Goal: Task Accomplishment & Management: Manage account settings

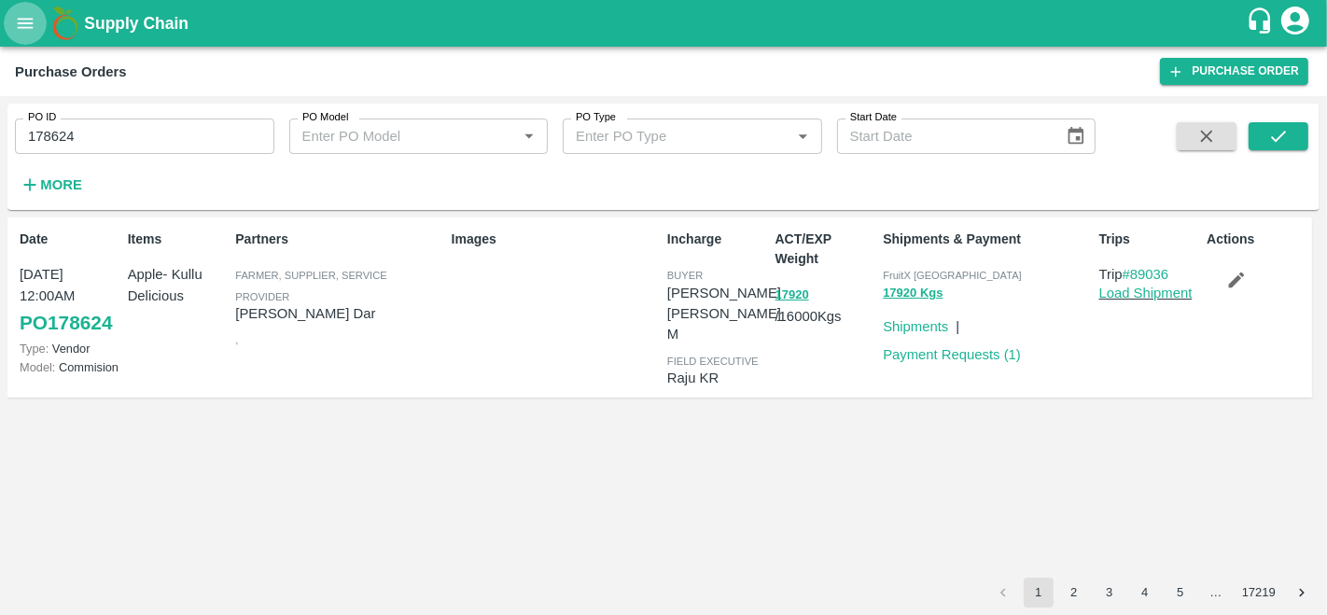
click at [23, 11] on button "open drawer" at bounding box center [25, 23] width 43 height 43
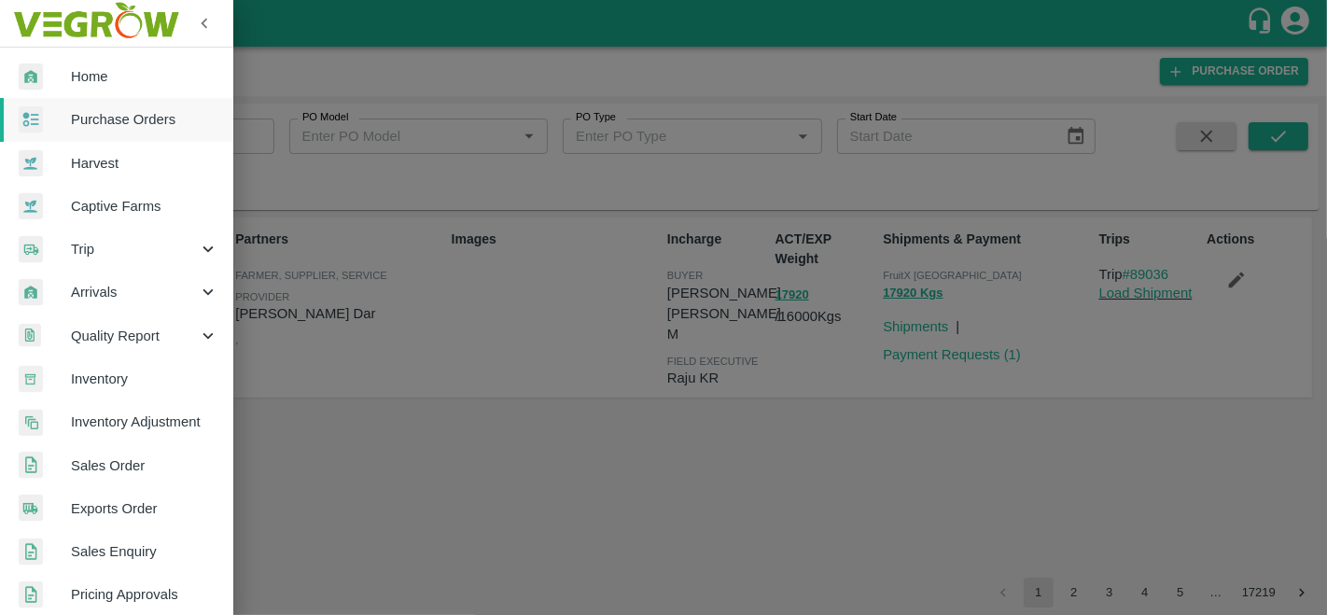
click at [106, 116] on span "Purchase Orders" at bounding box center [144, 119] width 147 height 21
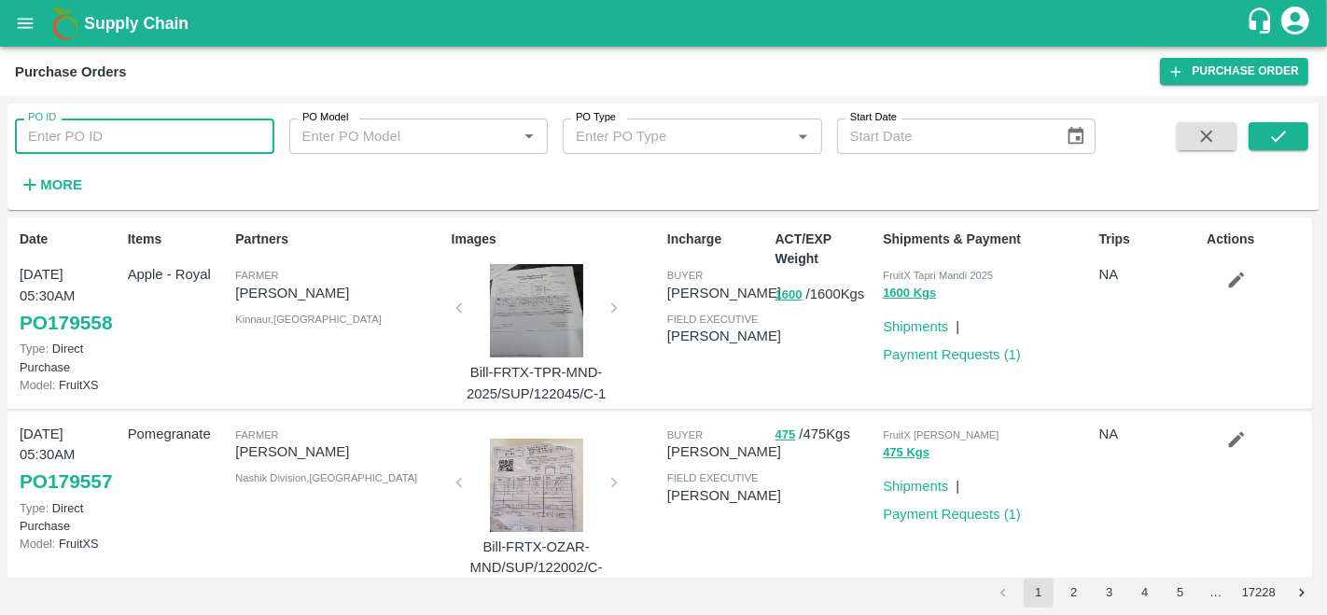
click at [80, 142] on input "PO ID" at bounding box center [144, 135] width 259 height 35
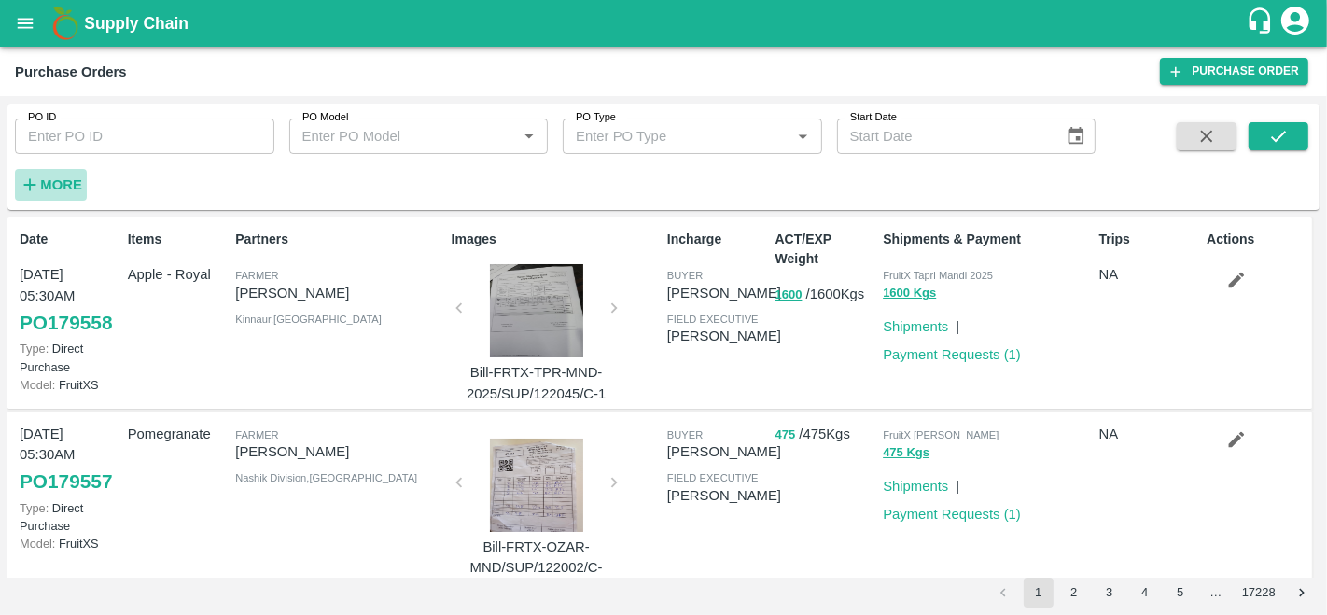
click at [58, 186] on strong "More" at bounding box center [61, 184] width 42 height 15
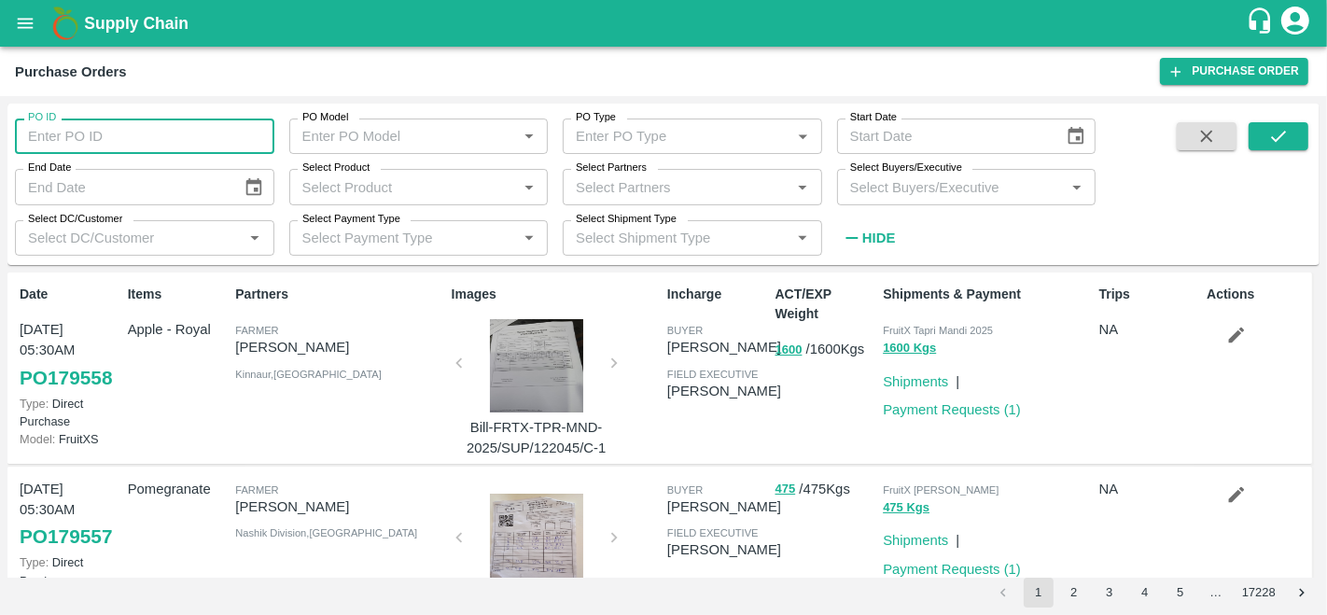
click at [125, 131] on input "PO ID" at bounding box center [144, 135] width 259 height 35
click at [343, 186] on input "Select Product" at bounding box center [403, 186] width 217 height 24
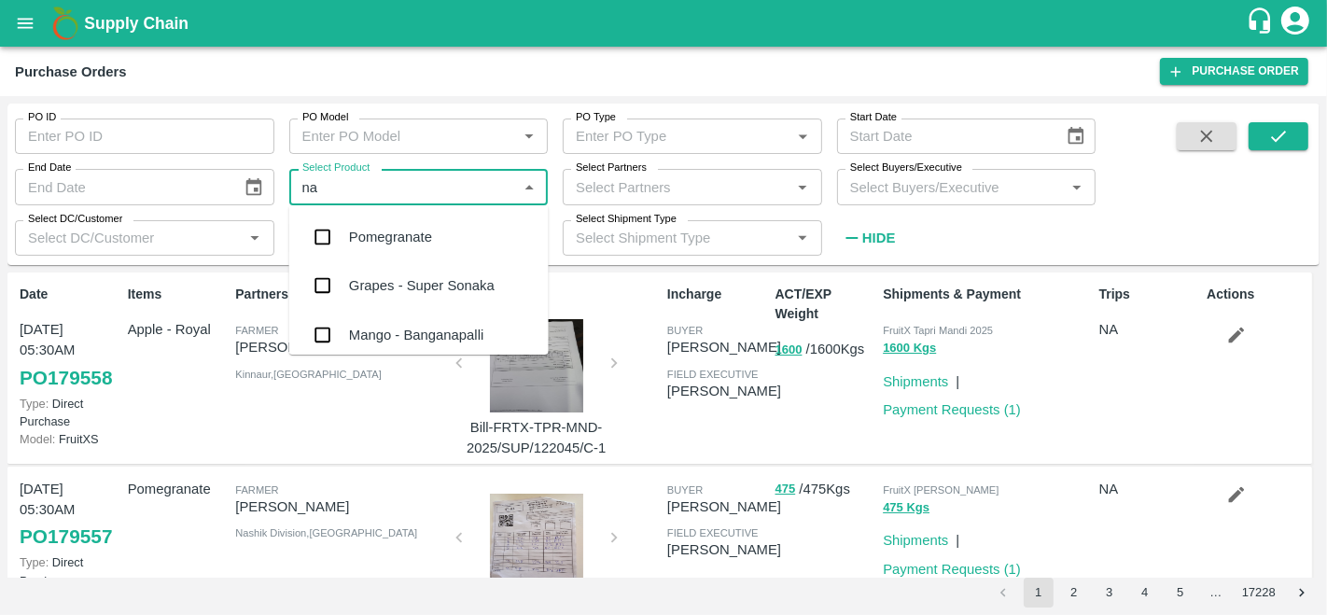
type input "nag"
drag, startPoint x: 343, startPoint y: 186, endPoint x: 378, endPoint y: 234, distance: 59.5
click at [378, 234] on body "Supply Chain Purchase Orders Purchase Order PO ID PO ID PO Model PO Model   * P…" at bounding box center [663, 307] width 1327 height 615
click at [378, 234] on div "Orange Nagpur" at bounding box center [396, 237] width 95 height 21
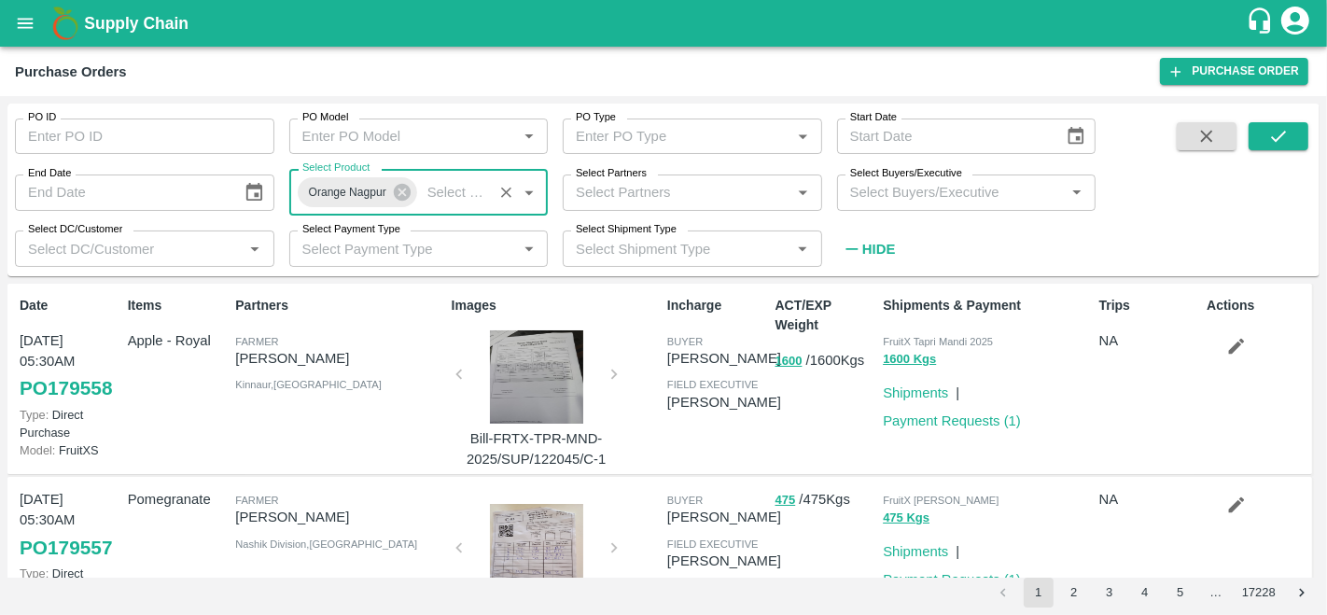
click at [931, 200] on input "Select Buyers/Executive" at bounding box center [950, 192] width 217 height 24
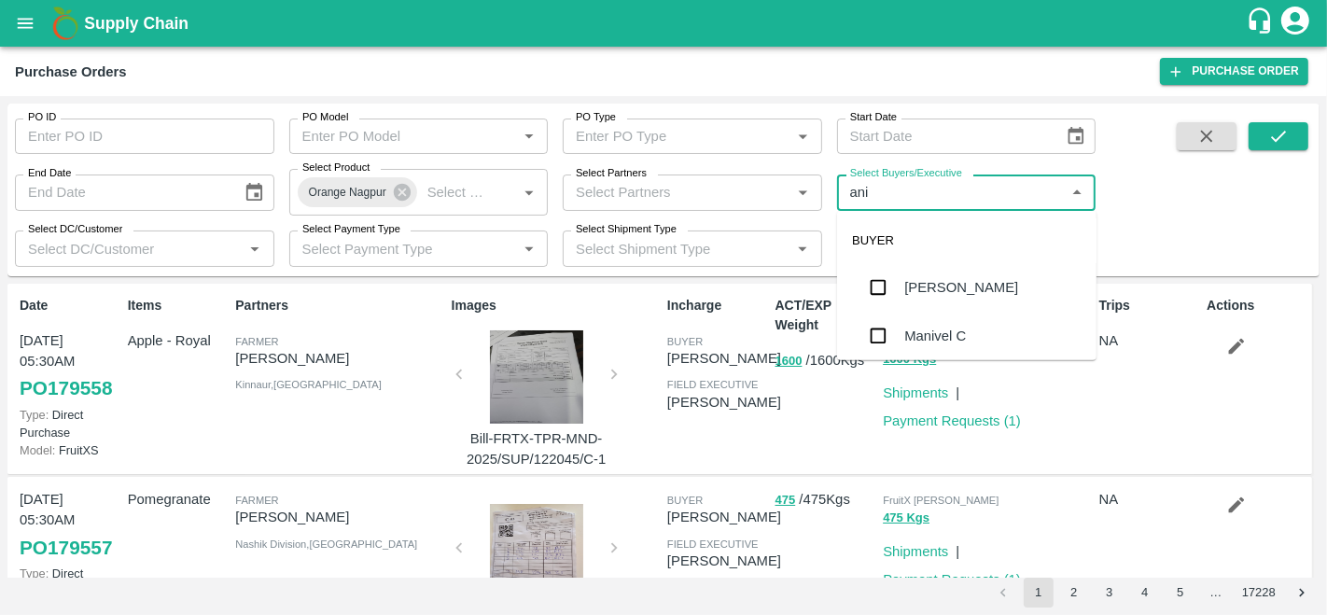
type input "anil"
click at [953, 287] on div "[PERSON_NAME]" at bounding box center [961, 287] width 114 height 21
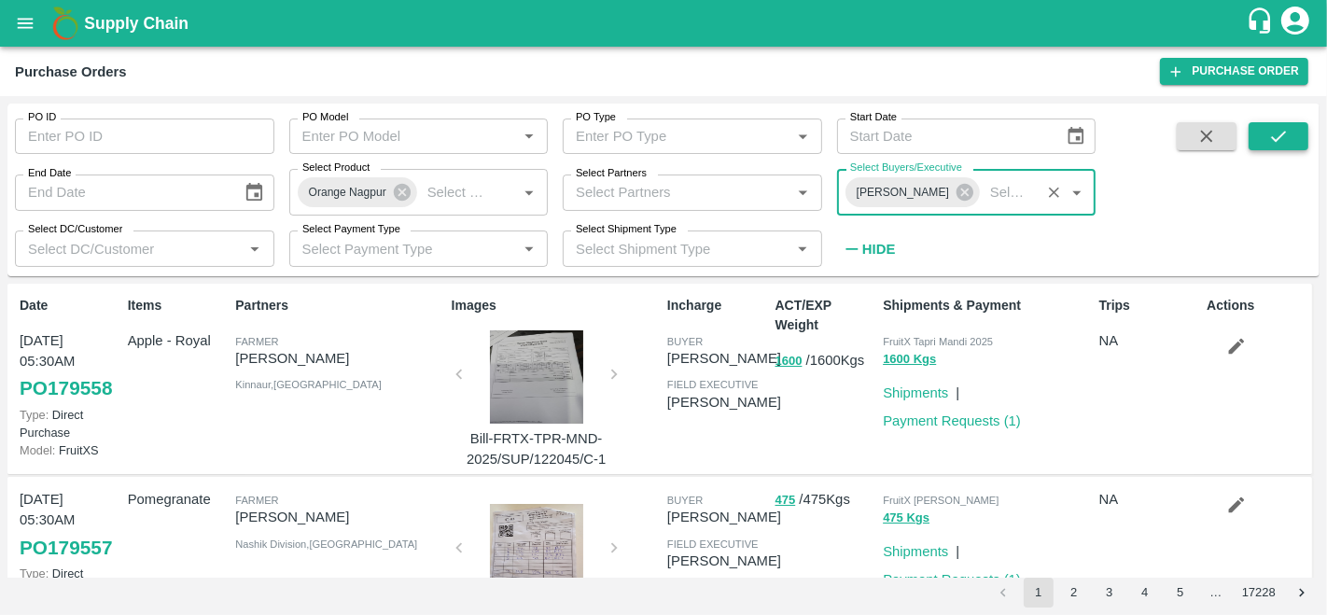
click at [1286, 137] on icon "submit" at bounding box center [1278, 136] width 21 height 21
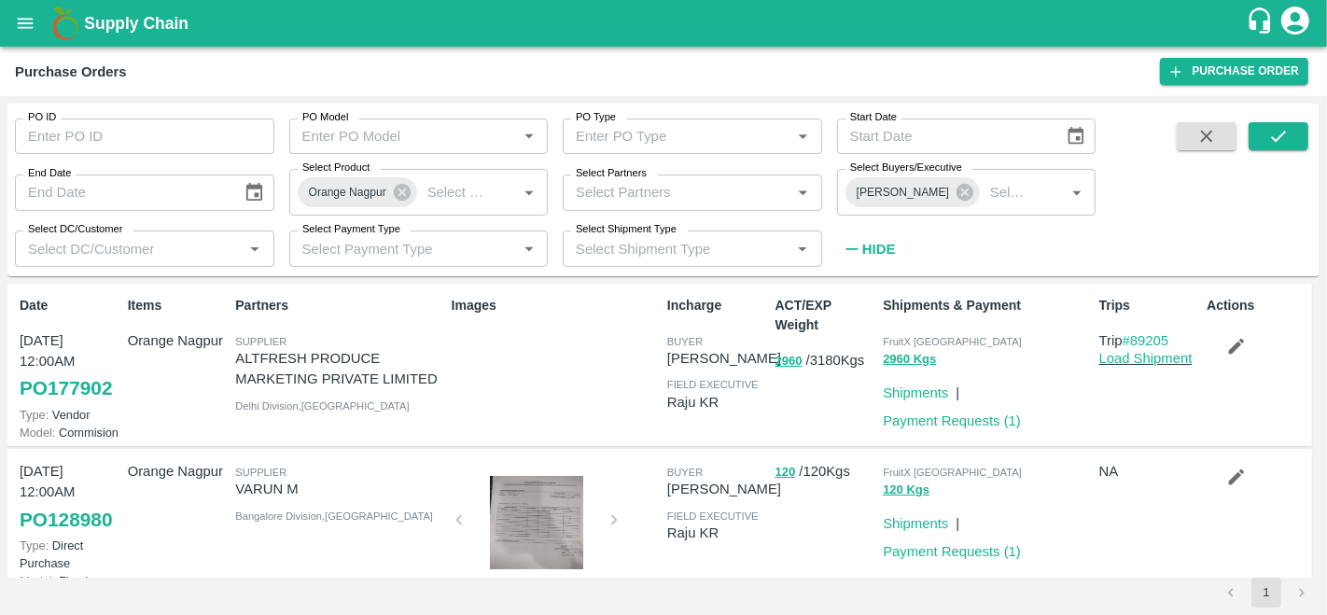
click at [80, 387] on link "PO 177902" at bounding box center [66, 388] width 92 height 34
click at [54, 146] on input "PO ID" at bounding box center [144, 135] width 259 height 35
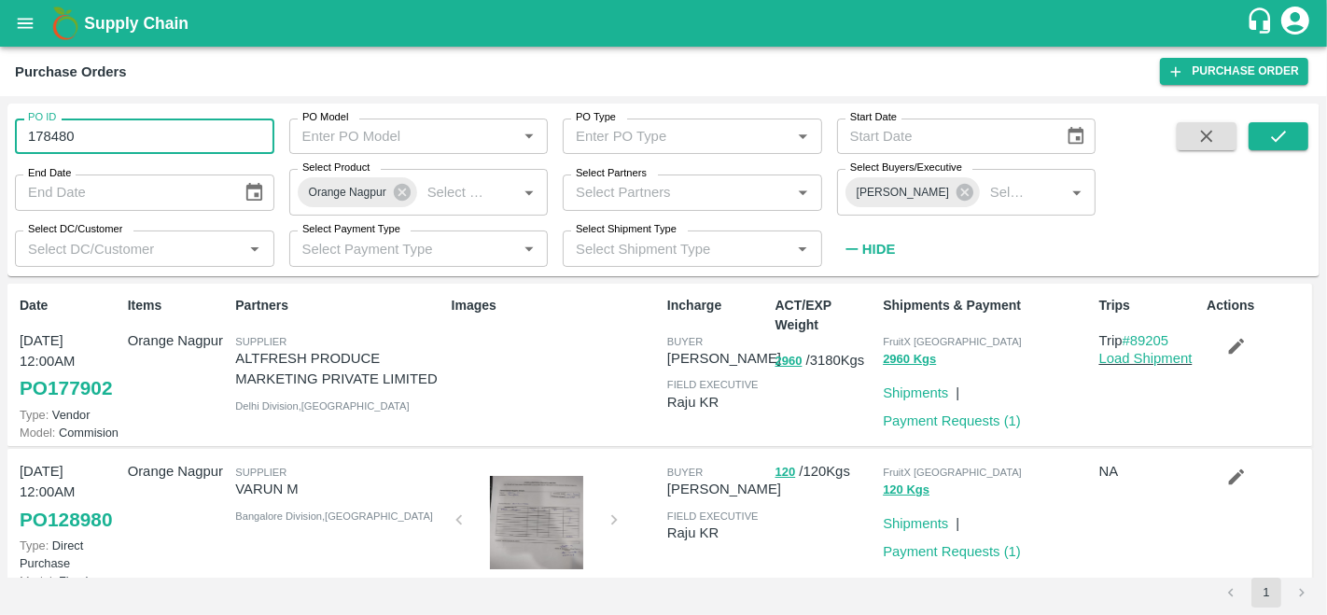
type input "178480"
click at [1299, 157] on span at bounding box center [1278, 193] width 60 height 143
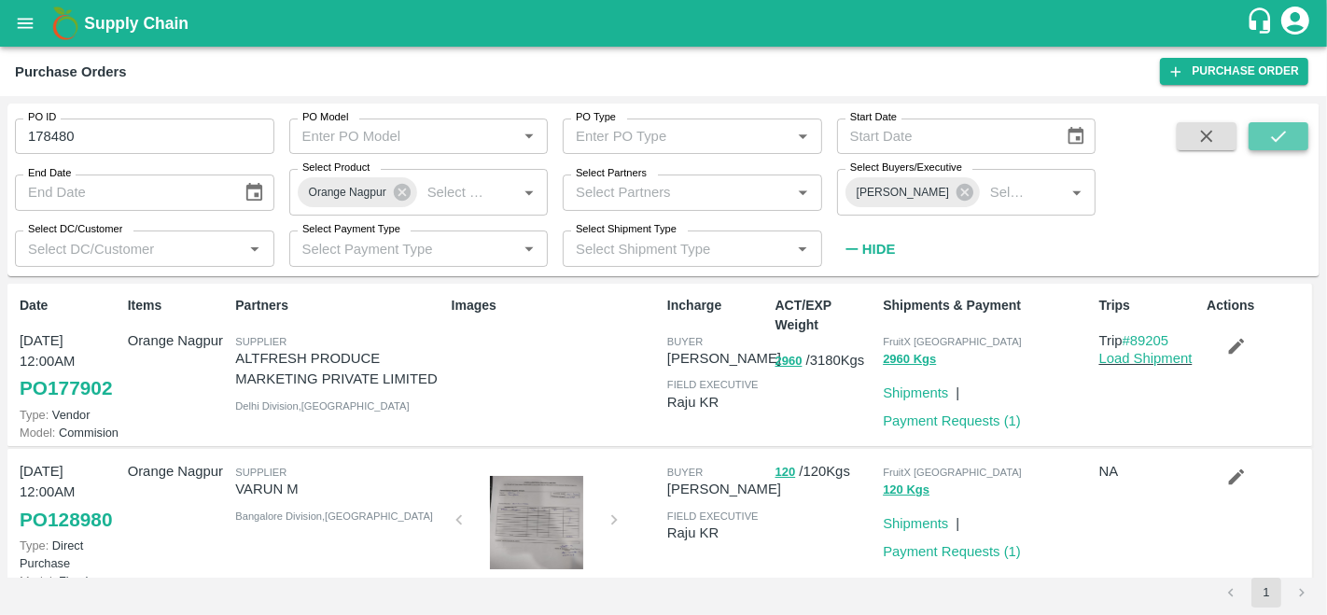
click at [1301, 147] on button "submit" at bounding box center [1278, 136] width 60 height 28
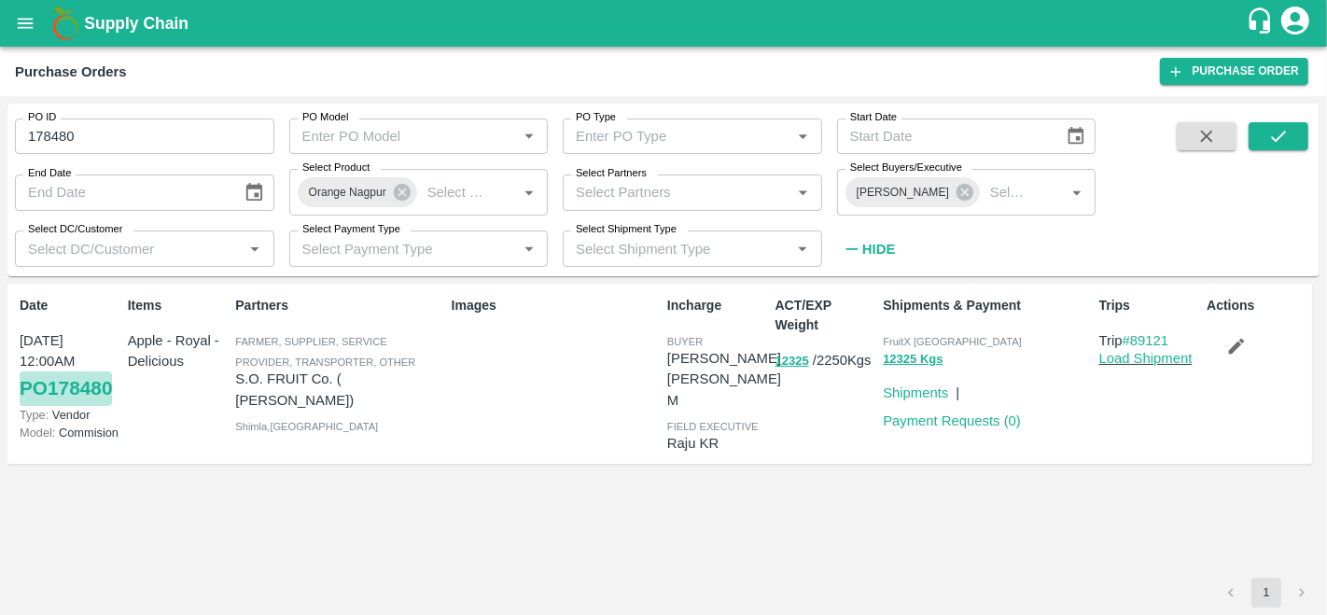
click at [89, 387] on link "PO 178480" at bounding box center [66, 388] width 92 height 34
click at [1233, 345] on icon "button" at bounding box center [1236, 346] width 21 height 21
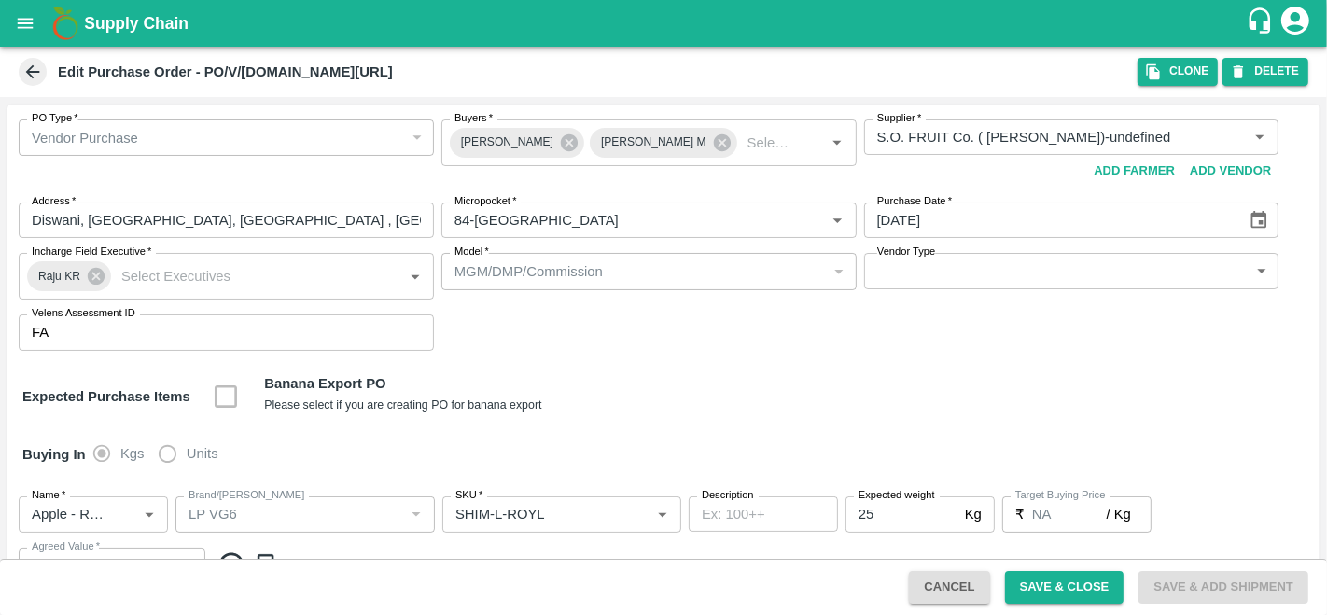
click at [35, 70] on icon at bounding box center [32, 72] width 21 height 21
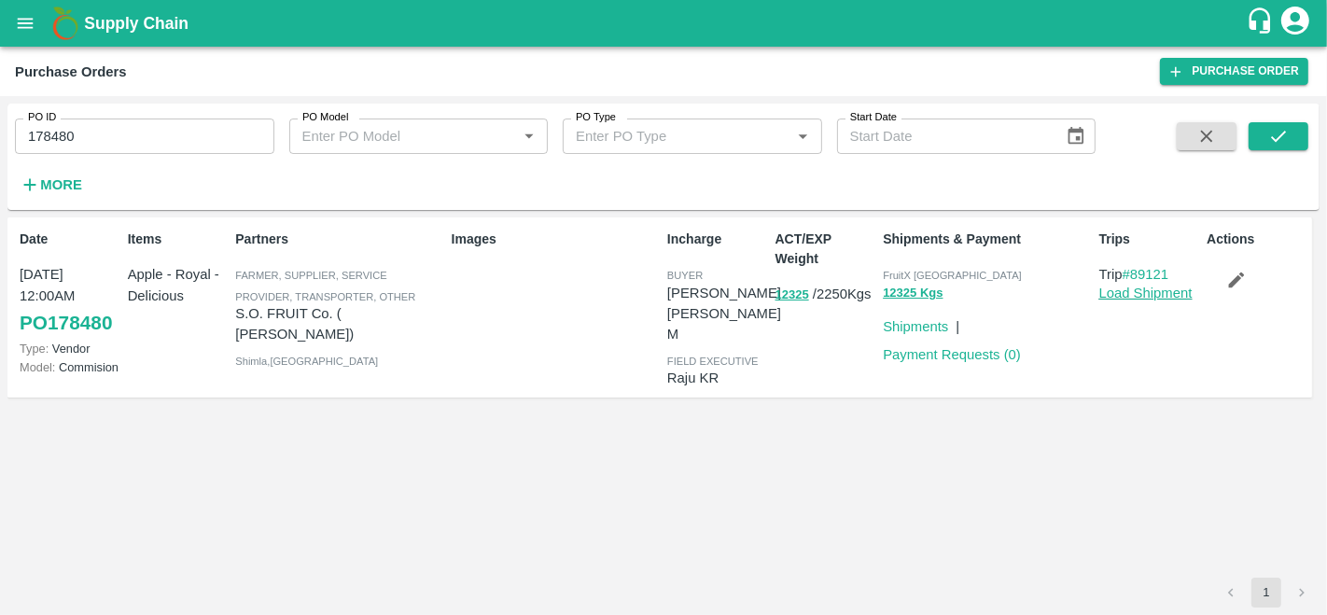
click at [1148, 296] on link "Load Shipment" at bounding box center [1145, 292] width 93 height 15
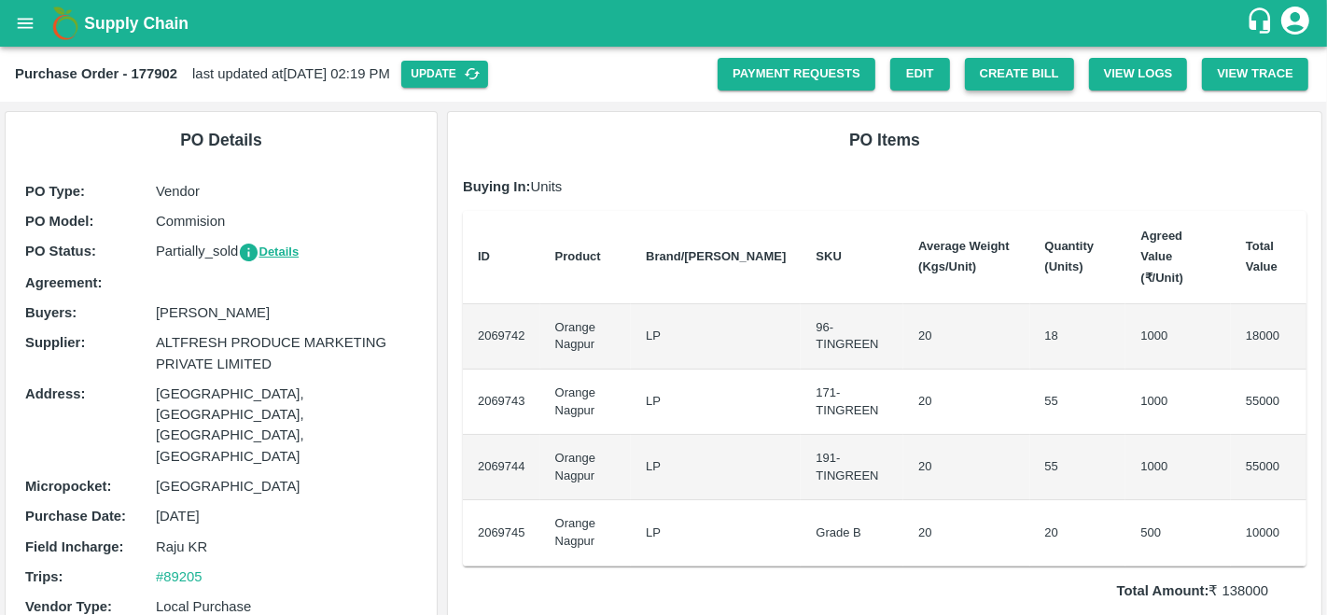
click at [1005, 83] on button "Create Bill" at bounding box center [1019, 74] width 109 height 33
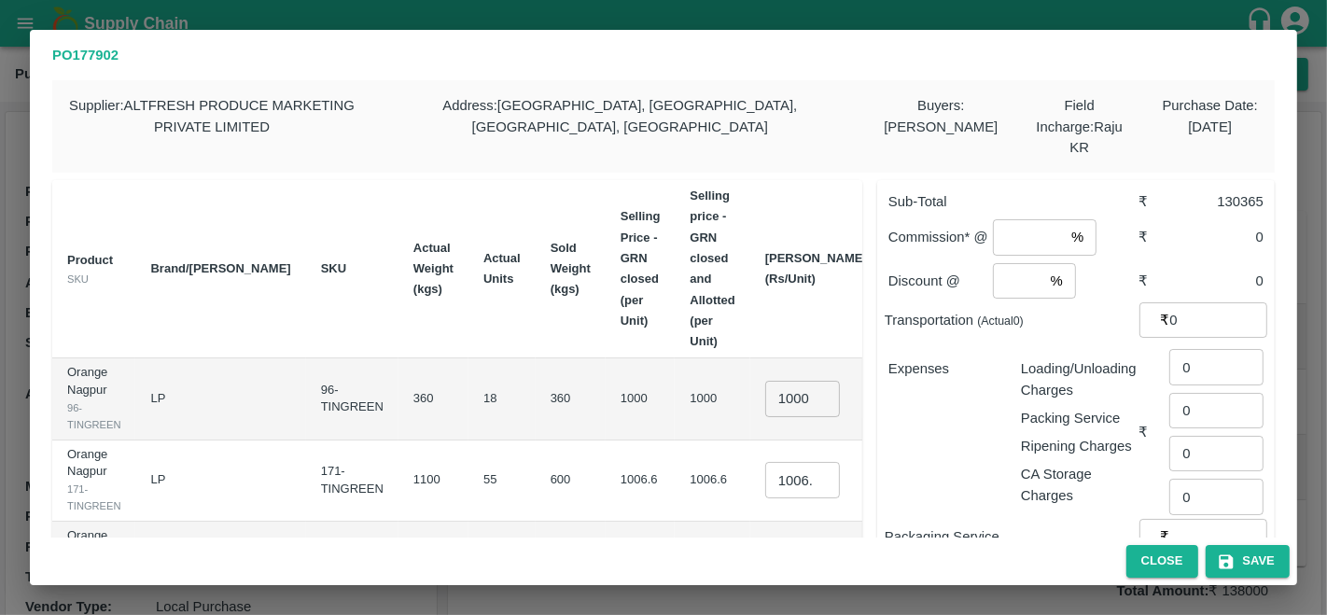
scroll to position [157, 0]
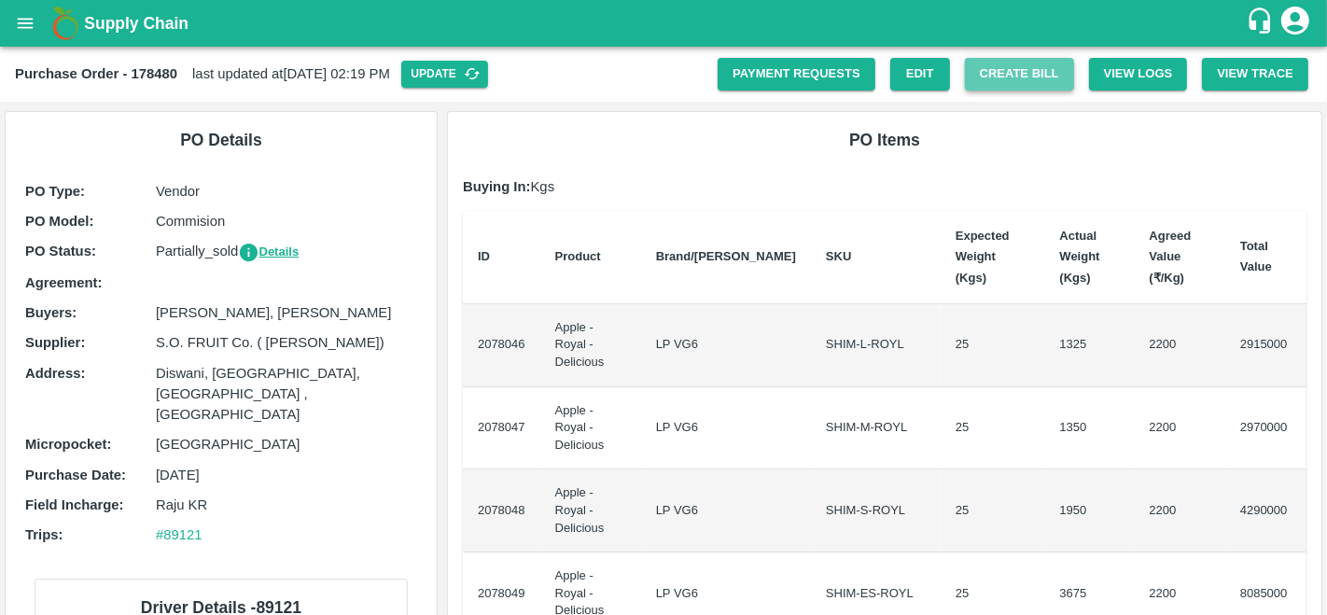
click at [1015, 77] on button "Create Bill" at bounding box center [1019, 74] width 109 height 33
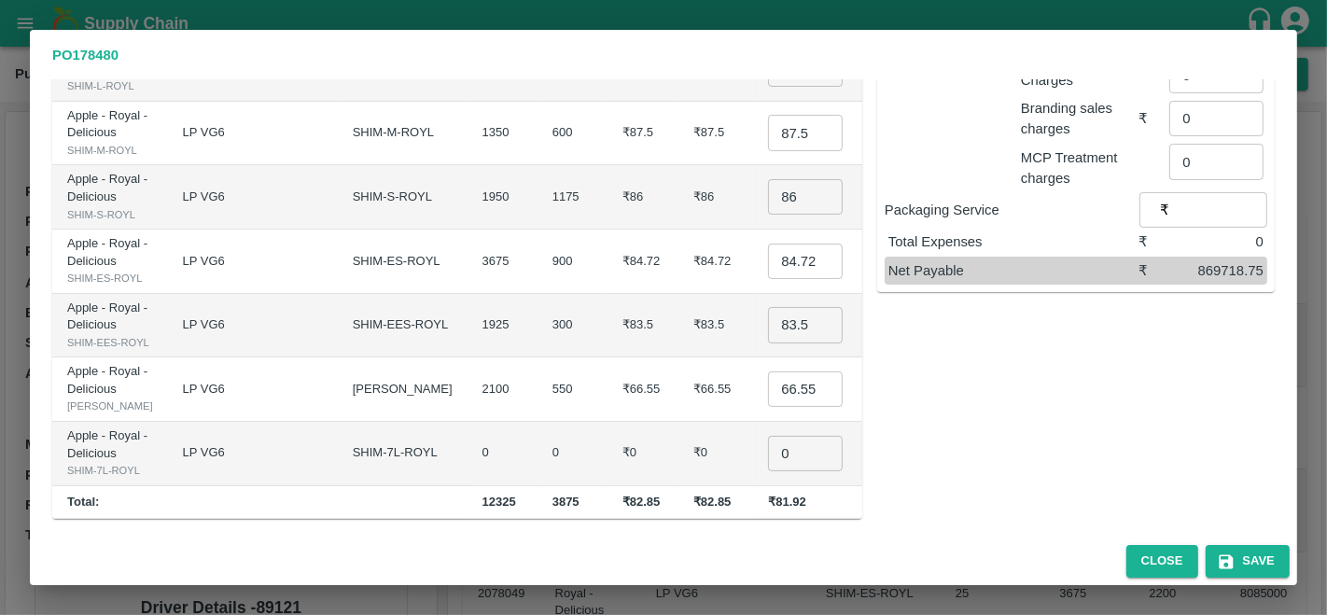
scroll to position [494, 0]
click at [768, 436] on input "0" at bounding box center [805, 453] width 75 height 35
type input "30"
click at [981, 438] on div "Sub-Total ₹ 1009718.75 Commission* @ % ​ ₹ 0 Discount @ % ​ ₹ 0 Transportation …" at bounding box center [1068, 192] width 412 height 654
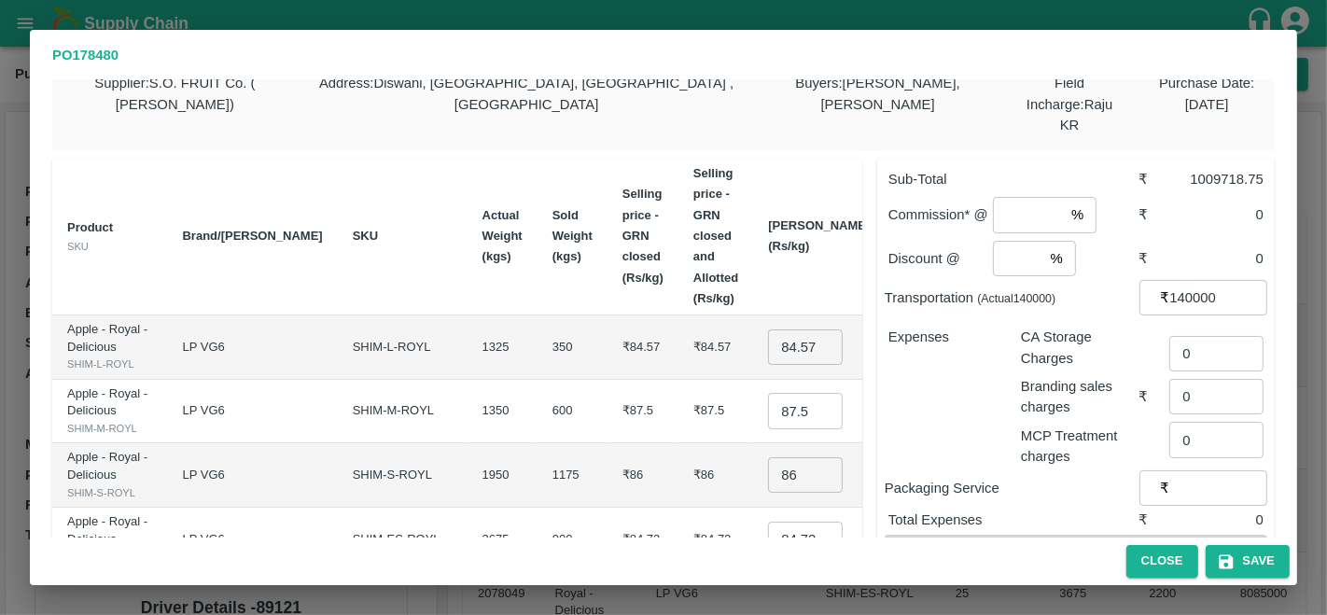
scroll to position [0, 0]
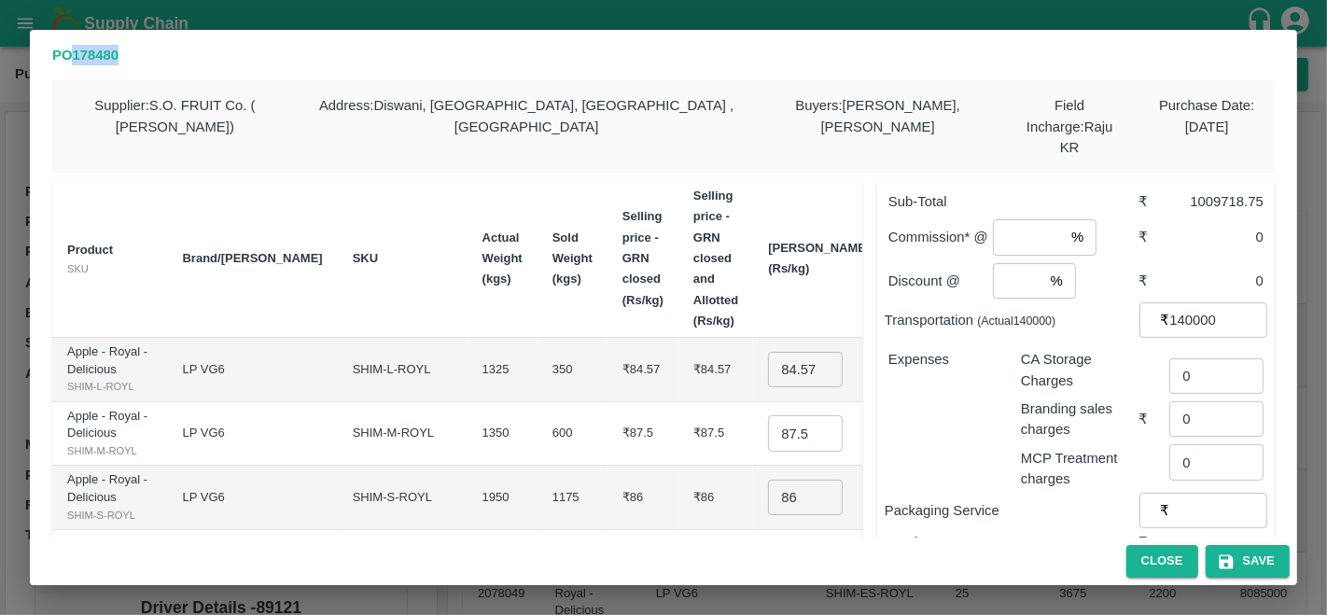
drag, startPoint x: 146, startPoint y: 60, endPoint x: 79, endPoint y: 54, distance: 67.4
click at [79, 54] on p "PO 178480" at bounding box center [663, 55] width 1222 height 21
copy b "178480"
click at [1152, 548] on button "Close" at bounding box center [1162, 561] width 72 height 33
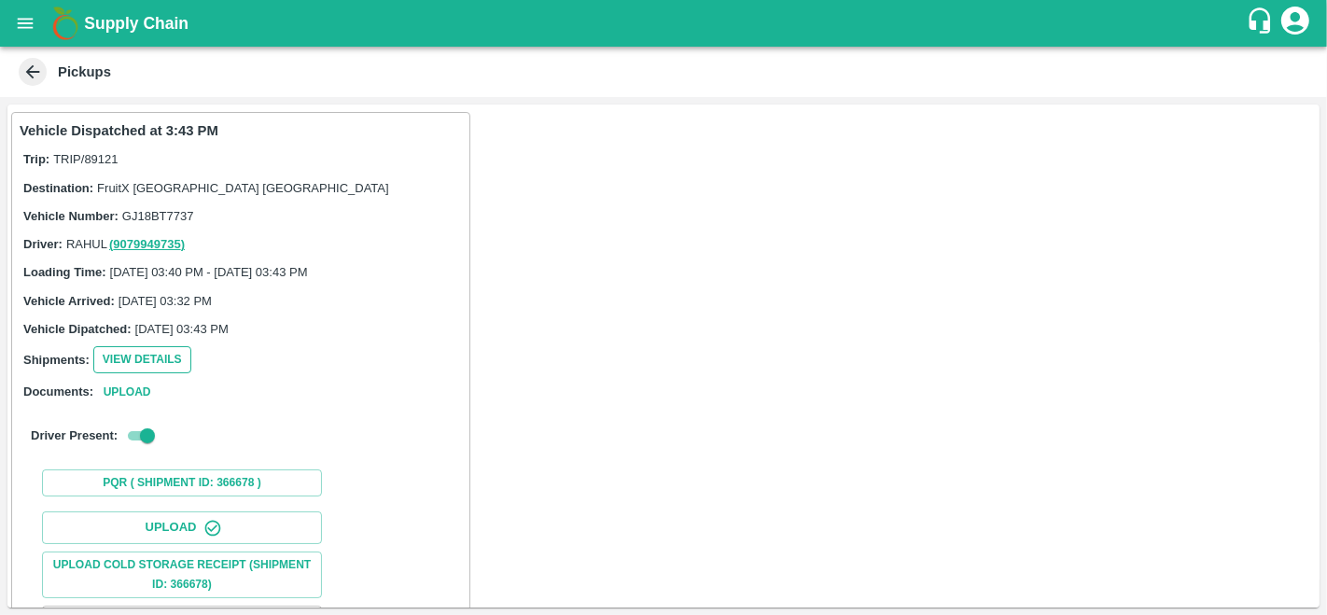
click at [131, 365] on button "View Details" at bounding box center [142, 359] width 98 height 27
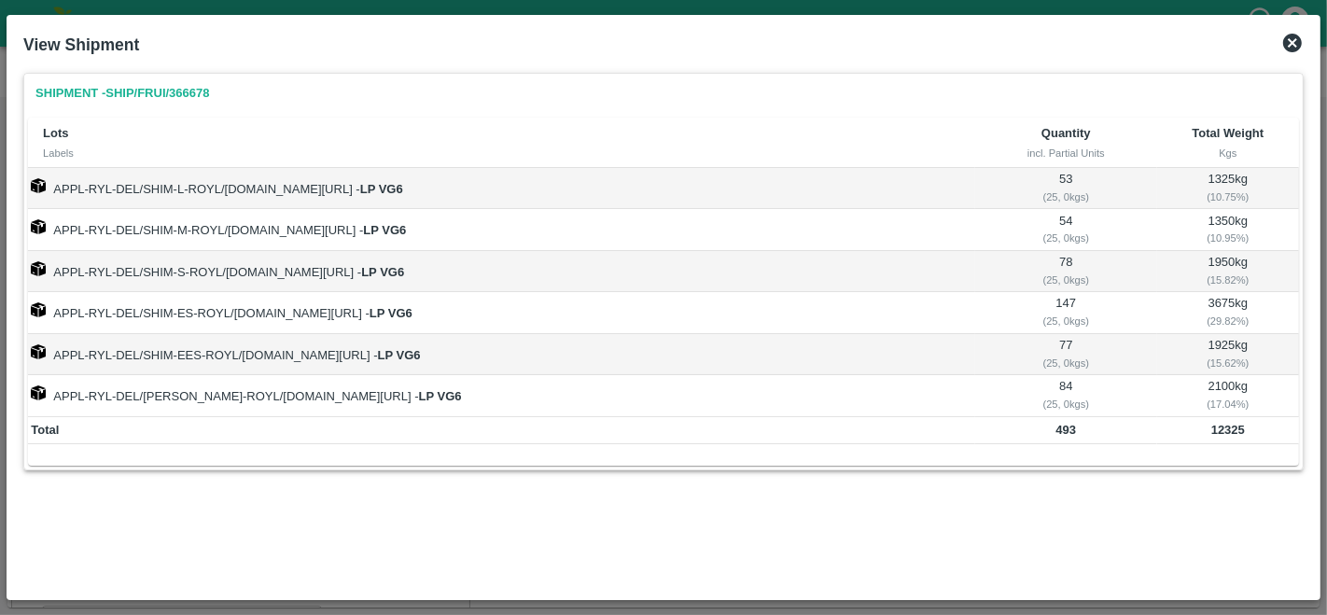
click at [1296, 50] on icon at bounding box center [1292, 43] width 19 height 19
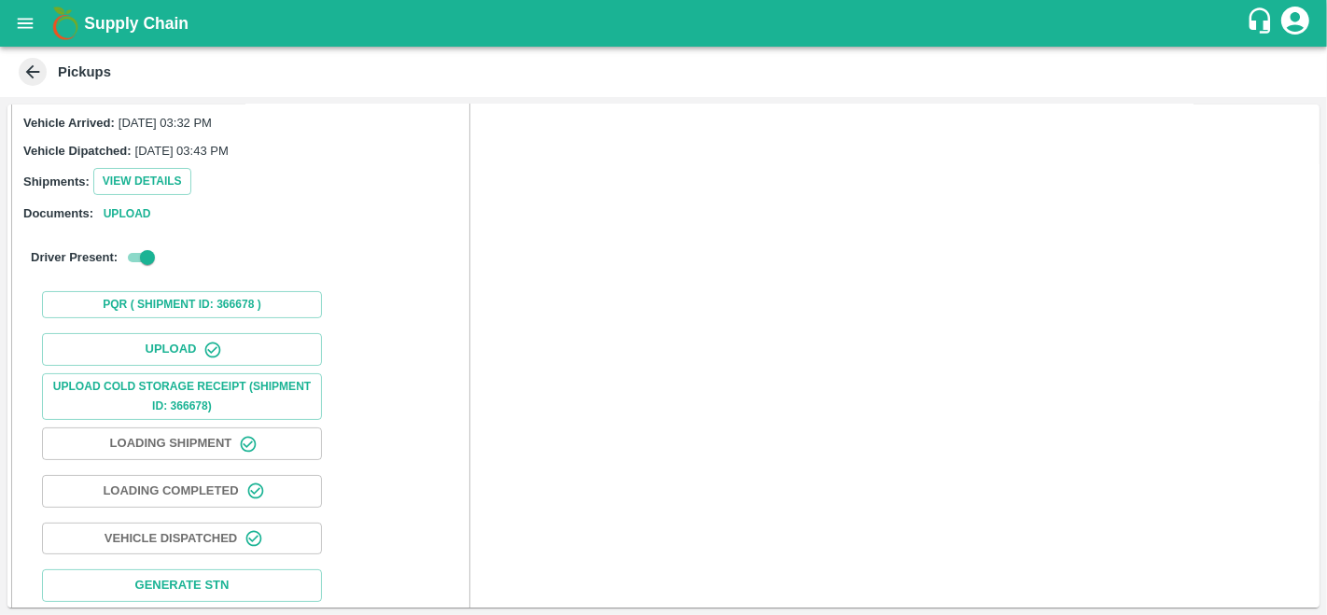
scroll to position [191, 0]
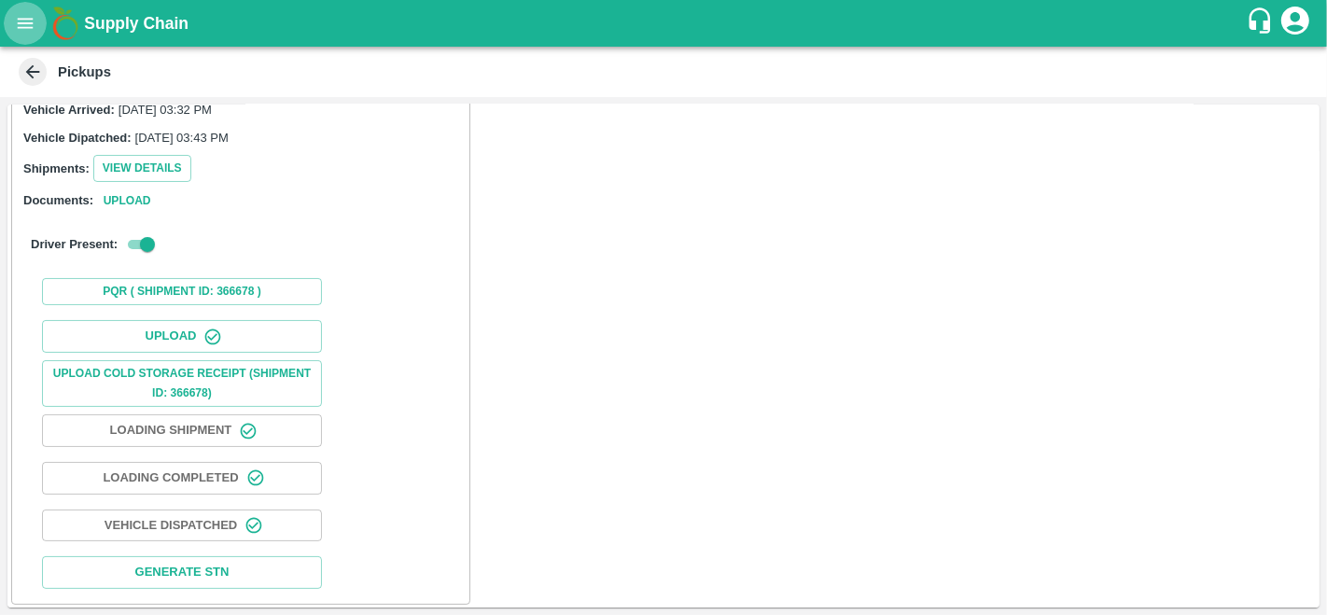
click at [21, 17] on icon "open drawer" at bounding box center [25, 23] width 21 height 21
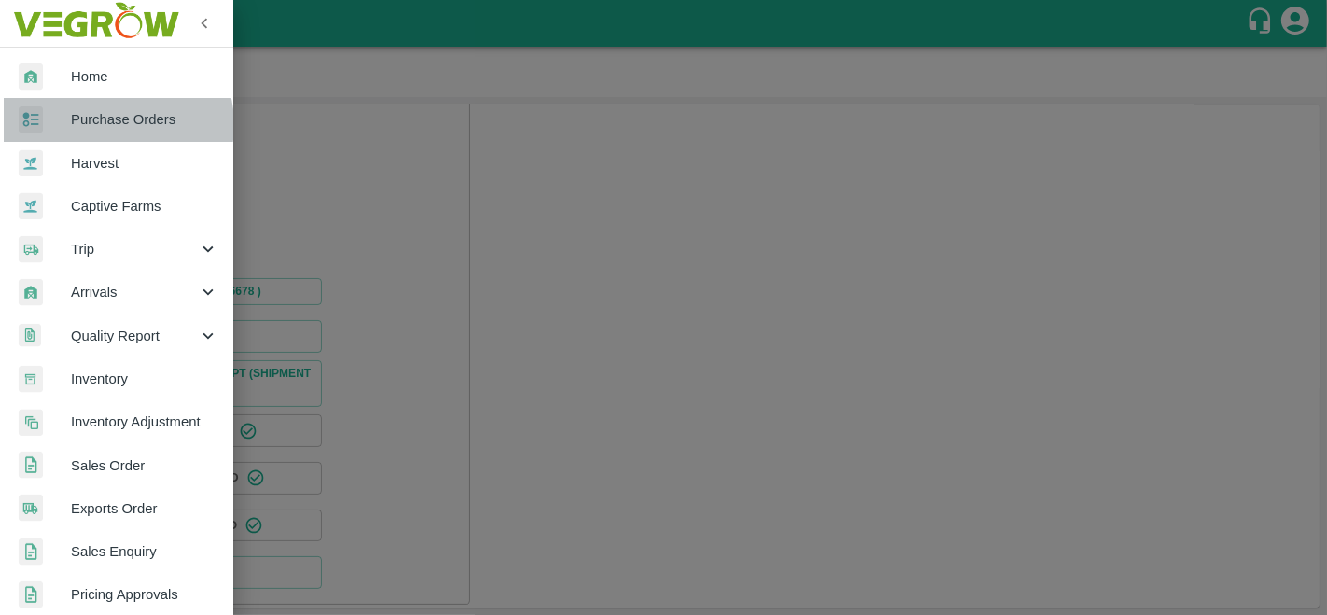
click at [116, 124] on span "Purchase Orders" at bounding box center [144, 119] width 147 height 21
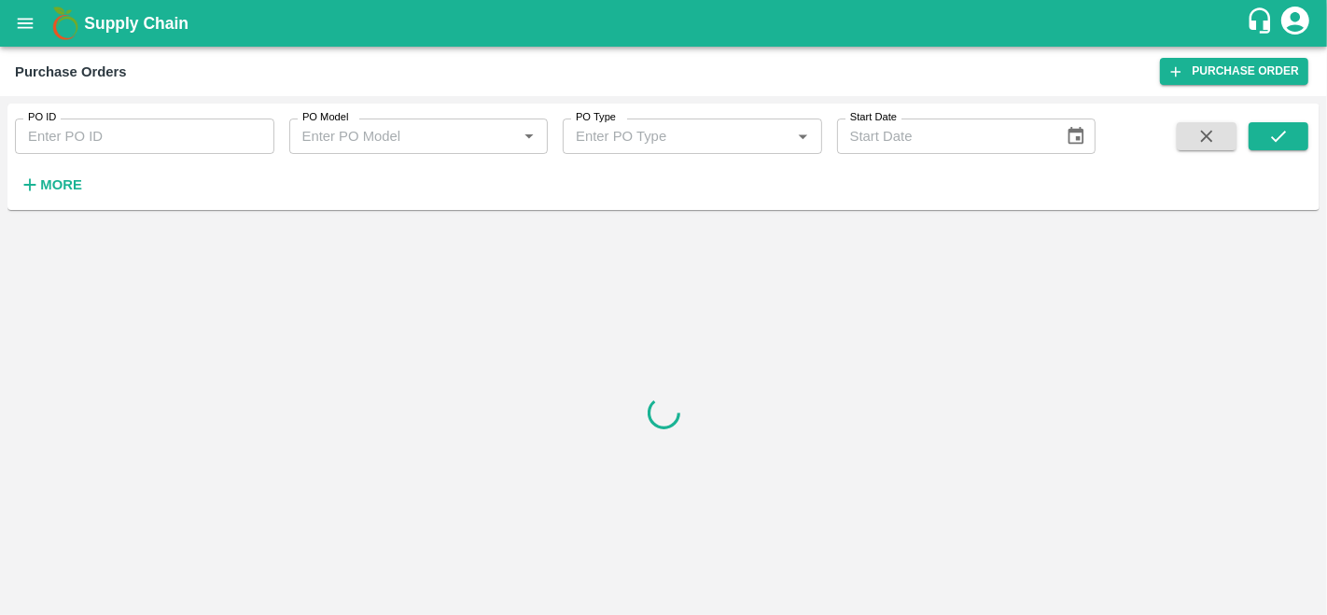
click at [50, 175] on h6 "More" at bounding box center [61, 185] width 42 height 24
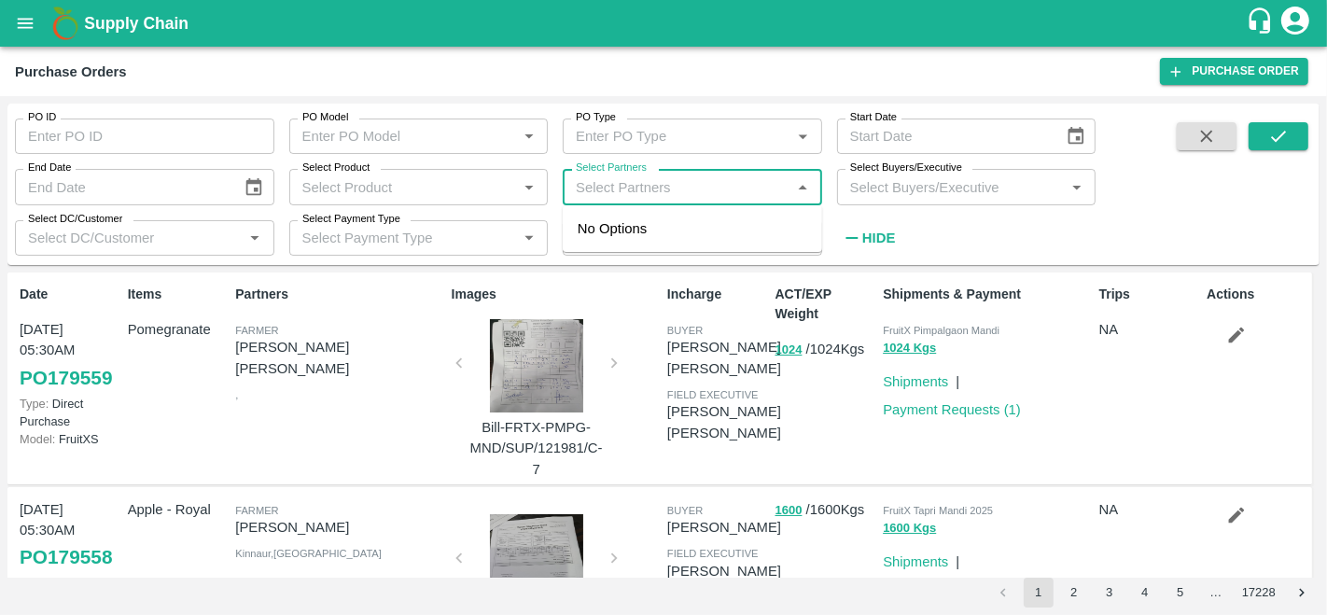
click at [626, 193] on input "Select Partners" at bounding box center [676, 186] width 217 height 24
type input "s.o."
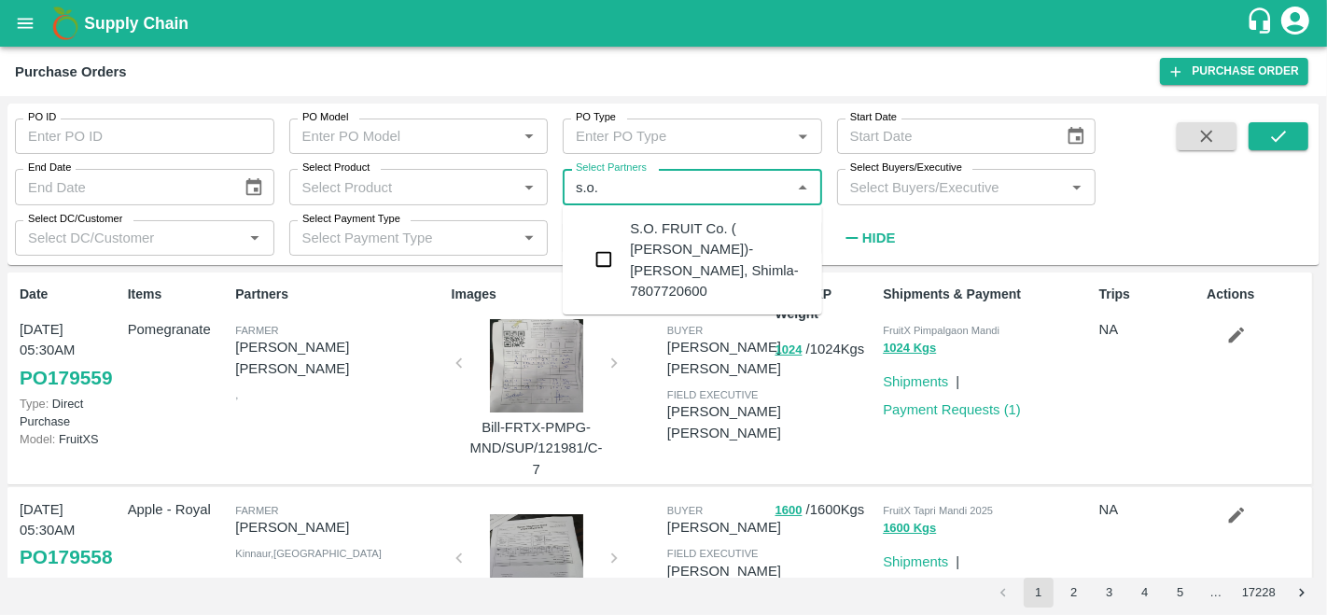
click at [634, 242] on div "S.O. FRUIT Co. ( Sardevan Singh)-Diswani, Shimla-7807720600" at bounding box center [718, 259] width 177 height 83
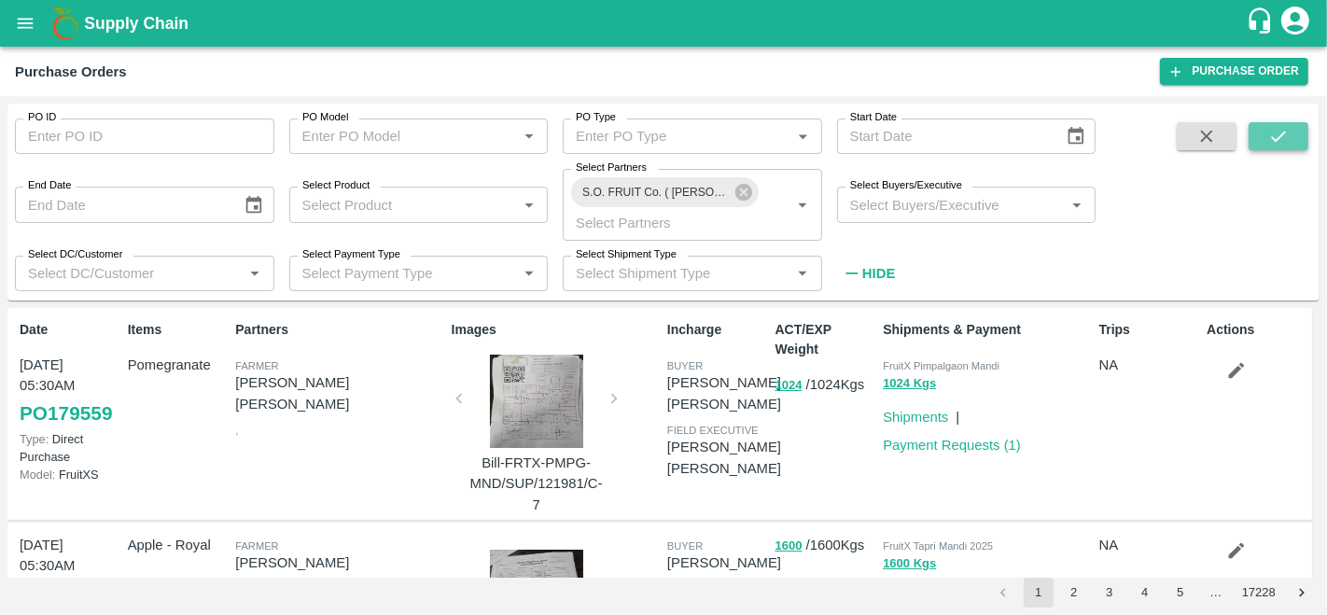
click at [1292, 136] on button "submit" at bounding box center [1278, 136] width 60 height 28
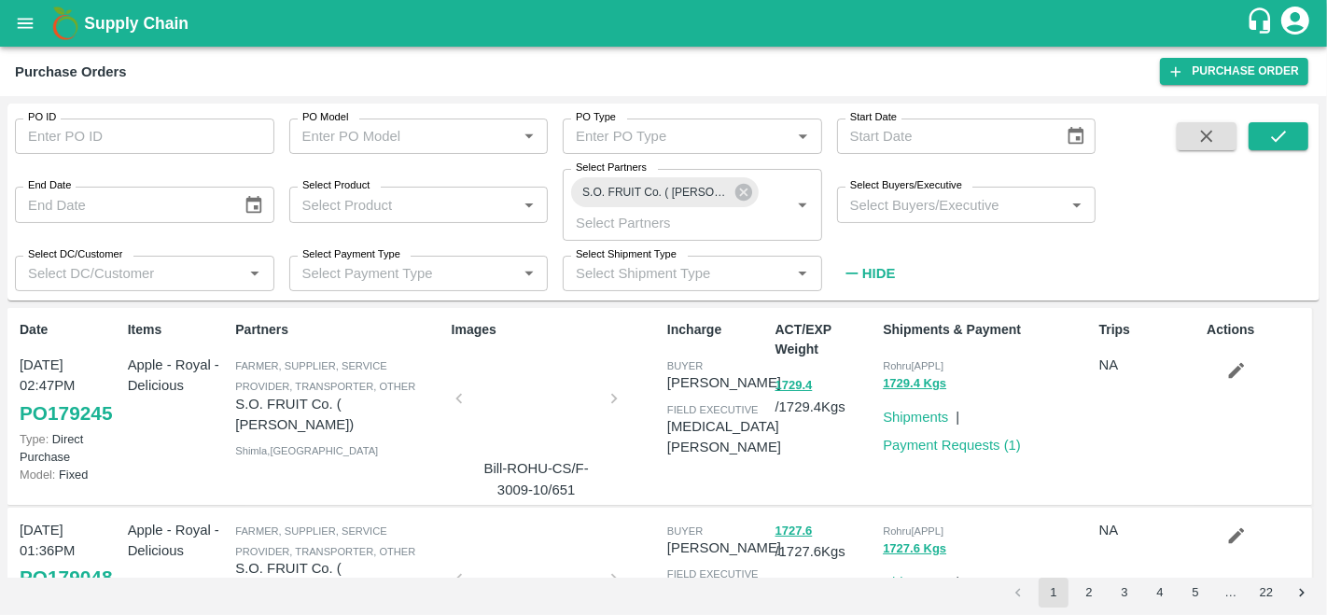
click at [945, 213] on input "Select Buyers/Executive" at bounding box center [950, 204] width 217 height 24
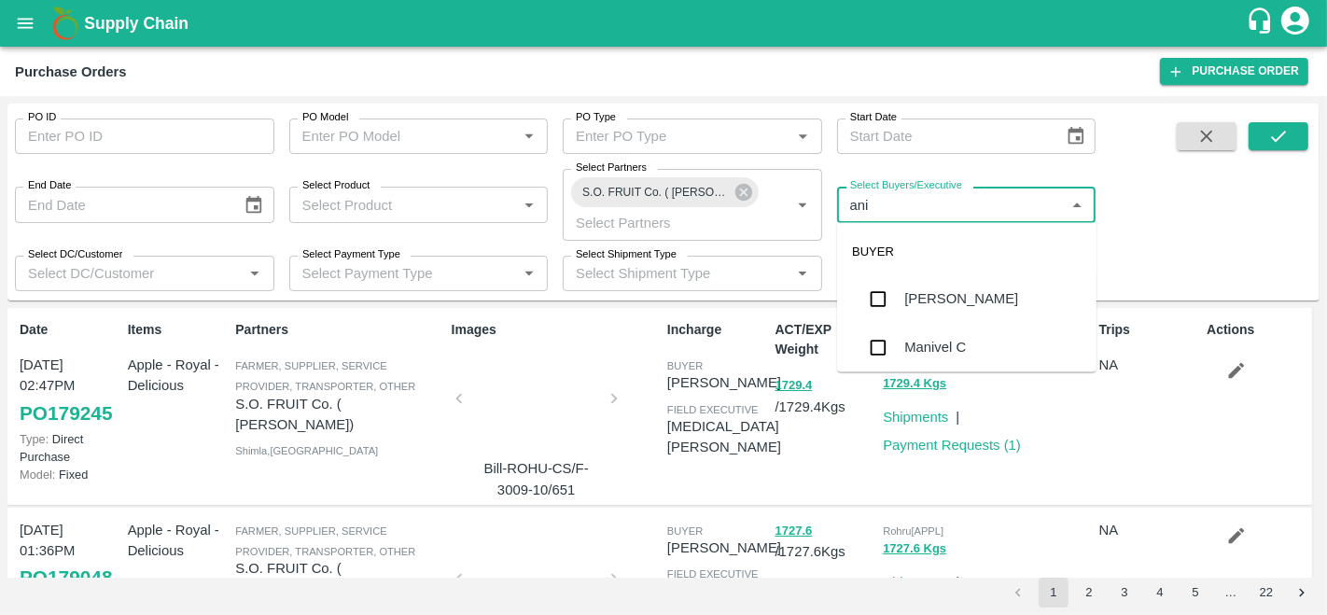
type input "anil"
click at [918, 308] on div "[PERSON_NAME]" at bounding box center [961, 299] width 114 height 21
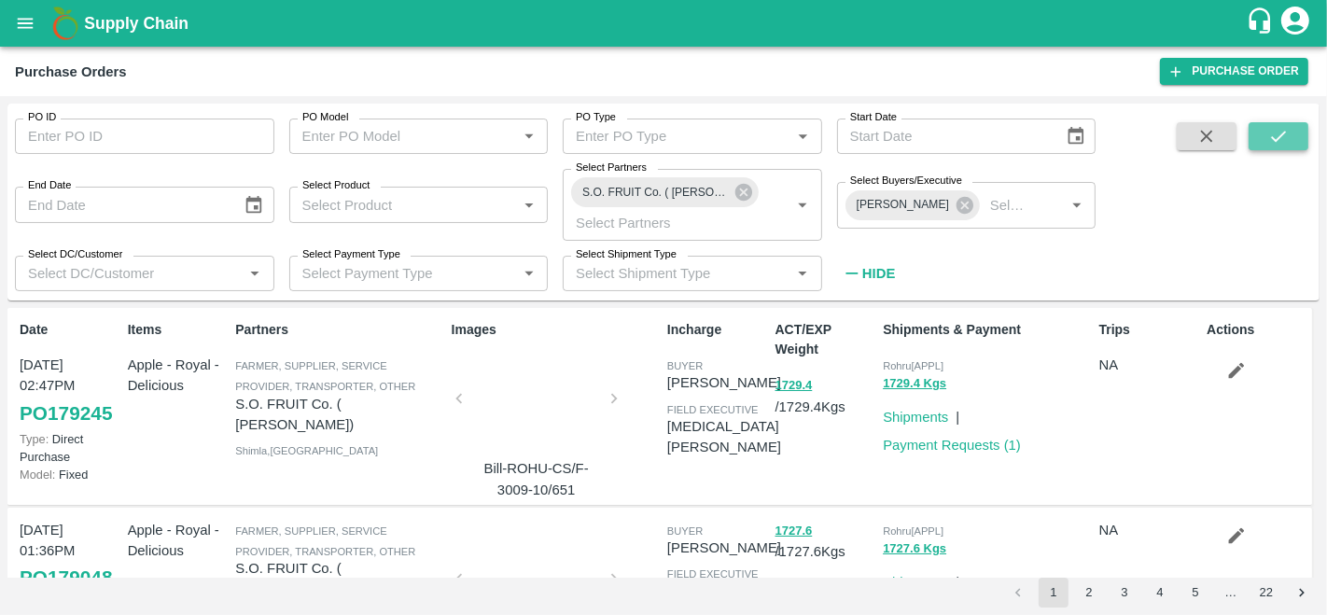
click at [1285, 133] on icon "submit" at bounding box center [1278, 136] width 21 height 21
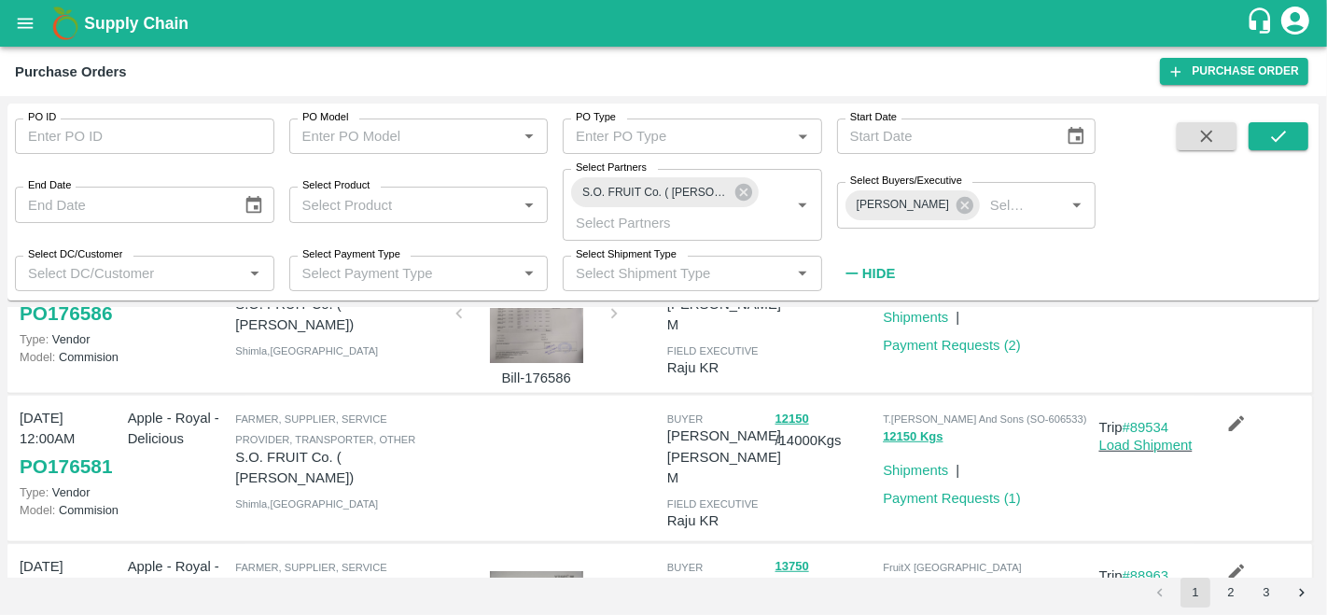
scroll to position [1152, 0]
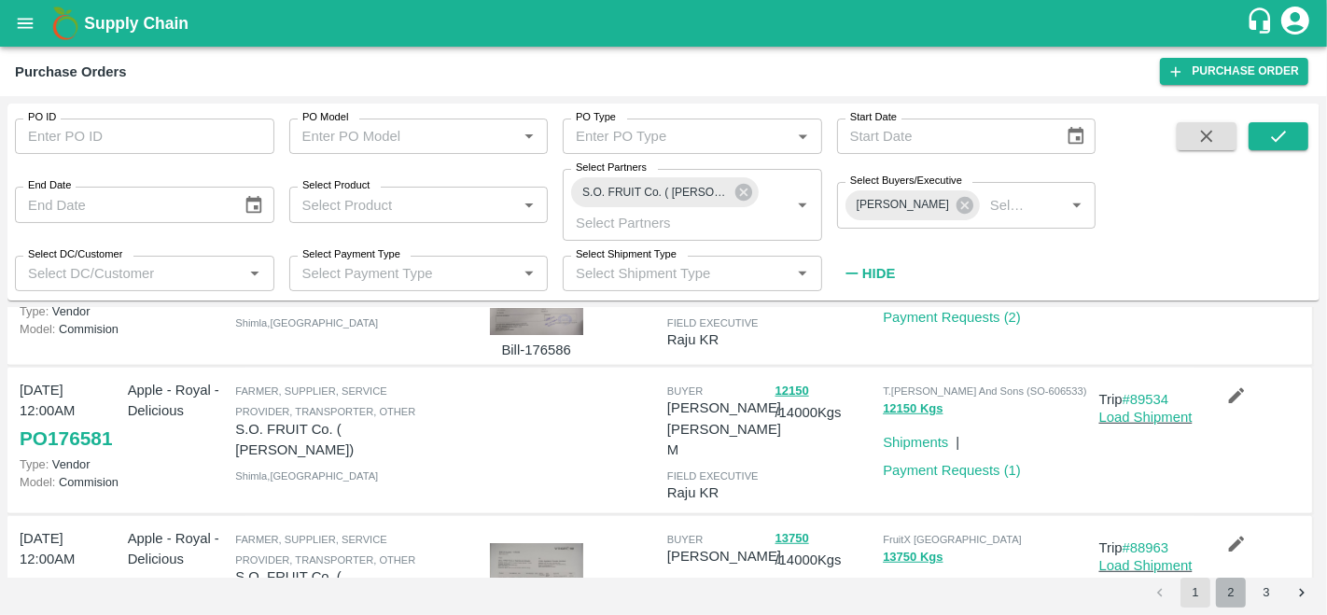
click at [1232, 590] on button "2" at bounding box center [1231, 593] width 30 height 30
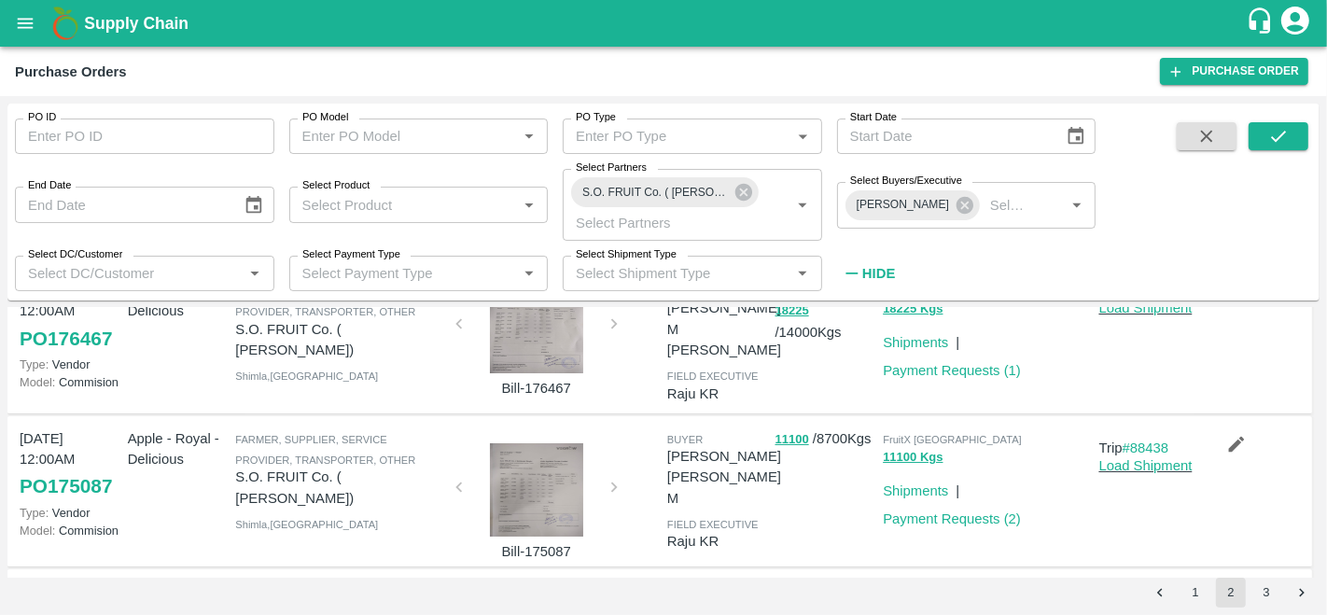
scroll to position [0, 0]
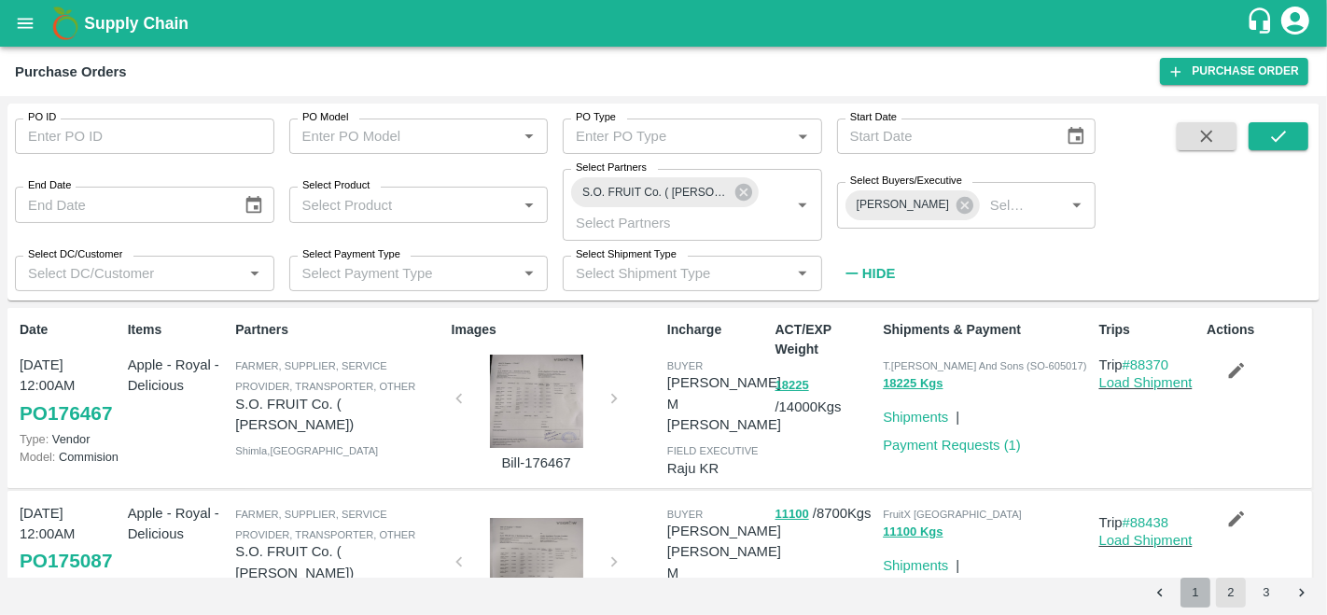
click at [1194, 591] on button "1" at bounding box center [1195, 593] width 30 height 30
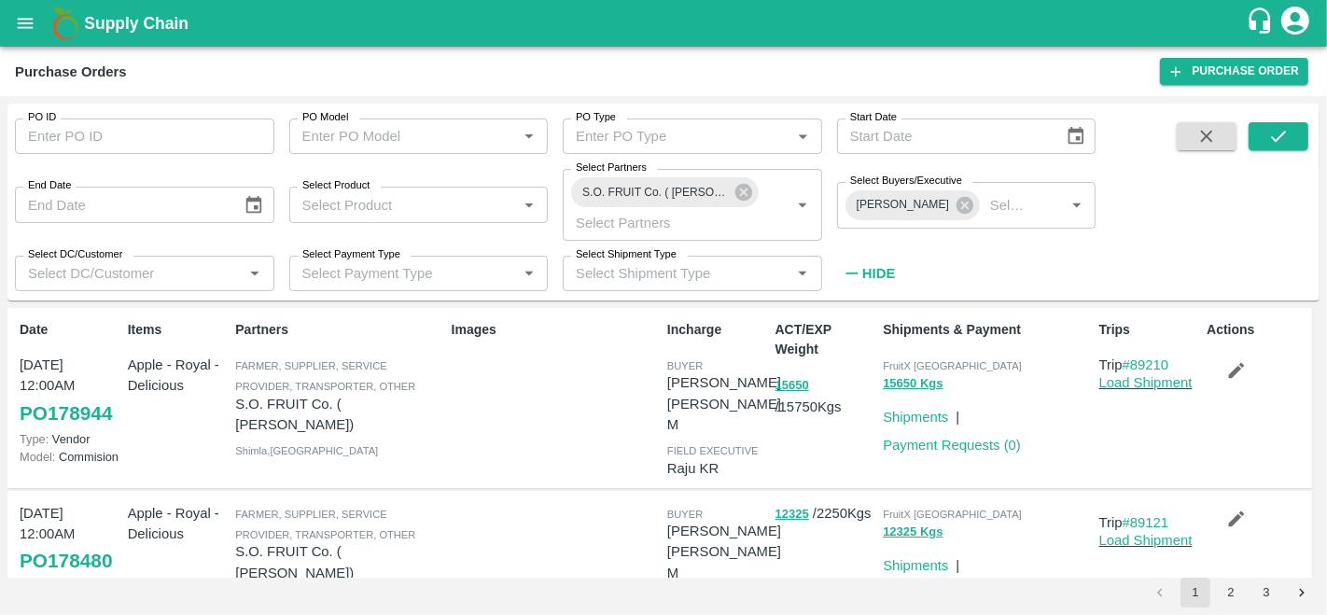
click at [82, 128] on input "PO ID" at bounding box center [144, 135] width 259 height 35
paste input "176581"
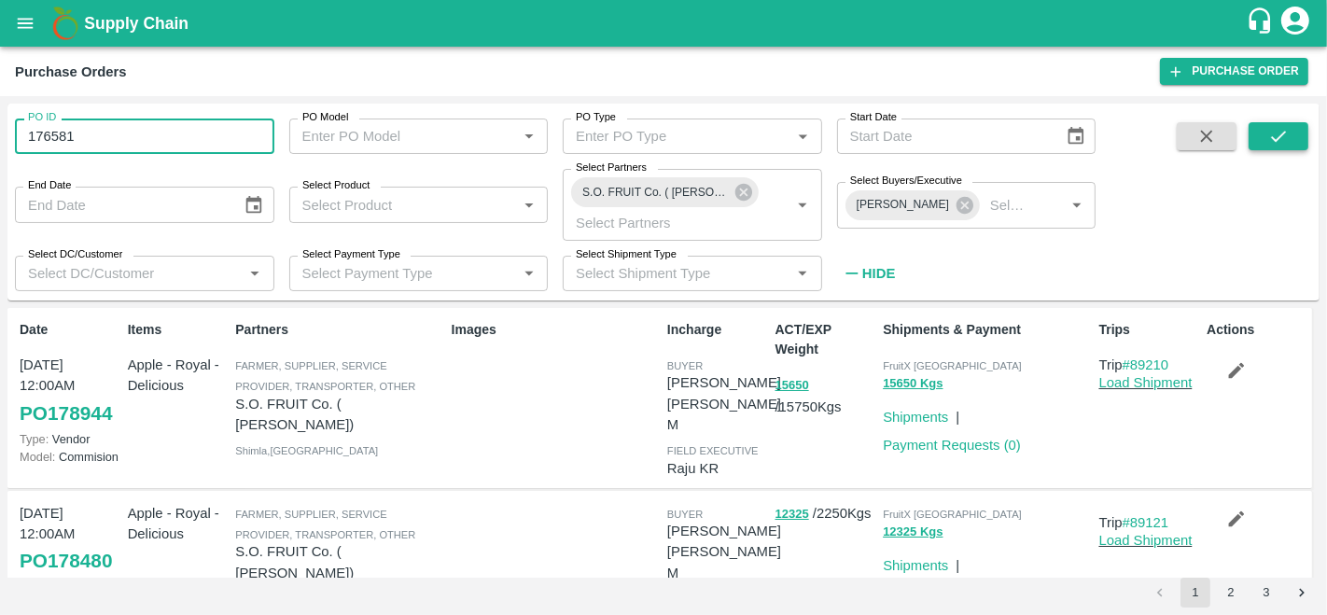
click at [1285, 138] on icon "submit" at bounding box center [1278, 136] width 21 height 21
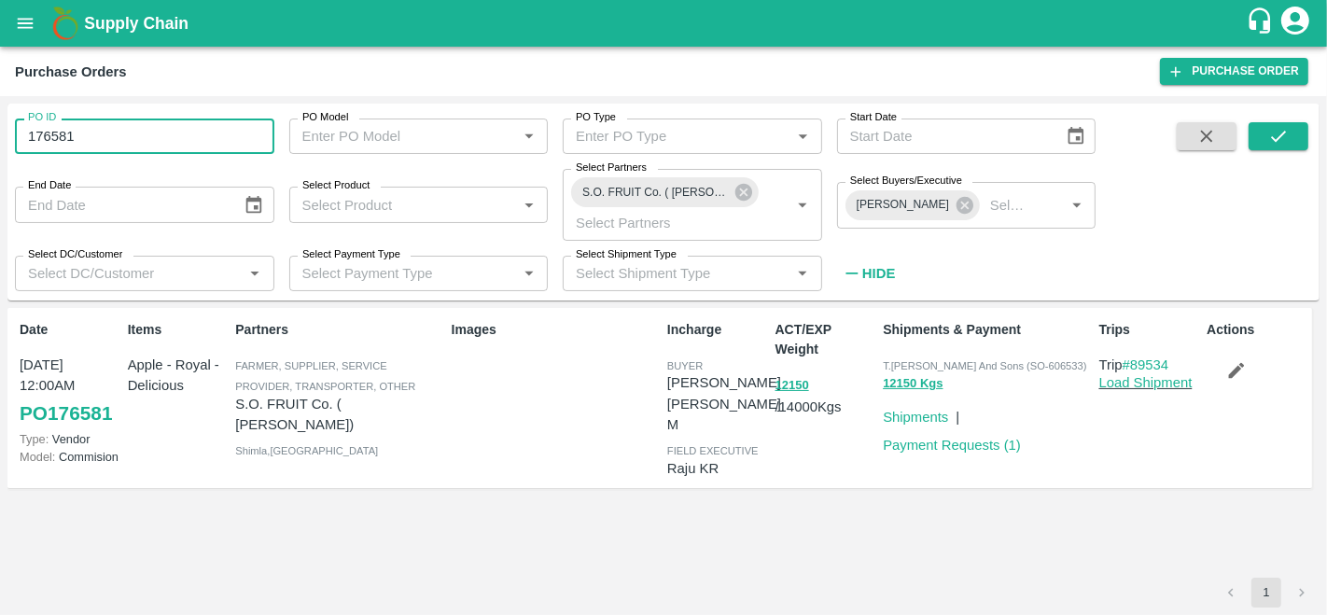
drag, startPoint x: 83, startPoint y: 136, endPoint x: 0, endPoint y: 137, distance: 83.0
click at [0, 137] on div "PO ID 176581 PO ID PO Model PO Model   * PO Type PO Type   * Start Date Start D…" at bounding box center [663, 355] width 1327 height 519
type input "176581"
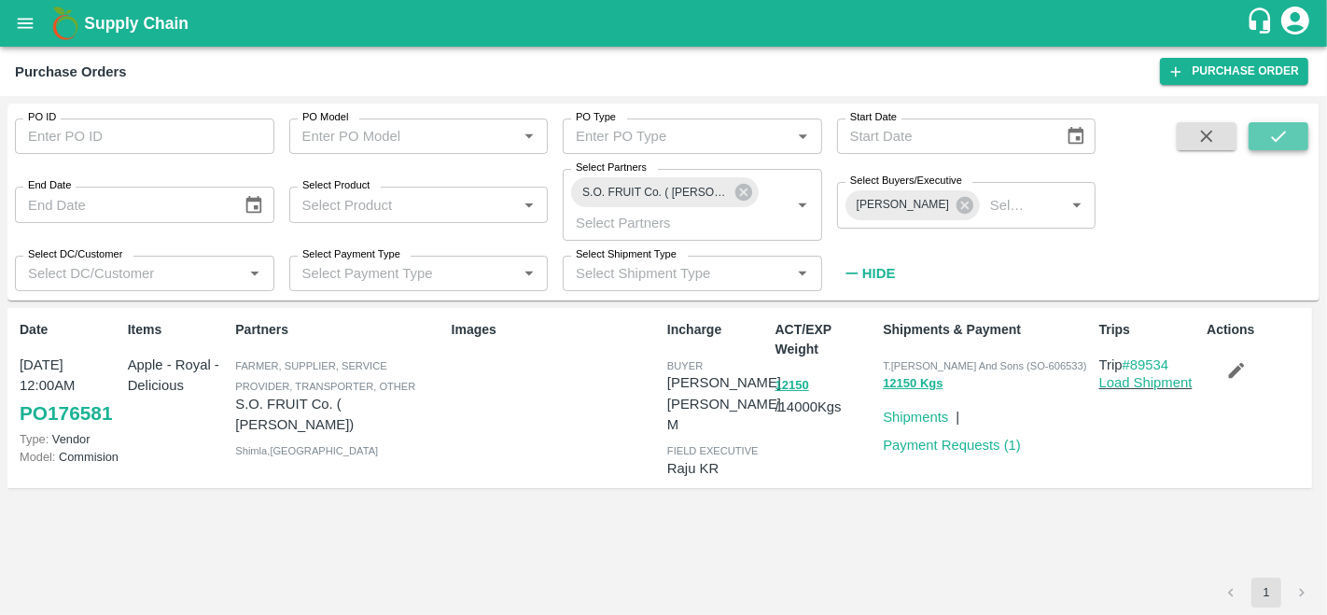
click at [1273, 146] on button "submit" at bounding box center [1278, 136] width 60 height 28
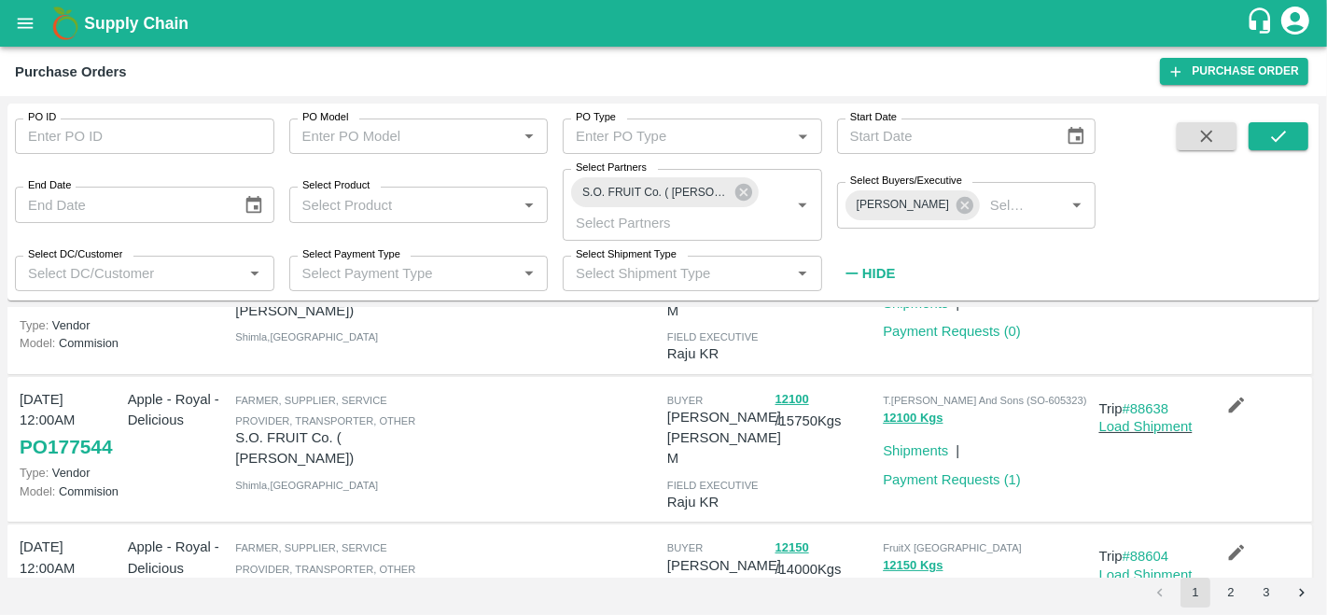
scroll to position [266, 0]
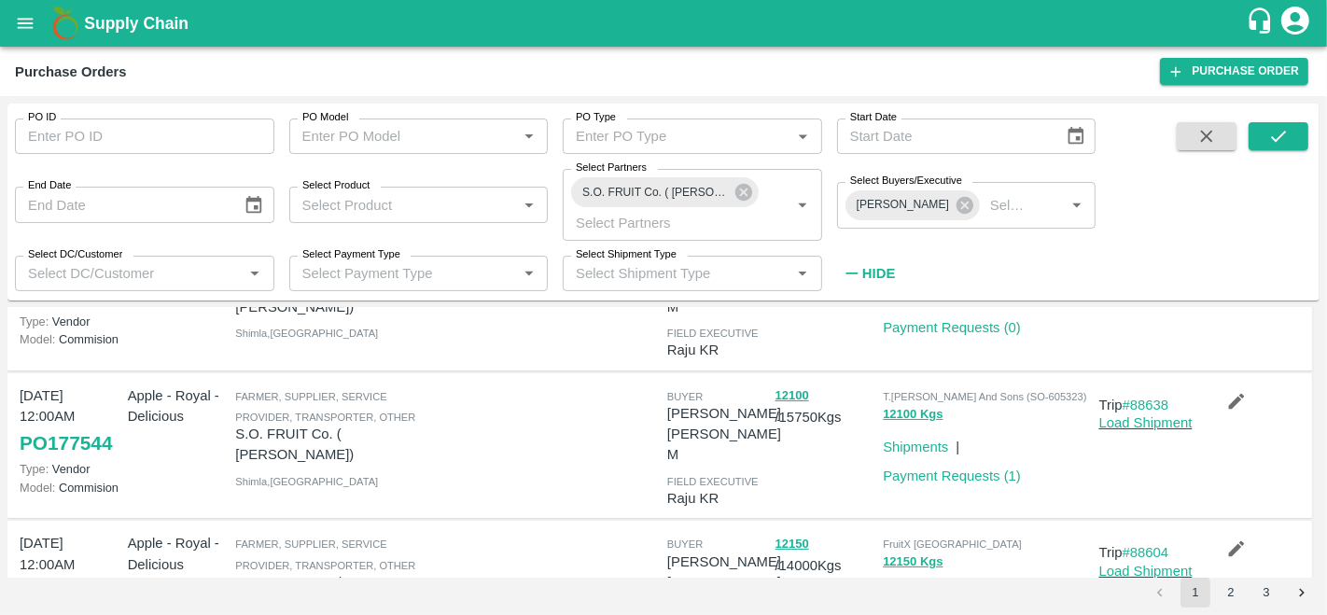
click at [857, 272] on icon "button" at bounding box center [851, 273] width 12 height 2
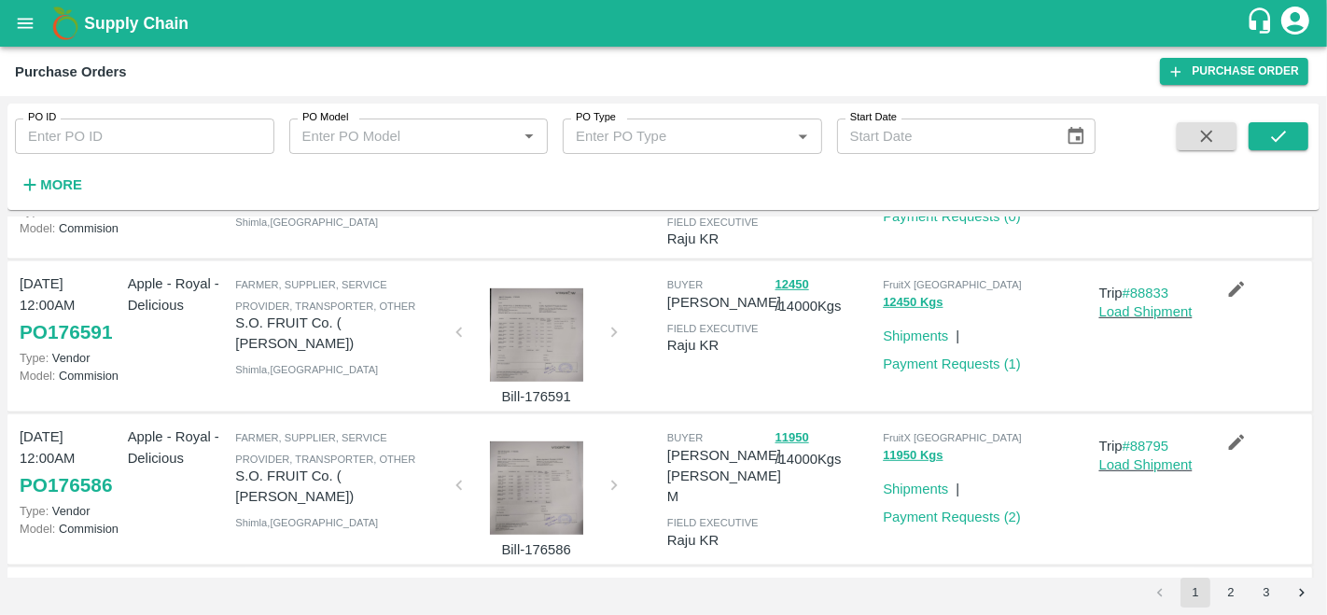
scroll to position [1063, 0]
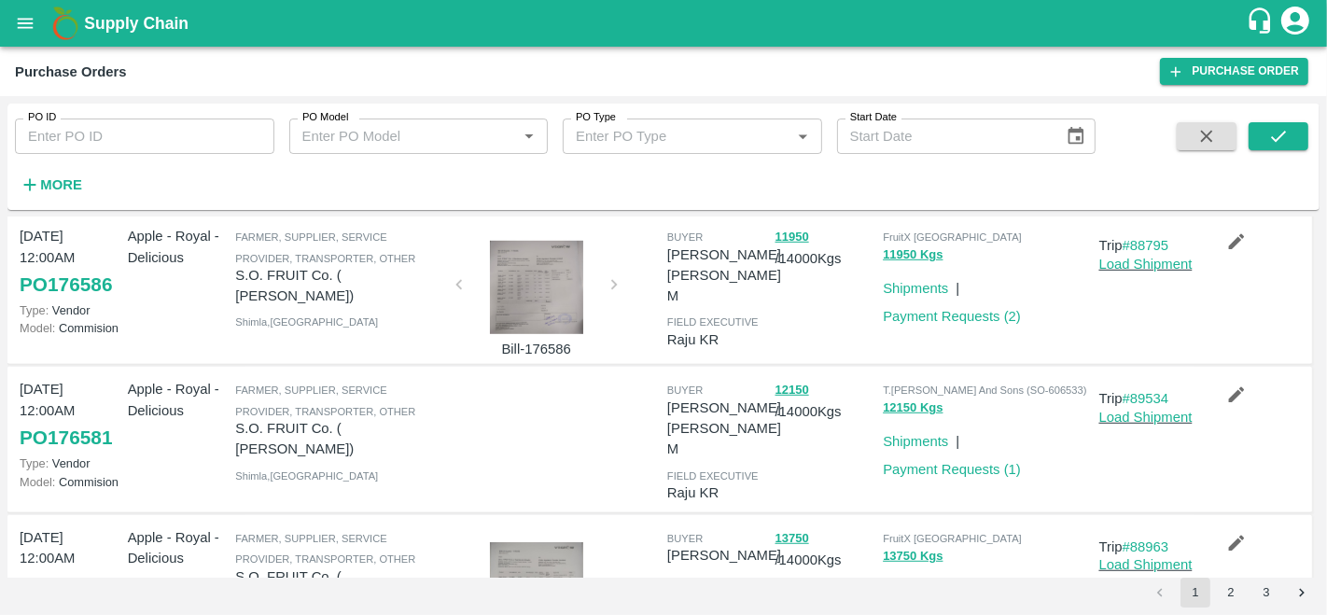
click at [88, 421] on link "PO 176581" at bounding box center [66, 438] width 92 height 34
click at [953, 462] on link "Payment Requests ( 1 )" at bounding box center [952, 469] width 138 height 15
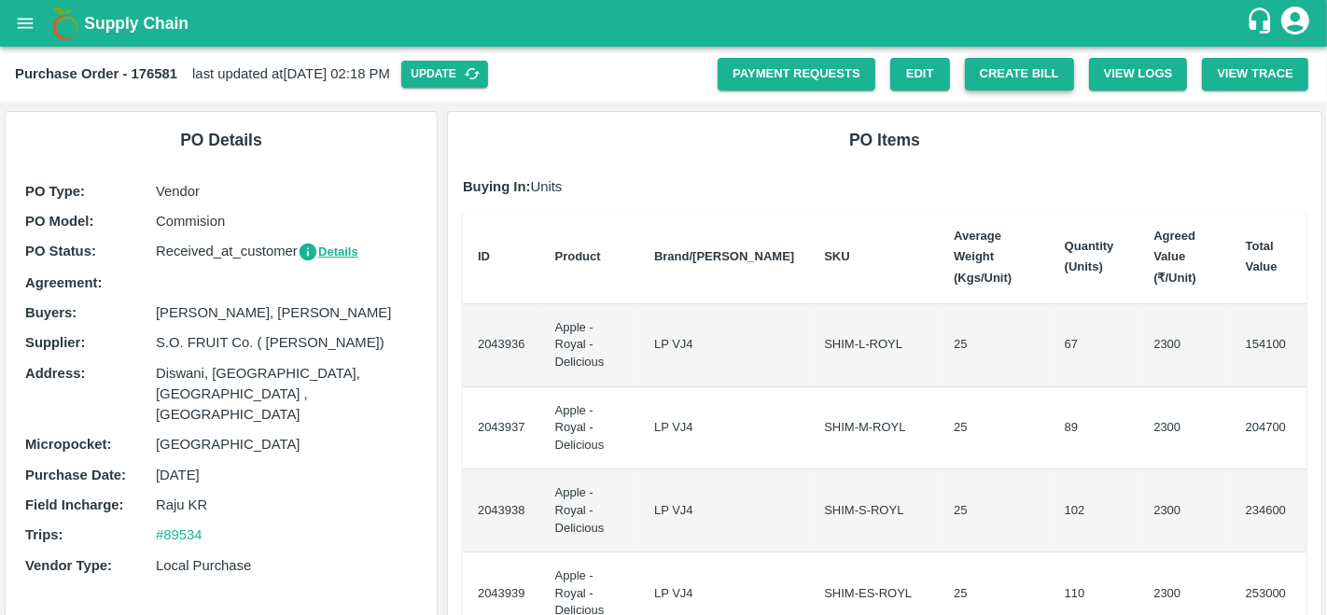
click at [1022, 76] on button "Create Bill" at bounding box center [1019, 74] width 109 height 33
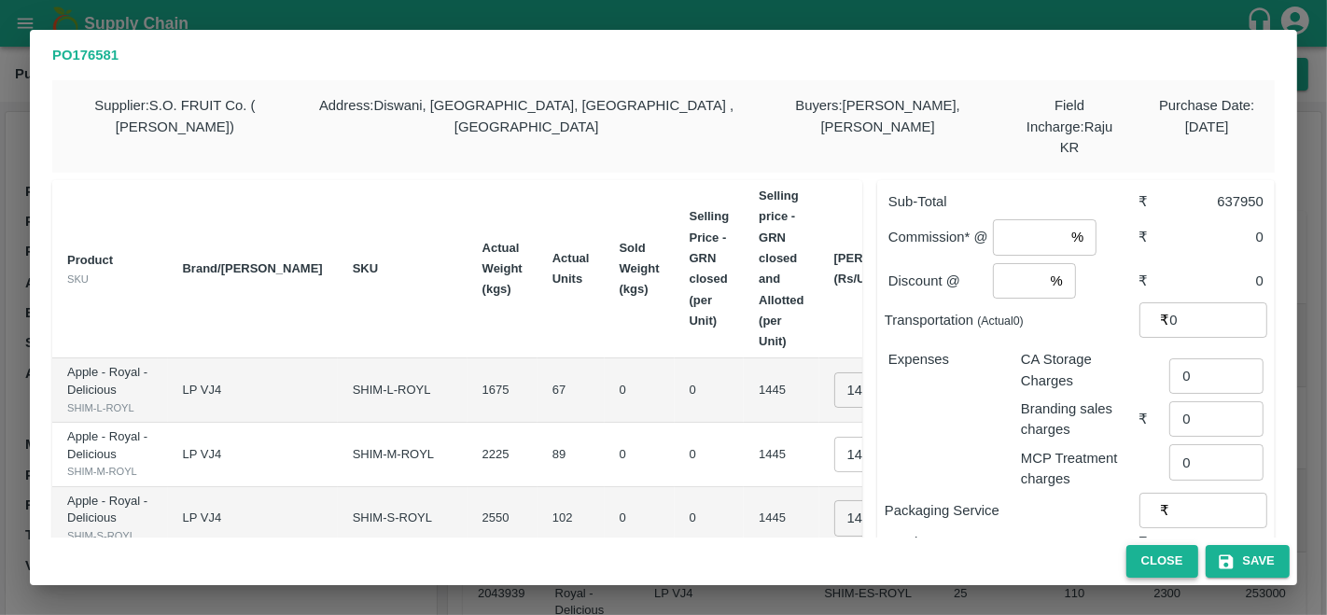
click at [1174, 562] on button "Close" at bounding box center [1162, 561] width 72 height 33
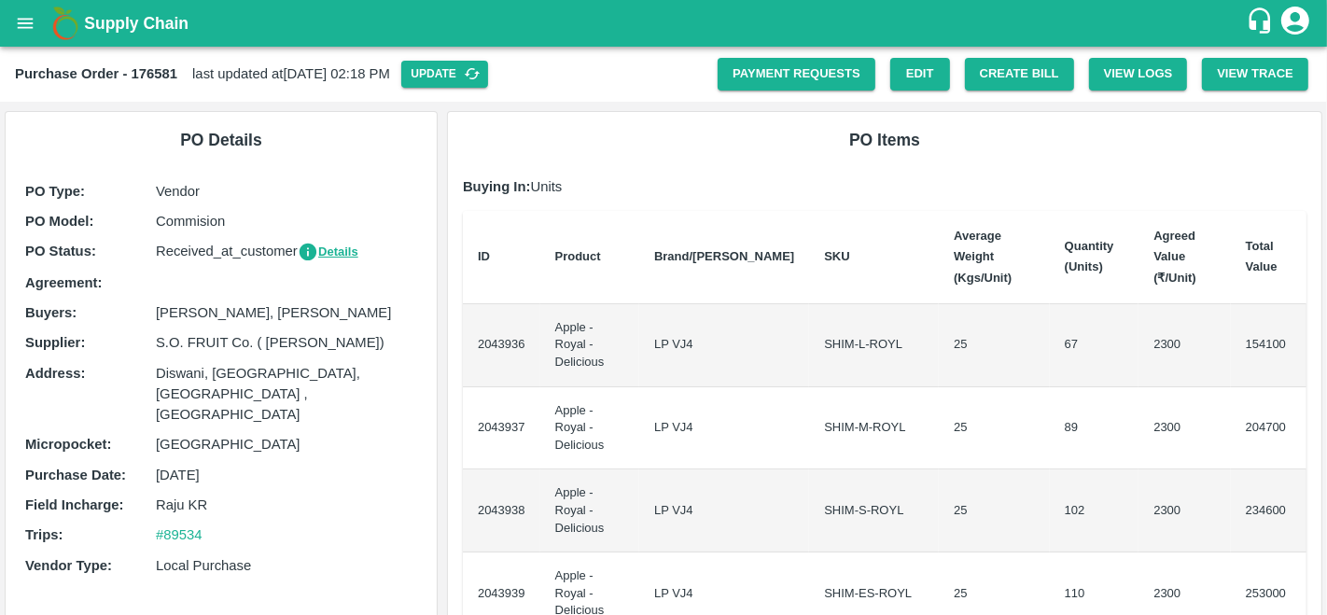
scroll to position [35, 0]
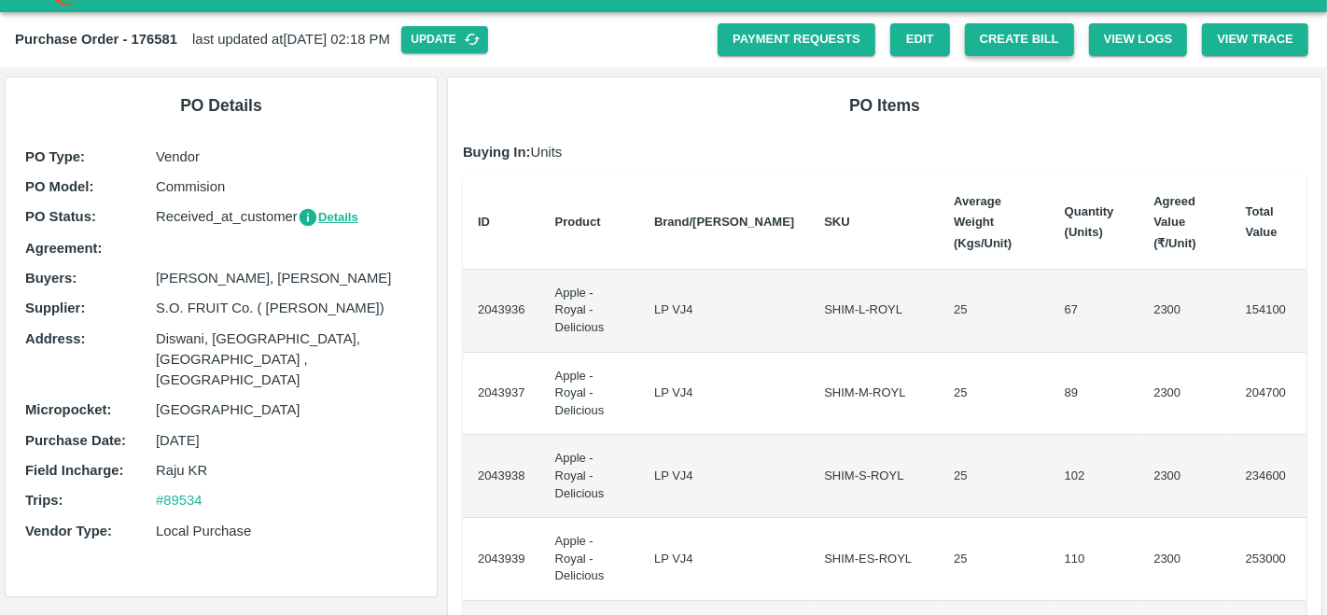
click at [996, 39] on button "Create Bill" at bounding box center [1019, 39] width 109 height 33
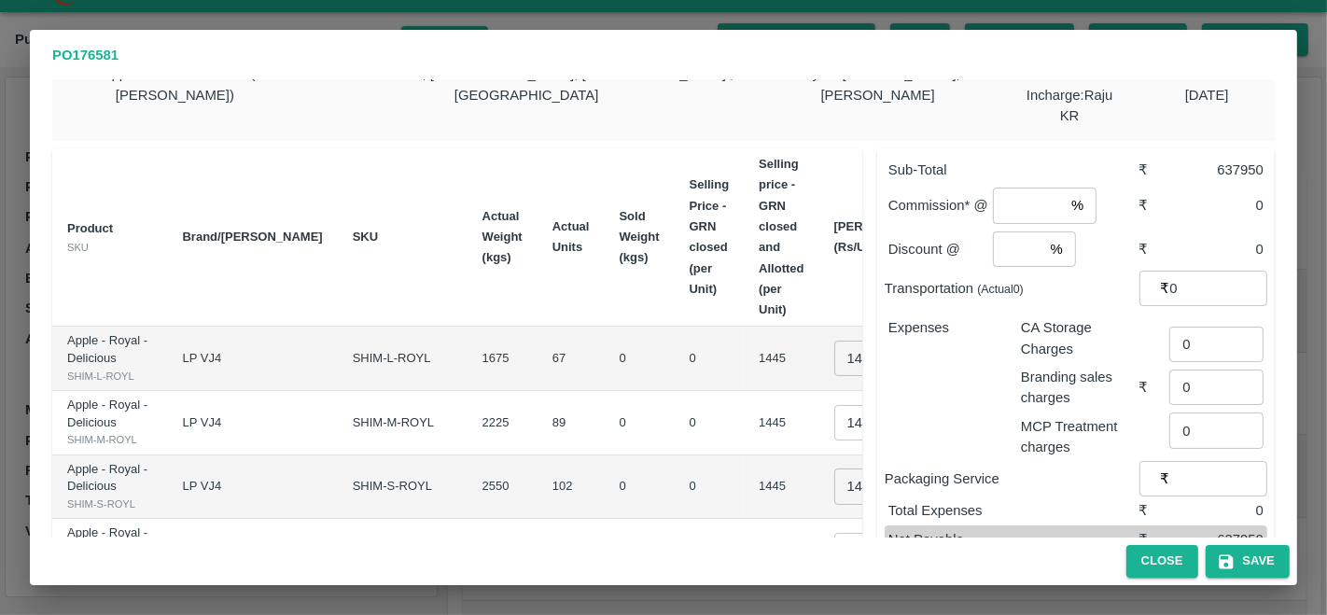
scroll to position [0, 0]
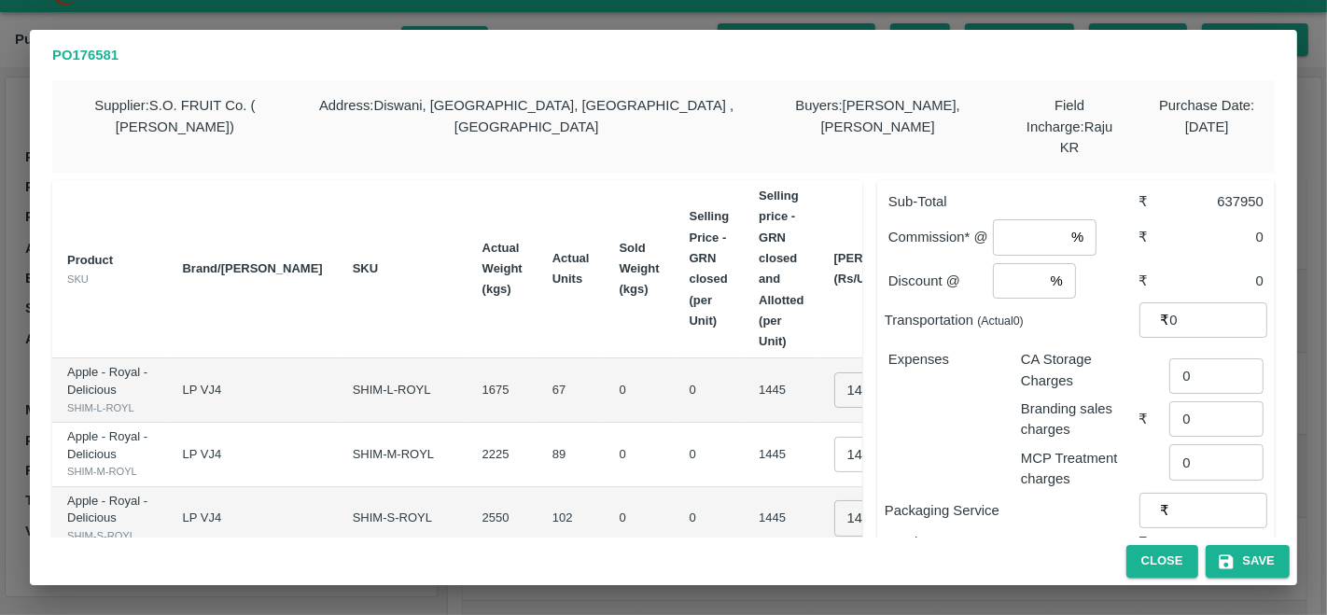
click at [1017, 219] on input "number" at bounding box center [1028, 236] width 71 height 35
type input "1"
click at [1018, 263] on input "number" at bounding box center [1018, 280] width 50 height 35
type input "0"
click at [1245, 557] on button "Save" at bounding box center [1247, 561] width 84 height 33
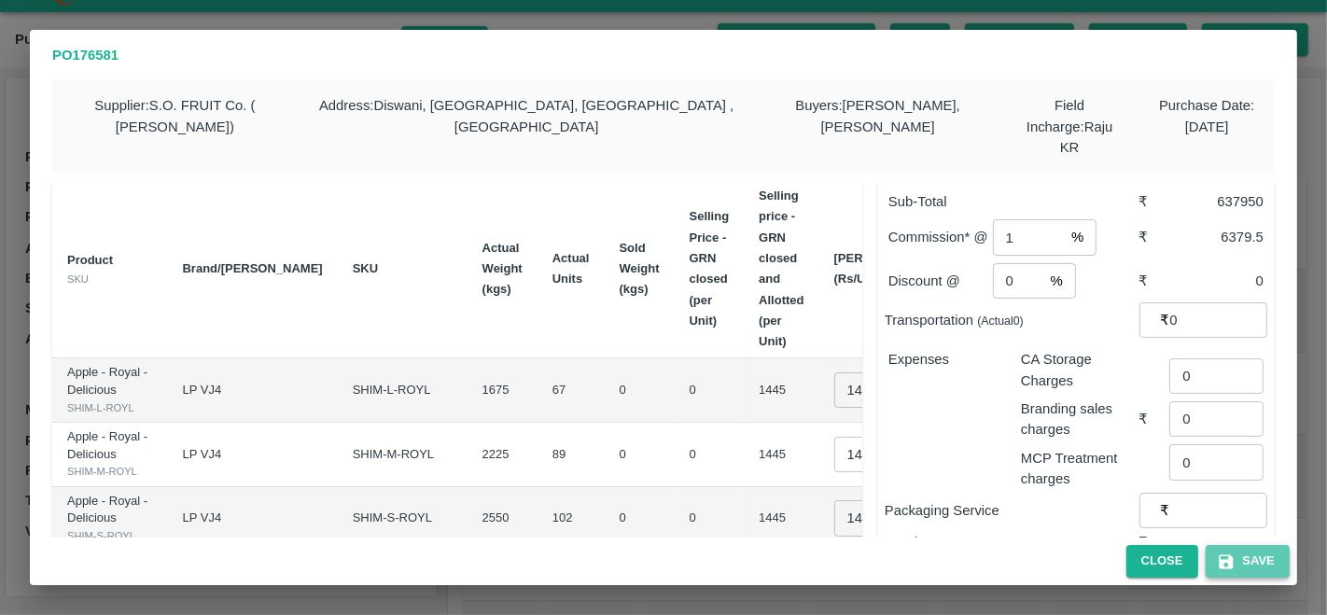
click at [1260, 566] on button "Save" at bounding box center [1247, 561] width 84 height 33
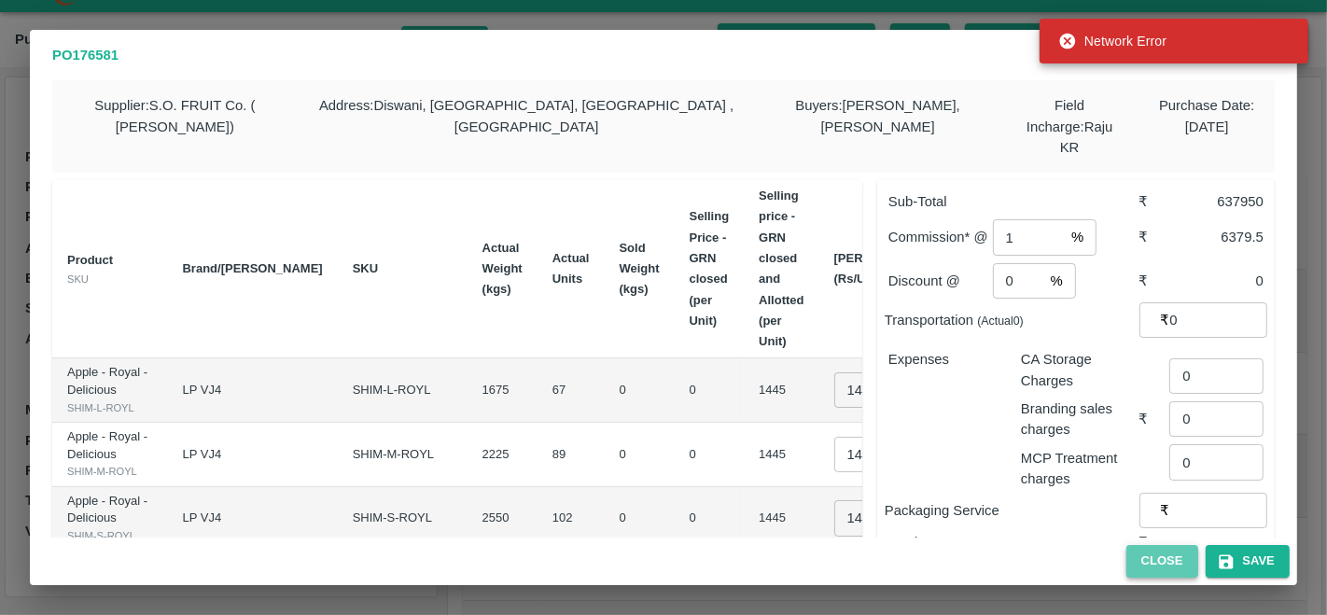
click at [1157, 566] on button "Close" at bounding box center [1162, 561] width 72 height 33
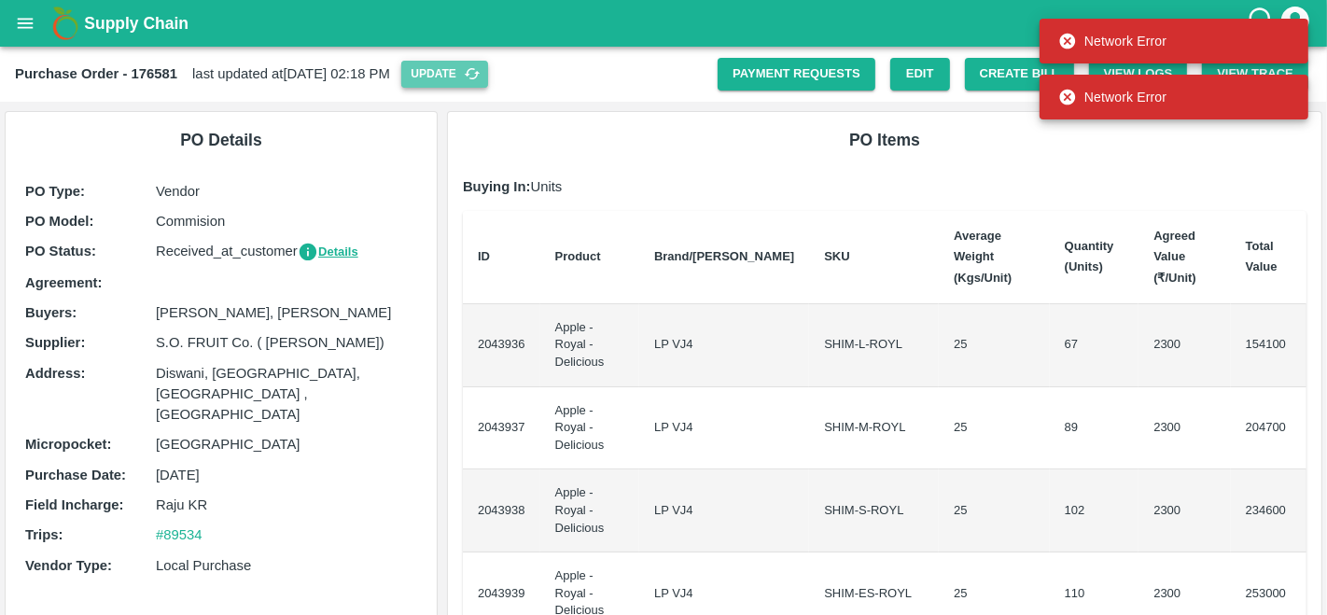
click at [472, 73] on button "Update" at bounding box center [444, 74] width 87 height 27
click at [796, 131] on h6 "PO Items" at bounding box center [884, 140] width 843 height 26
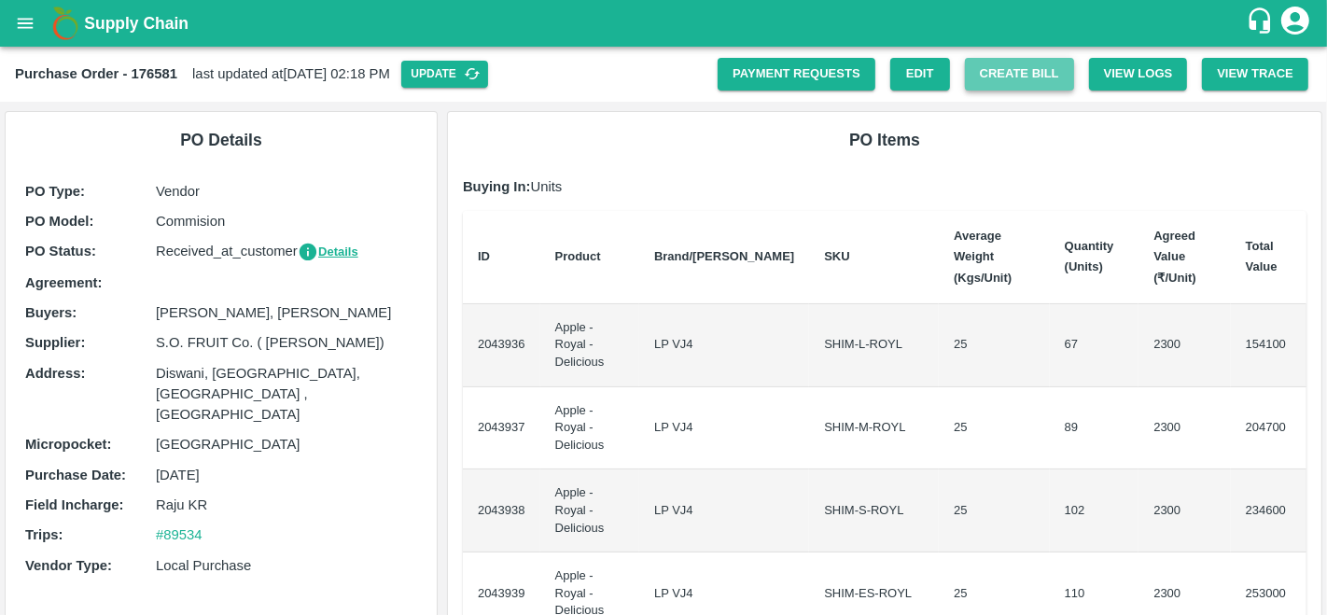
click at [994, 80] on button "Create Bill" at bounding box center [1019, 74] width 109 height 33
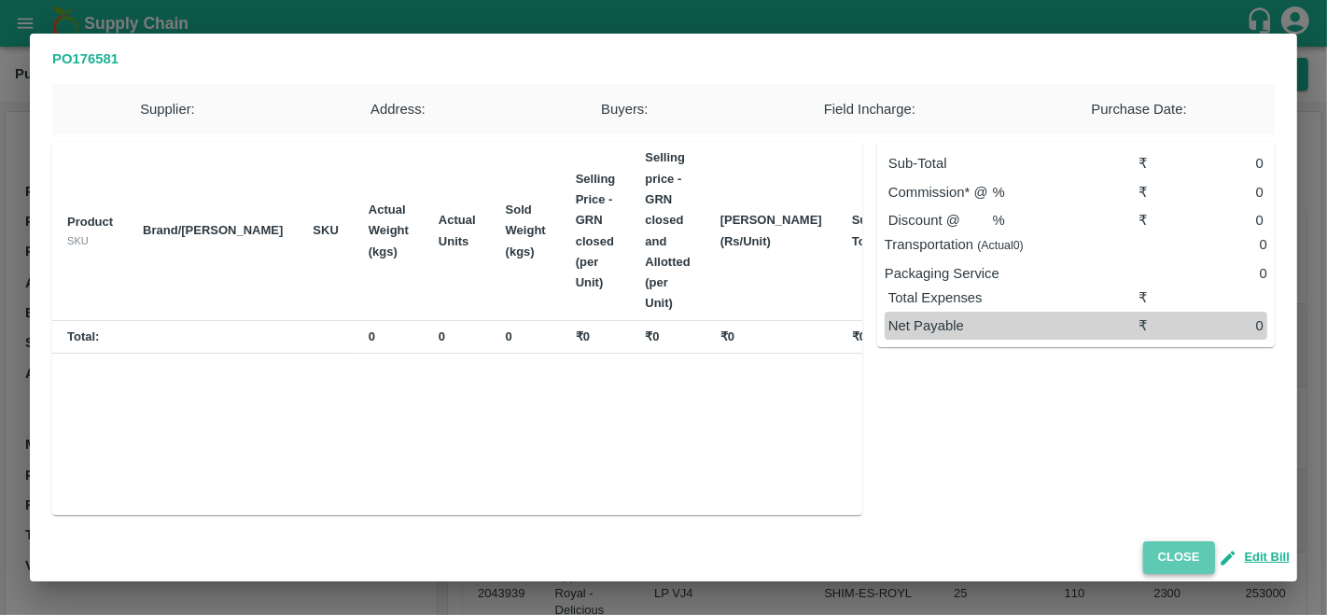
click at [1182, 567] on button "Close" at bounding box center [1179, 557] width 72 height 33
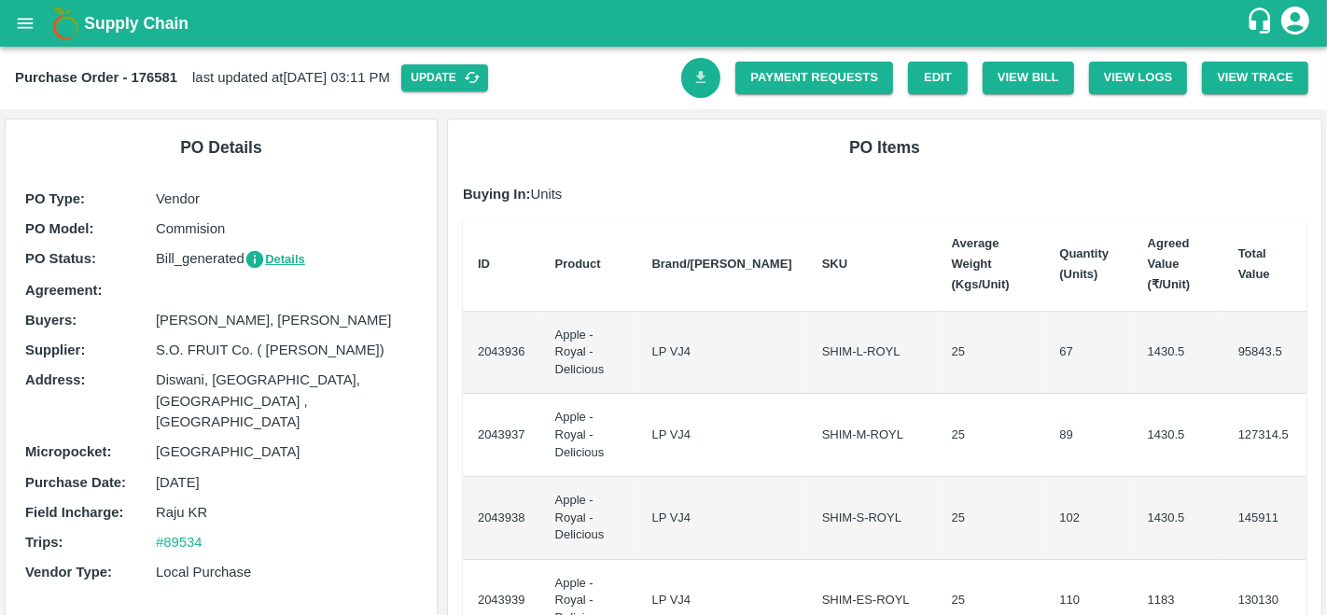
click at [693, 86] on icon "Download Bill" at bounding box center [701, 78] width 18 height 18
click at [692, 78] on icon "Download Bill" at bounding box center [701, 78] width 18 height 18
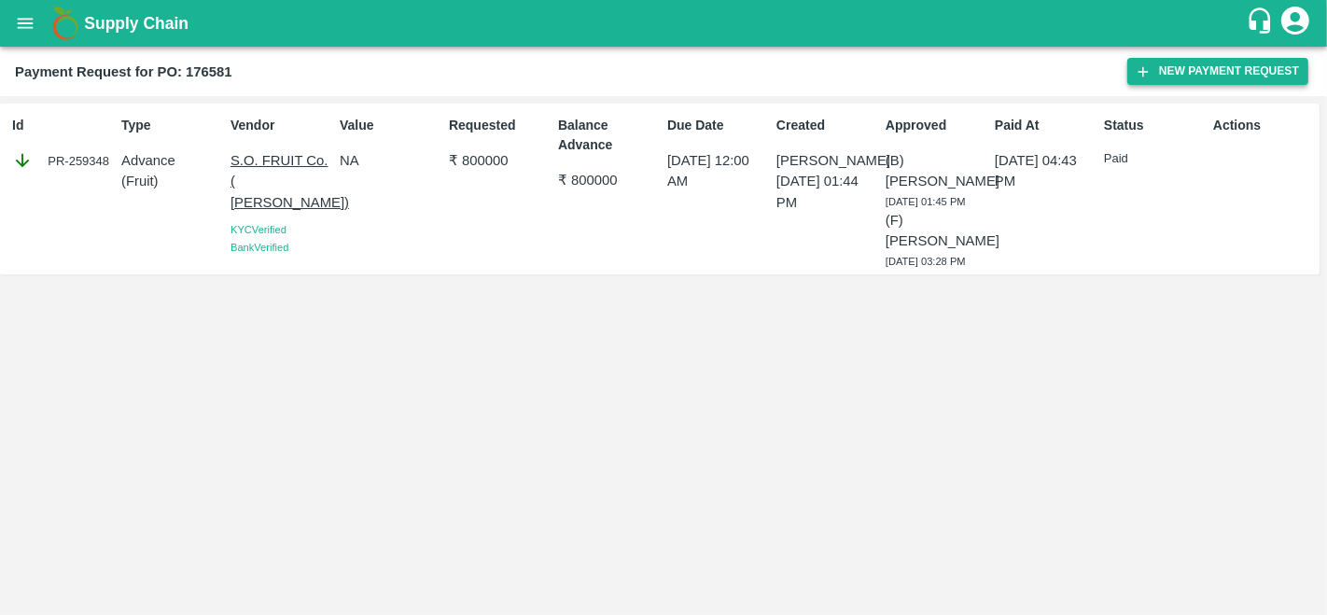
click at [1170, 72] on button "New Payment Request" at bounding box center [1217, 71] width 181 height 27
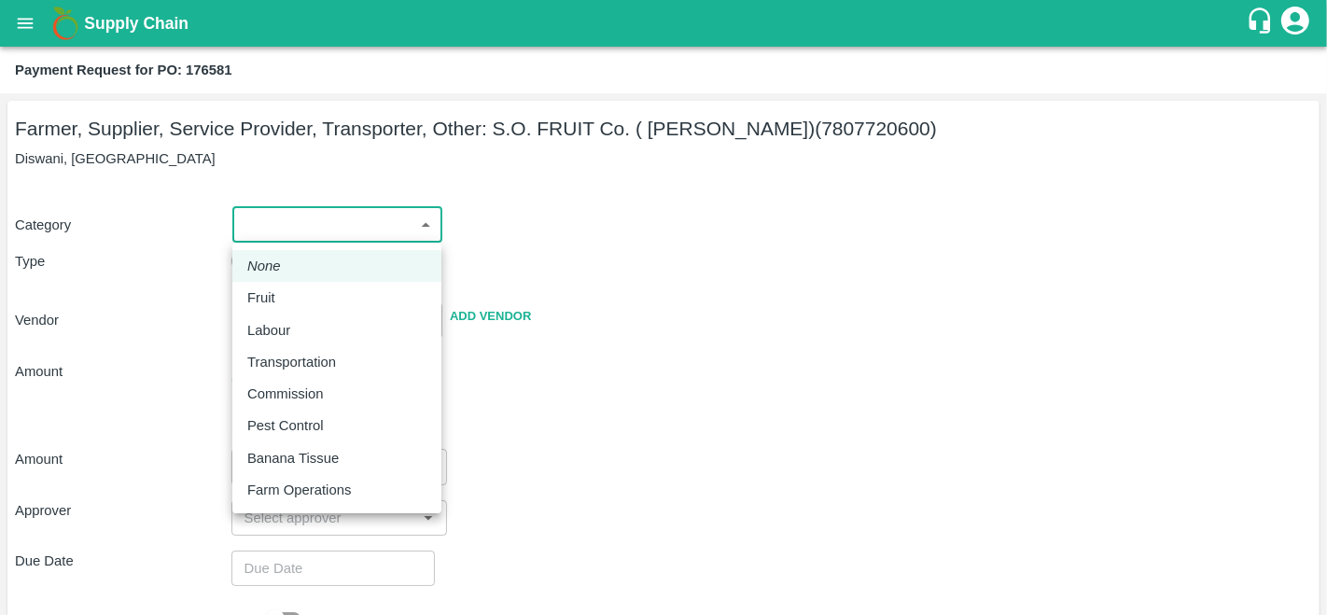
click at [338, 214] on body "Supply Chain Payment Request for PO: 176581 Farmer, Supplier, Service Provider,…" at bounding box center [663, 307] width 1327 height 615
click at [284, 290] on div "Fruit" at bounding box center [265, 297] width 37 height 21
type input "1"
type input "S.O. FRUIT Co. ( Sardevan Singh) - 7807720600(Farmer, Supplier, Service Provide…"
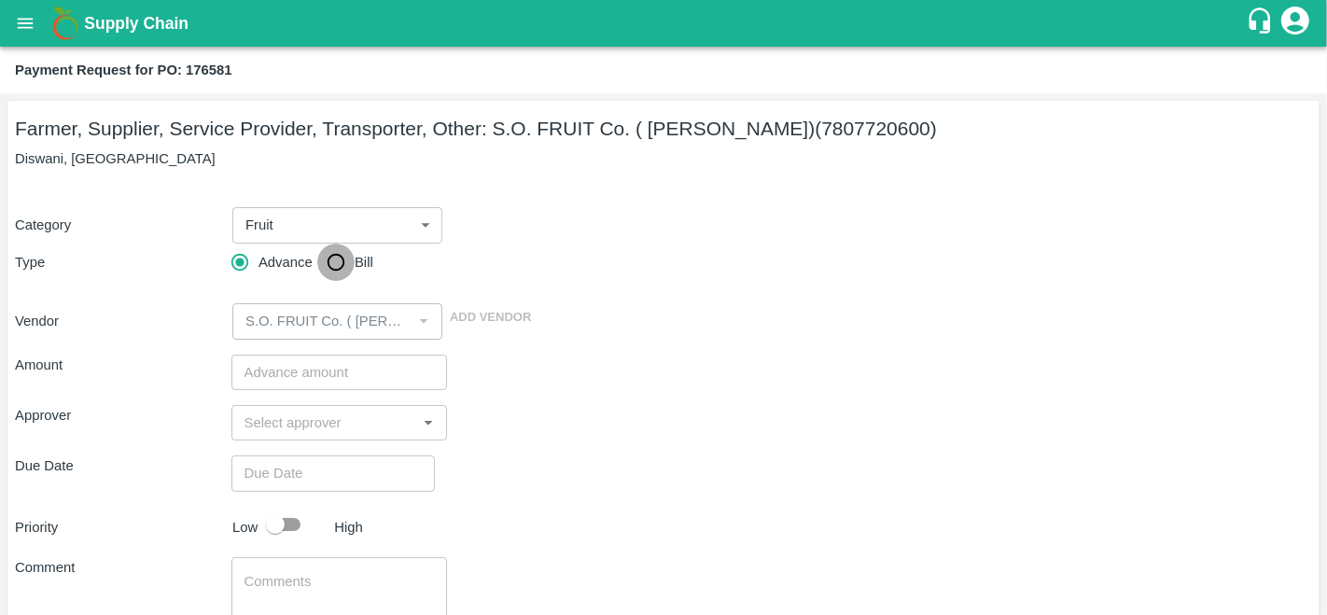
click at [337, 268] on input "Bill" at bounding box center [335, 262] width 37 height 37
radio input "true"
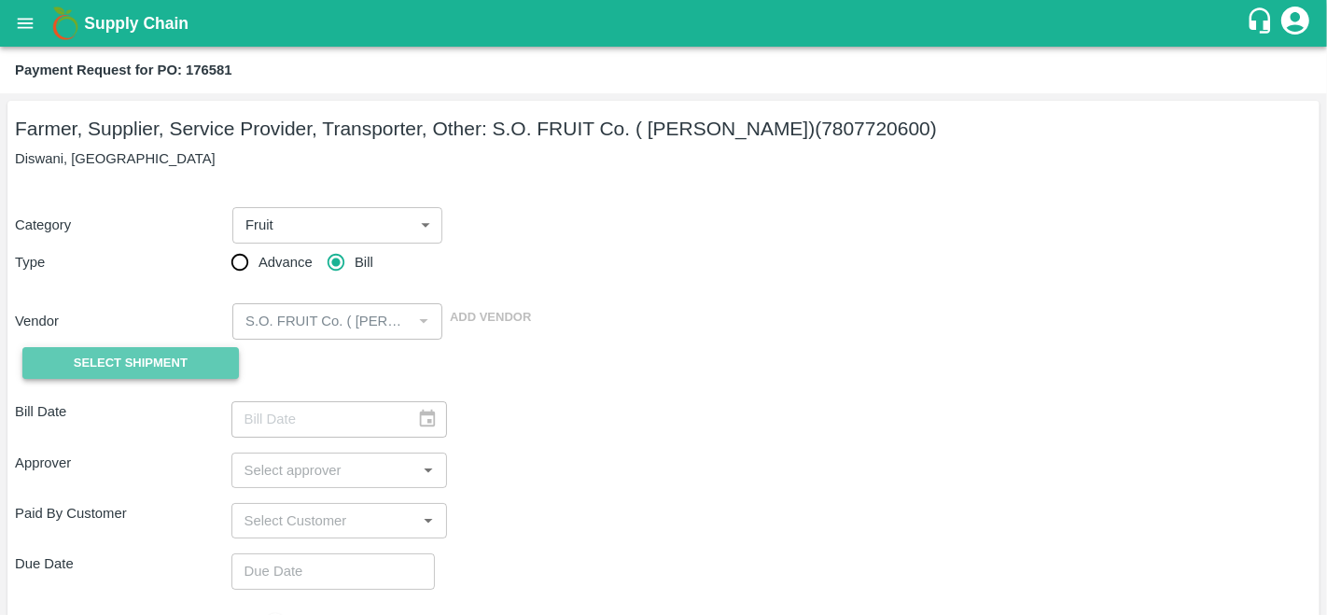
click at [125, 367] on span "Select Shipment" at bounding box center [131, 363] width 114 height 21
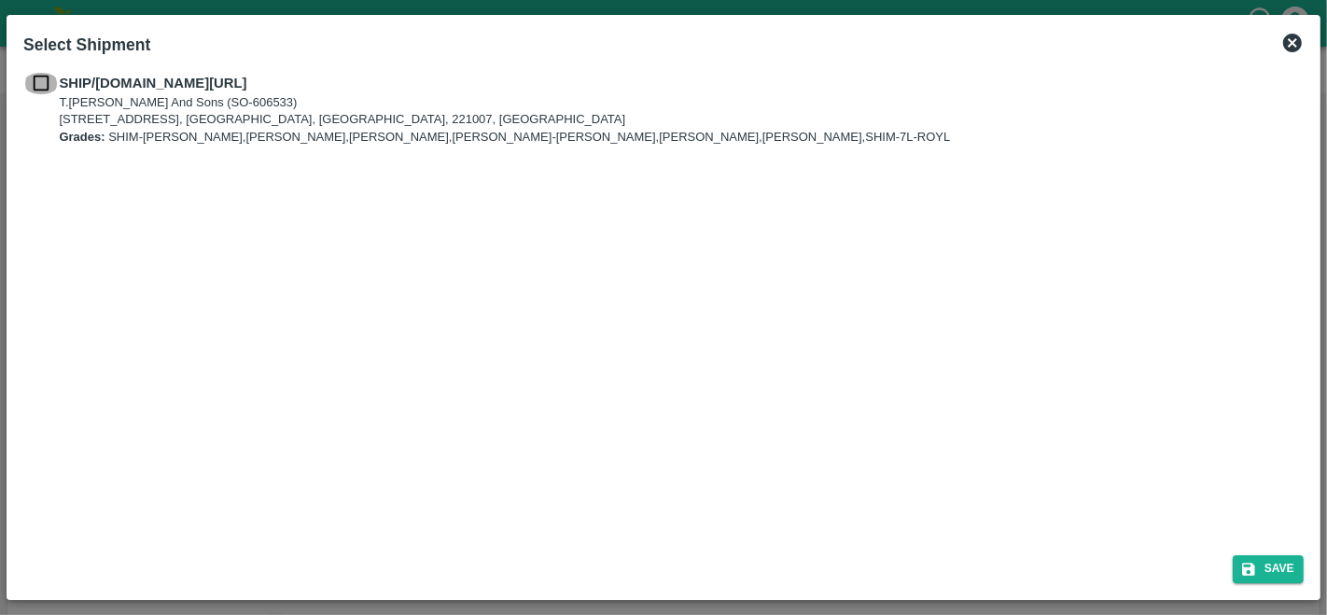
click at [39, 83] on input "checkbox" at bounding box center [40, 83] width 35 height 21
checkbox input "true"
click at [1268, 561] on button "Save" at bounding box center [1267, 568] width 71 height 27
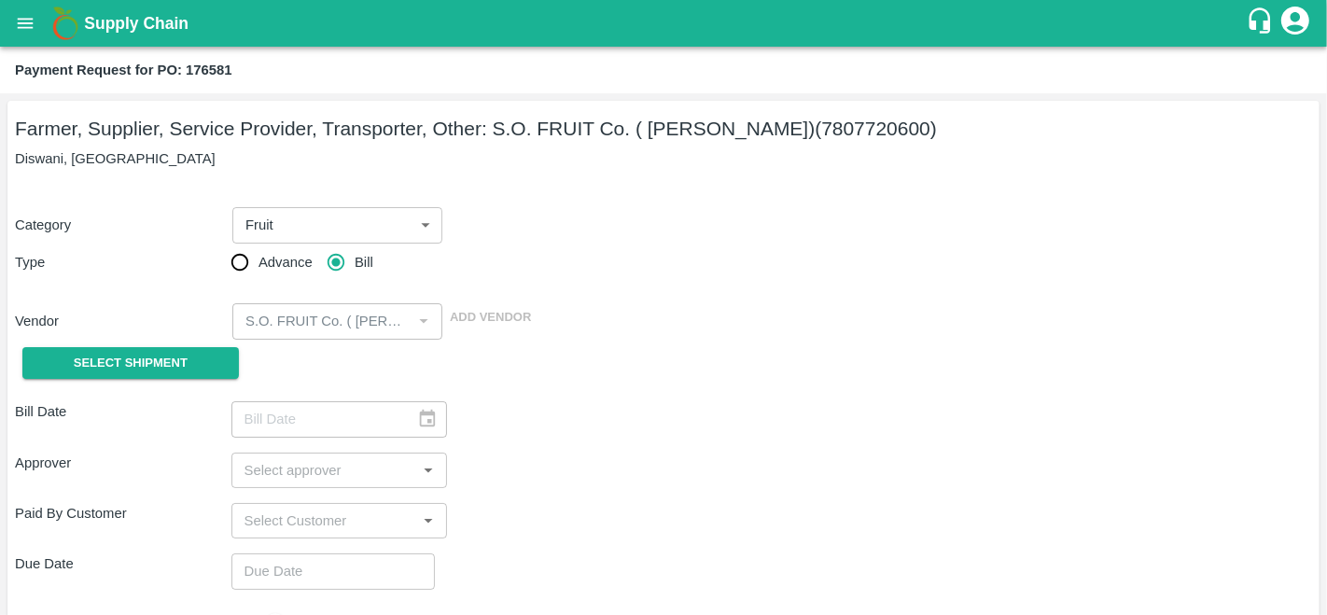
type input "06/10/2025"
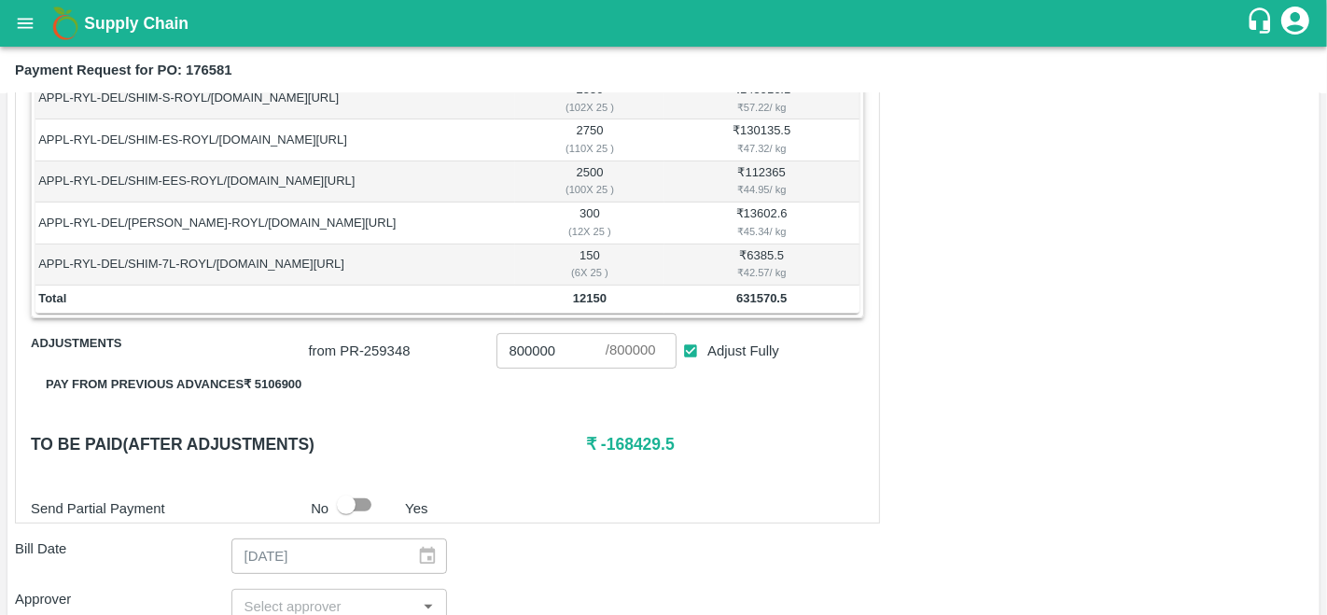
scroll to position [450, 0]
click at [755, 292] on b "631570.5" at bounding box center [761, 297] width 50 height 14
copy b "631570.5"
drag, startPoint x: 553, startPoint y: 343, endPoint x: 455, endPoint y: 346, distance: 98.0
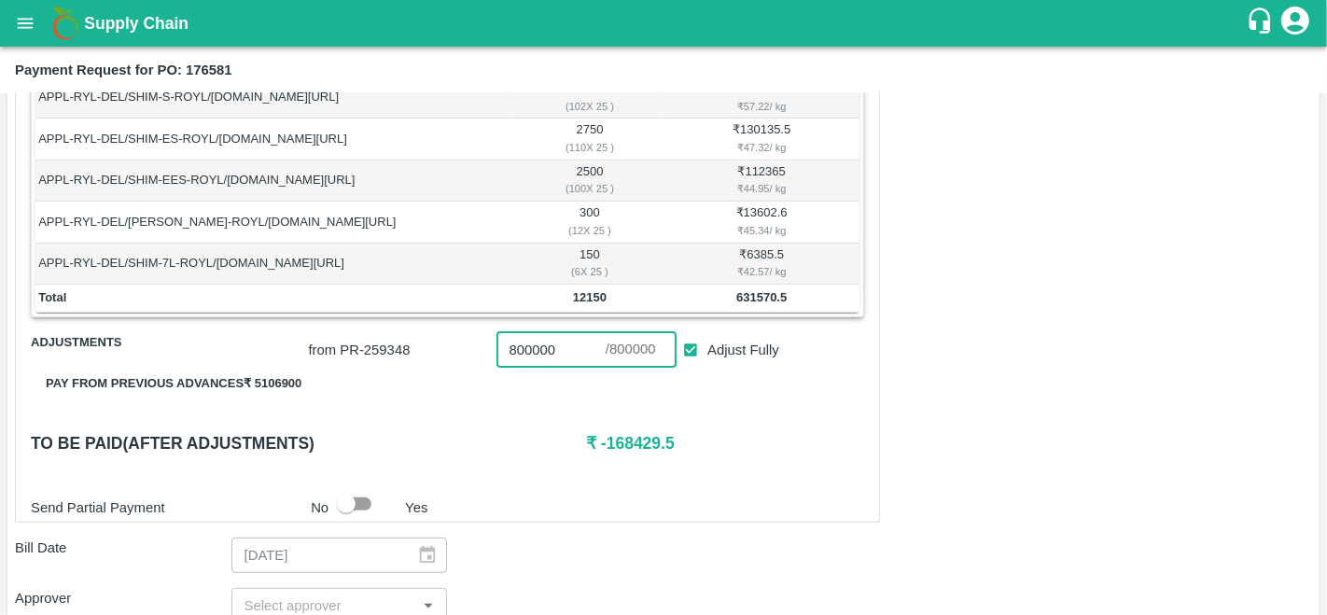
click at [455, 346] on div "from PR- 259348 800000 ​ / 800000 ​ Adjust Fully" at bounding box center [582, 346] width 563 height 43
paste input "631570.5"
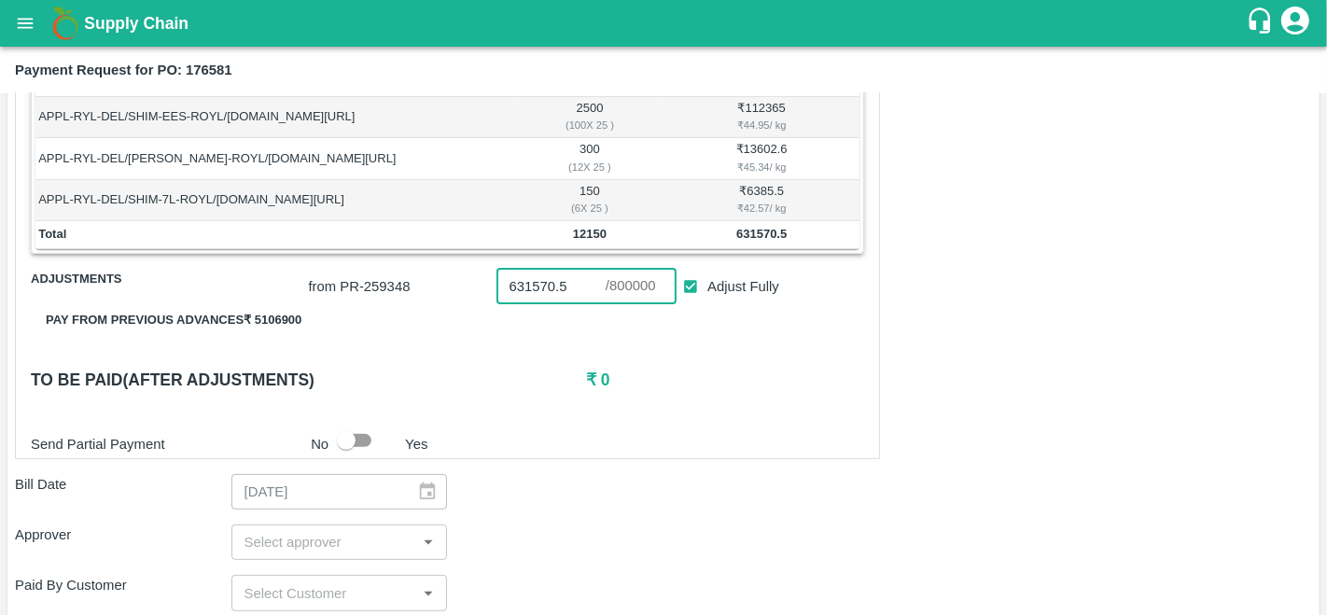
scroll to position [514, 0]
type input "631570.5"
click at [352, 535] on input "input" at bounding box center [324, 541] width 174 height 24
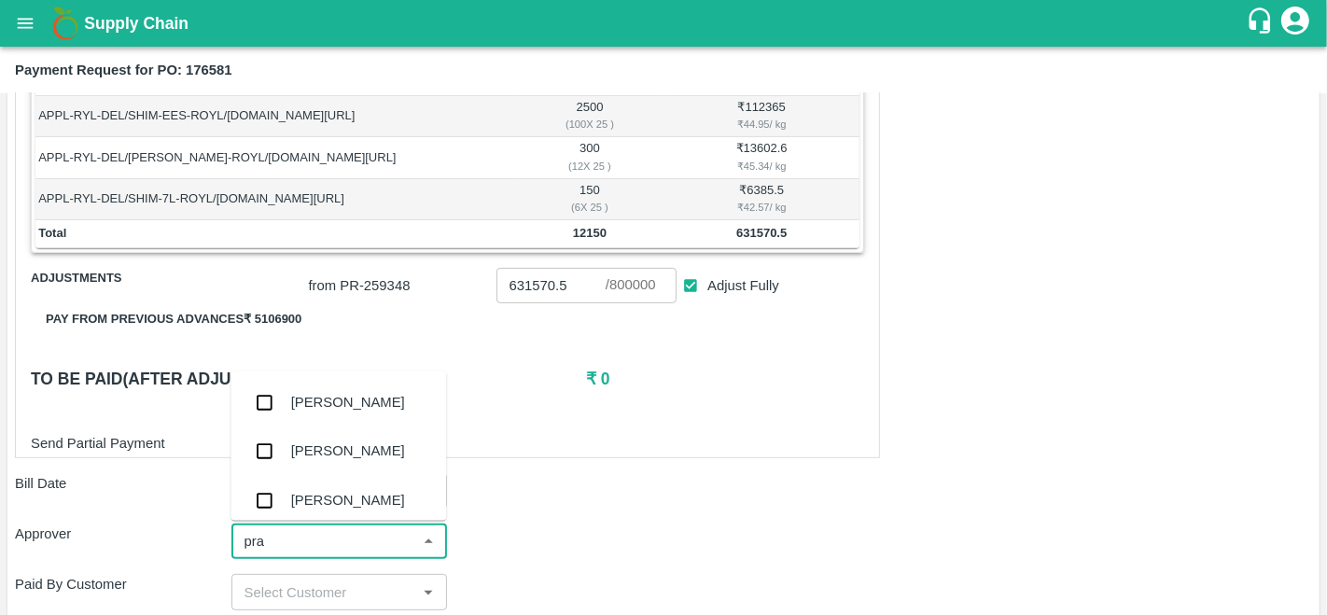
type input "prav"
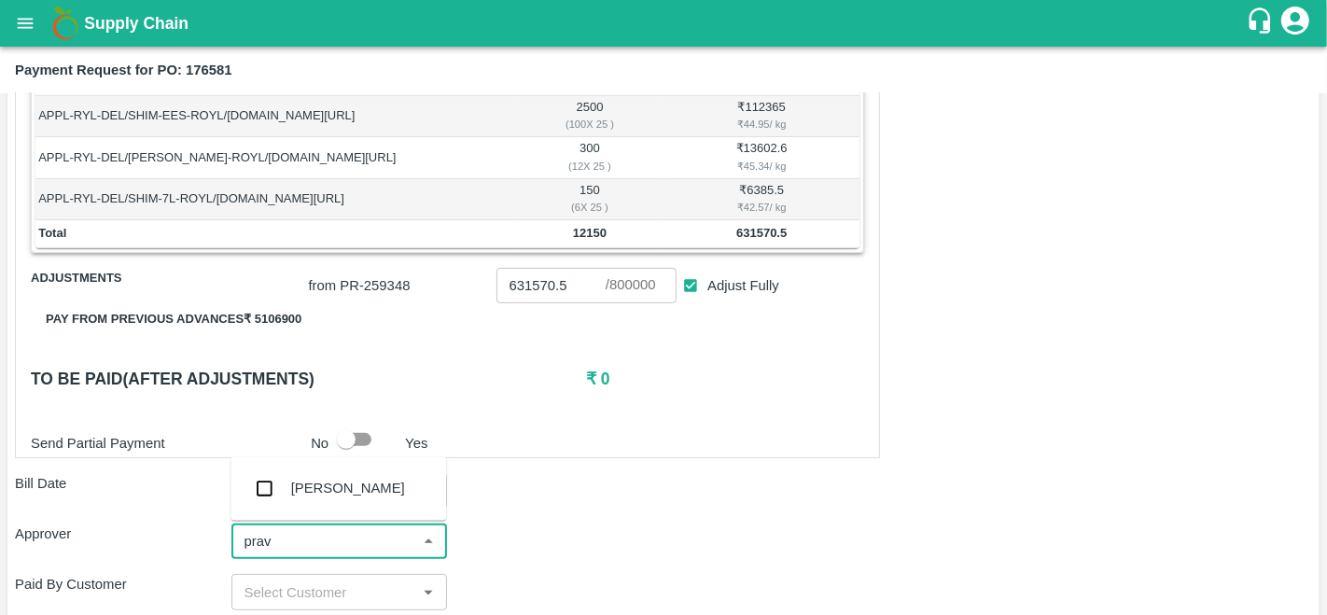
click at [313, 484] on div "Praveen Kumar" at bounding box center [348, 488] width 114 height 21
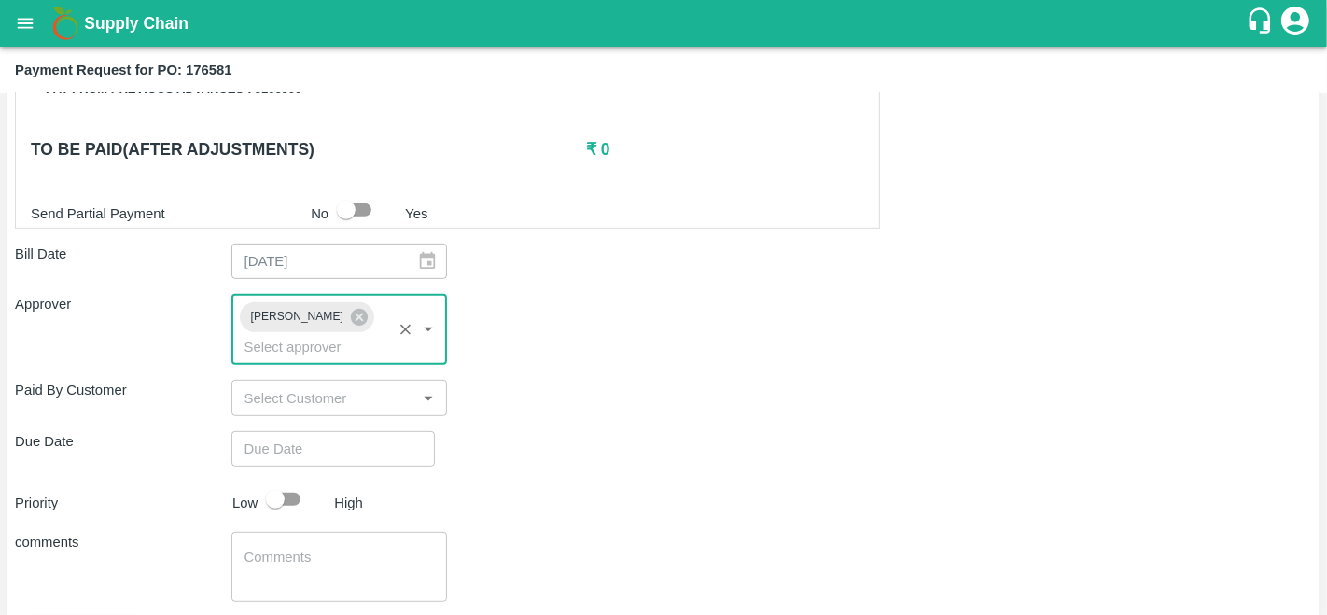
scroll to position [762, 0]
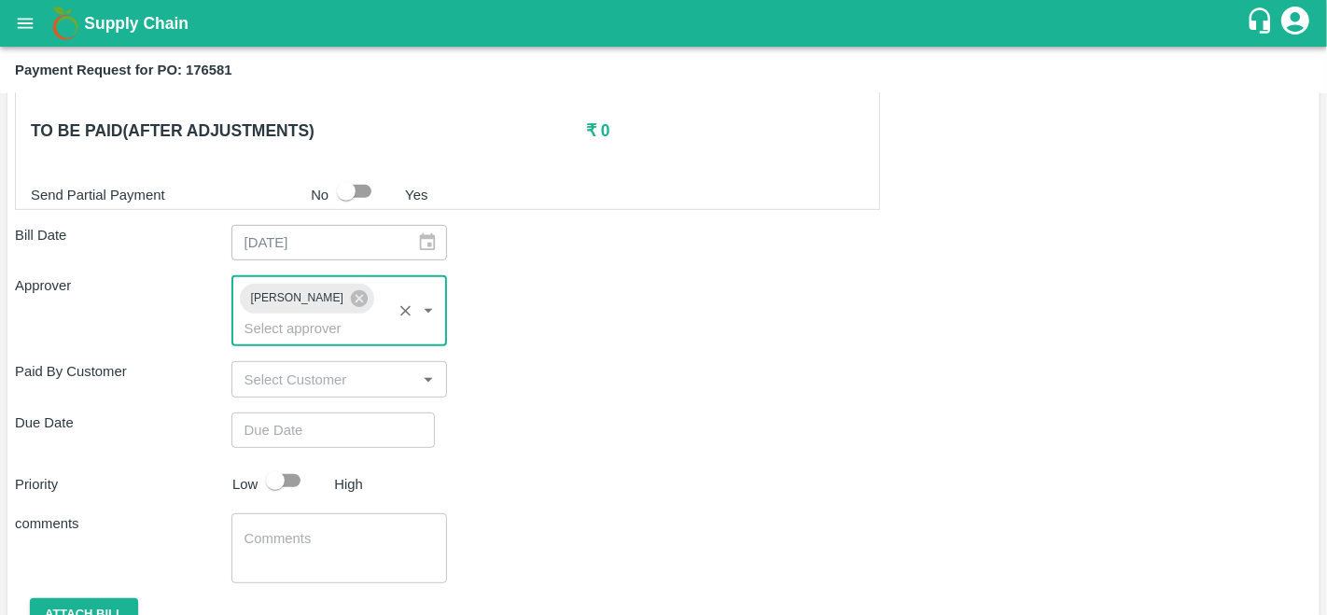
type input "DD/MM/YYYY hh:mm aa"
click at [278, 425] on input "DD/MM/YYYY hh:mm aa" at bounding box center [326, 429] width 190 height 35
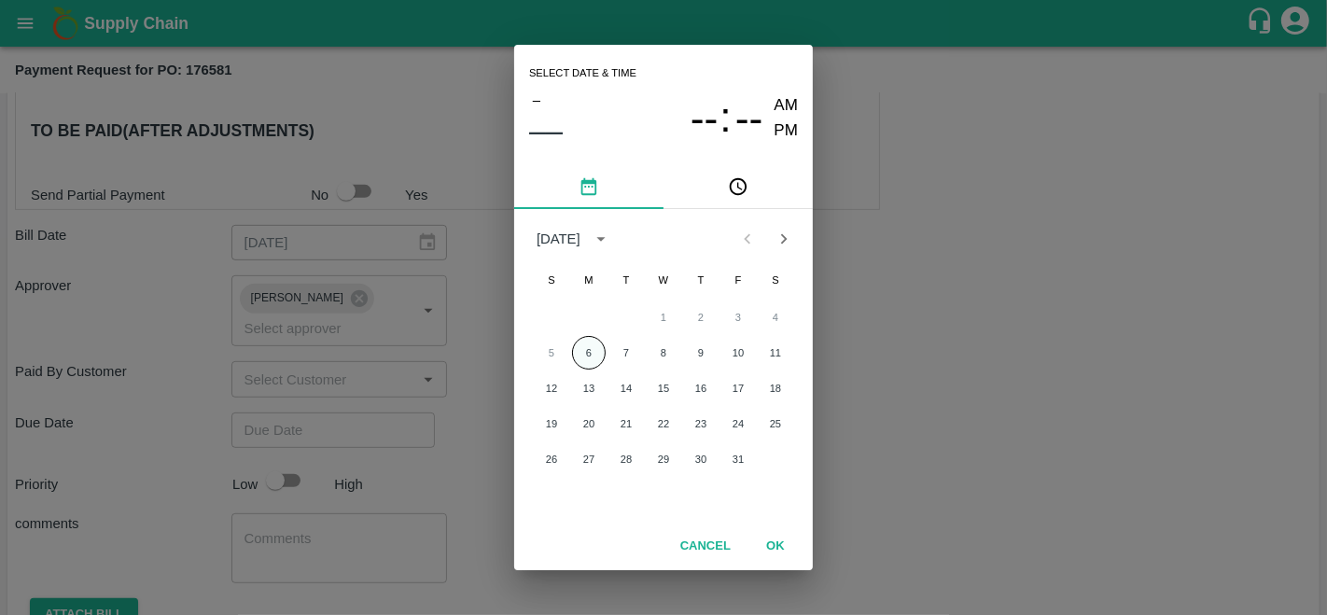
click at [591, 340] on button "6" at bounding box center [589, 353] width 34 height 34
type input "[DATE] 12:00 AM"
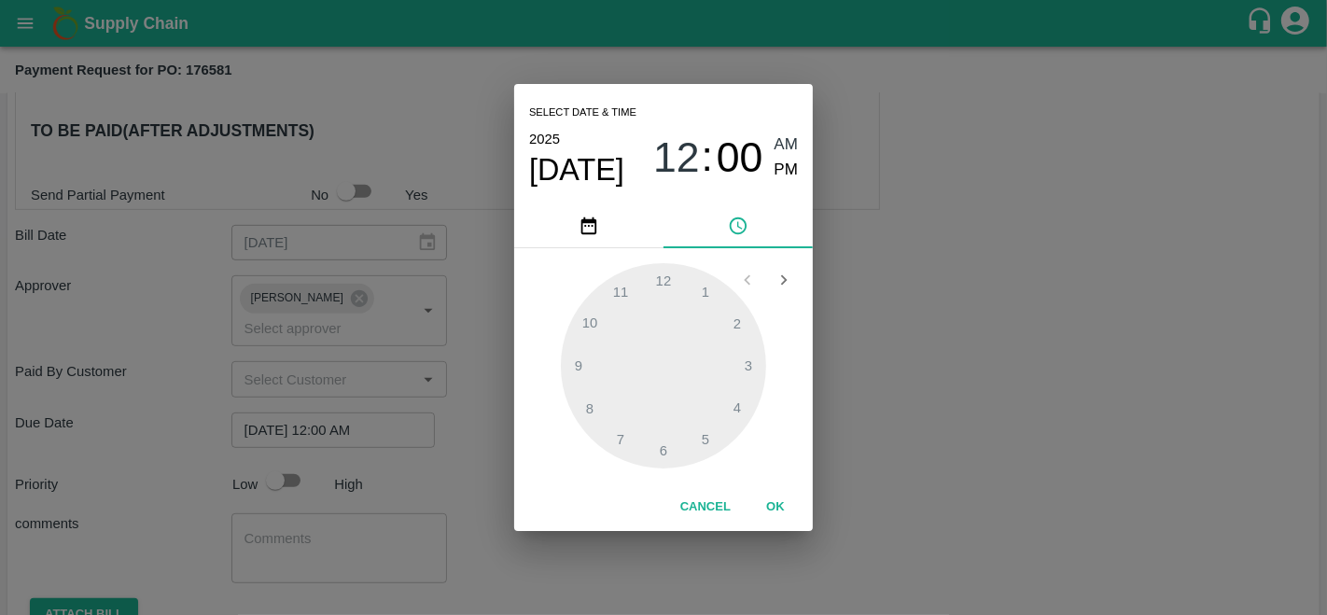
click at [930, 440] on div "Select date & time 2025 Oct 6 12 : 00 AM PM 1 2 3 4 5 6 7 8 9 10 11 12 Cancel OK" at bounding box center [663, 307] width 1327 height 615
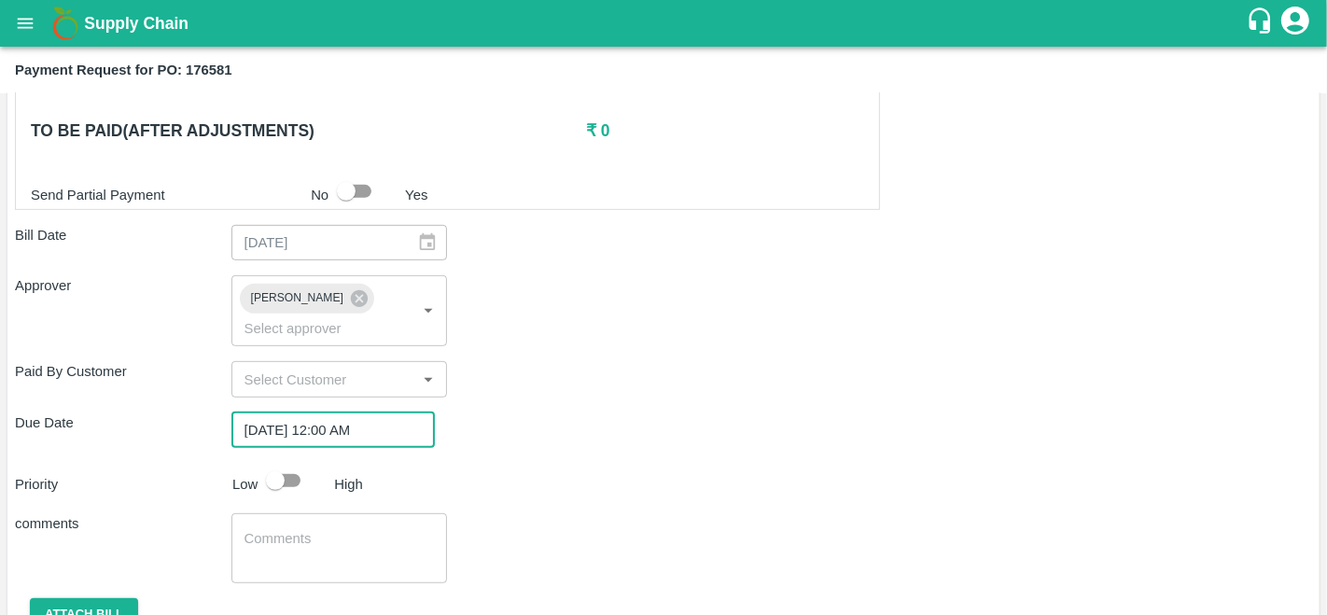
scroll to position [844, 0]
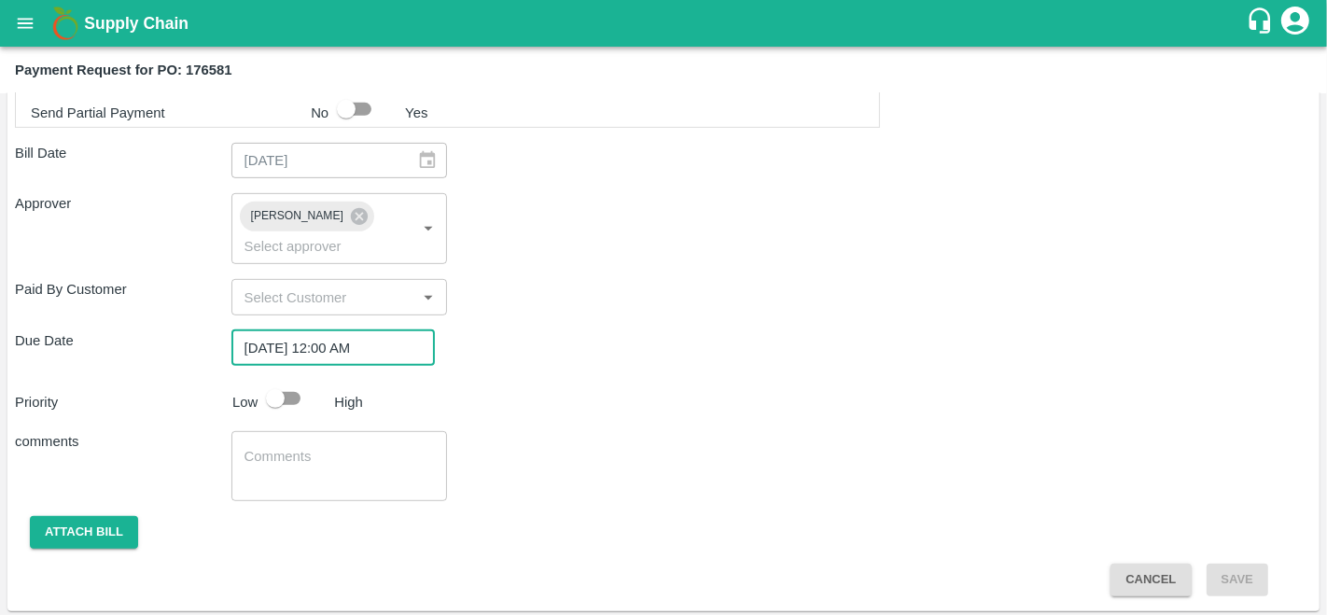
click at [290, 396] on input "checkbox" at bounding box center [275, 398] width 106 height 35
checkbox input "true"
click at [38, 526] on button "Attach bill" at bounding box center [84, 532] width 108 height 33
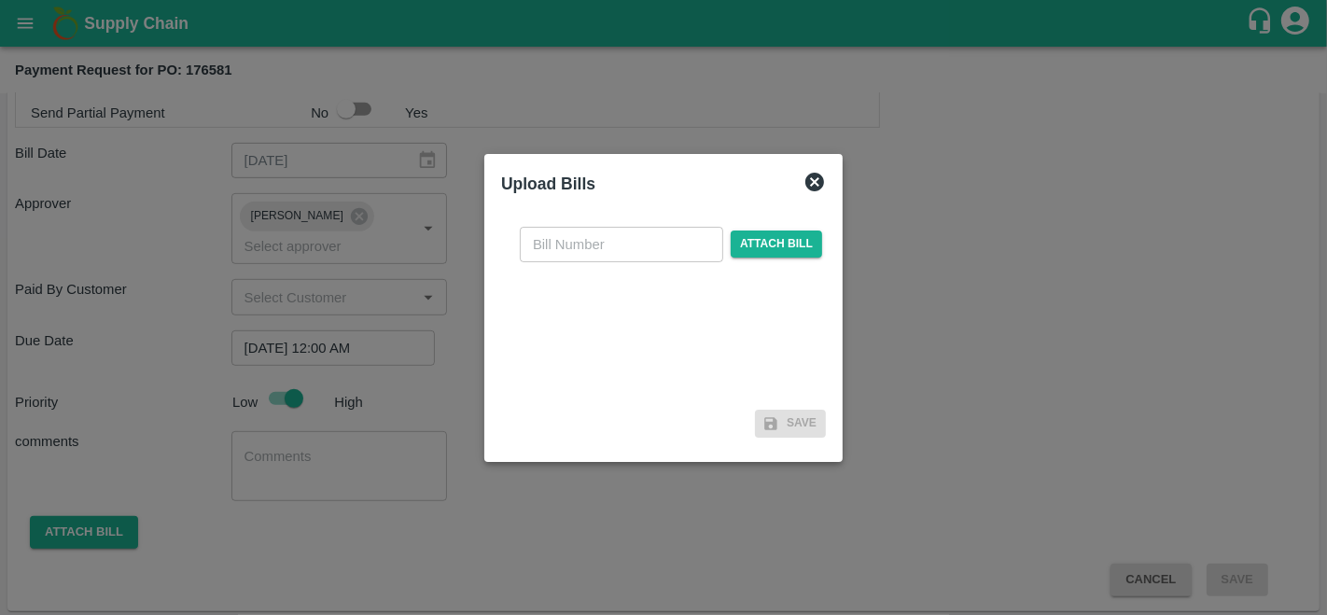
click at [617, 241] on input "text" at bounding box center [621, 244] width 203 height 35
type input "176581"
click at [798, 244] on span "Attach bill" at bounding box center [776, 243] width 91 height 27
click at [0, 0] on input "Attach bill" at bounding box center [0, 0] width 0 height 0
click at [759, 244] on span "Attach bill" at bounding box center [776, 243] width 91 height 27
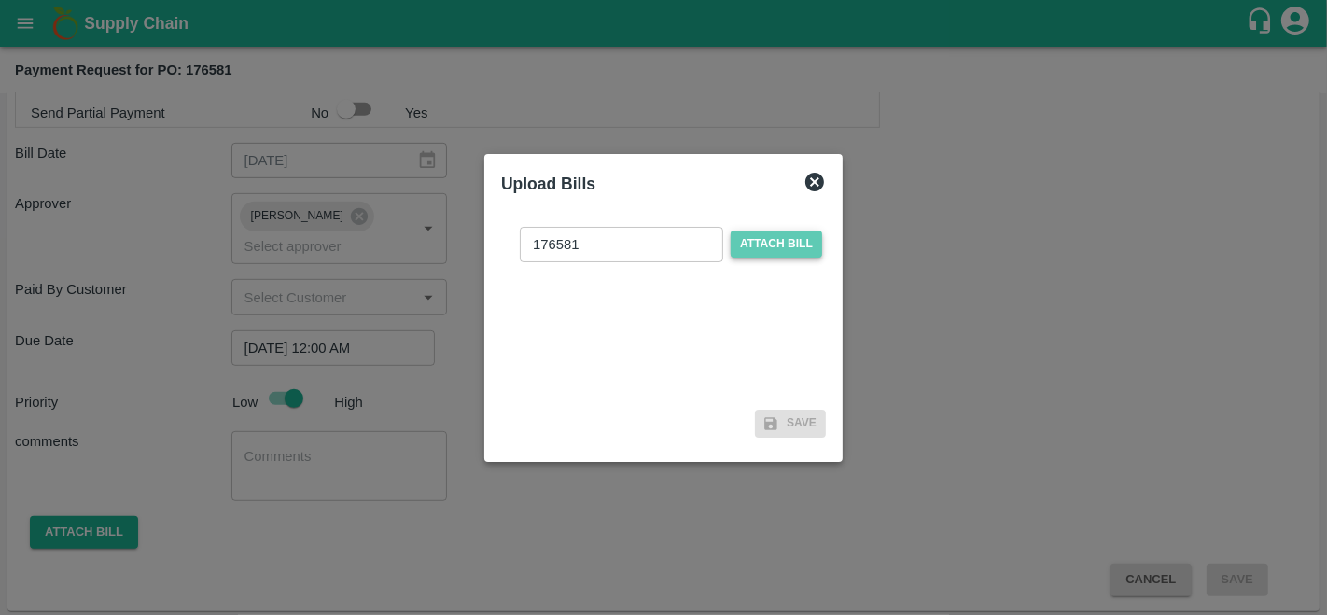
click at [0, 0] on input "Attach bill" at bounding box center [0, 0] width 0 height 0
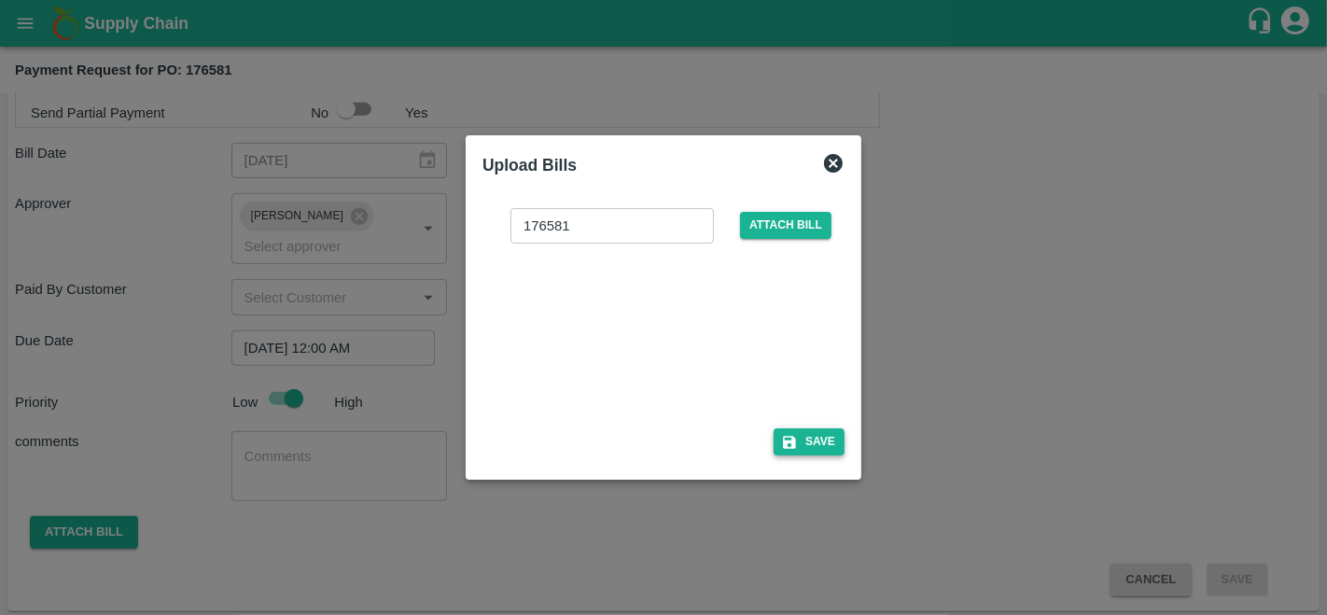
click at [805, 439] on button "Save" at bounding box center [808, 441] width 71 height 27
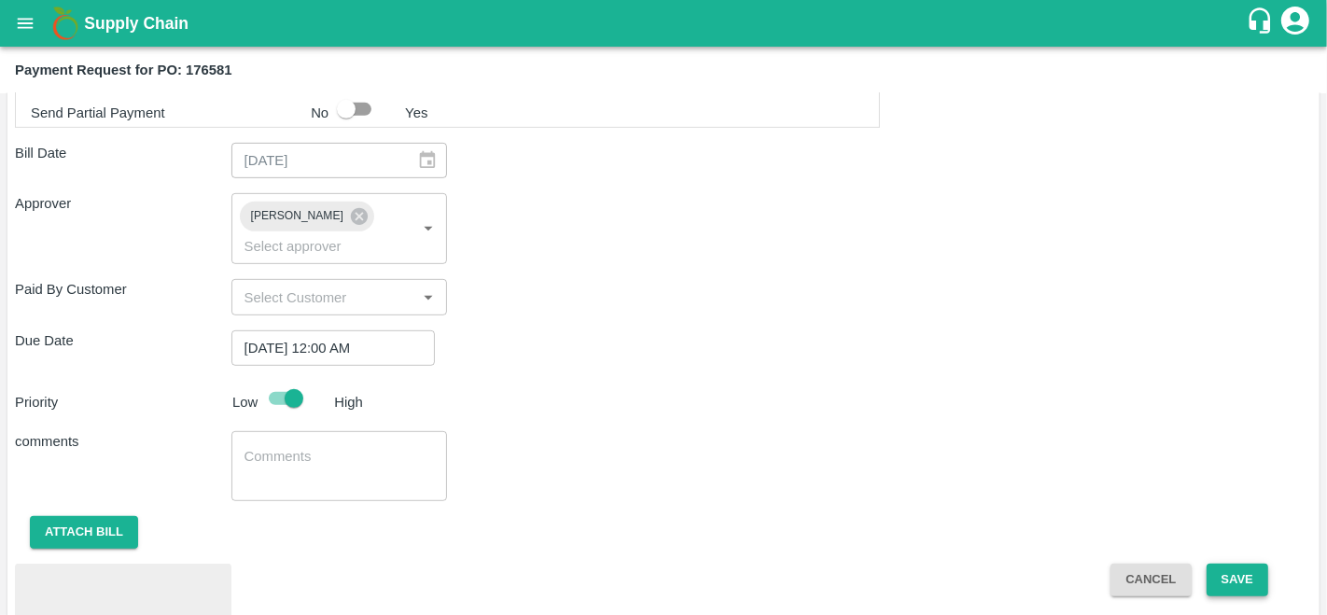
click at [1220, 574] on button "Save" at bounding box center [1237, 580] width 62 height 33
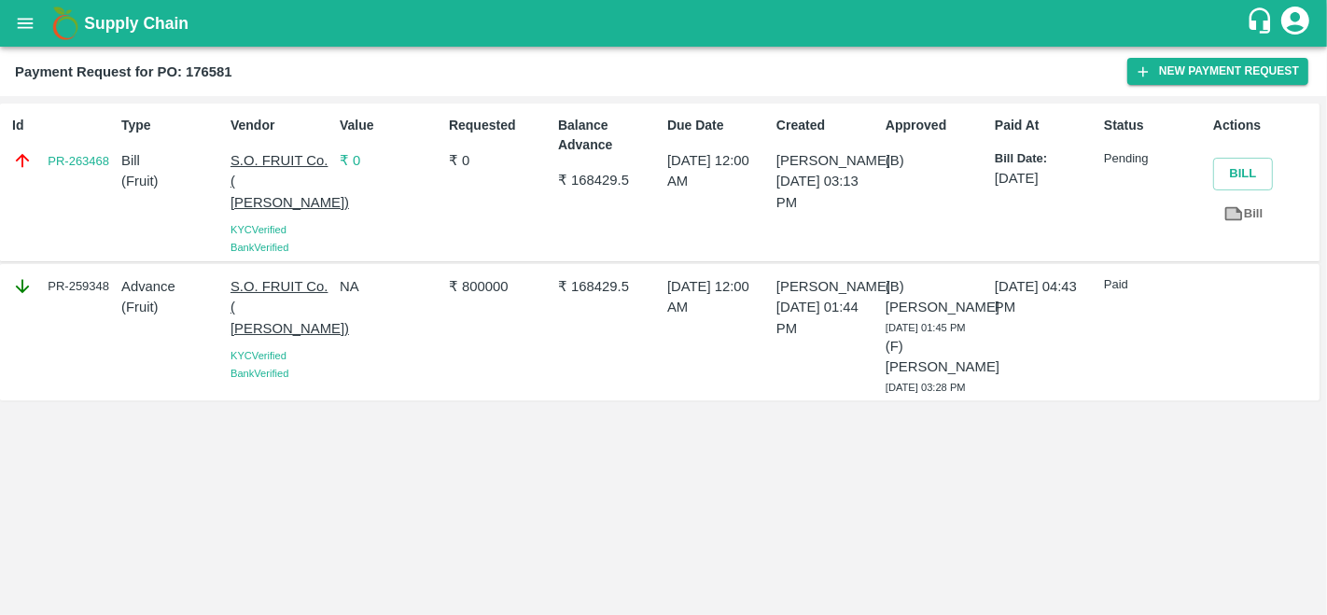
click at [13, 21] on button "open drawer" at bounding box center [25, 23] width 43 height 43
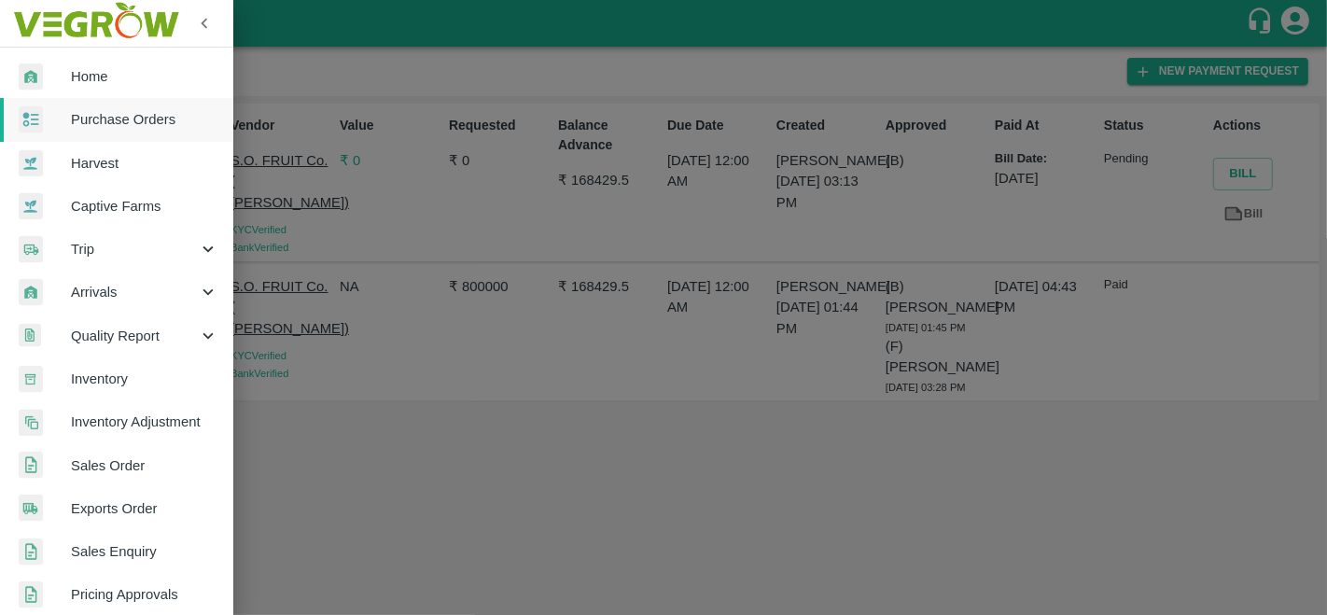
click at [137, 118] on span "Purchase Orders" at bounding box center [144, 119] width 147 height 21
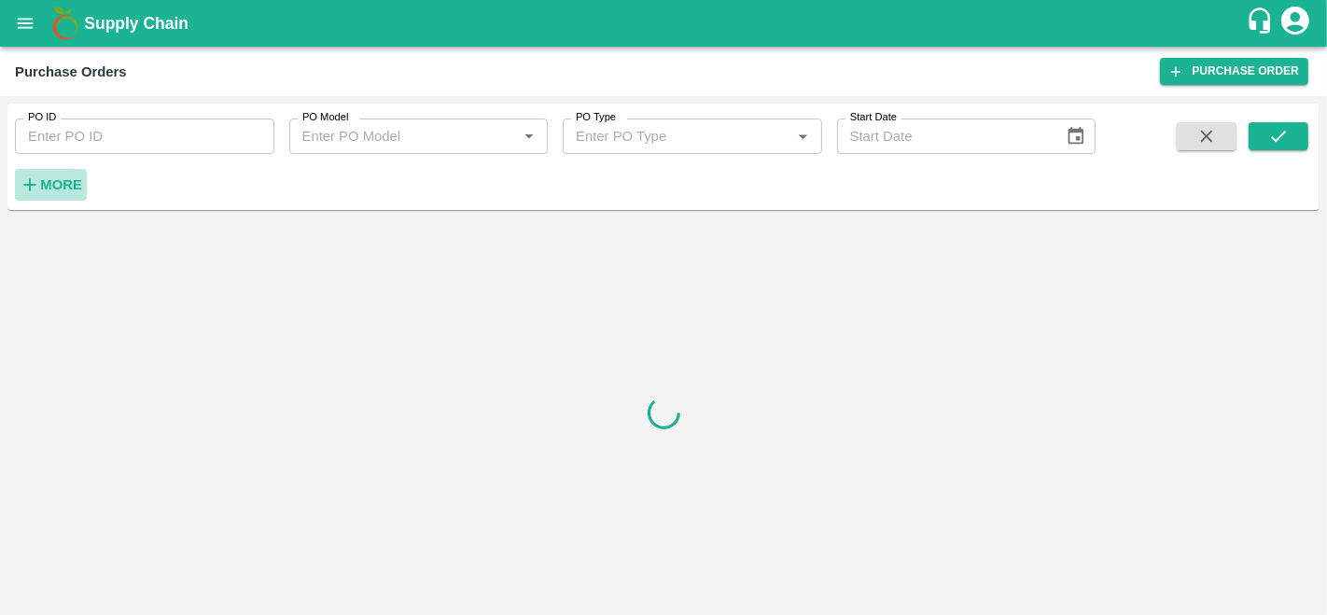
click at [58, 177] on strong "More" at bounding box center [61, 184] width 42 height 15
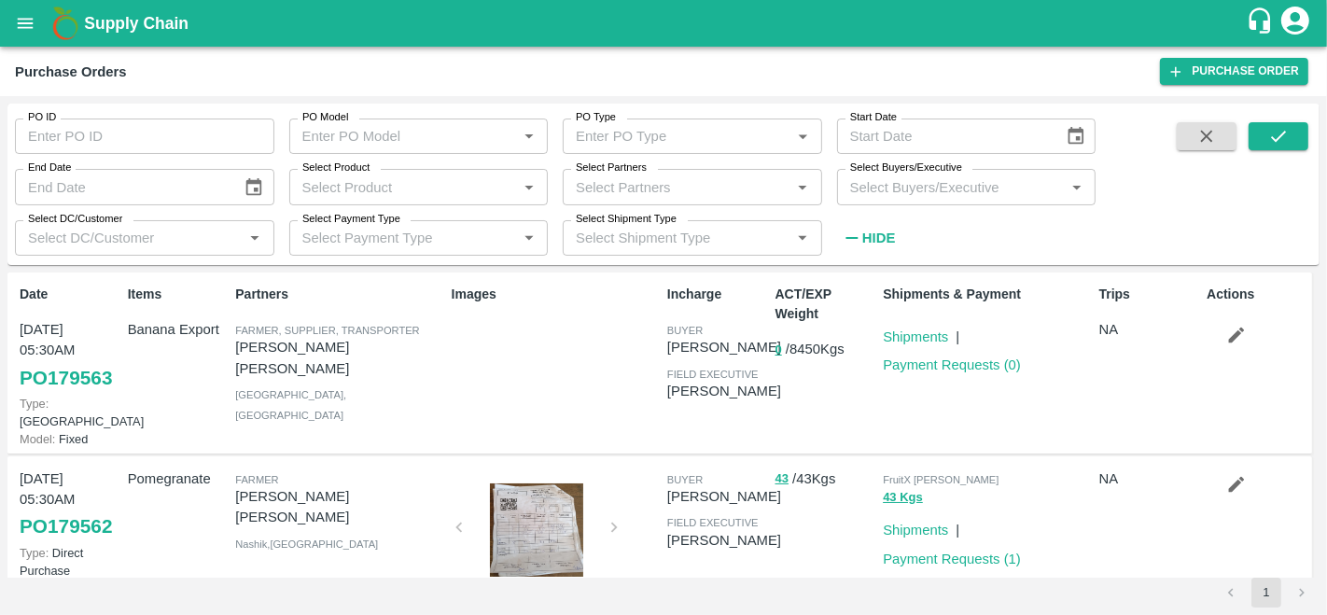
click at [619, 190] on input "Select Partners" at bounding box center [676, 186] width 217 height 24
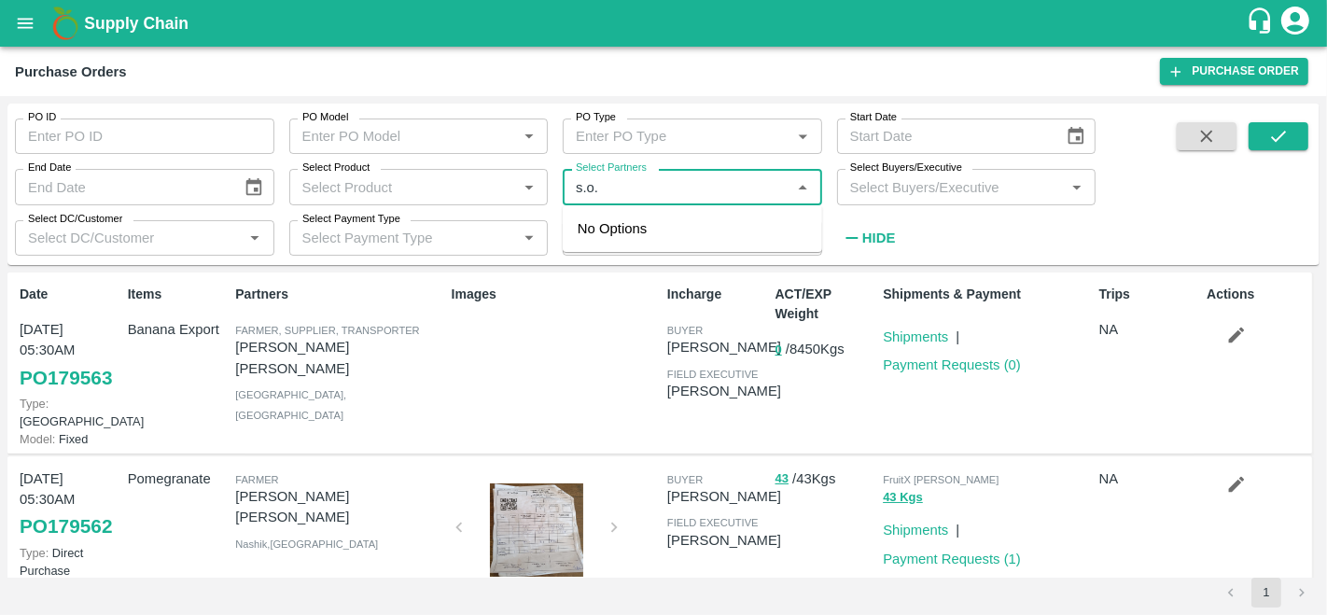
type input "s.o."
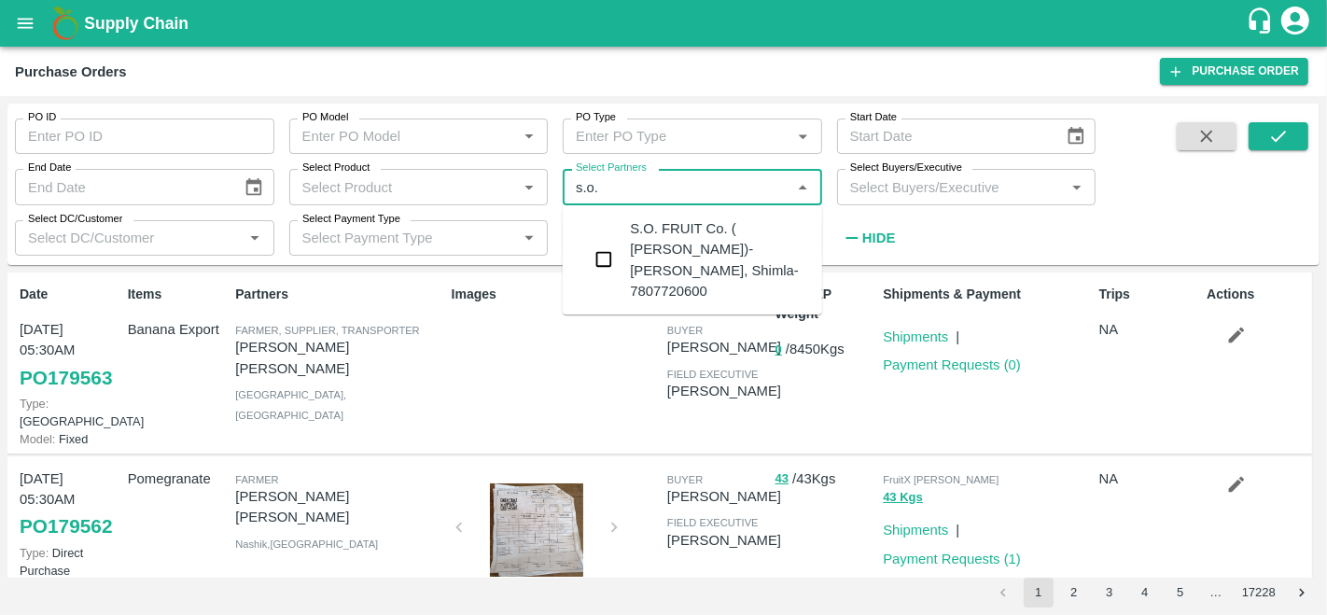
click at [650, 233] on div "S.O. FRUIT Co. ( Sardevan Singh)-Diswani, Shimla-7807720600" at bounding box center [718, 259] width 177 height 83
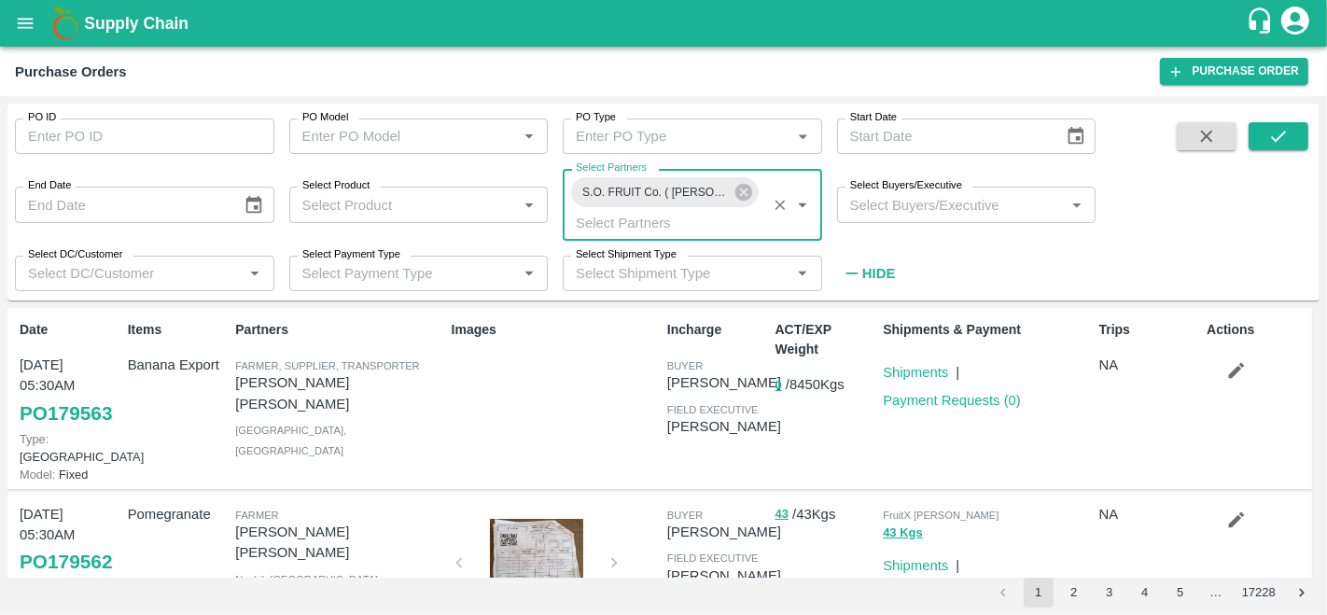
click at [910, 209] on input "Select Buyers/Executive" at bounding box center [950, 204] width 217 height 24
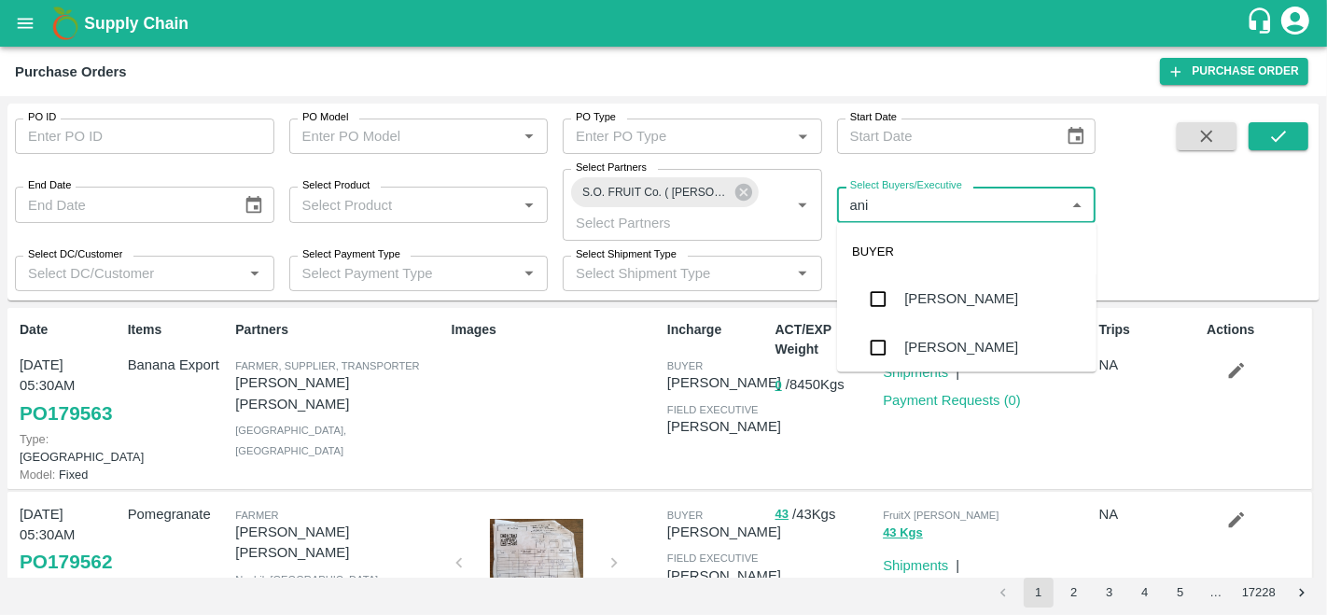
type input "anil"
click at [923, 289] on div "[PERSON_NAME]" at bounding box center [961, 299] width 114 height 21
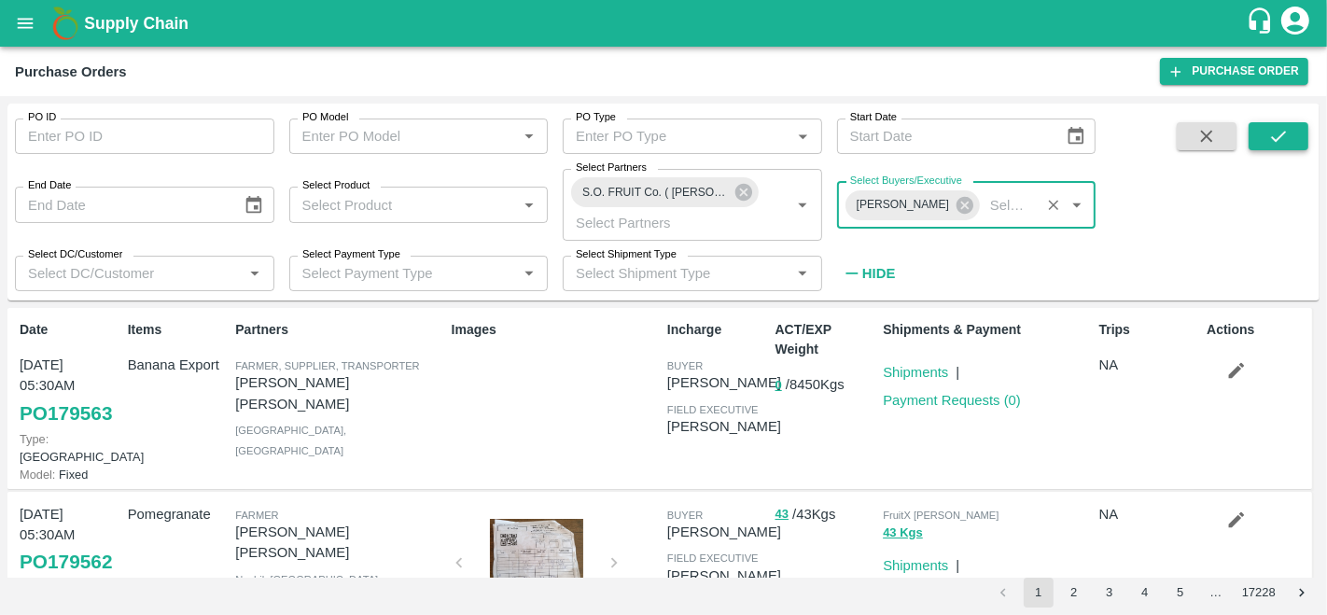
click at [1282, 133] on icon "submit" at bounding box center [1278, 136] width 21 height 21
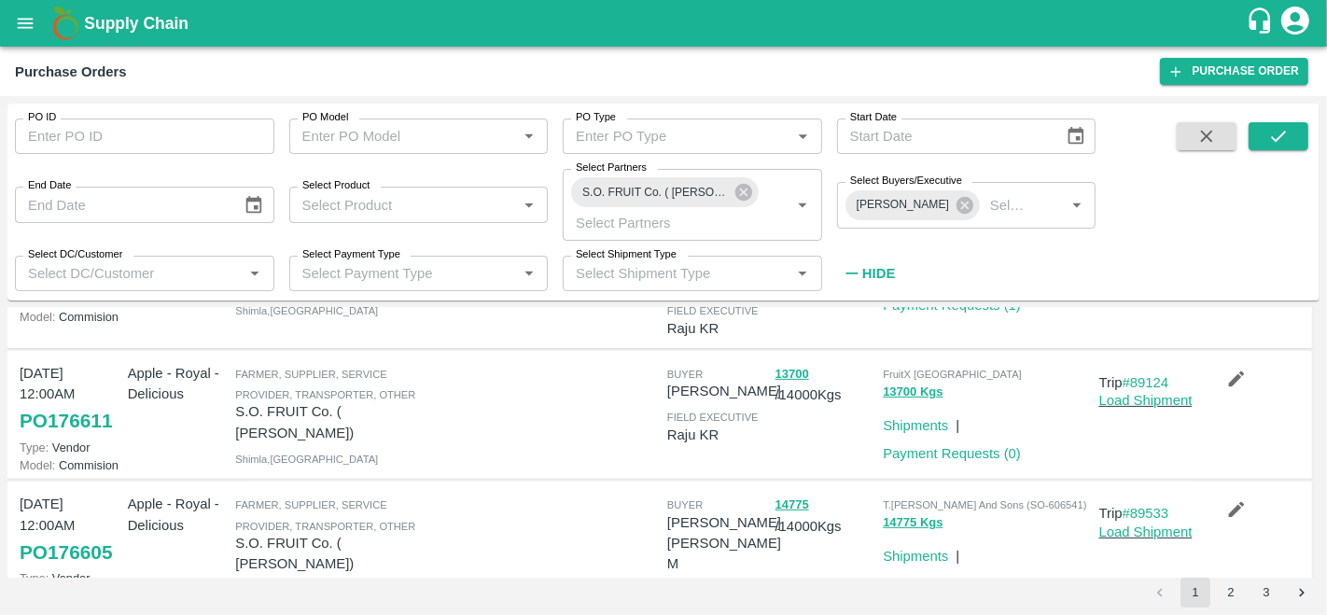
scroll to position [595, 0]
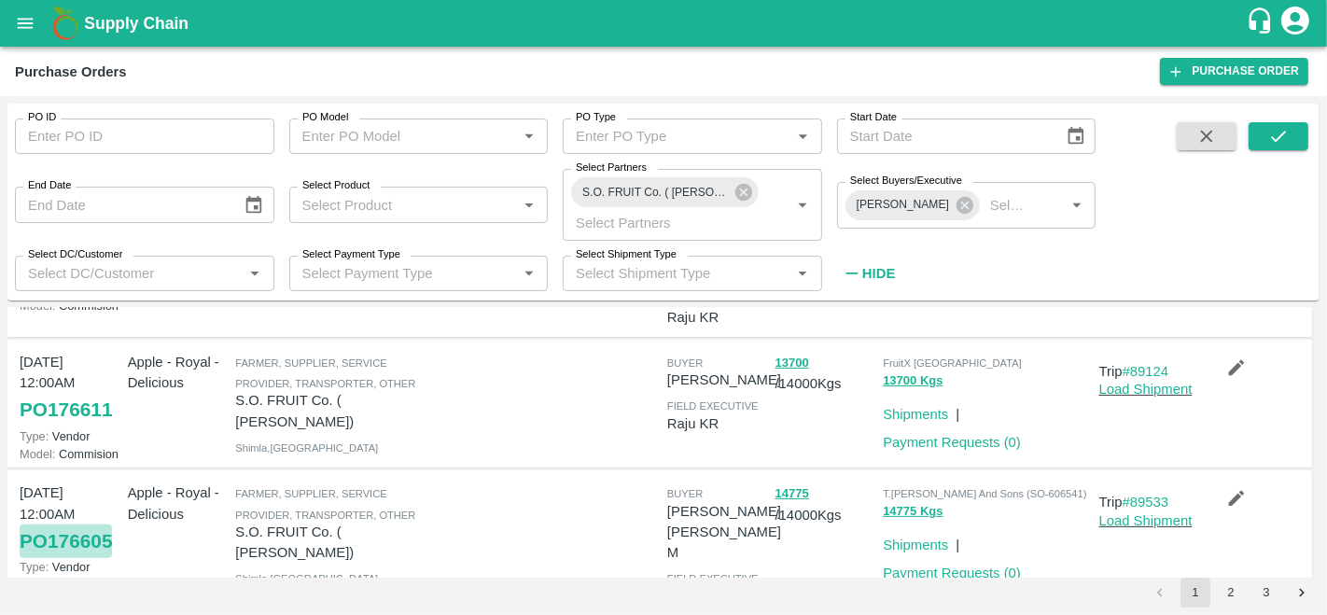
click at [70, 524] on link "PO 176605" at bounding box center [66, 541] width 92 height 34
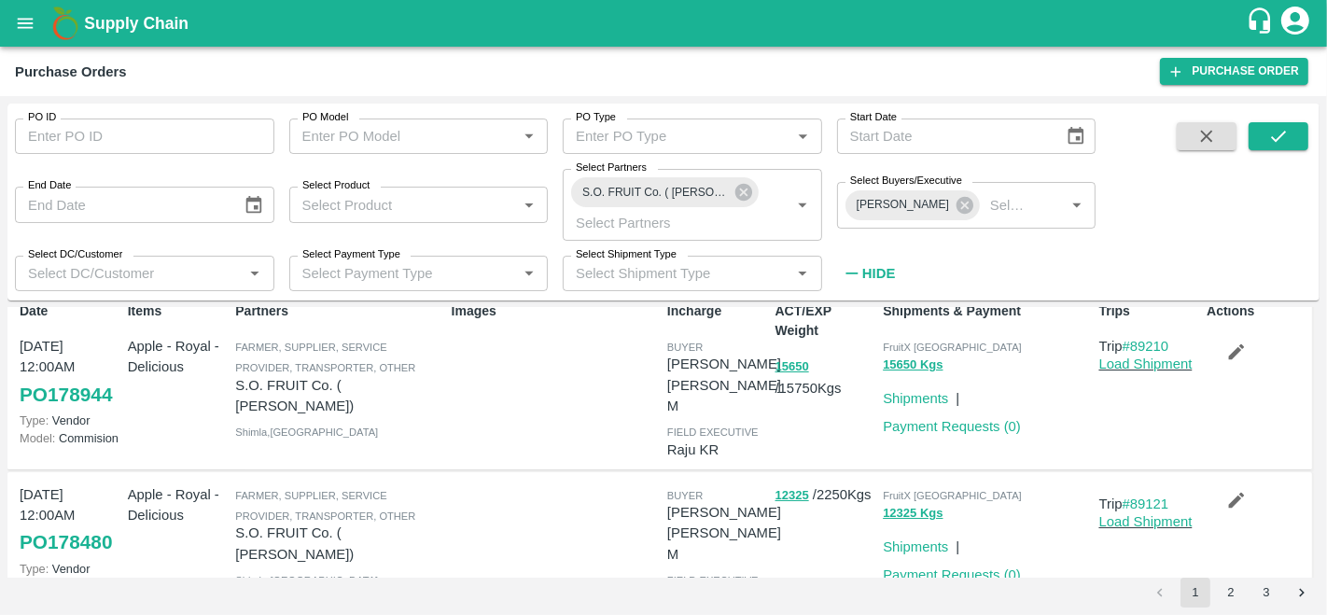
scroll to position [0, 0]
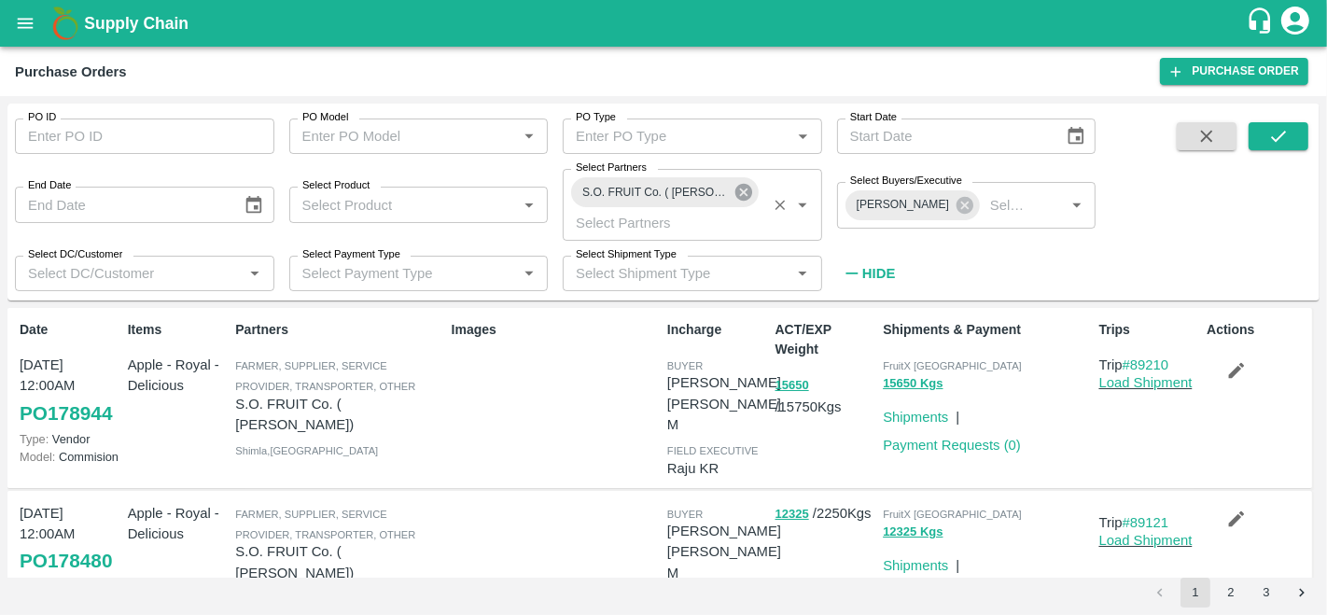
click at [749, 194] on icon at bounding box center [743, 192] width 17 height 17
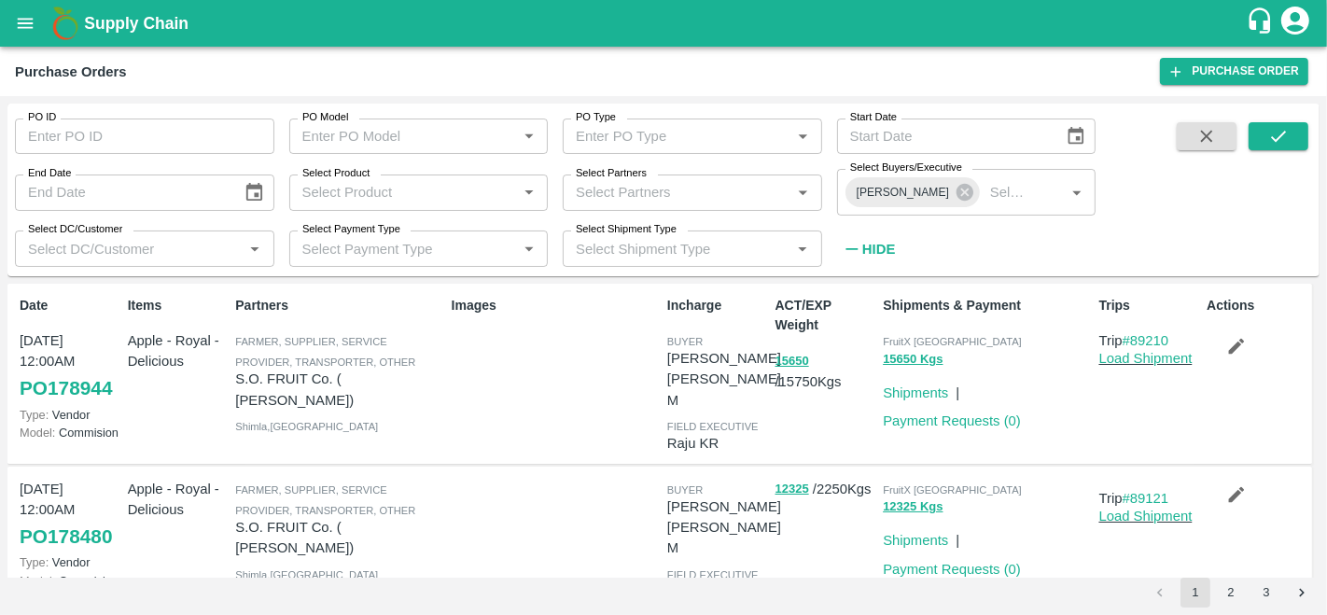
click at [749, 194] on input "Select Partners" at bounding box center [676, 192] width 217 height 24
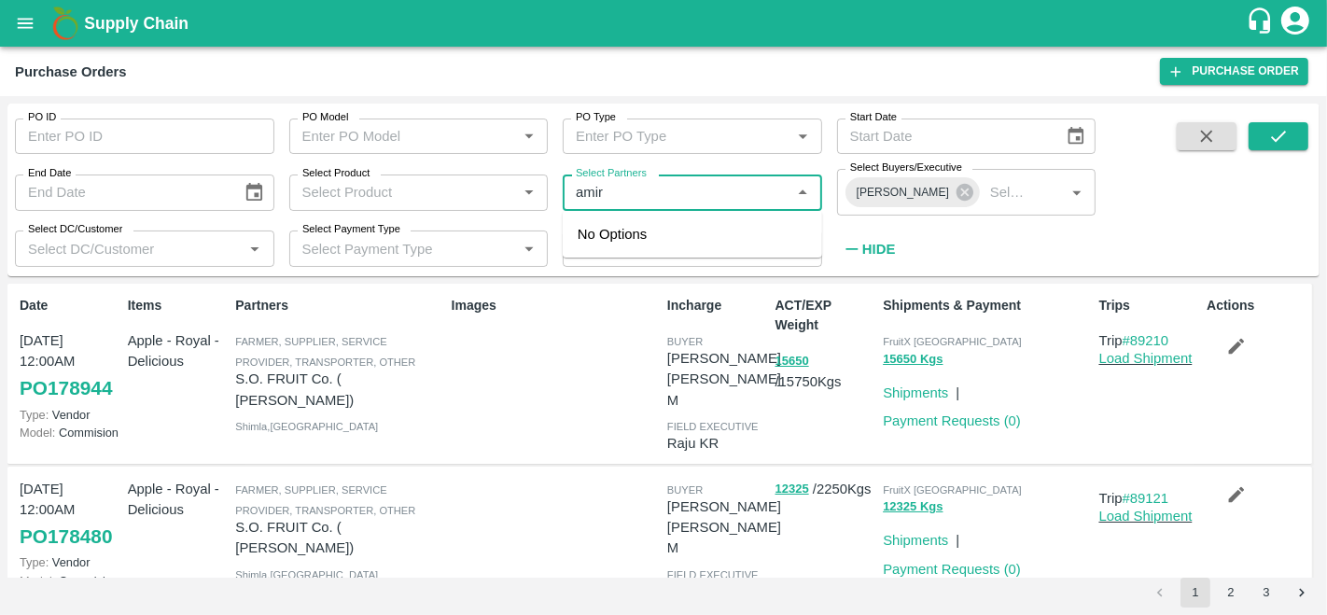
type input "amir a"
type input "y"
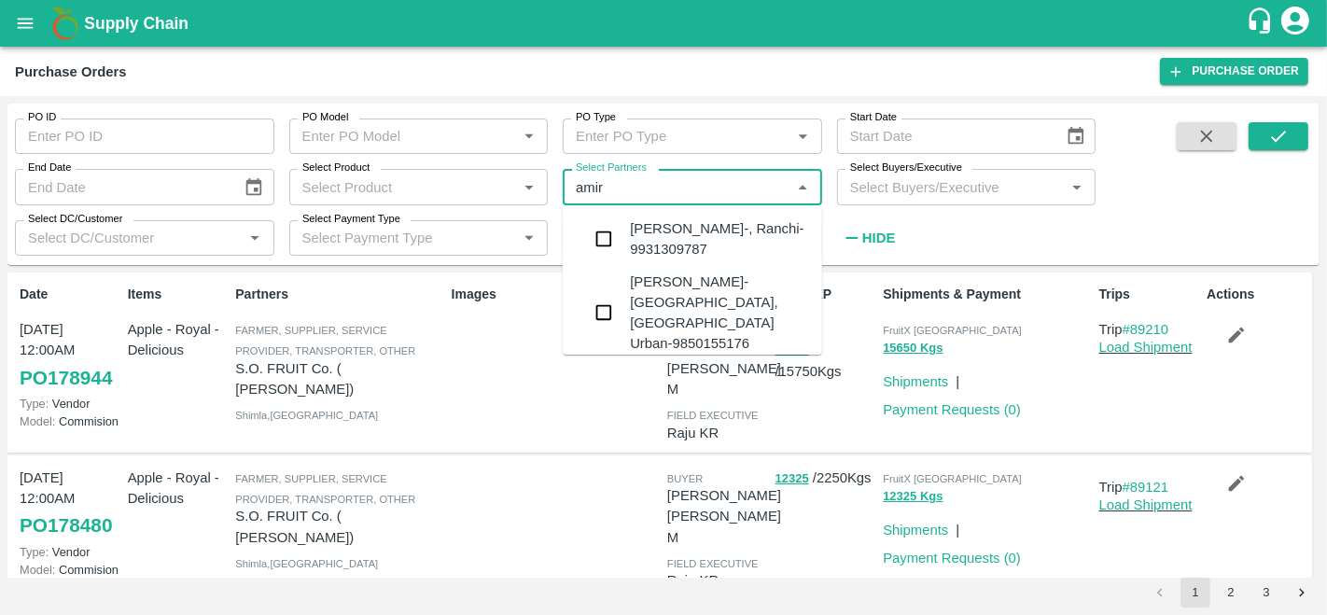
type input "amir"
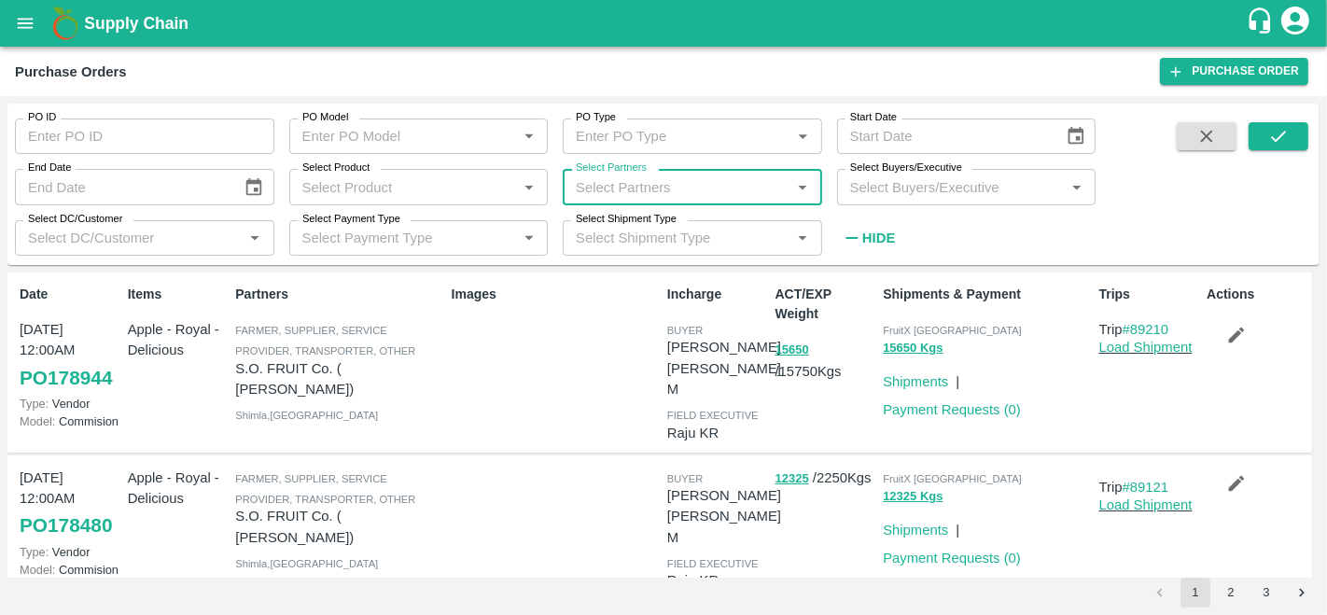
click at [383, 187] on input "Select Product" at bounding box center [403, 186] width 217 height 24
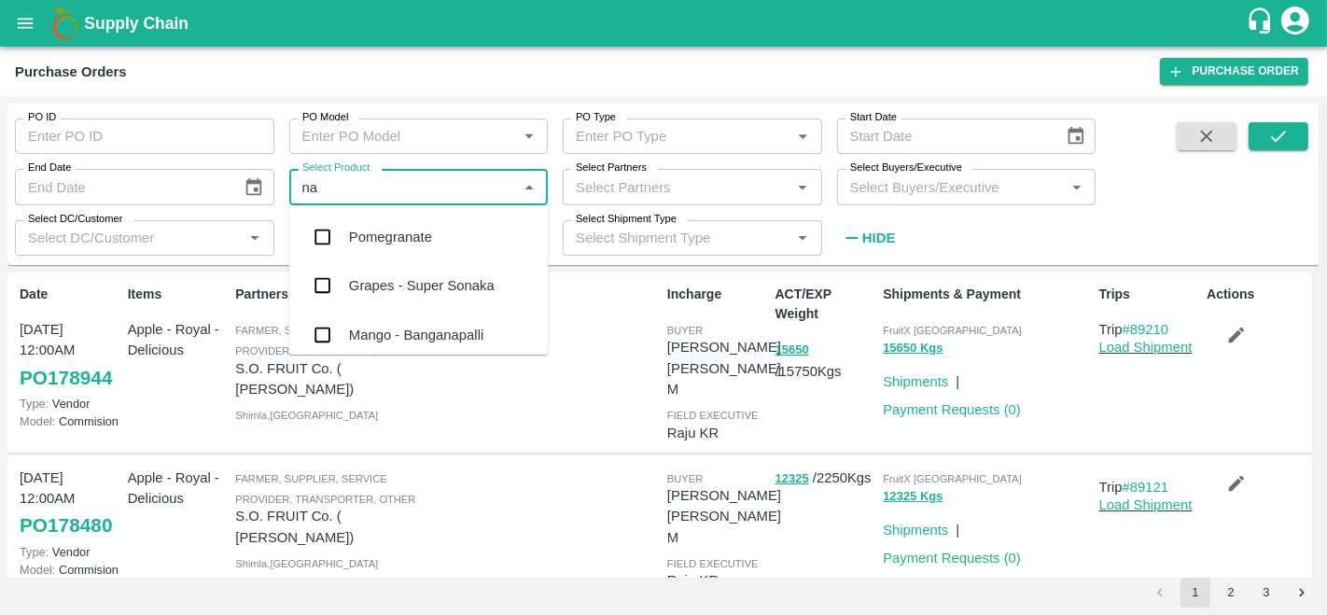
type input "nag"
click at [402, 237] on div "Orange Nagpur" at bounding box center [396, 237] width 95 height 21
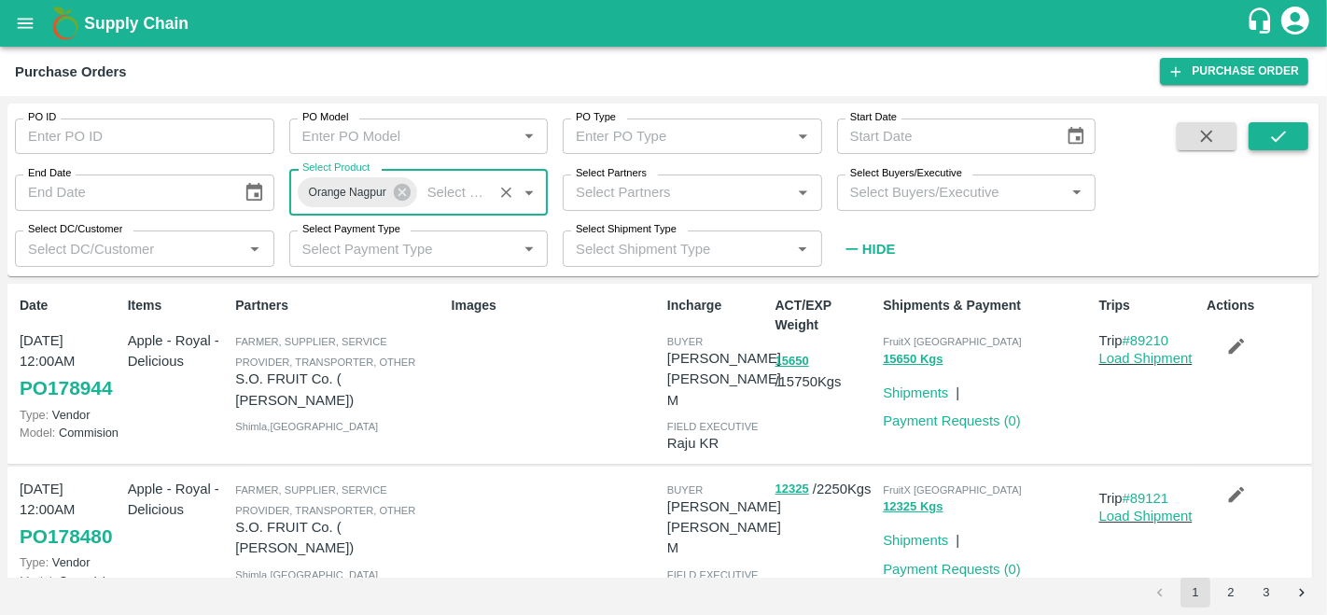
click at [1274, 143] on icon "submit" at bounding box center [1278, 136] width 21 height 21
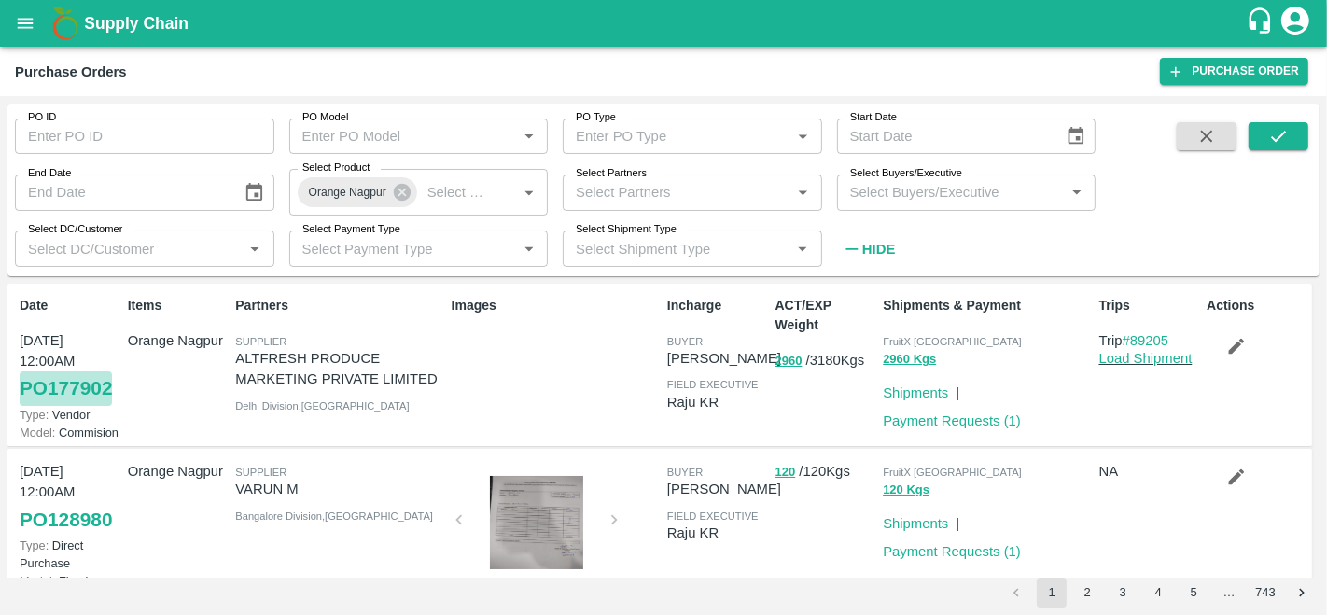
click at [76, 383] on link "PO 177902" at bounding box center [66, 388] width 92 height 34
click at [937, 416] on link "Payment Requests ( 1 )" at bounding box center [952, 420] width 138 height 15
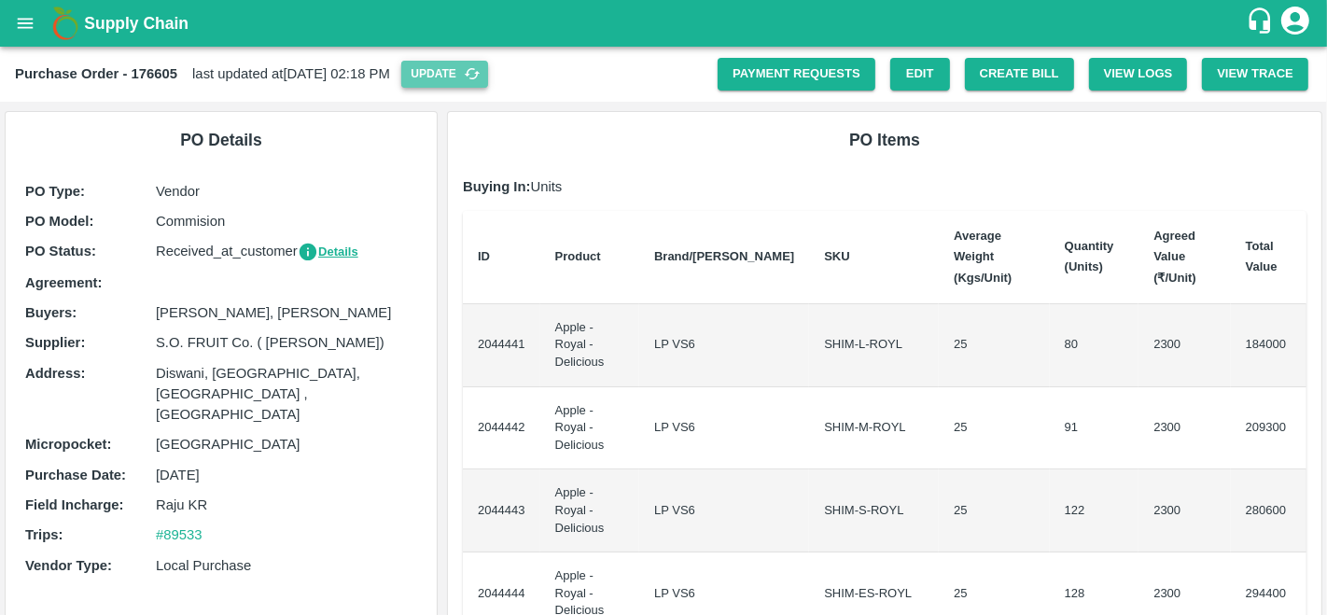
click at [488, 81] on button "Update" at bounding box center [444, 74] width 87 height 27
click at [1028, 70] on button "Create Bill" at bounding box center [1019, 74] width 109 height 33
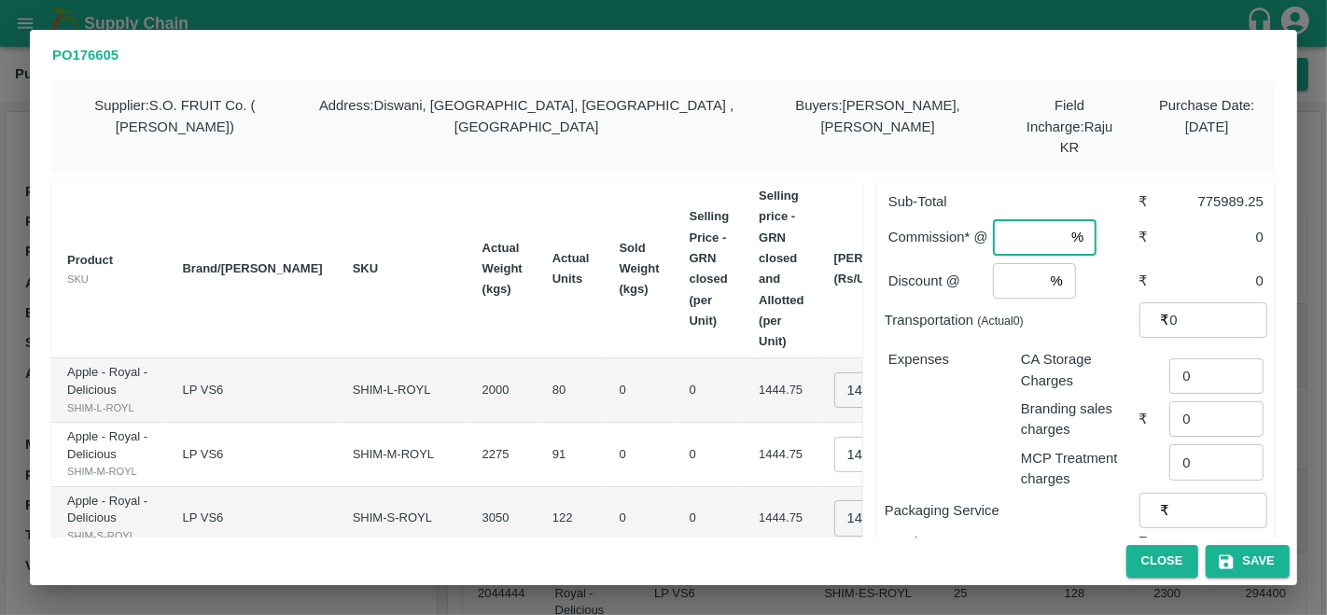
click at [1018, 224] on input "number" at bounding box center [1028, 236] width 71 height 35
type input "1"
click at [1020, 263] on input "number" at bounding box center [1018, 280] width 50 height 35
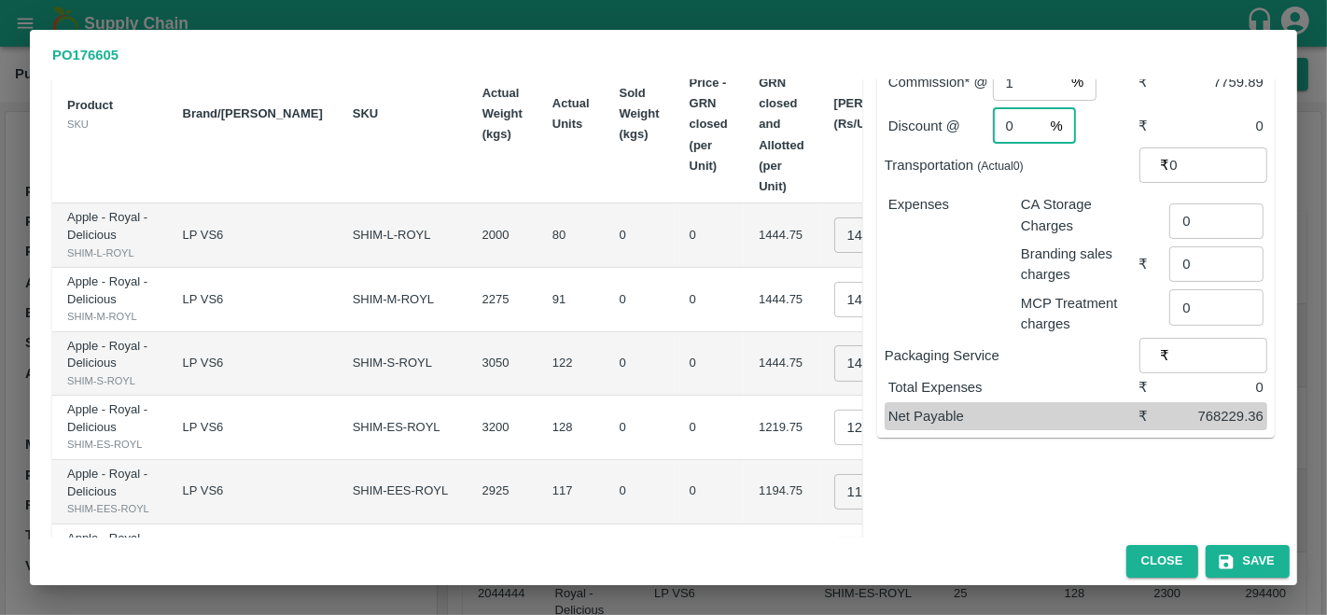
scroll to position [205, 0]
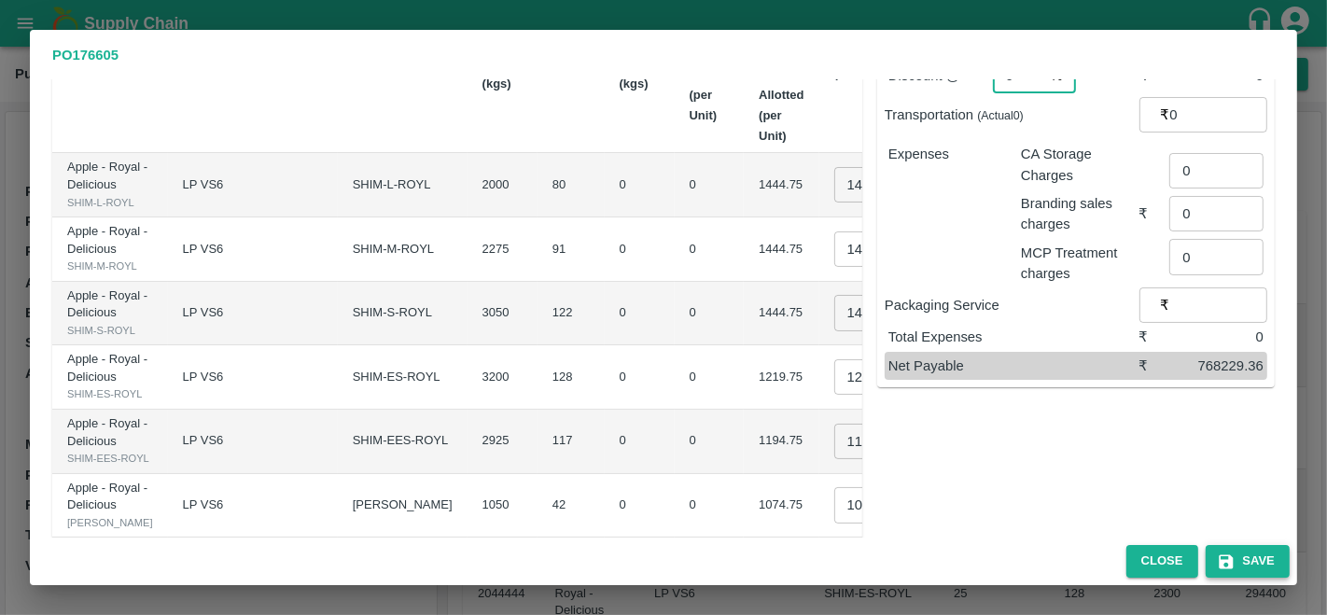
type input "0"
click at [1239, 555] on button "Save" at bounding box center [1247, 561] width 84 height 33
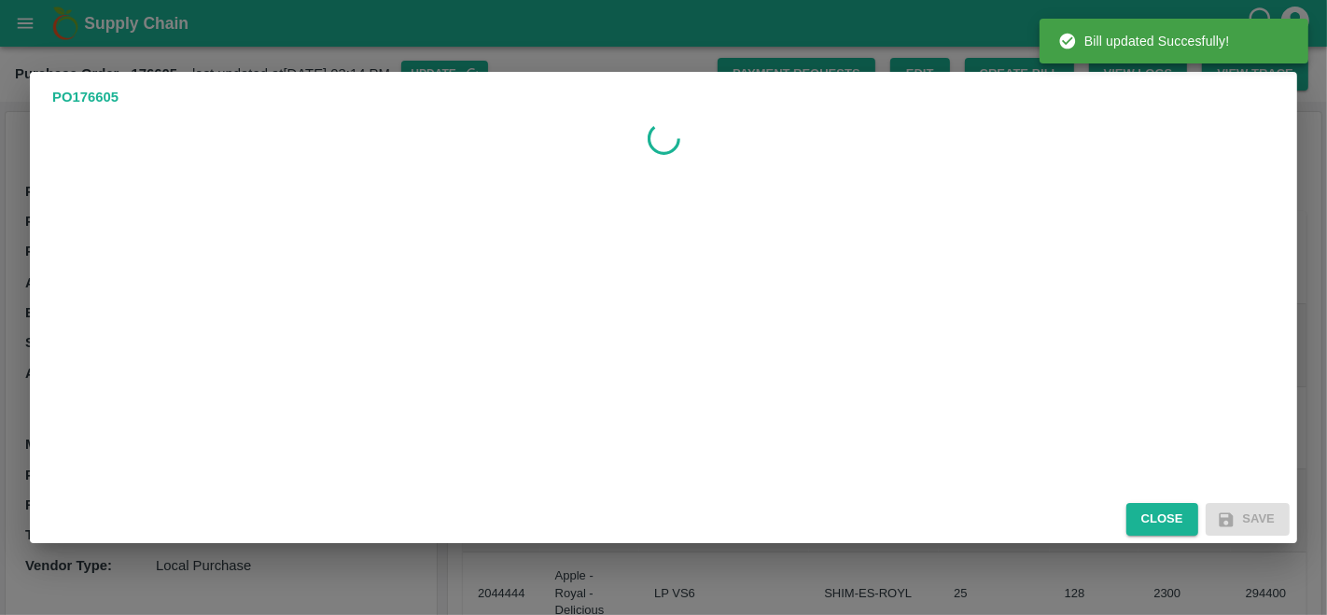
scroll to position [0, 0]
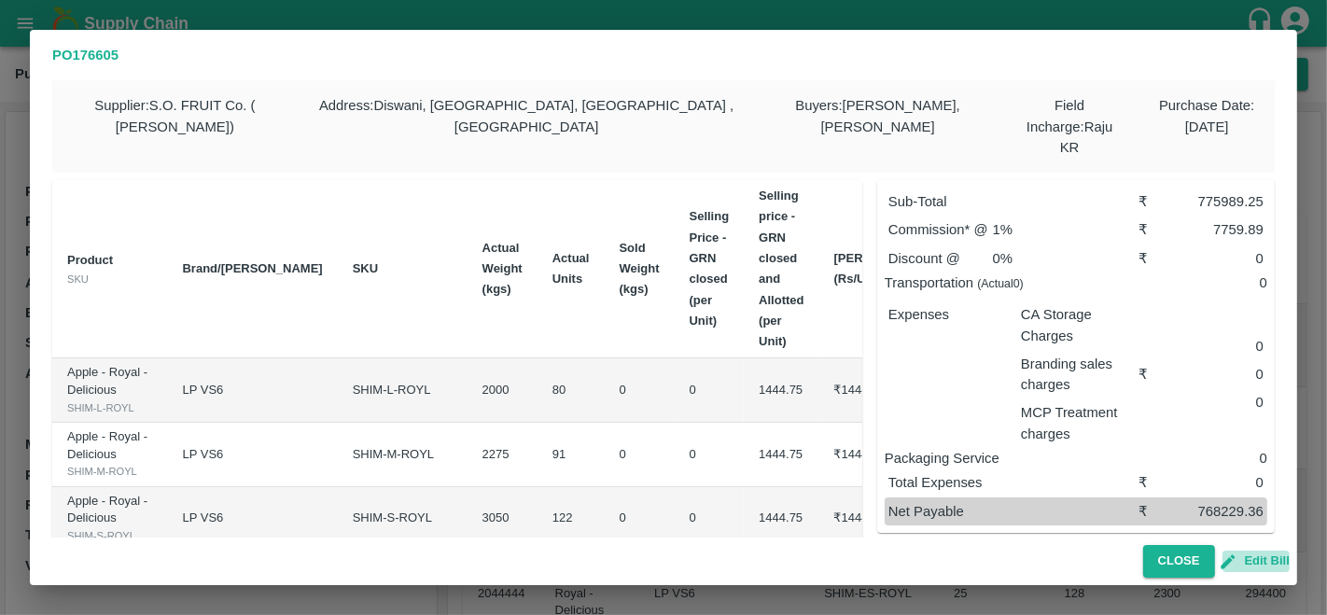
click at [1255, 564] on button "Edit Bill" at bounding box center [1255, 560] width 67 height 21
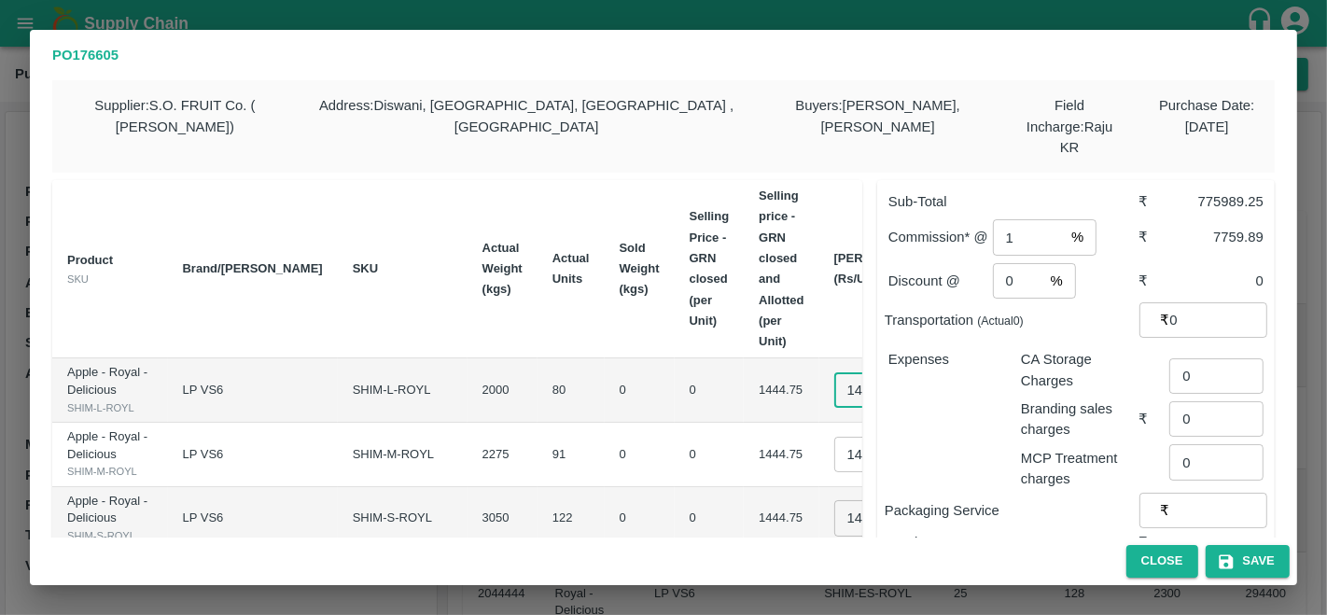
click at [834, 384] on input "1444.75" at bounding box center [871, 389] width 75 height 35
click at [1141, 554] on button "Close" at bounding box center [1162, 561] width 72 height 33
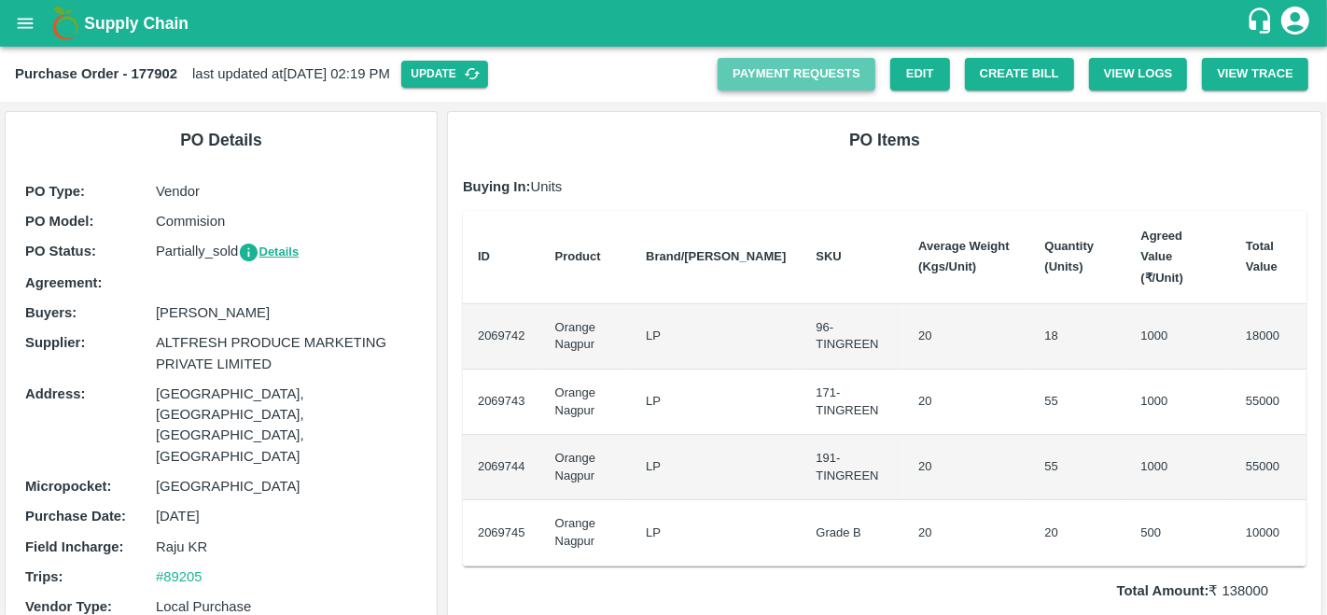
click at [778, 81] on link "Payment Requests" at bounding box center [796, 74] width 158 height 33
click at [486, 77] on button "Update" at bounding box center [444, 74] width 87 height 27
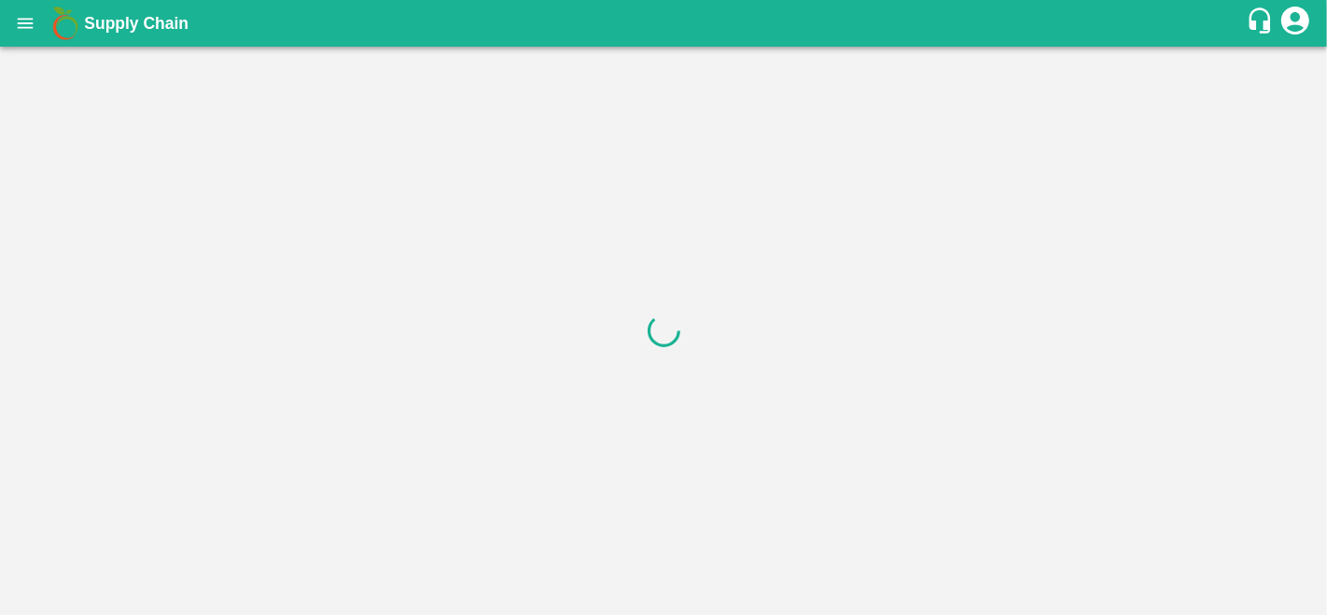
click at [1005, 72] on div at bounding box center [663, 331] width 1327 height 568
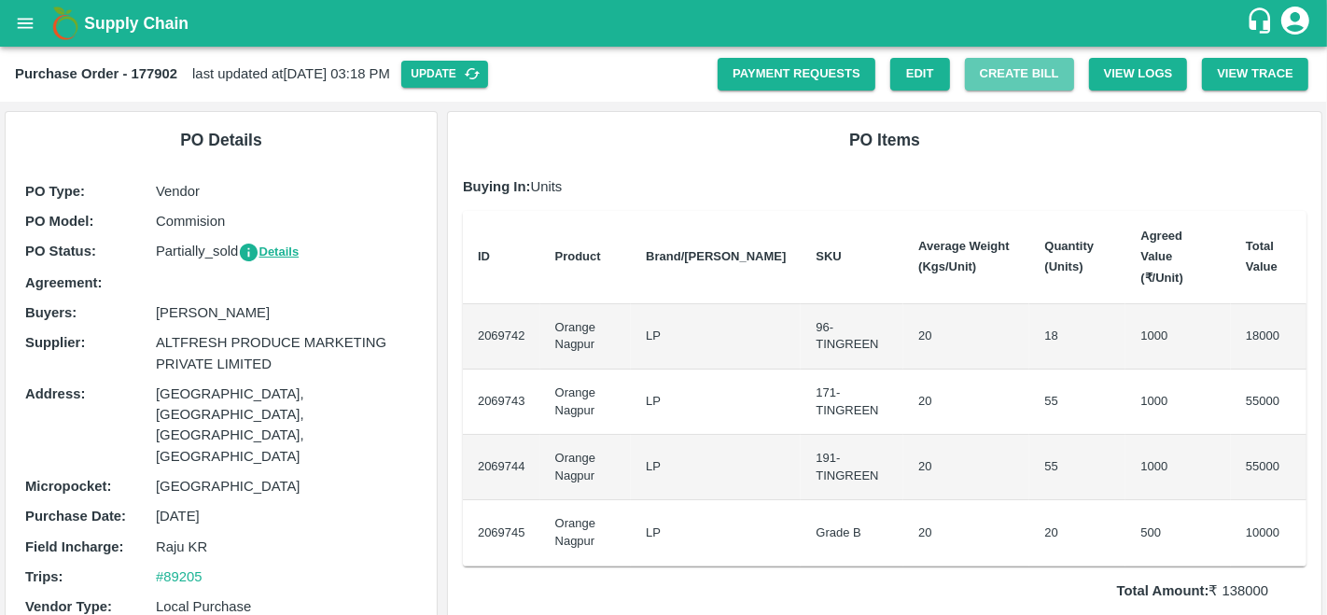
click at [1005, 72] on button "Create Bill" at bounding box center [1019, 74] width 109 height 33
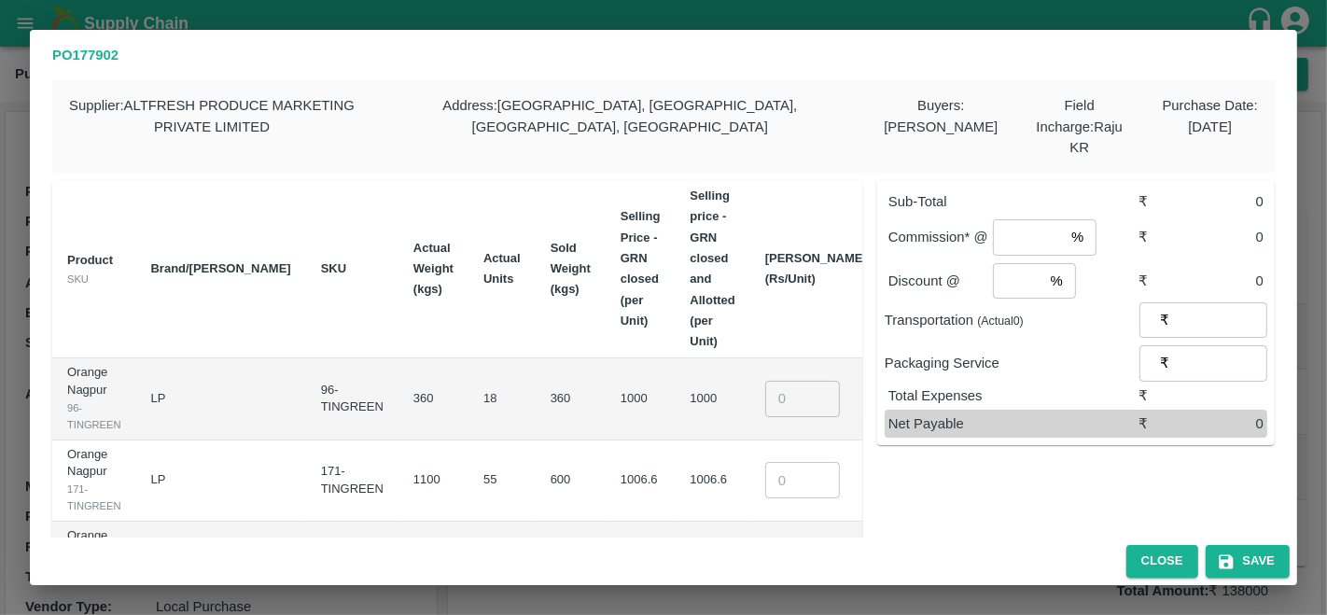
type input "1000"
type input "1006.5999999999999"
type input "936.4"
type input "275"
type input "0"
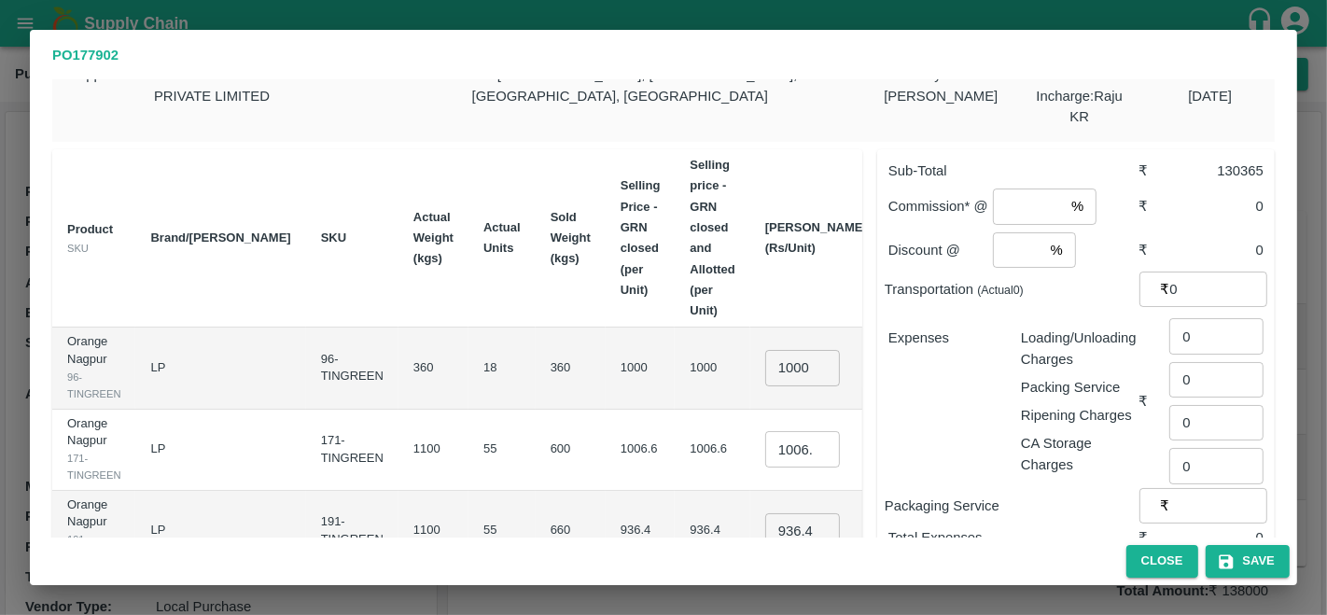
scroll to position [18, 0]
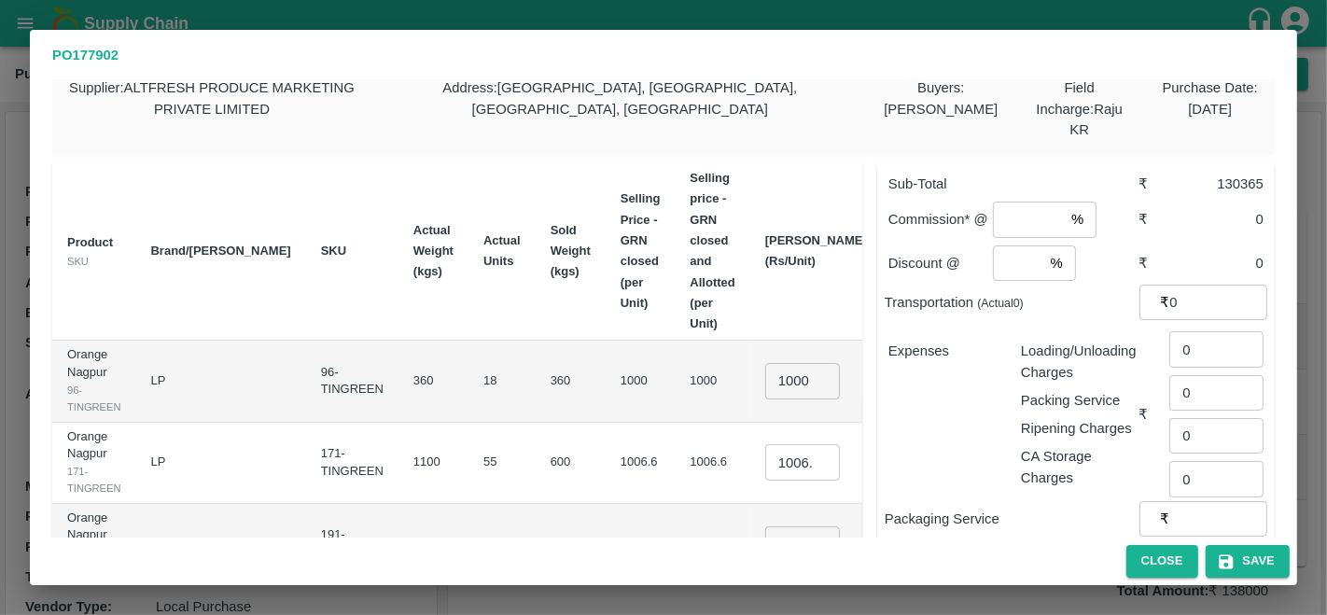
click at [765, 363] on input "1000" at bounding box center [802, 380] width 75 height 35
type input "0"
type input "900"
click at [765, 444] on input "1006.5999999999999" at bounding box center [802, 461] width 75 height 35
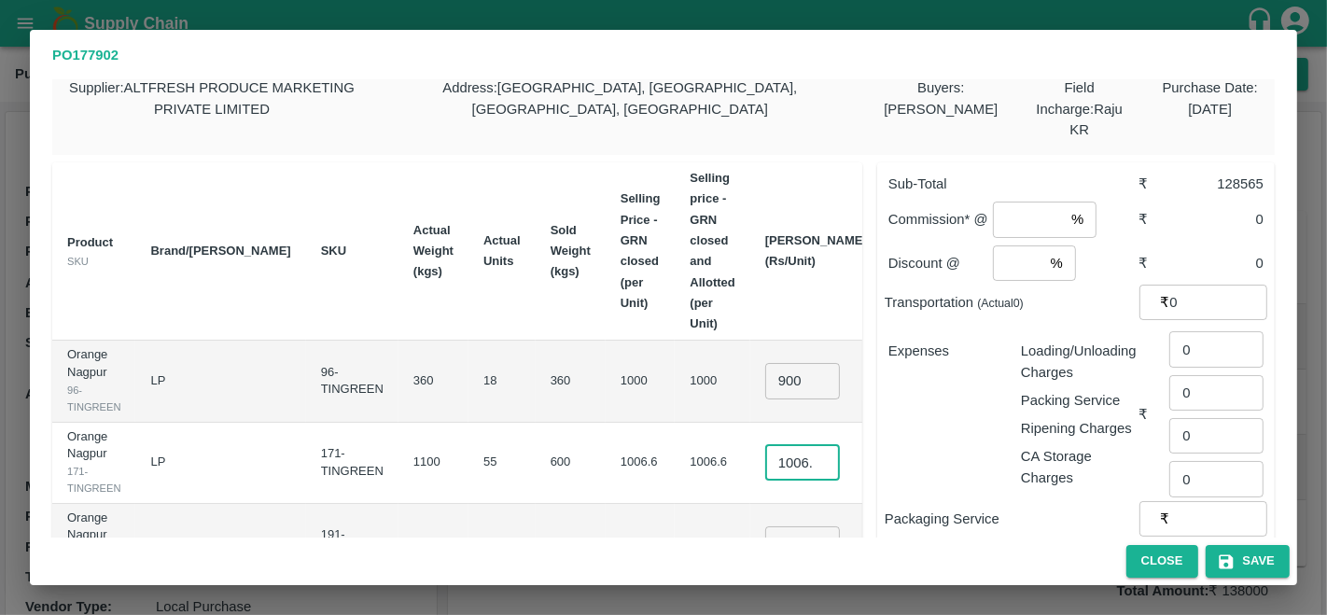
click at [765, 444] on input "1006.5999999999999" at bounding box center [802, 461] width 75 height 35
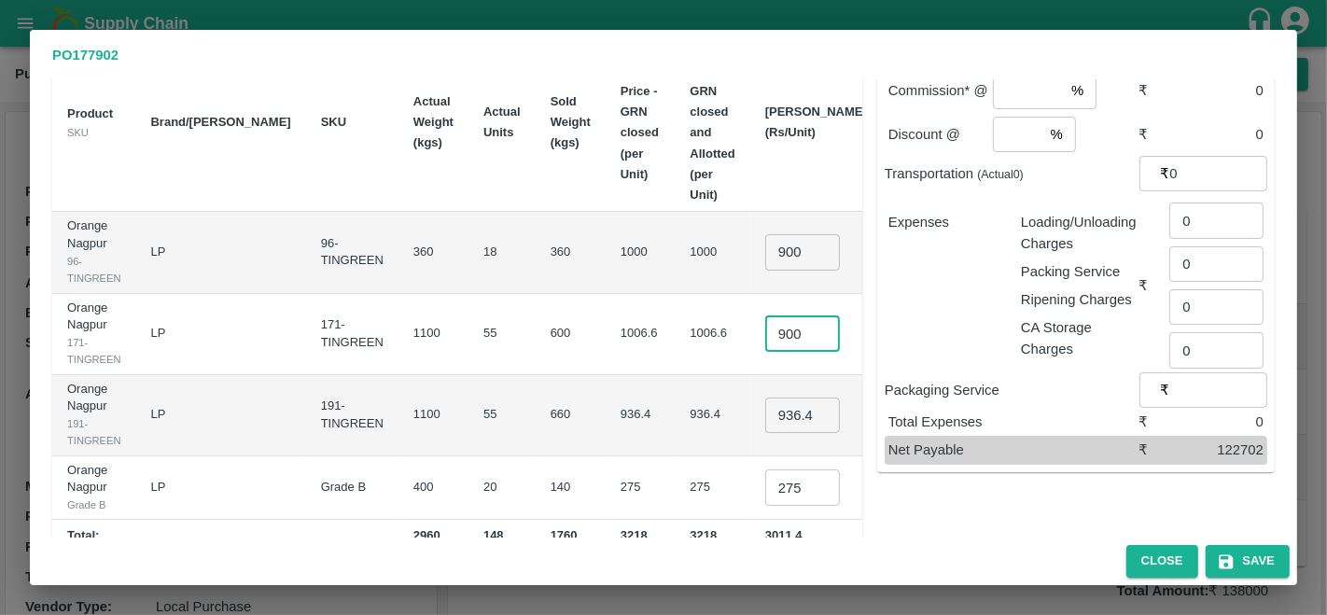
scroll to position [157, 0]
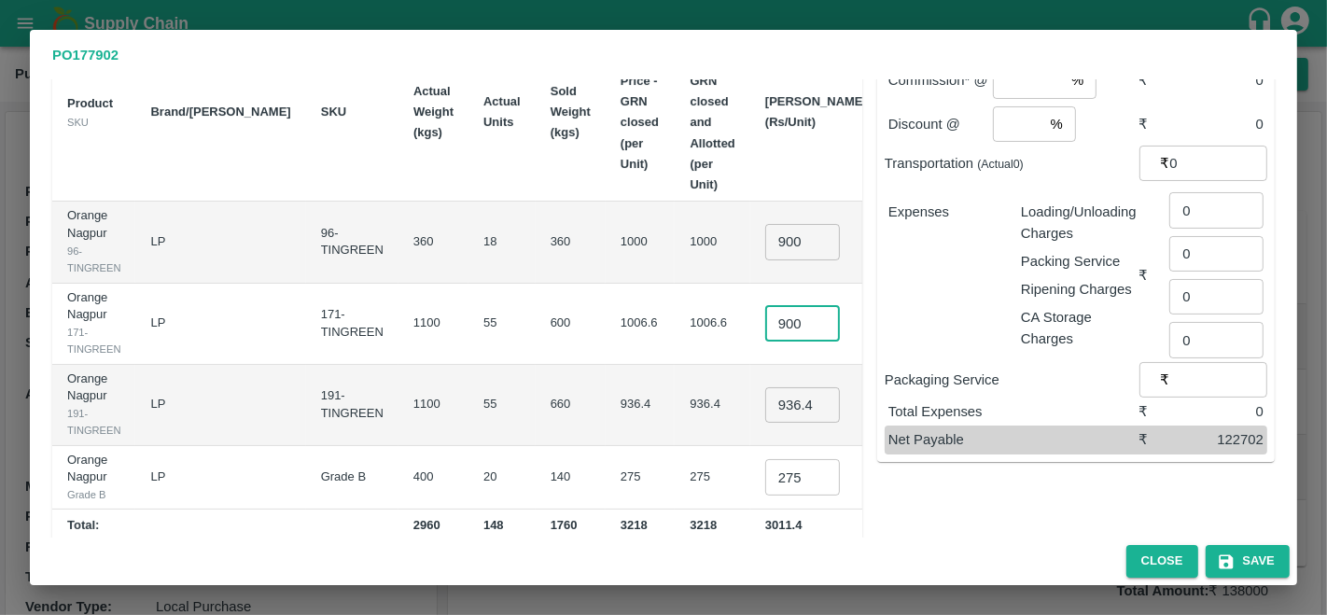
type input "900"
click at [765, 387] on input "936.4" at bounding box center [802, 404] width 75 height 35
type input "900"
click at [765, 224] on input "900" at bounding box center [802, 241] width 75 height 35
type input "1000"
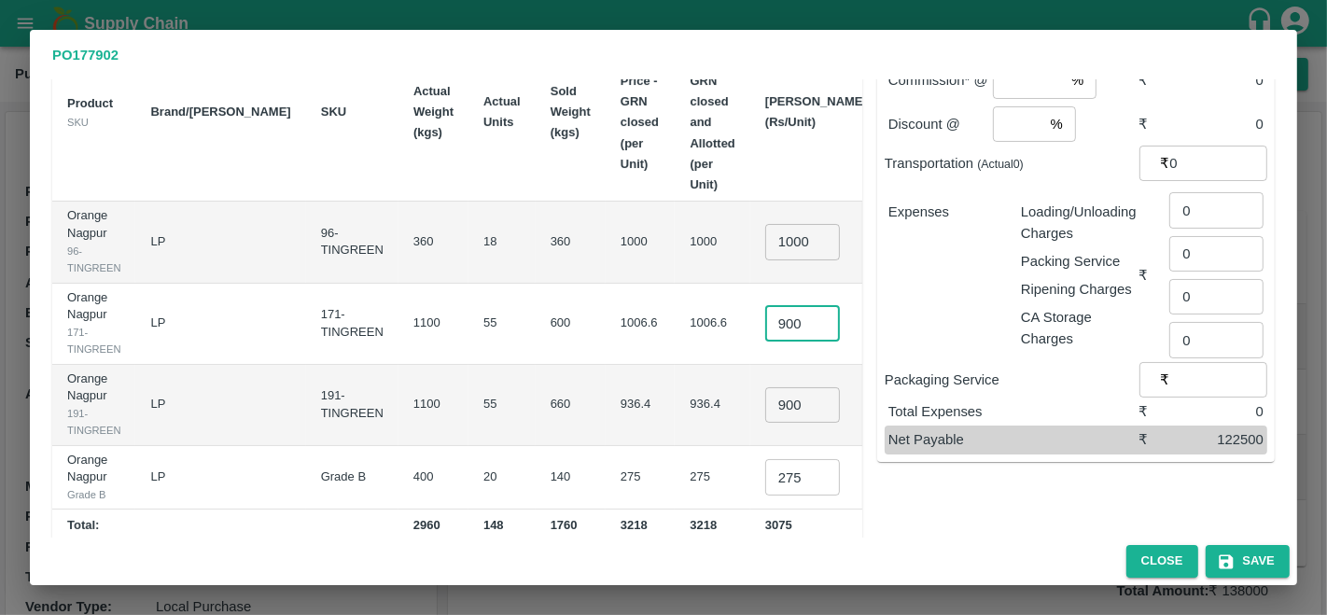
click at [765, 305] on input "900" at bounding box center [802, 322] width 75 height 35
type input "950"
click at [882, 340] on td "₹52250" at bounding box center [917, 324] width 71 height 81
drag, startPoint x: 730, startPoint y: 452, endPoint x: 782, endPoint y: 459, distance: 52.8
click at [782, 459] on td "275 ​" at bounding box center [816, 478] width 132 height 64
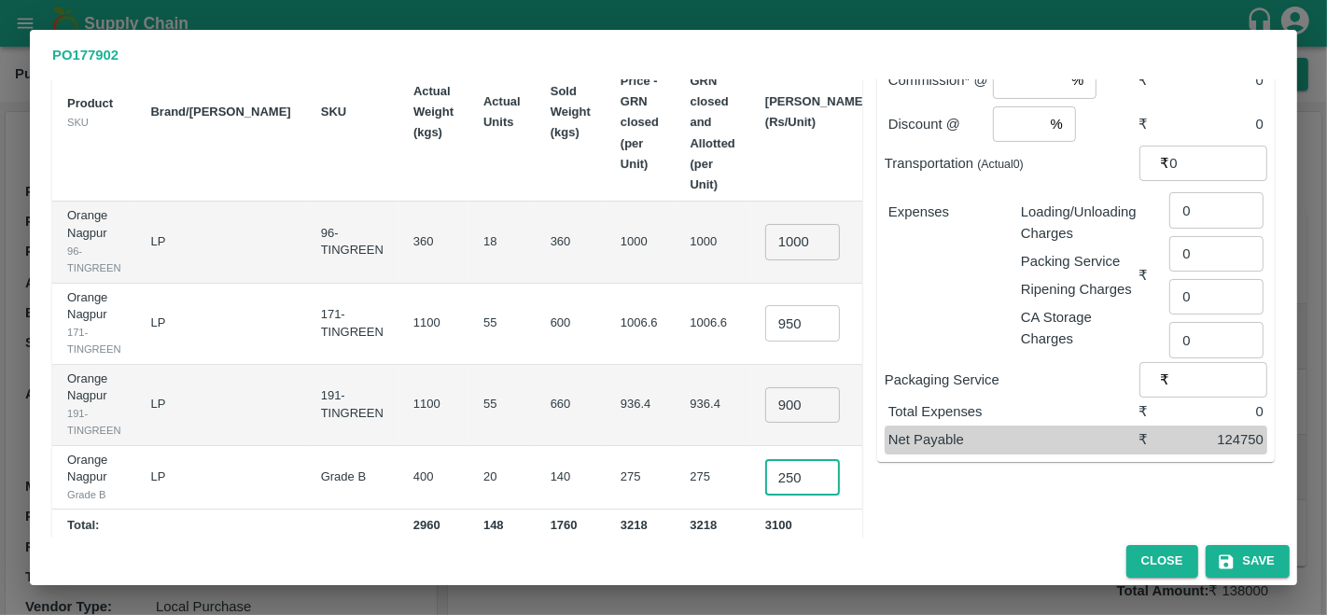
type input "250"
click at [950, 486] on div "Sub-Total ₹ 124750 Commission* @ % ​ ₹ 0 Discount @ % ​ ₹ 0 Transportation (Act…" at bounding box center [1068, 275] width 412 height 535
click at [1231, 561] on icon "button" at bounding box center [1225, 561] width 14 height 14
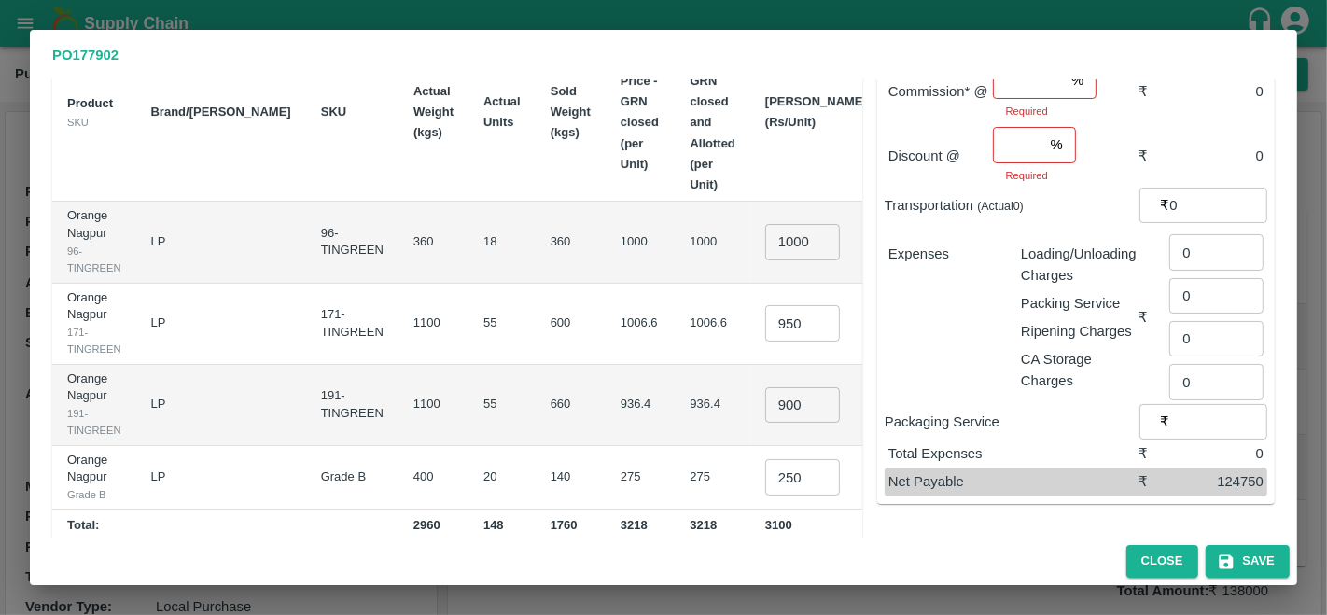
scroll to position [0, 0]
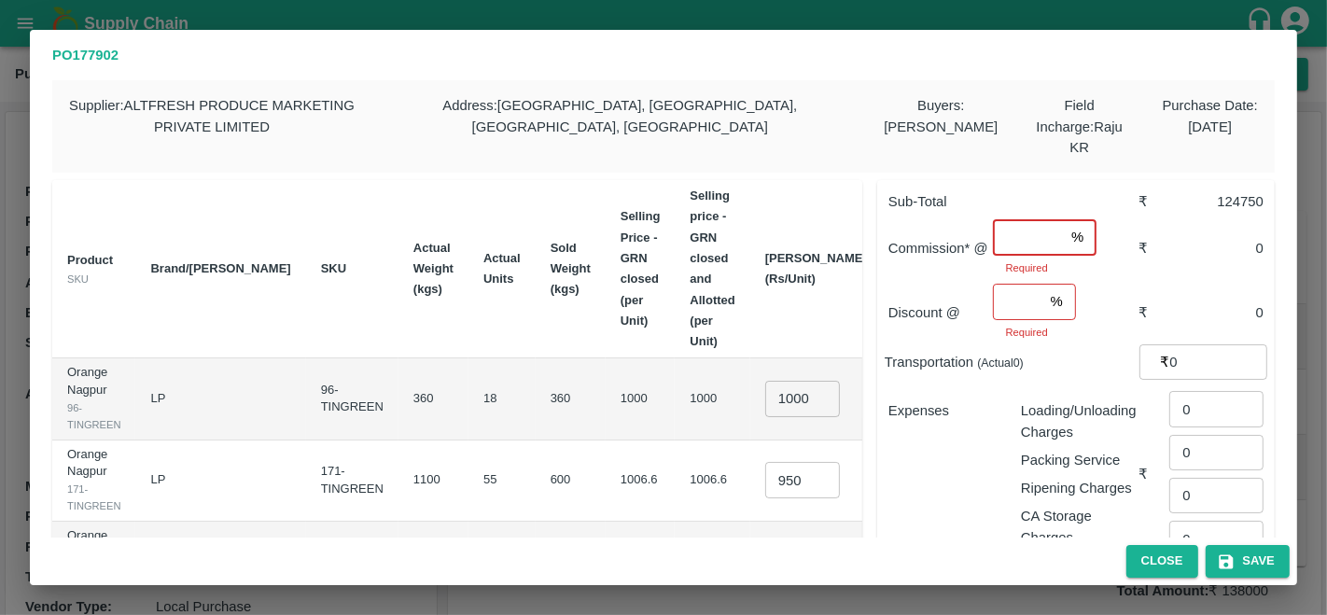
click at [1021, 219] on input "number" at bounding box center [1028, 236] width 71 height 35
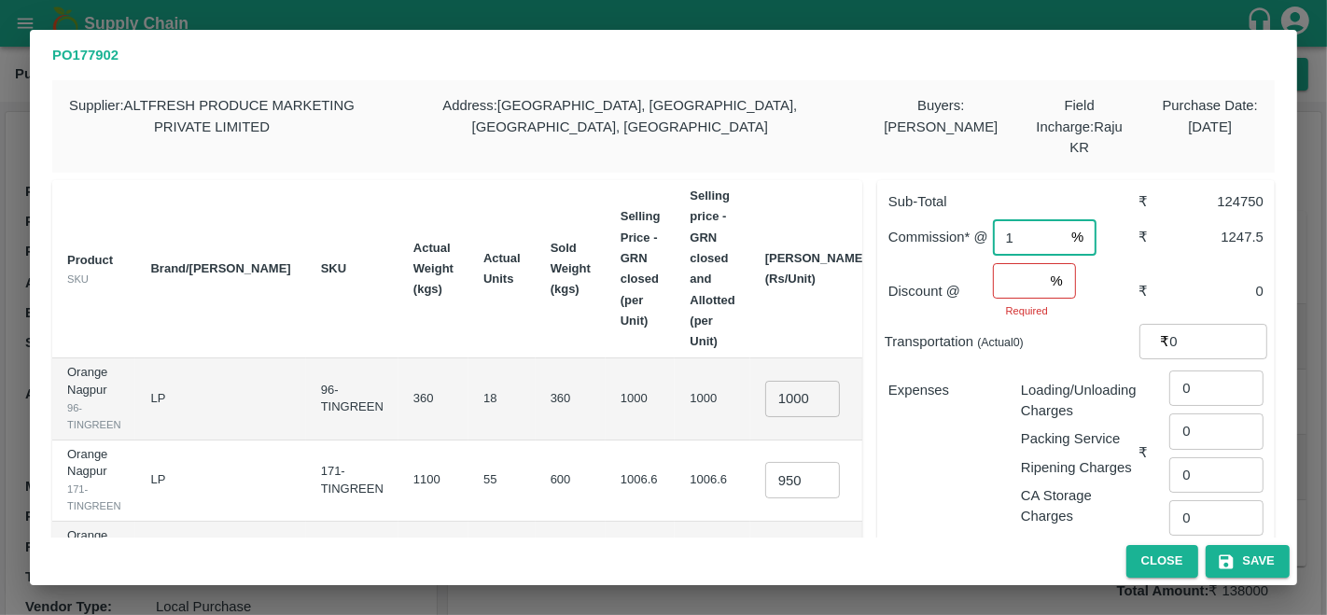
type input "1"
click at [1012, 263] on input "number" at bounding box center [1018, 280] width 50 height 35
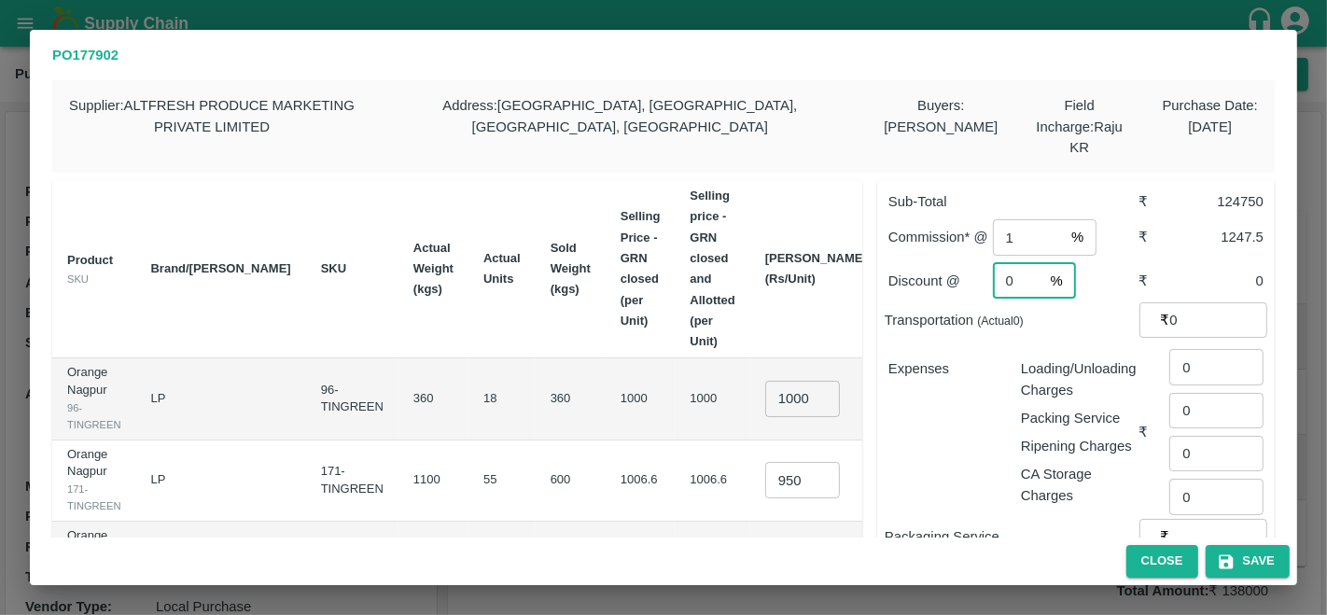
type input "0"
click at [953, 411] on div "Expenses" at bounding box center [939, 424] width 132 height 162
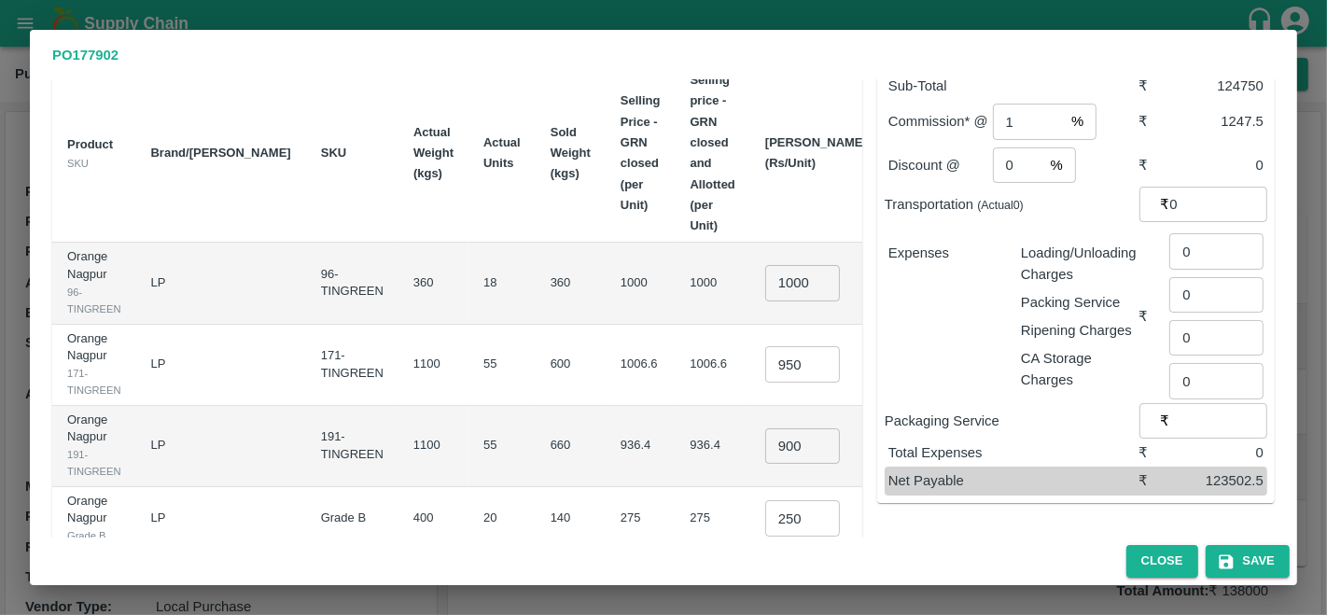
scroll to position [132, 0]
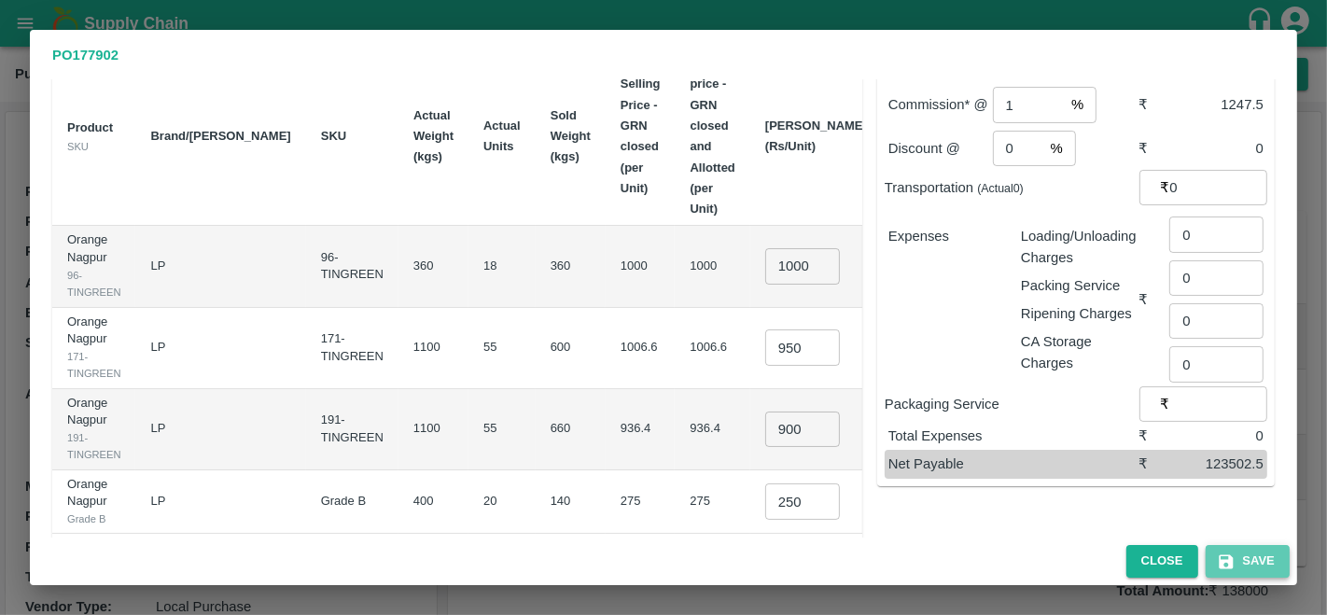
click at [1247, 564] on button "Save" at bounding box center [1247, 561] width 84 height 33
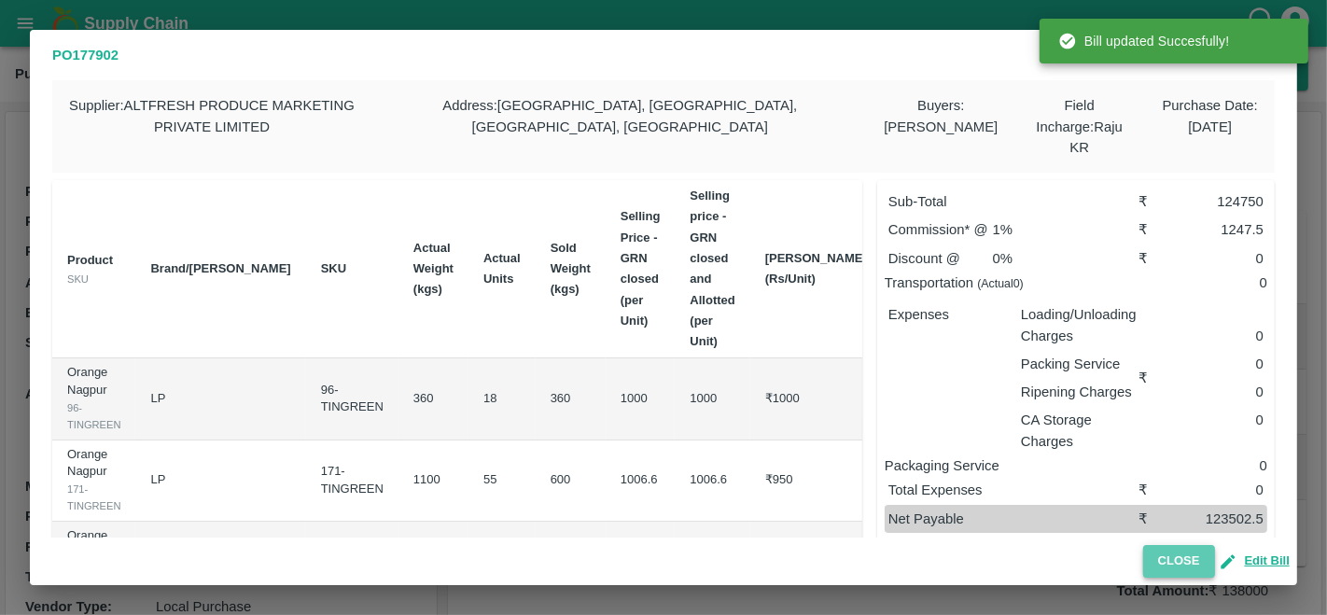
click at [1192, 558] on button "Close" at bounding box center [1179, 561] width 72 height 33
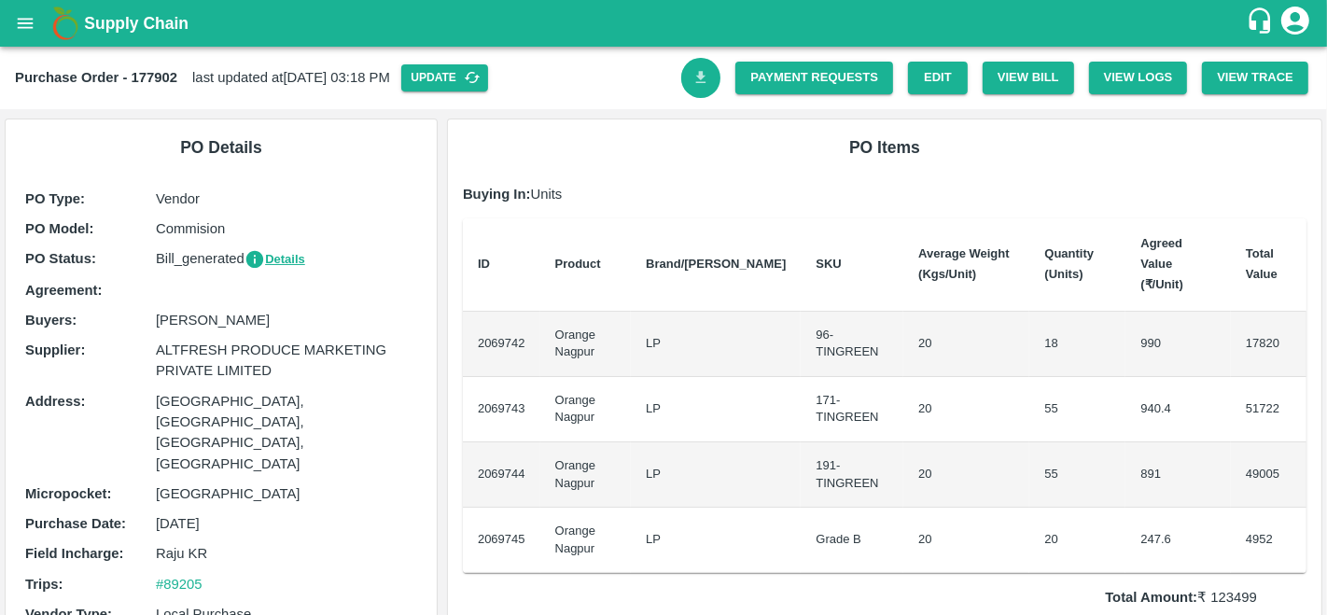
click at [694, 75] on icon "Download Bill" at bounding box center [701, 78] width 18 height 18
click at [831, 79] on link "Payment Requests" at bounding box center [814, 78] width 158 height 33
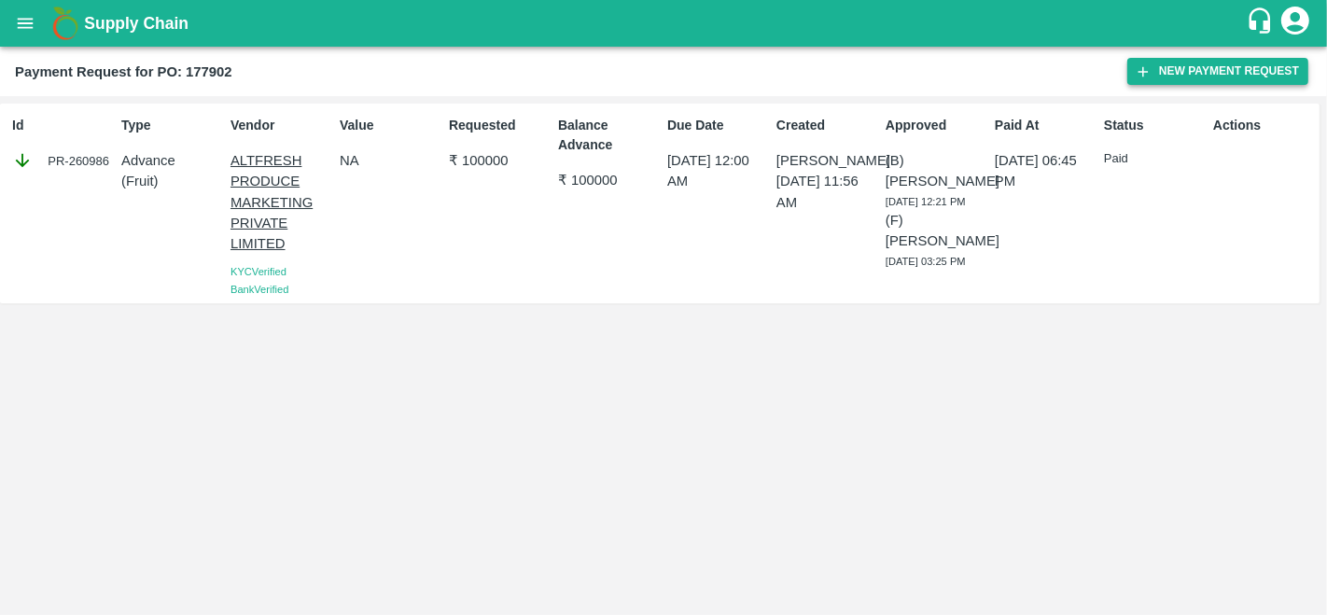
click at [1190, 79] on button "New Payment Request" at bounding box center [1217, 71] width 181 height 27
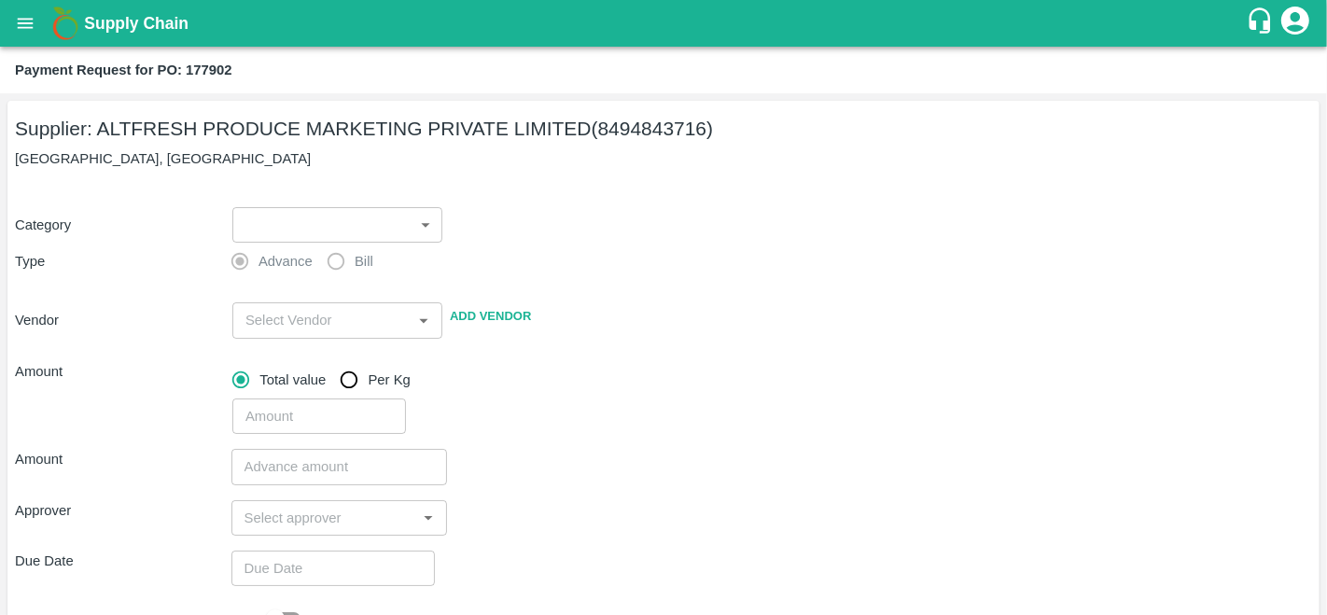
click at [306, 228] on body "Supply Chain Payment Request for PO: 177902 Supplier: ALTFRESH PRODUCE MARKETIN…" at bounding box center [663, 307] width 1327 height 615
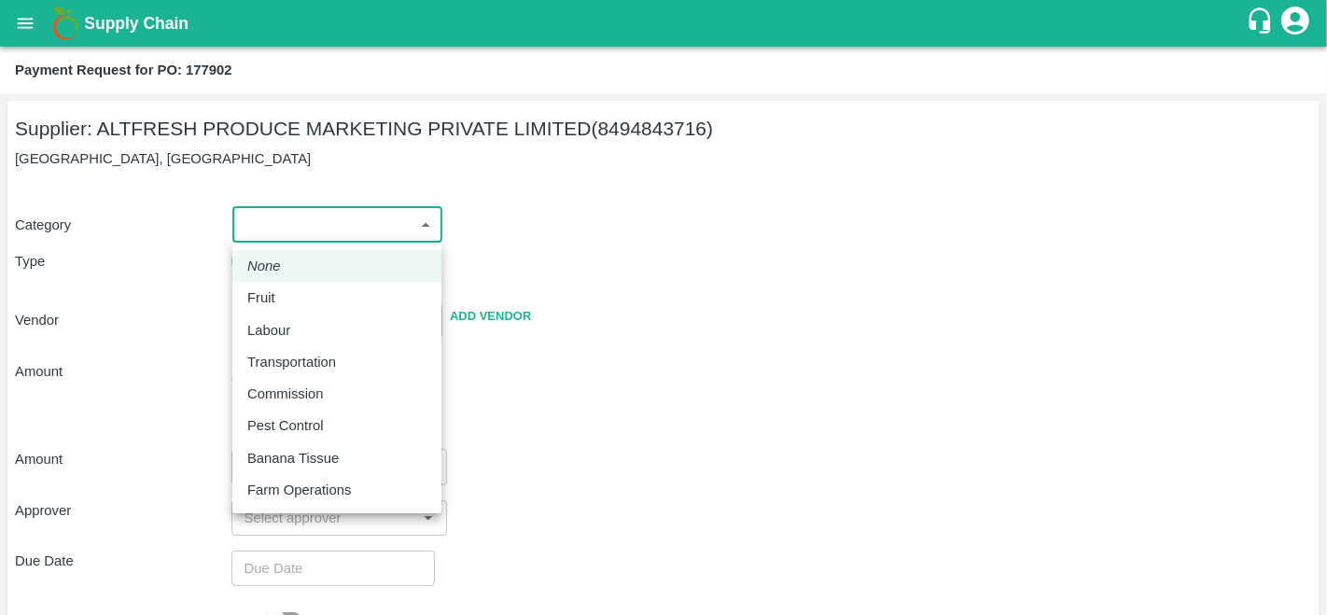
click at [273, 308] on li "Fruit" at bounding box center [336, 298] width 209 height 32
type input "1"
type input "ALTFRESH PRODUCE MARKETING PRIVATE LIMITED - 8494843716(Supplier)"
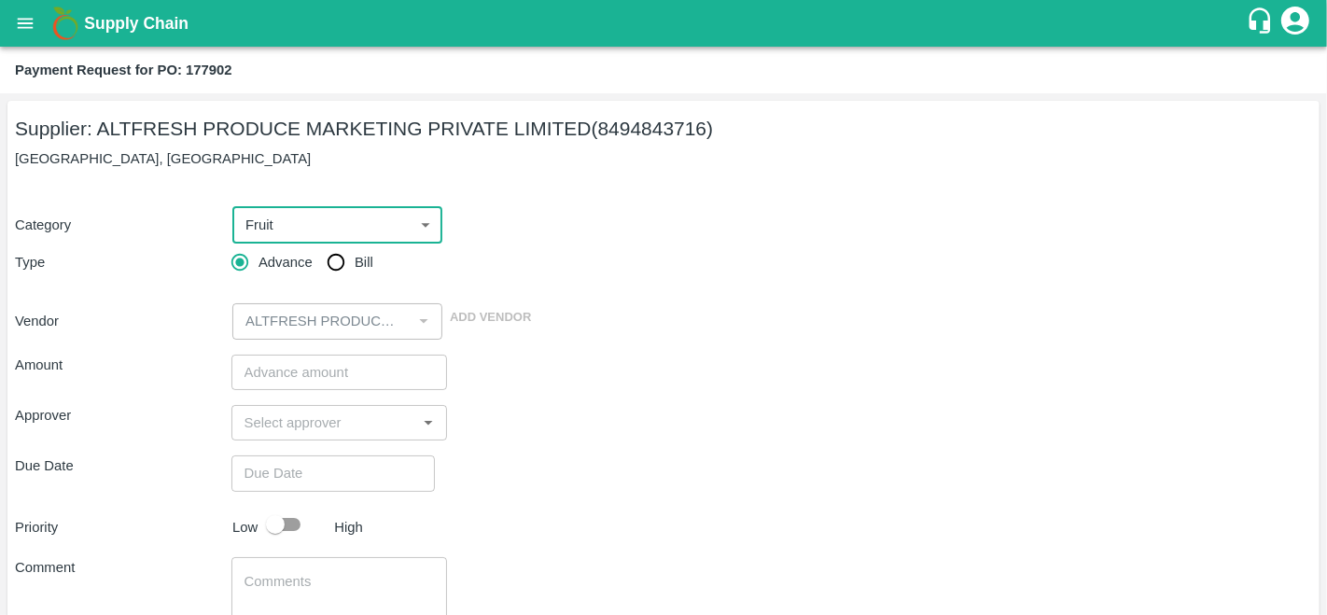
click at [338, 259] on input "Bill" at bounding box center [335, 262] width 37 height 37
radio input "true"
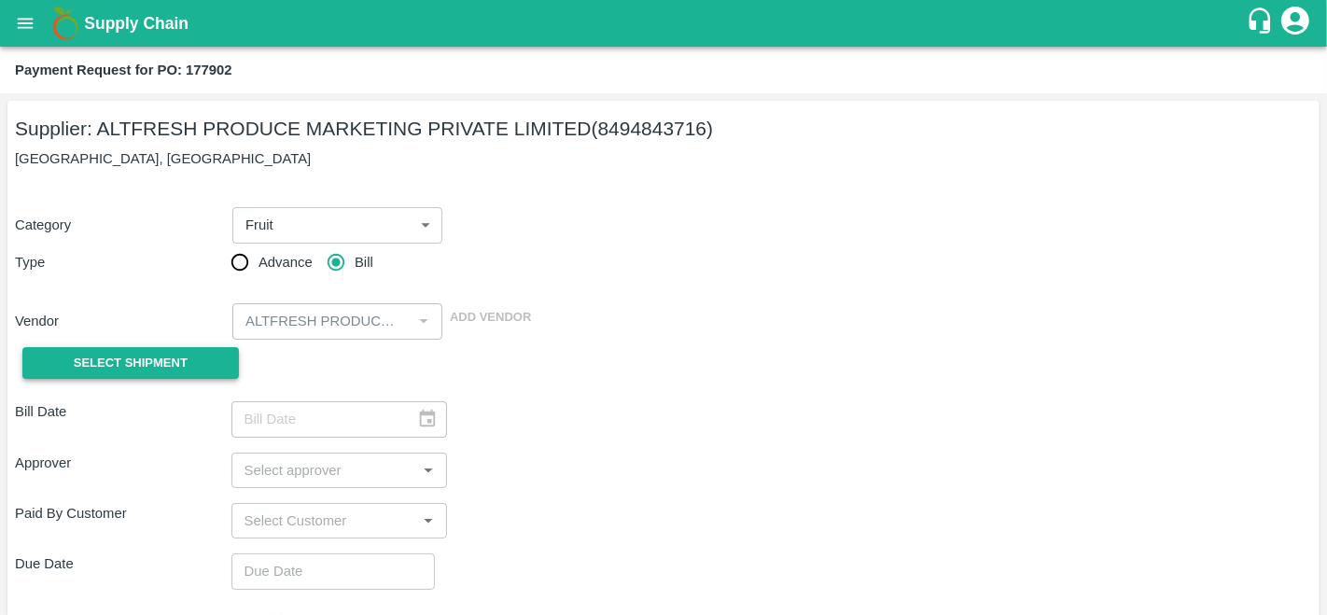
click at [132, 362] on span "Select Shipment" at bounding box center [131, 363] width 114 height 21
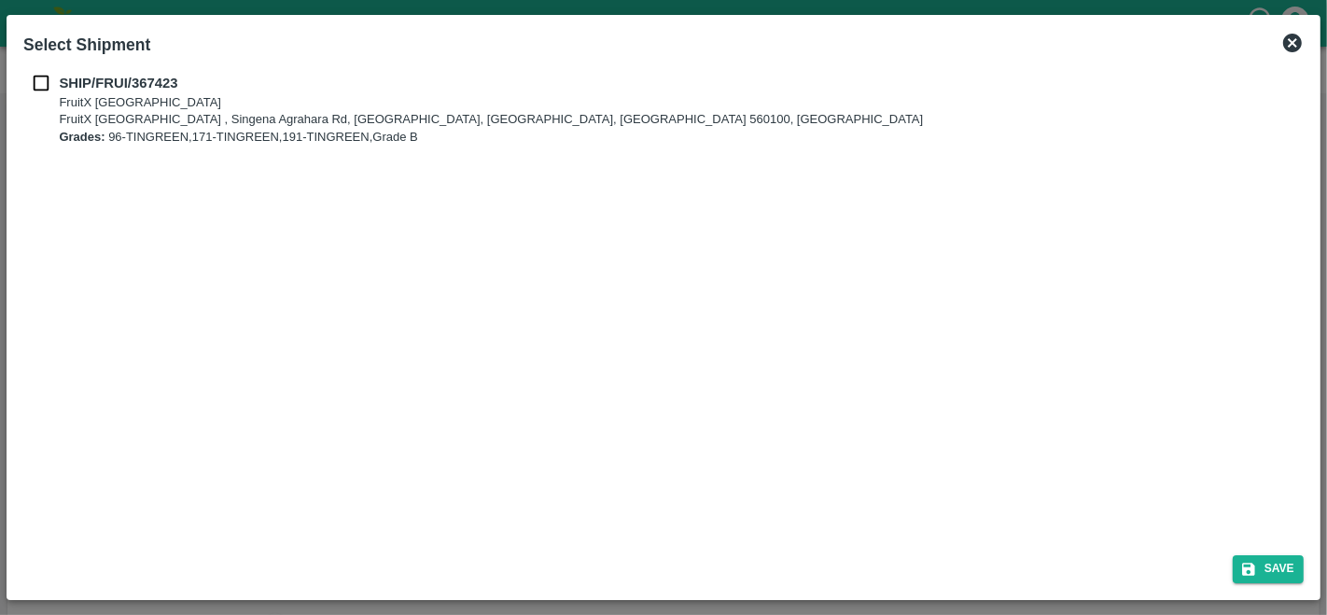
click at [38, 83] on input "checkbox" at bounding box center [40, 83] width 35 height 21
checkbox input "true"
click at [1259, 563] on button "Save" at bounding box center [1267, 568] width 71 height 27
type input "[DATE]"
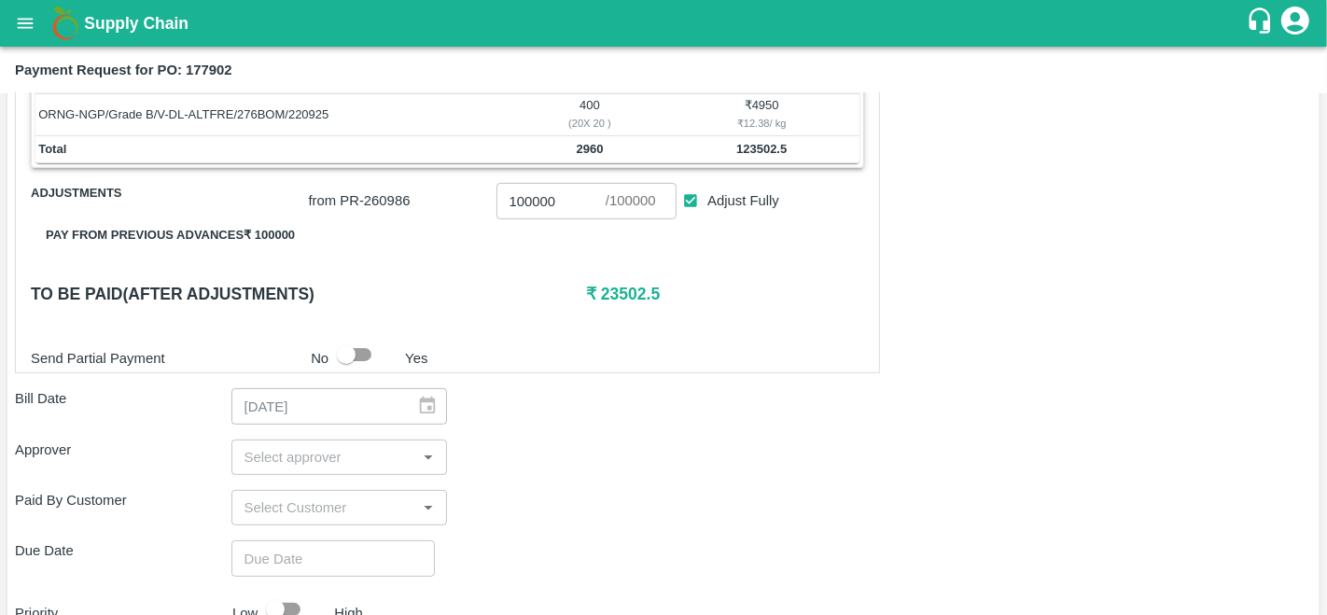
scroll to position [493, 0]
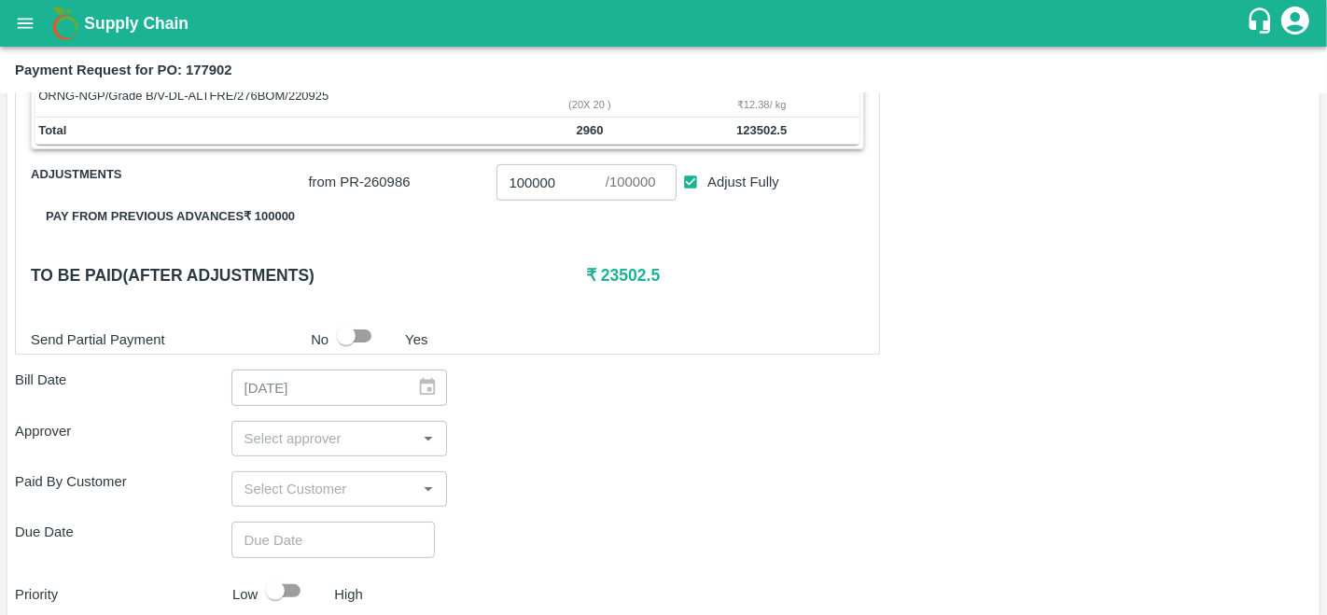
click at [296, 439] on input "input" at bounding box center [324, 438] width 174 height 24
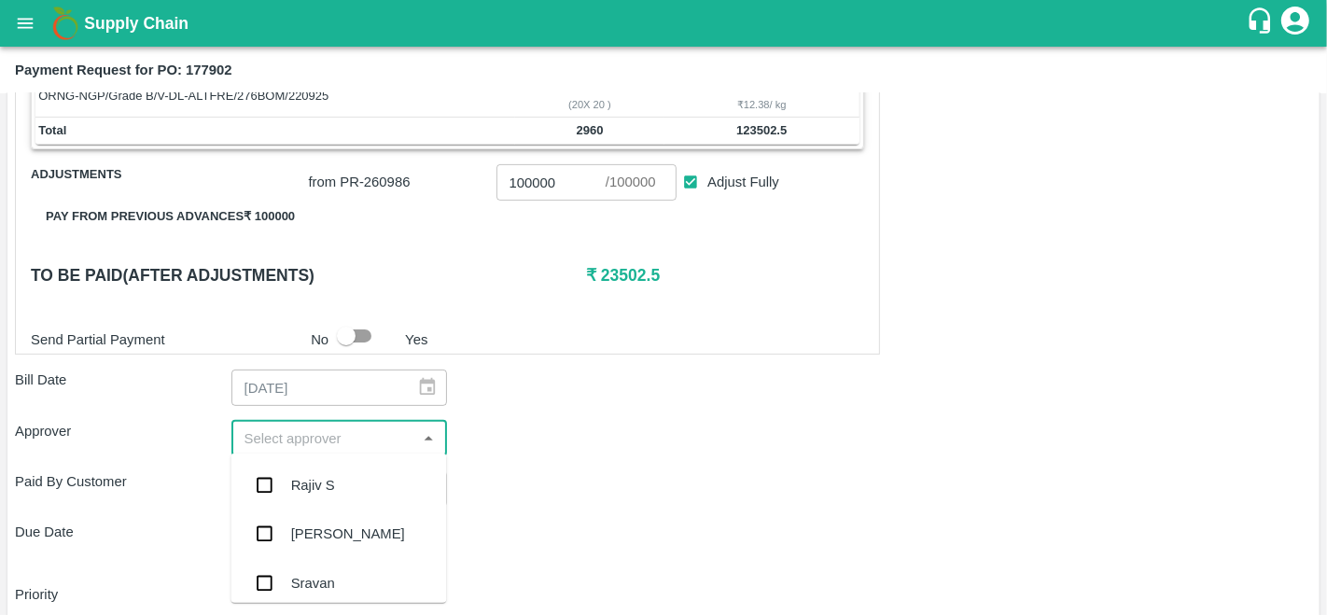
click at [692, 492] on div "Paid By Customer ​" at bounding box center [663, 488] width 1297 height 35
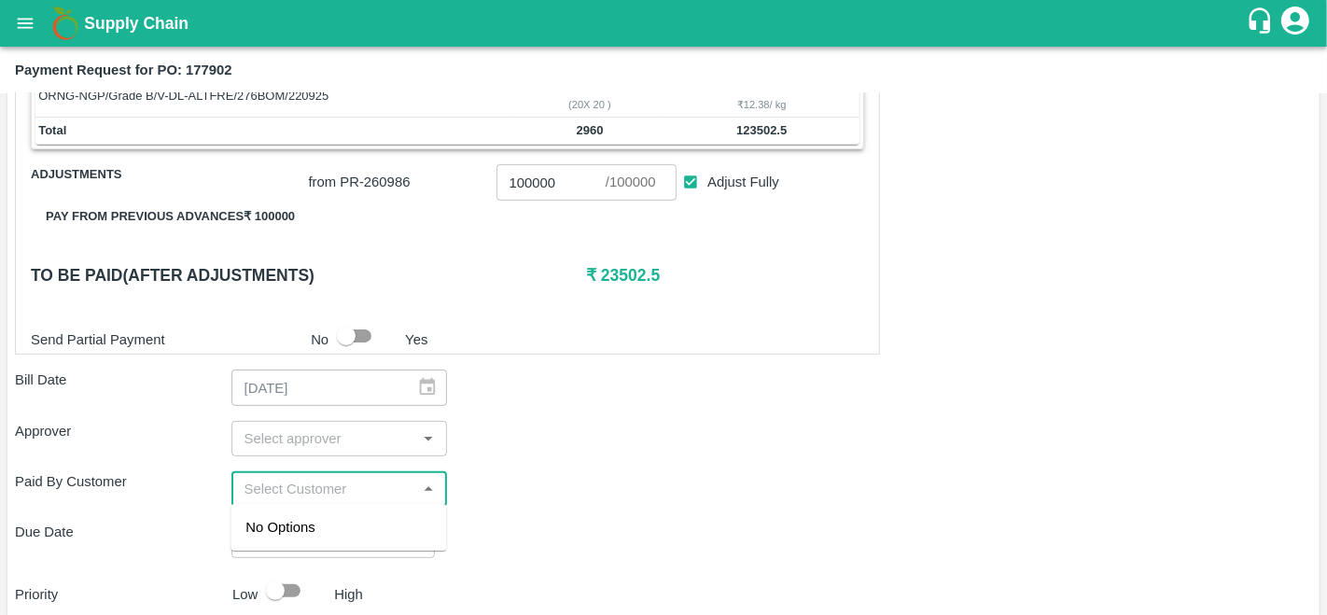
click at [263, 496] on input "input" at bounding box center [324, 489] width 174 height 24
click at [352, 526] on div "Shivakumara H R" at bounding box center [299, 527] width 108 height 21
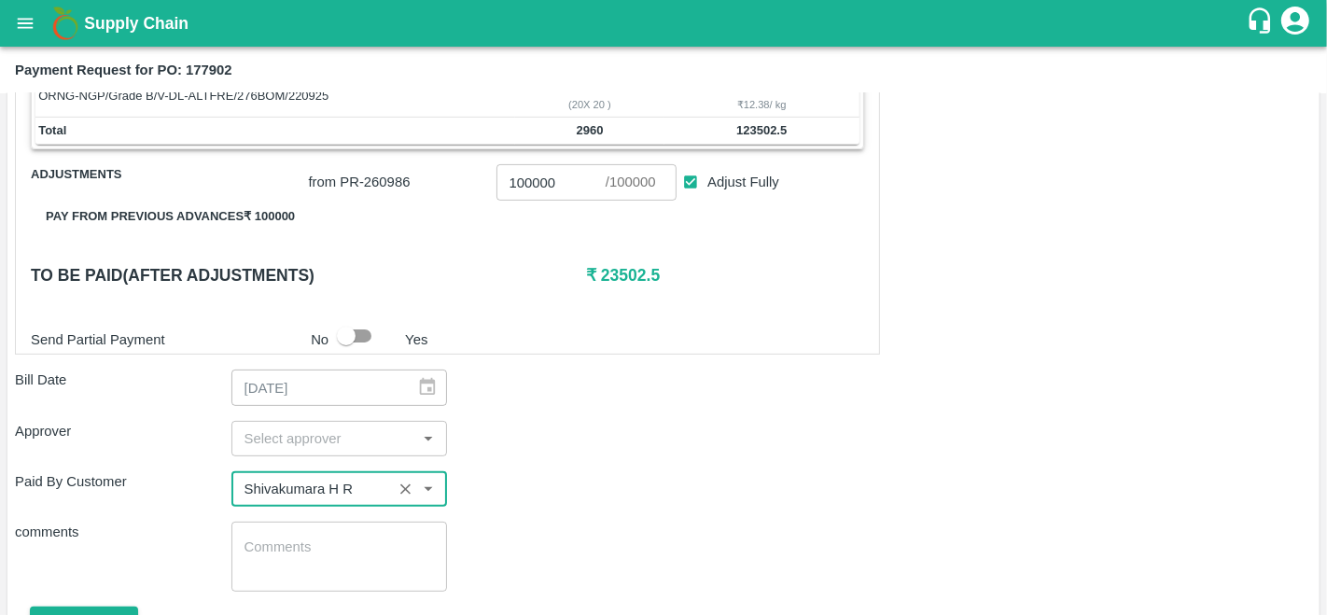
type input "Shivakumara H R"
click at [309, 430] on input "input" at bounding box center [324, 438] width 174 height 24
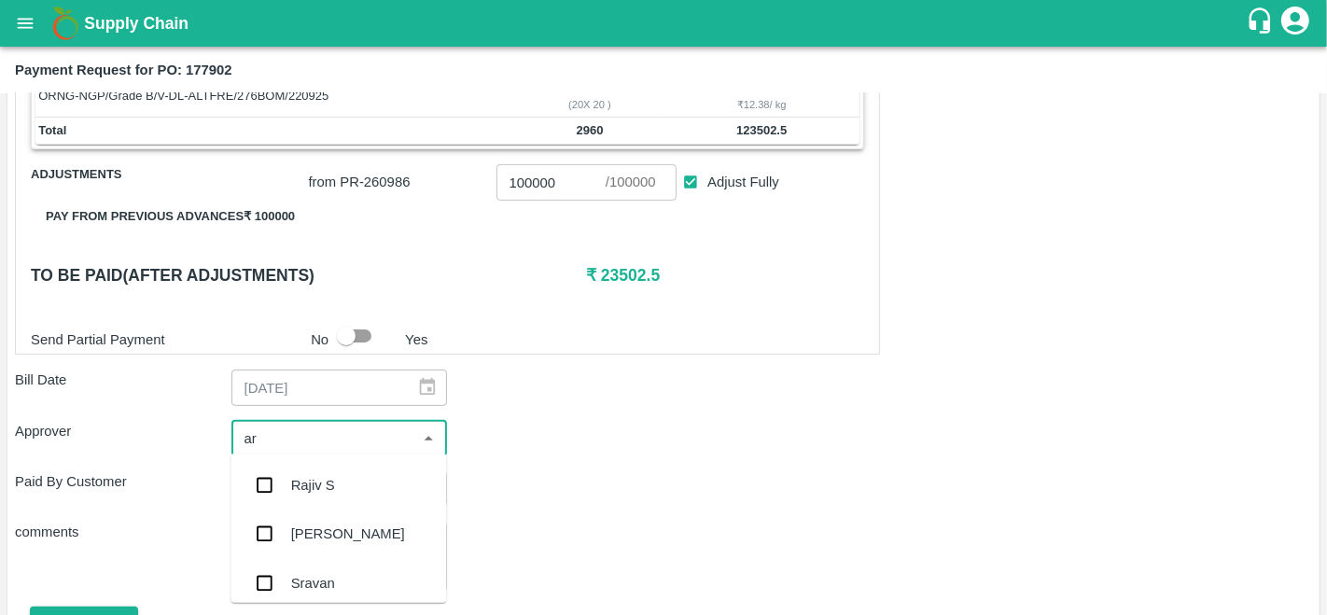
type input "ara"
click at [338, 479] on div "[PERSON_NAME]" at bounding box center [348, 485] width 114 height 21
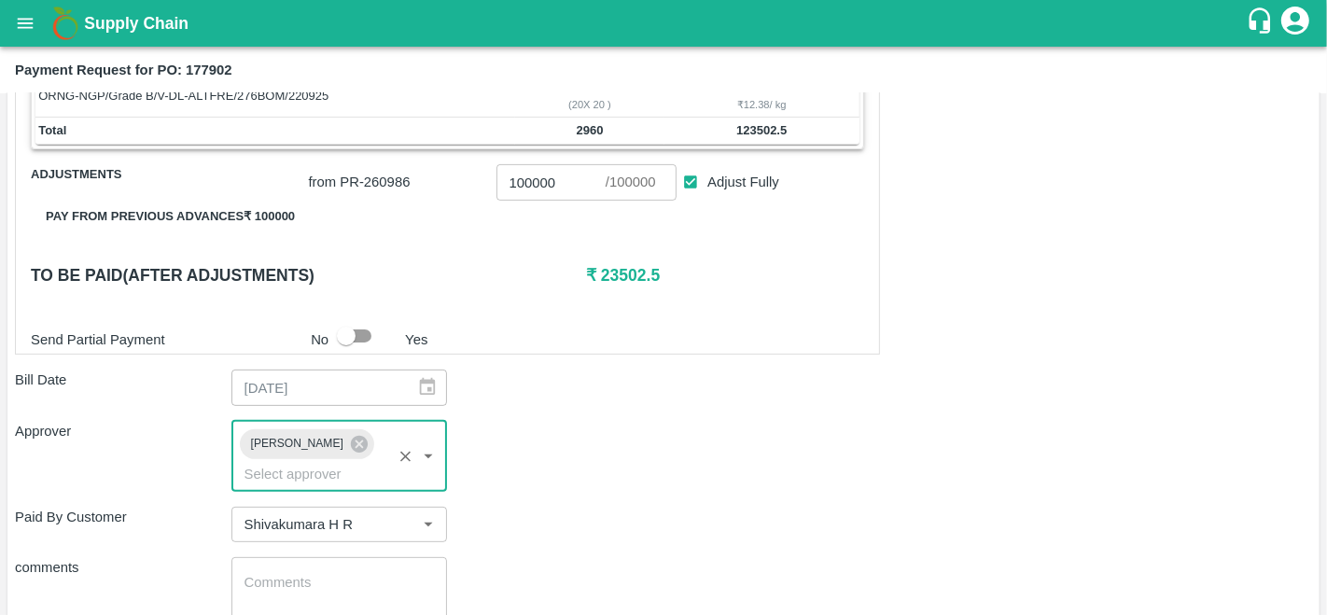
click at [690, 475] on div "Approver [PERSON_NAME] ​" at bounding box center [663, 456] width 1297 height 71
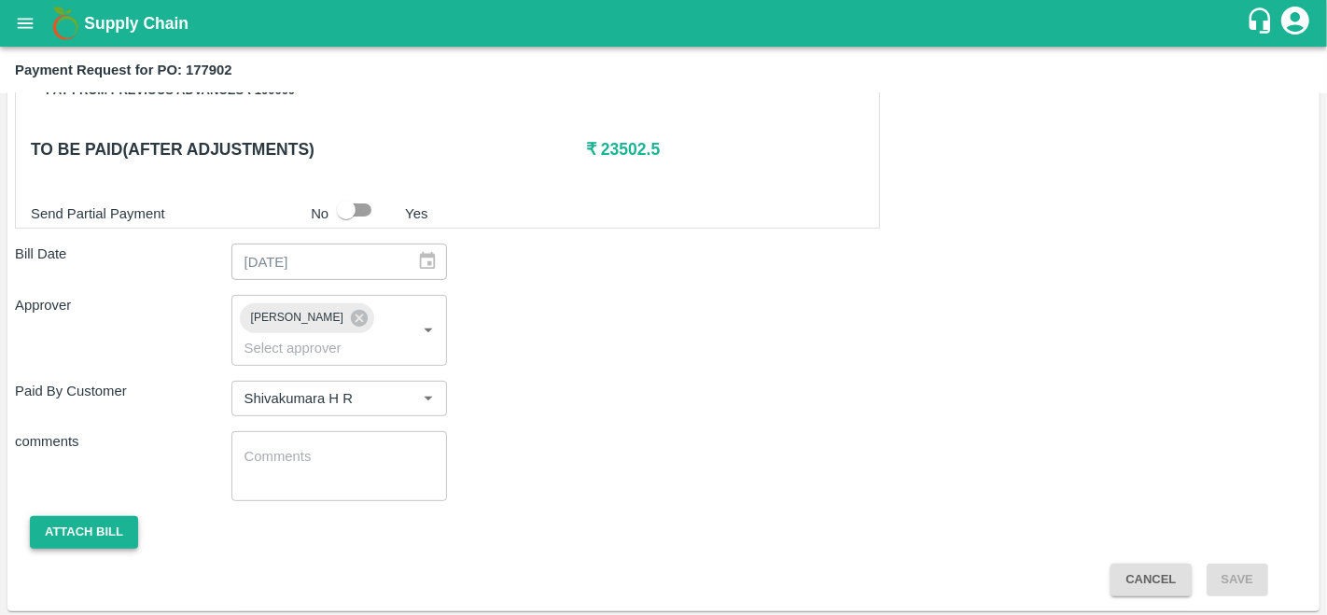
click at [97, 532] on button "Attach bill" at bounding box center [84, 532] width 108 height 33
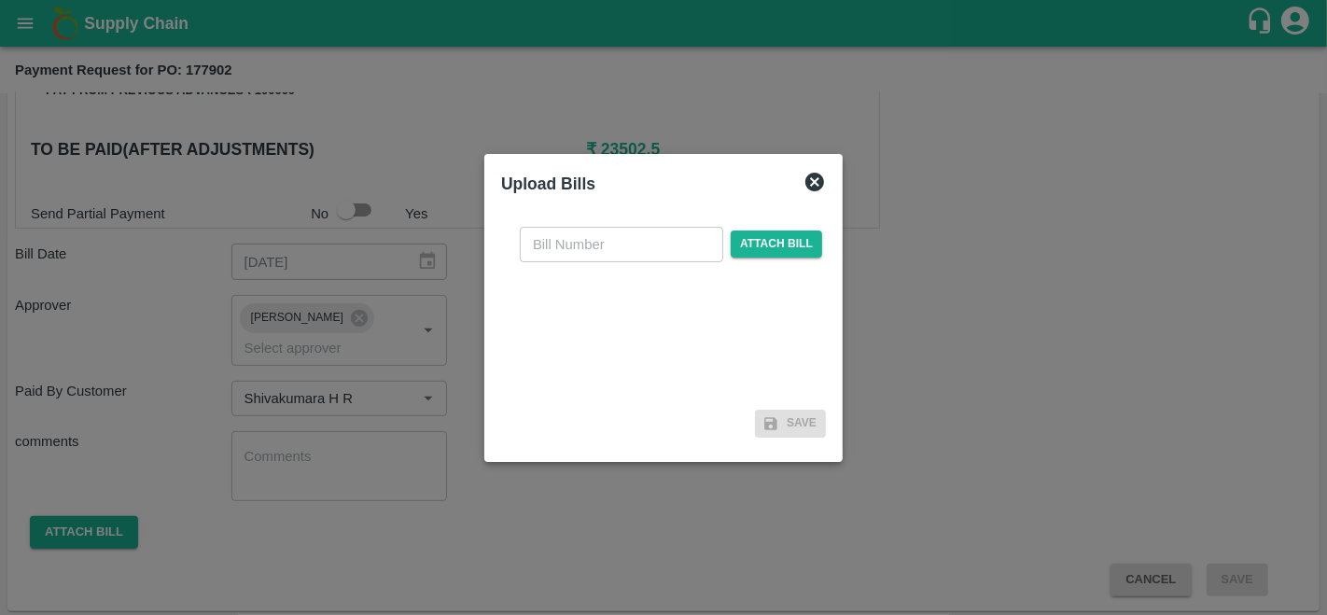
click at [616, 248] on input "text" at bounding box center [621, 244] width 203 height 35
type input "177902"
click at [781, 234] on span "Attach bill" at bounding box center [776, 243] width 91 height 27
click at [0, 0] on input "Attach bill" at bounding box center [0, 0] width 0 height 0
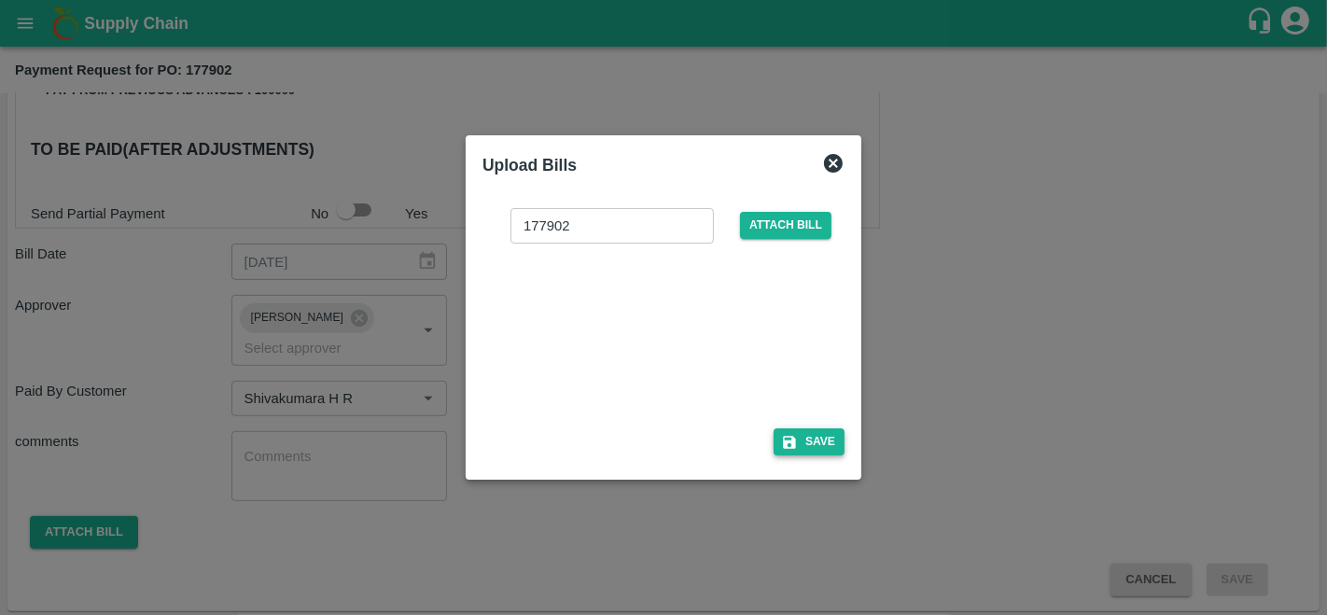
click at [800, 442] on button "Save" at bounding box center [808, 441] width 71 height 27
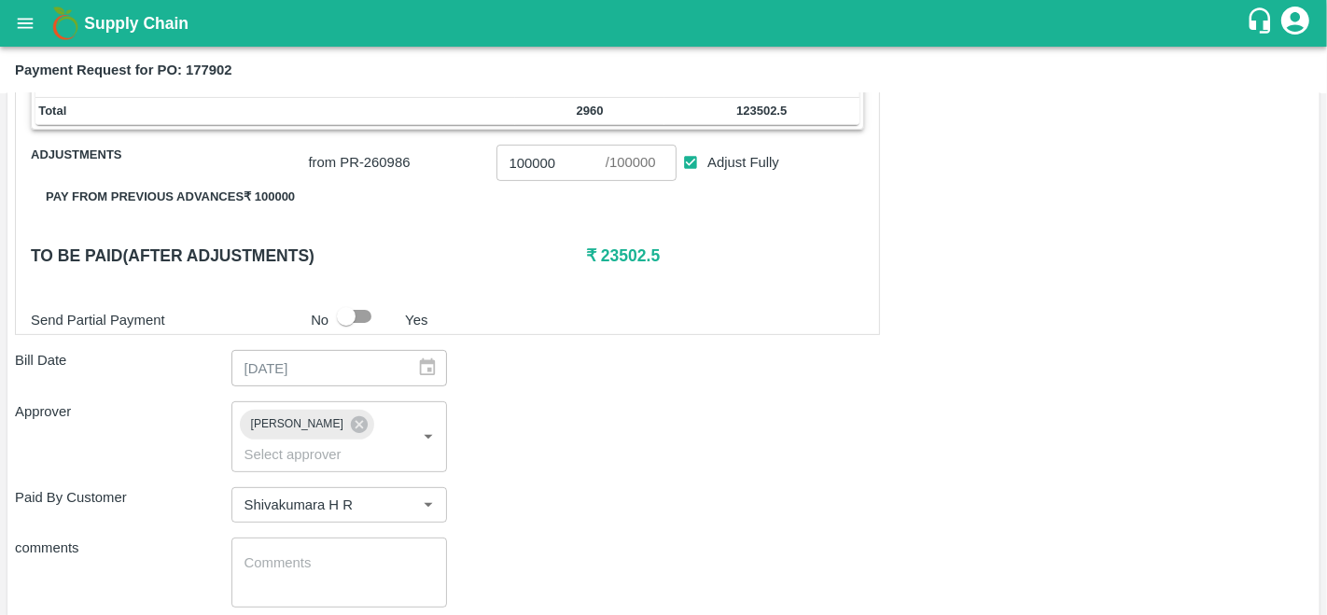
scroll to position [717, 0]
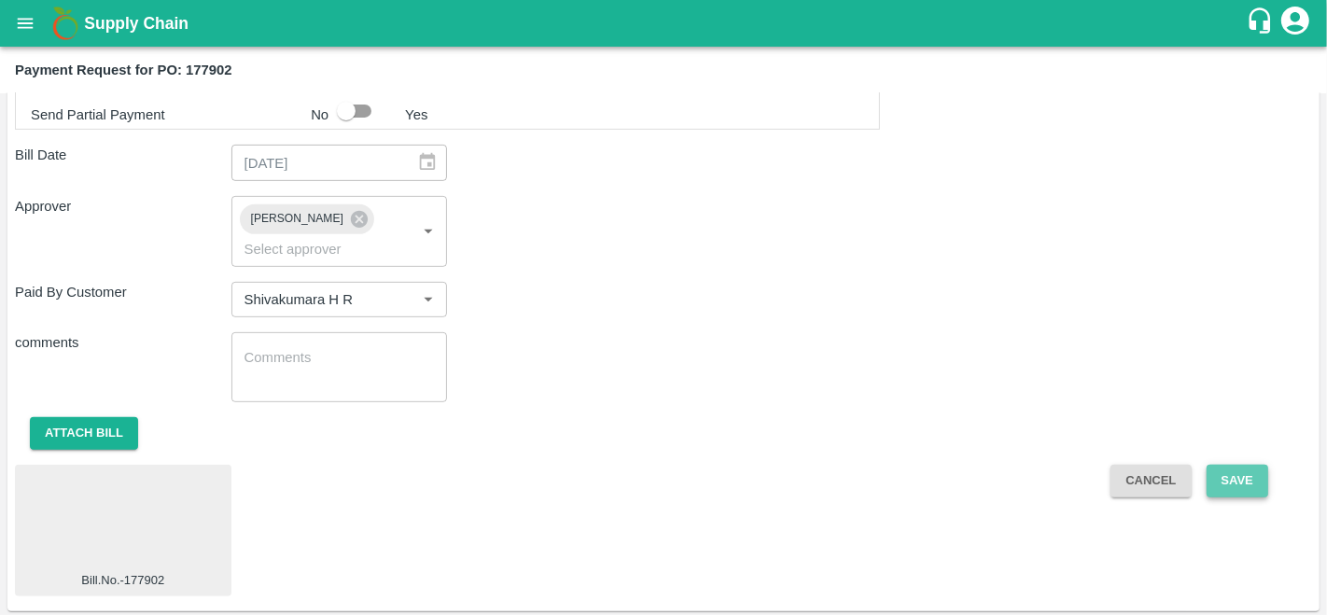
click at [1246, 476] on button "Save" at bounding box center [1237, 481] width 62 height 33
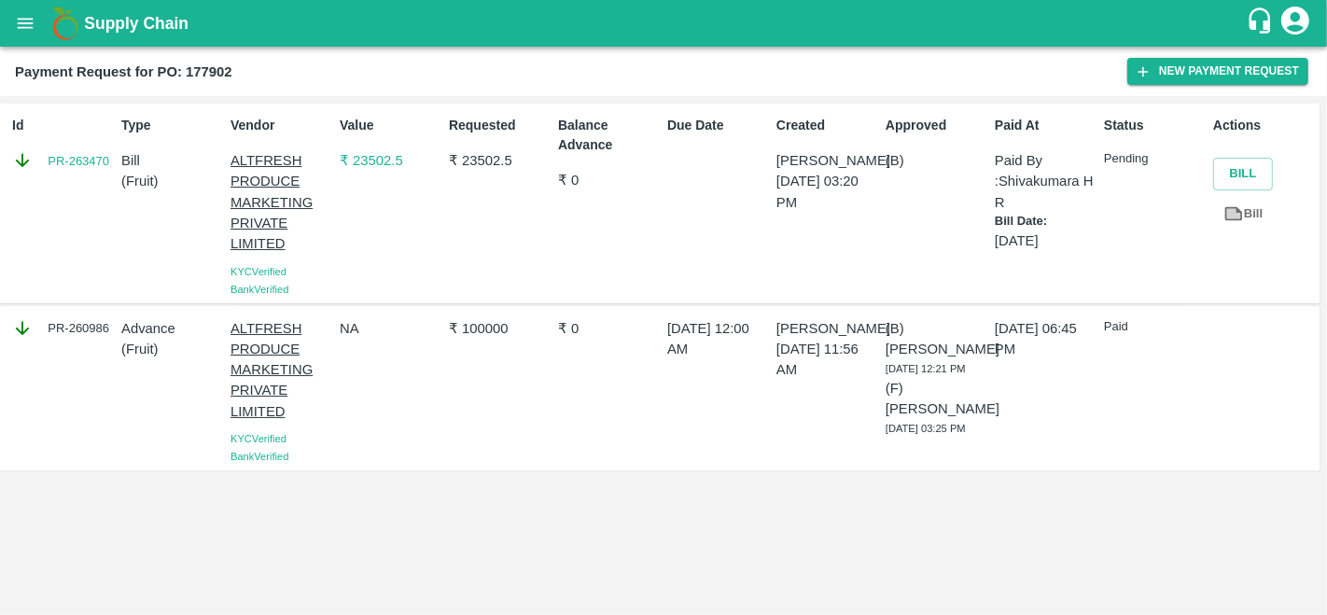
click at [11, 22] on button "open drawer" at bounding box center [25, 23] width 43 height 43
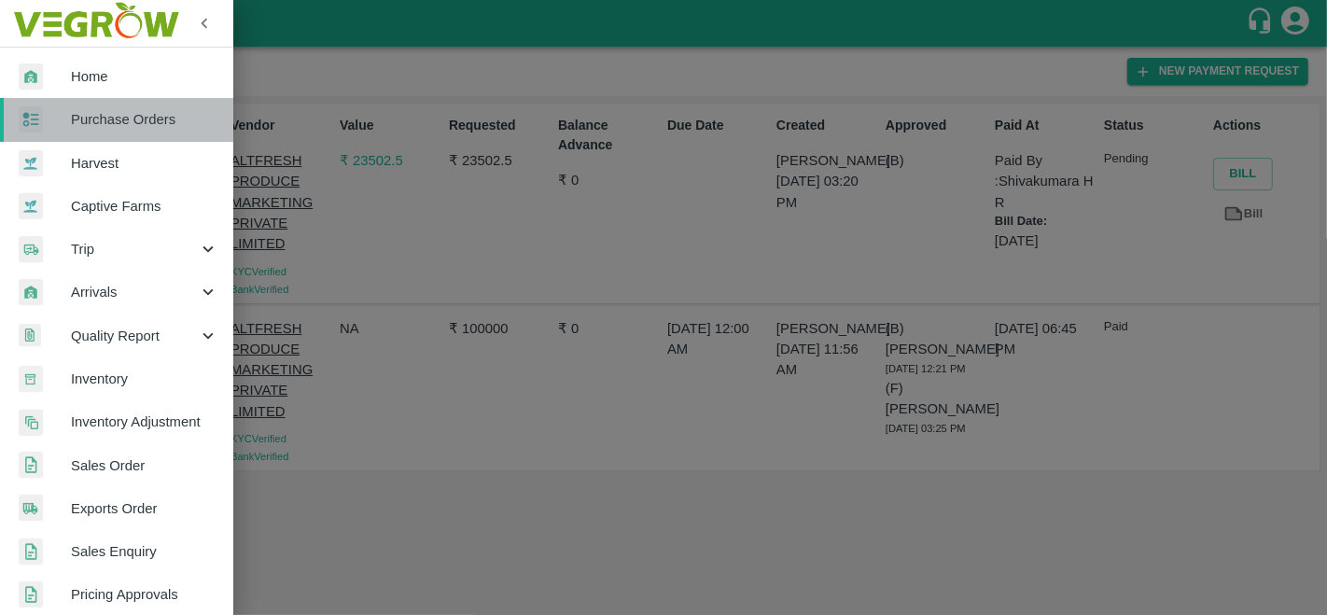
click at [131, 121] on span "Purchase Orders" at bounding box center [144, 119] width 147 height 21
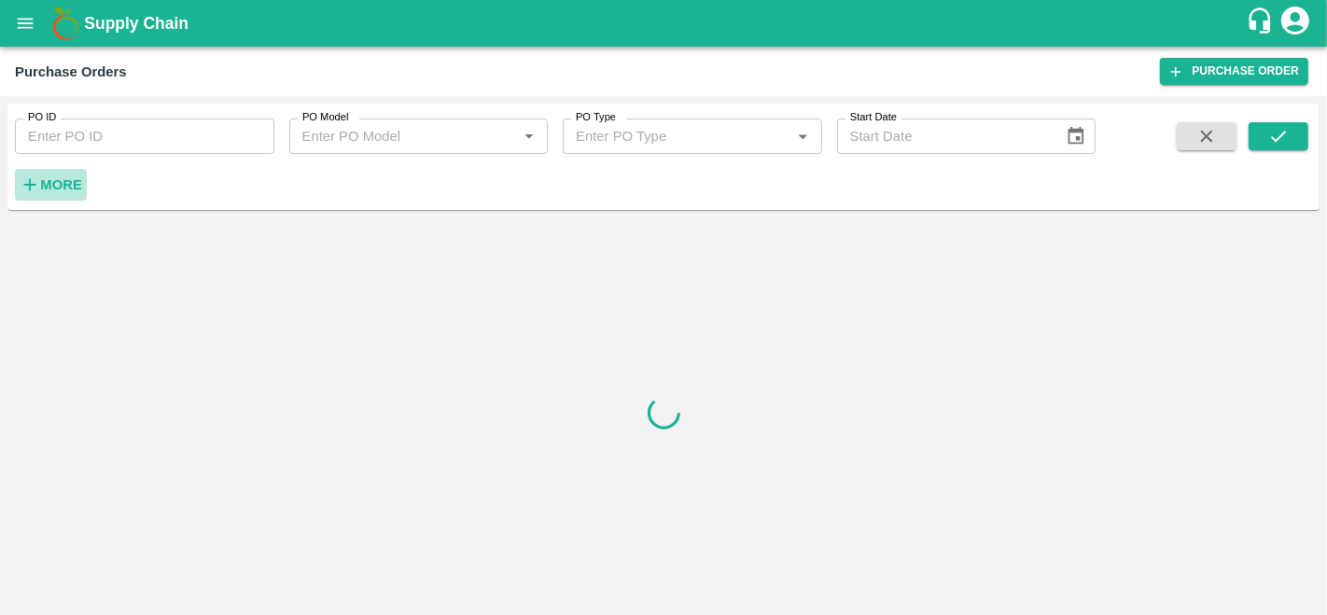
click at [56, 178] on strong "More" at bounding box center [61, 184] width 42 height 15
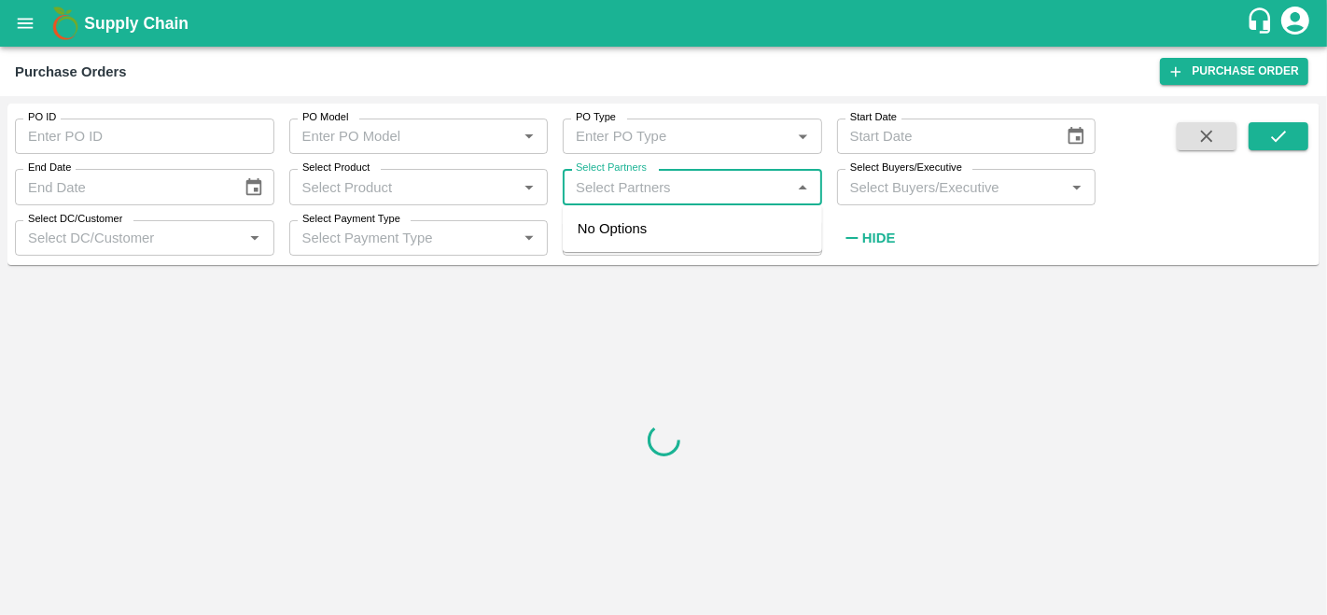
click at [668, 188] on input "Select Partners" at bounding box center [676, 186] width 217 height 24
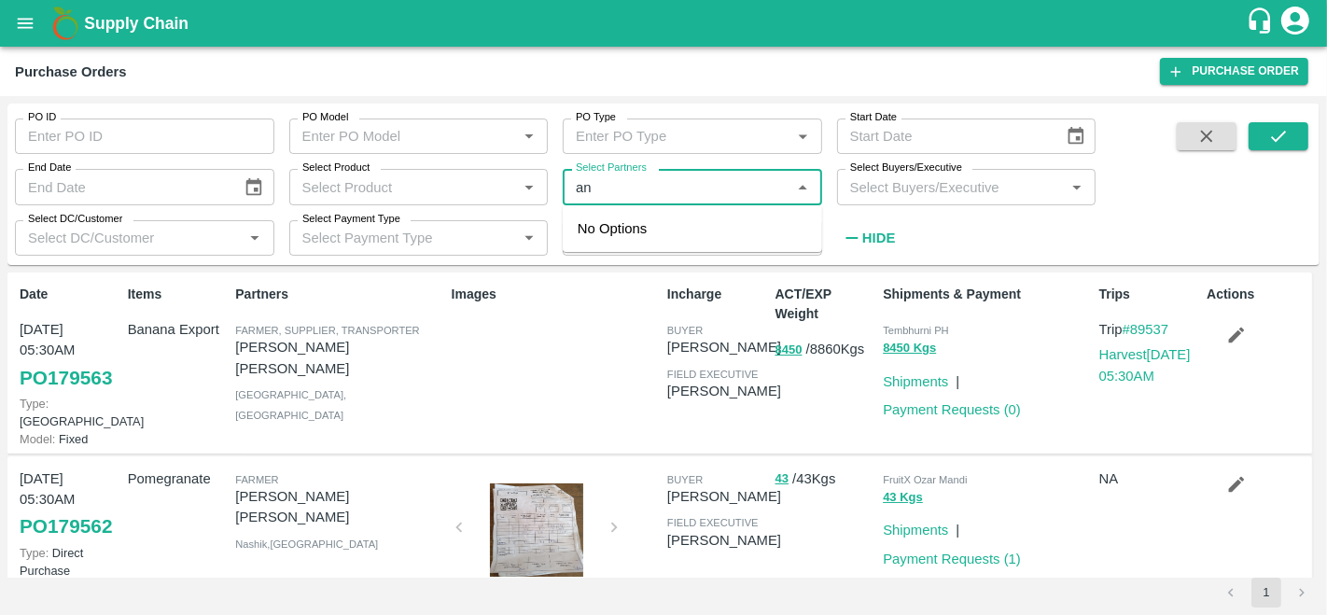
type input "a"
click at [661, 196] on input "Select Partners" at bounding box center [676, 186] width 217 height 24
type input "[PERSON_NAME]"
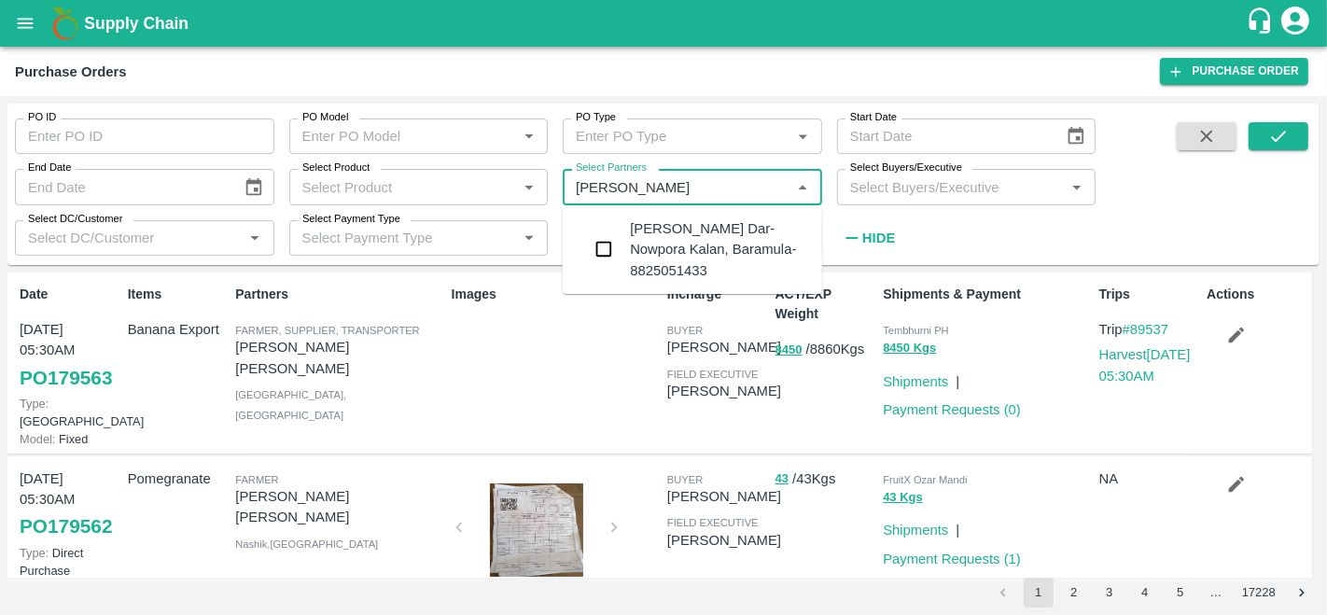
click at [607, 248] on input "checkbox" at bounding box center [603, 248] width 37 height 37
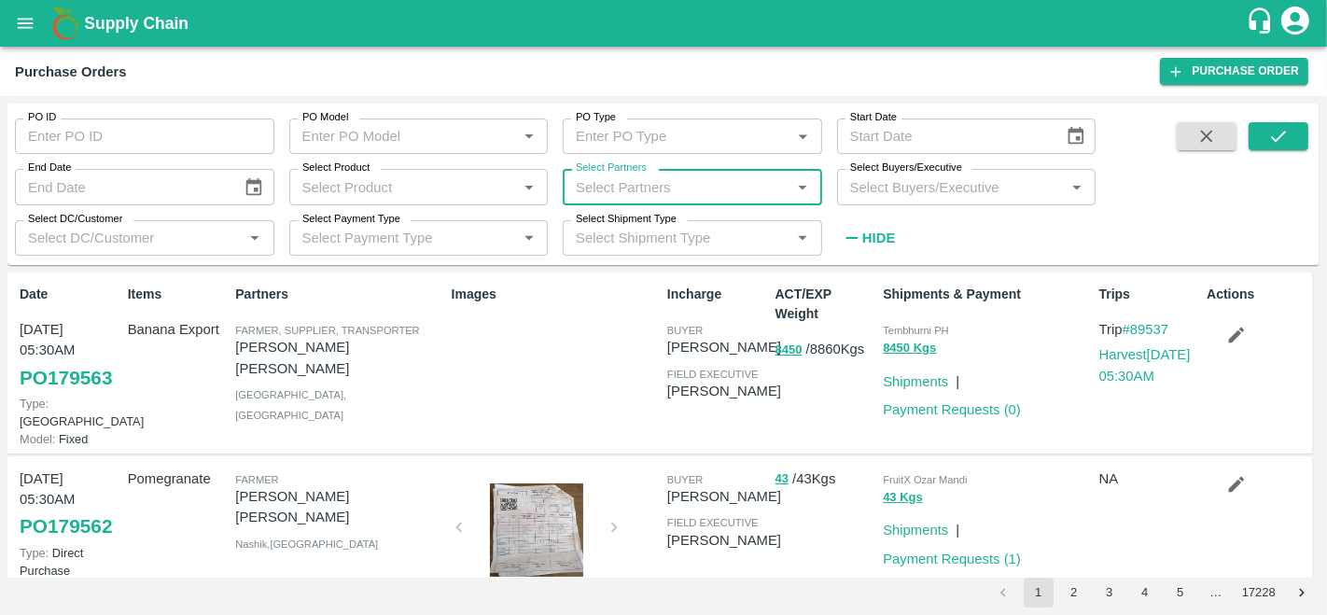
click at [930, 198] on input "Select Buyers/Executive" at bounding box center [950, 186] width 217 height 24
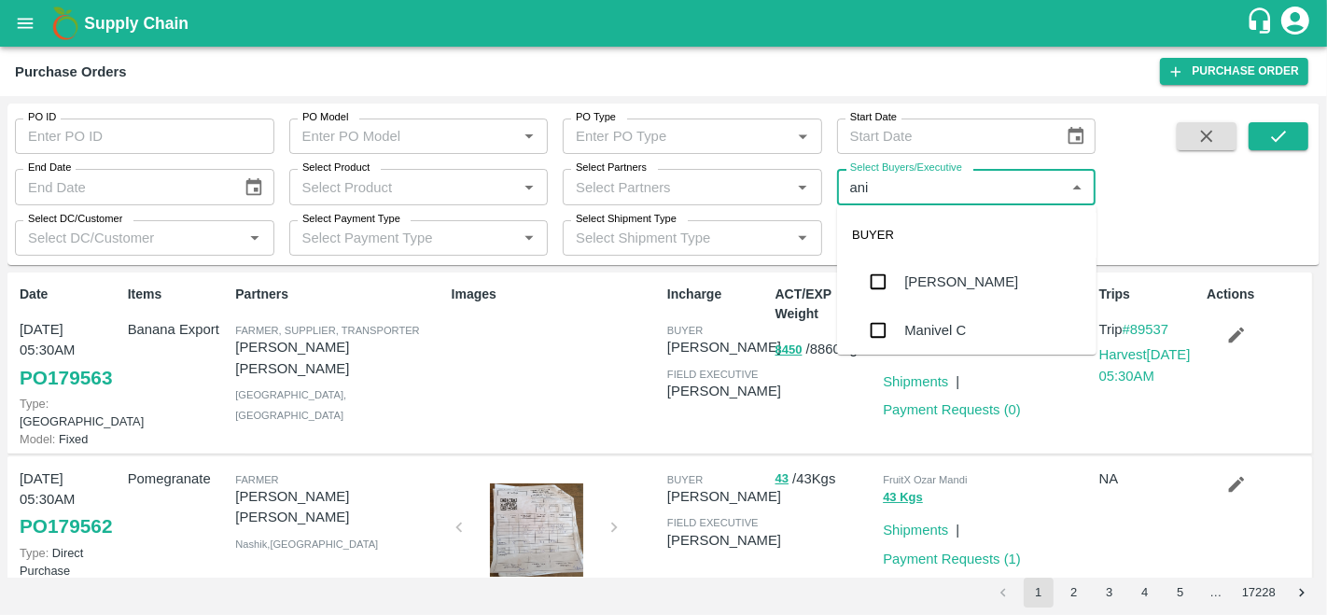
type input "anil"
click at [923, 269] on div "[PERSON_NAME]" at bounding box center [966, 281] width 259 height 49
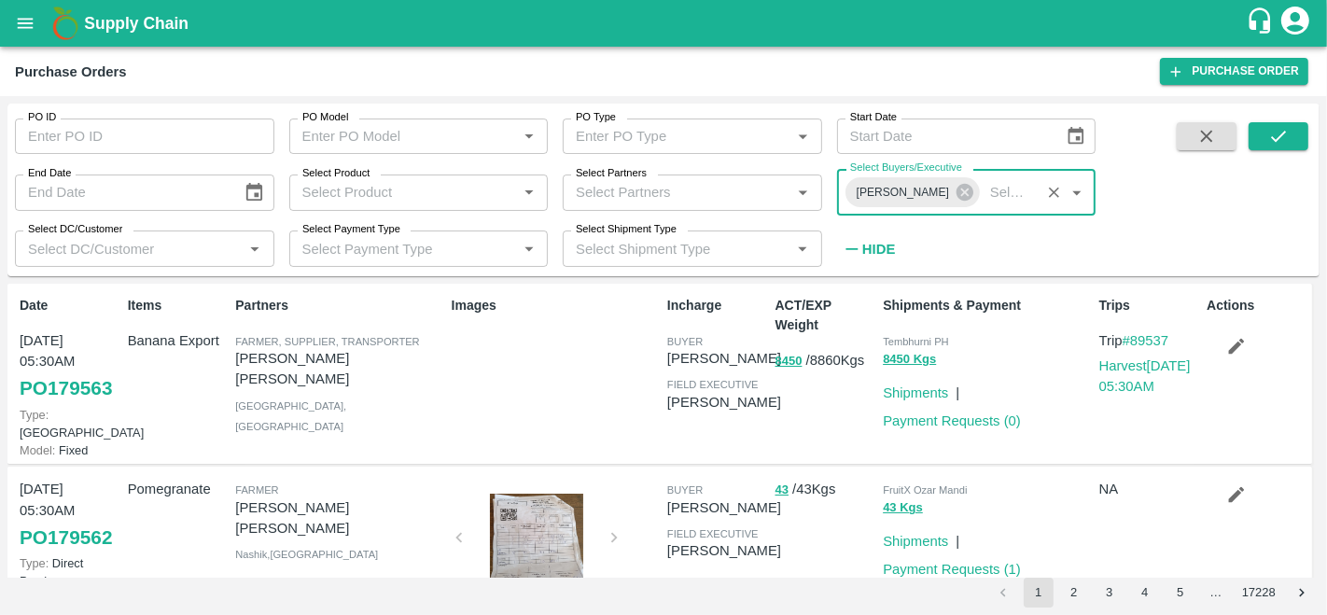
click at [617, 188] on input "Select Partners" at bounding box center [676, 192] width 217 height 24
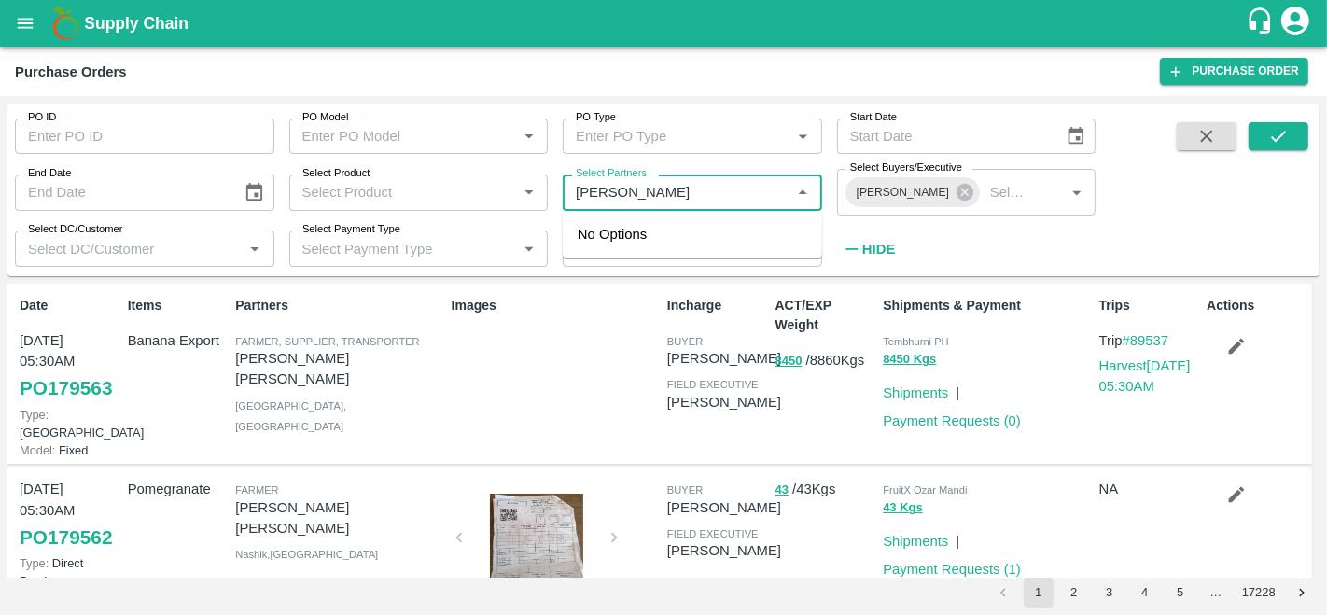
type input "[PERSON_NAME]"
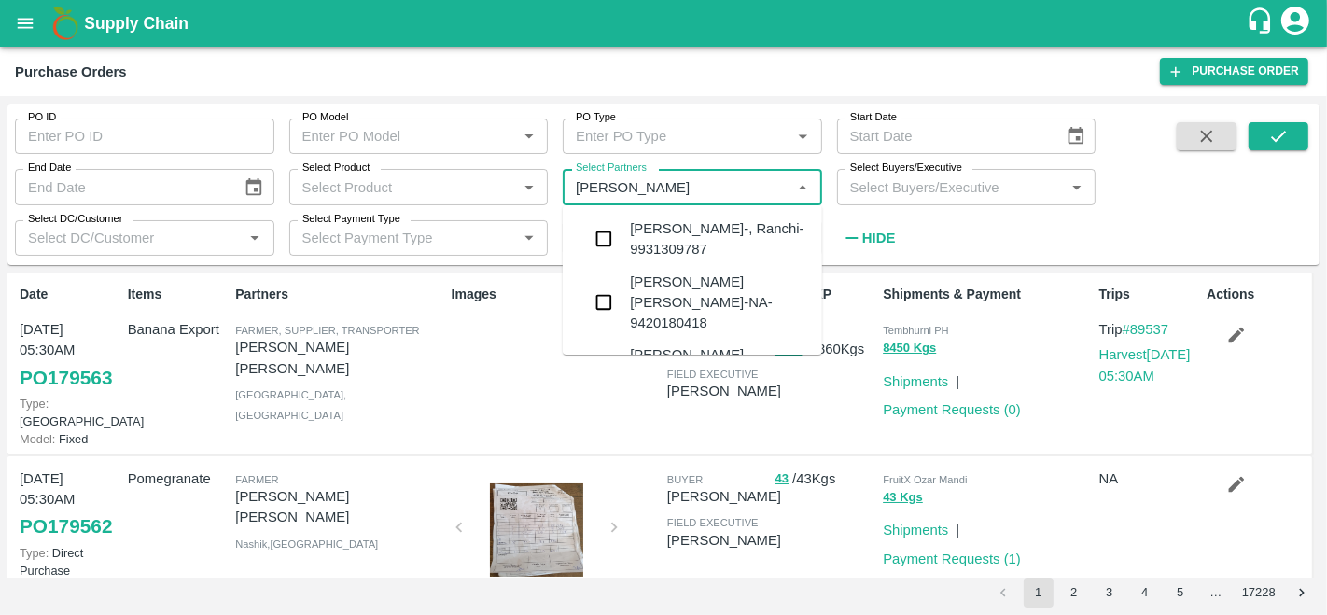
type input "[PERSON_NAME]"
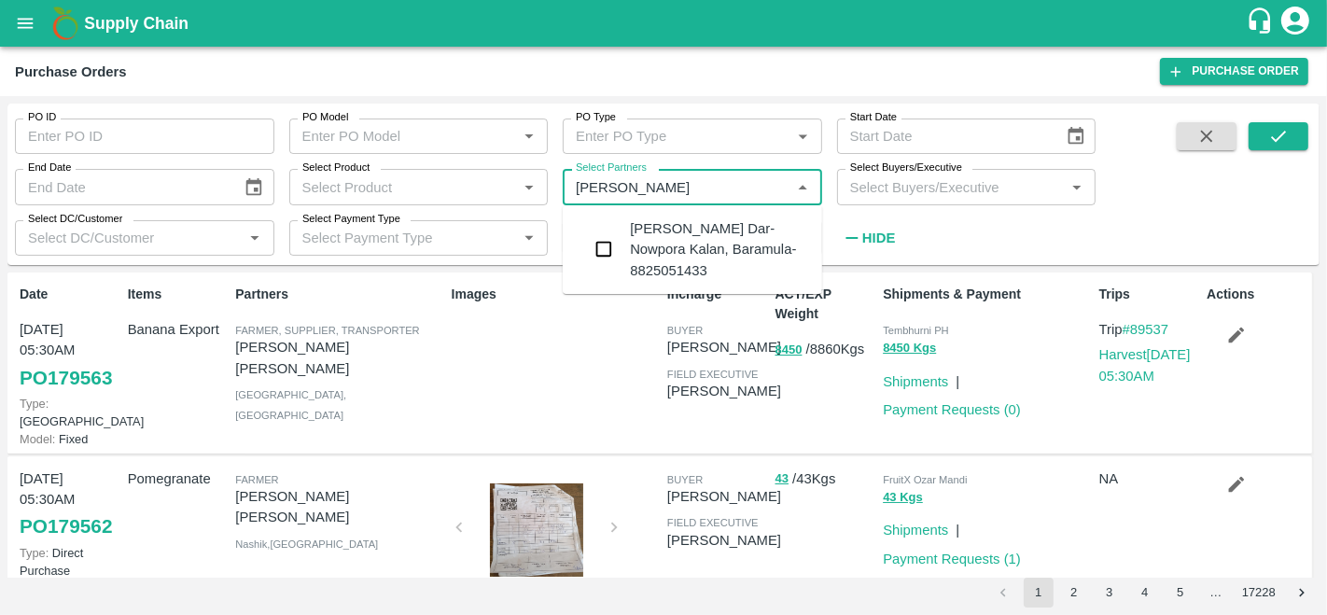
click at [605, 254] on input "checkbox" at bounding box center [603, 248] width 37 height 37
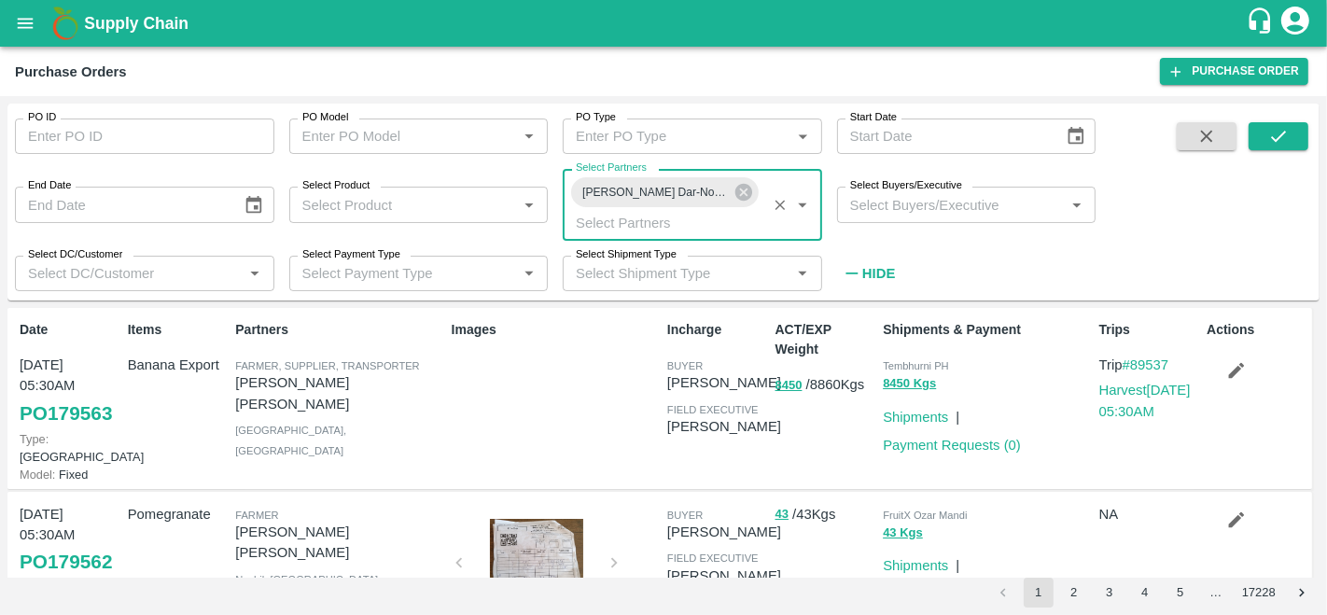
click at [935, 202] on input "Select Buyers/Executive" at bounding box center [950, 204] width 217 height 24
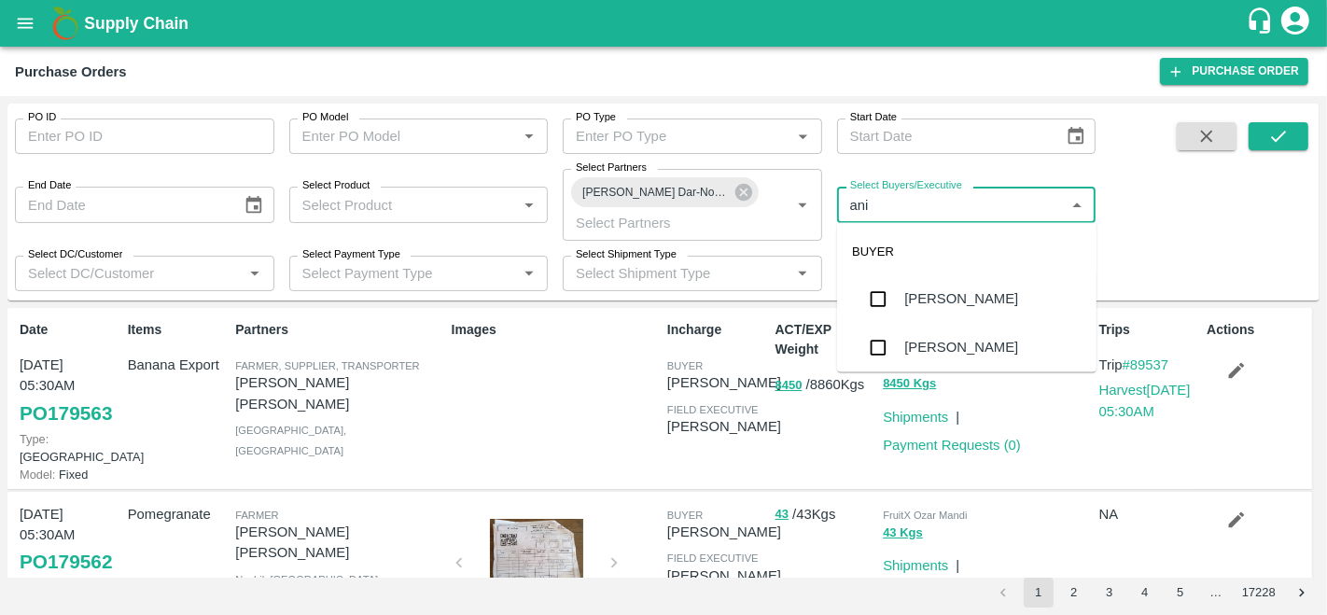
type input "anil"
click at [940, 319] on div "[PERSON_NAME]" at bounding box center [966, 299] width 259 height 49
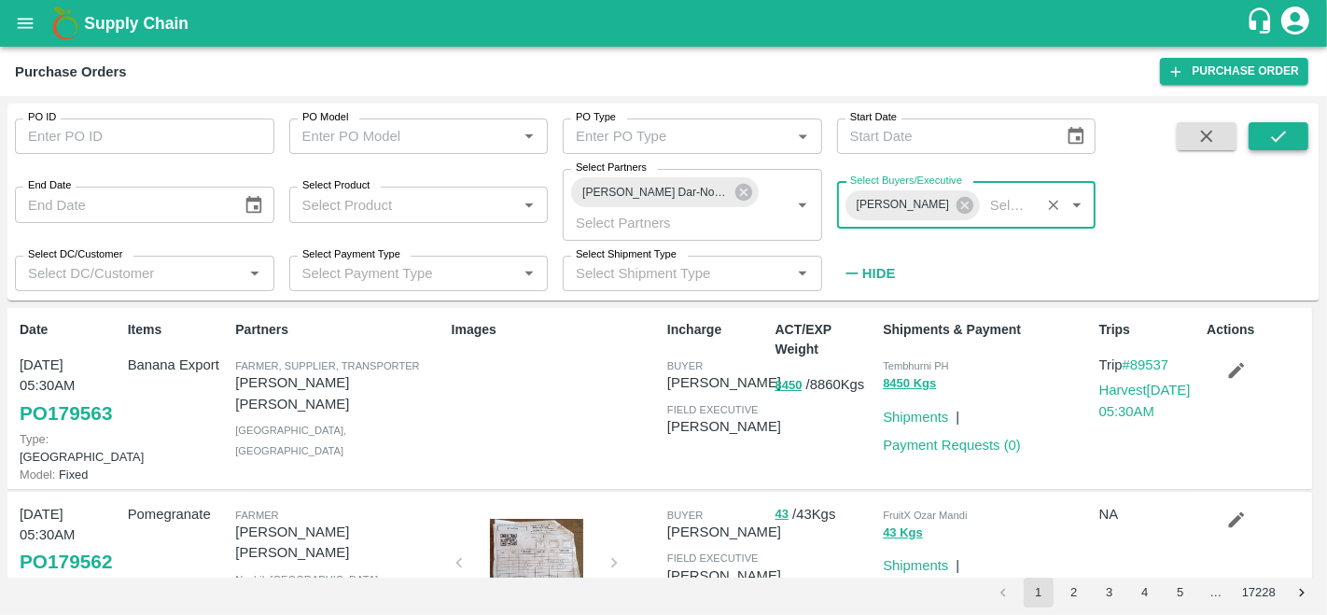
click at [1273, 132] on icon "submit" at bounding box center [1278, 136] width 21 height 21
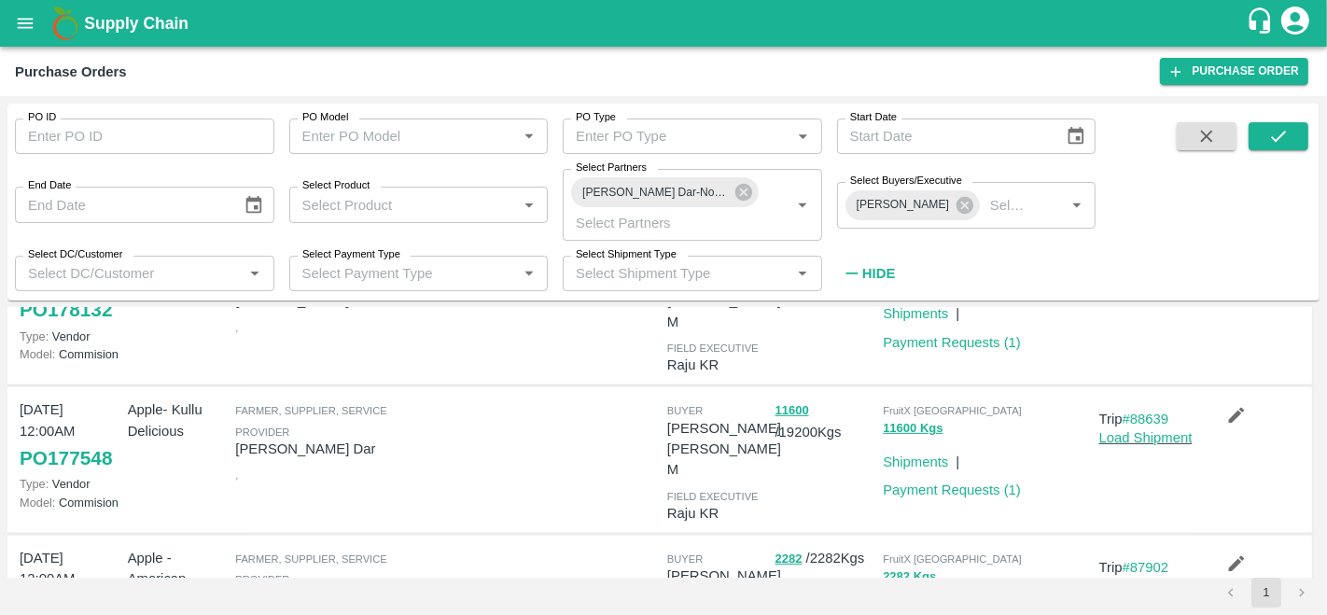
scroll to position [672, 0]
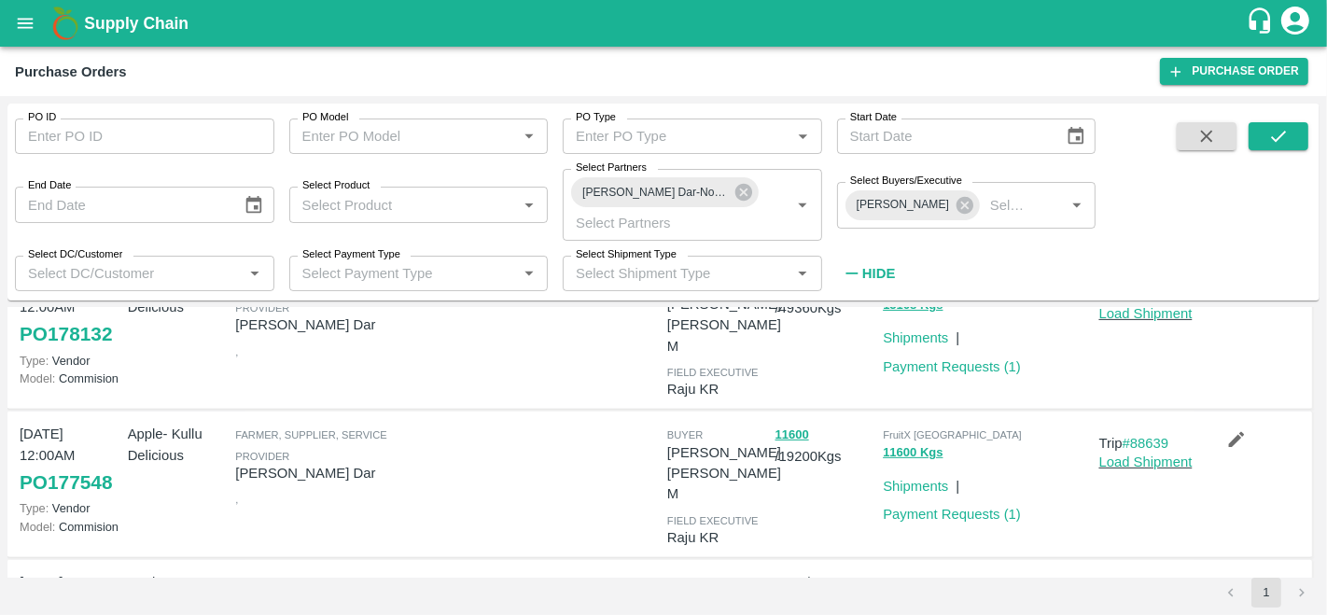
click at [93, 466] on link "PO 177548" at bounding box center [66, 483] width 92 height 34
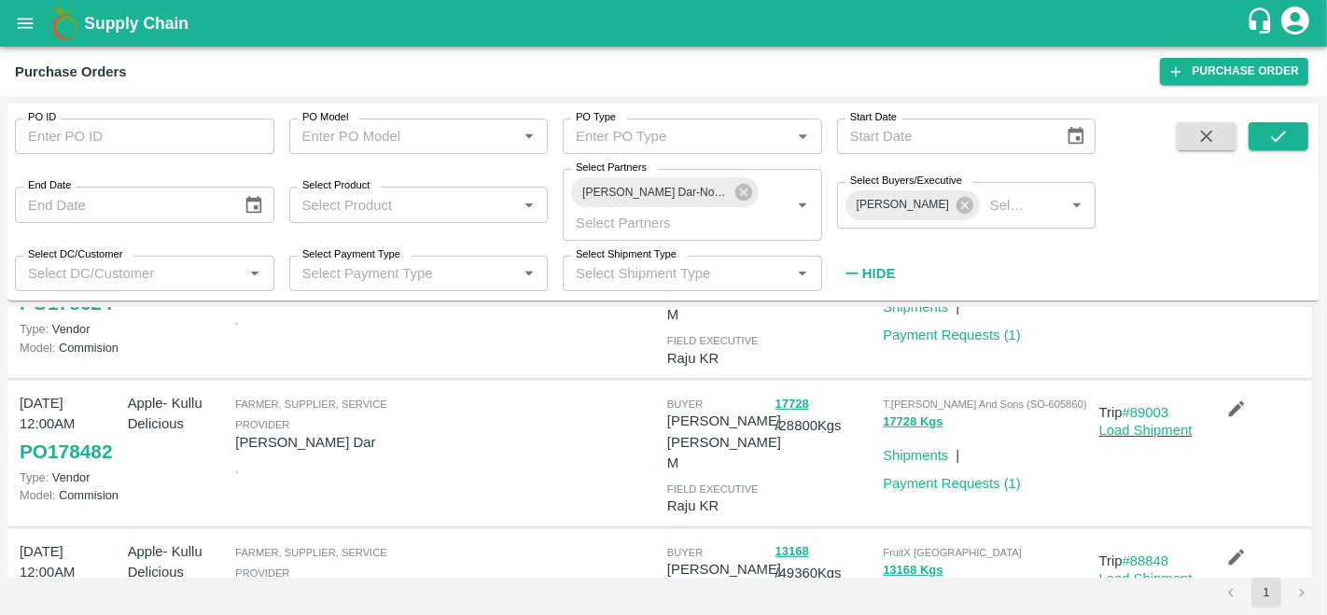
scroll to position [405, 0]
click at [76, 437] on link "PO 178482" at bounding box center [66, 454] width 92 height 34
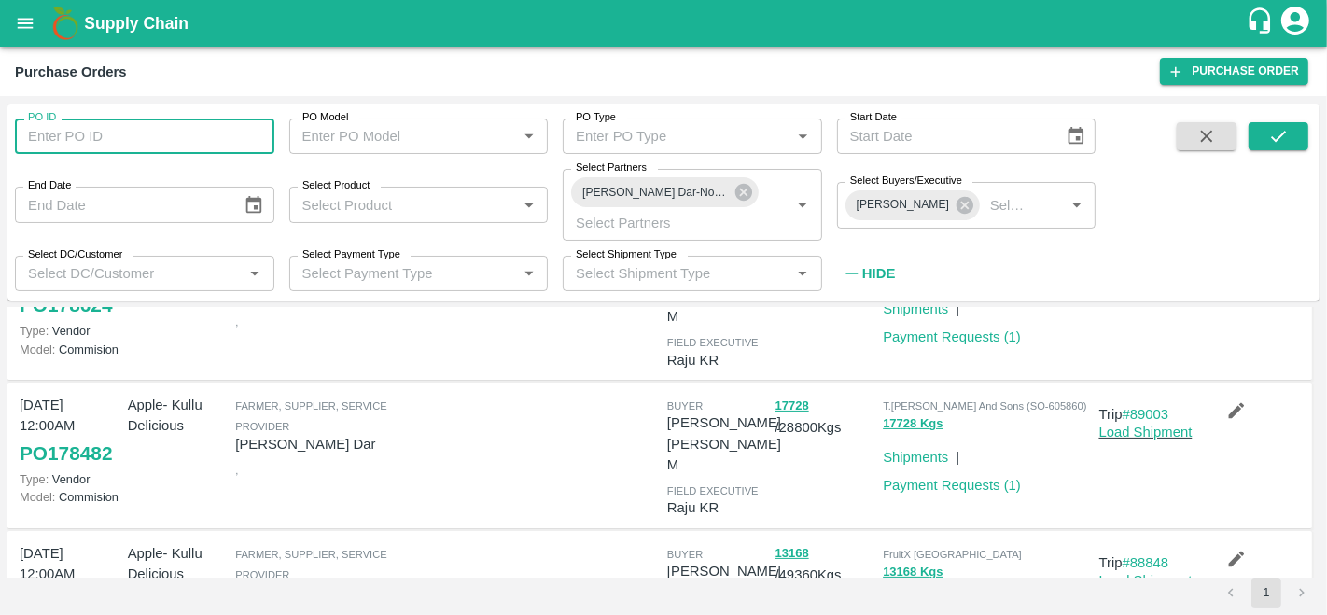
click at [84, 139] on input "PO ID" at bounding box center [144, 135] width 259 height 35
type input "178480"
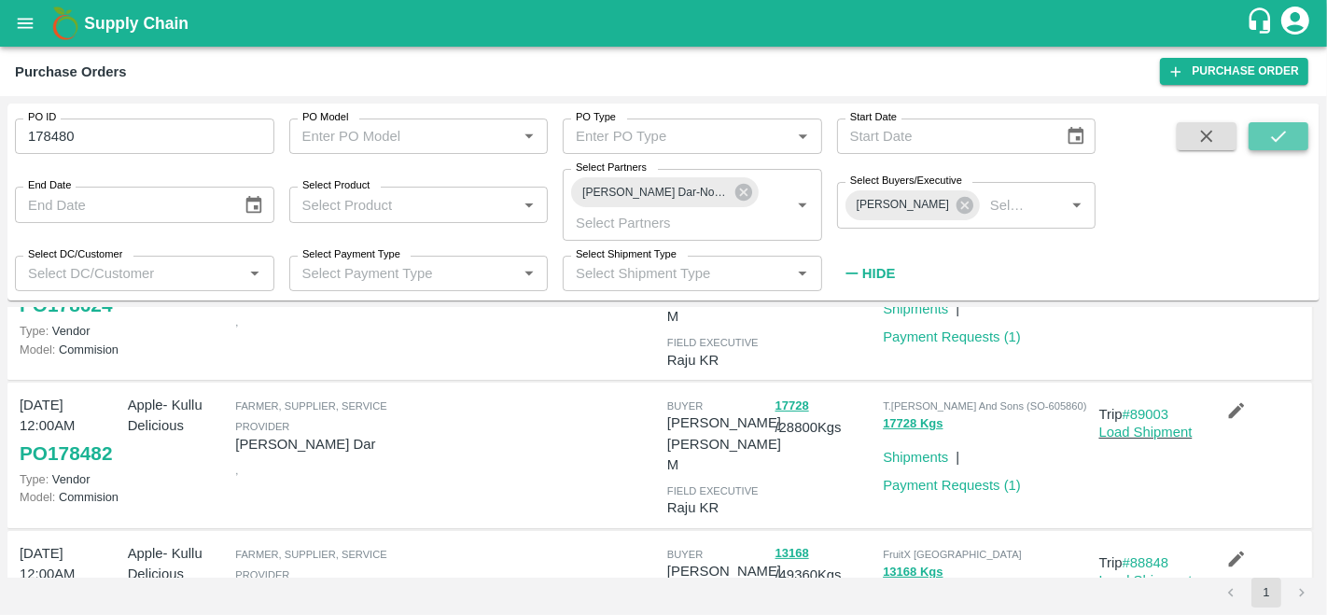
click at [1295, 125] on button "submit" at bounding box center [1278, 136] width 60 height 28
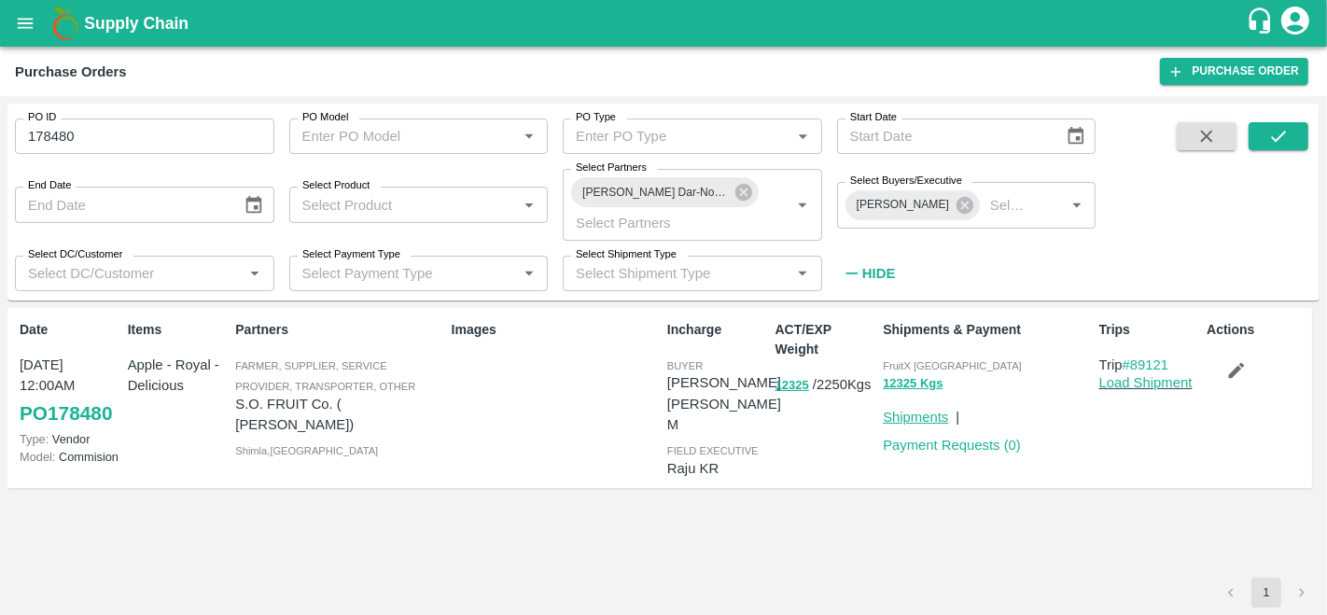
click at [921, 414] on link "Shipments" at bounding box center [915, 417] width 65 height 15
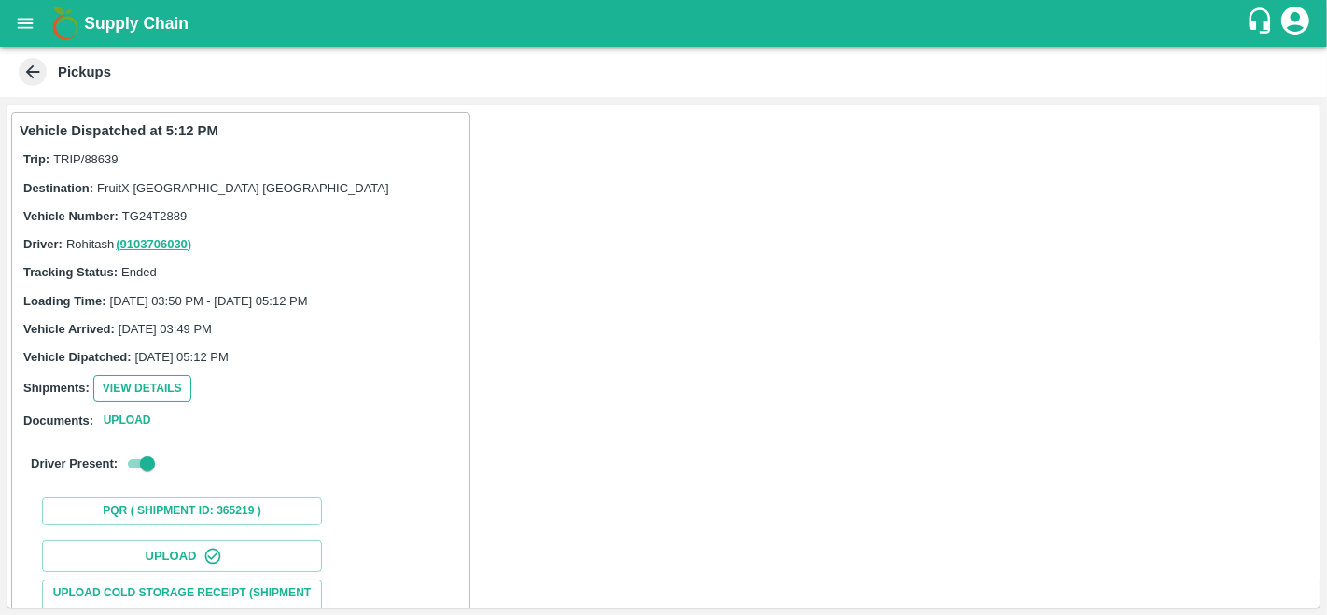
click at [154, 386] on button "View Details" at bounding box center [142, 388] width 98 height 27
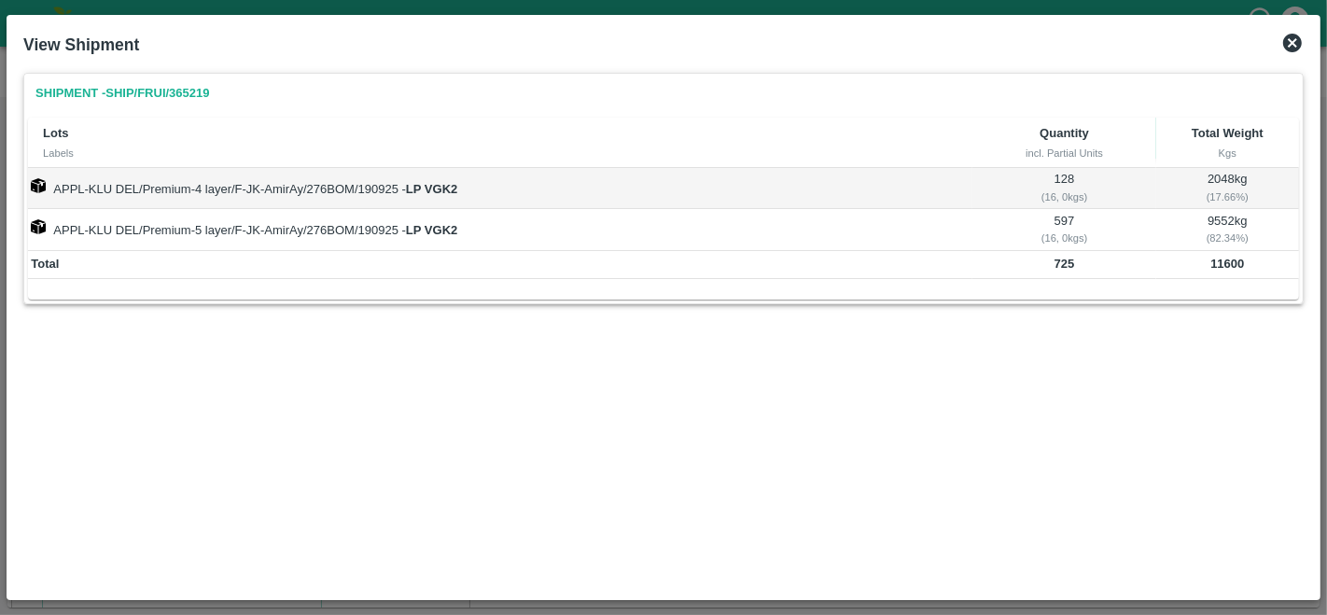
click at [1291, 41] on icon at bounding box center [1292, 43] width 22 height 22
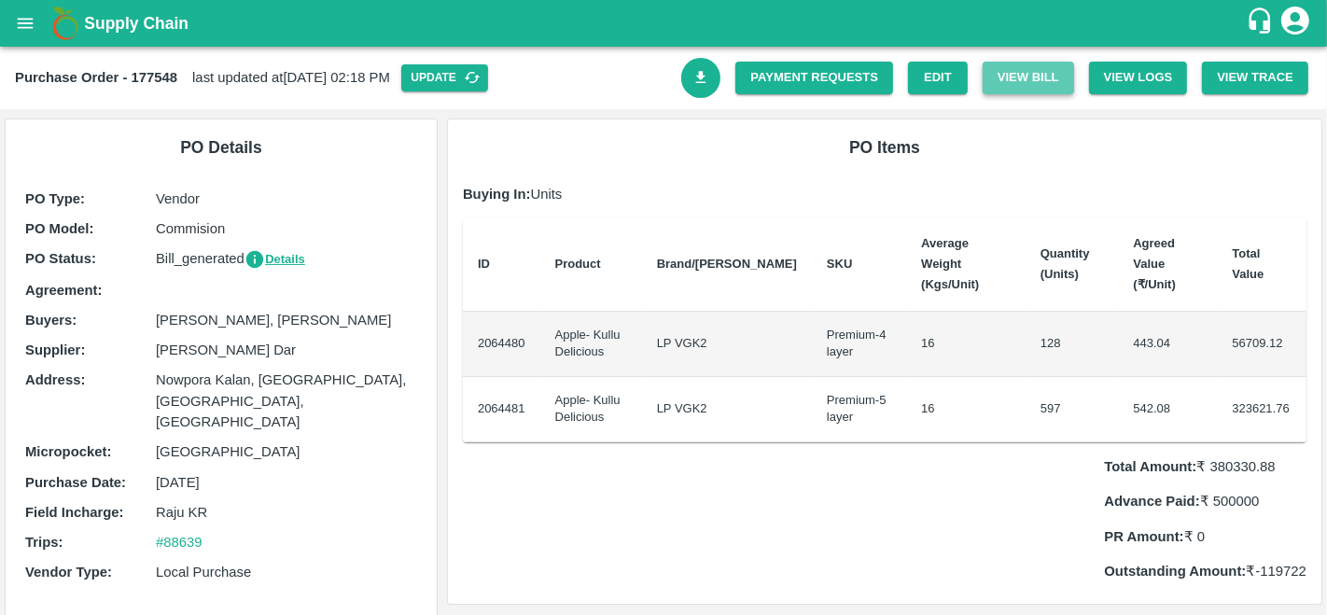
click at [1019, 72] on button "View Bill" at bounding box center [1027, 78] width 91 height 33
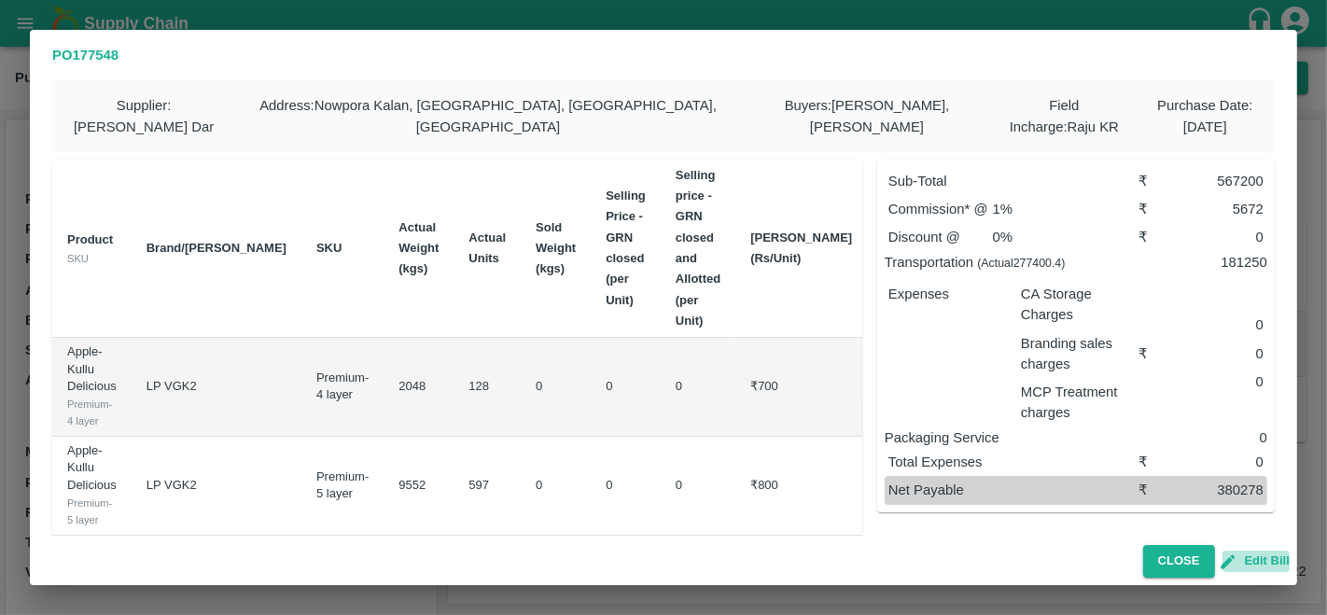
click at [1249, 552] on button "Edit Bill" at bounding box center [1255, 560] width 67 height 21
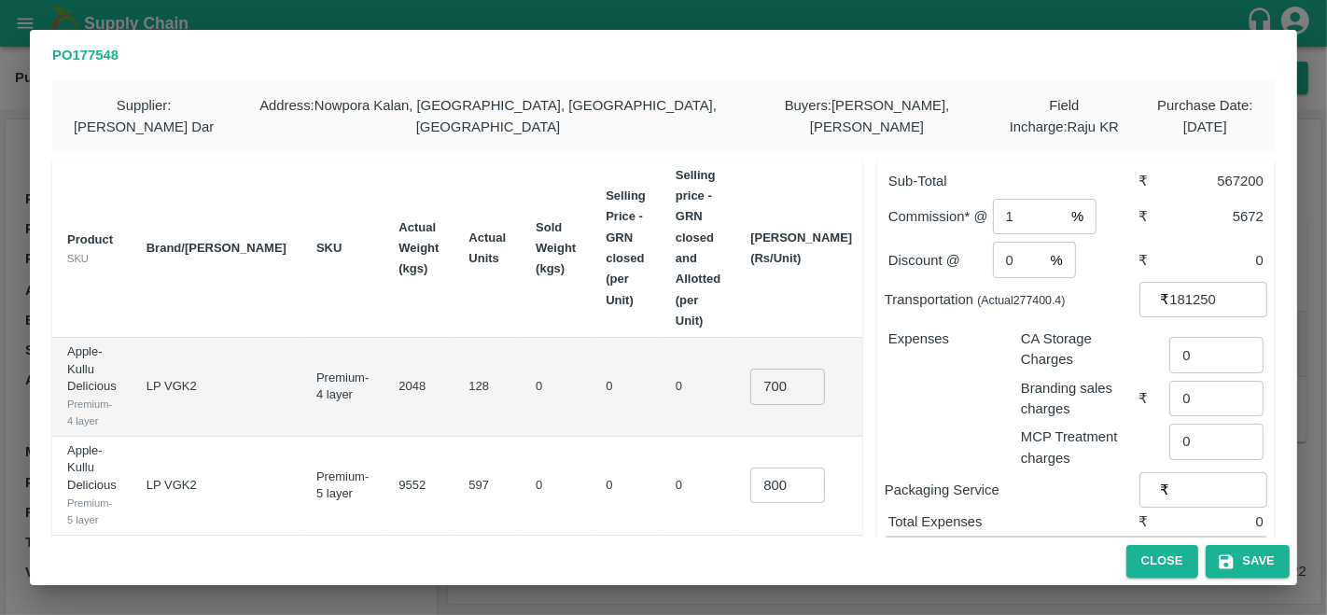
scroll to position [52, 0]
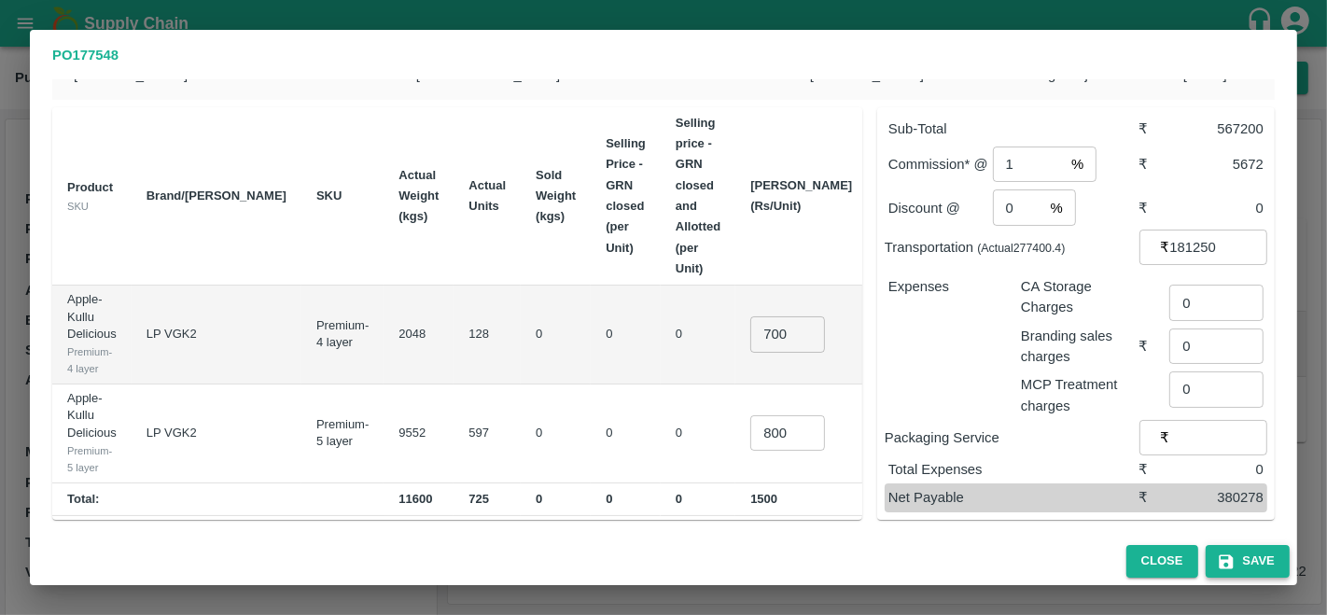
click at [1245, 560] on button "Save" at bounding box center [1247, 561] width 84 height 33
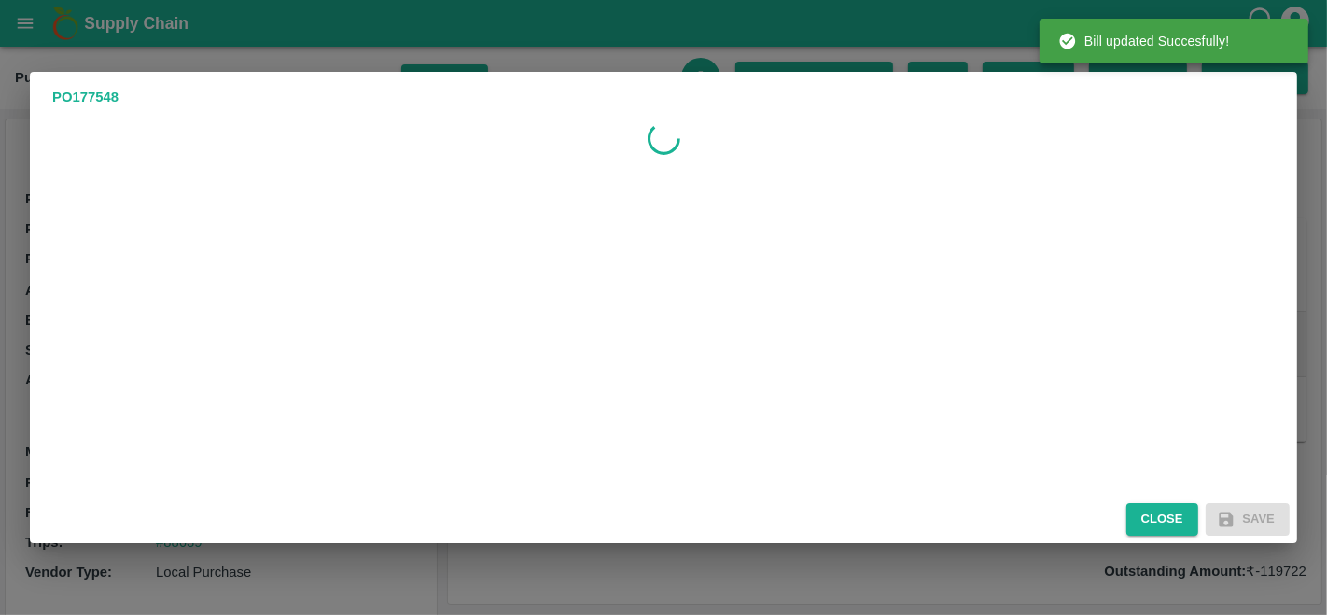
scroll to position [0, 0]
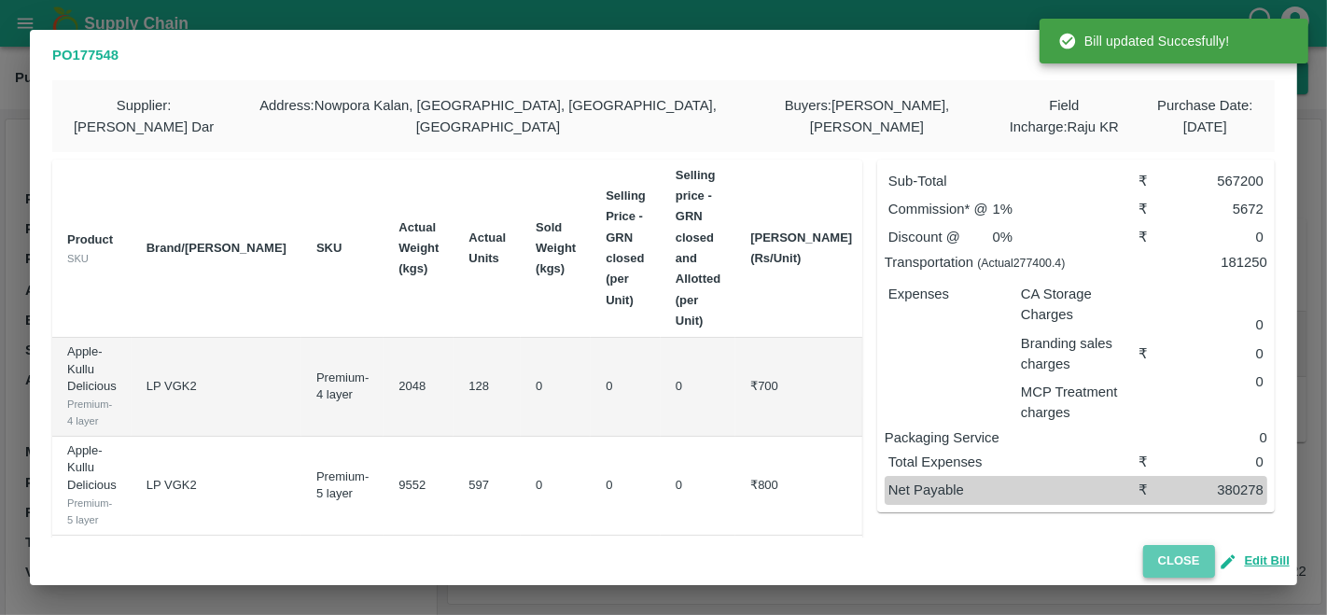
click at [1169, 567] on button "Close" at bounding box center [1179, 561] width 72 height 33
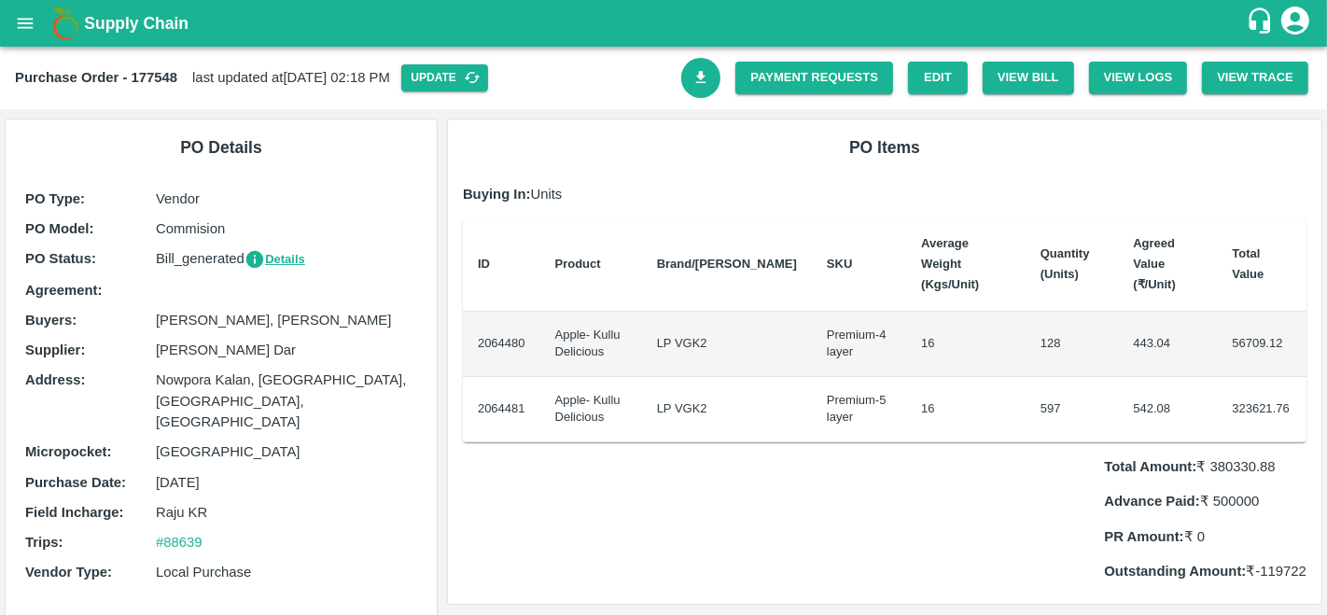
click at [710, 73] on link "Download Bill" at bounding box center [701, 78] width 40 height 40
click at [792, 81] on link "Payment Requests" at bounding box center [814, 78] width 158 height 33
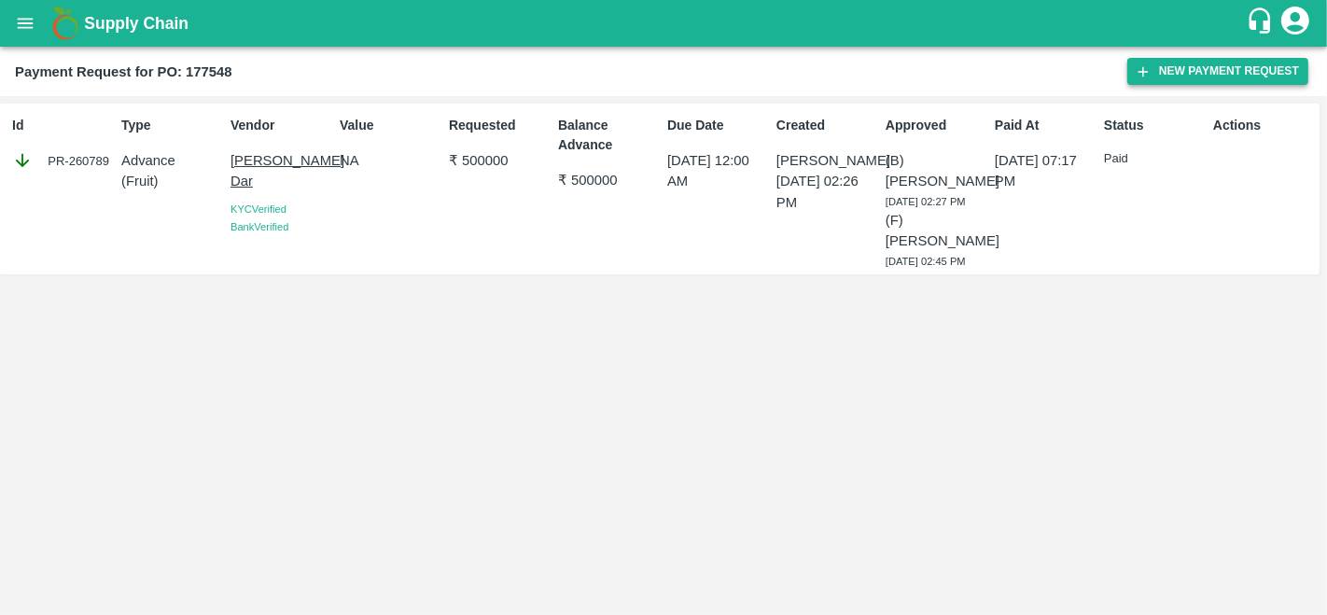
click at [1217, 66] on button "New Payment Request" at bounding box center [1217, 71] width 181 height 27
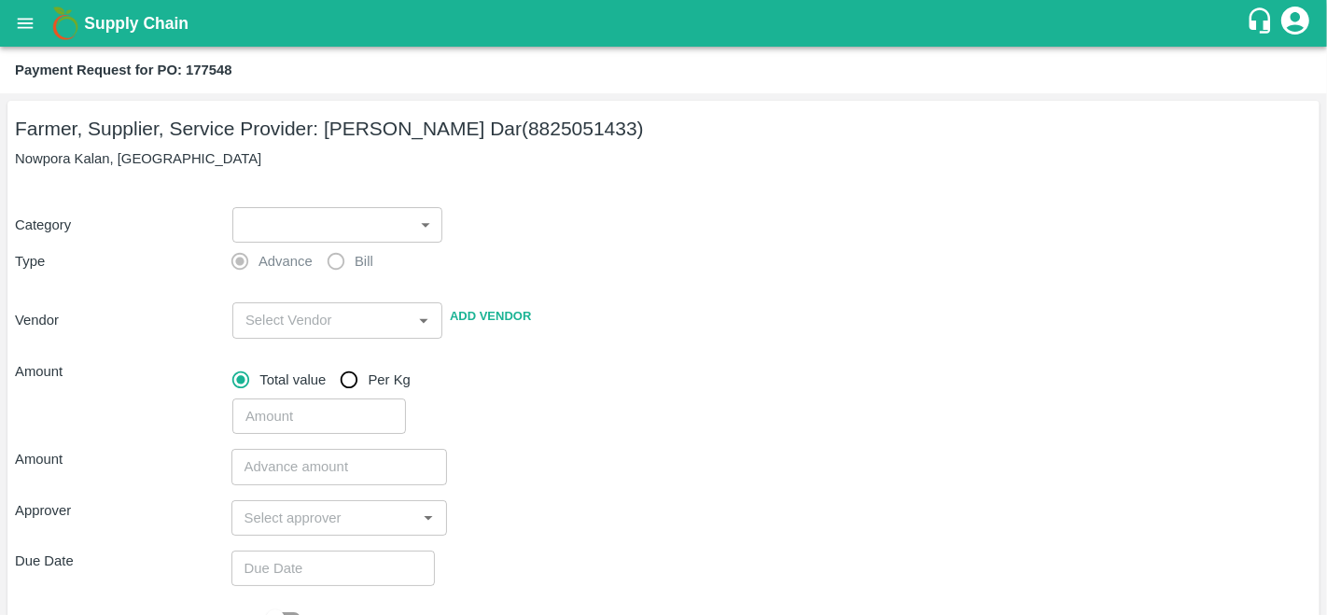
click at [280, 228] on body "Supply Chain Payment Request for PO: 177548 Farmer, Supplier, Service Provider:…" at bounding box center [663, 307] width 1327 height 615
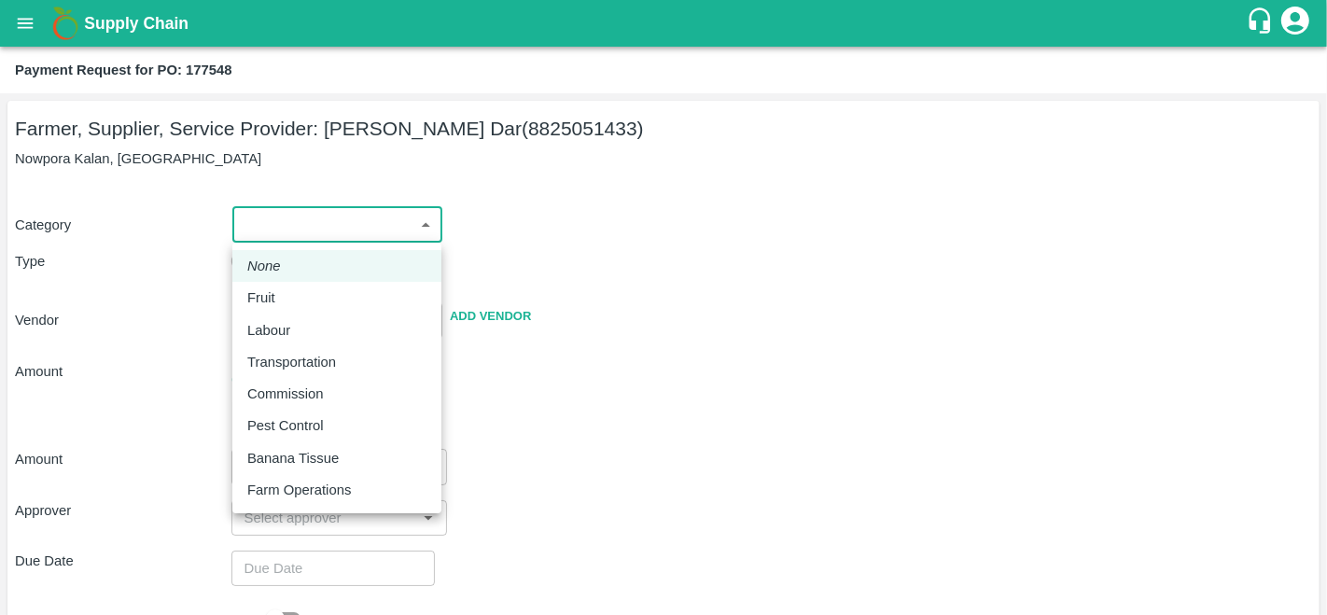
click at [314, 308] on li "Fruit" at bounding box center [336, 298] width 209 height 32
type input "1"
type input "[PERSON_NAME] Dar - 8825051433(Farmer, Supplier, Service Provider)"
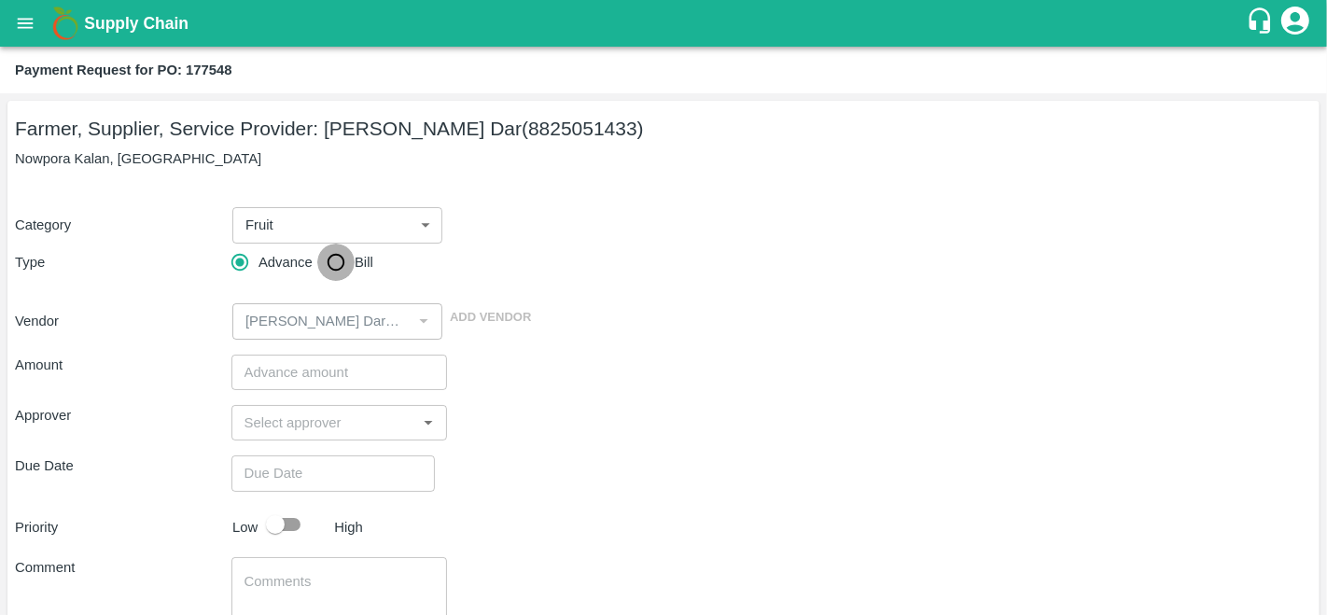
click at [343, 259] on input "Bill" at bounding box center [335, 262] width 37 height 37
radio input "true"
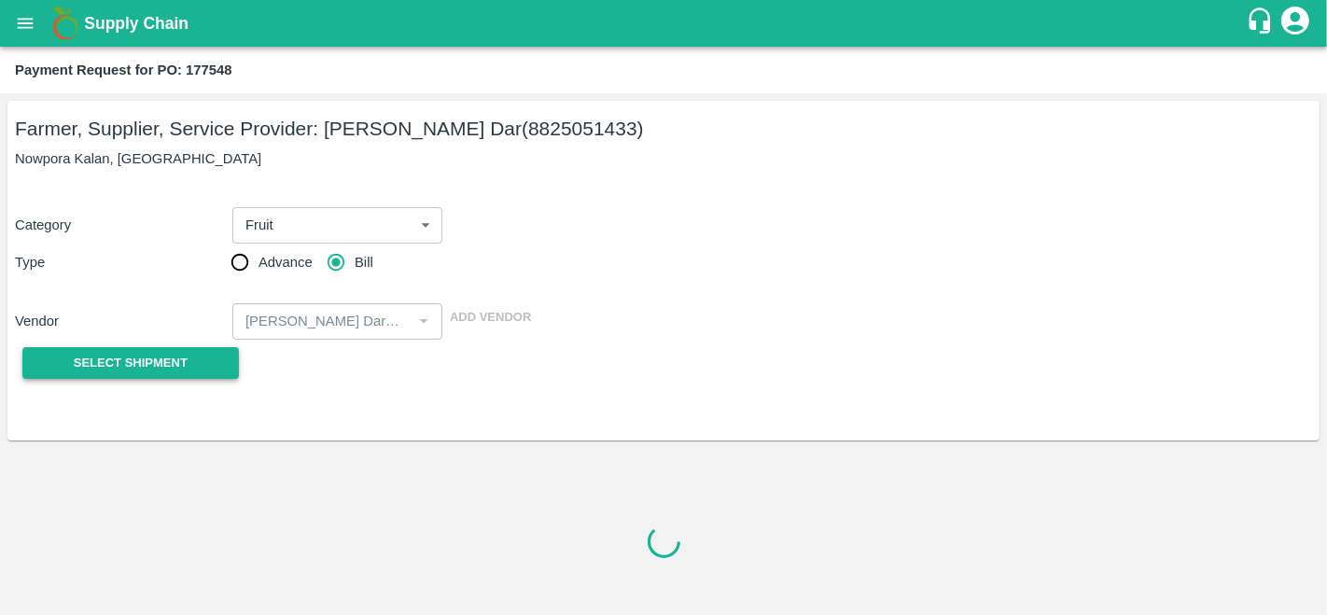
click at [184, 357] on span "Select Shipment" at bounding box center [131, 363] width 114 height 21
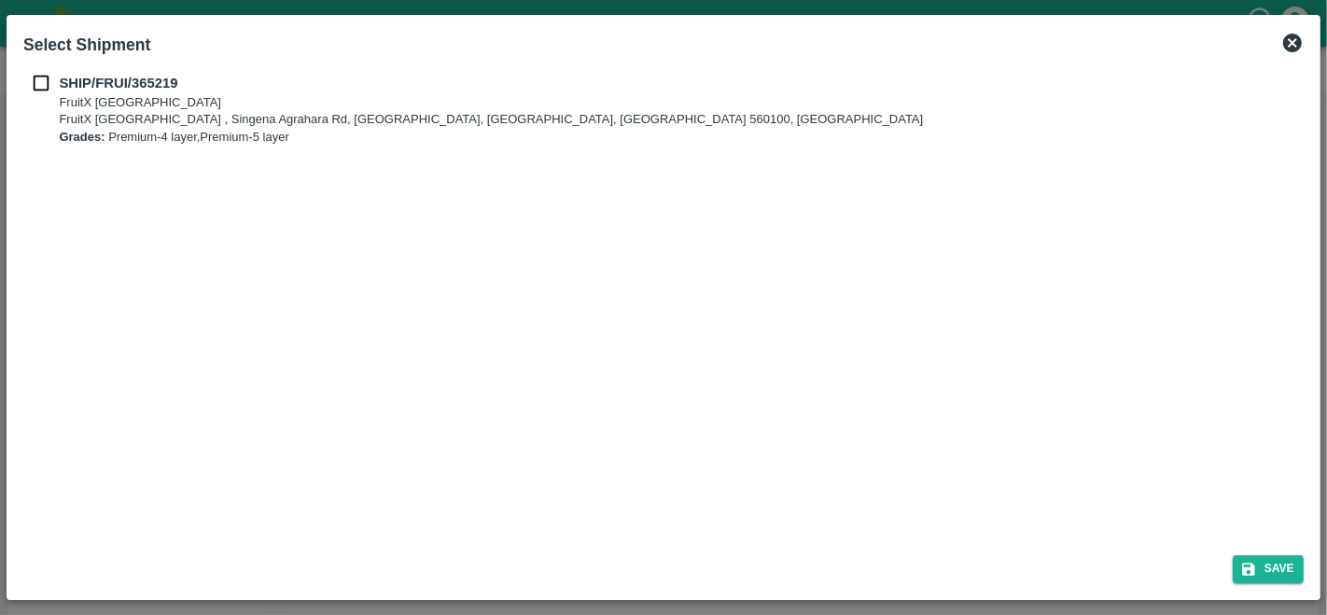
click at [25, 50] on b "Select Shipment" at bounding box center [86, 44] width 127 height 19
click at [58, 84] on input "checkbox" at bounding box center [40, 83] width 35 height 21
checkbox input "true"
click at [1273, 574] on button "Save" at bounding box center [1267, 568] width 71 height 27
type input "[DATE]"
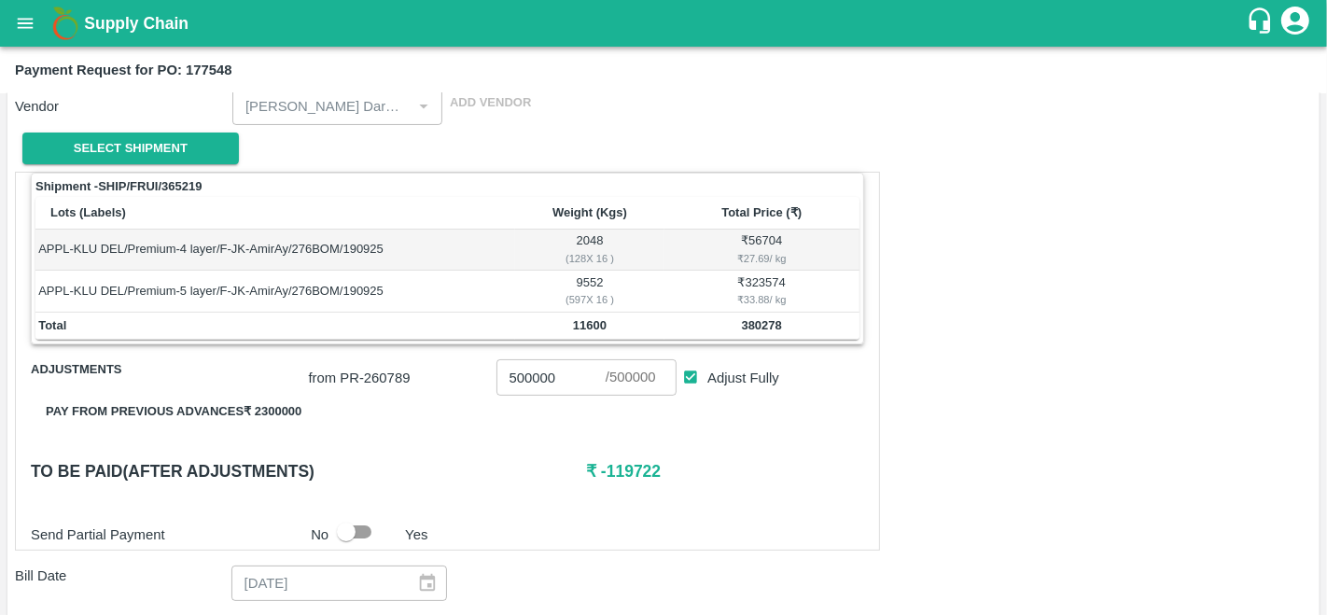
scroll to position [231, 0]
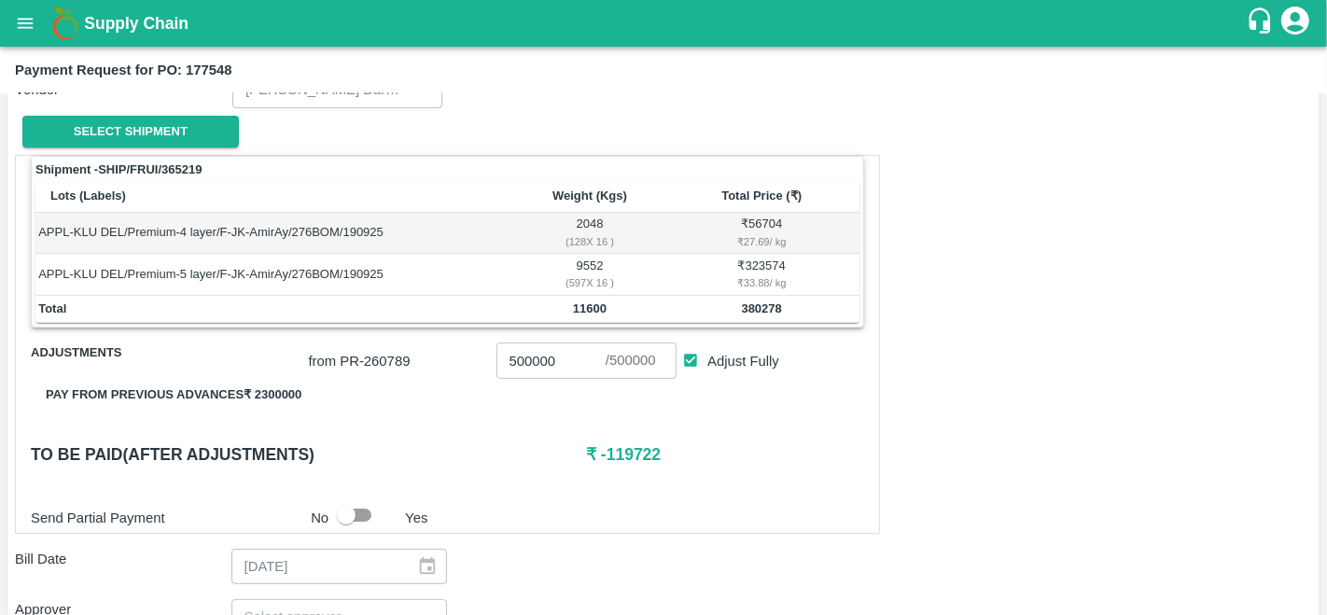
click at [754, 304] on b "380278" at bounding box center [762, 308] width 40 height 14
copy b "380278"
drag, startPoint x: 568, startPoint y: 364, endPoint x: 446, endPoint y: 364, distance: 122.2
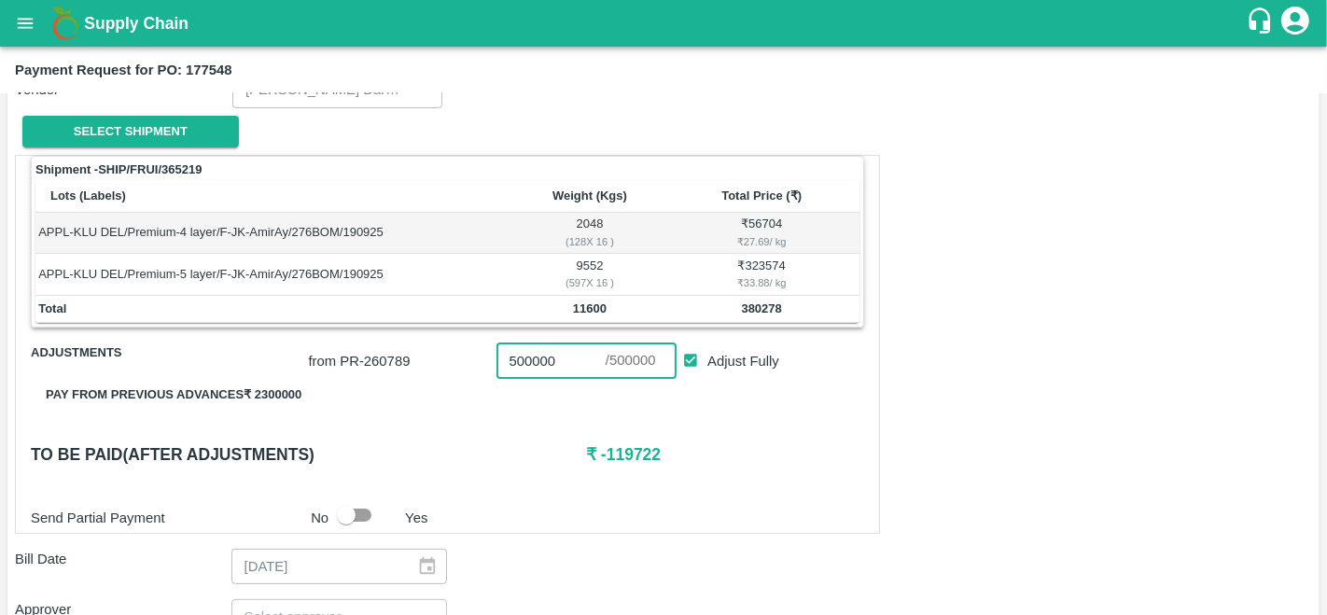
click at [446, 364] on div "from PR- 260789 500000 ​ / 500000 ​ Adjust Fully" at bounding box center [582, 356] width 563 height 43
paste input "380278"
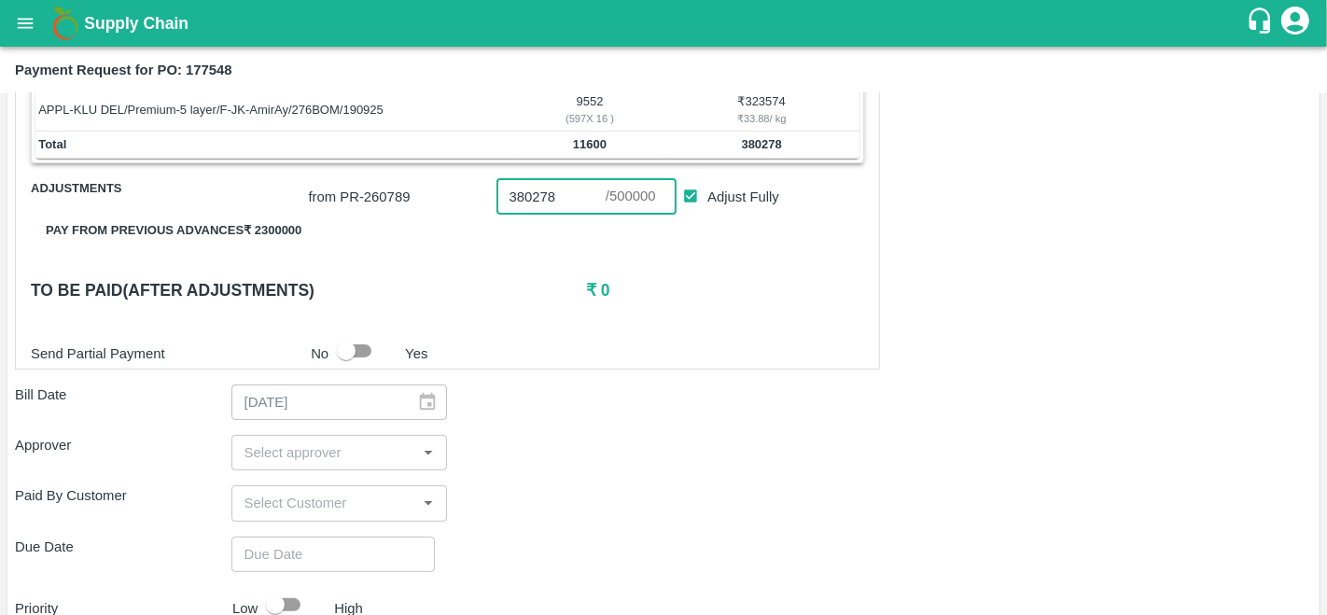
scroll to position [397, 0]
click at [342, 435] on div "​" at bounding box center [339, 451] width 216 height 35
type input "380278"
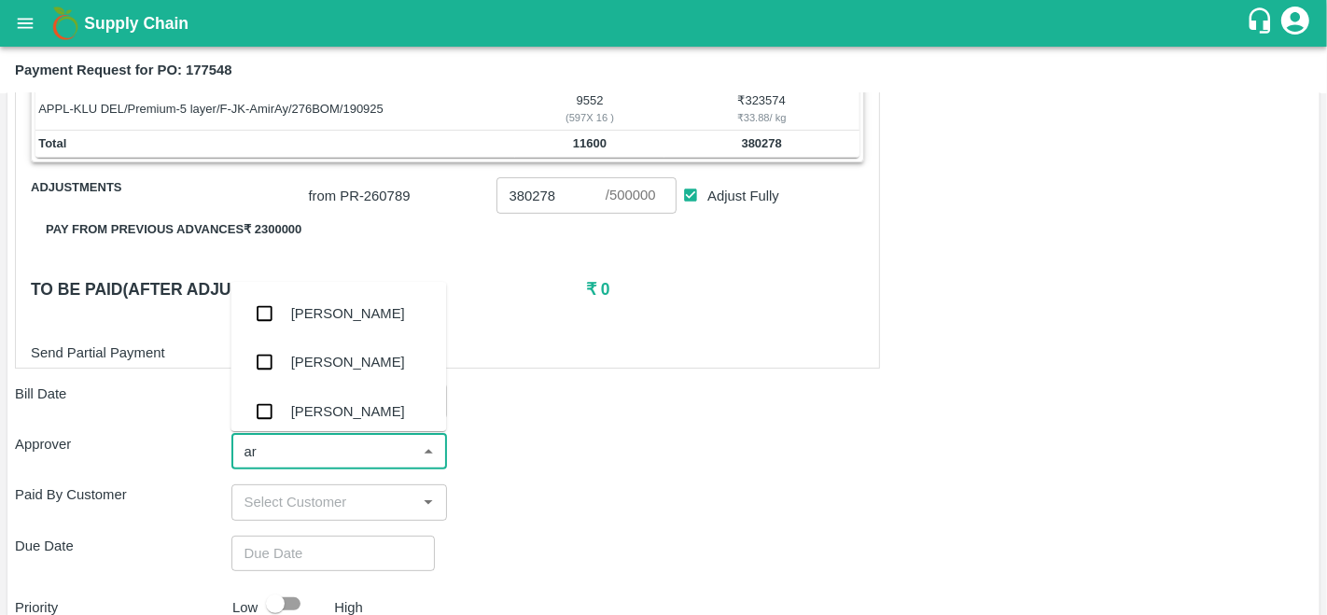
type input "ara"
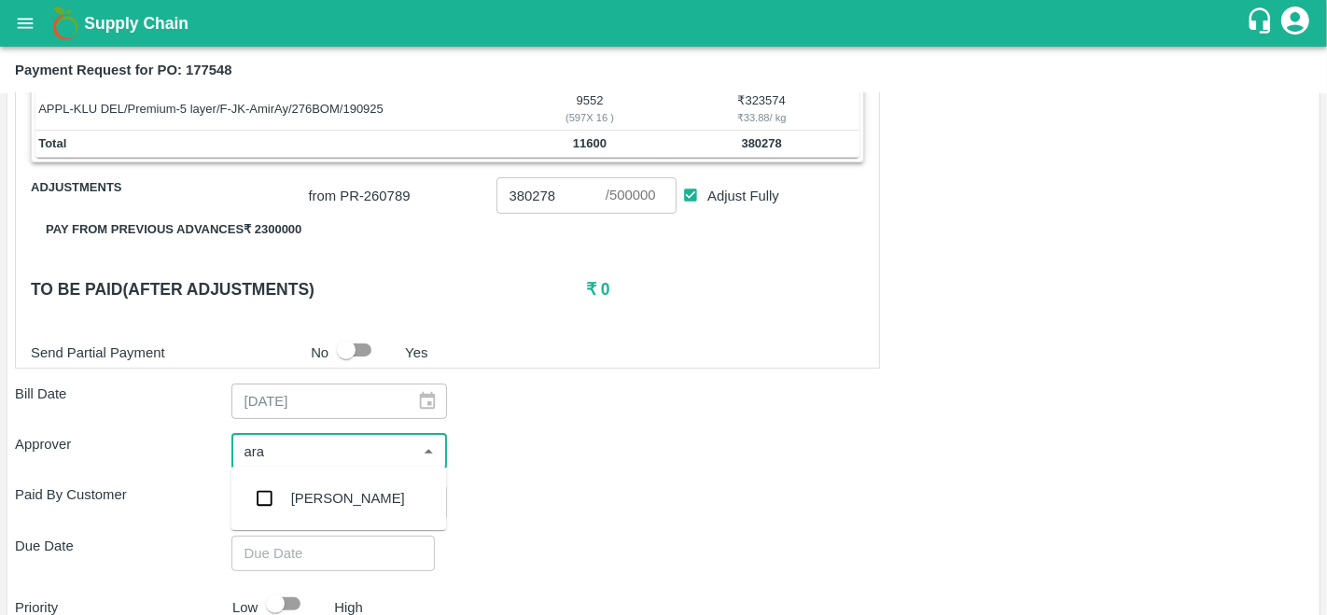
click at [339, 491] on div "[PERSON_NAME]" at bounding box center [348, 498] width 114 height 21
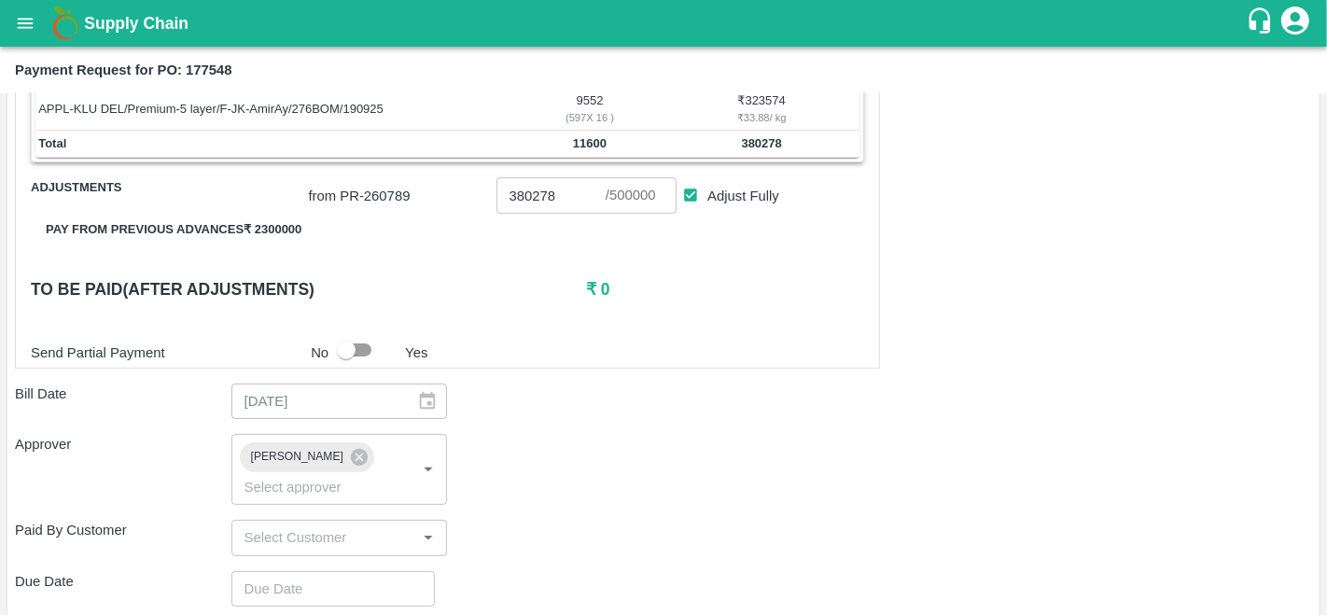
click at [688, 480] on div "Approver [PERSON_NAME] ​" at bounding box center [663, 469] width 1297 height 71
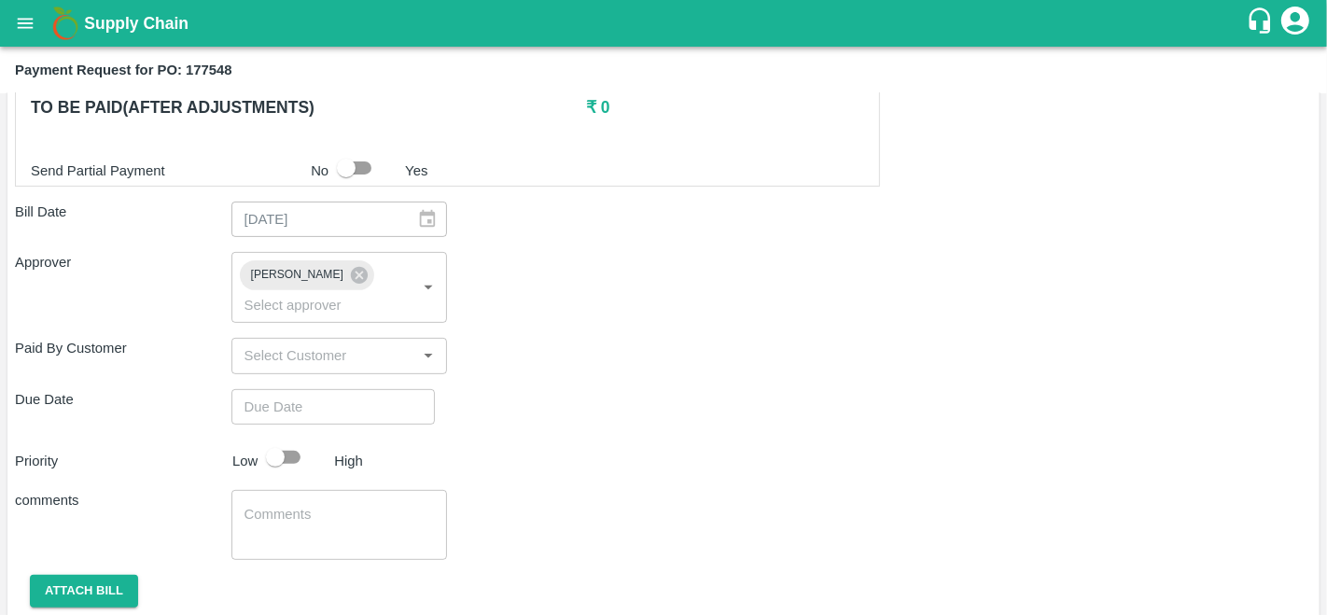
scroll to position [579, 0]
type input "DD/MM/YYYY hh:mm aa"
click at [286, 403] on input "DD/MM/YYYY hh:mm aa" at bounding box center [326, 405] width 190 height 35
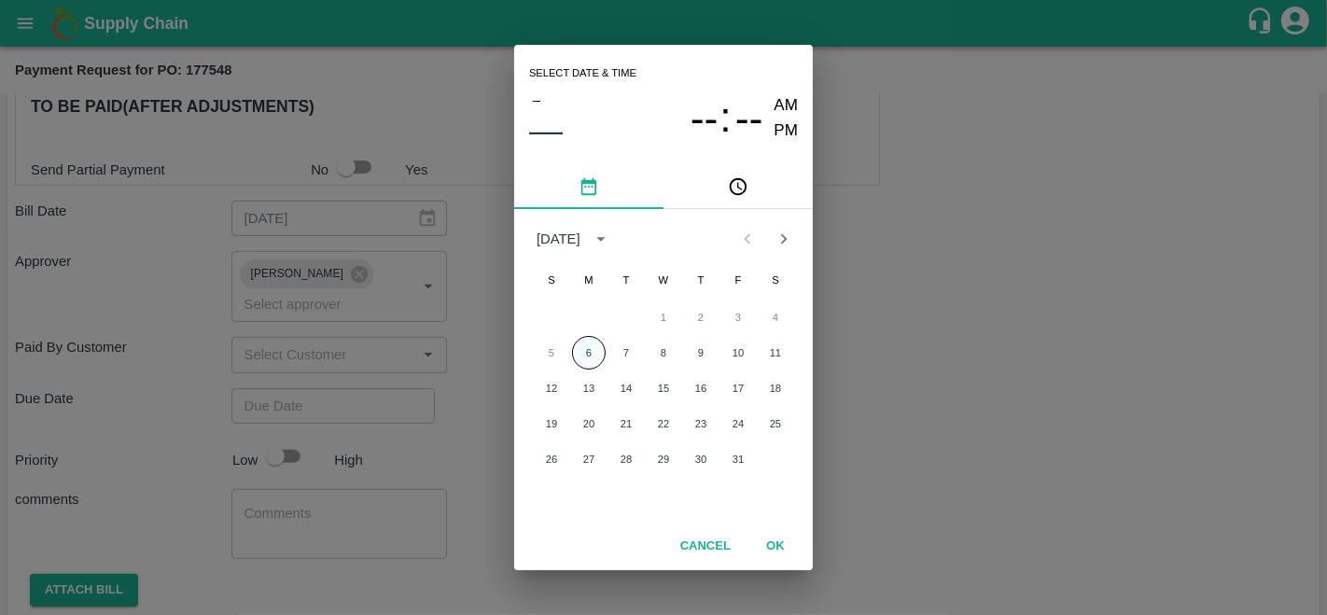
click at [588, 342] on button "6" at bounding box center [589, 353] width 34 height 34
type input "[DATE] 12:00 AM"
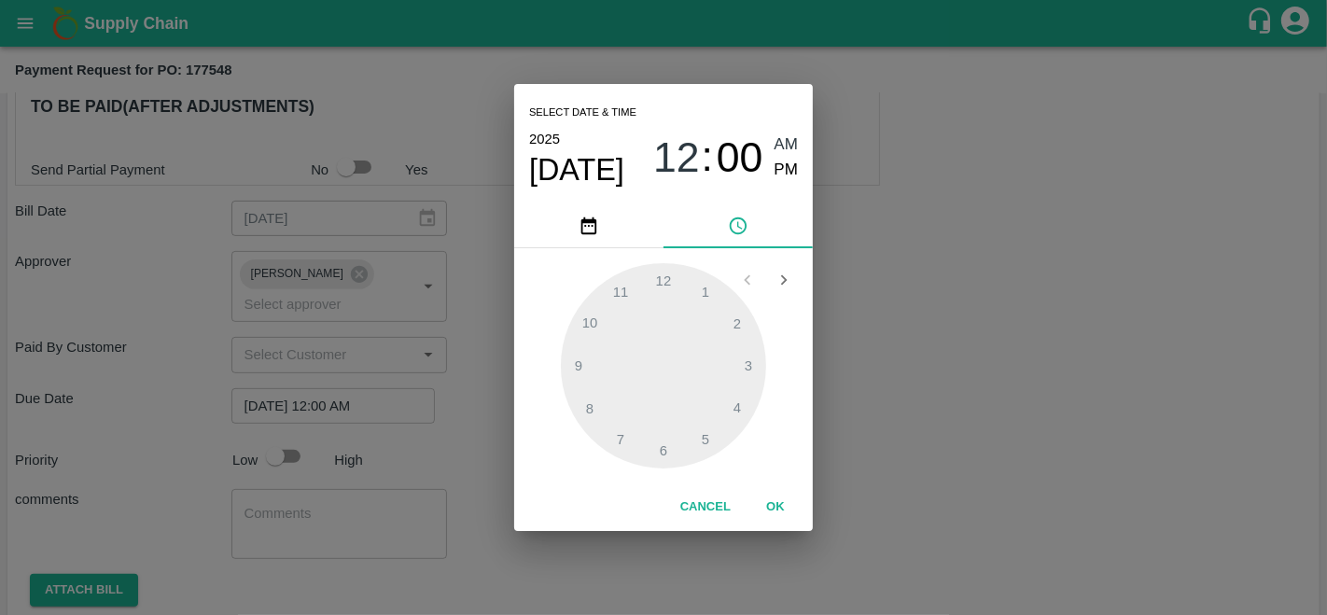
click at [944, 365] on div "Select date & time [DATE] 12 : 00 AM PM 1 2 3 4 5 6 7 8 9 10 11 12 Cancel OK" at bounding box center [663, 307] width 1327 height 615
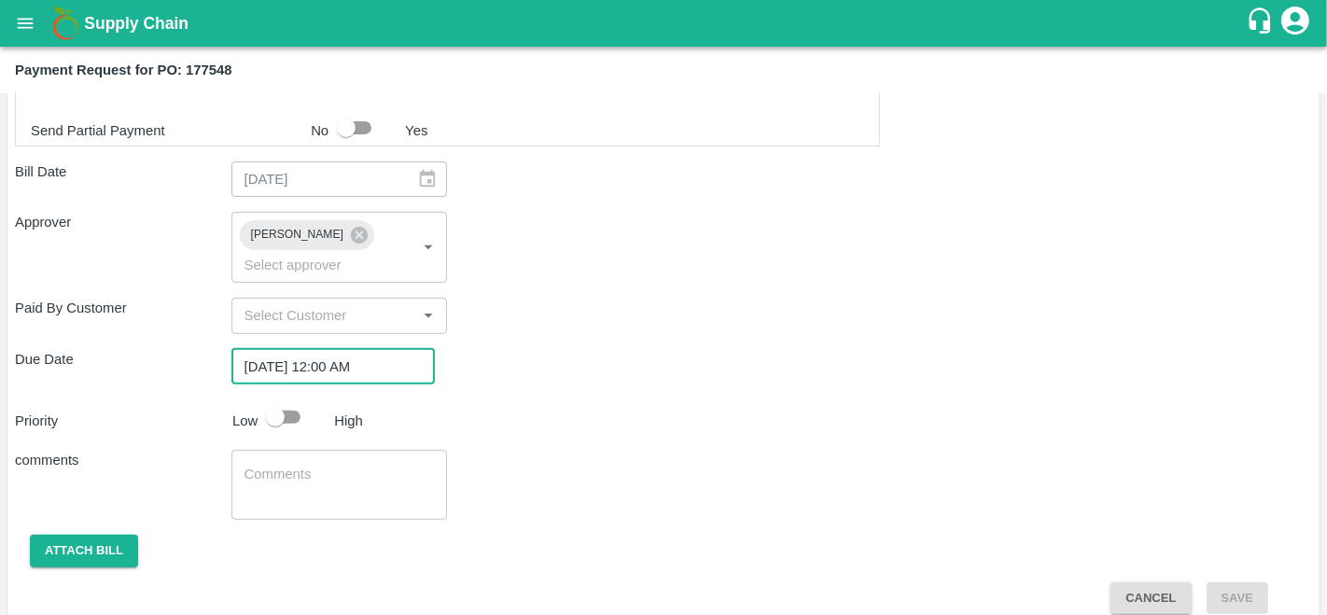
scroll to position [637, 0]
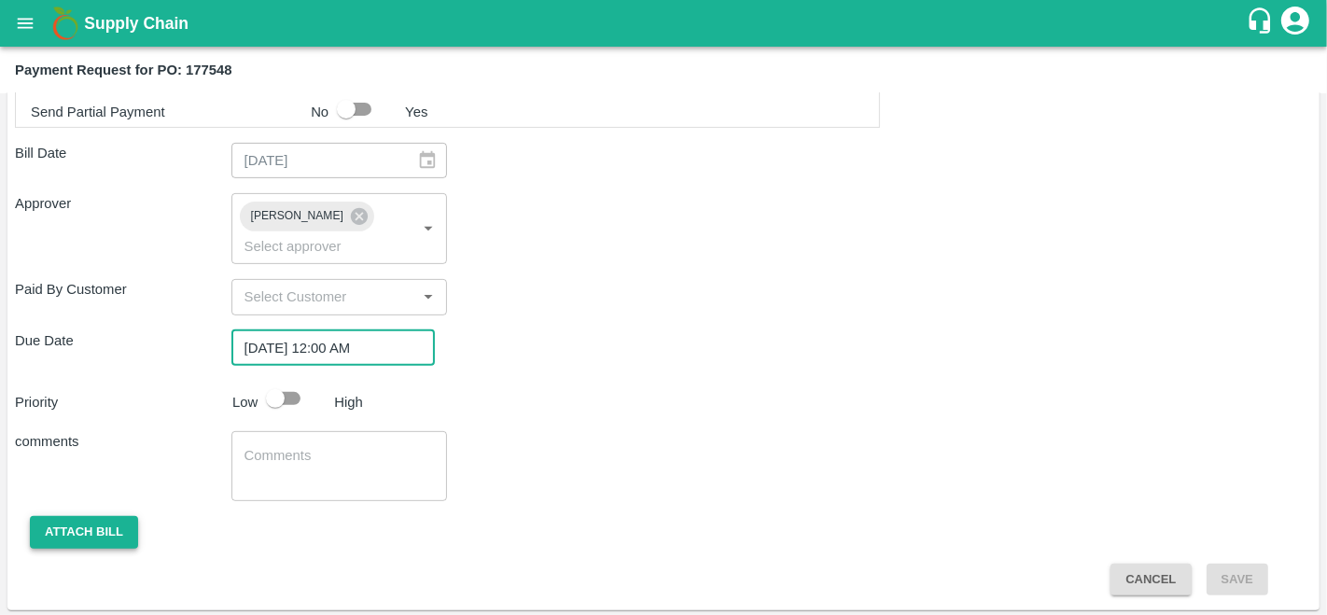
click at [76, 544] on button "Attach bill" at bounding box center [84, 532] width 108 height 33
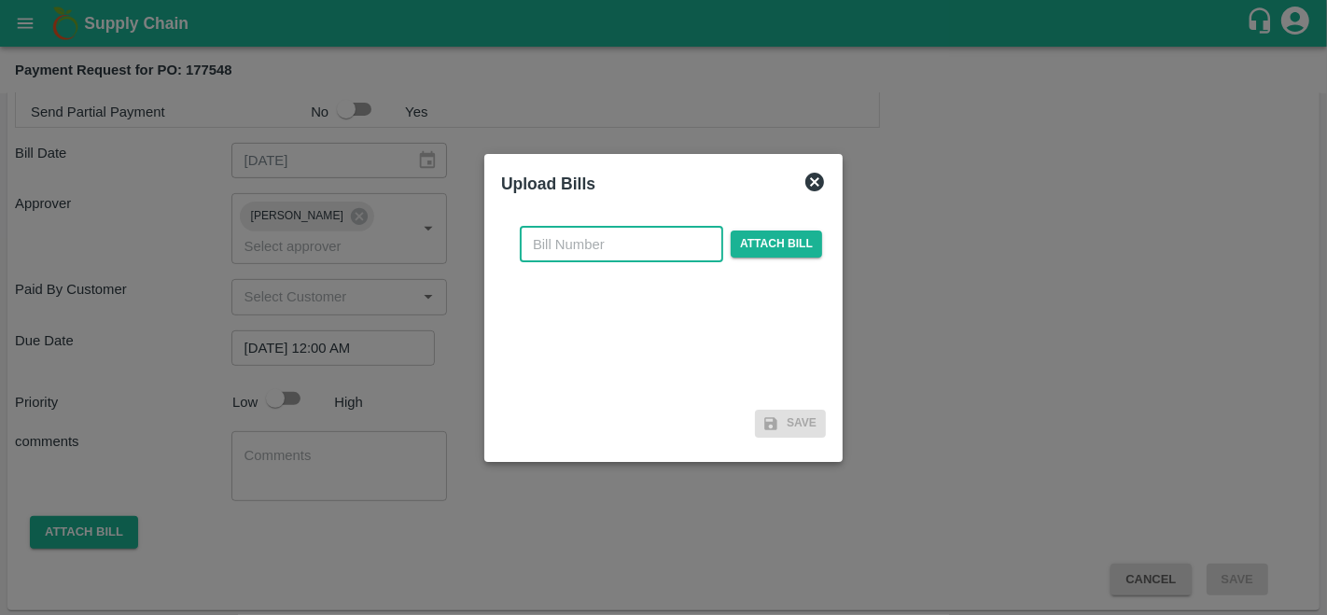
click at [591, 254] on input "text" at bounding box center [621, 244] width 203 height 35
type input "177548"
click at [786, 245] on span "Attach bill" at bounding box center [776, 243] width 91 height 27
click at [0, 0] on input "Attach bill" at bounding box center [0, 0] width 0 height 0
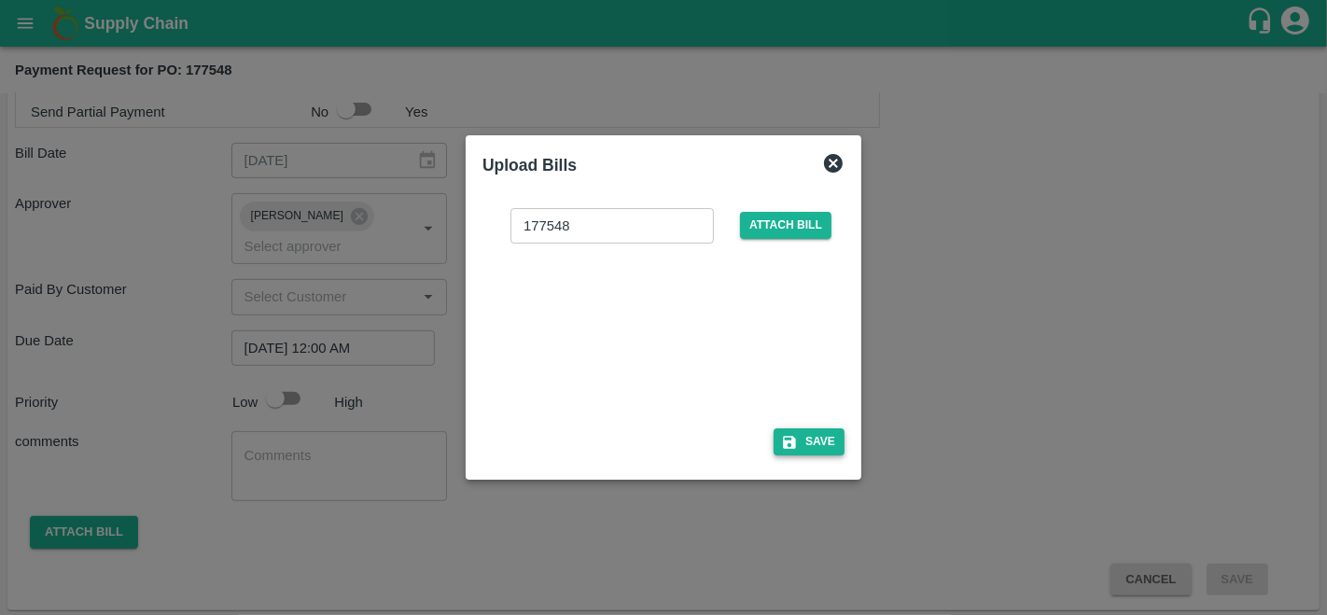
click at [794, 437] on icon "button" at bounding box center [789, 442] width 13 height 13
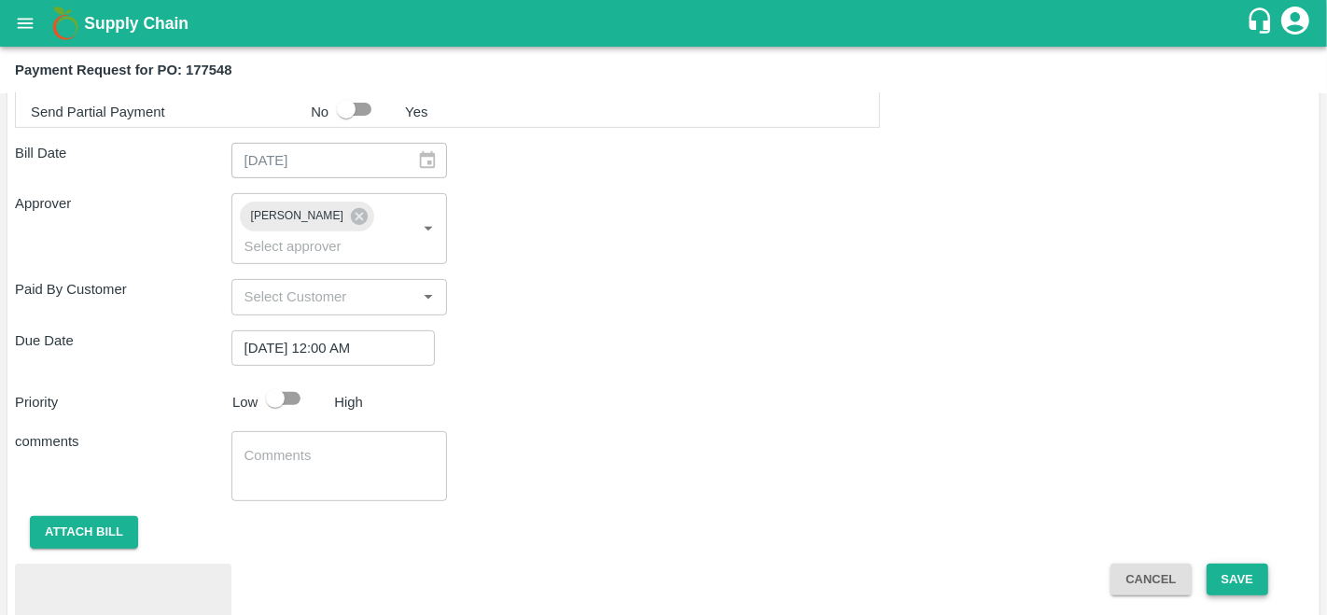
click at [1246, 581] on button "Save" at bounding box center [1237, 580] width 62 height 33
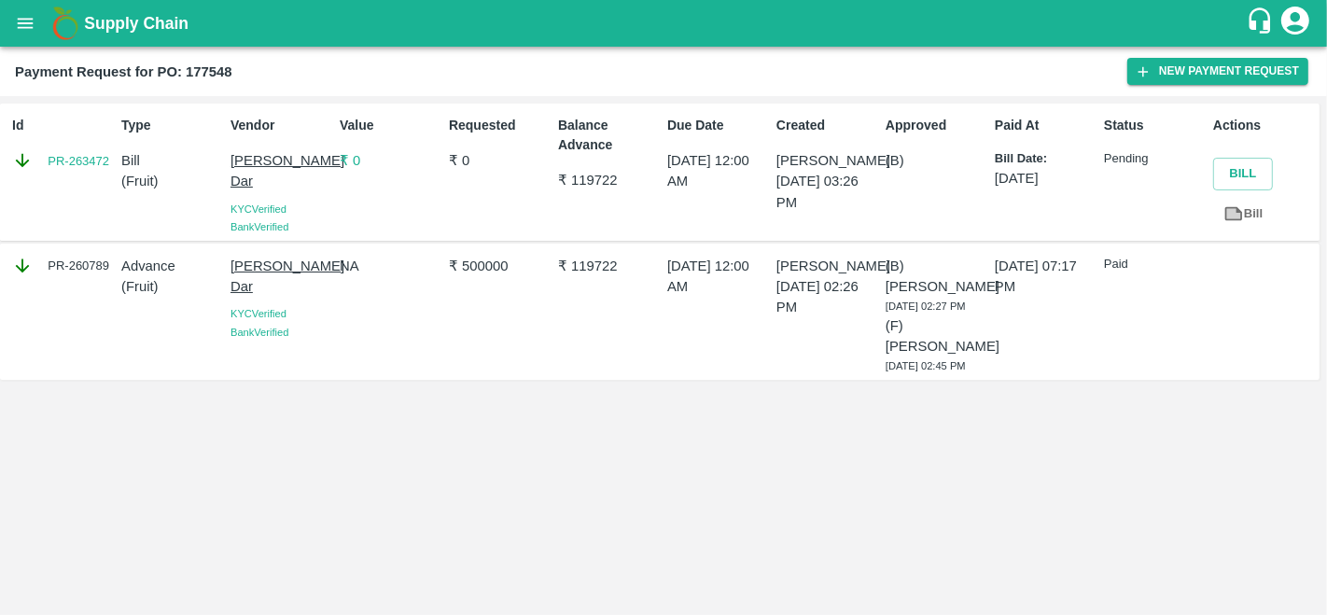
click at [27, 18] on icon "open drawer" at bounding box center [26, 23] width 16 height 10
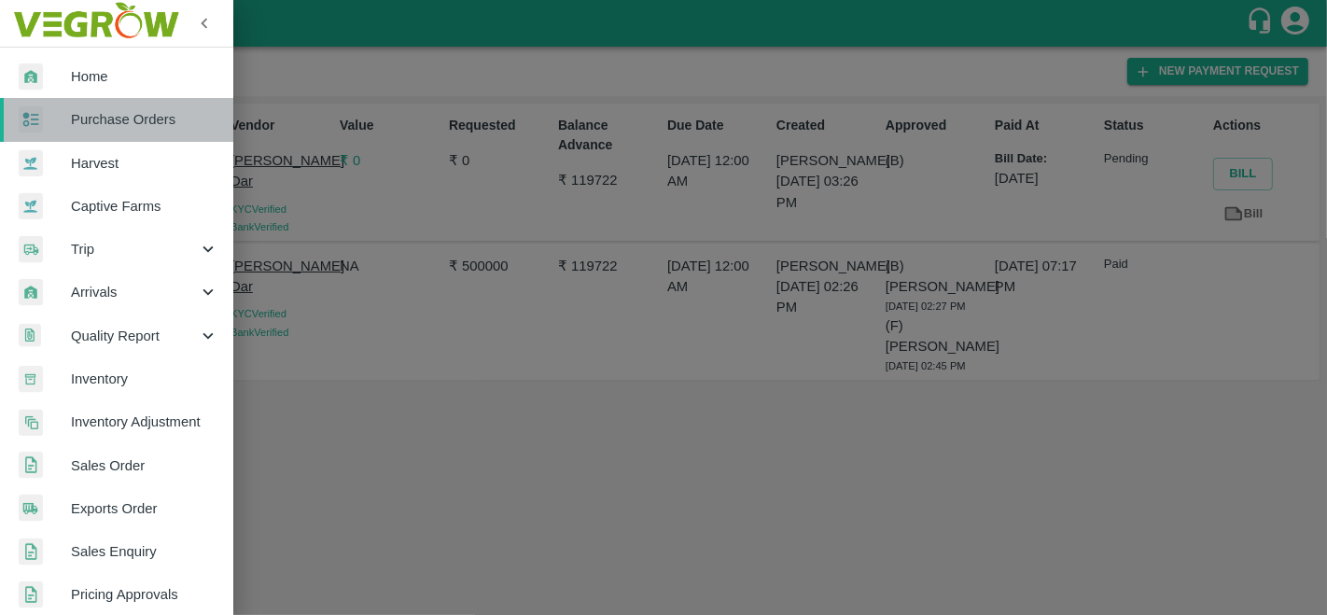
click at [127, 118] on span "Purchase Orders" at bounding box center [144, 119] width 147 height 21
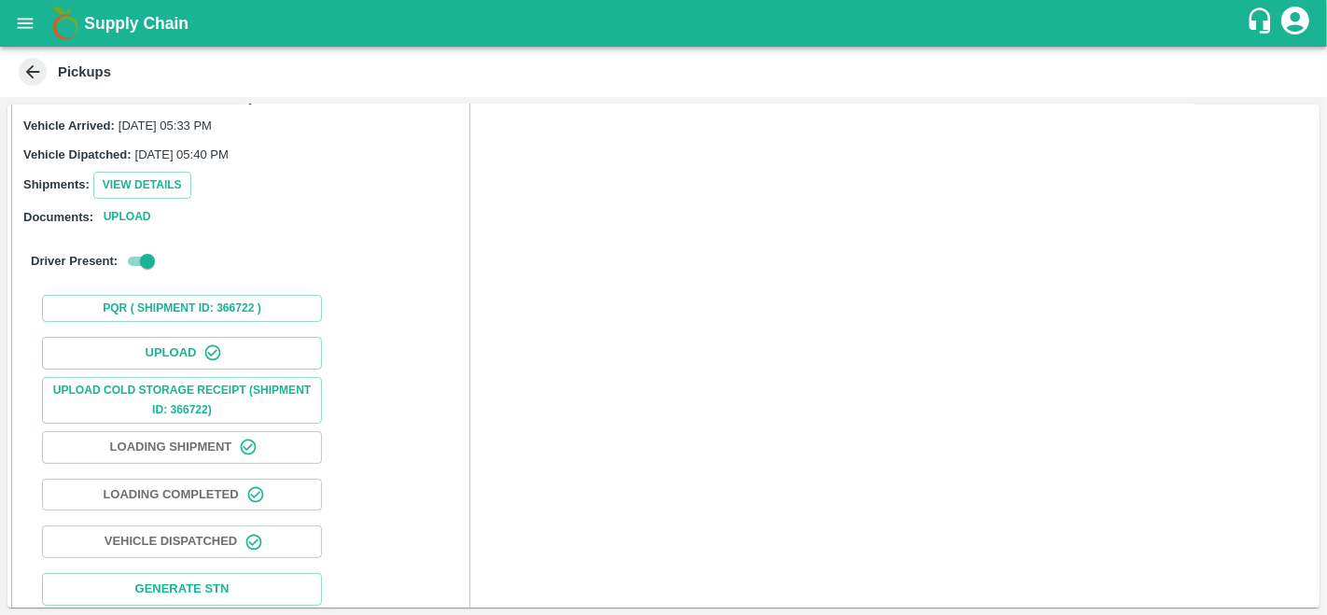
scroll to position [287, 0]
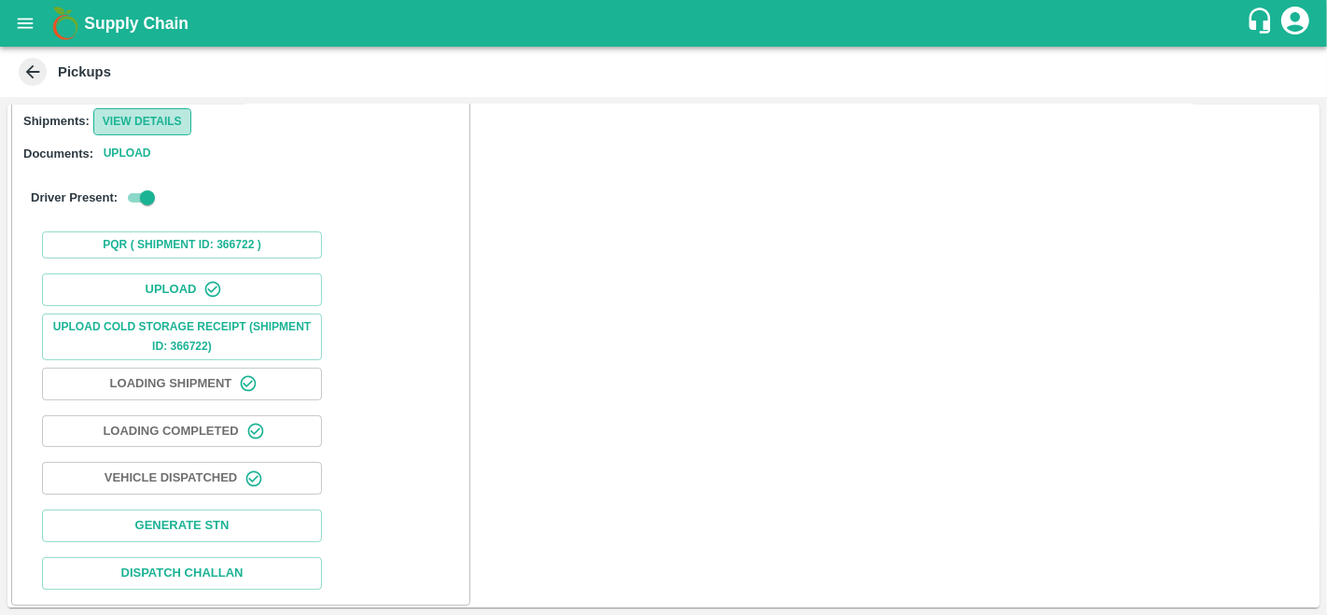
click at [142, 126] on button "View Details" at bounding box center [142, 121] width 98 height 27
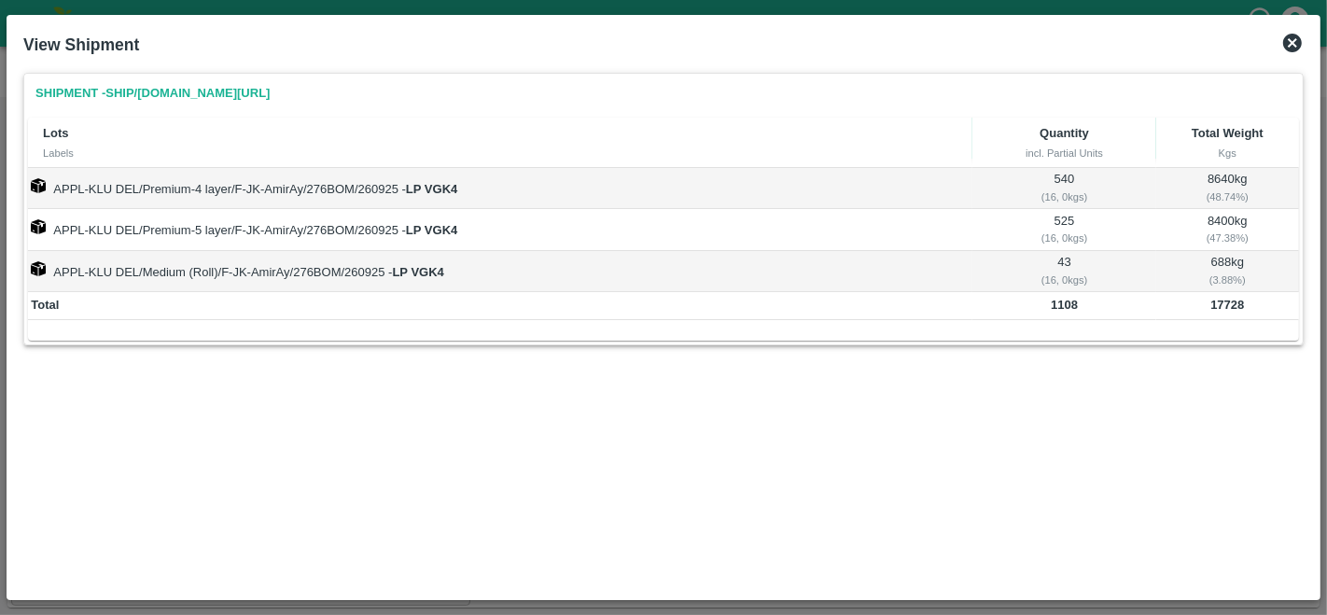
click at [1291, 40] on icon at bounding box center [1292, 43] width 19 height 19
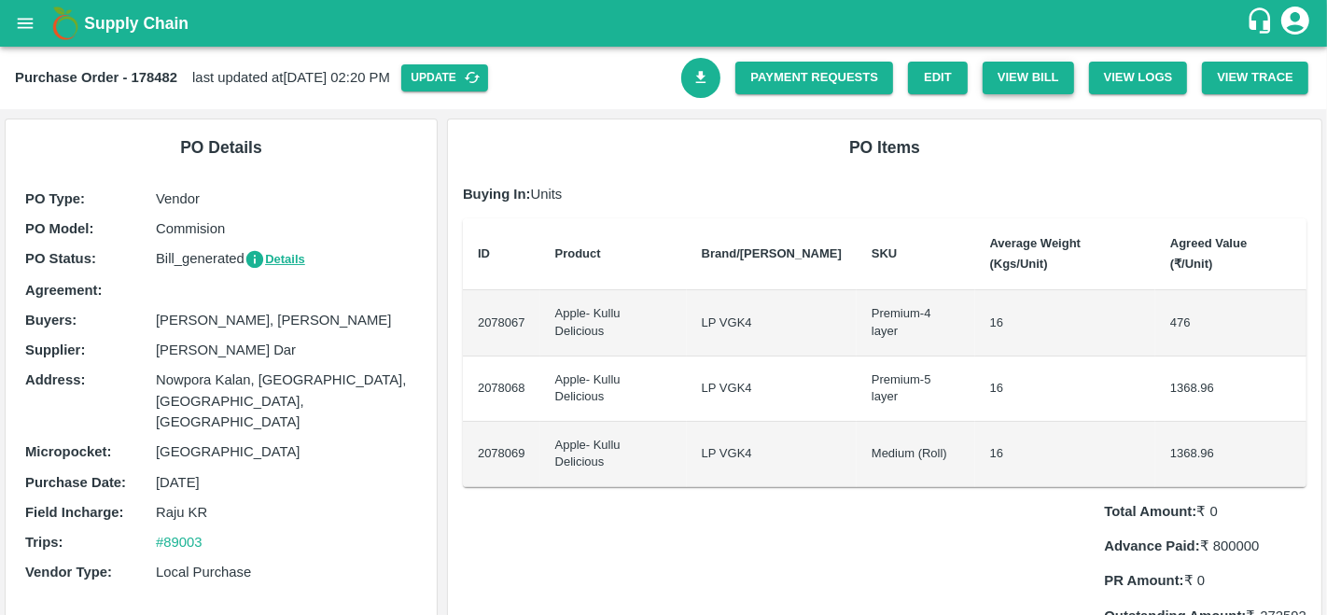
click at [1012, 79] on button "View Bill" at bounding box center [1027, 78] width 91 height 33
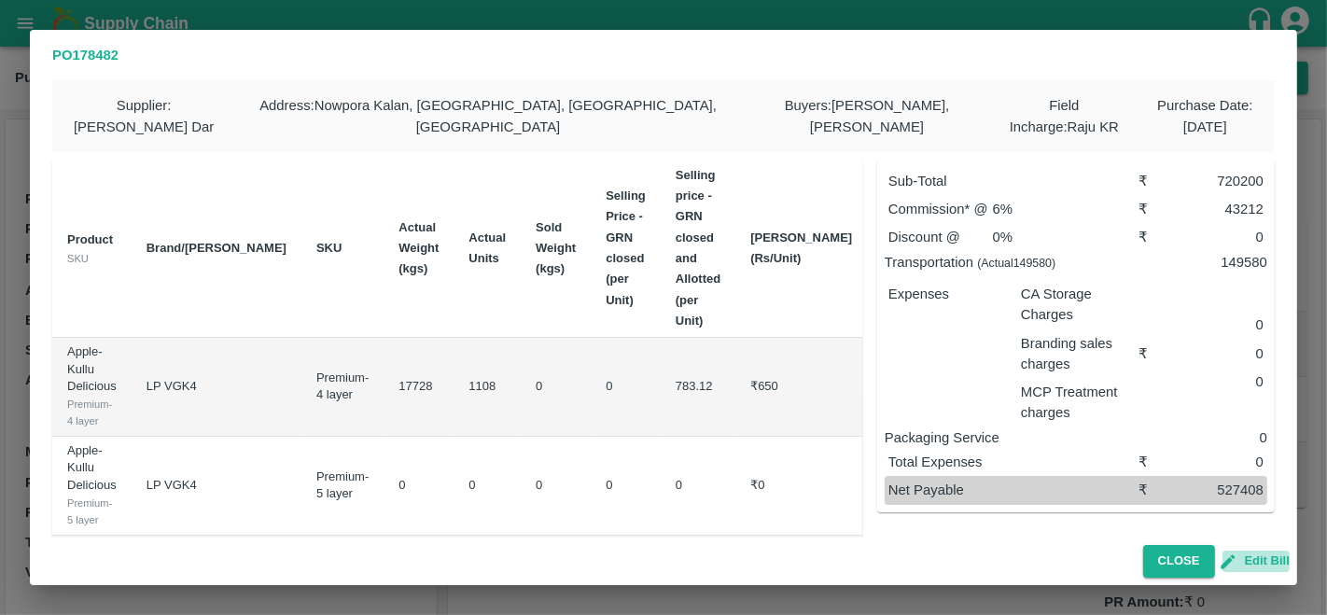
click at [1263, 565] on button "Edit Bill" at bounding box center [1255, 560] width 67 height 21
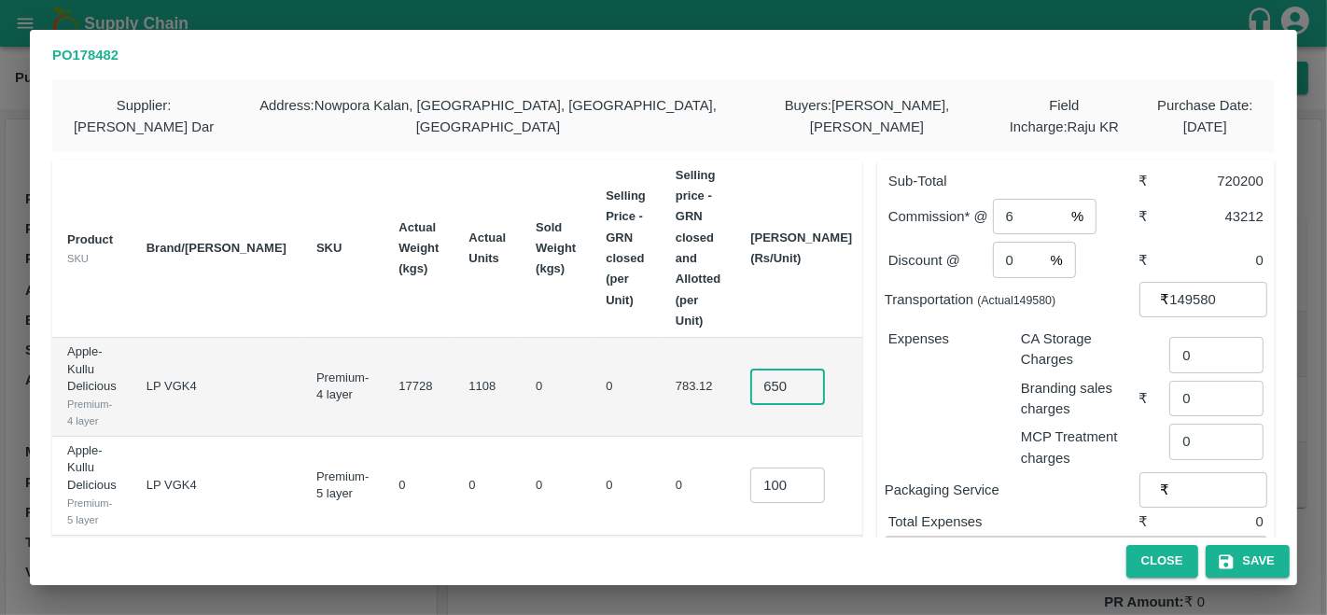
click at [750, 390] on input "650" at bounding box center [787, 386] width 75 height 35
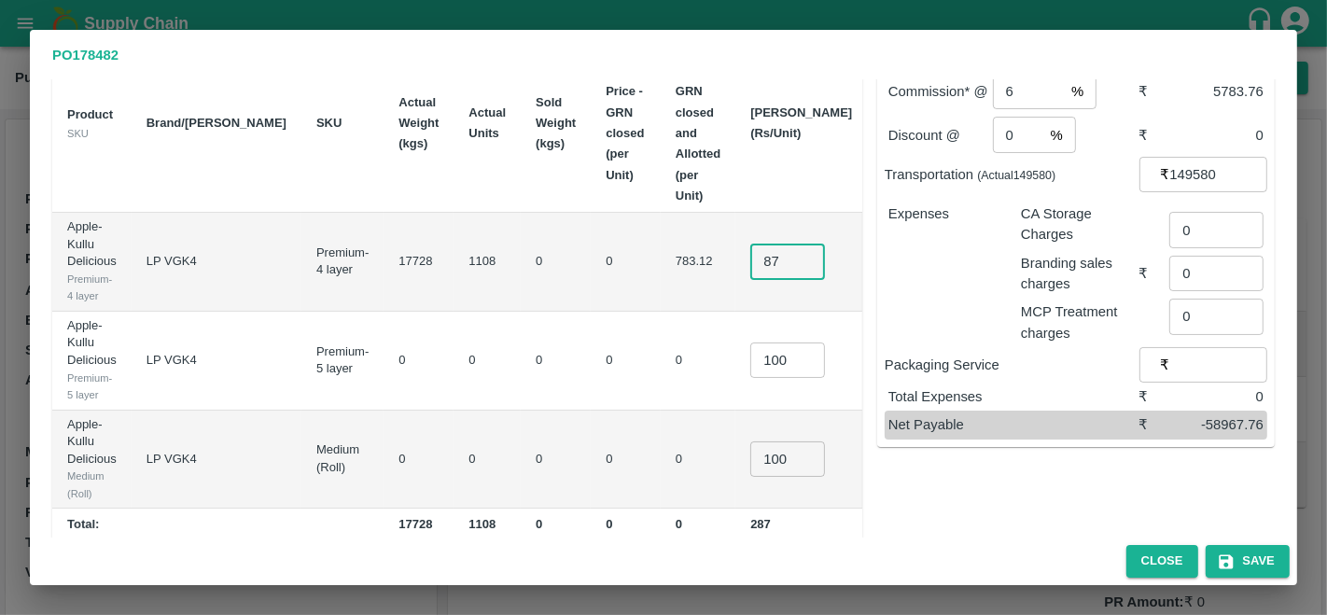
scroll to position [146, 0]
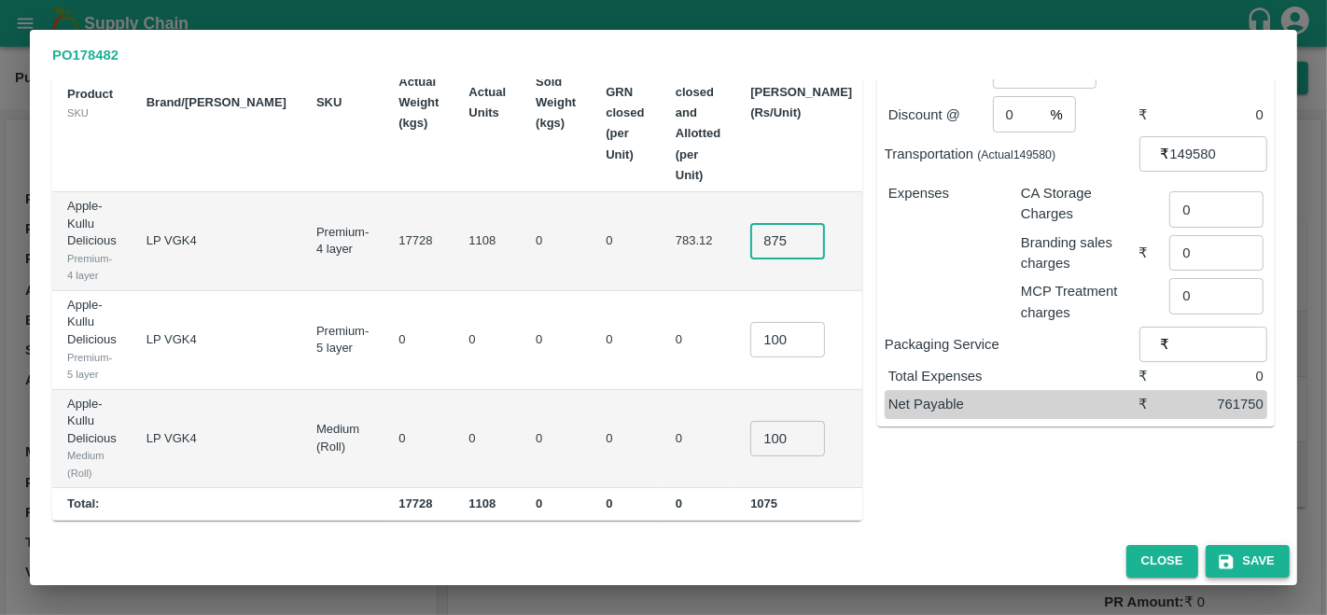
type input "875"
click at [1239, 564] on button "Save" at bounding box center [1247, 561] width 84 height 33
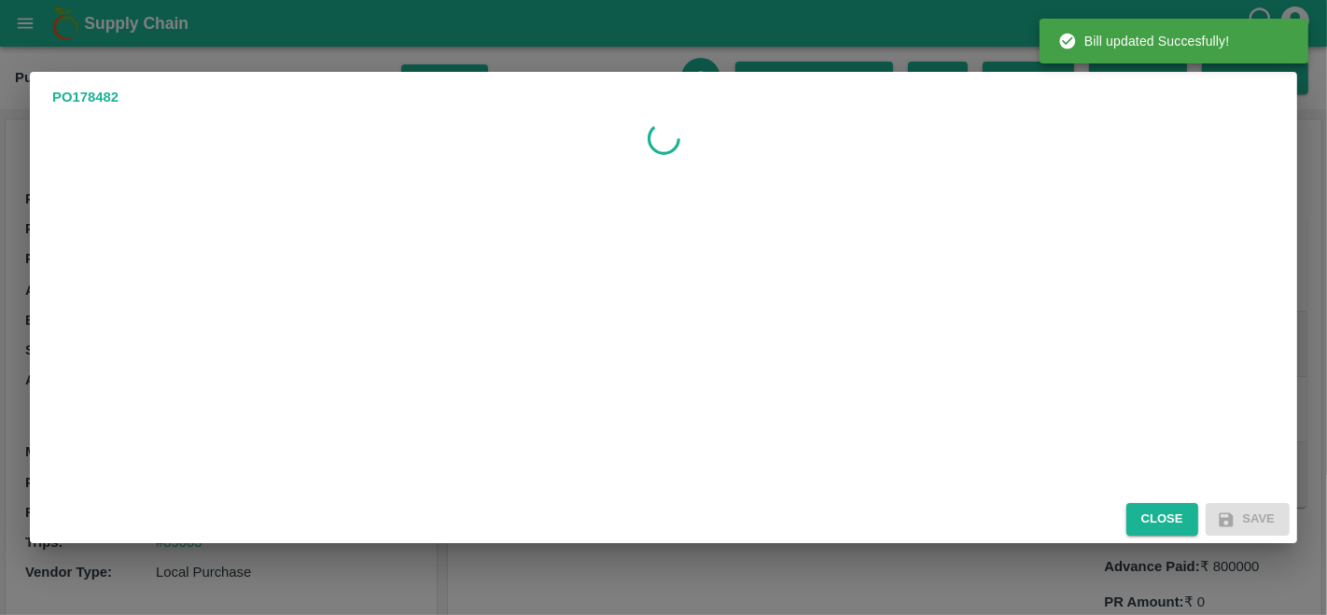
scroll to position [0, 0]
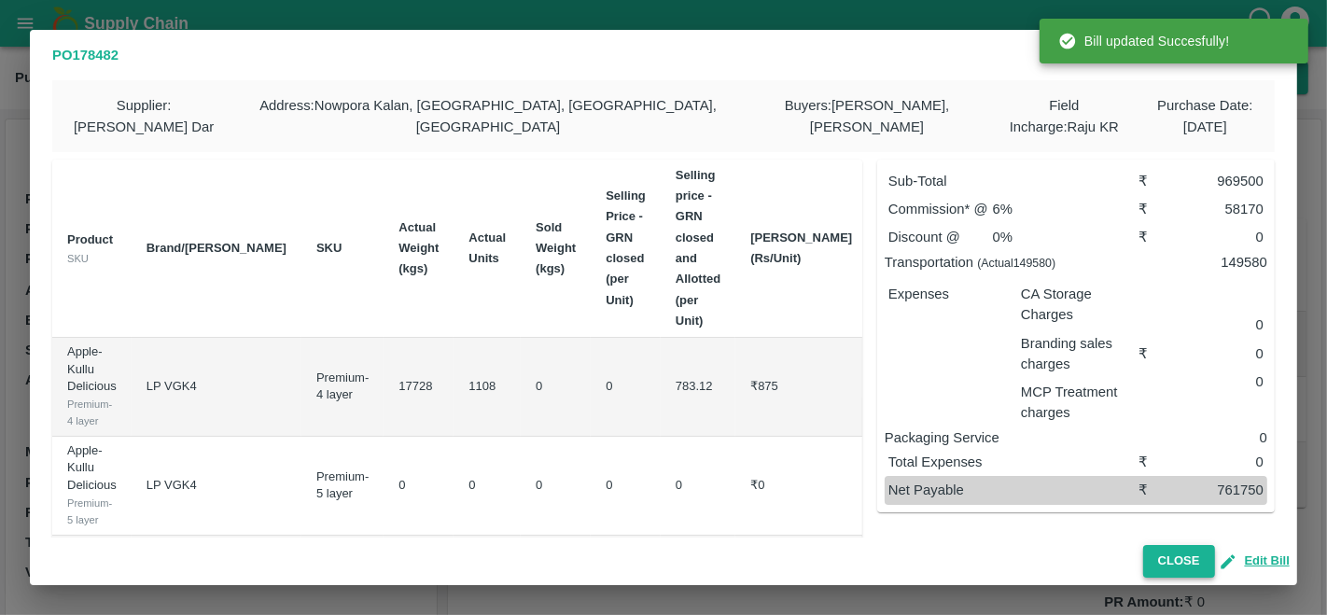
click at [1187, 563] on button "Close" at bounding box center [1179, 561] width 72 height 33
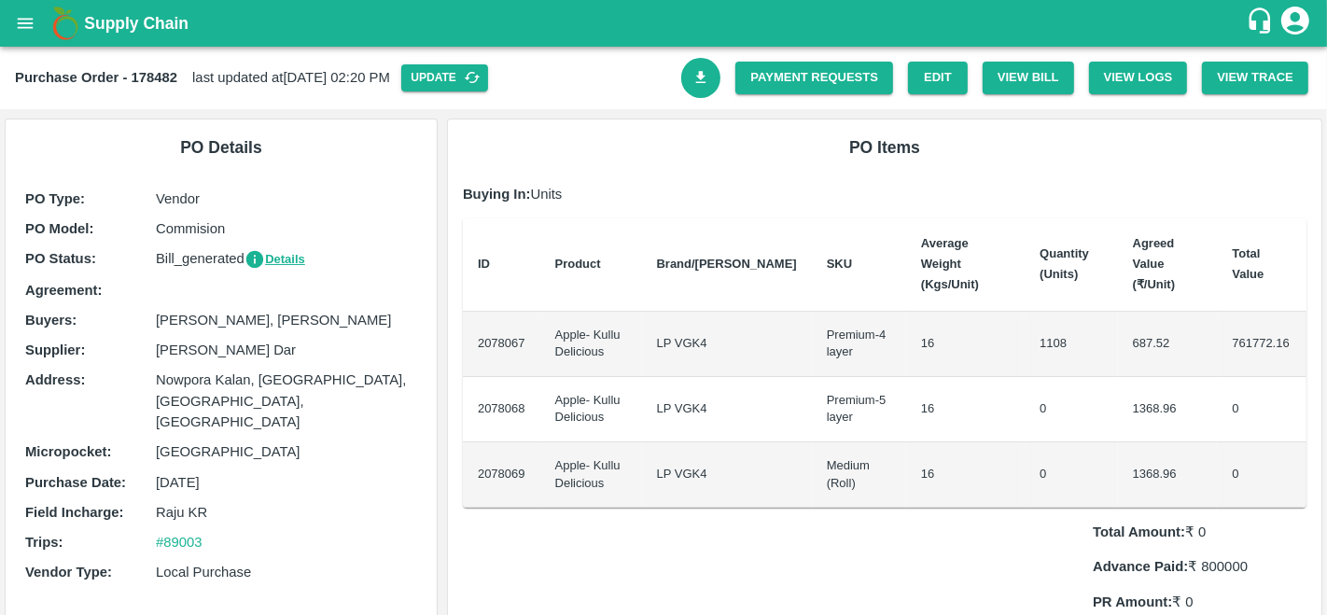
click at [692, 75] on icon "Download Bill" at bounding box center [701, 78] width 18 height 18
click at [836, 86] on link "Payment Requests" at bounding box center [814, 78] width 158 height 33
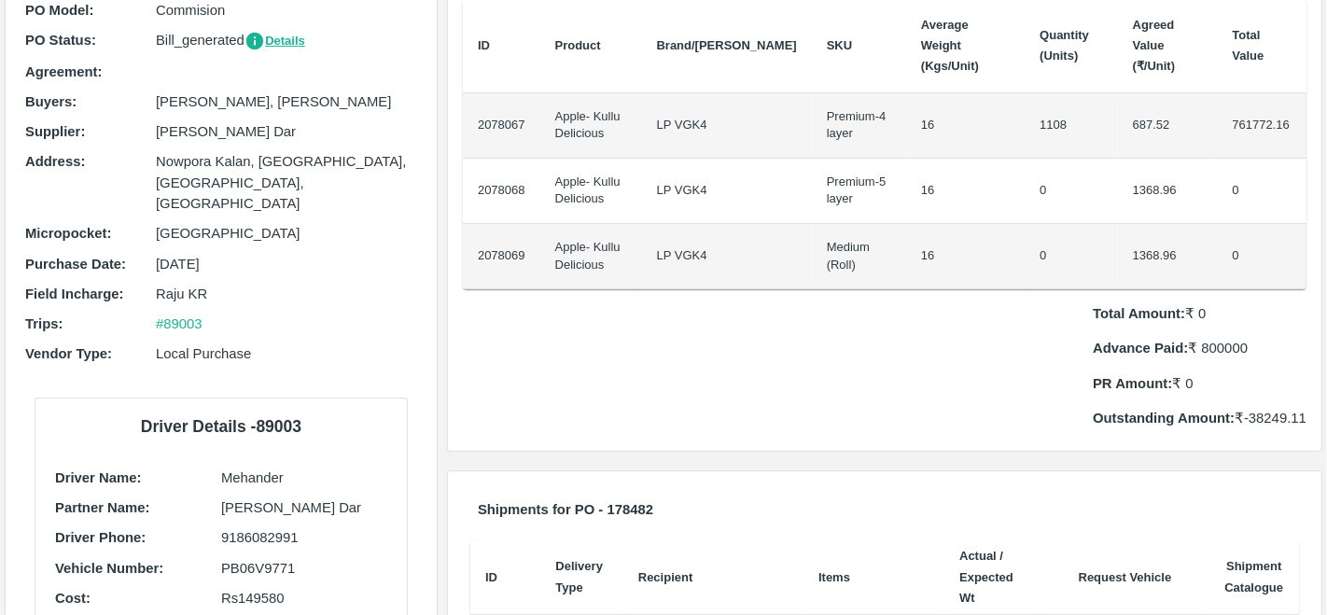
scroll to position [223, 0]
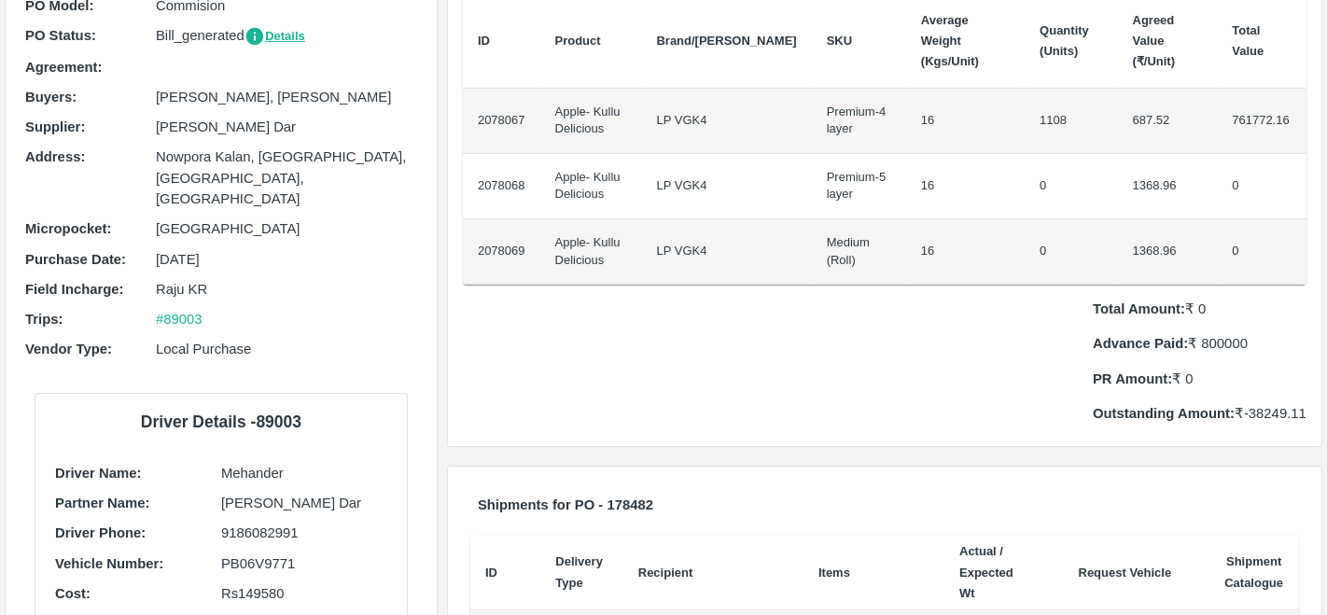
drag, startPoint x: 217, startPoint y: 291, endPoint x: 146, endPoint y: 292, distance: 70.9
click at [146, 309] on div "Trips : #89003" at bounding box center [221, 319] width 392 height 21
copy div "#89003"
click at [736, 354] on div "Total Amount: ₹ 0 Advance Paid: ₹ 800000 PR Amount: ₹ 0 Outstanding Amount: ₹ -…" at bounding box center [884, 354] width 843 height 139
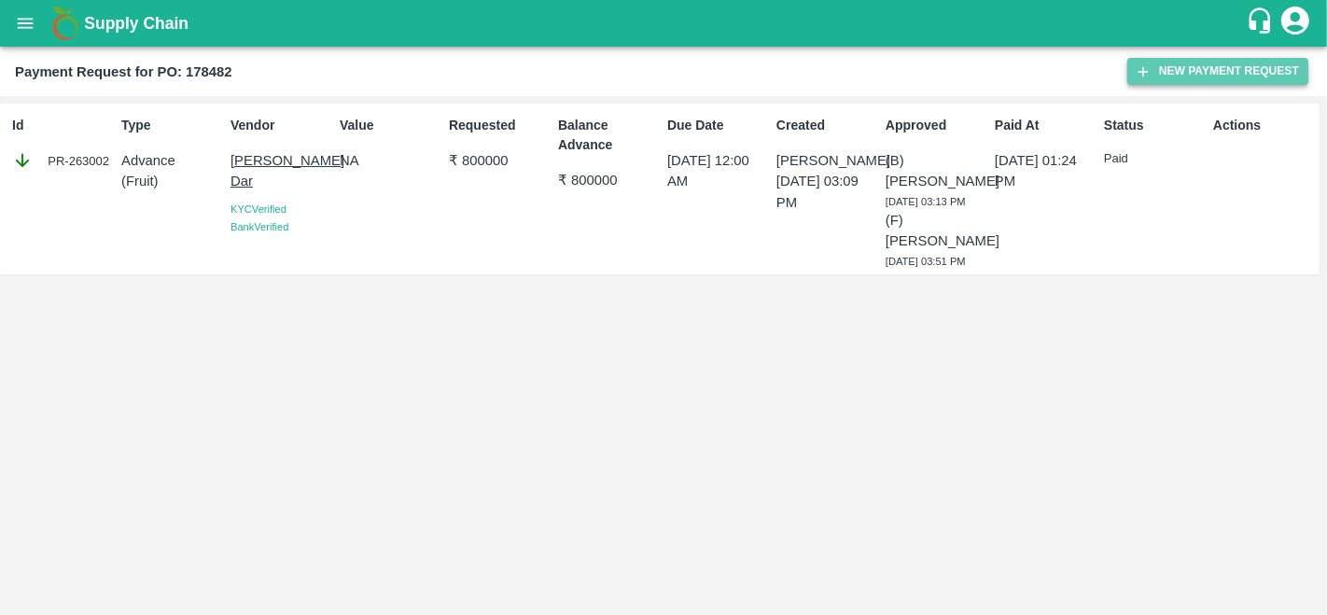
click at [1149, 78] on icon "button" at bounding box center [1142, 71] width 17 height 17
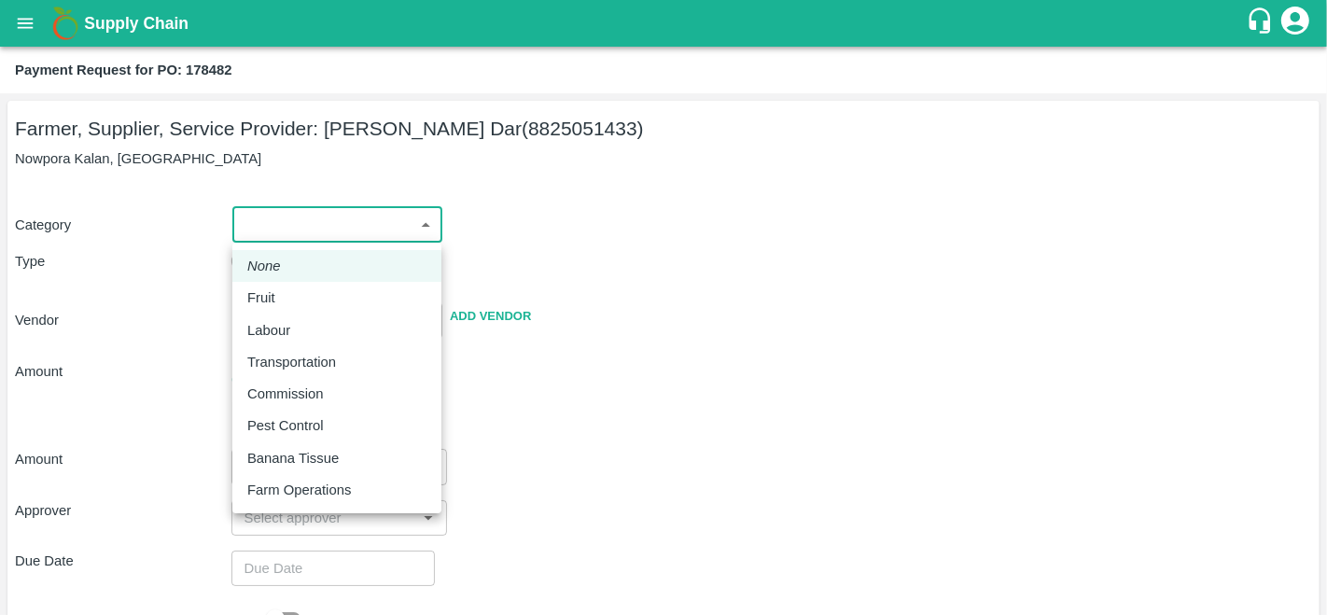
click at [365, 221] on body "Supply Chain Payment Request for PO: 178482 Farmer, Supplier, Service Provider:…" at bounding box center [663, 307] width 1327 height 615
click at [247, 297] on p "Fruit" at bounding box center [261, 297] width 28 height 21
type input "1"
type input "[PERSON_NAME] Dar - 8825051433(Farmer, Supplier, Service Provider)"
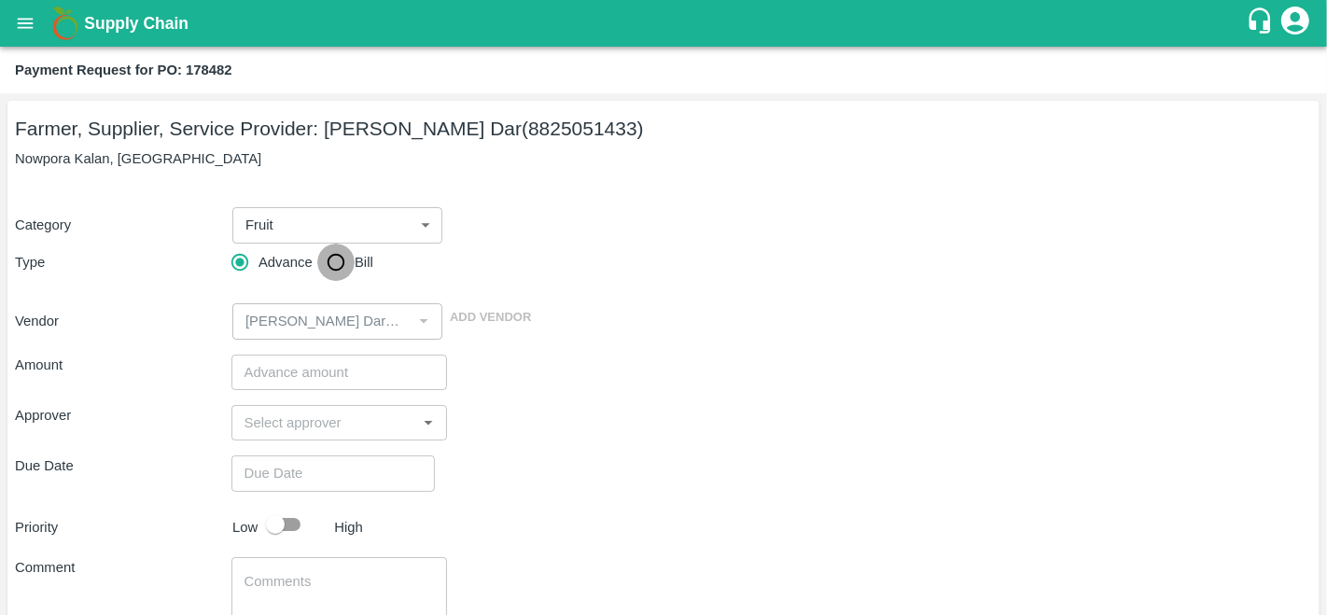
click at [338, 262] on input "Bill" at bounding box center [335, 262] width 37 height 37
radio input "true"
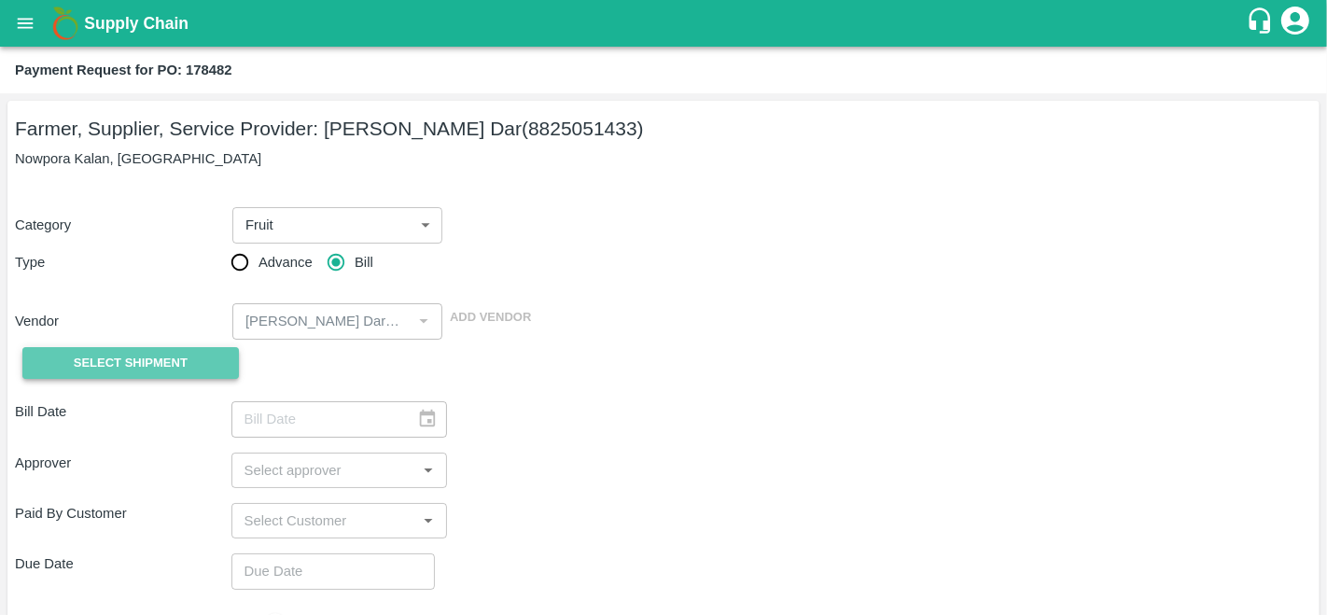
click at [77, 367] on span "Select Shipment" at bounding box center [131, 363] width 114 height 21
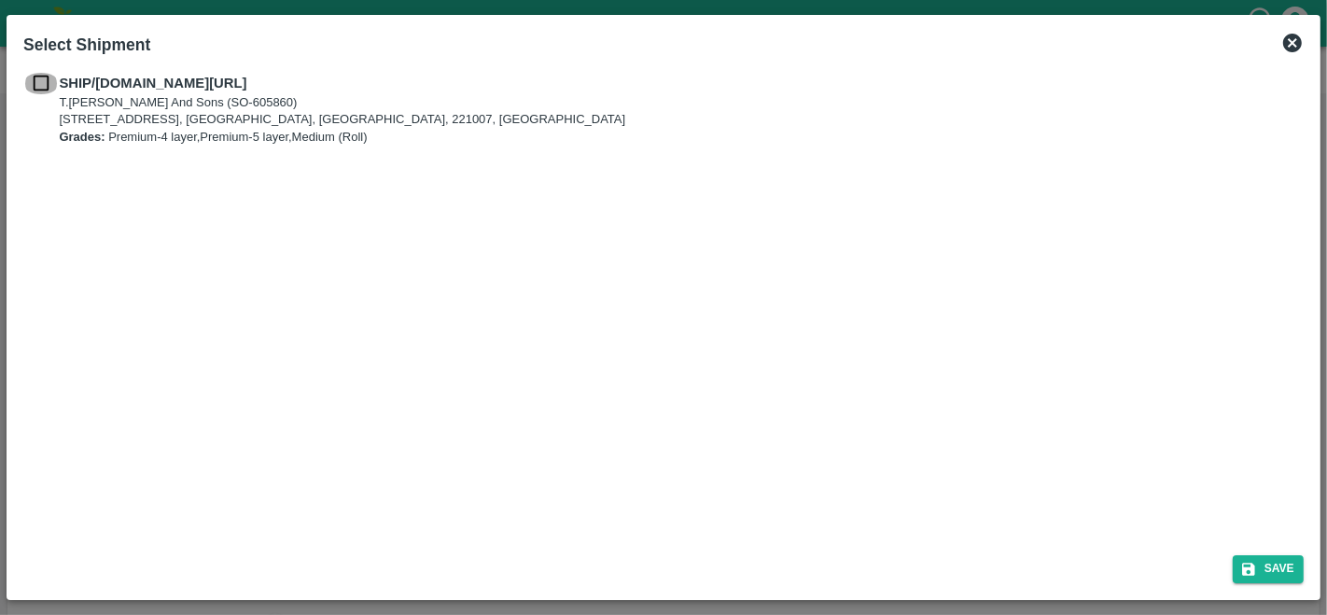
click at [44, 89] on input "checkbox" at bounding box center [40, 83] width 35 height 21
checkbox input "true"
click at [1285, 569] on button "Save" at bounding box center [1267, 568] width 71 height 27
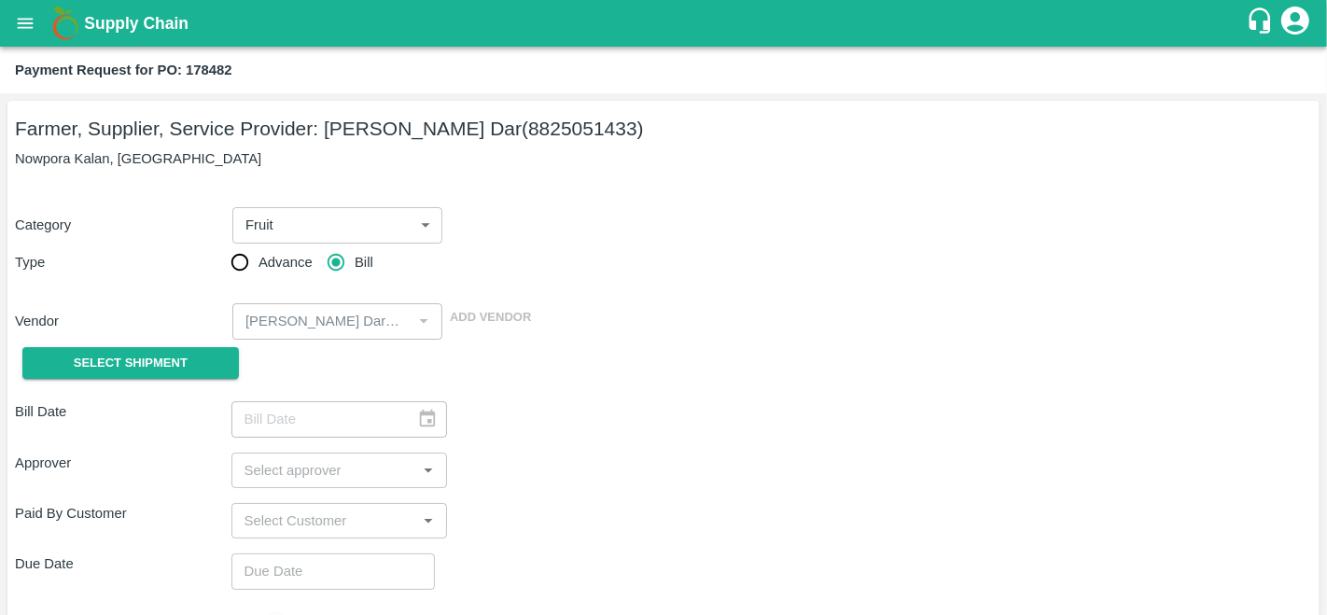
type input "[DATE]"
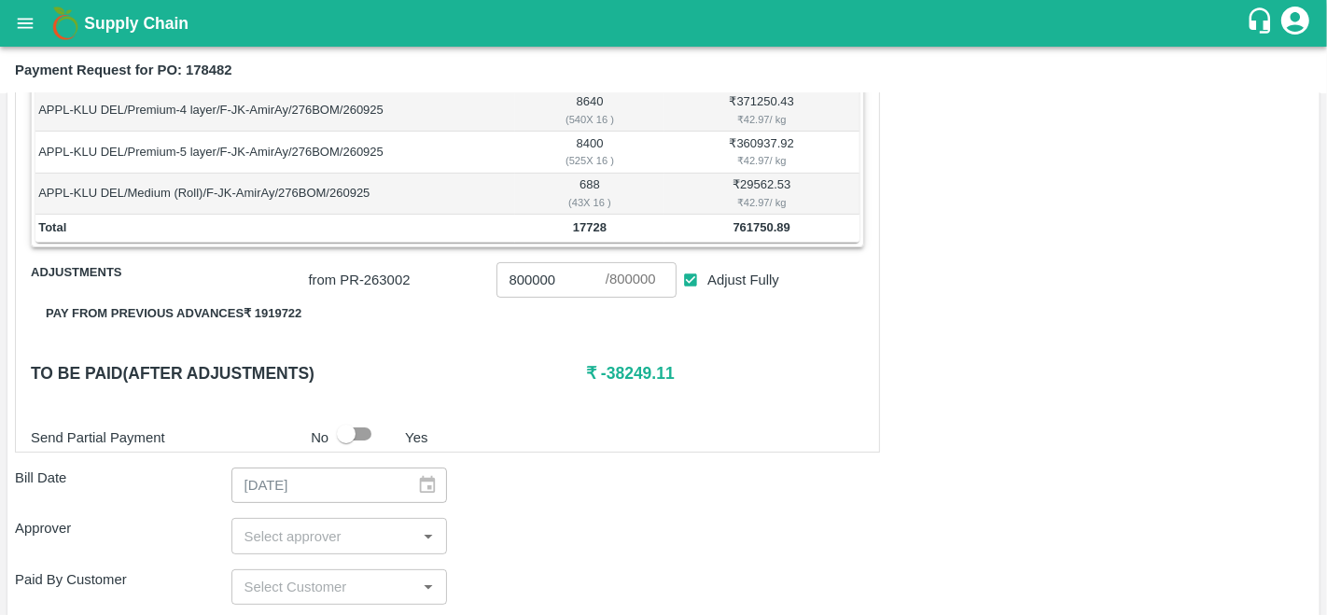
scroll to position [355, 0]
click at [744, 224] on b "761750.89" at bounding box center [761, 226] width 57 height 14
copy b "761750.89"
click at [533, 269] on input "800000" at bounding box center [550, 278] width 109 height 35
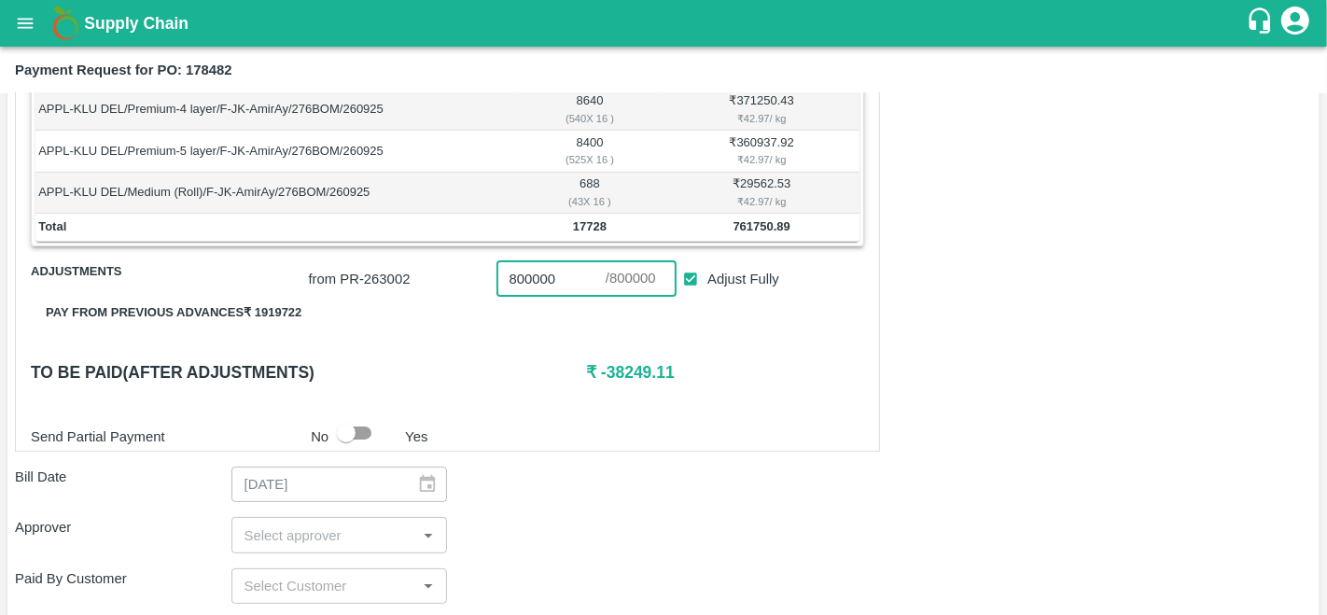
click at [533, 269] on input "800000" at bounding box center [550, 278] width 109 height 35
paste input "761750.89"
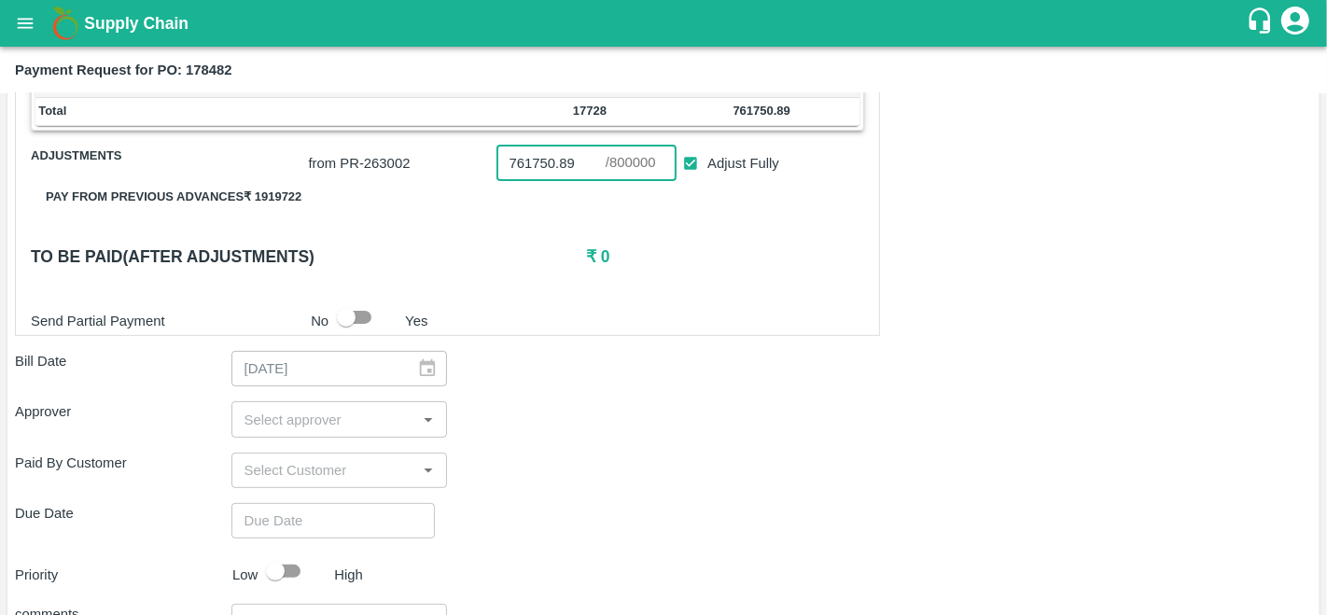
type input "761750.89"
click at [285, 409] on input "input" at bounding box center [324, 419] width 174 height 24
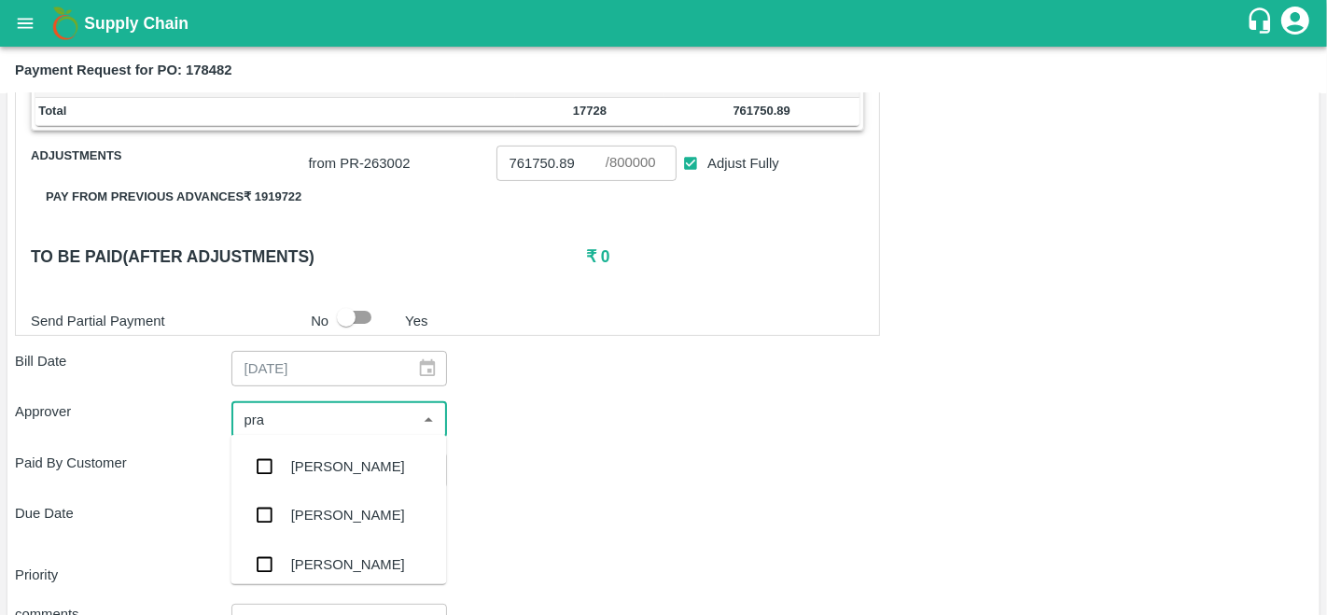
type input "prav"
click at [320, 452] on div "[PERSON_NAME]" at bounding box center [338, 466] width 216 height 49
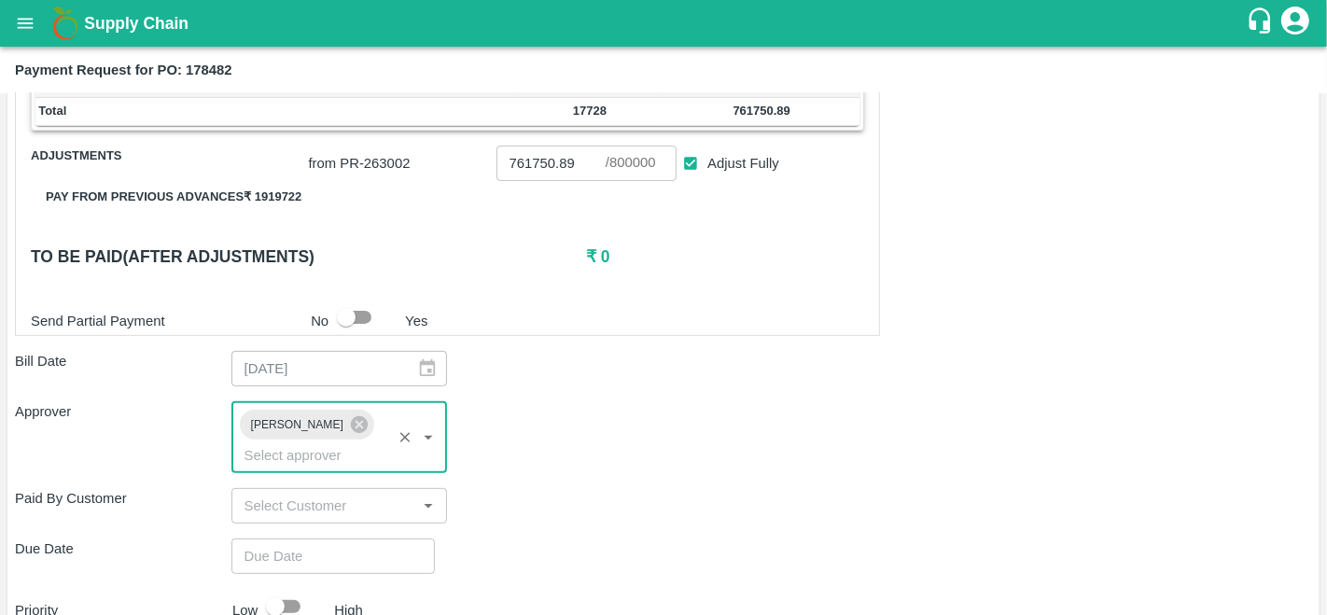
type input "DD/MM/YYYY hh:mm aa"
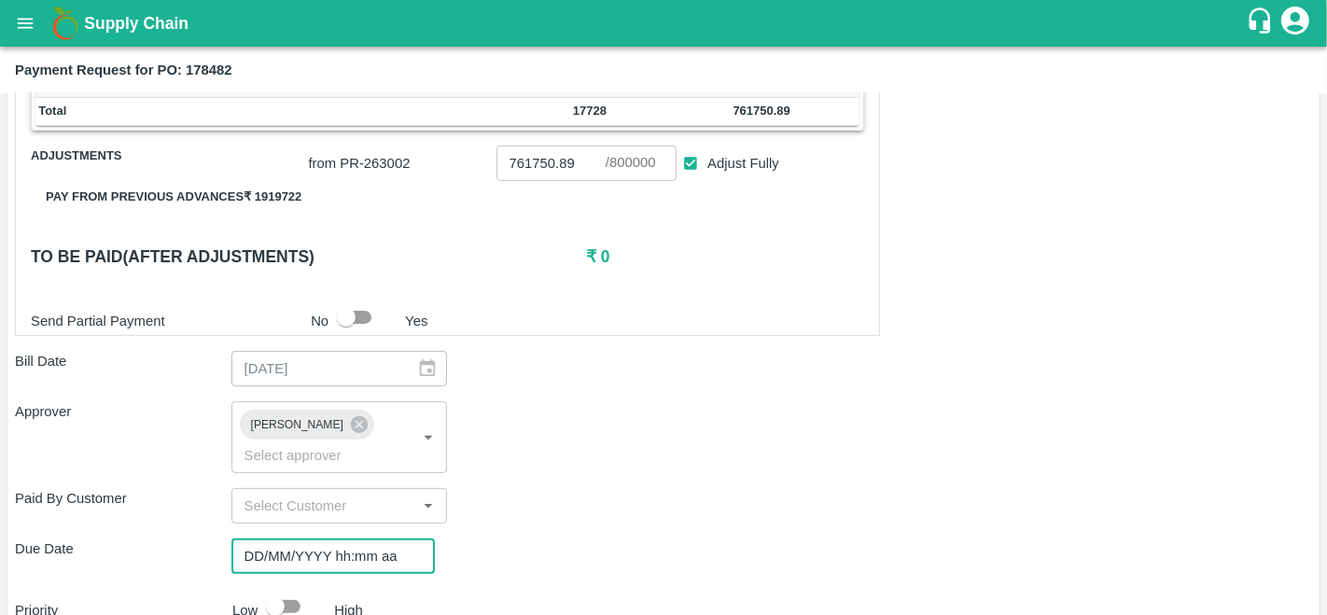
click at [297, 560] on input "DD/MM/YYYY hh:mm aa" at bounding box center [326, 555] width 190 height 35
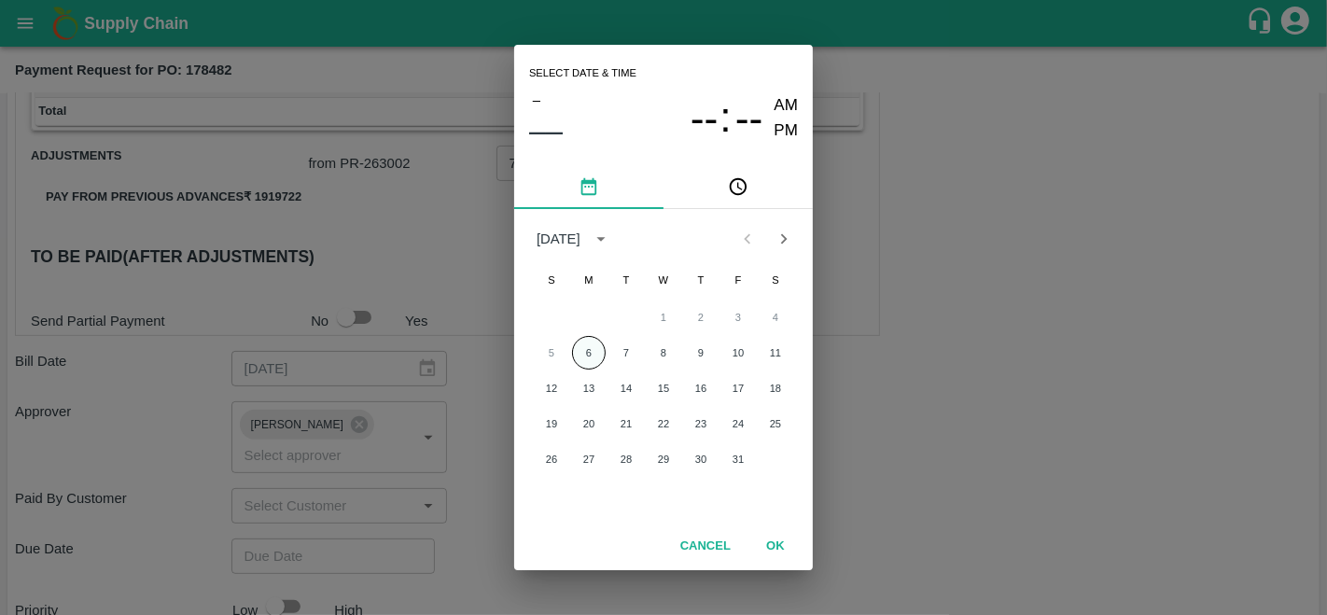
click at [588, 357] on button "6" at bounding box center [589, 353] width 34 height 34
type input "[DATE] 12:00 AM"
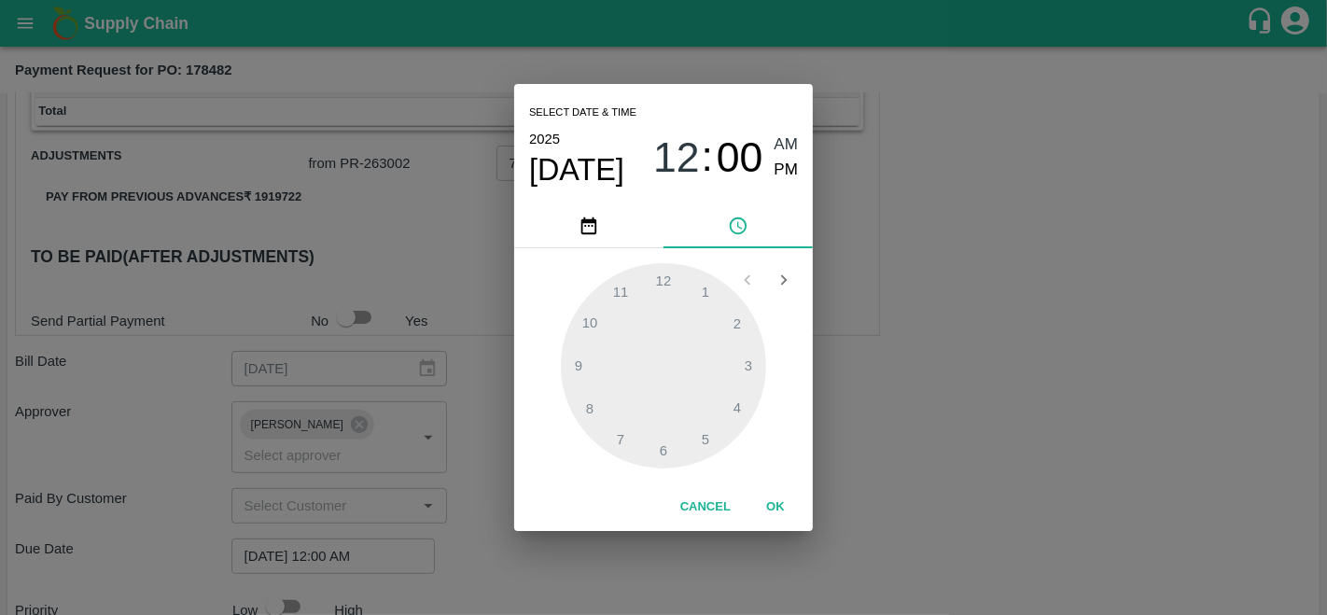
click at [775, 494] on button "OK" at bounding box center [775, 507] width 60 height 33
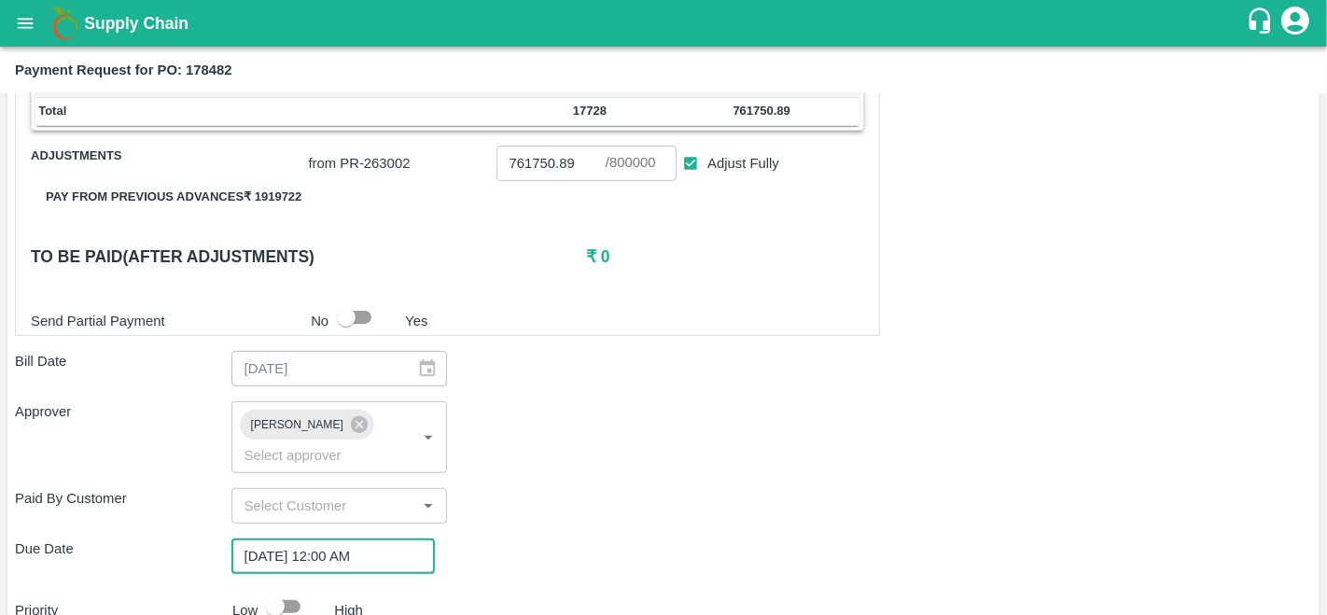
click at [880, 454] on div "Approver [PERSON_NAME] ​" at bounding box center [663, 436] width 1297 height 71
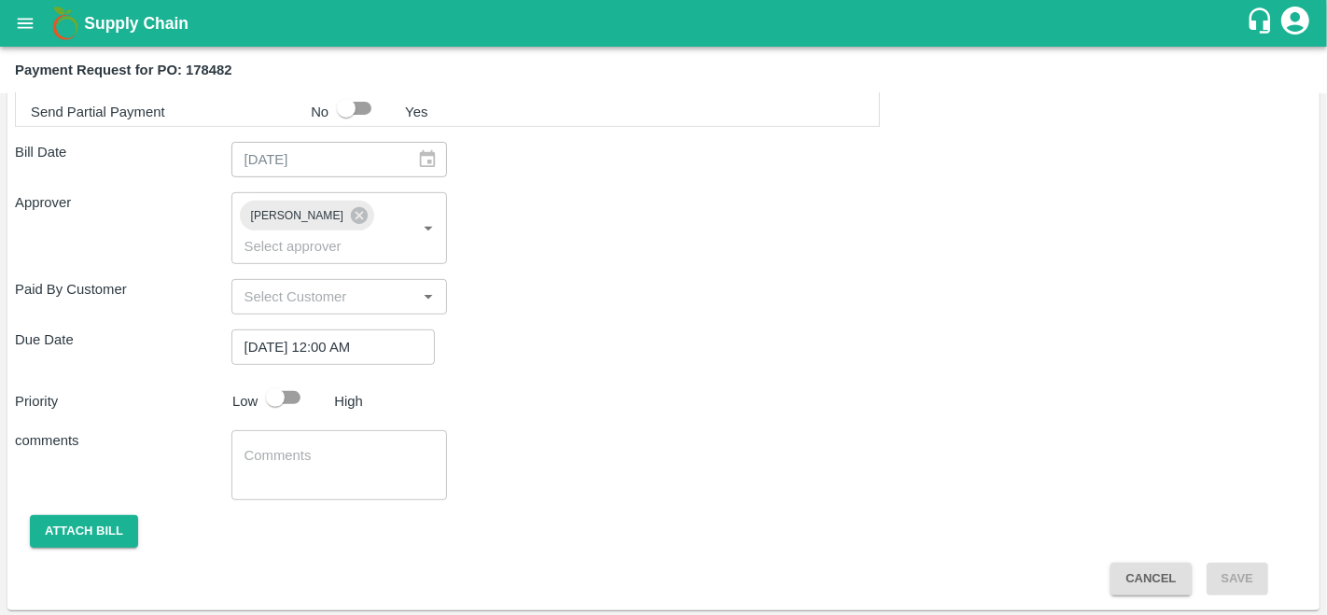
click at [285, 398] on input "checkbox" at bounding box center [275, 397] width 106 height 35
checkbox input "true"
click at [93, 527] on button "Attach bill" at bounding box center [84, 531] width 108 height 33
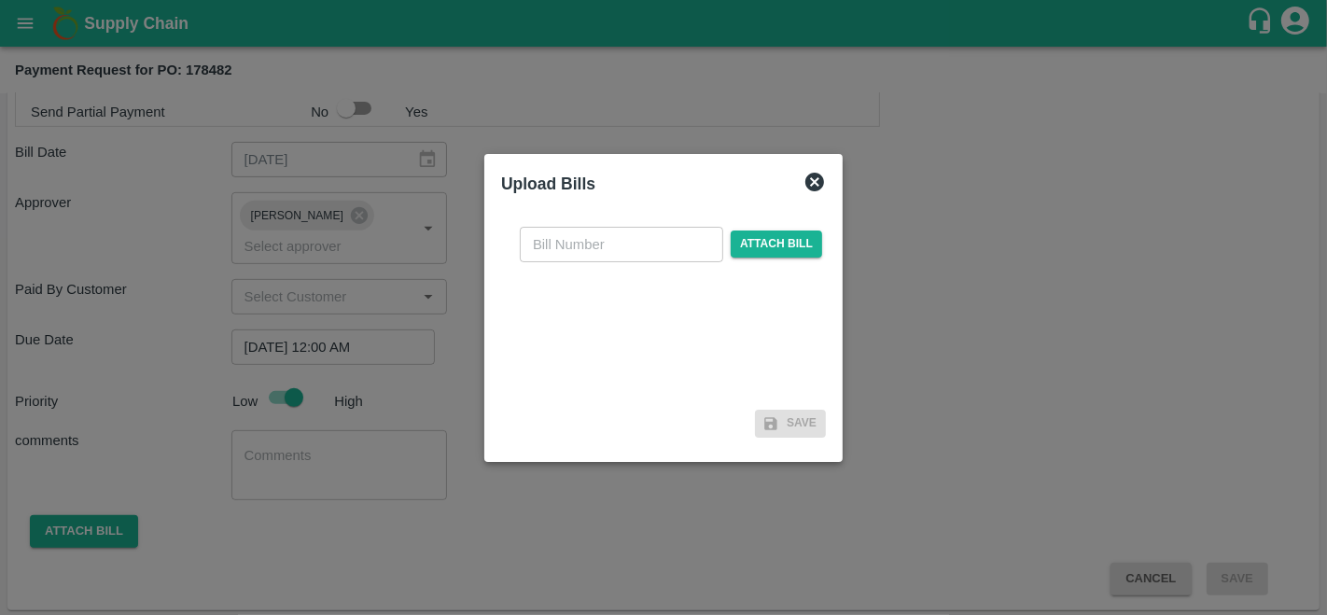
click at [610, 247] on input "text" at bounding box center [621, 244] width 203 height 35
type input "178482"
click at [778, 238] on span "Attach bill" at bounding box center [776, 243] width 91 height 27
click at [0, 0] on input "Attach bill" at bounding box center [0, 0] width 0 height 0
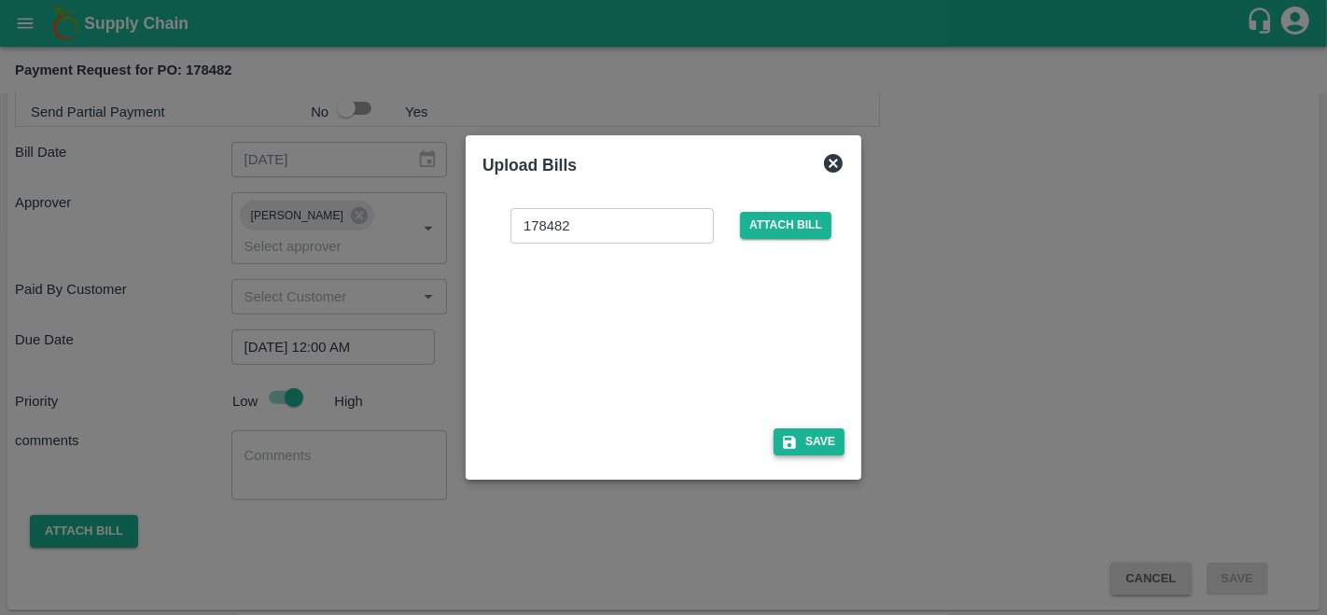
click at [797, 436] on icon "button" at bounding box center [789, 442] width 17 height 17
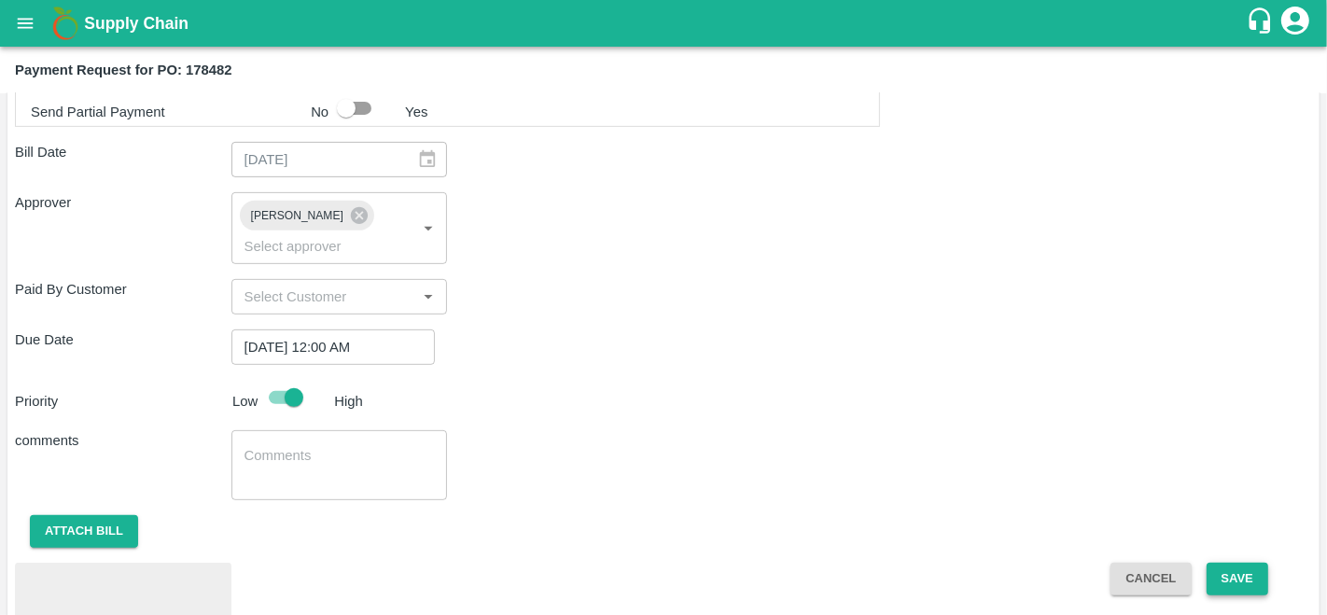
click at [1234, 575] on button "Save" at bounding box center [1237, 579] width 62 height 33
click at [188, 65] on b "Payment Request for PO: 178482" at bounding box center [123, 70] width 217 height 15
click at [1233, 570] on button "Save" at bounding box center [1237, 579] width 62 height 33
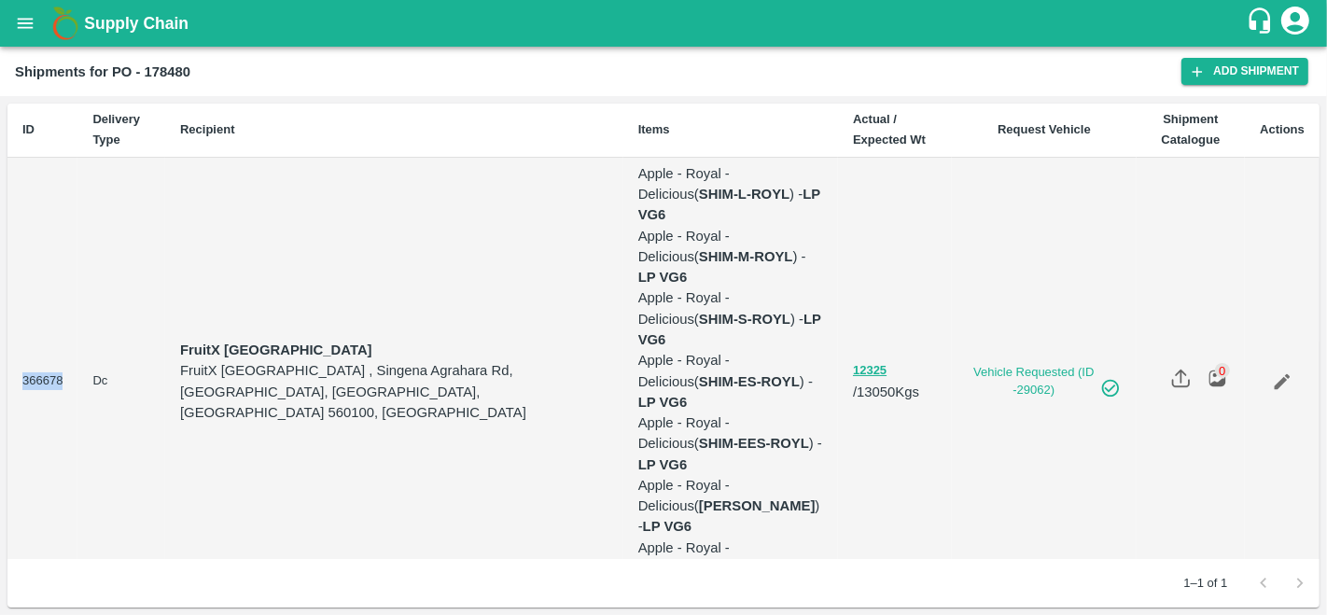
drag, startPoint x: 71, startPoint y: 309, endPoint x: 13, endPoint y: 308, distance: 57.9
click at [13, 308] on td "366678" at bounding box center [42, 382] width 70 height 449
copy td "366678"
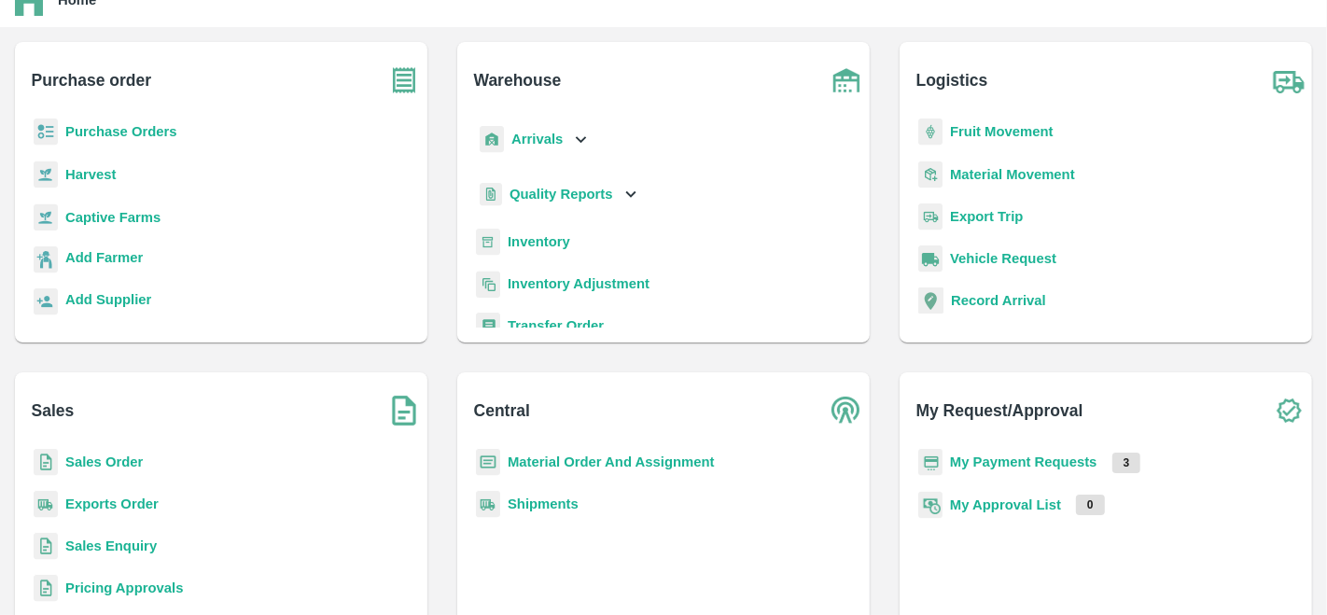
scroll to position [76, 0]
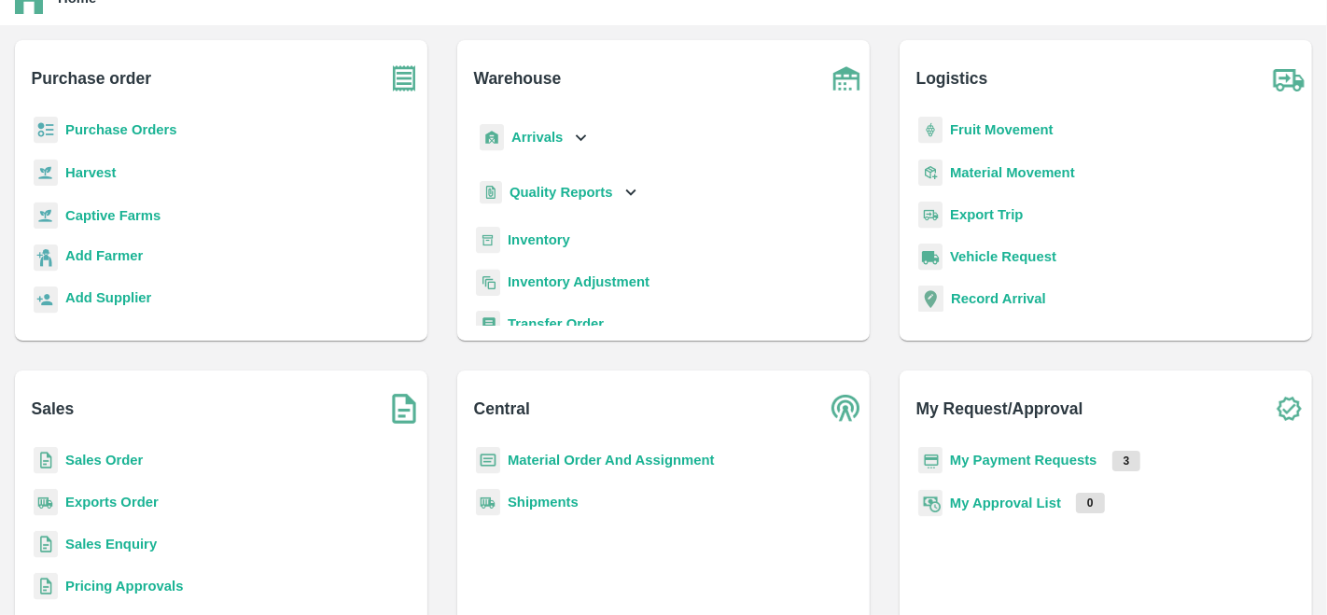
click at [591, 457] on b "Material Order And Assignment" at bounding box center [611, 459] width 207 height 15
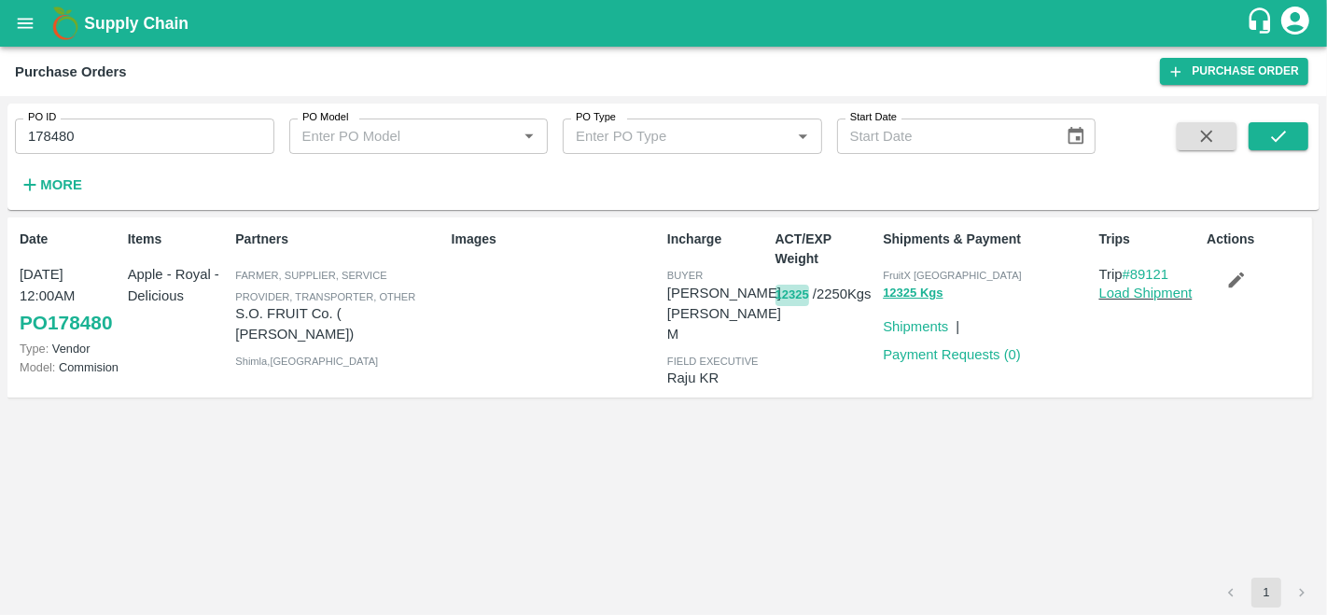
click at [791, 295] on button "12325" at bounding box center [792, 295] width 34 height 21
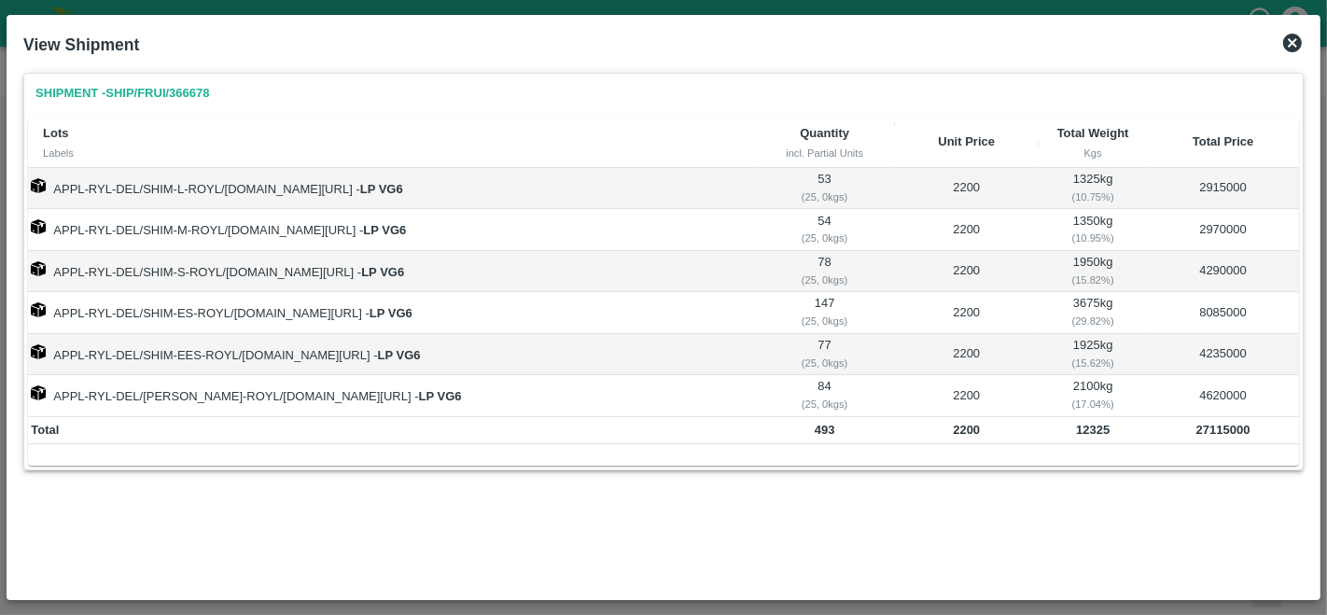
click at [1294, 41] on icon at bounding box center [1292, 43] width 22 height 22
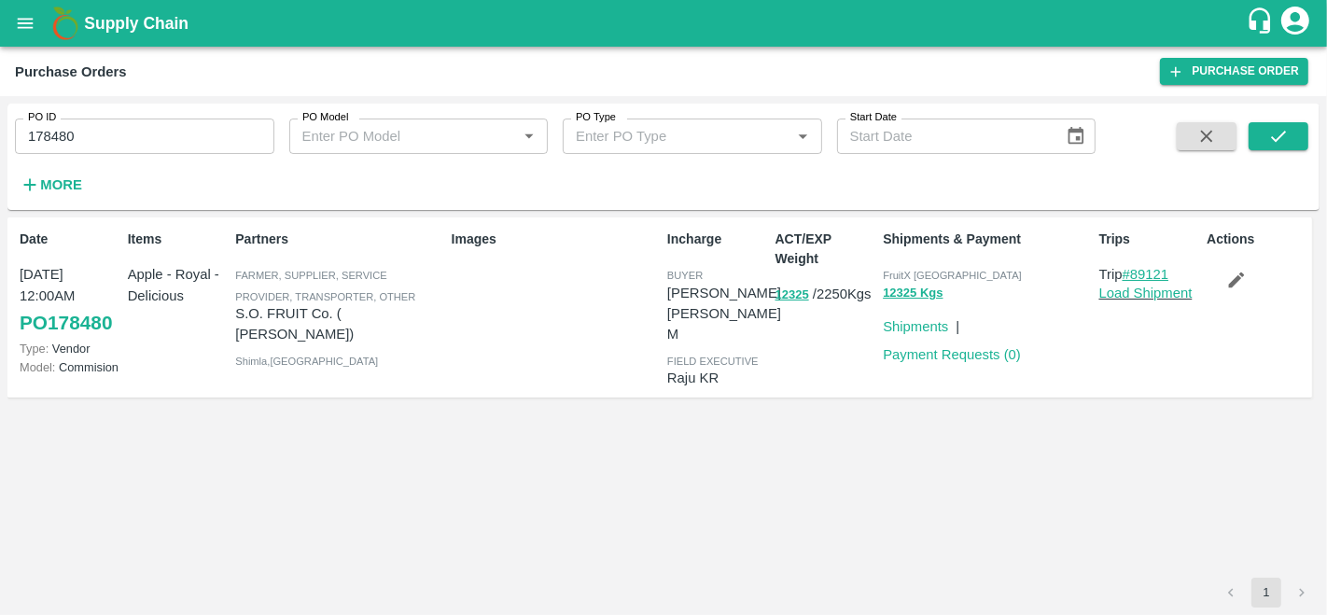
click at [1156, 276] on link "#89121" at bounding box center [1145, 274] width 47 height 15
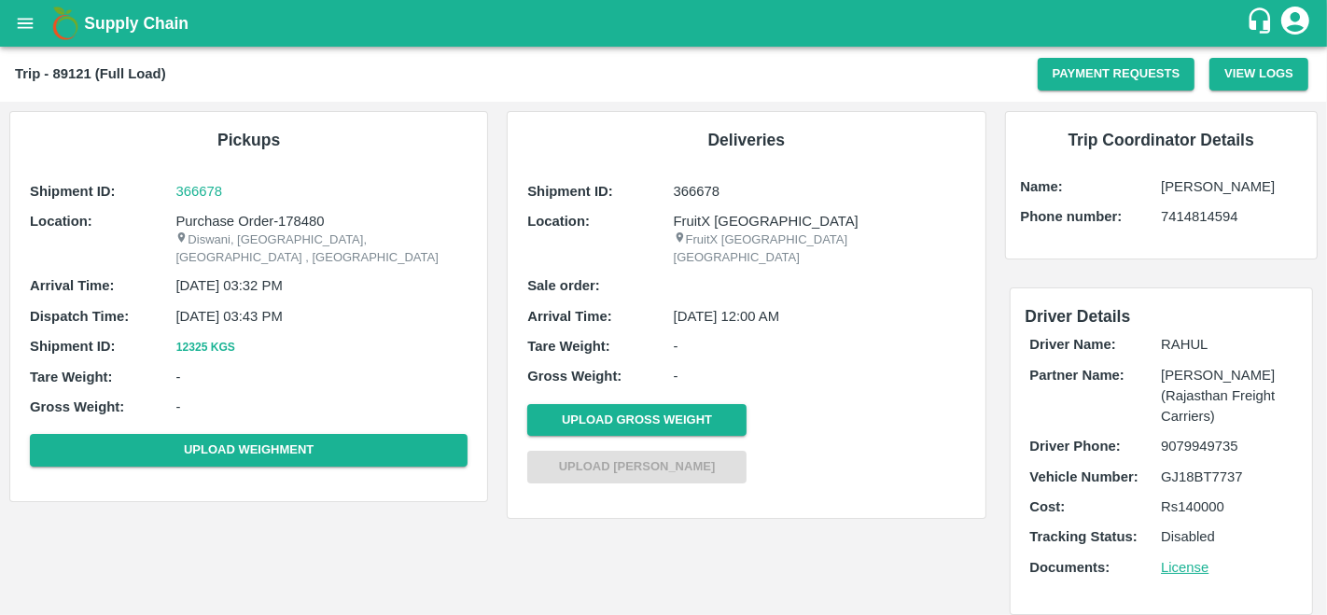
click at [29, 25] on icon "open drawer" at bounding box center [25, 23] width 21 height 21
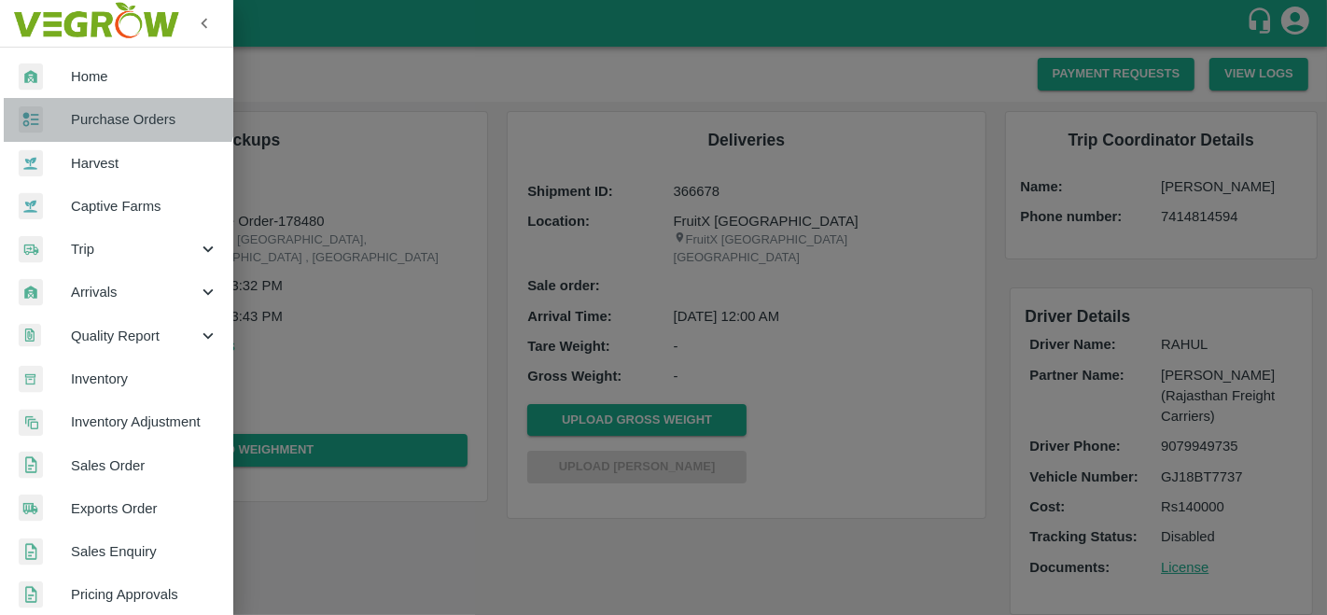
click at [95, 100] on link "Purchase Orders" at bounding box center [116, 119] width 233 height 43
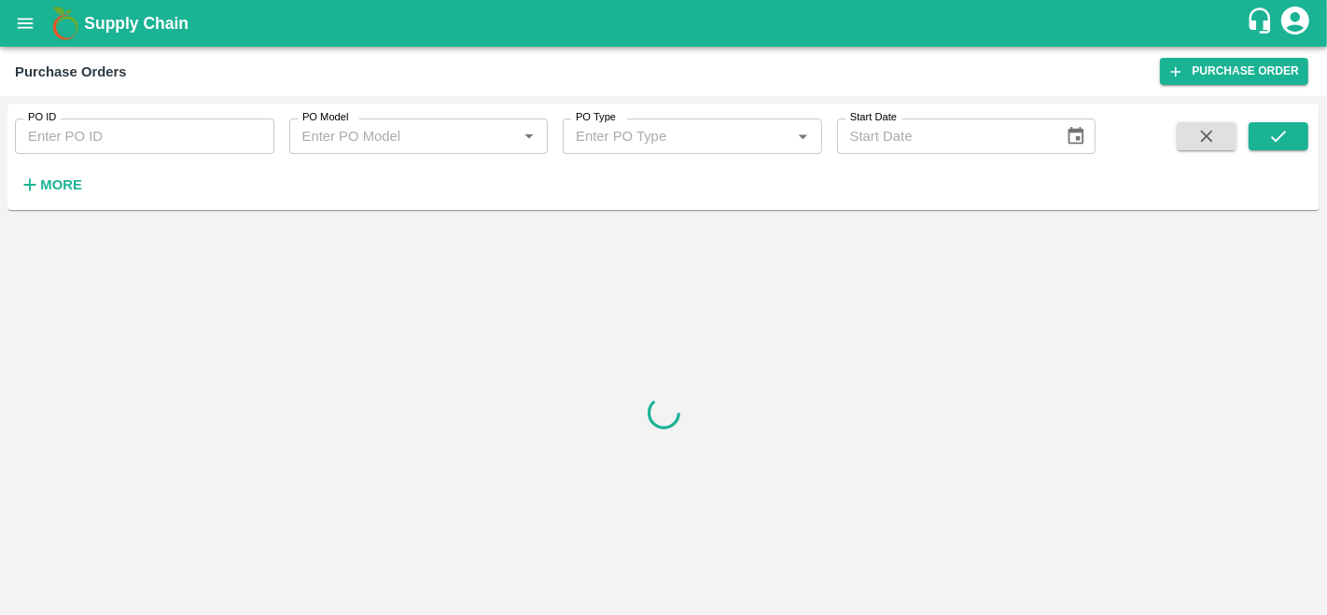
click at [50, 200] on button "More" at bounding box center [51, 185] width 72 height 32
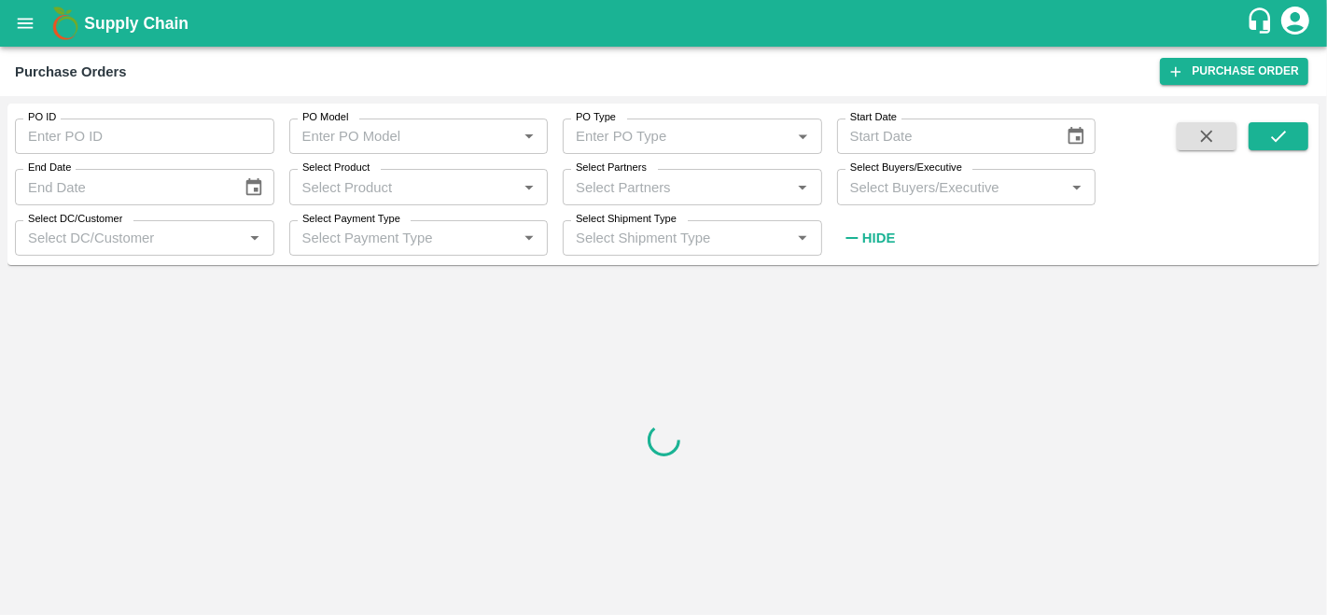
click at [644, 201] on div "Select Partners   *" at bounding box center [692, 186] width 259 height 35
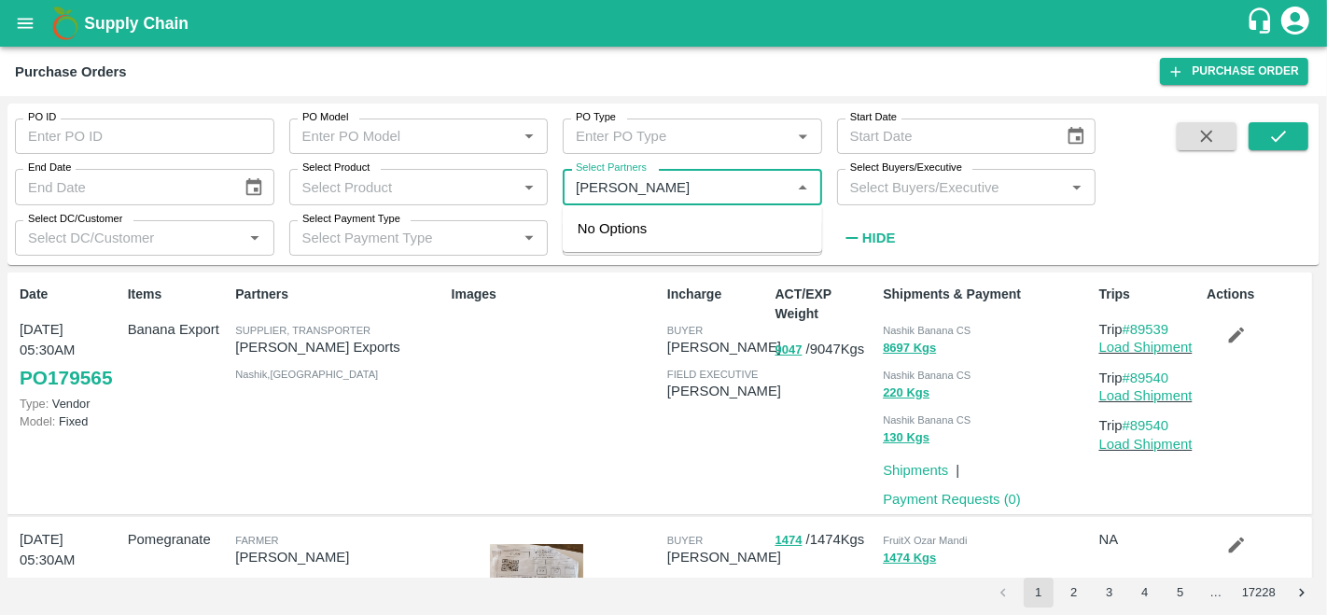
type input "[PERSON_NAME]"
click at [599, 254] on input "checkbox" at bounding box center [603, 248] width 37 height 37
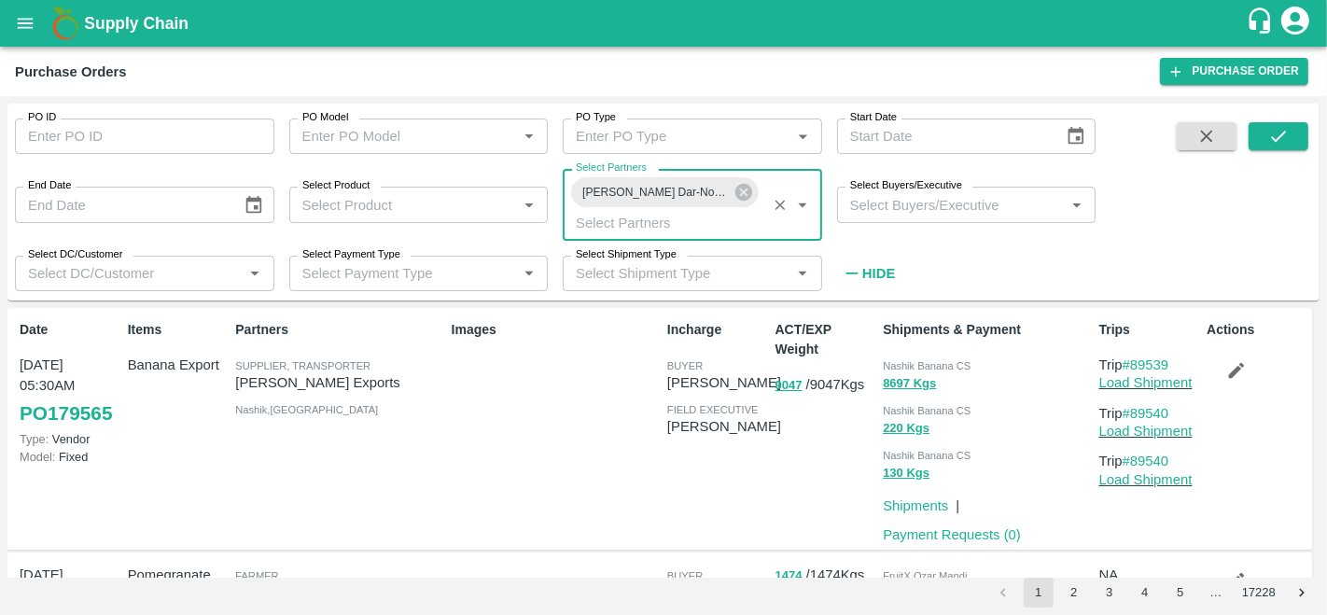
click at [936, 198] on input "Select Buyers/Executive" at bounding box center [950, 204] width 217 height 24
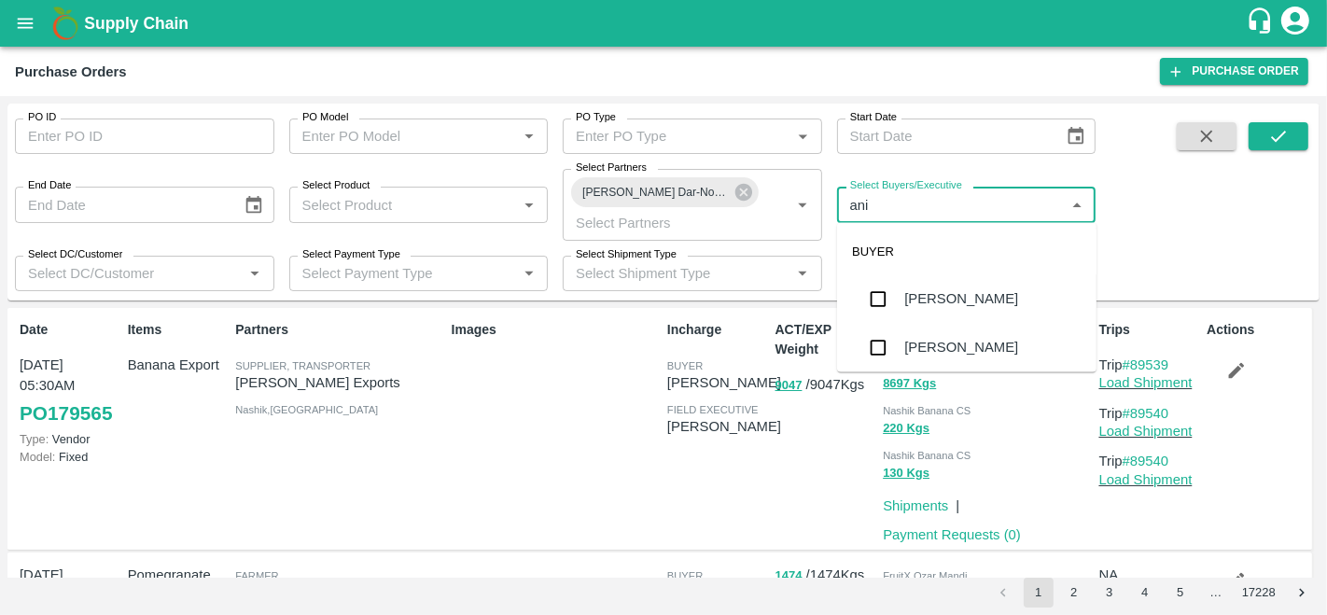
type input "anil"
click at [935, 287] on div "[PERSON_NAME]" at bounding box center [966, 299] width 259 height 49
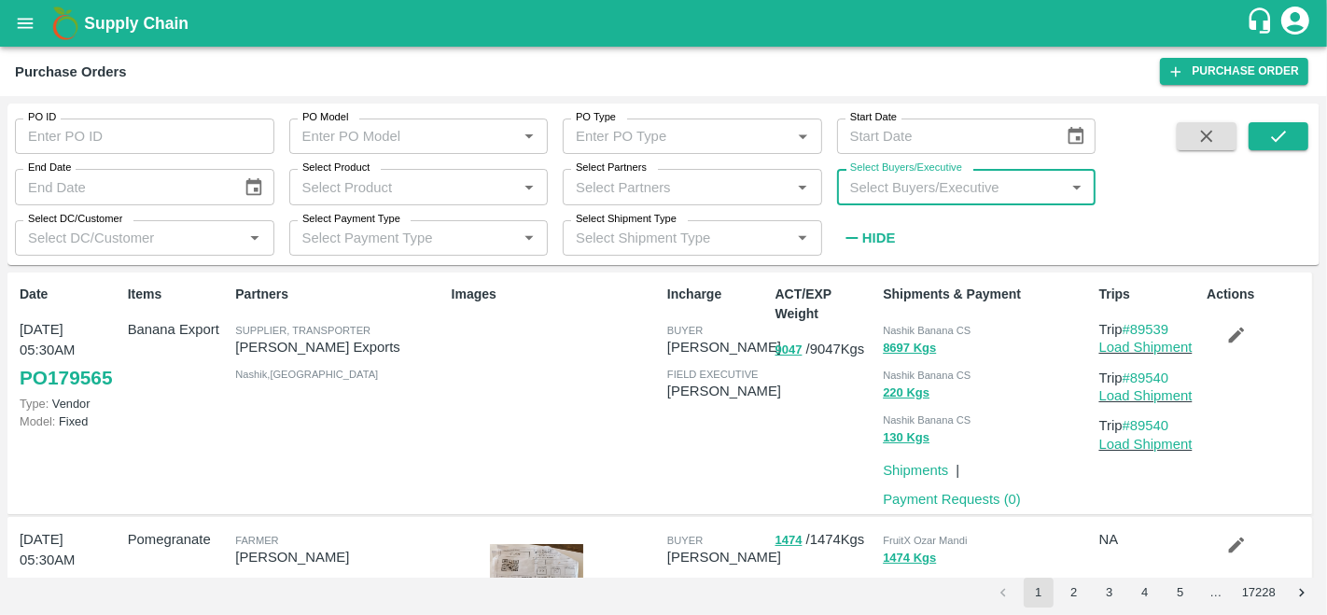
click at [642, 193] on input "Select Partners" at bounding box center [676, 186] width 217 height 24
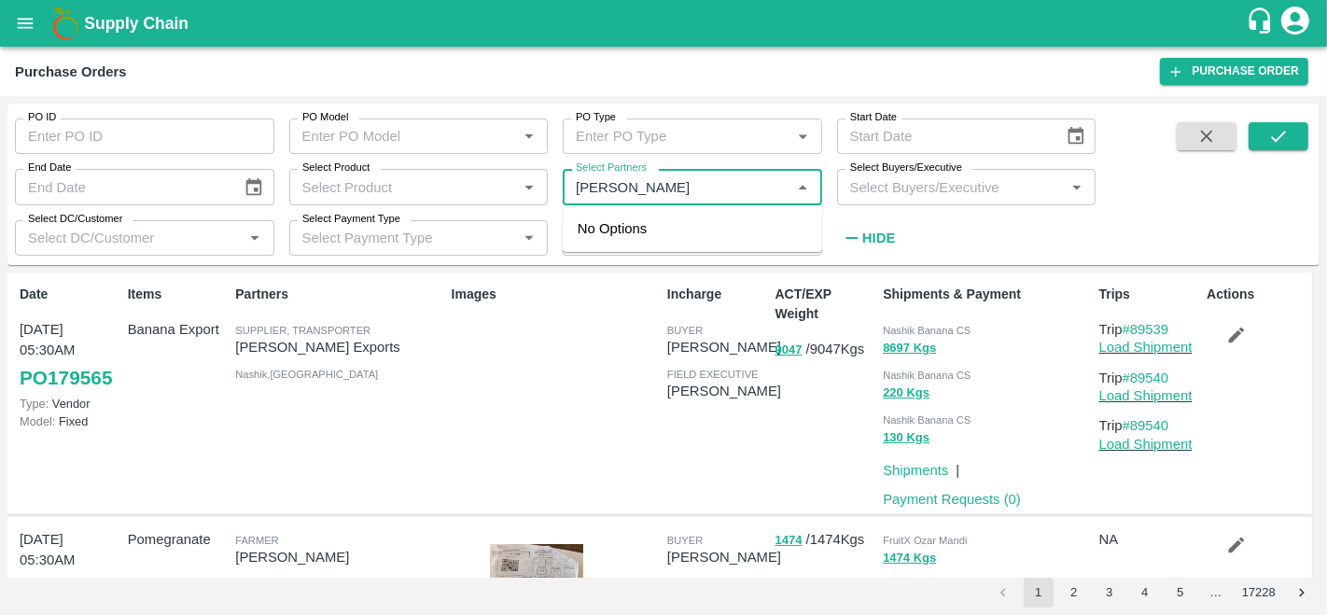
type input "[PERSON_NAME]"
click at [619, 246] on input "checkbox" at bounding box center [603, 248] width 37 height 37
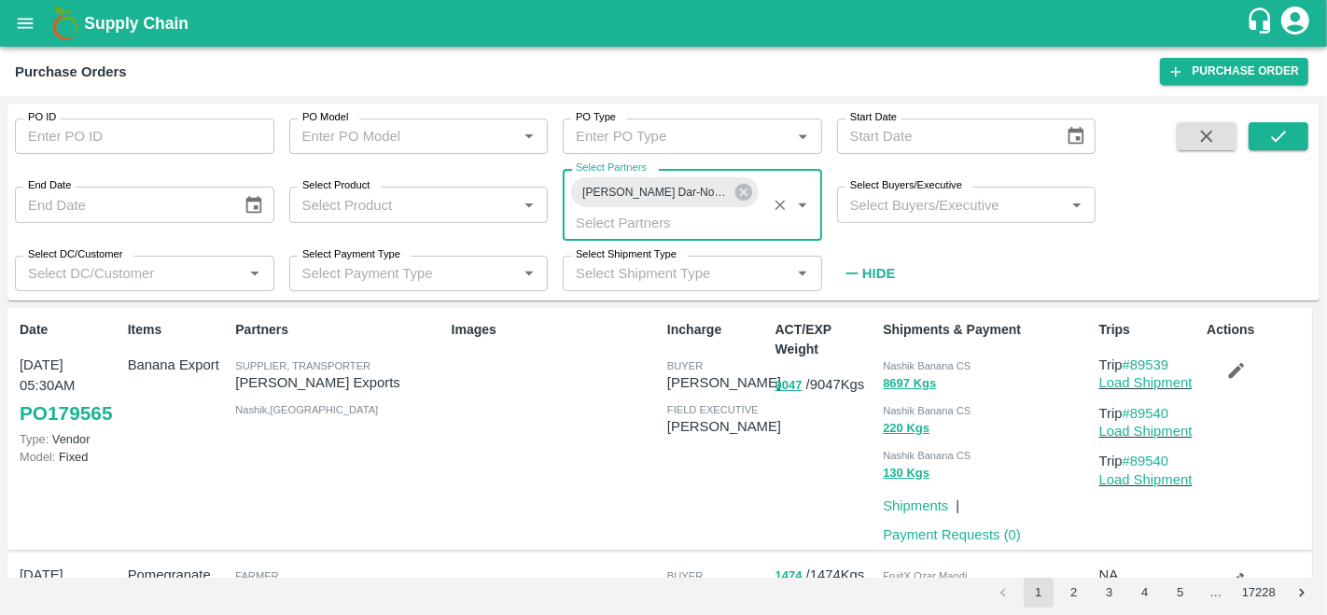
click at [922, 213] on input "Select Buyers/Executive" at bounding box center [950, 204] width 217 height 24
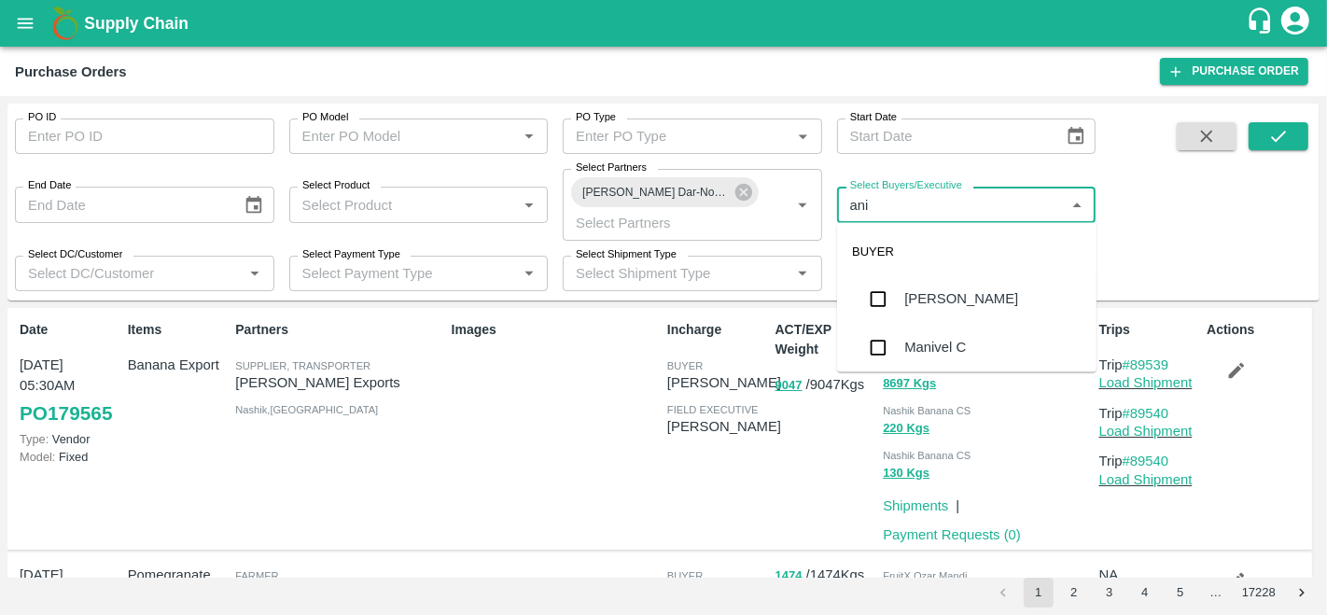
type input "anil"
click at [930, 297] on div "[PERSON_NAME]" at bounding box center [961, 299] width 114 height 21
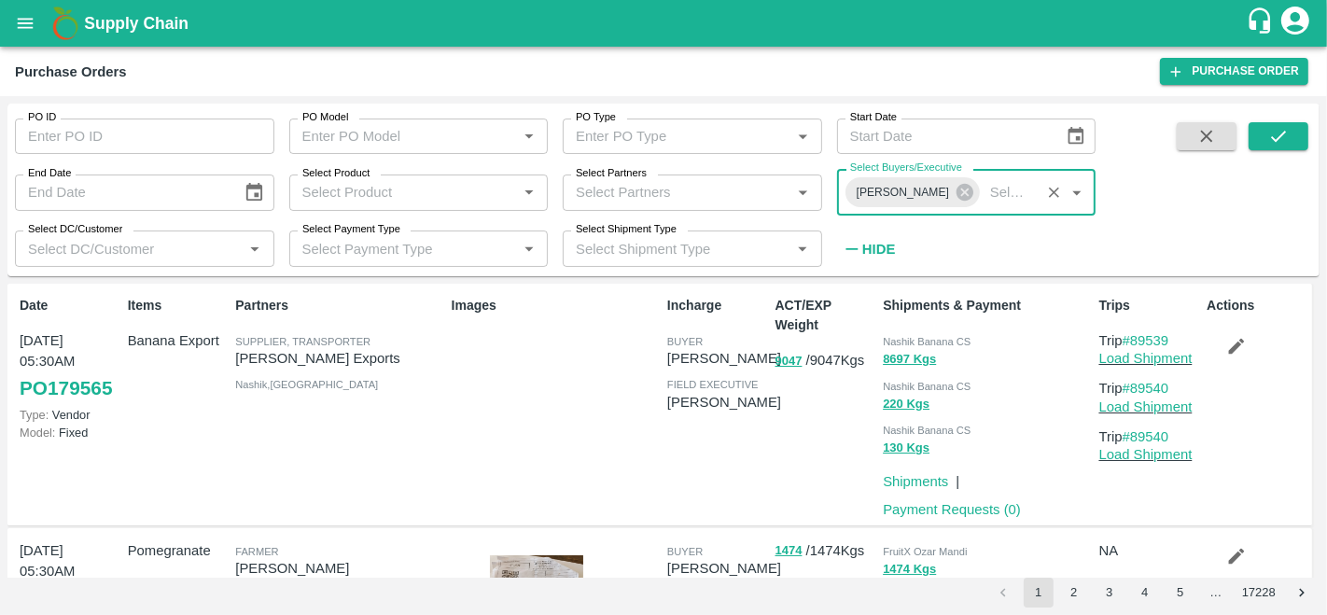
click at [661, 195] on input "Select Partners" at bounding box center [676, 192] width 217 height 24
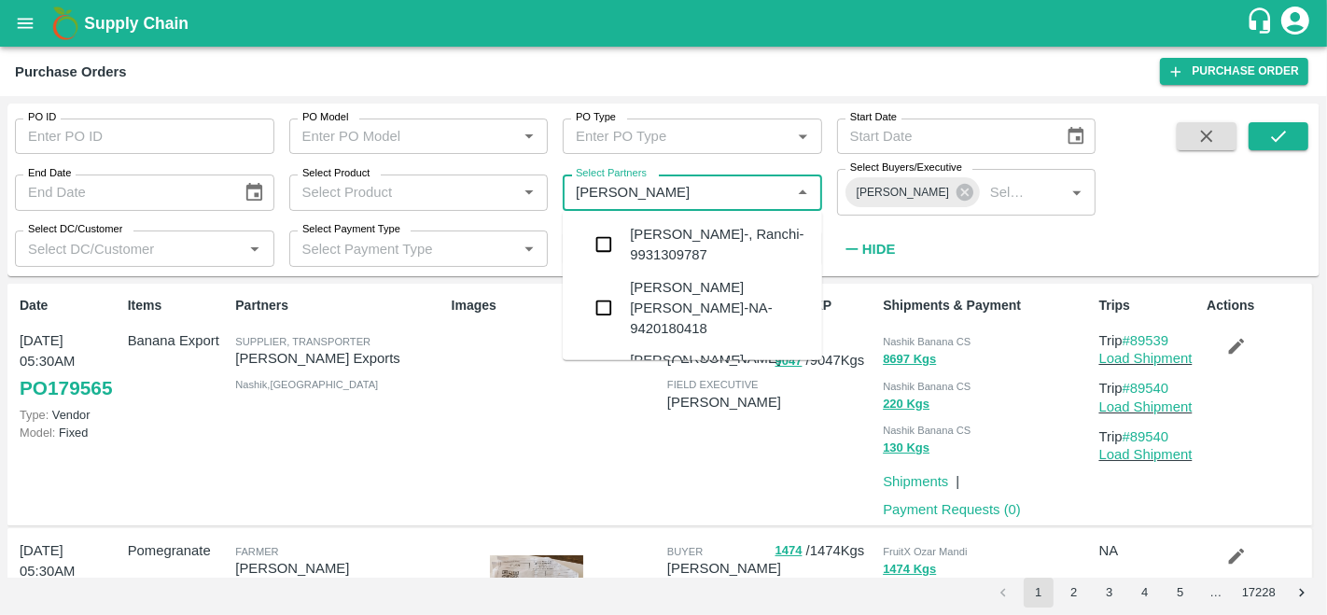
type input "[PERSON_NAME]"
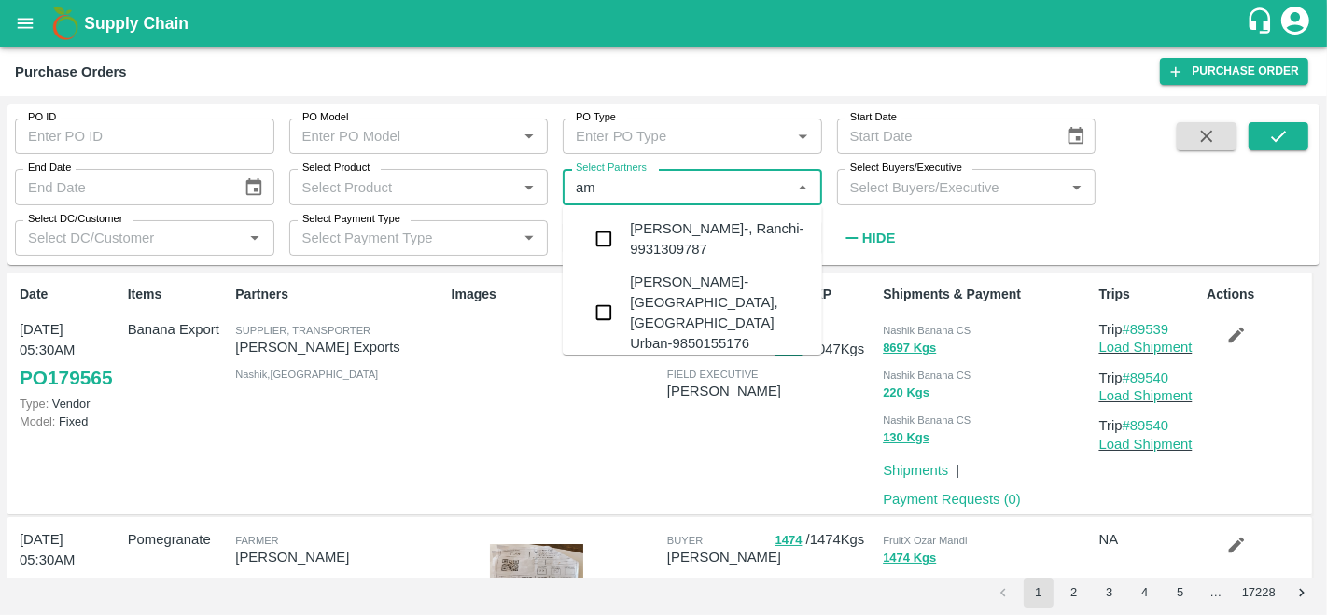
type input "ami"
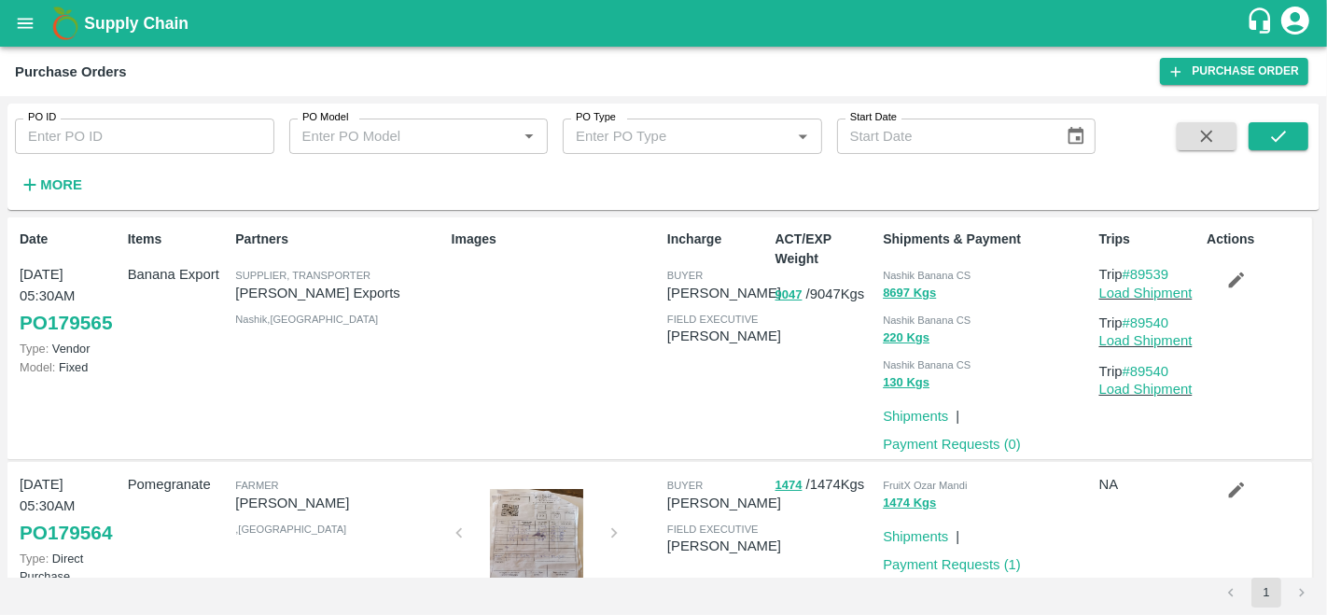
click at [53, 179] on strong "More" at bounding box center [61, 184] width 42 height 15
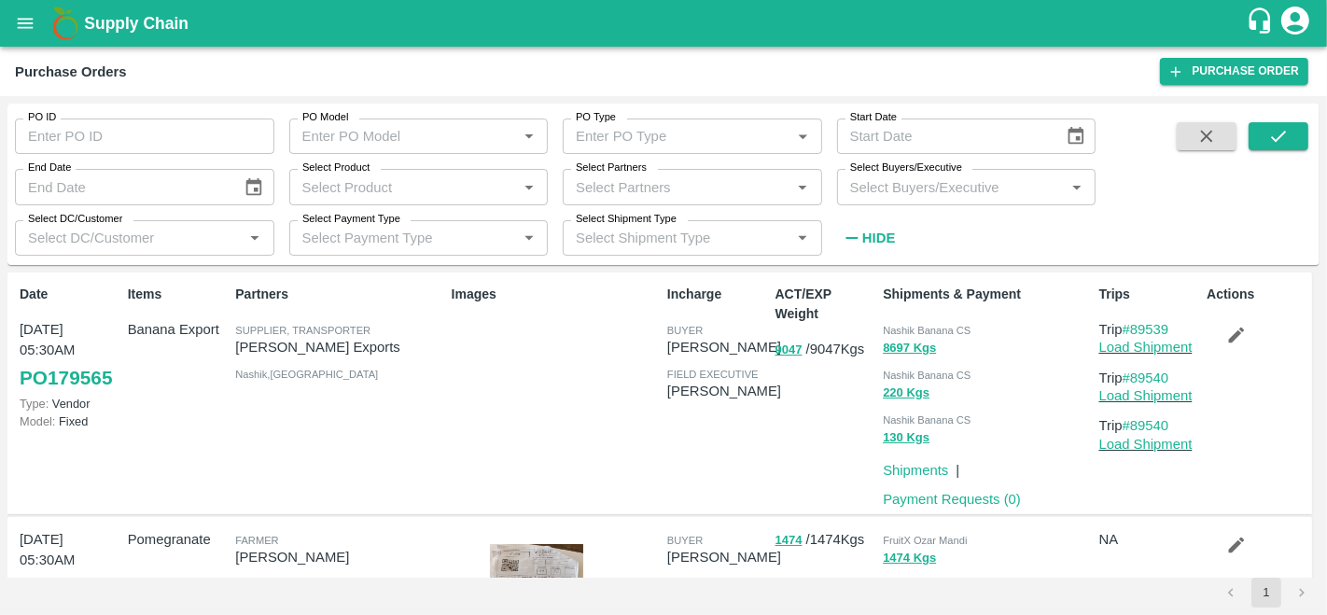
click at [633, 188] on input "Select Partners" at bounding box center [676, 186] width 217 height 24
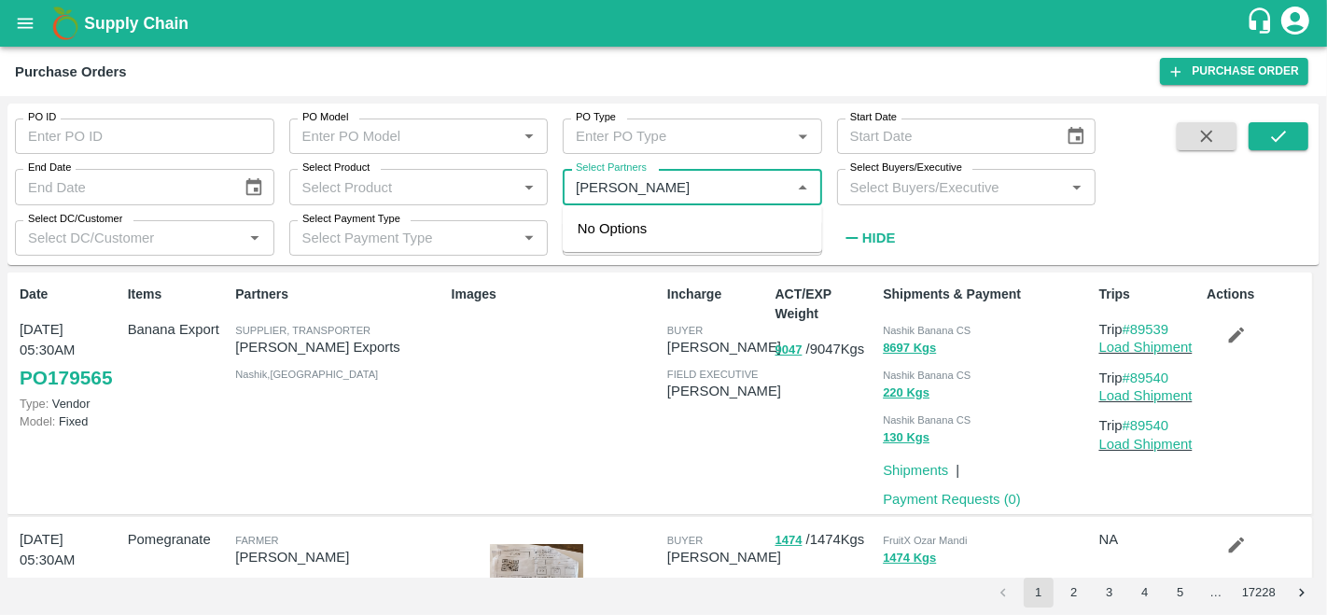
type input "amir ay"
click at [632, 252] on div "Amir Ayoub Dar-Nowpora Kalan, Baramula-8825051433" at bounding box center [718, 249] width 177 height 63
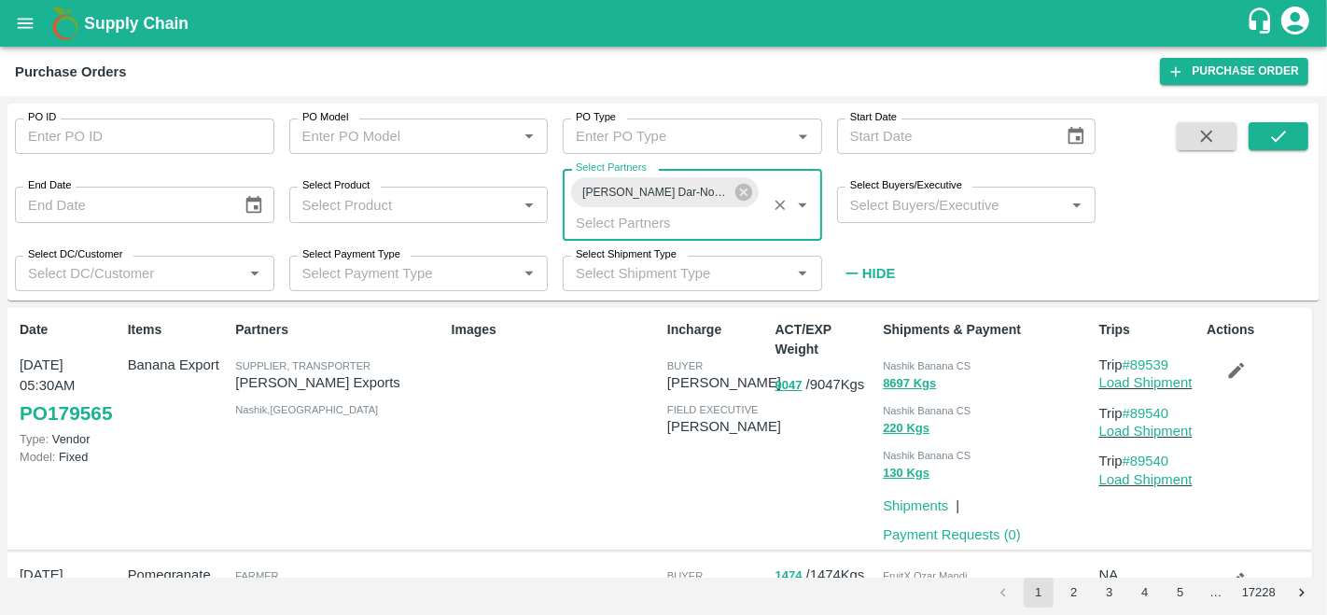
click at [906, 209] on div "PO ID PO ID PO Model PO Model   * PO Type PO Type   * Start Date Start Date End…" at bounding box center [547, 198] width 1095 height 188
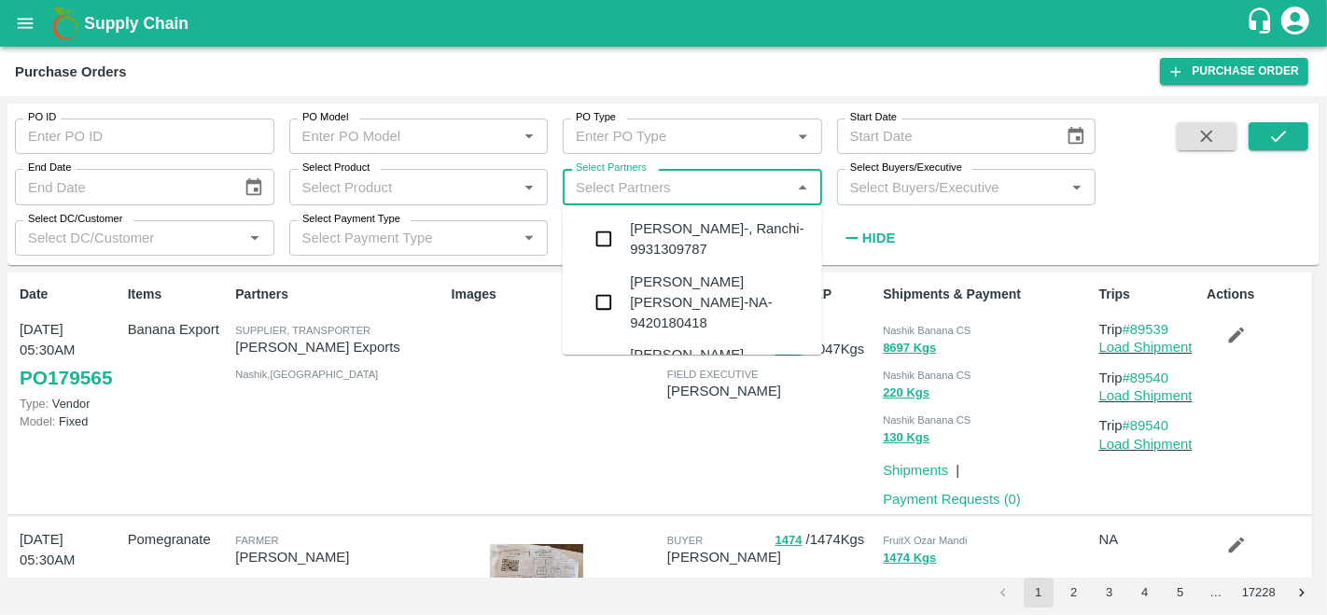
click at [660, 181] on input "Select Partners" at bounding box center [676, 186] width 217 height 24
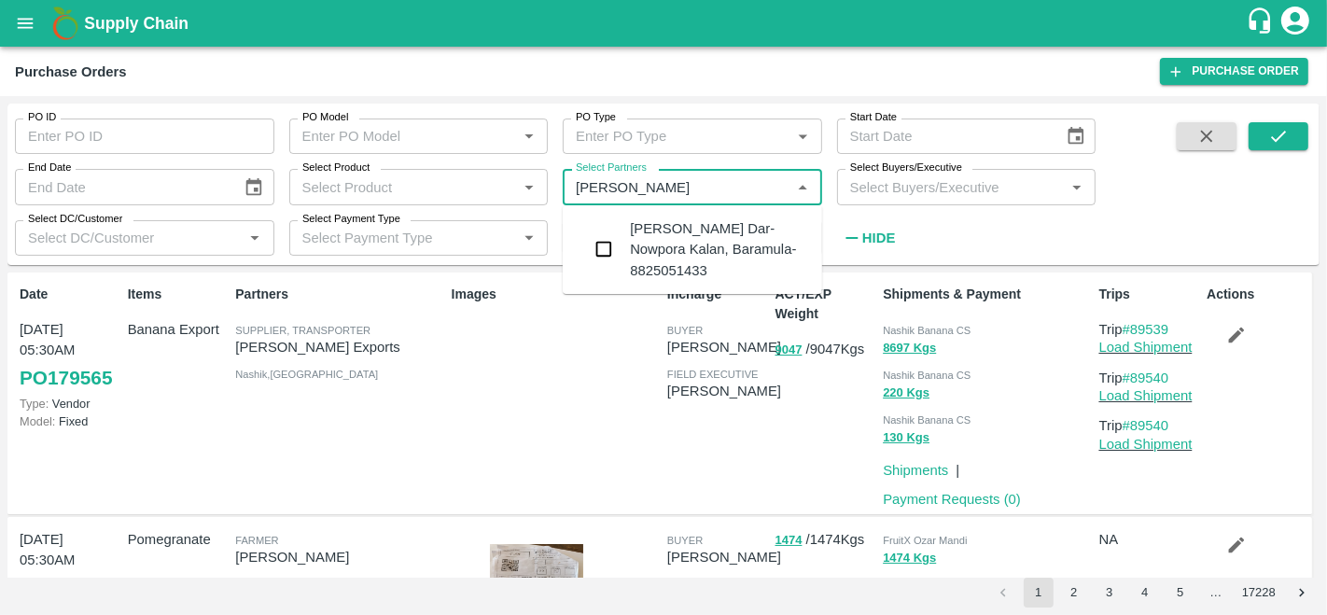
type input "amir ay"
click at [610, 252] on input "checkbox" at bounding box center [603, 248] width 37 height 37
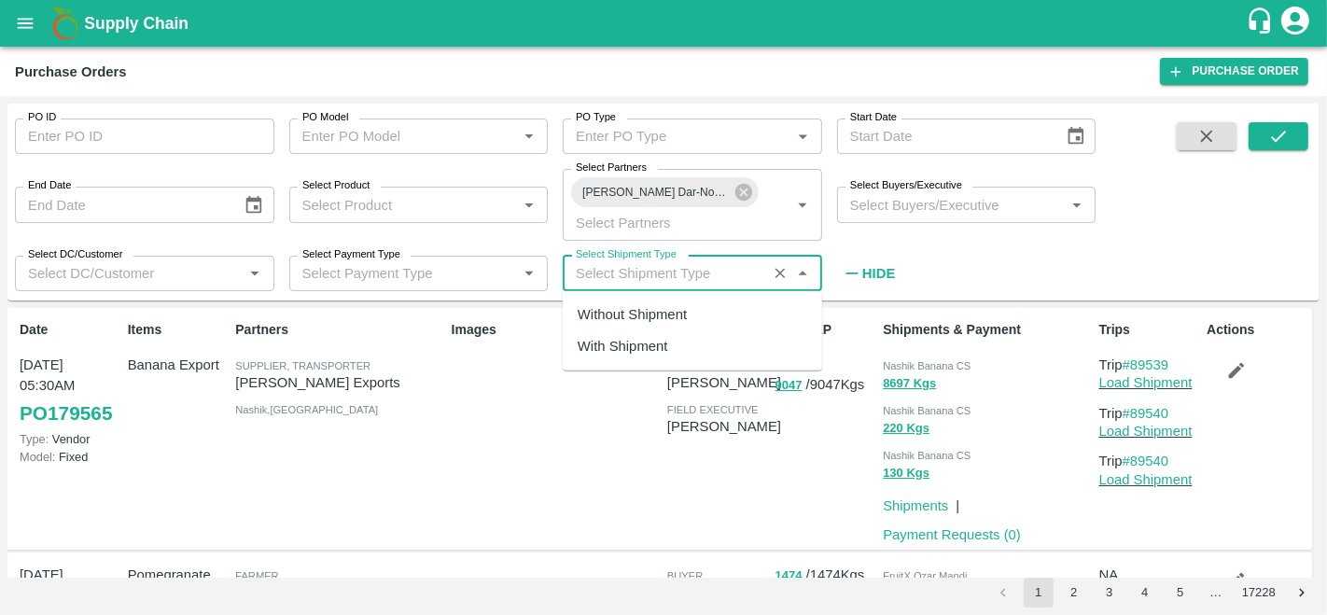
click at [682, 275] on input "Select Shipment Type" at bounding box center [664, 273] width 193 height 24
click at [893, 212] on input "Select Buyers/Executive" at bounding box center [950, 204] width 217 height 24
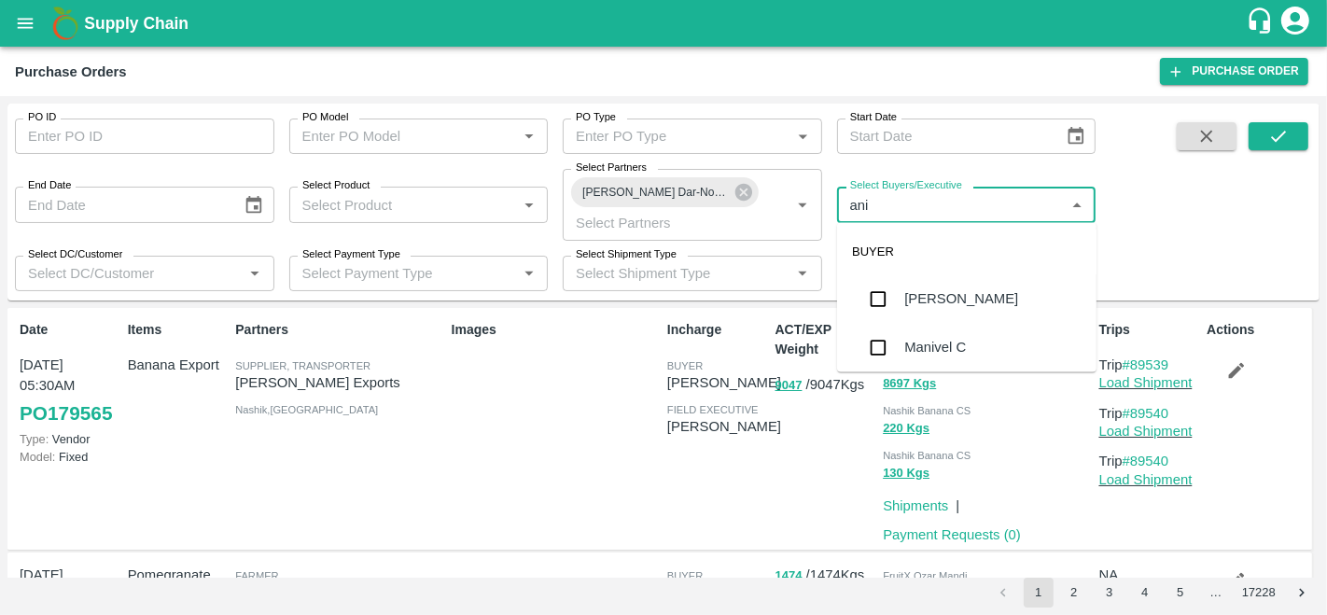
type input "anil"
click at [905, 302] on div "[PERSON_NAME]" at bounding box center [961, 299] width 114 height 21
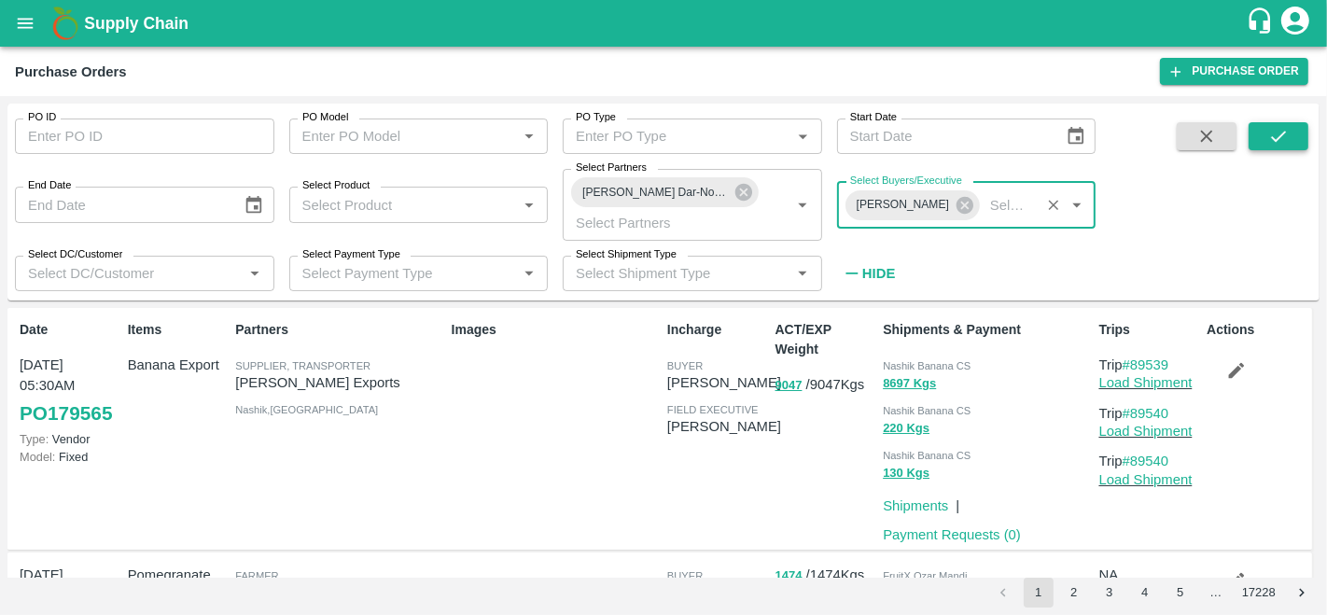
click at [1266, 137] on button "submit" at bounding box center [1278, 136] width 60 height 28
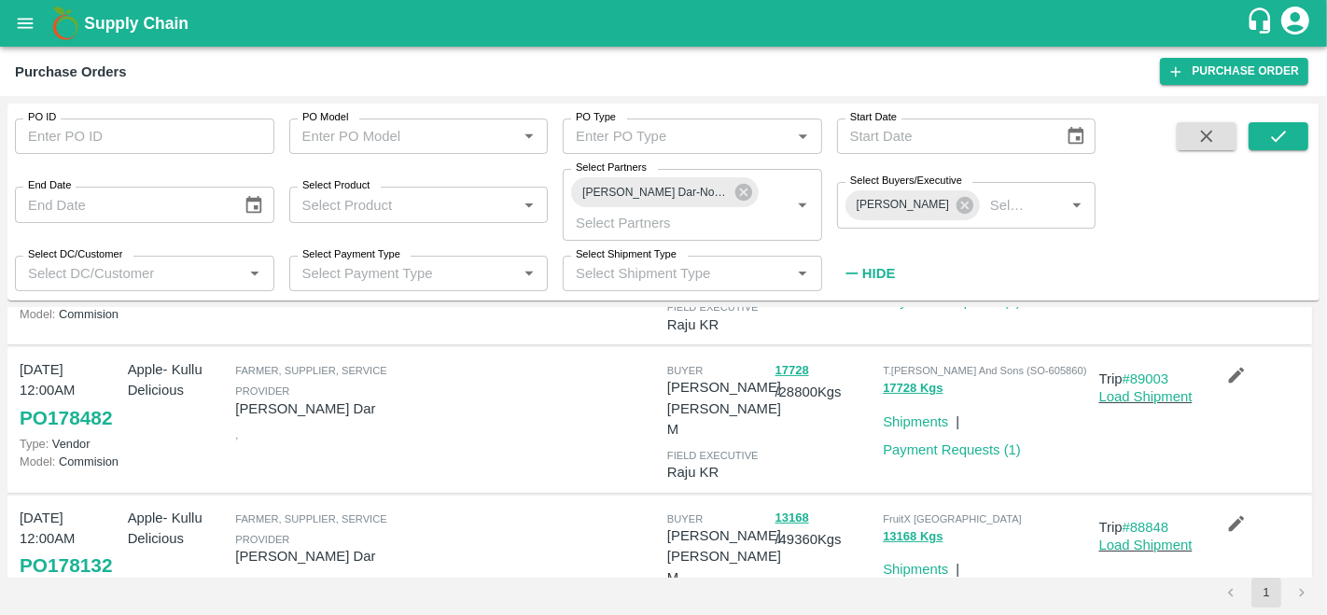
scroll to position [438, 0]
click at [83, 550] on link "PO 178132" at bounding box center [66, 567] width 92 height 34
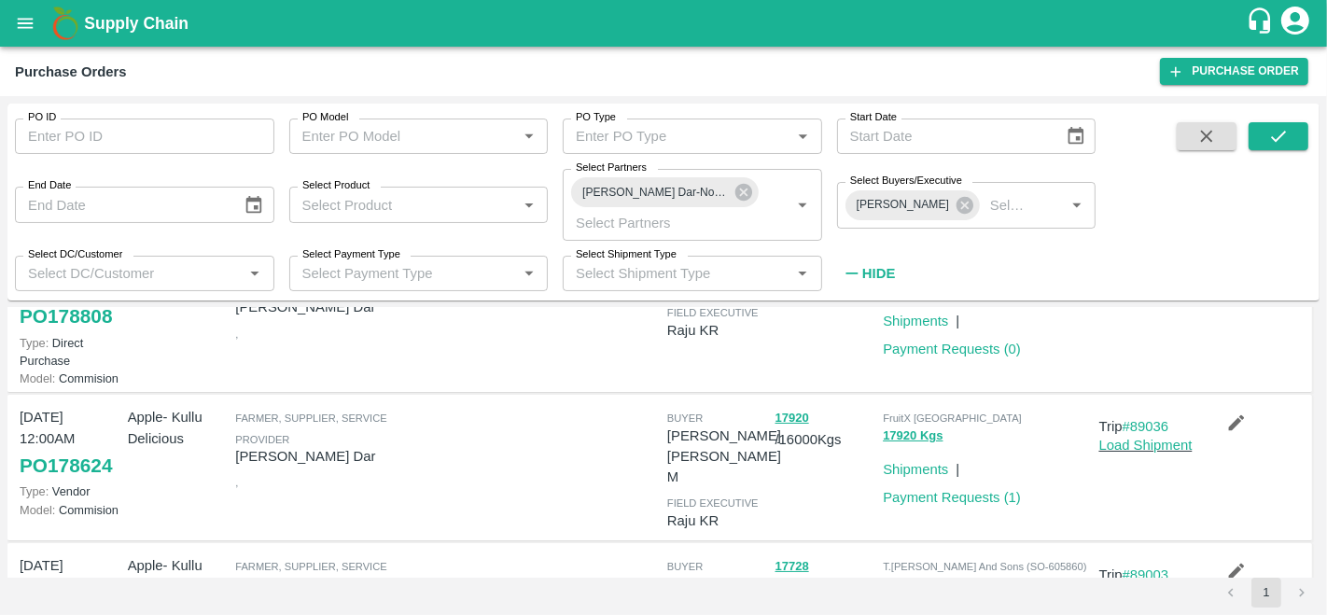
scroll to position [204, 0]
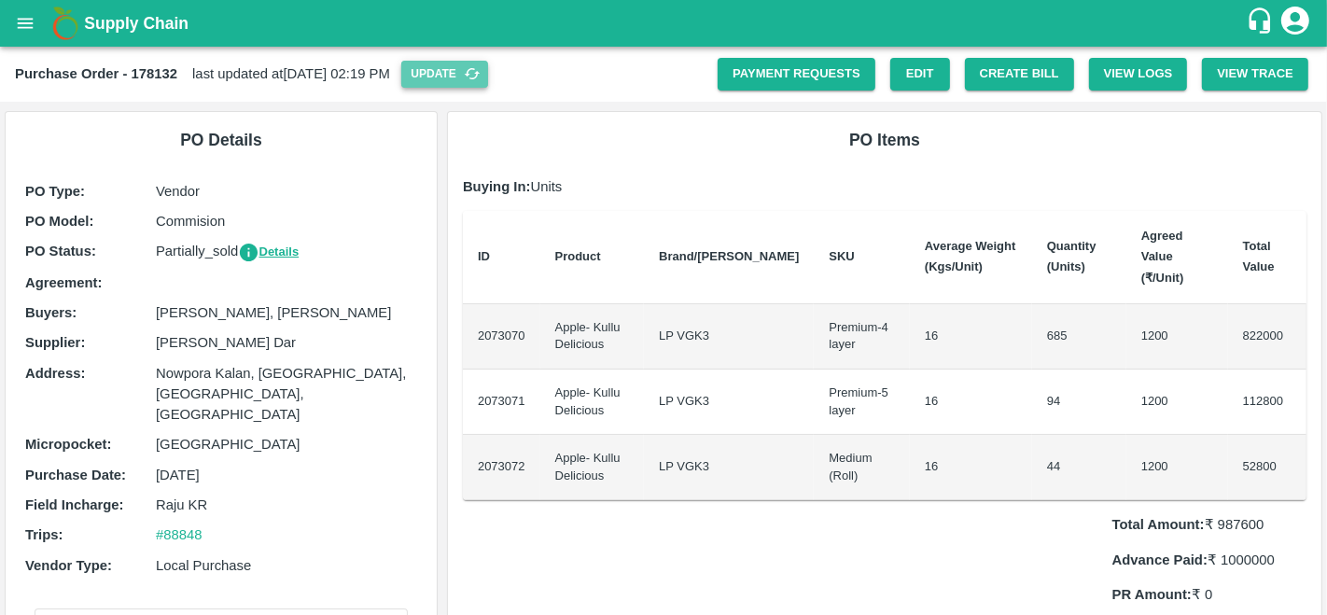
click at [487, 75] on button "Update" at bounding box center [444, 74] width 87 height 27
click at [1014, 81] on button "Create Bill" at bounding box center [1019, 74] width 109 height 33
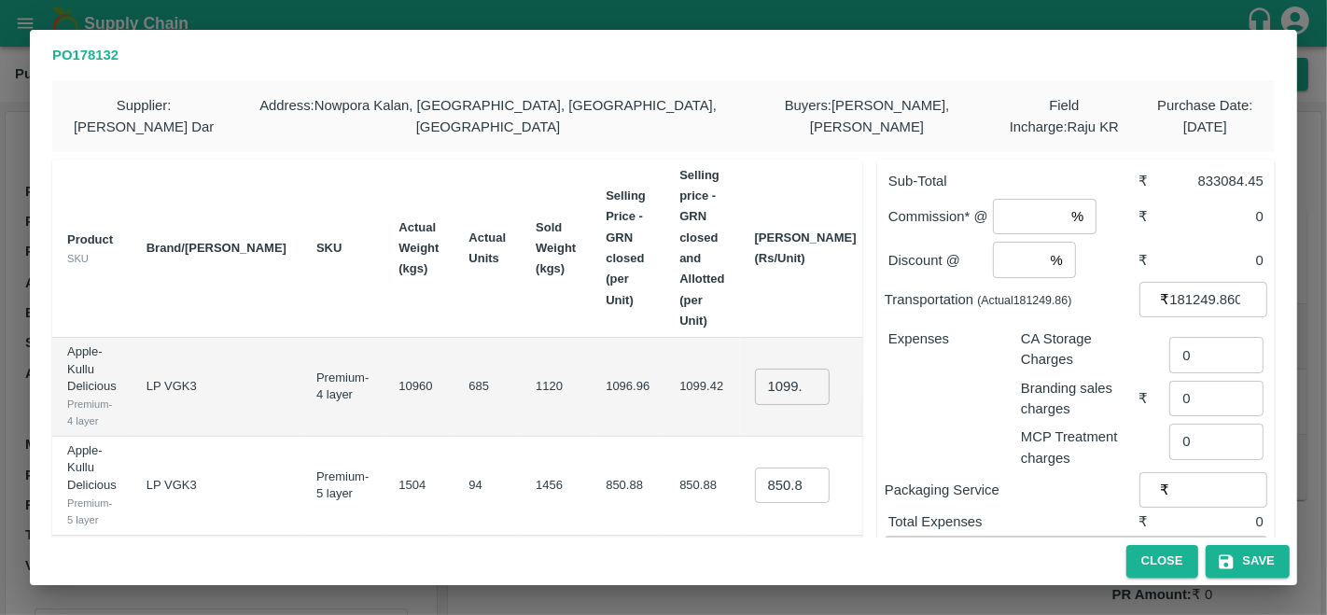
click at [755, 387] on input "1099.4185792349726" at bounding box center [792, 386] width 75 height 35
click at [1016, 218] on input "number" at bounding box center [1028, 216] width 71 height 35
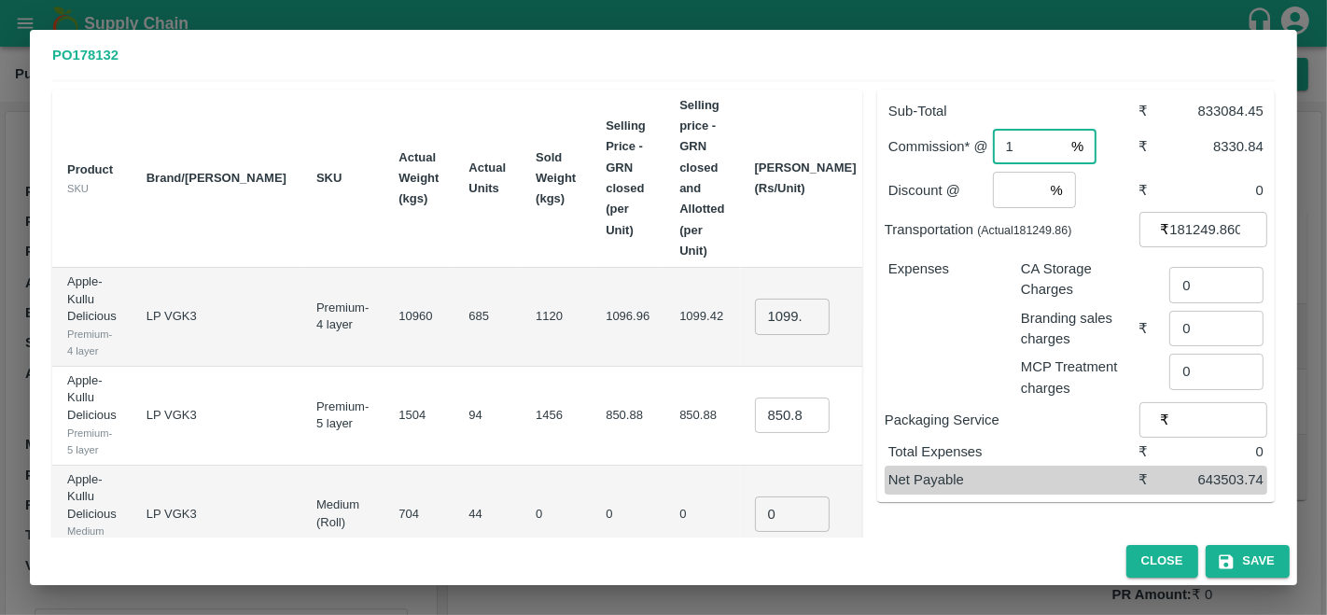
scroll to position [70, 0]
type input "1"
click at [1005, 193] on input "number" at bounding box center [1018, 189] width 50 height 35
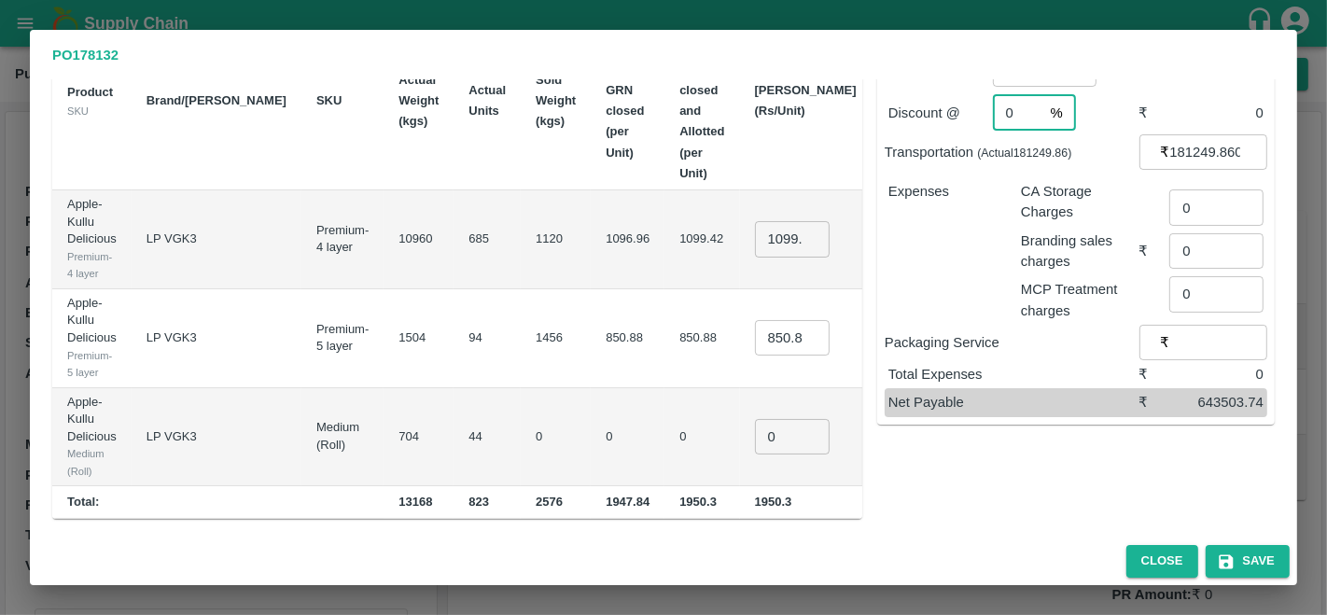
type input "0"
click at [755, 228] on input "1099.4185792349726" at bounding box center [792, 238] width 75 height 35
type input "1199.4185792349726"
click at [755, 329] on input "850.88" at bounding box center [792, 337] width 75 height 35
type input "950.88"
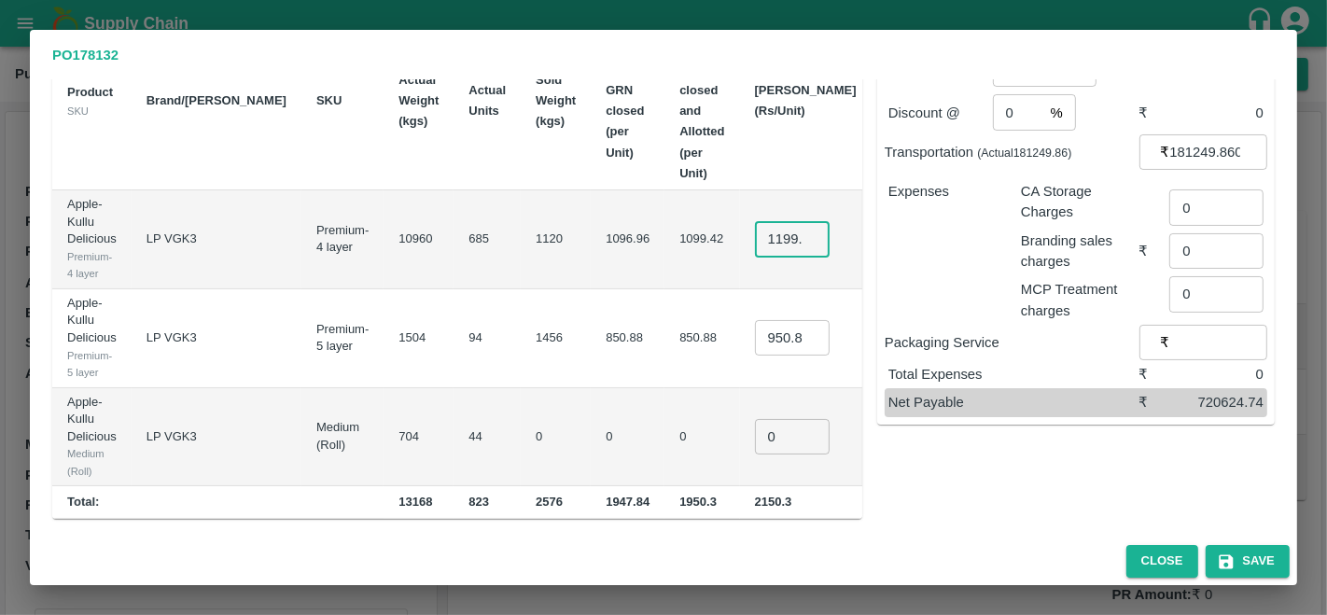
click at [755, 230] on input "1199.4185792349726" at bounding box center [792, 238] width 75 height 35
type input "1200"
click at [755, 338] on input "950.88" at bounding box center [792, 339] width 75 height 35
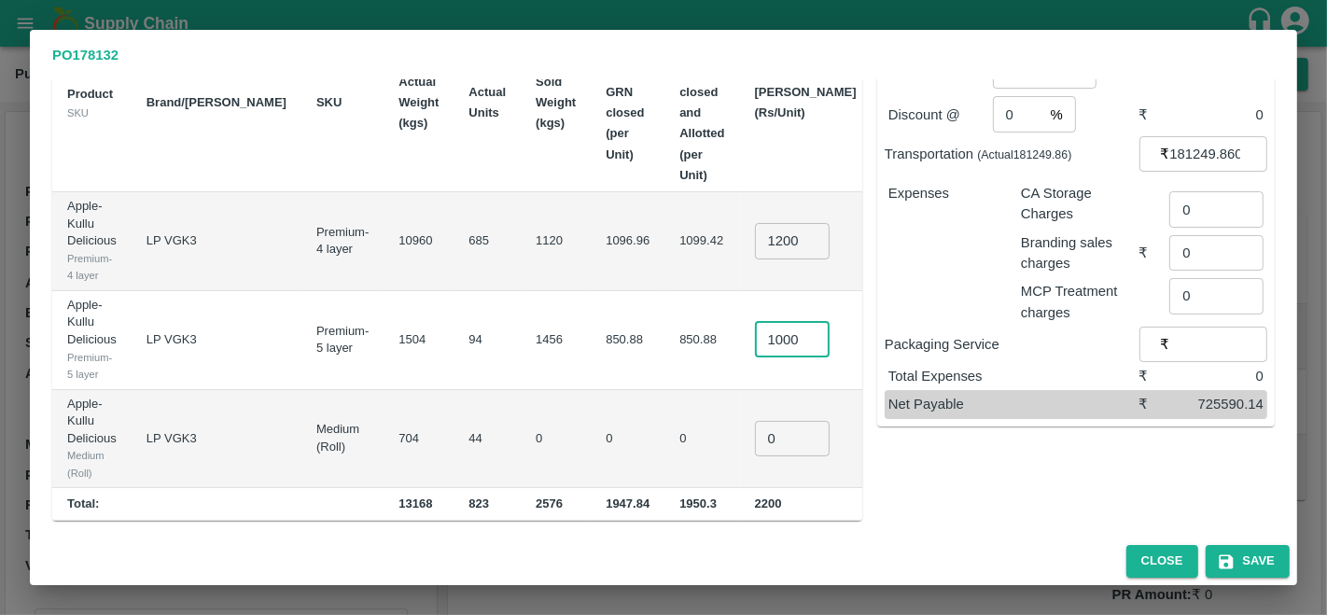
scroll to position [0, 7]
type input "1000"
click at [1016, 482] on div "Sub-Total ₹ 916000 Commission* @ 1 % ​ ₹ 9160 Discount @ 0 % ​ ₹ 0 Transportati…" at bounding box center [1068, 260] width 412 height 522
click at [755, 237] on input "1200" at bounding box center [792, 240] width 75 height 35
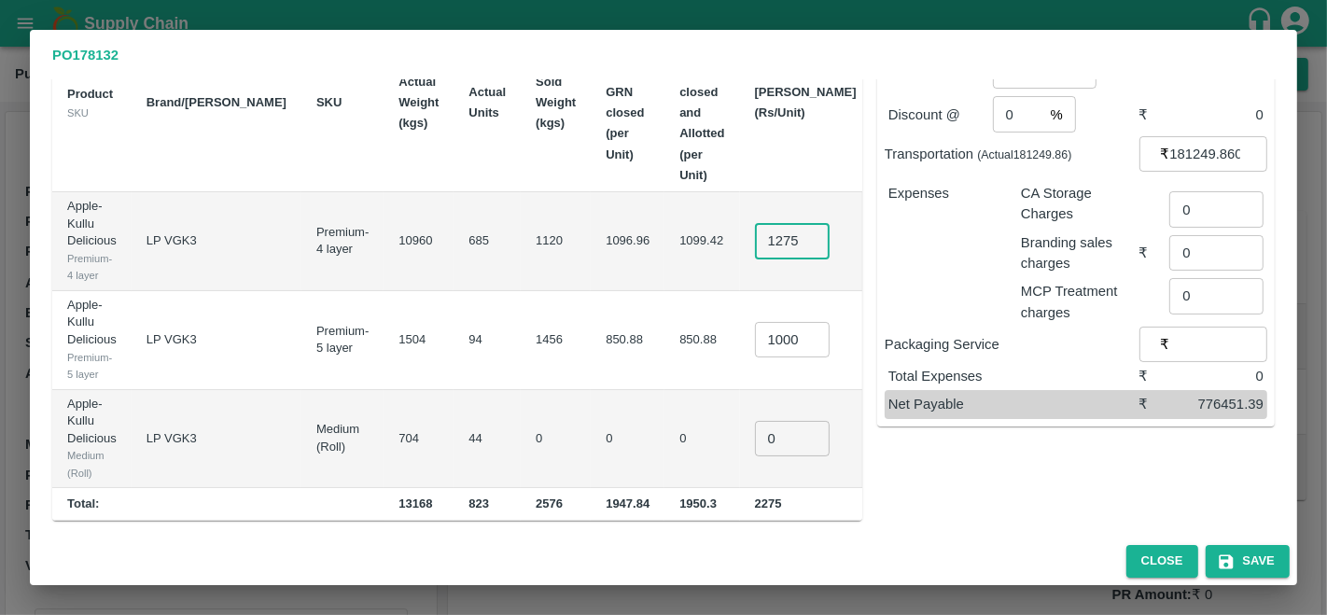
scroll to position [0, 5]
type input "1275"
click at [956, 486] on div "Sub-Total ₹ 967375 Commission* @ 1 % ​ ₹ 9673.75 Discount @ 0 % ​ ₹ 0 Transport…" at bounding box center [1068, 260] width 412 height 522
click at [755, 432] on input "0" at bounding box center [792, 438] width 75 height 35
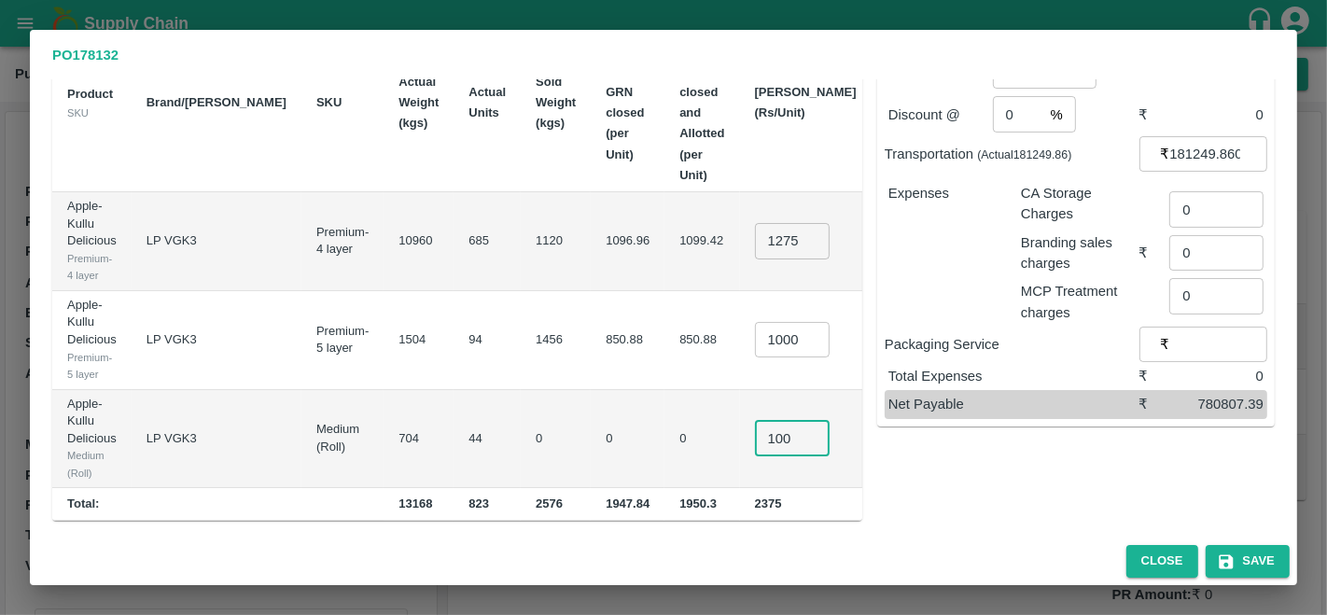
type input "100"
click at [912, 455] on div "Sub-Total ₹ 971775 Commission* @ 1 % ​ ₹ 9717.75 Discount @ 0 % ​ ₹ 0 Transport…" at bounding box center [1068, 260] width 412 height 522
click at [755, 236] on input "1275" at bounding box center [792, 240] width 75 height 35
type input "1200"
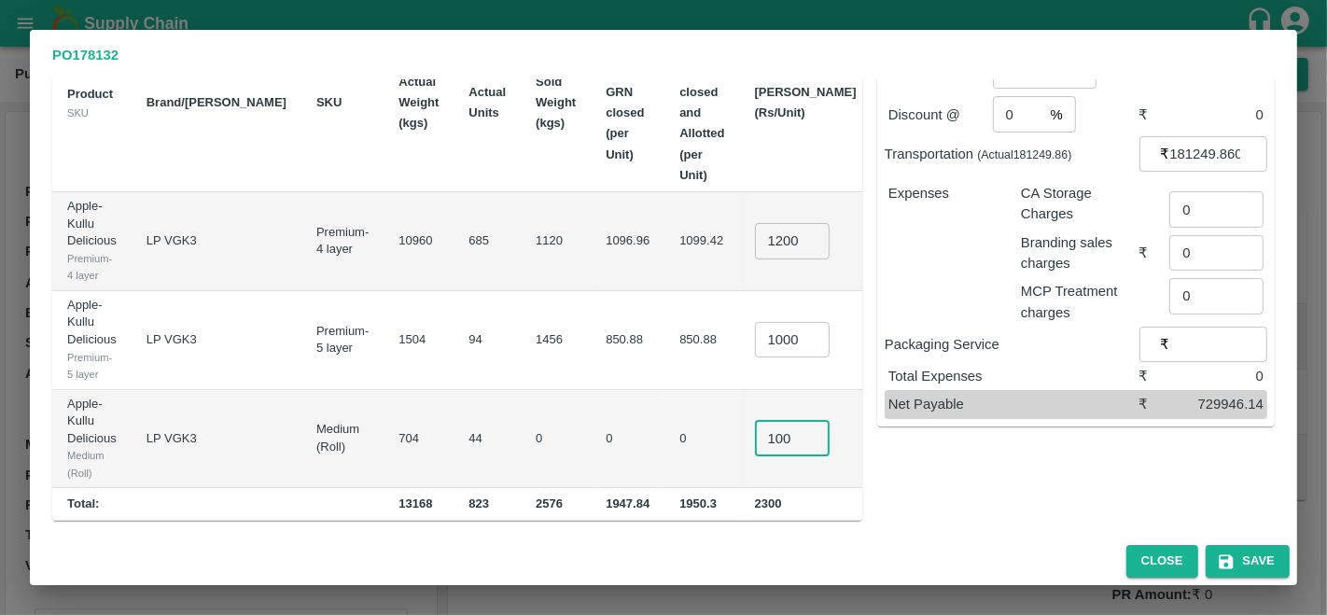
scroll to position [0, 0]
click at [755, 441] on input "100" at bounding box center [792, 438] width 75 height 35
type input "700"
click at [755, 240] on input "1200" at bounding box center [792, 240] width 75 height 35
type input "1220"
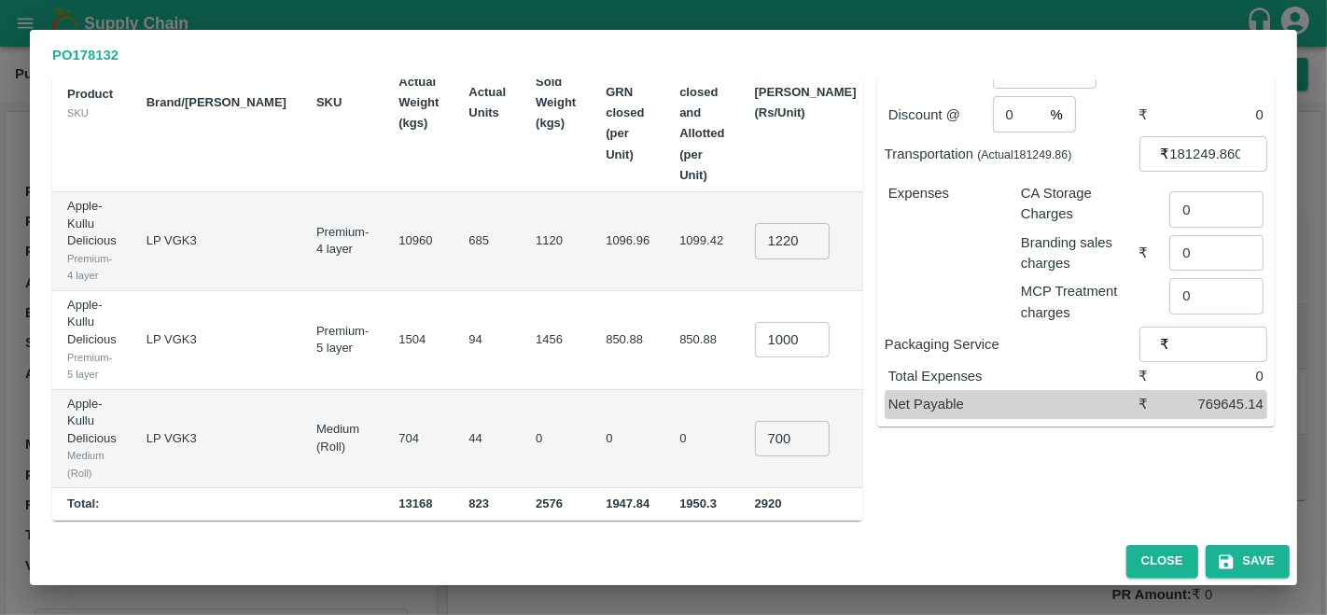
click at [976, 499] on div "Sub-Total ₹ 960500 Commission* @ 1 % ​ ₹ 9605 Discount @ 0 % ​ ₹ 0 Transportati…" at bounding box center [1068, 260] width 412 height 522
click at [1247, 563] on button "Save" at bounding box center [1247, 561] width 84 height 33
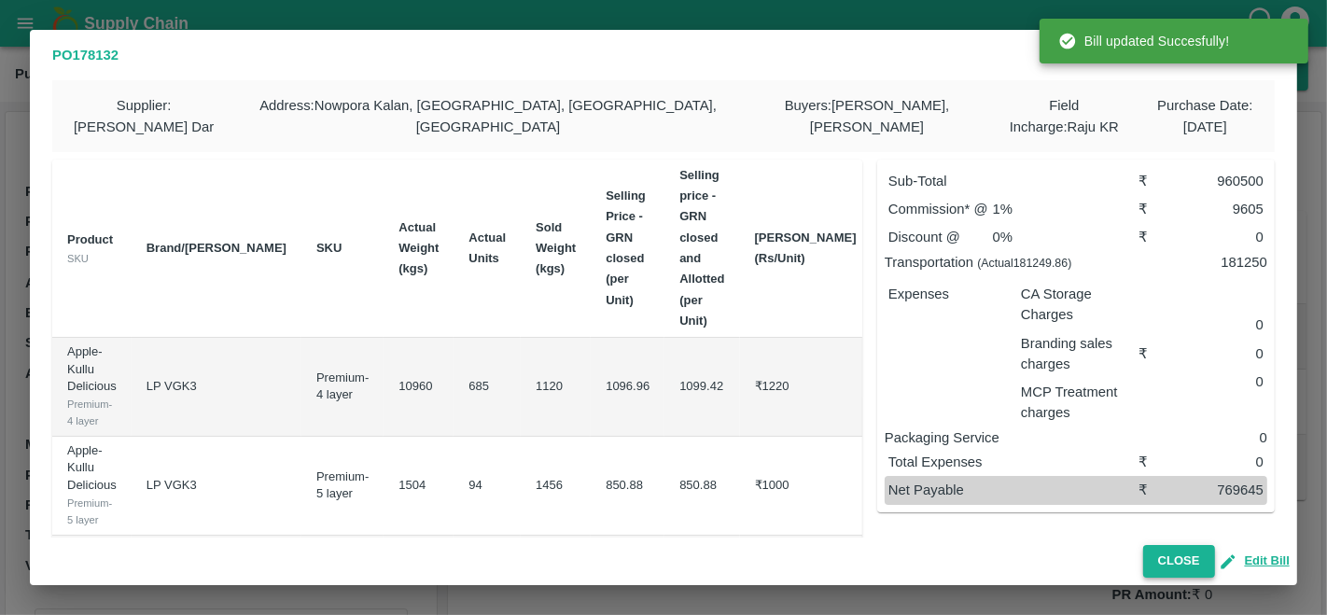
click at [1177, 556] on button "Close" at bounding box center [1179, 561] width 72 height 33
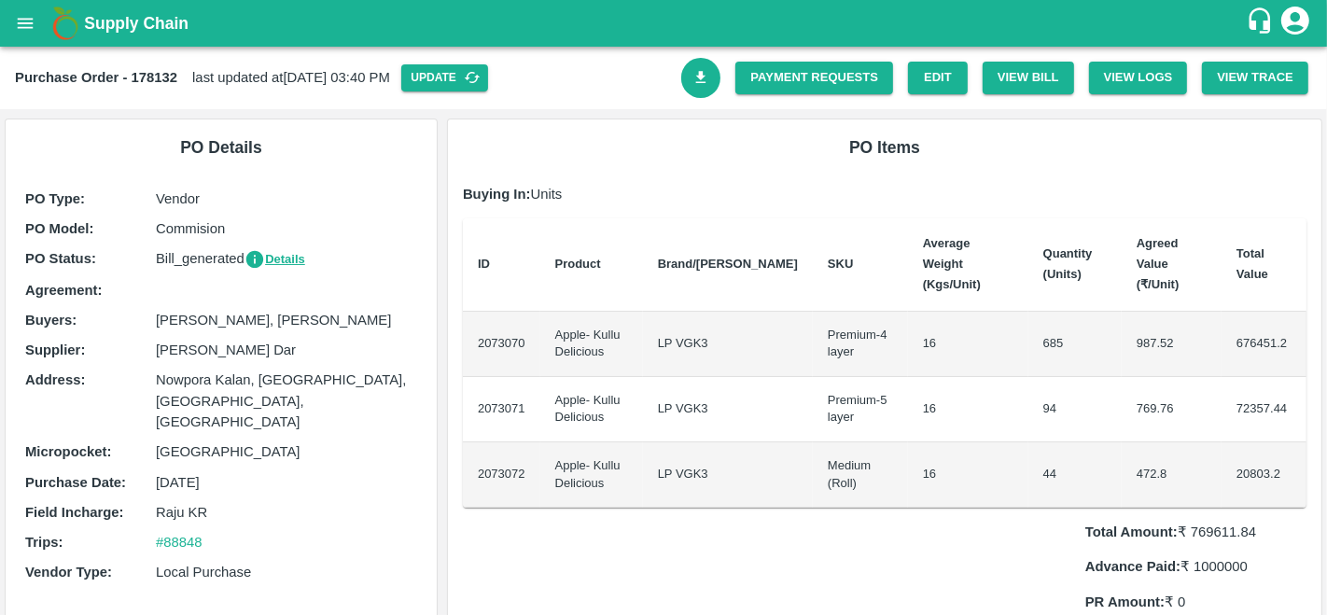
click at [701, 71] on icon "Download Bill" at bounding box center [701, 78] width 18 height 18
click at [821, 73] on link "Payment Requests" at bounding box center [814, 78] width 158 height 33
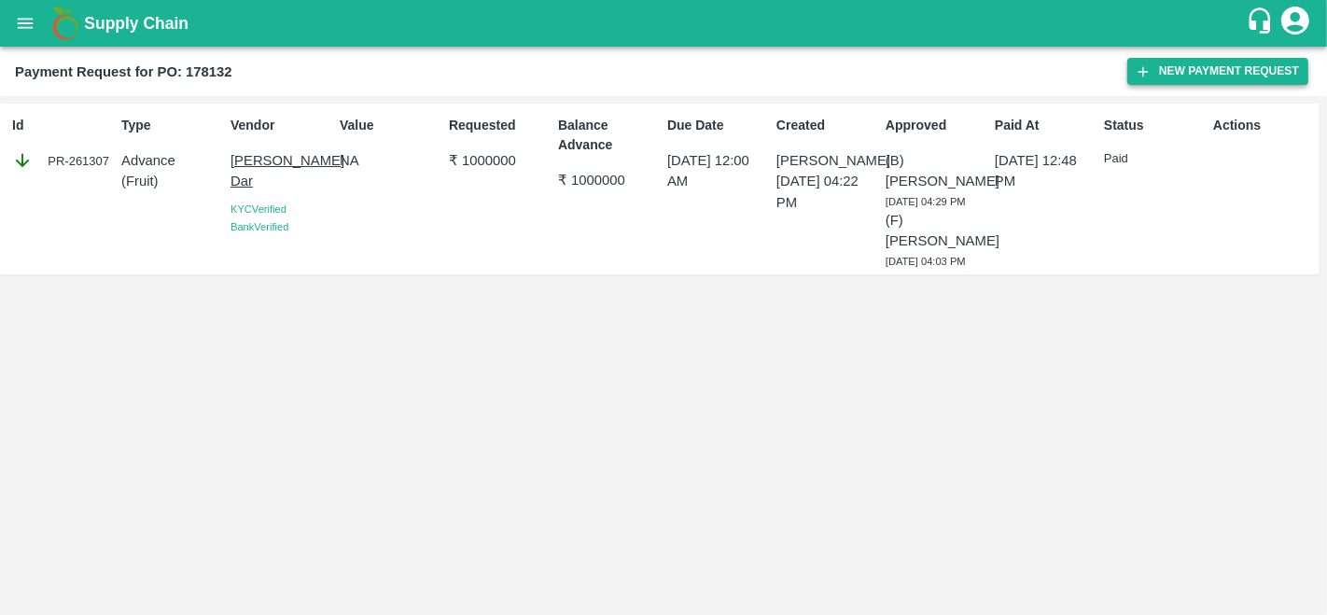
click at [1226, 62] on button "New Payment Request" at bounding box center [1217, 71] width 181 height 27
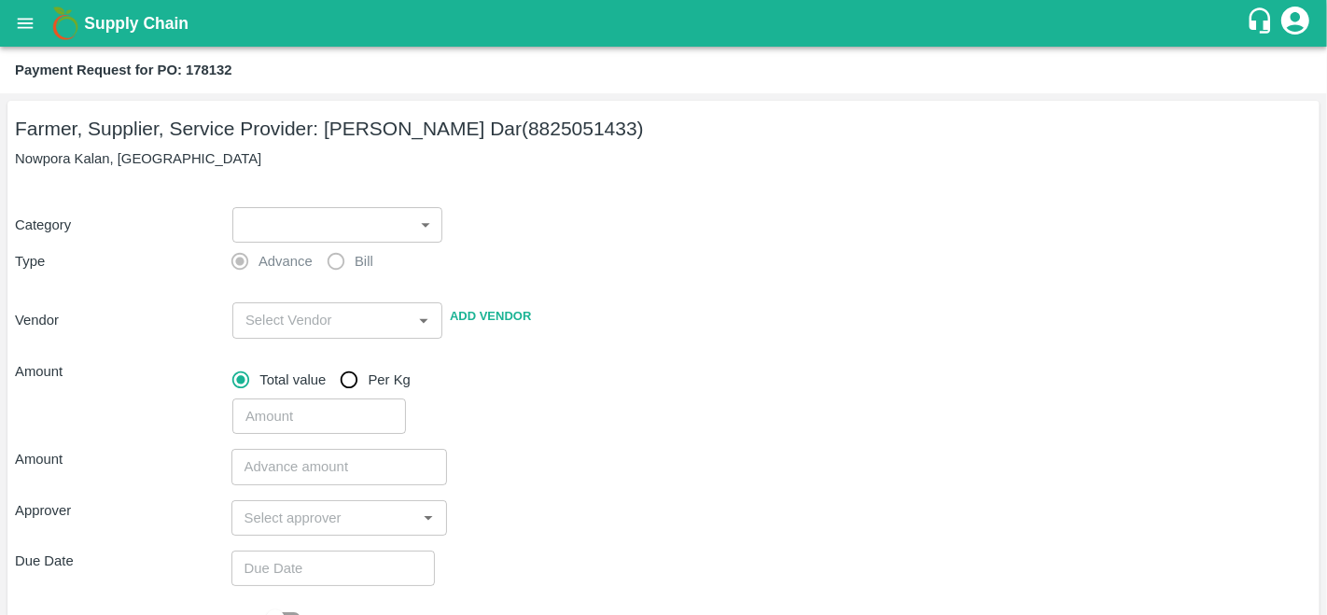
click at [280, 227] on body "Supply Chain Payment Request for PO: 178132 Farmer, Supplier, Service Provider:…" at bounding box center [663, 307] width 1327 height 615
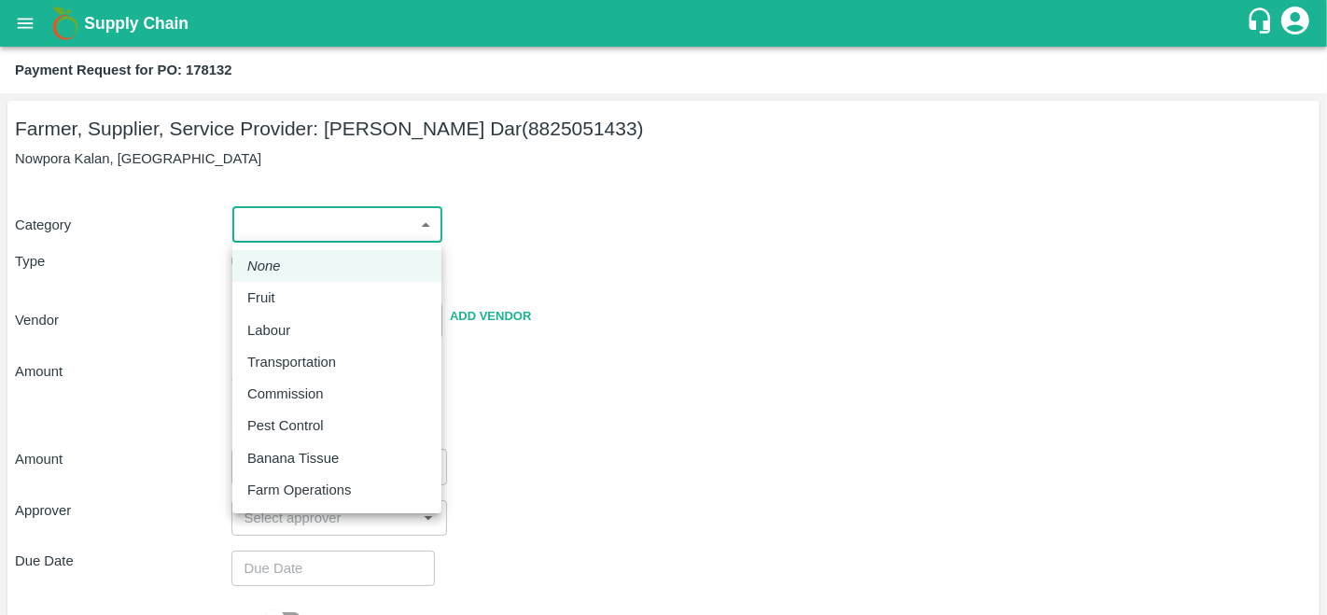
click at [294, 299] on div "Fruit" at bounding box center [336, 297] width 179 height 21
type input "1"
type input "[PERSON_NAME] Dar - 8825051433(Farmer, Supplier, Service Provider)"
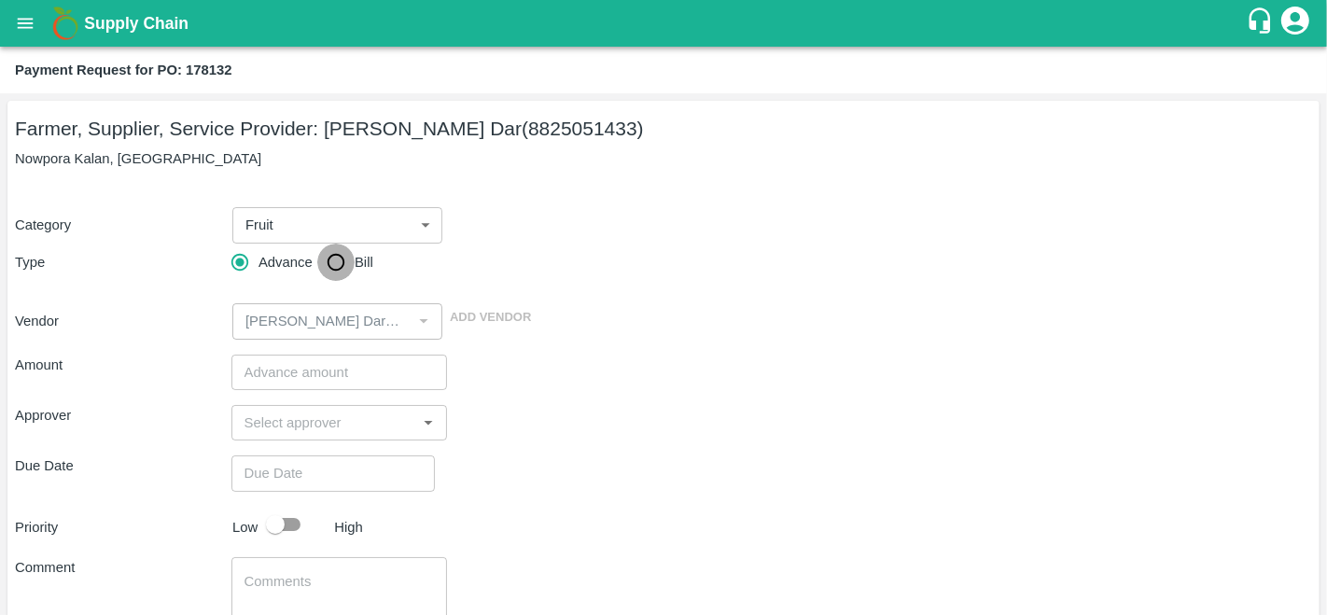
click at [331, 262] on input "Bill" at bounding box center [335, 262] width 37 height 37
radio input "true"
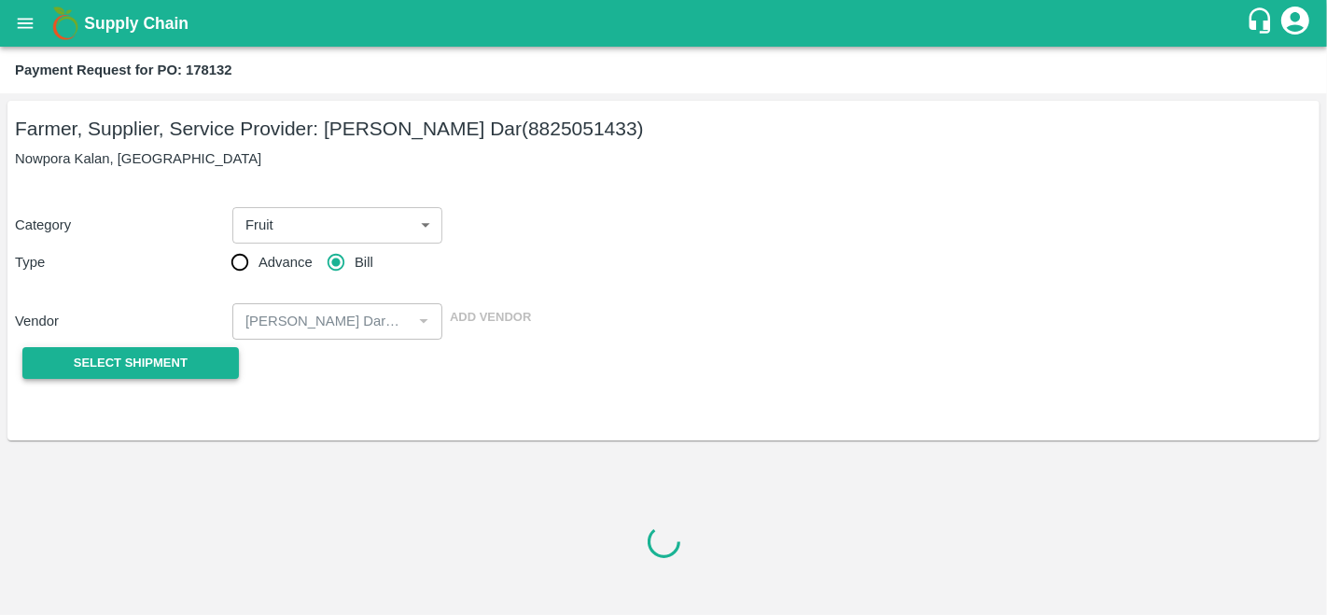
click at [216, 364] on button "Select Shipment" at bounding box center [130, 363] width 216 height 33
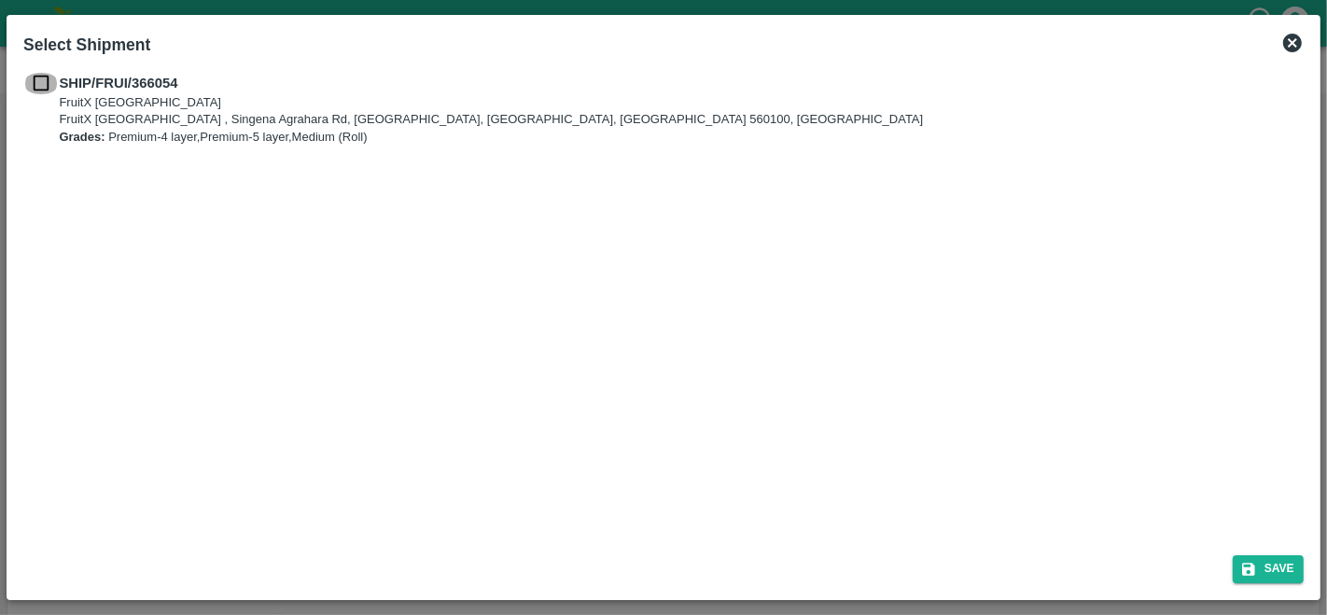
click at [40, 81] on input "checkbox" at bounding box center [40, 83] width 35 height 21
checkbox input "true"
click at [1265, 577] on button "Save" at bounding box center [1267, 568] width 71 height 27
type input "[DATE]"
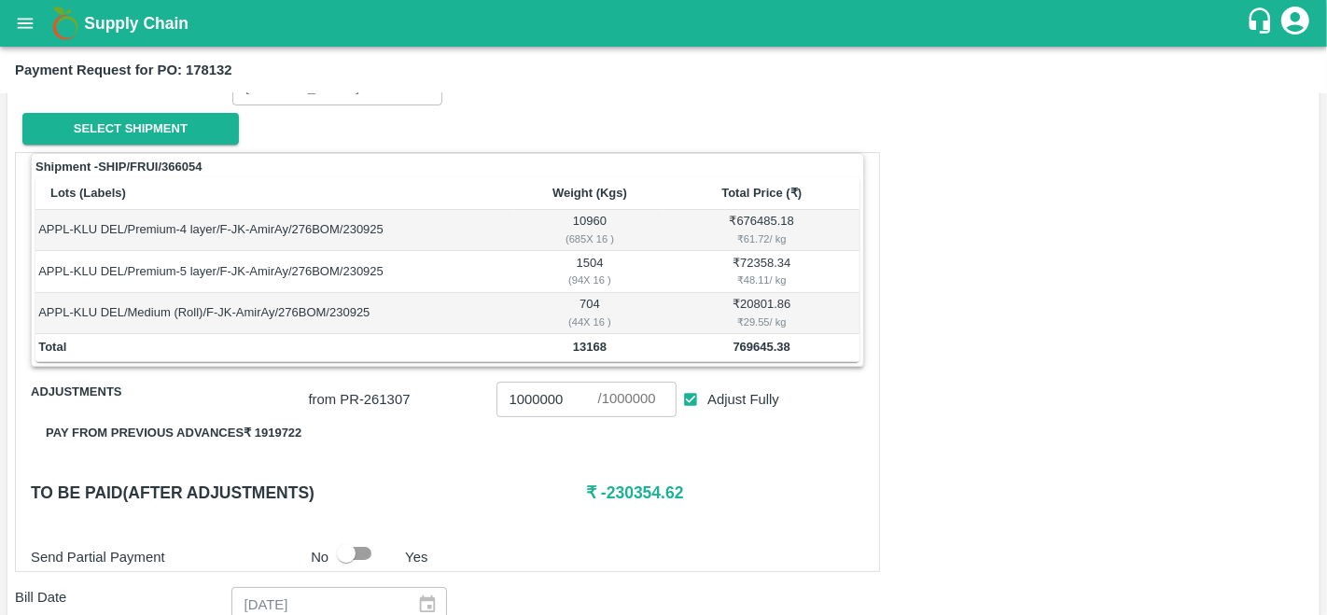
scroll to position [238, 0]
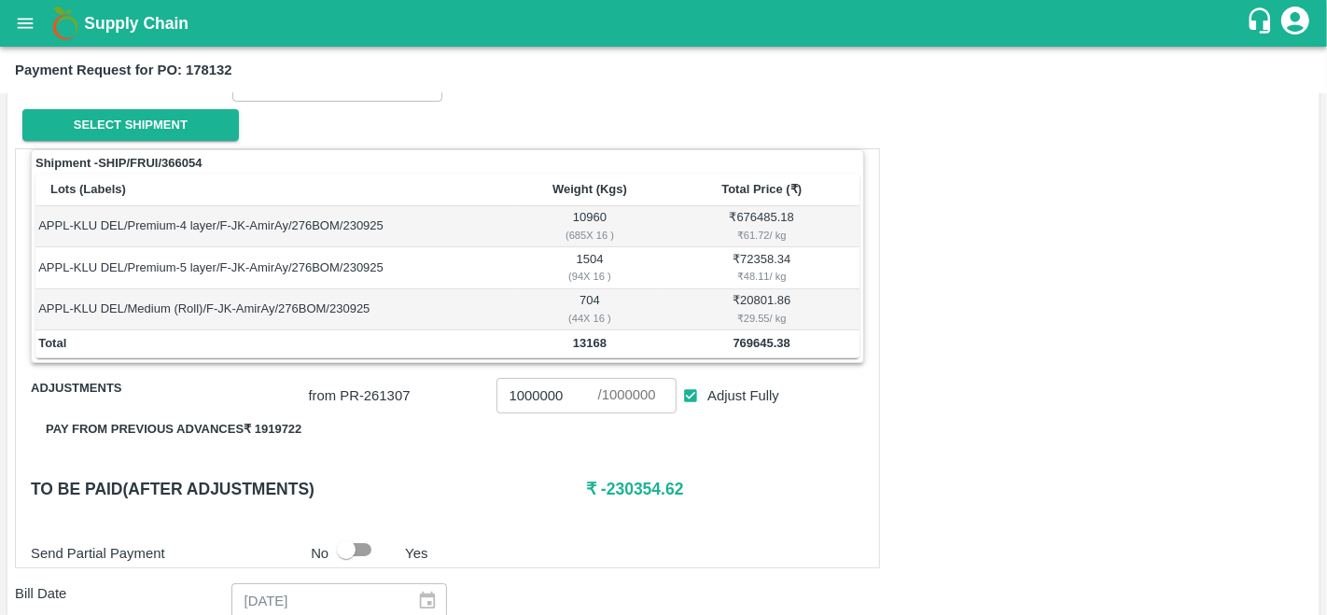
click at [786, 337] on b "769645.38" at bounding box center [761, 343] width 57 height 14
copy b "769645.38"
drag, startPoint x: 553, startPoint y: 396, endPoint x: 450, endPoint y: 381, distance: 104.6
click at [450, 381] on div "from PR- 261307 1000000 ​ / 1000000 ​ Adjust Fully" at bounding box center [582, 391] width 563 height 43
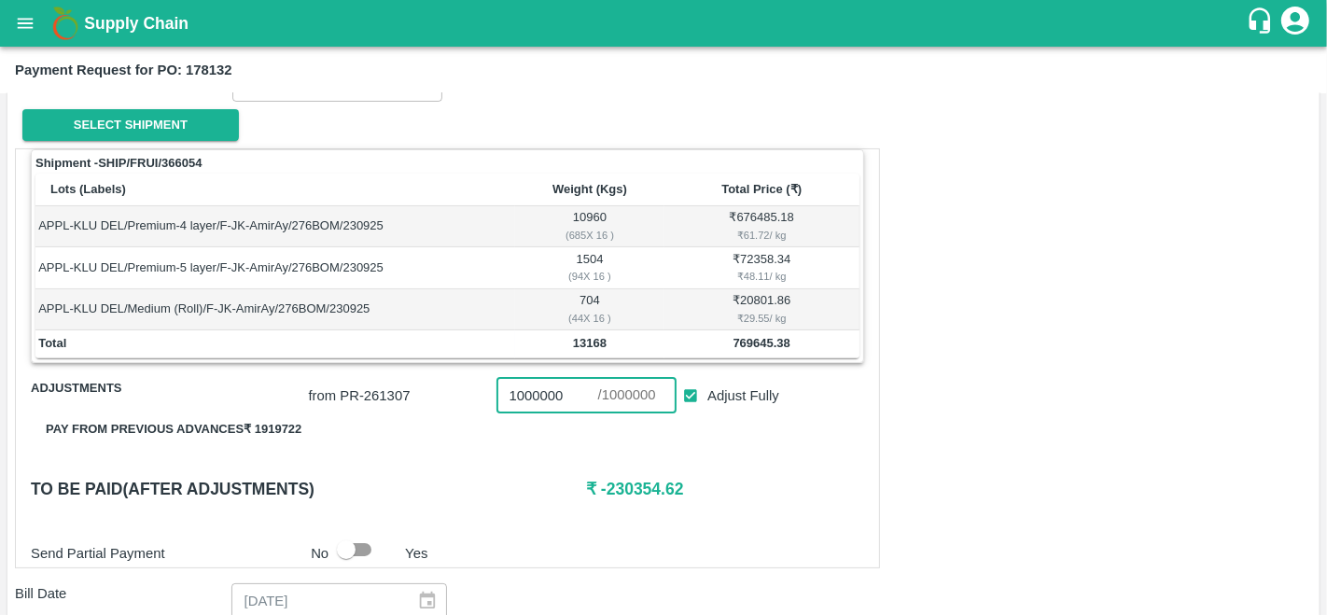
type input "0"
paste input "769645.38"
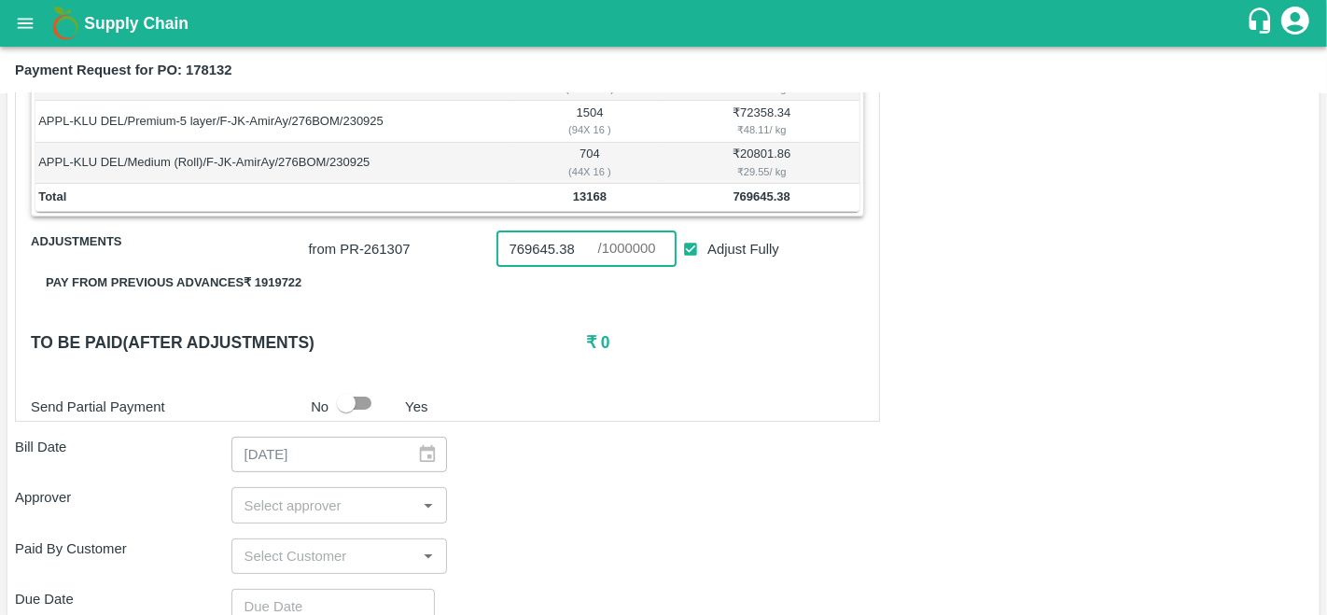
scroll to position [385, 0]
type input "769645.38"
click at [301, 502] on input "input" at bounding box center [324, 504] width 174 height 24
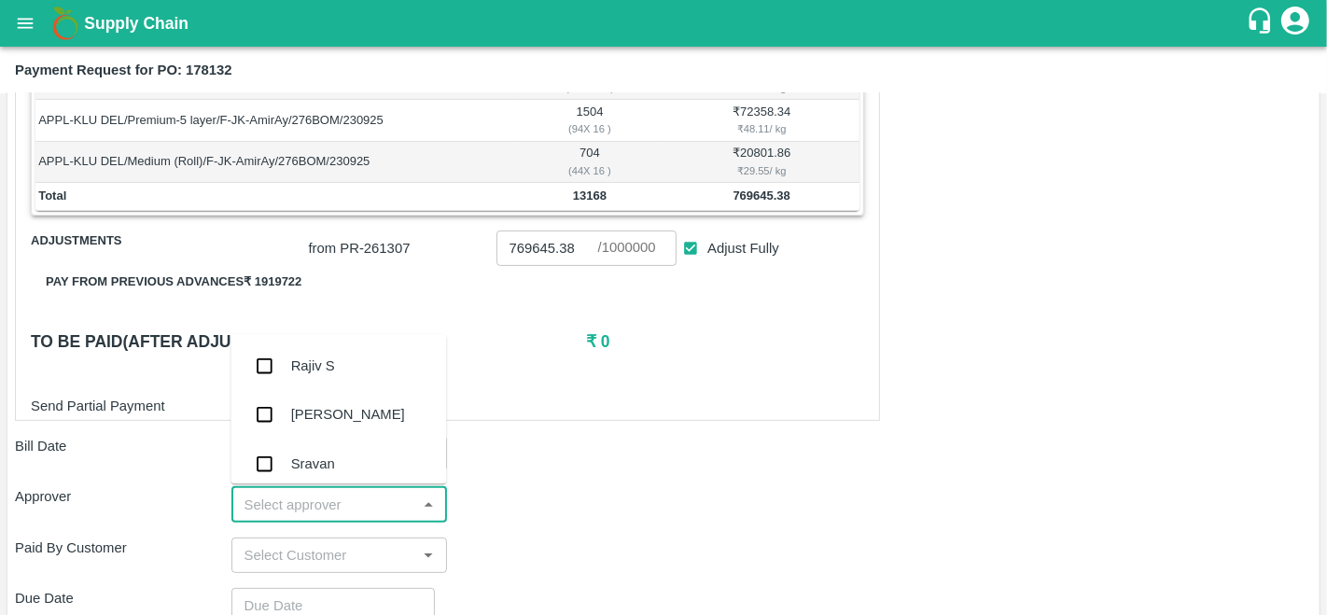
type input "a"
type input "ara"
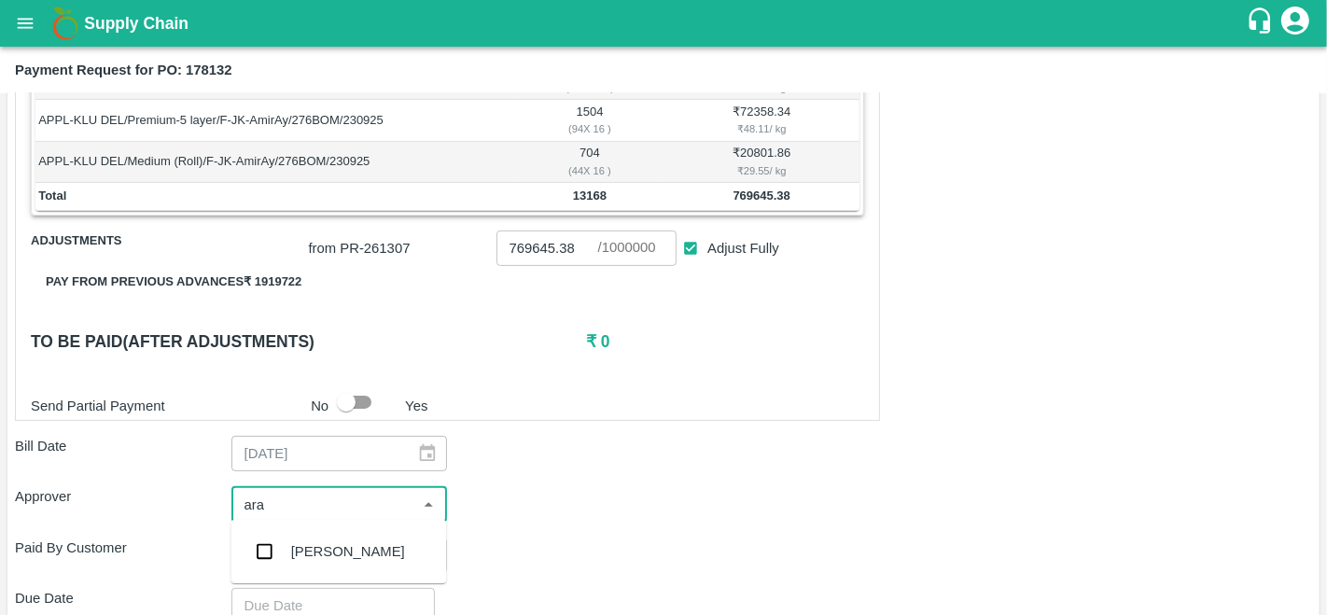
click at [323, 539] on div "[PERSON_NAME]" at bounding box center [338, 551] width 216 height 49
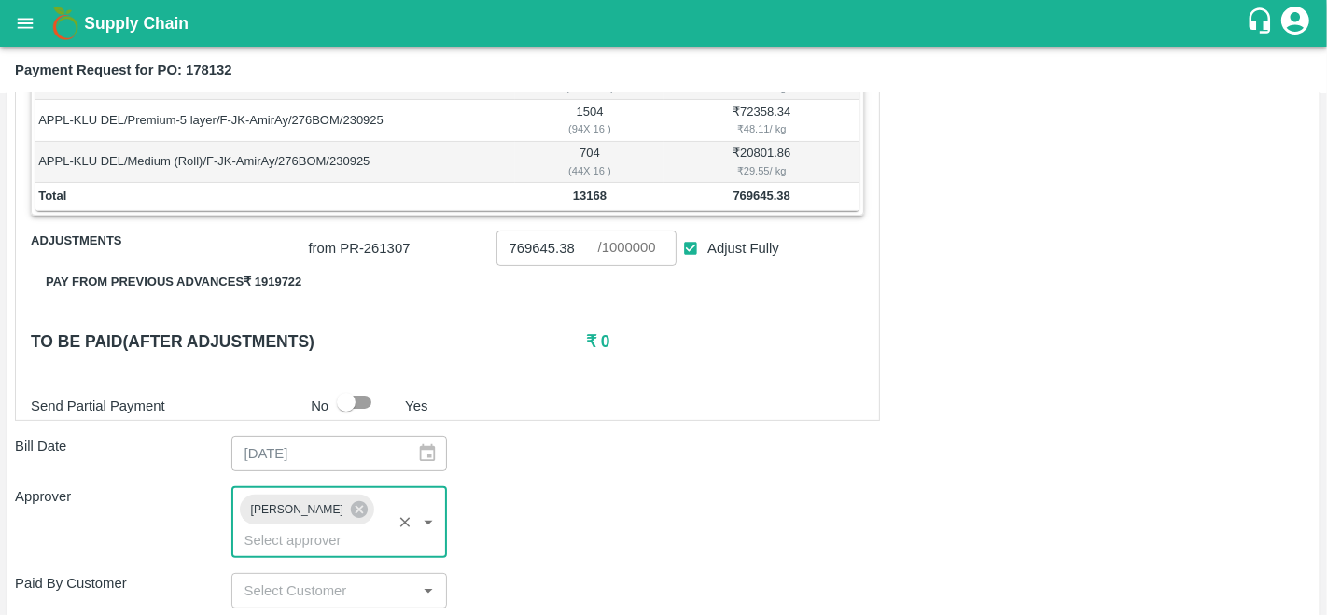
click at [629, 504] on div "Approver [PERSON_NAME] ​" at bounding box center [663, 521] width 1297 height 71
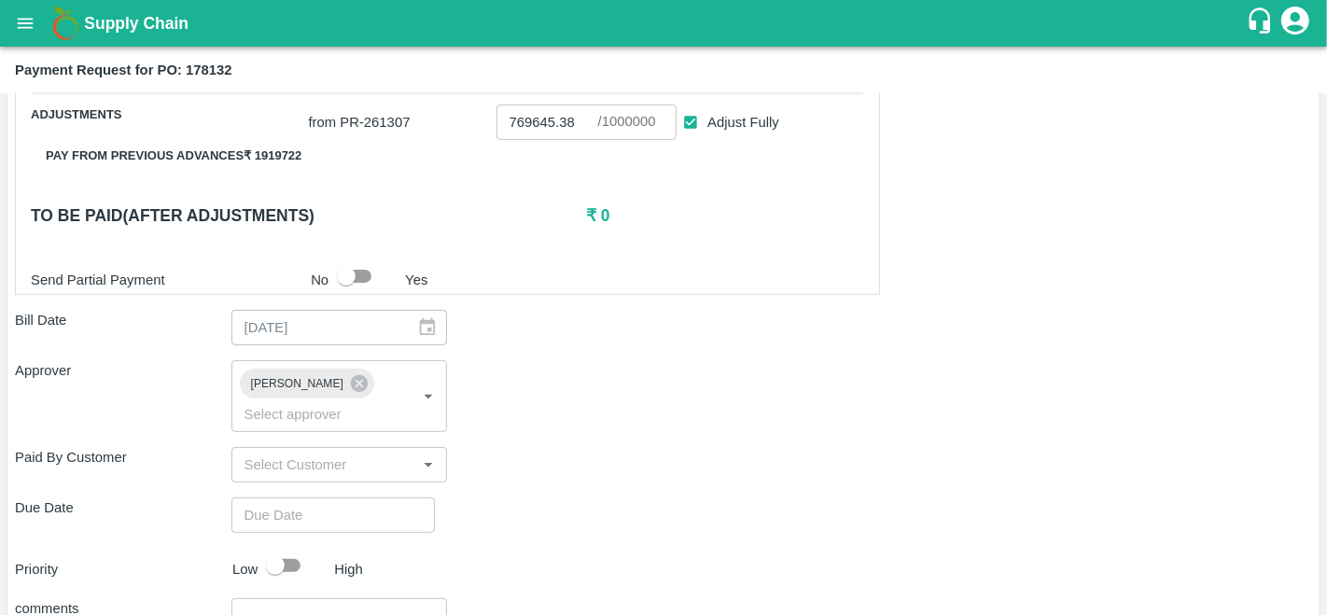
scroll to position [513, 0]
click at [274, 452] on input "input" at bounding box center [324, 463] width 174 height 24
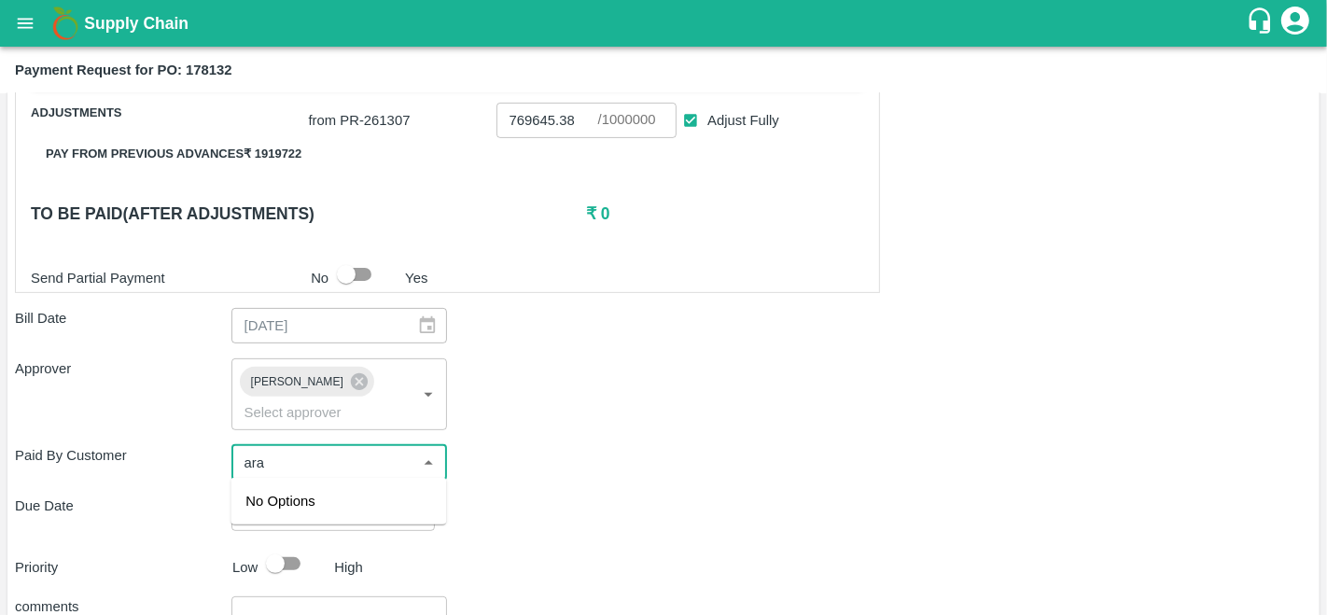
type input "arav"
type input "1000000"
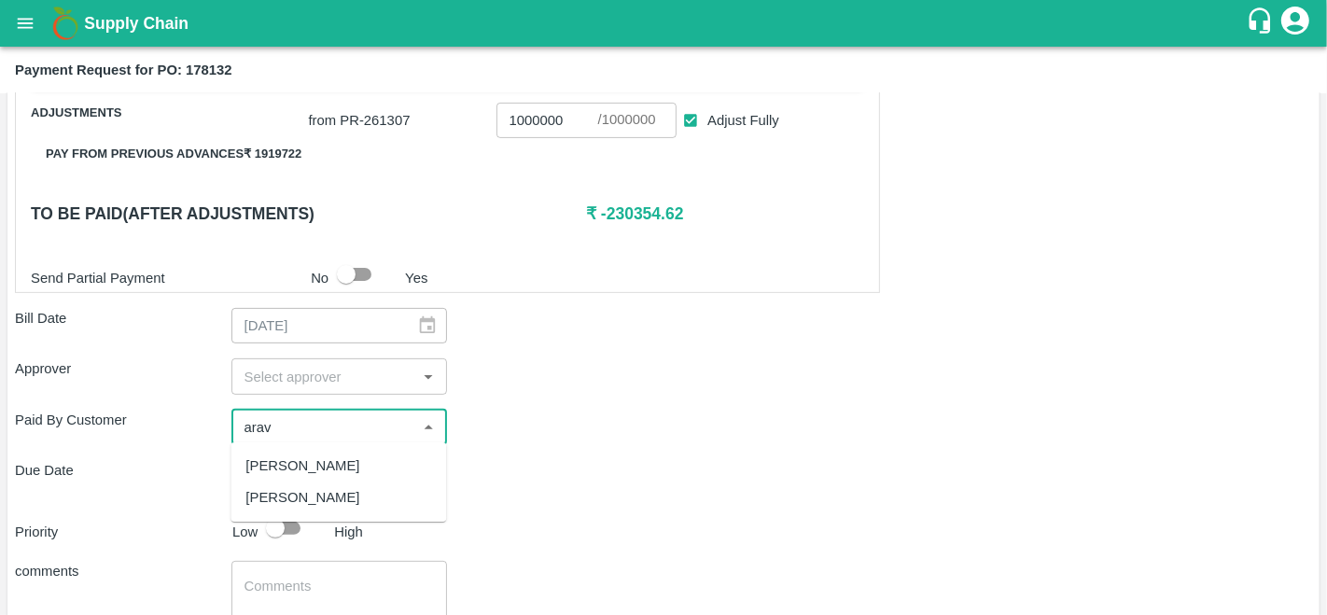
type input "arav"
click at [579, 419] on div "Paid By Customer ​" at bounding box center [663, 427] width 1297 height 35
click at [293, 371] on input "input" at bounding box center [324, 376] width 174 height 24
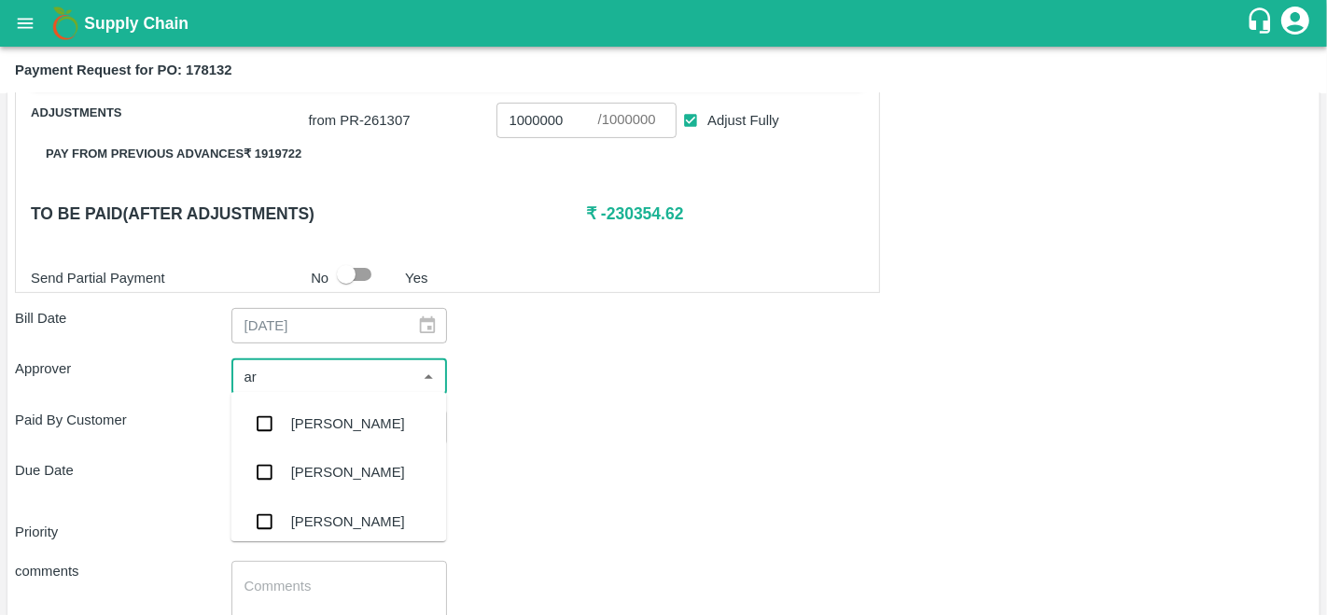
type input "ara"
click at [330, 417] on div "[PERSON_NAME]" at bounding box center [348, 423] width 114 height 21
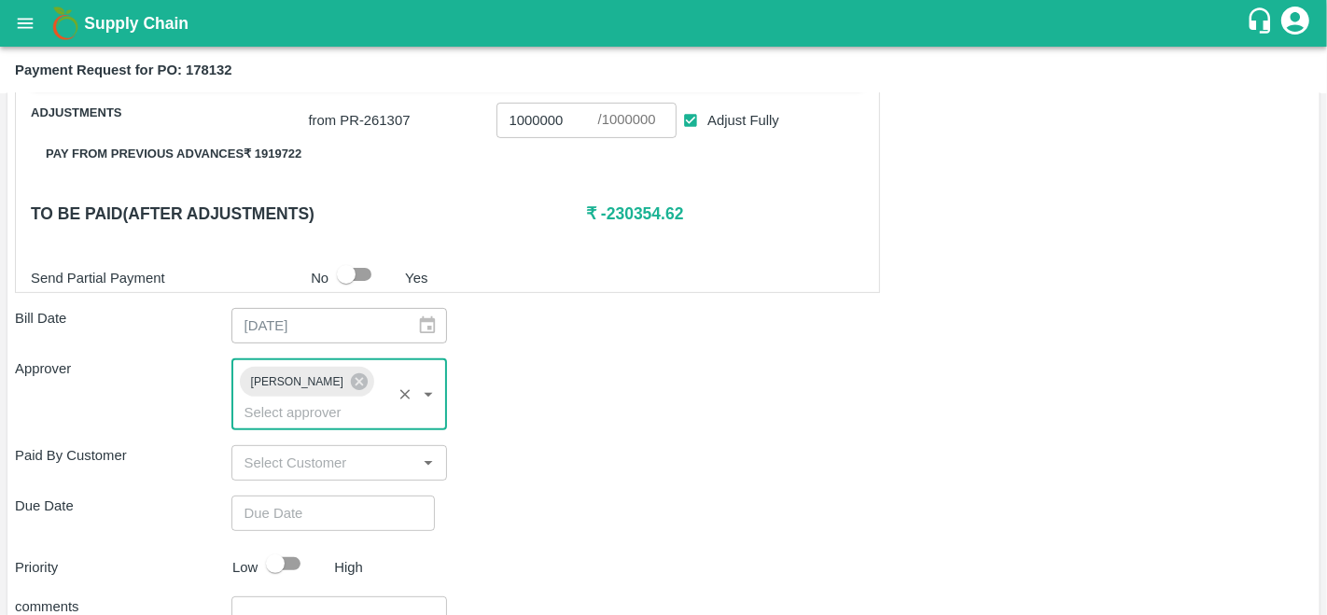
click at [570, 403] on div "Approver [PERSON_NAME] ​" at bounding box center [663, 393] width 1297 height 71
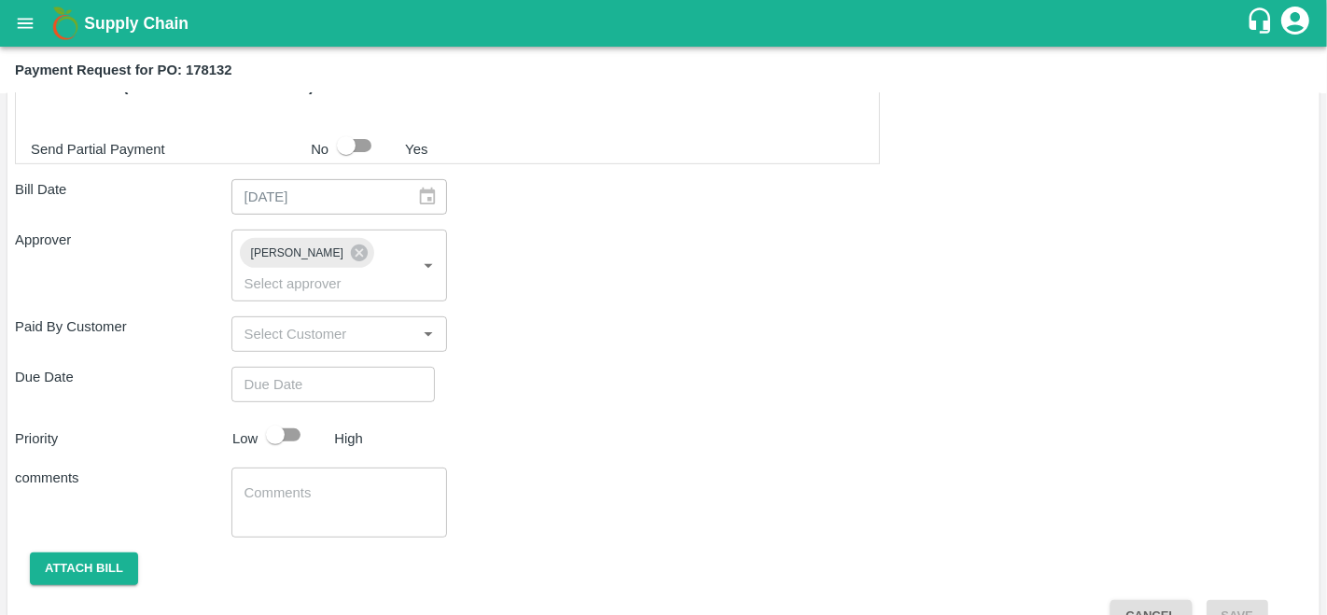
scroll to position [642, 0]
click at [285, 387] on input "Choose date" at bounding box center [326, 384] width 190 height 35
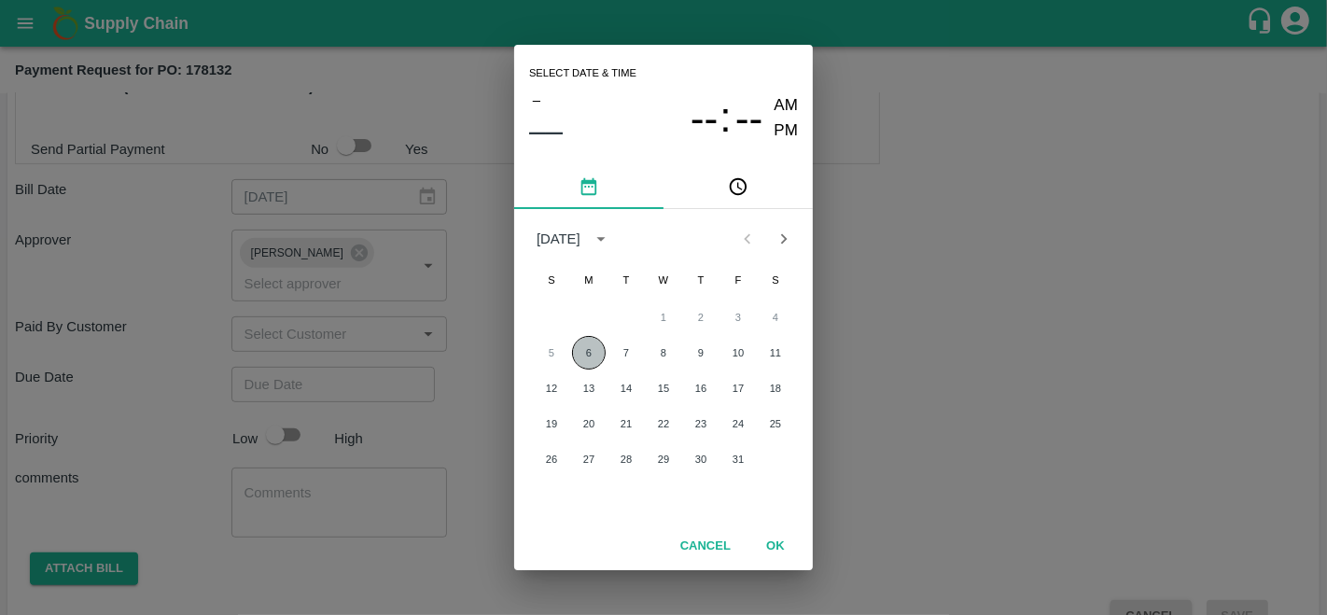
click at [594, 353] on button "6" at bounding box center [589, 353] width 34 height 34
type input "[DATE] 12:00 AM"
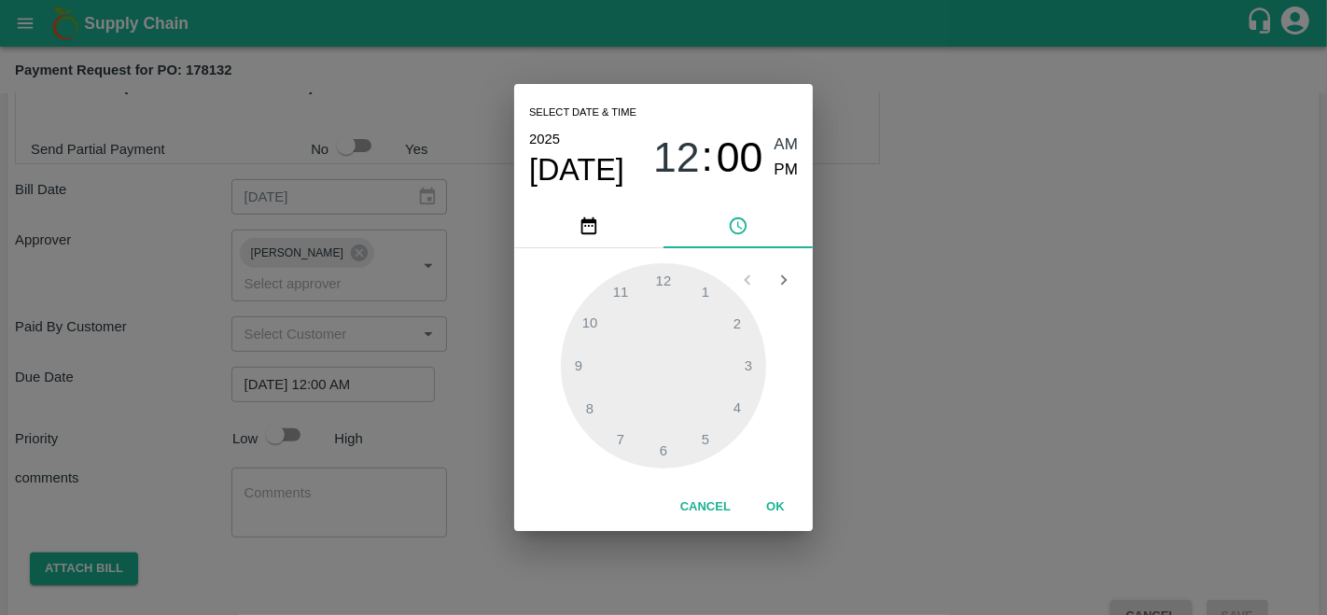
click at [754, 488] on div "Cancel OK" at bounding box center [663, 507] width 299 height 48
click at [772, 499] on button "OK" at bounding box center [775, 507] width 60 height 33
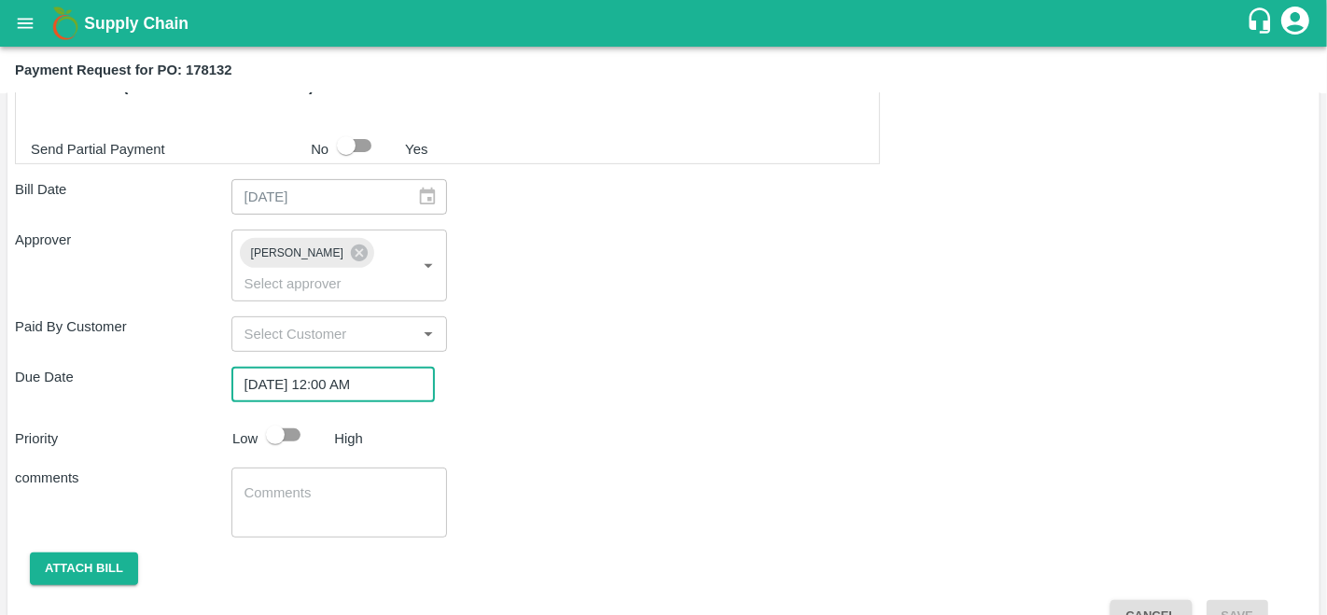
scroll to position [679, 0]
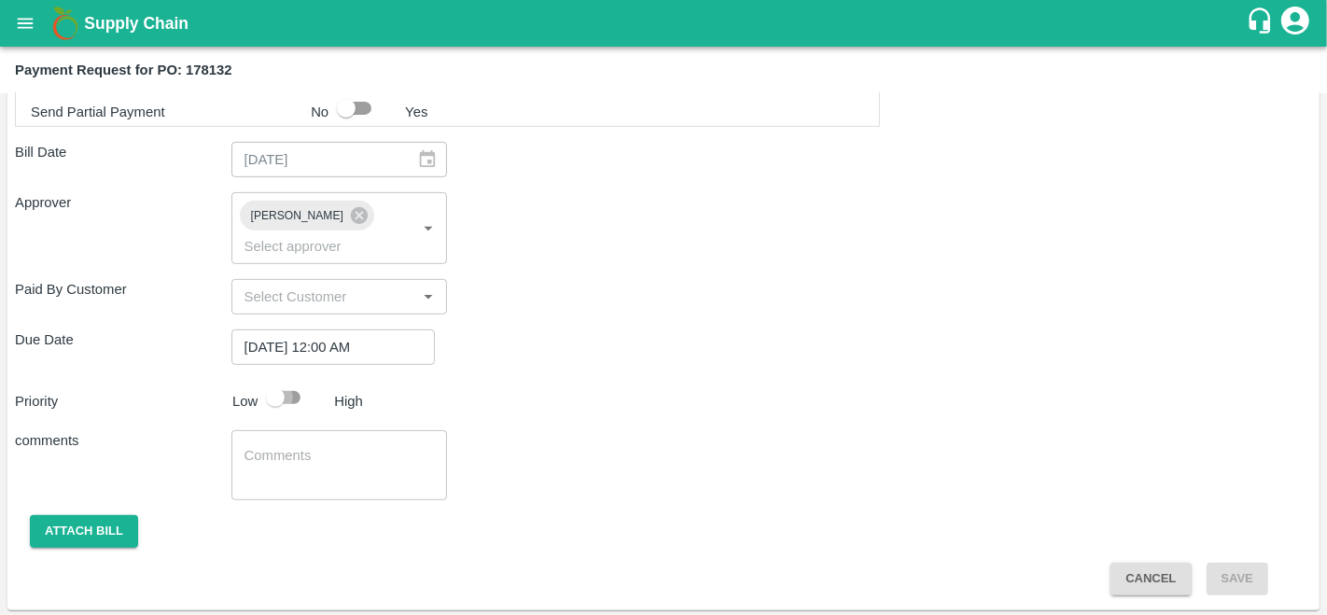
click at [289, 404] on input "checkbox" at bounding box center [275, 397] width 106 height 35
checkbox input "true"
click at [68, 517] on button "Attach bill" at bounding box center [84, 531] width 108 height 33
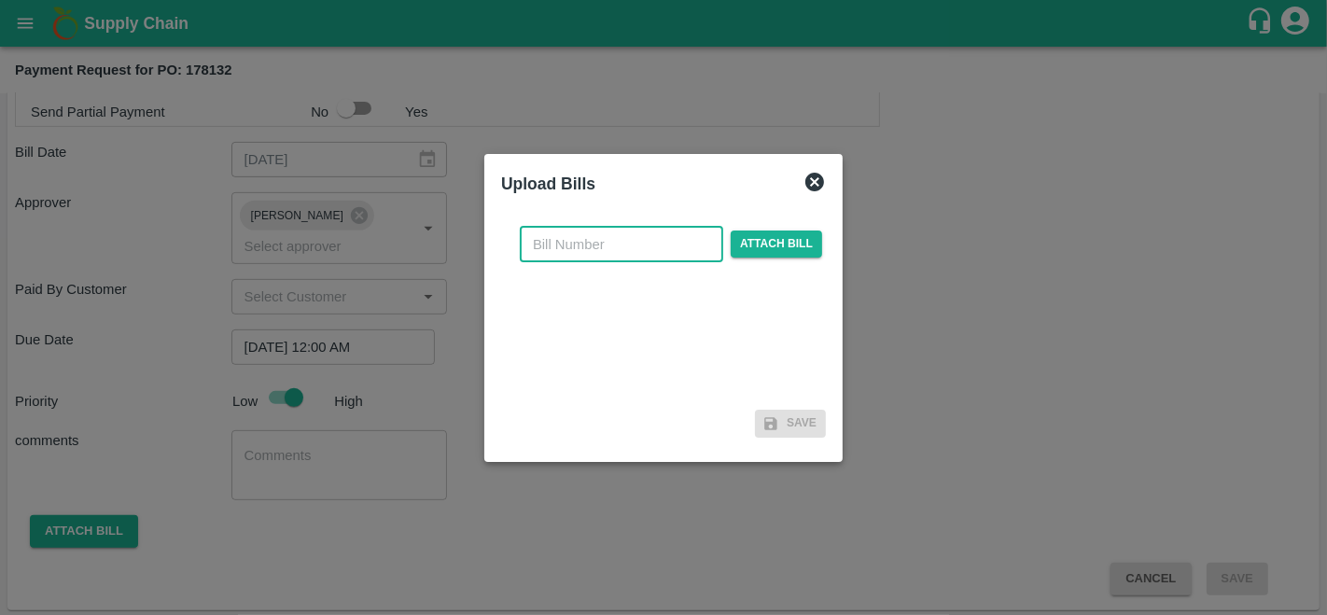
click at [577, 246] on input "text" at bounding box center [621, 244] width 203 height 35
type input "178132"
click at [784, 239] on span "Attach bill" at bounding box center [776, 243] width 91 height 27
click at [0, 0] on input "Attach bill" at bounding box center [0, 0] width 0 height 0
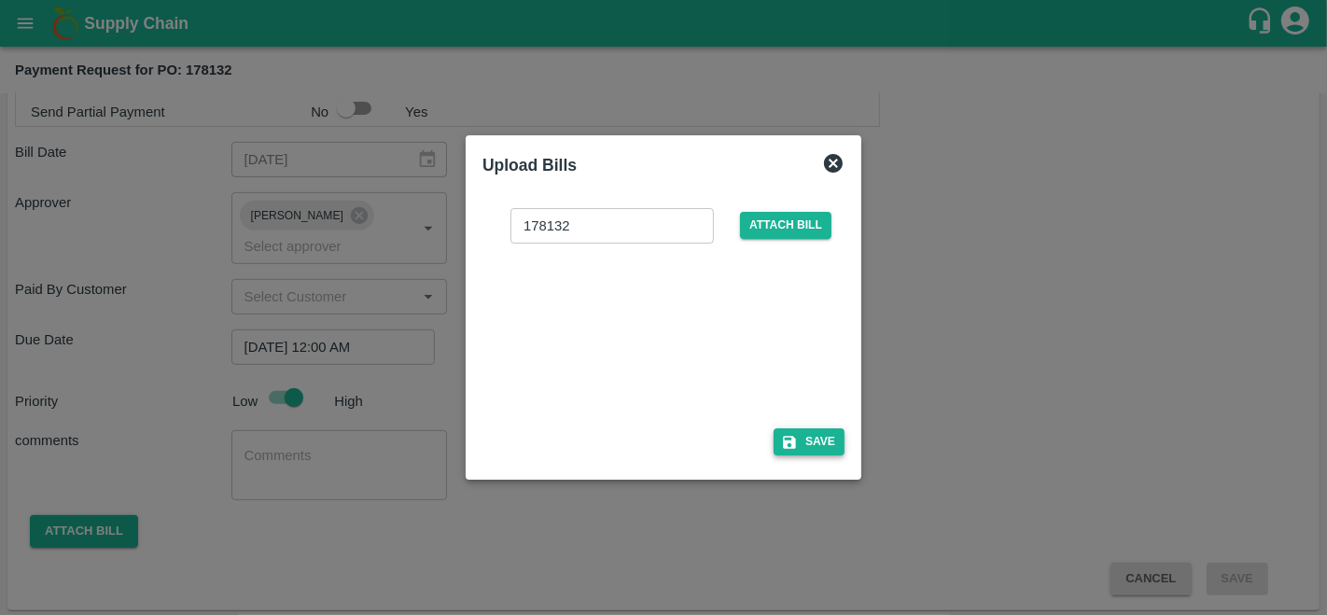
click at [823, 432] on button "Save" at bounding box center [808, 441] width 71 height 27
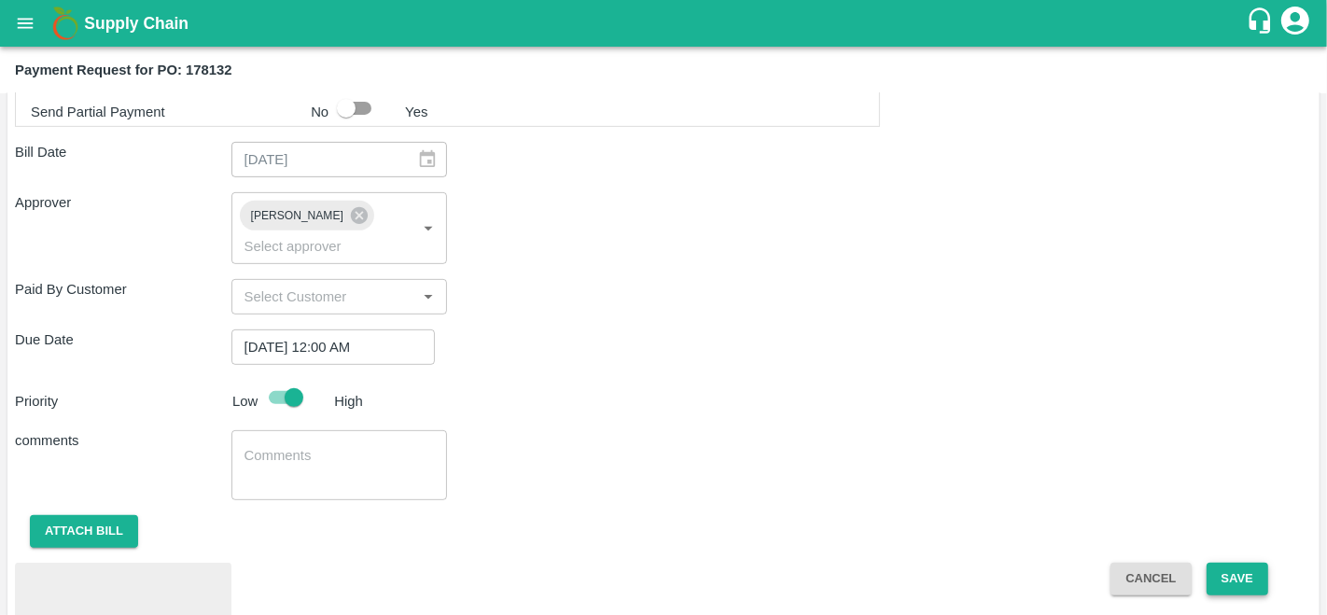
click at [1236, 579] on button "Save" at bounding box center [1237, 579] width 62 height 33
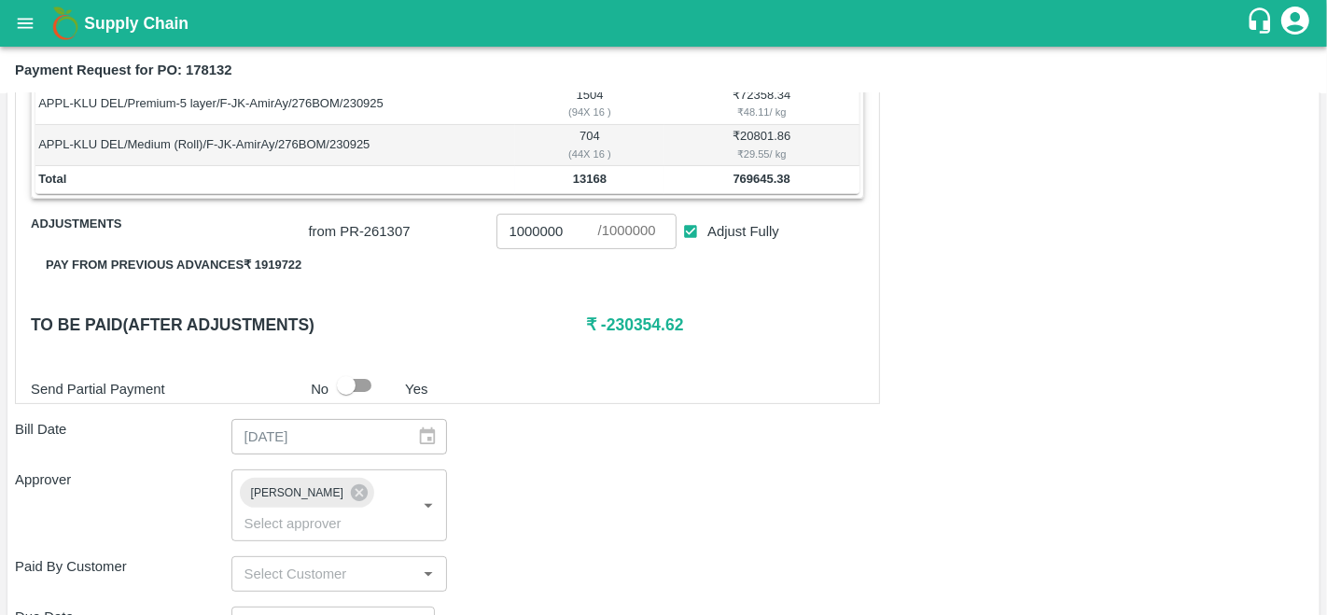
scroll to position [393, 0]
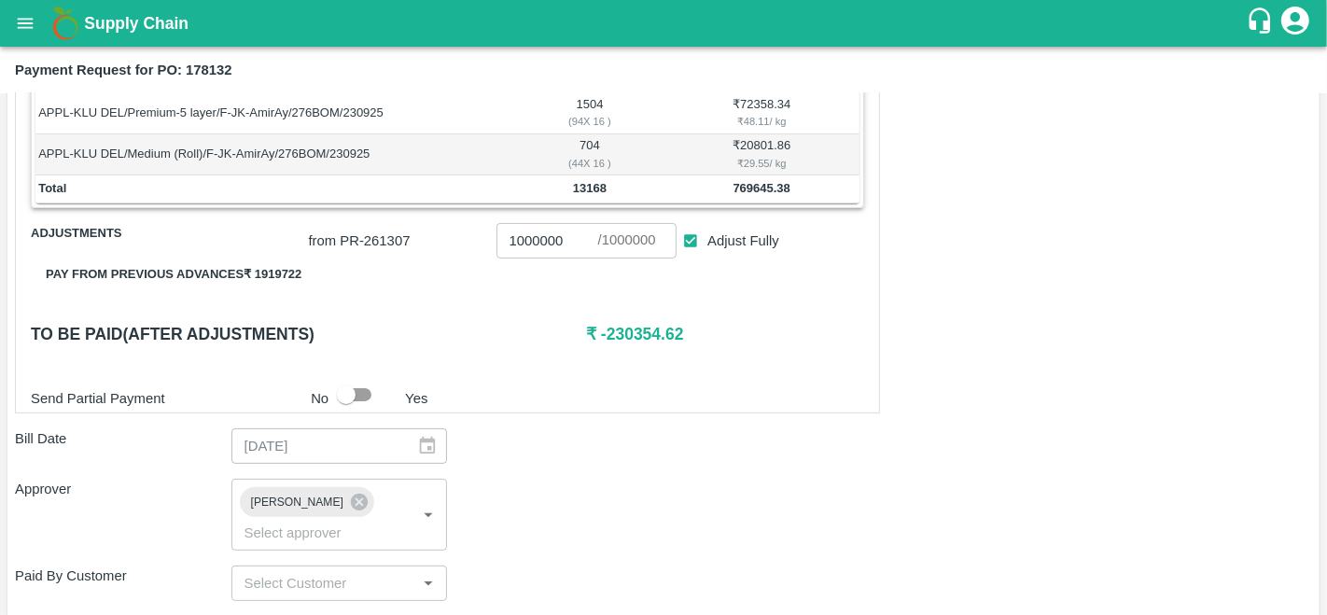
click at [768, 183] on b "769645.38" at bounding box center [761, 188] width 57 height 14
copy b "769645.38"
drag, startPoint x: 565, startPoint y: 234, endPoint x: 438, endPoint y: 236, distance: 126.9
click at [438, 236] on div "from PR- 261307 1000000 ​ / 1000000 ​ Adjust Fully" at bounding box center [582, 237] width 563 height 43
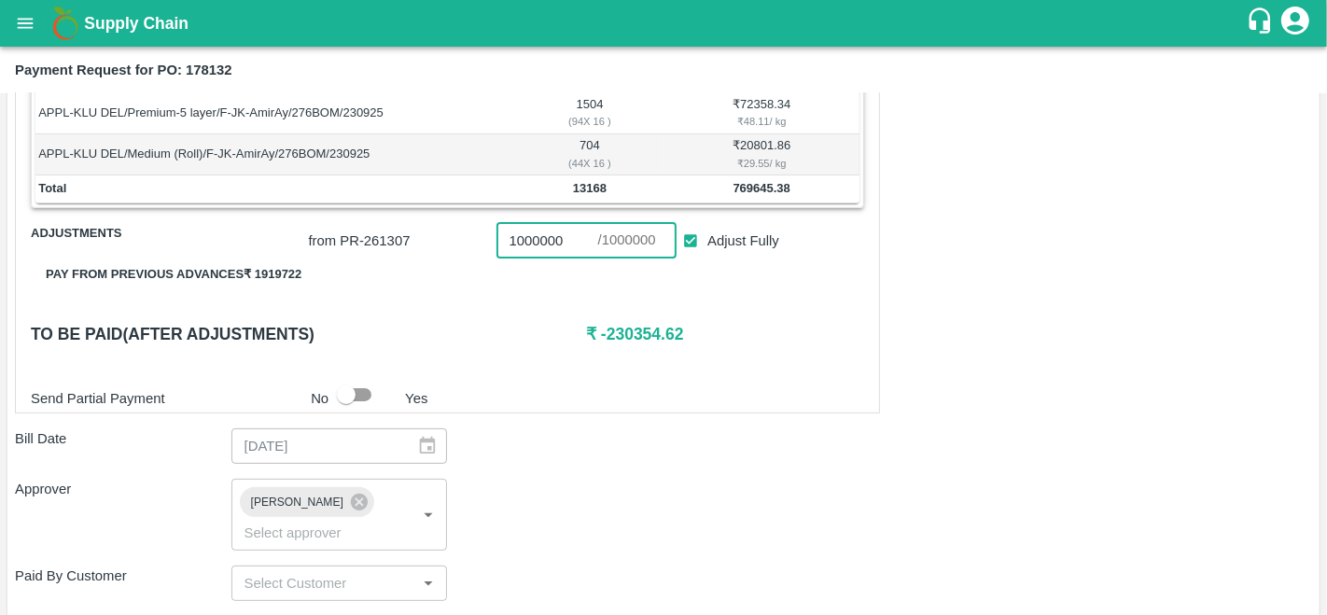
paste input "769645.38"
type input "769645.38"
click at [692, 236] on input "Adjust Fully" at bounding box center [691, 241] width 35 height 35
checkbox input "false"
click at [533, 251] on input "0" at bounding box center [547, 240] width 102 height 35
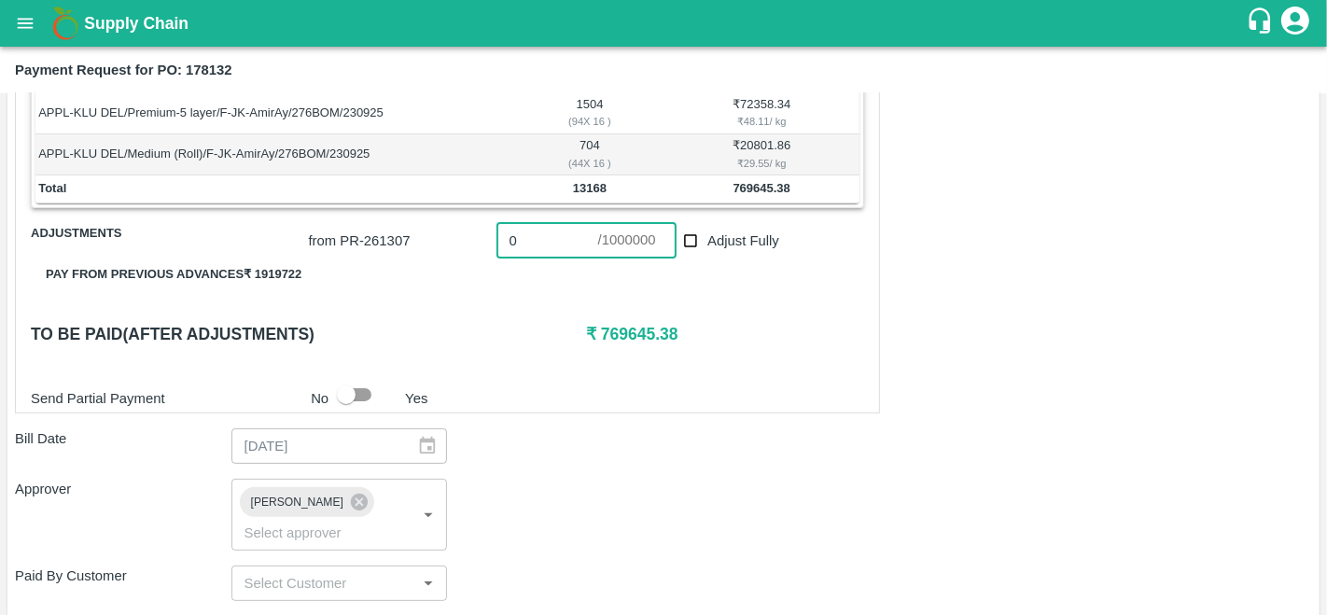
paste input "769645.38"
type input "0769645.38"
click at [862, 408] on div "Shipment - SHIP/FRUI/366054 Lots (Labels) Weight (Kgs) Total Price (₹) APPL-KLU…" at bounding box center [447, 203] width 865 height 420
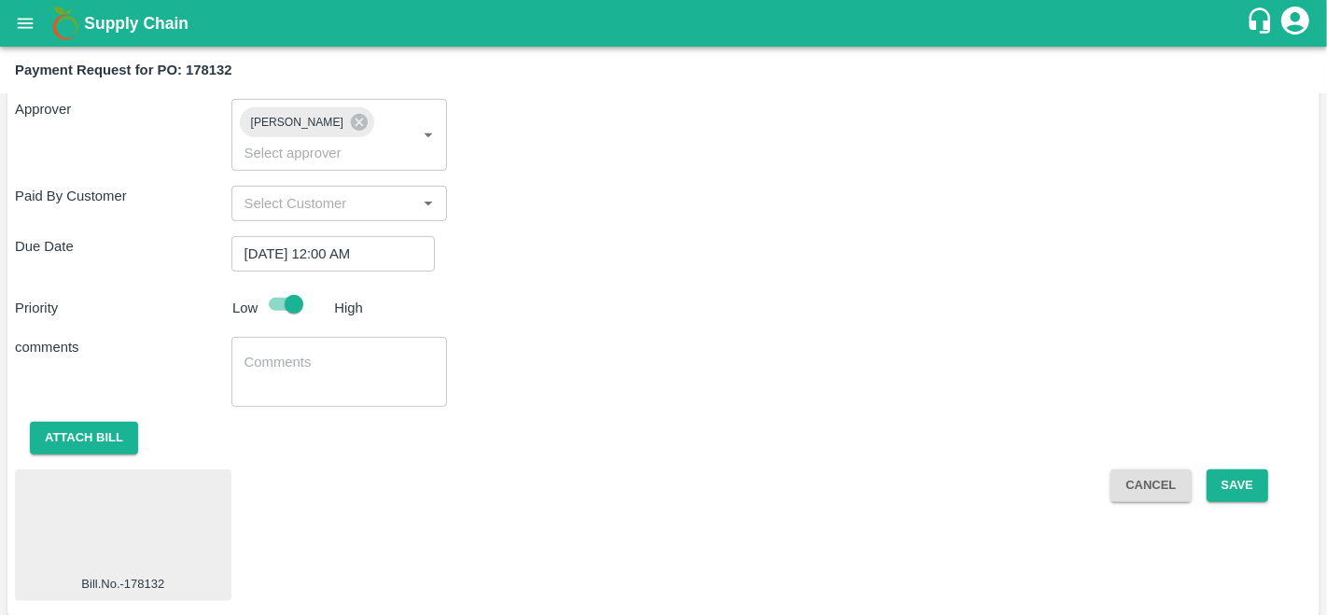
scroll to position [778, 0]
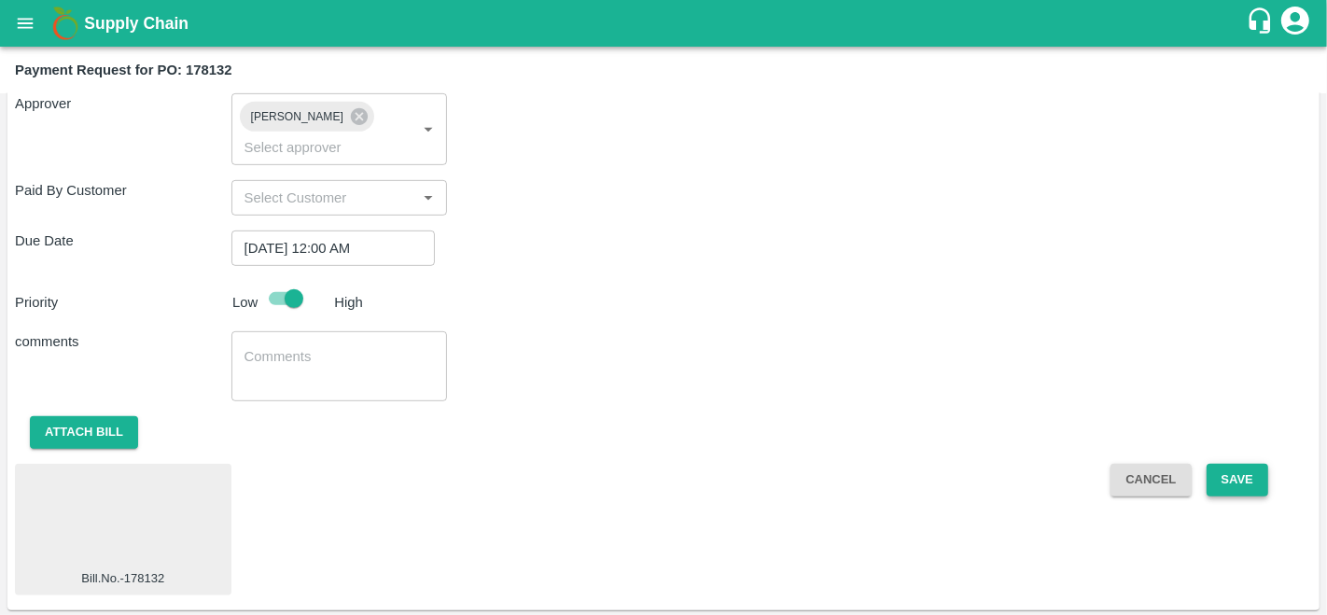
click at [1228, 478] on button "Save" at bounding box center [1237, 480] width 62 height 33
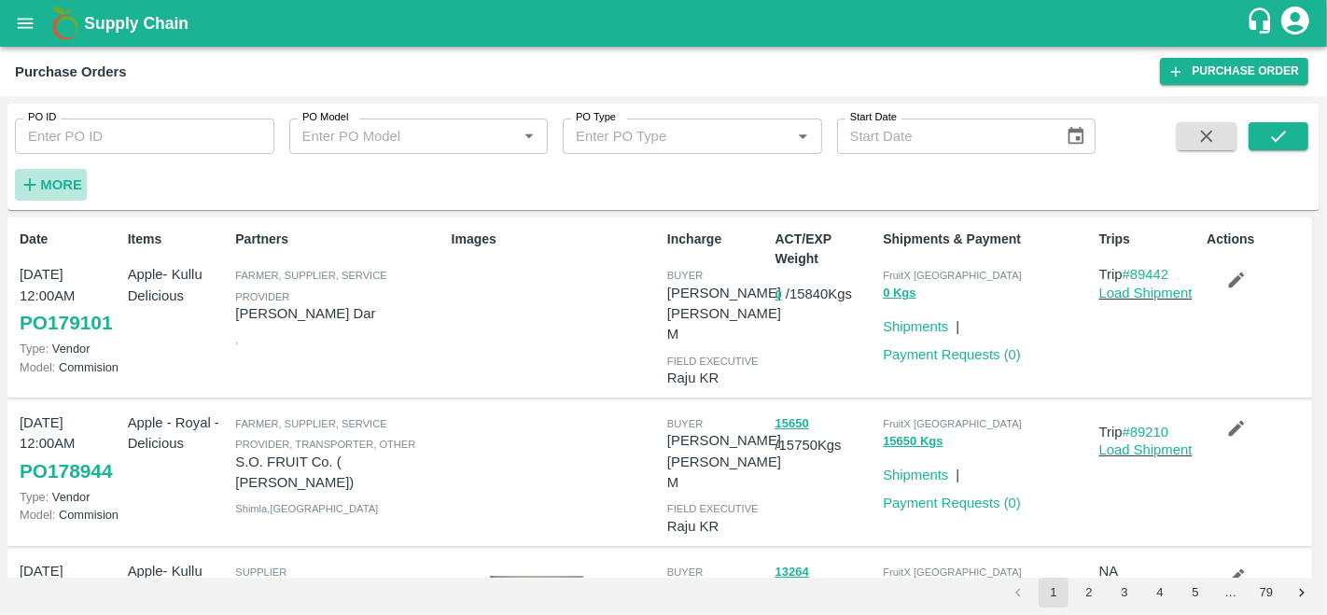
click at [66, 188] on strong "More" at bounding box center [61, 184] width 42 height 15
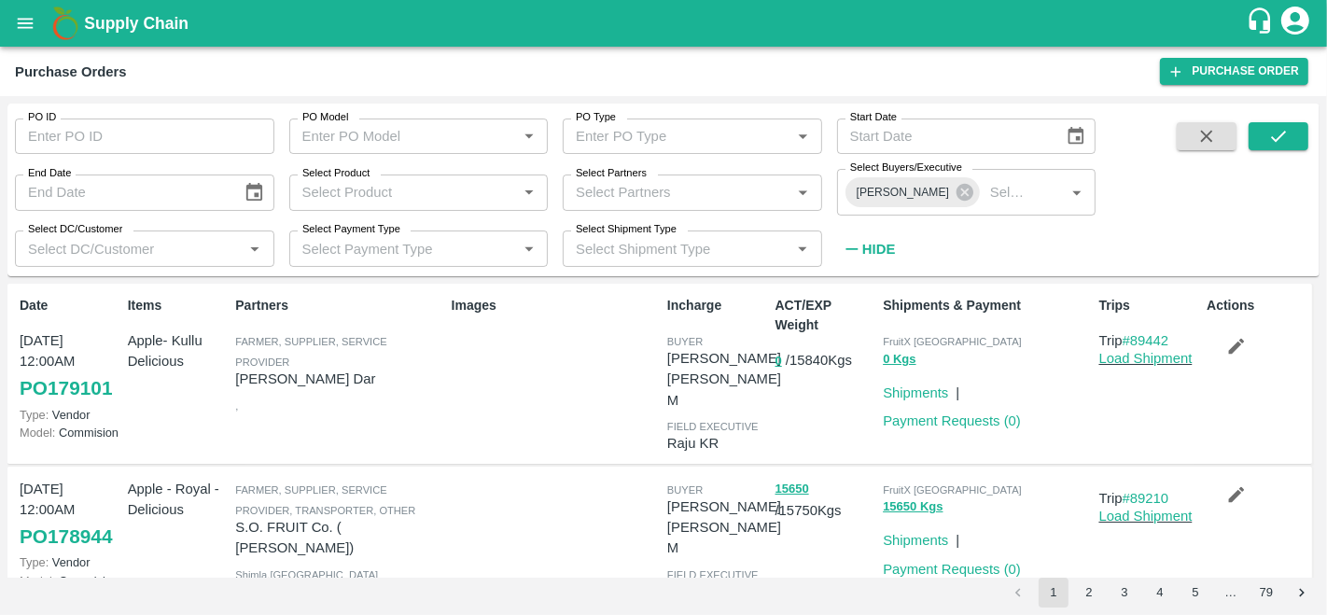
click at [616, 176] on label "Select Partners" at bounding box center [611, 173] width 71 height 15
click at [616, 180] on input "Select Partners" at bounding box center [676, 192] width 217 height 24
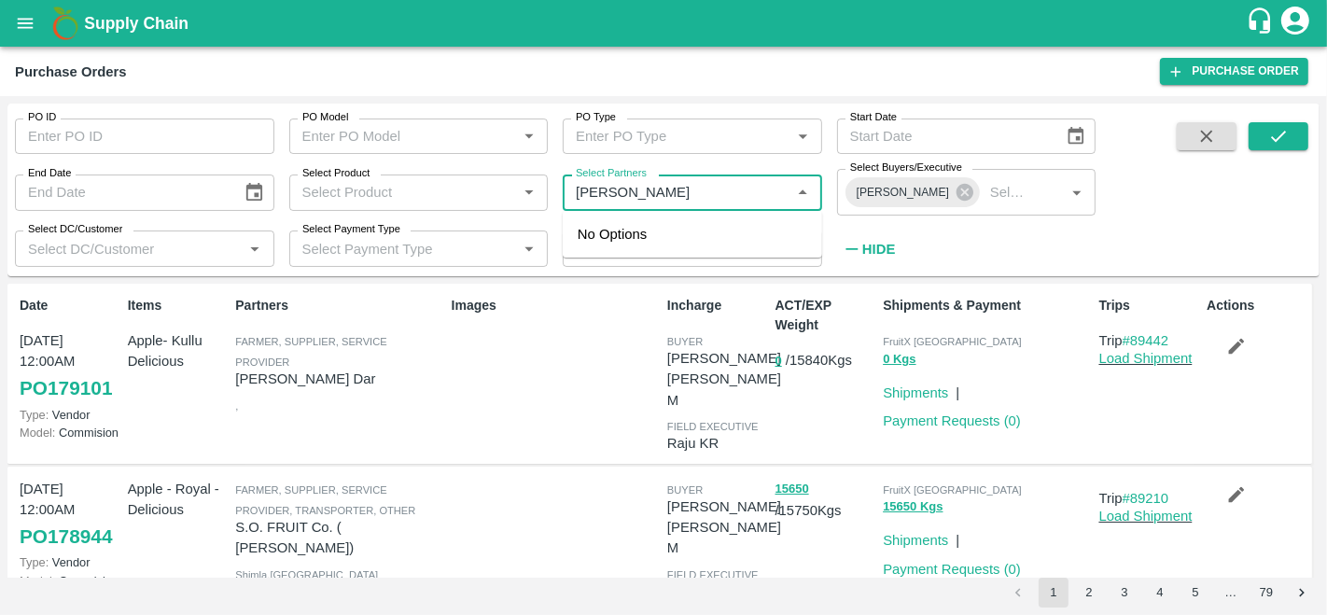
type input "[PERSON_NAME]"
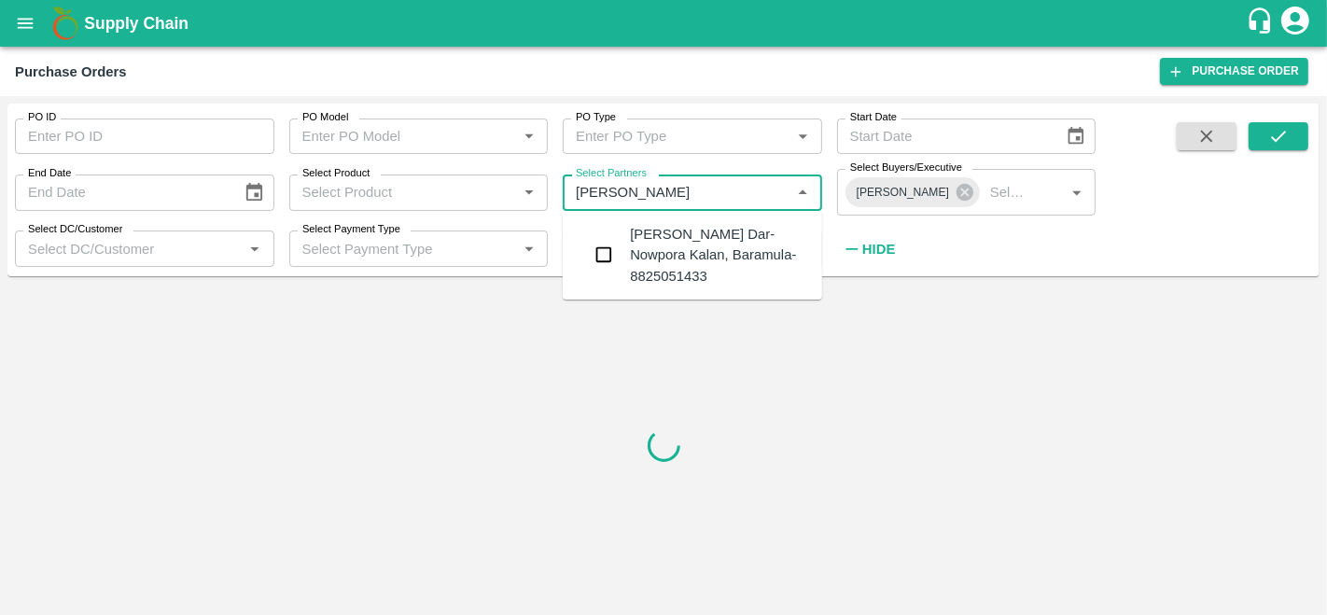
click at [643, 243] on div "[PERSON_NAME] Dar-Nowpora Kalan, Baramula-8825051433" at bounding box center [718, 255] width 177 height 63
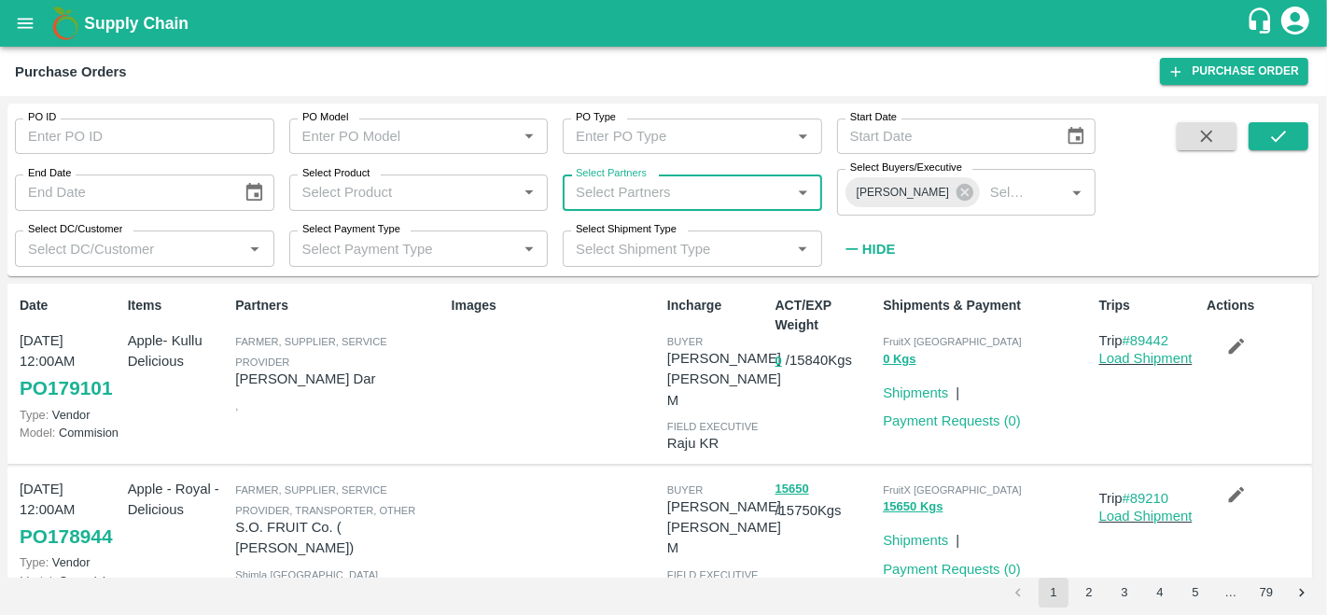
click at [624, 195] on input "Select Partners" at bounding box center [676, 192] width 217 height 24
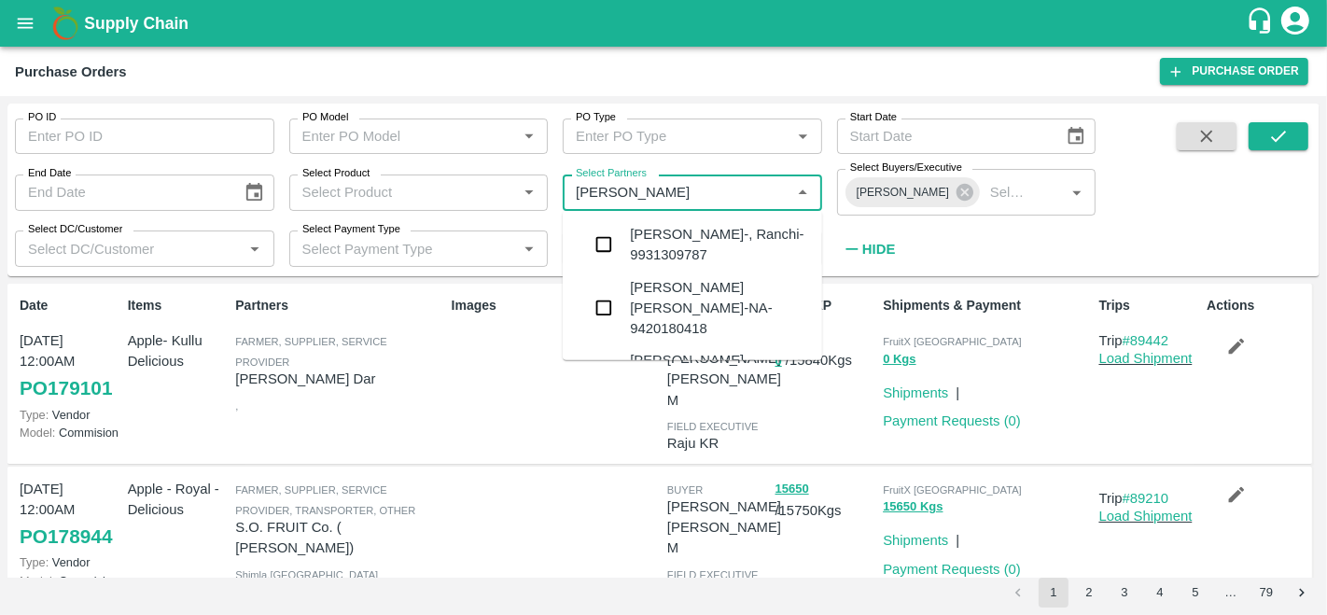
type input "amir ay"
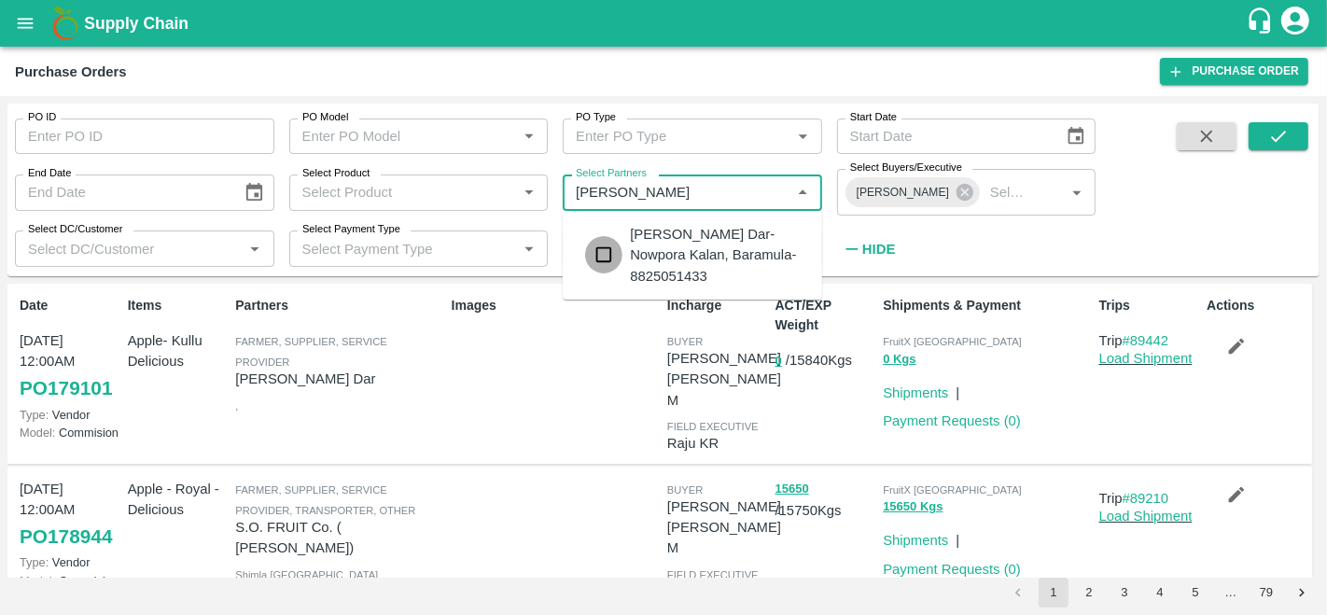
click at [605, 253] on input "checkbox" at bounding box center [603, 254] width 37 height 37
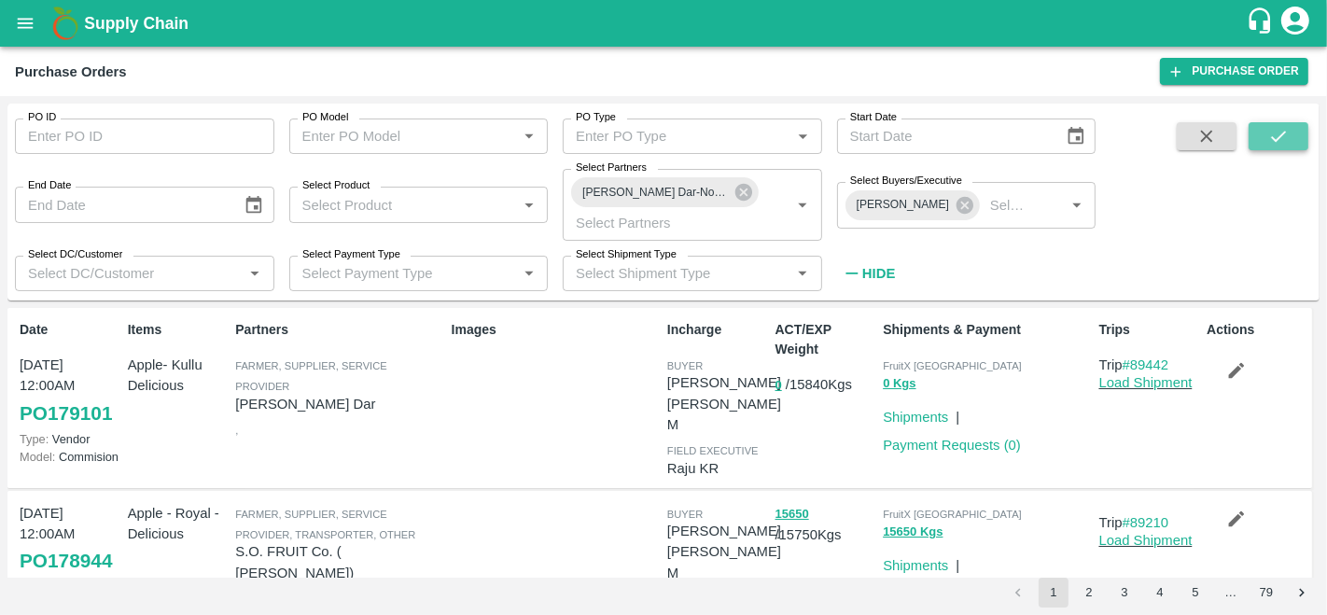
click at [1274, 132] on icon "submit" at bounding box center [1278, 136] width 21 height 21
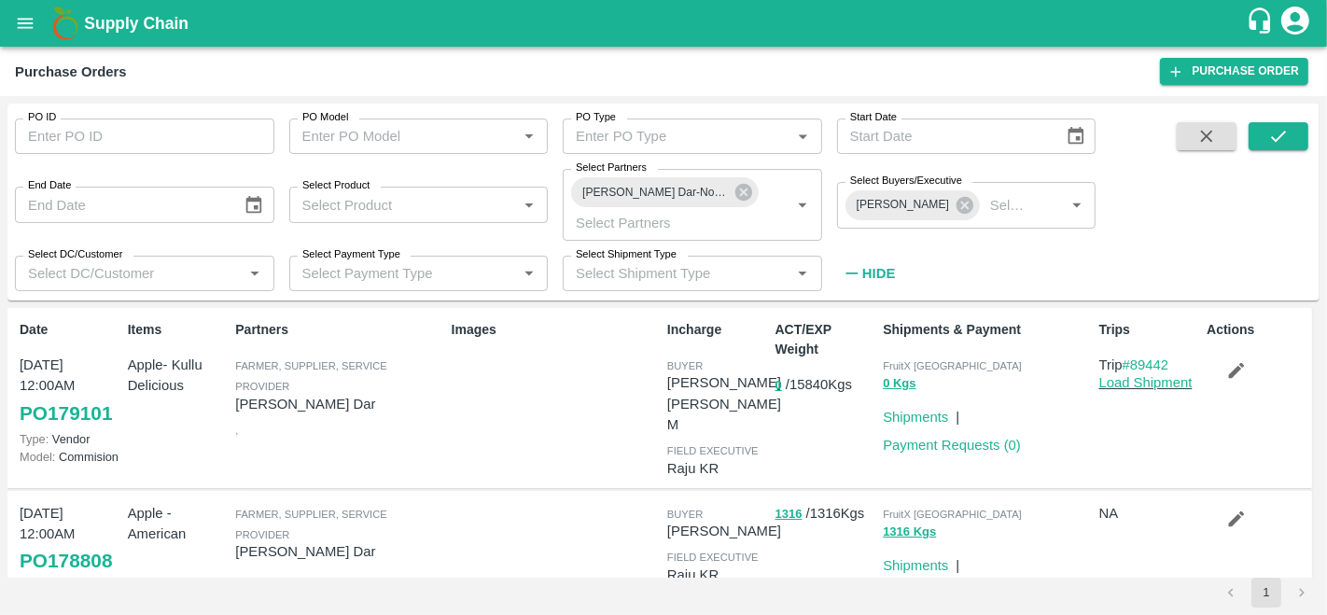
scroll to position [4, 0]
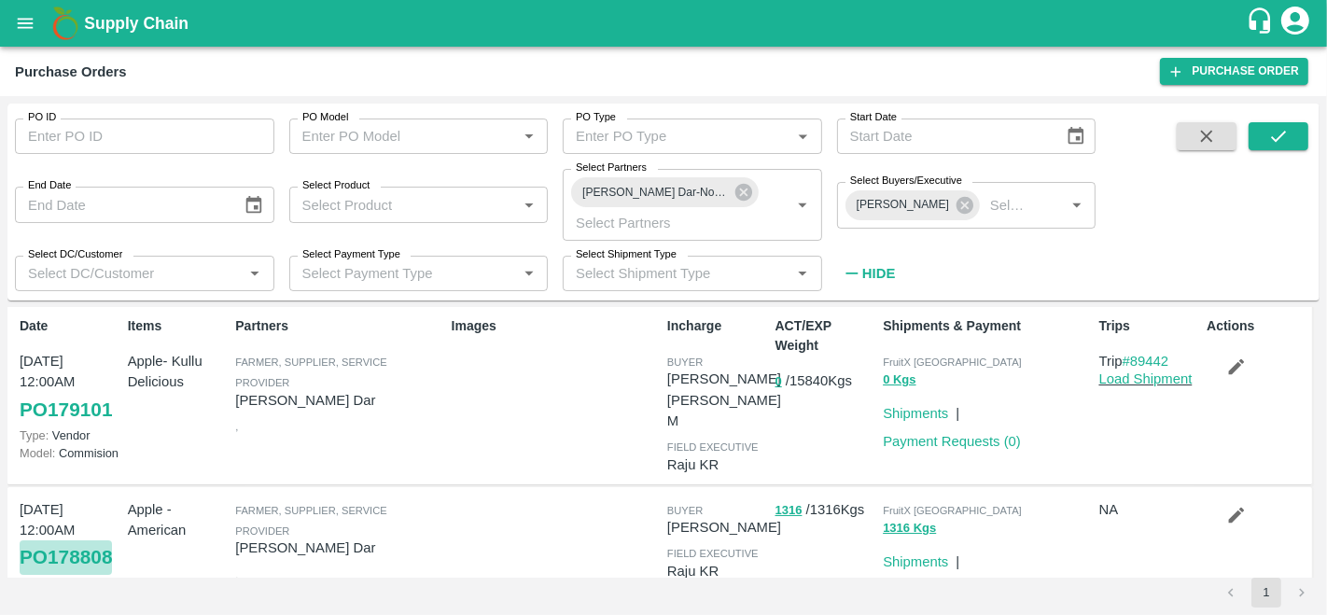
click at [90, 540] on link "PO 178808" at bounding box center [66, 557] width 92 height 34
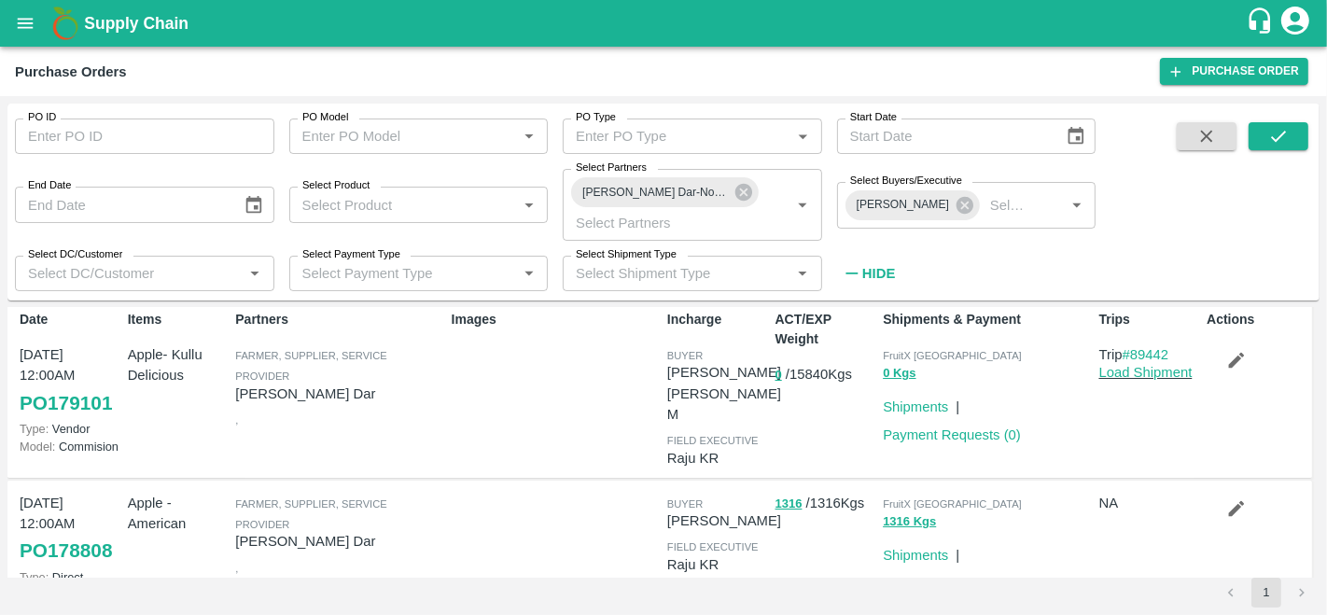
scroll to position [0, 0]
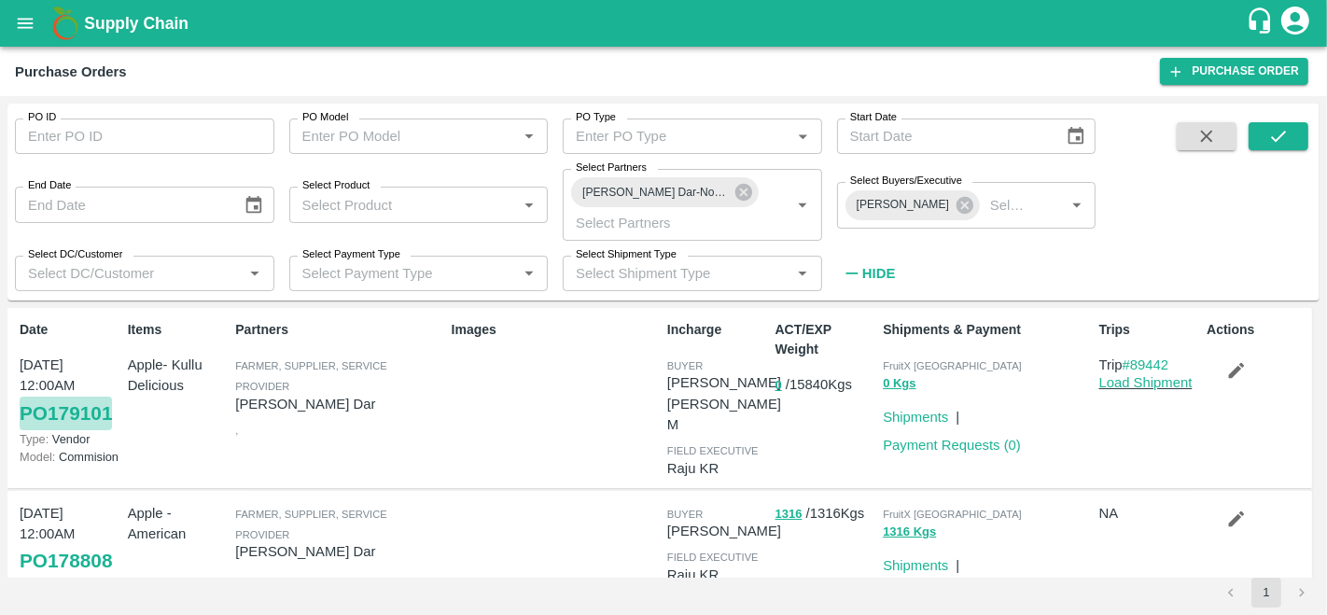
click at [89, 411] on link "PO 179101" at bounding box center [66, 414] width 92 height 34
click at [1156, 364] on link "#89442" at bounding box center [1145, 364] width 47 height 15
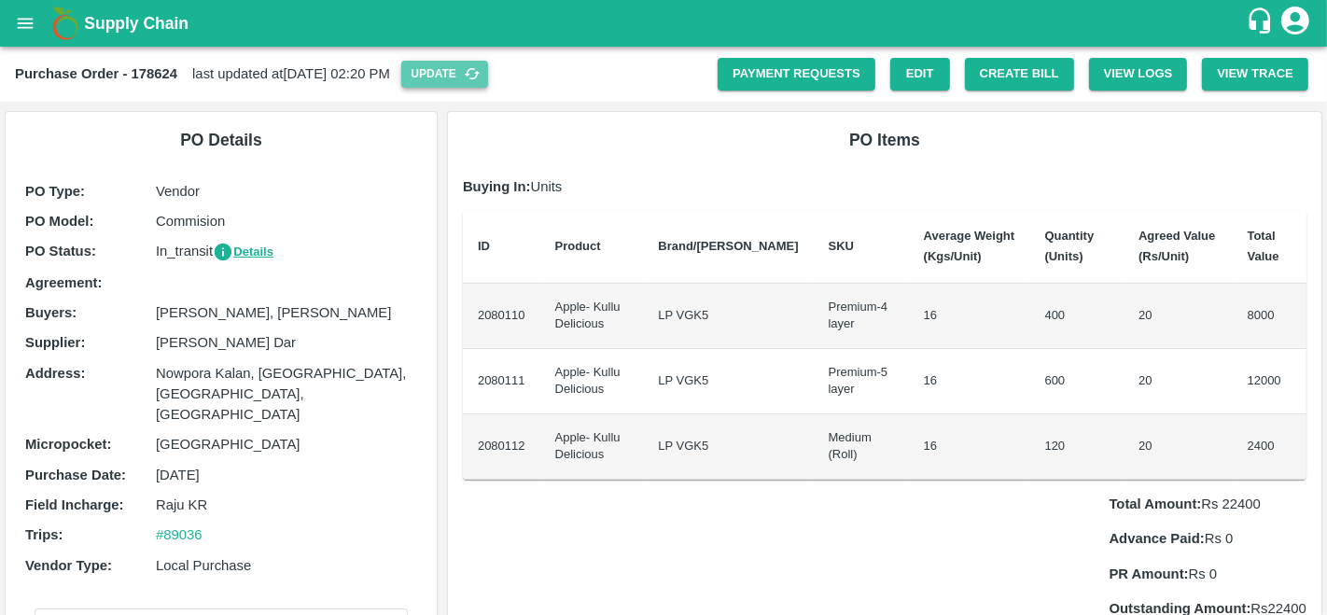
click at [488, 72] on button "Update" at bounding box center [444, 74] width 87 height 27
click at [1021, 71] on button "Create Bill" at bounding box center [1019, 74] width 109 height 33
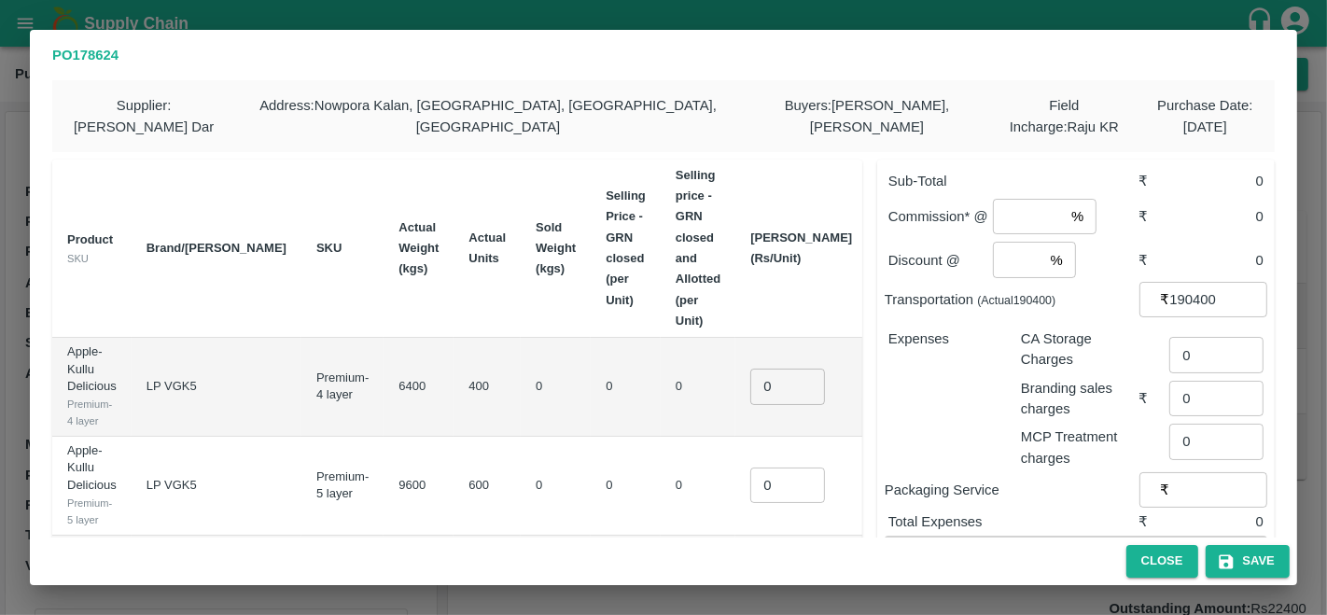
click at [998, 216] on input "number" at bounding box center [1028, 216] width 71 height 35
type input "1"
click at [1026, 268] on input "number" at bounding box center [1018, 259] width 50 height 35
type input "0"
click at [750, 369] on input "0" at bounding box center [787, 386] width 75 height 35
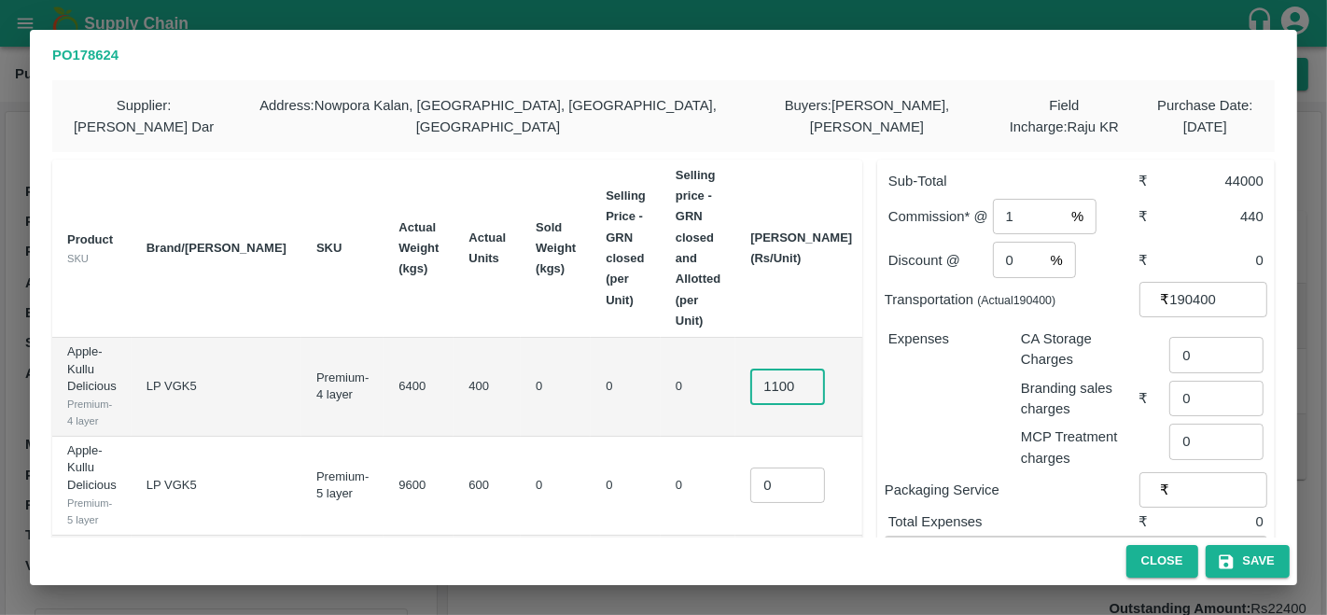
scroll to position [0, 2]
type input "1100"
click at [750, 491] on input "0" at bounding box center [787, 484] width 75 height 35
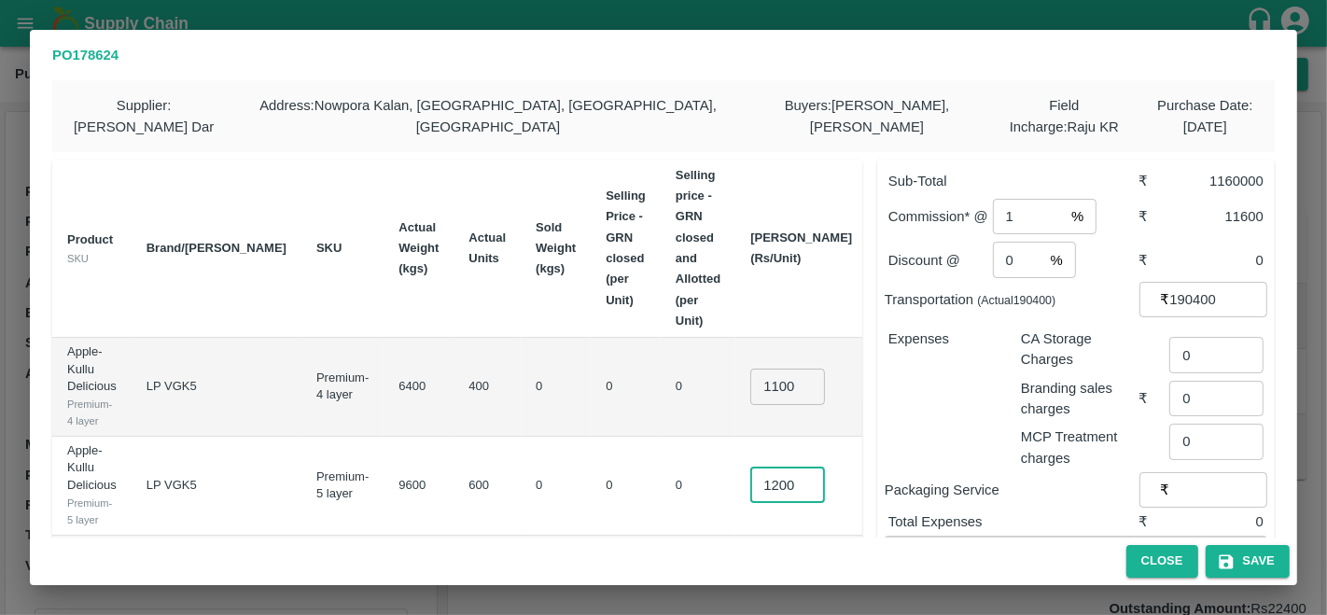
type input "1200"
click at [735, 440] on td "1200 ​" at bounding box center [801, 486] width 132 height 99
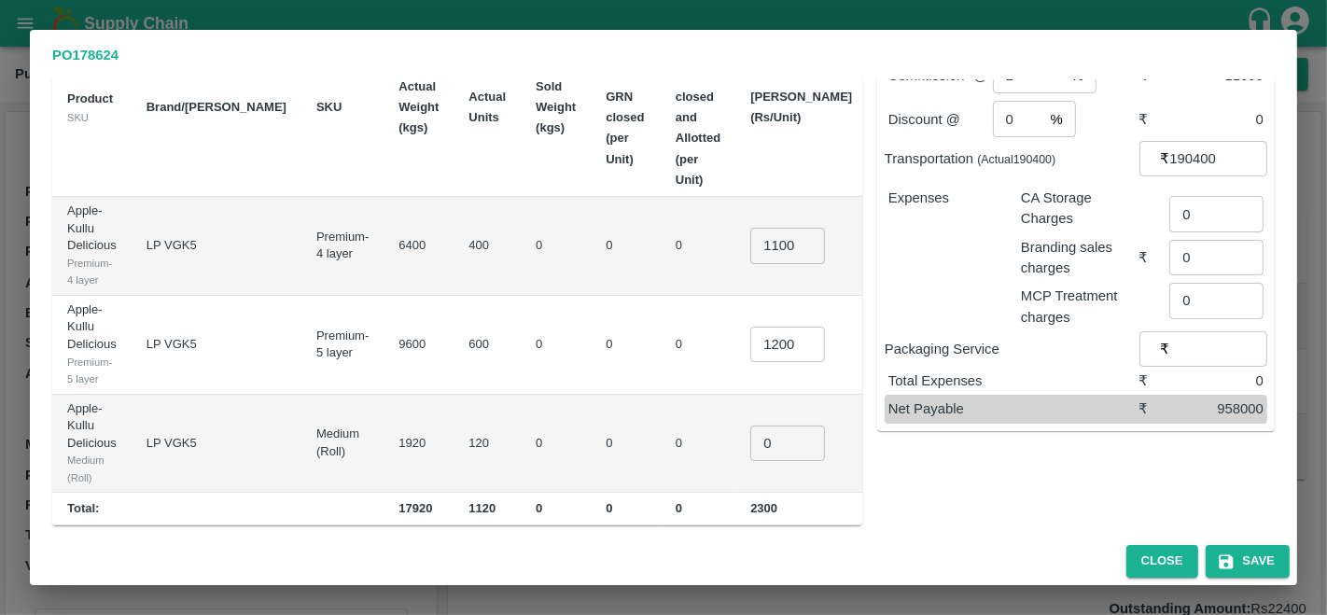
scroll to position [146, 0]
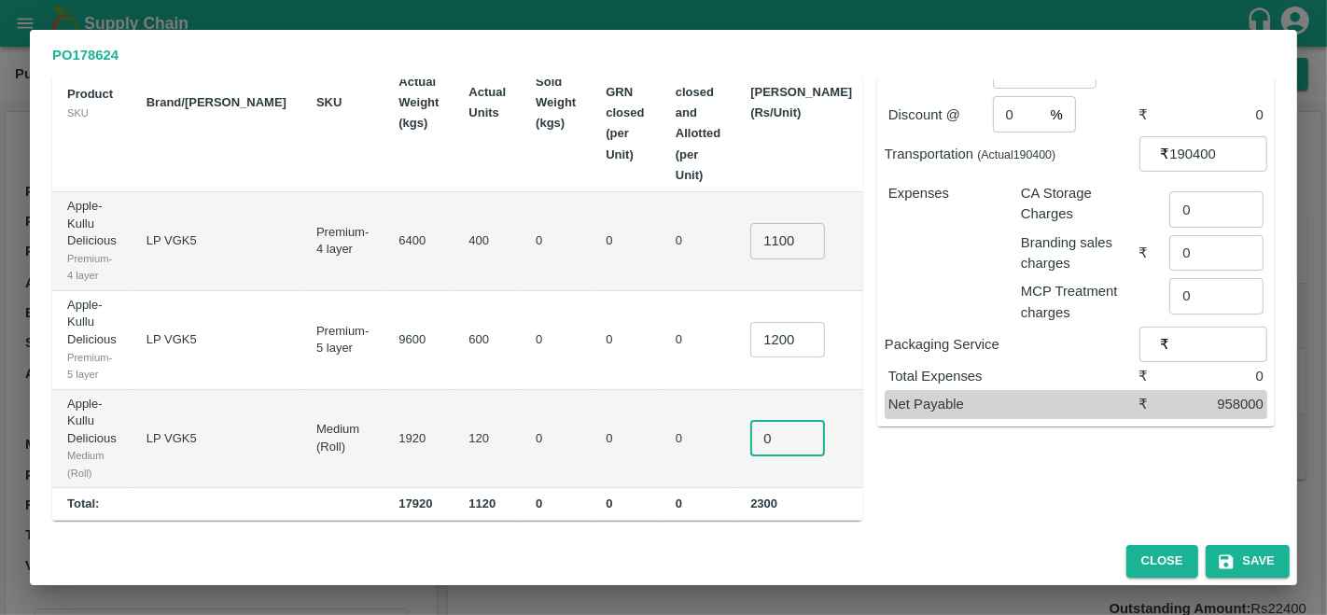
click at [750, 436] on input "0" at bounding box center [787, 438] width 75 height 35
type input "900"
click at [927, 481] on div "Sub-Total ₹ 1268000 Commission* @ 1 % ​ ₹ 12680 Discount @ 0 % ​ ₹ 0 Transporta…" at bounding box center [1068, 260] width 412 height 522
click at [750, 244] on input "1100" at bounding box center [787, 240] width 75 height 35
type input "1000"
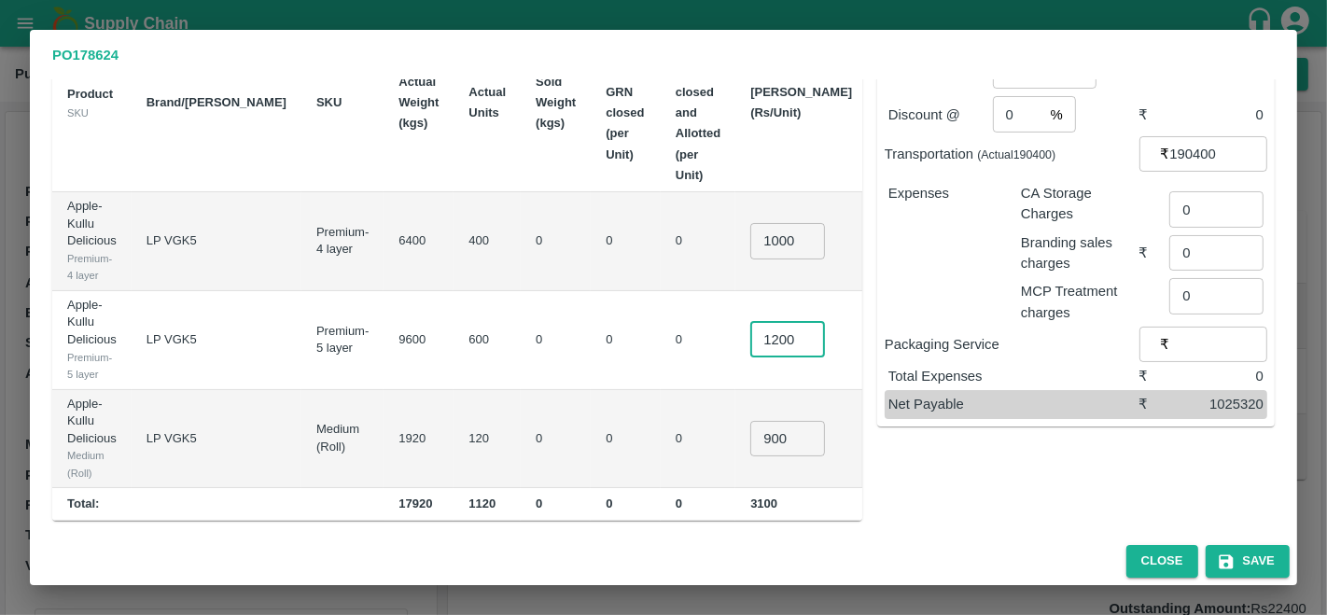
click at [750, 338] on input "1200" at bounding box center [787, 339] width 75 height 35
type input "1000"
click at [867, 393] on td "₹108000" at bounding box center [905, 439] width 77 height 99
click at [750, 233] on input "1000" at bounding box center [787, 240] width 75 height 35
type input "900"
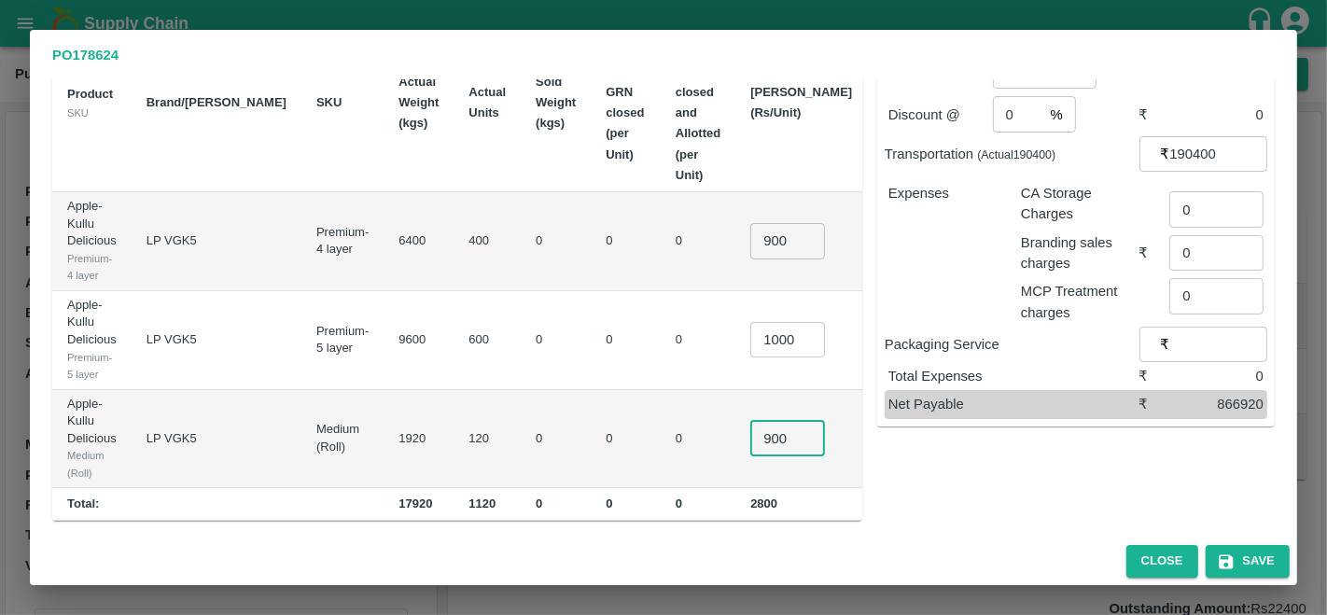
click at [750, 434] on input "900" at bounding box center [787, 438] width 75 height 35
type input "700"
click at [750, 241] on input "900" at bounding box center [787, 240] width 75 height 35
click at [867, 295] on td "₹600000" at bounding box center [905, 340] width 77 height 99
click at [750, 240] on input "930" at bounding box center [787, 240] width 75 height 35
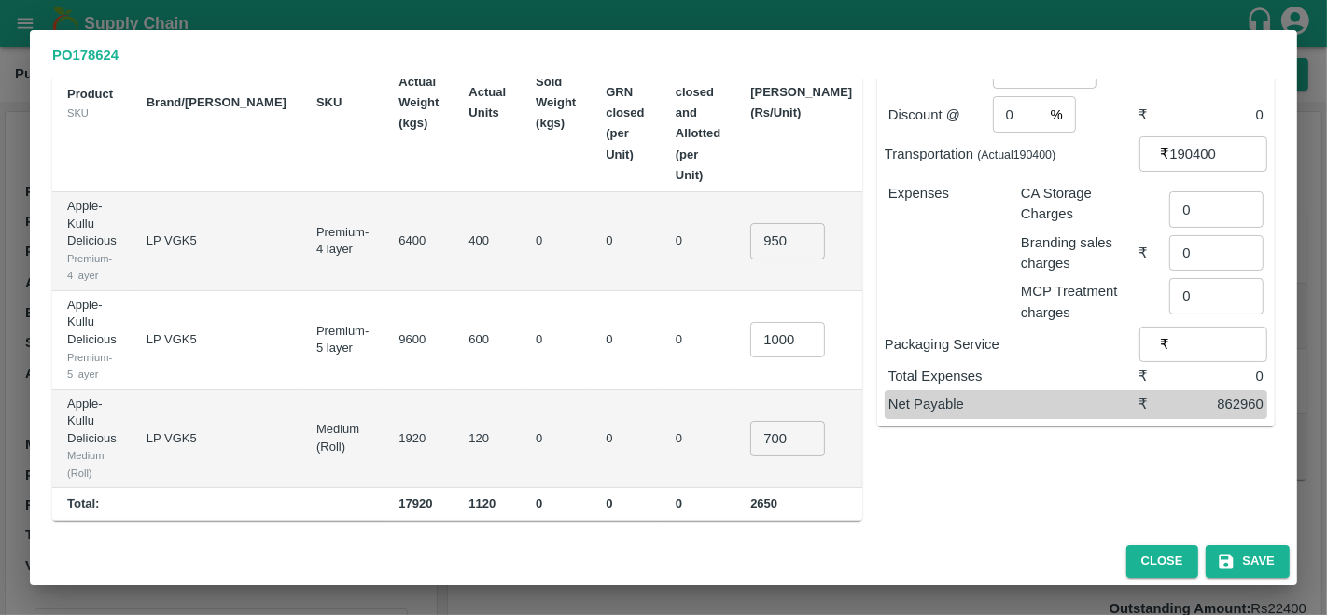
click at [750, 278] on td "950 ​" at bounding box center [801, 241] width 132 height 99
click at [750, 235] on input "950" at bounding box center [787, 240] width 75 height 35
type input "1000"
click at [983, 515] on div "Sub-Total ₹ 1084000 Commission* @ 1 % ​ ₹ 10840 Discount @ 0 % ​ ₹ 0 Transporta…" at bounding box center [1068, 260] width 412 height 522
click at [1243, 564] on button "Save" at bounding box center [1247, 561] width 84 height 33
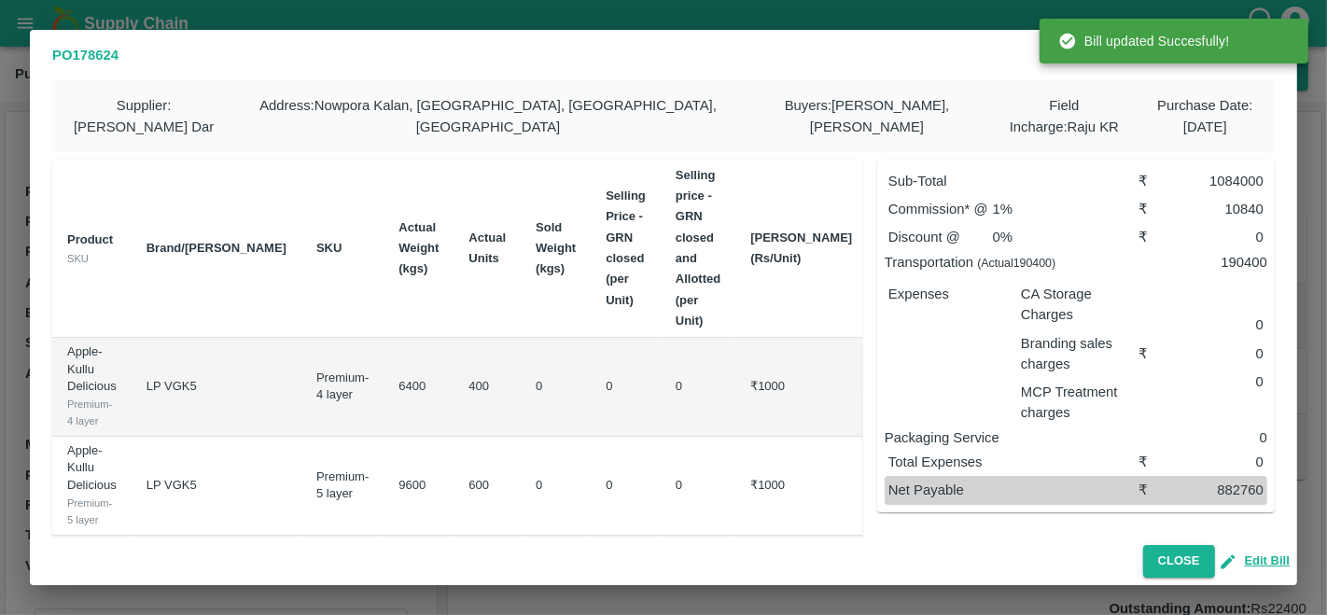
scroll to position [125, 0]
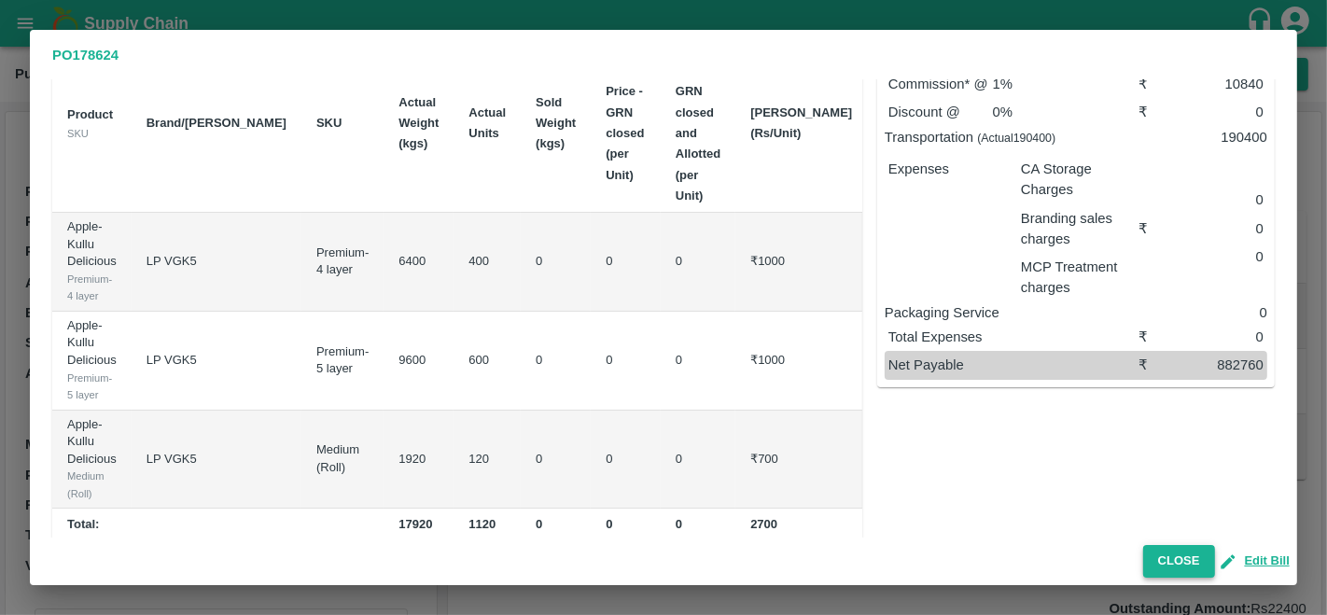
click at [1168, 559] on button "Close" at bounding box center [1179, 561] width 72 height 33
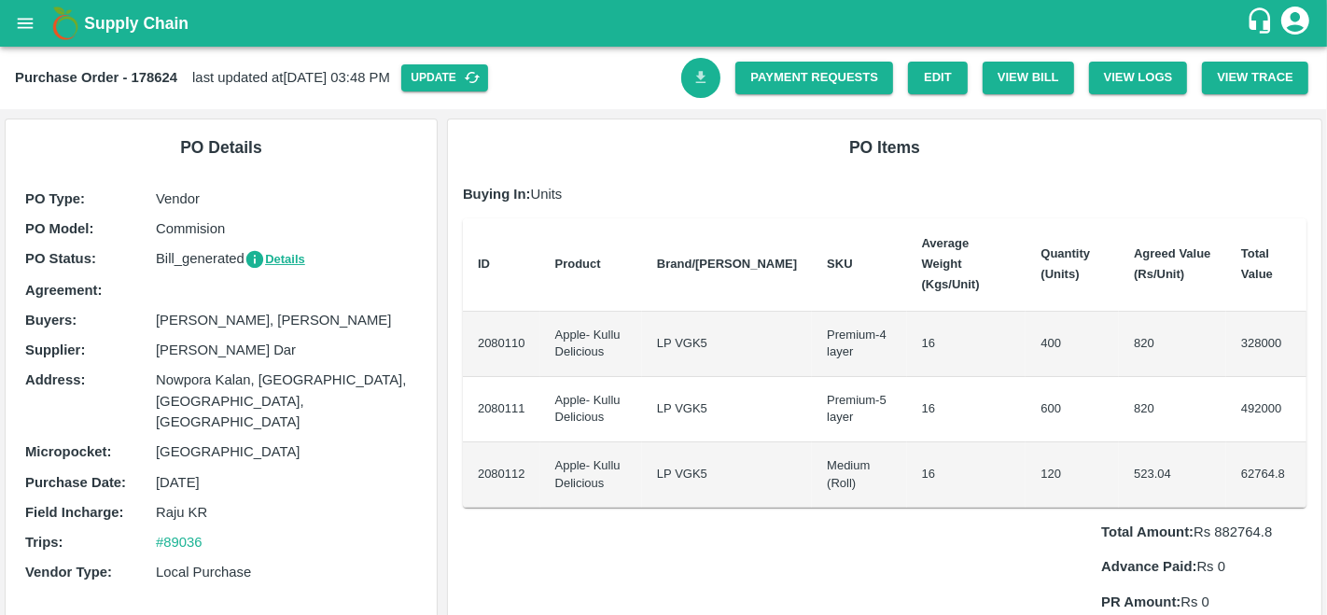
click at [703, 70] on icon "Download Bill" at bounding box center [701, 78] width 18 height 18
click at [805, 67] on link "Payment Requests" at bounding box center [814, 78] width 158 height 33
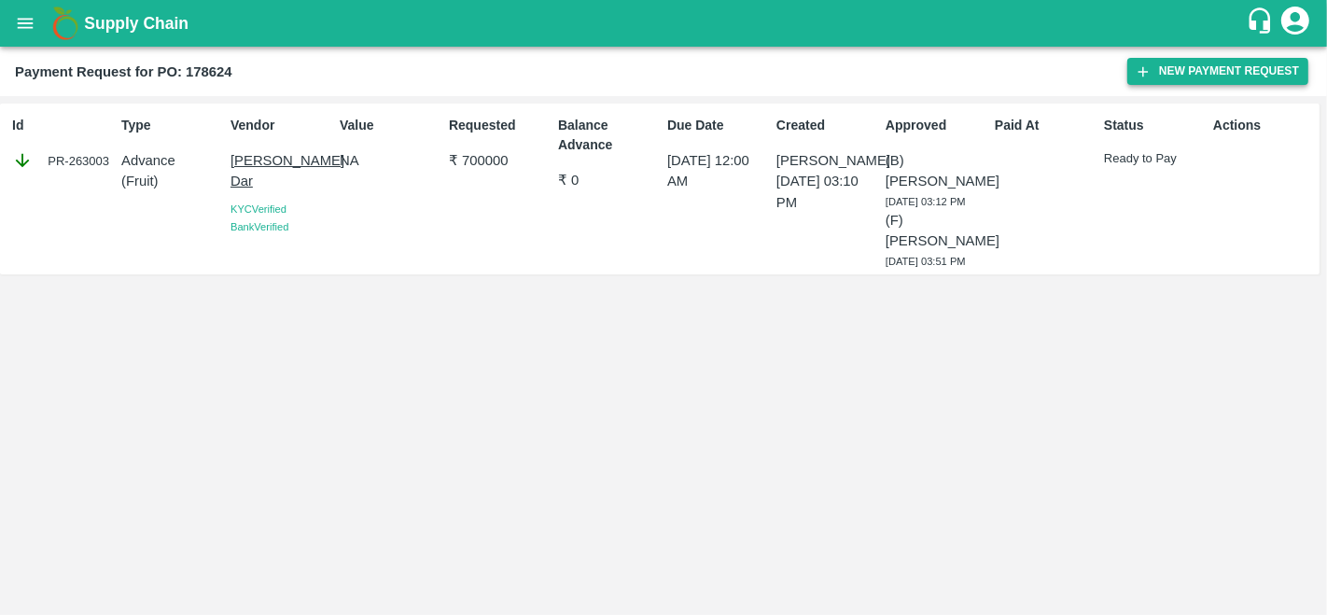
click at [1207, 77] on button "New Payment Request" at bounding box center [1217, 71] width 181 height 27
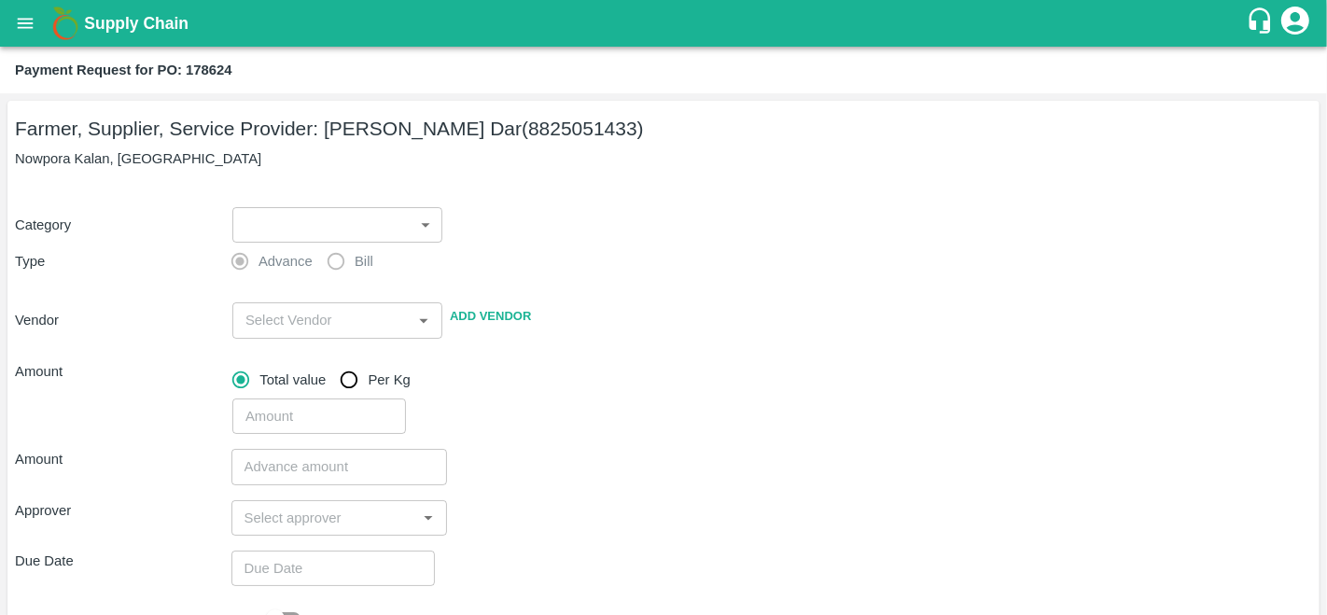
click at [269, 233] on body "Supply Chain Payment Request for PO: 178624 Farmer, Supplier, Service Provider:…" at bounding box center [663, 307] width 1327 height 615
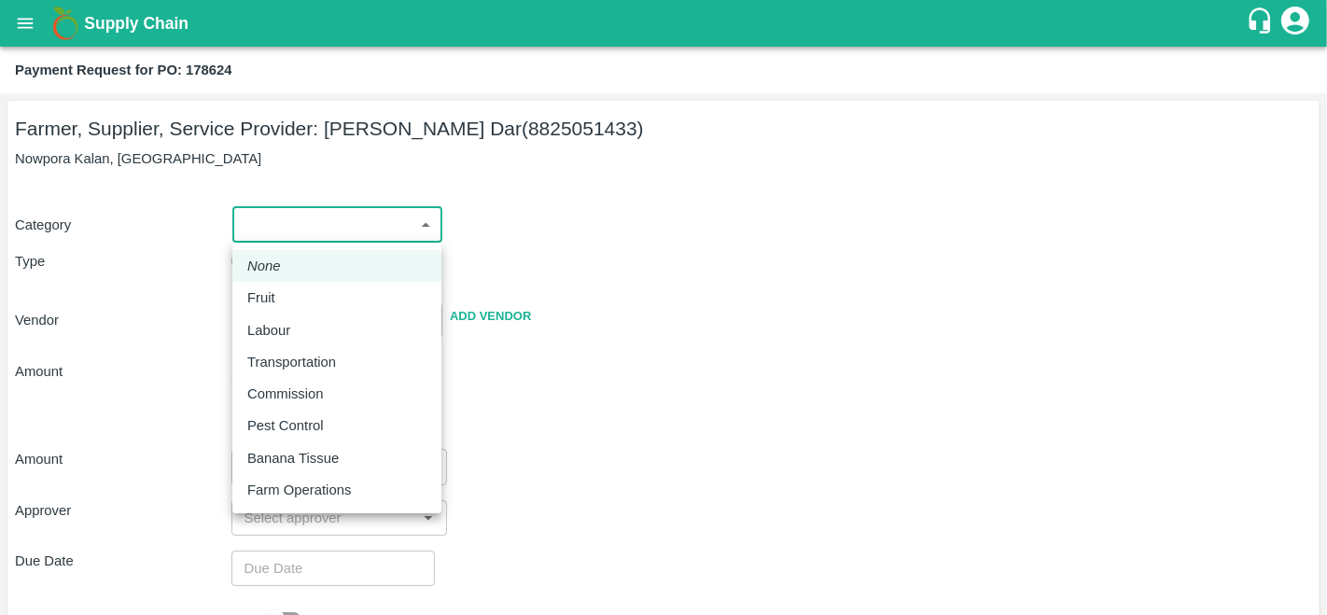
click at [271, 297] on p "Fruit" at bounding box center [261, 297] width 28 height 21
type input "1"
type input "[PERSON_NAME] Dar - 8825051433(Farmer, Supplier, Service Provider)"
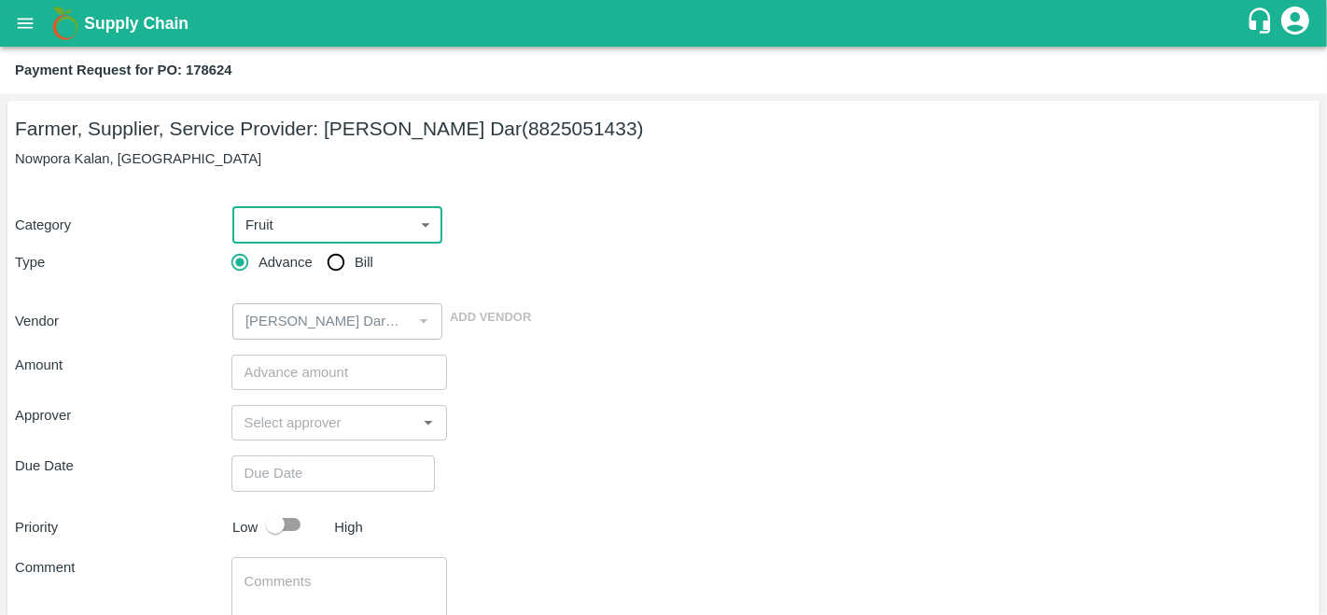
click at [369, 267] on span "Bill" at bounding box center [364, 262] width 19 height 21
click at [355, 267] on input "Bill" at bounding box center [335, 262] width 37 height 37
radio input "true"
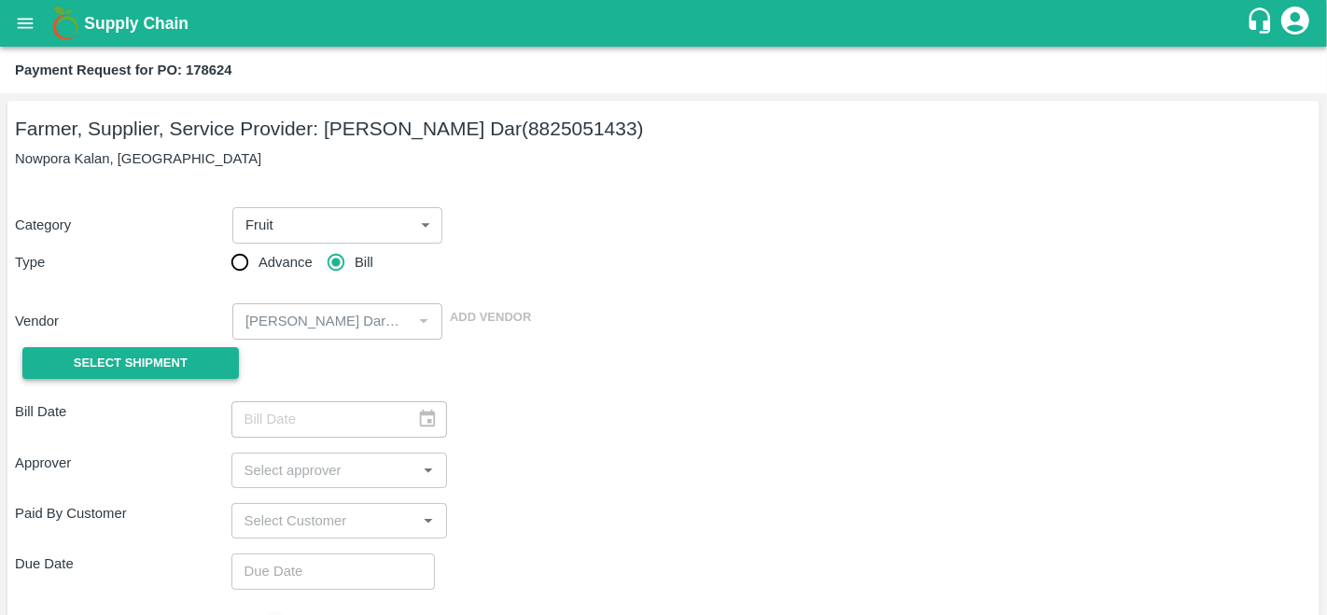
click at [230, 363] on button "Select Shipment" at bounding box center [130, 363] width 216 height 33
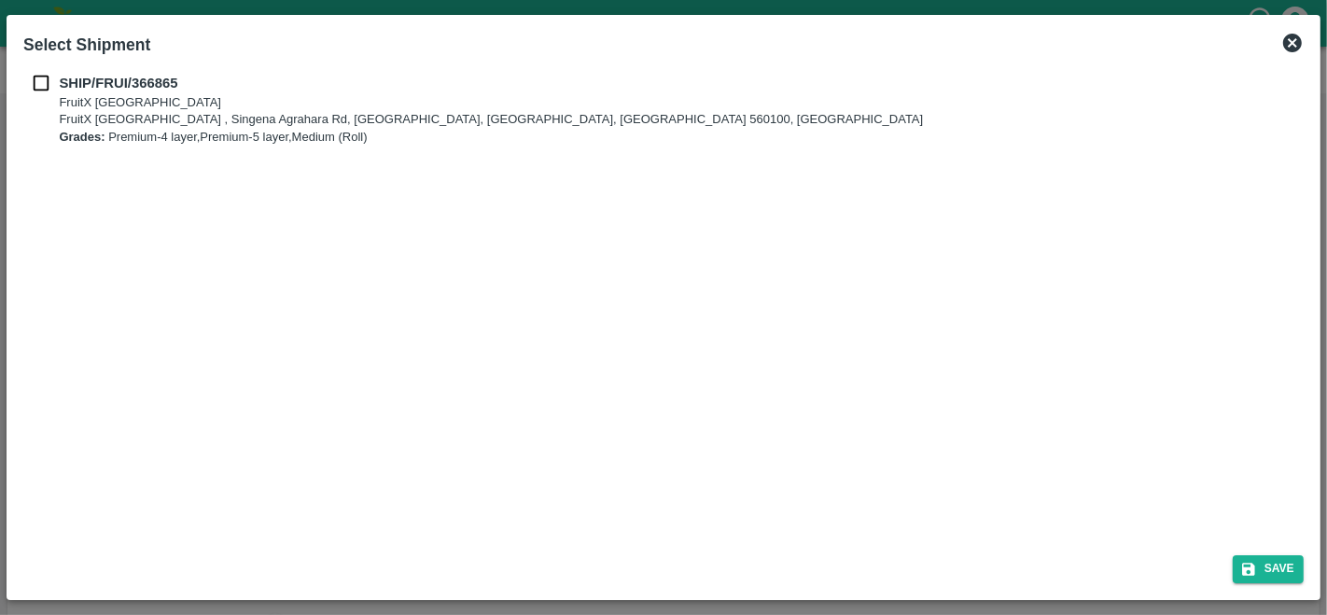
click at [87, 102] on p "FruitX [GEOGRAPHIC_DATA]" at bounding box center [491, 103] width 864 height 18
click at [45, 78] on input "checkbox" at bounding box center [40, 83] width 35 height 21
checkbox input "true"
click at [1271, 558] on button "Save" at bounding box center [1267, 568] width 71 height 27
type input "[DATE]"
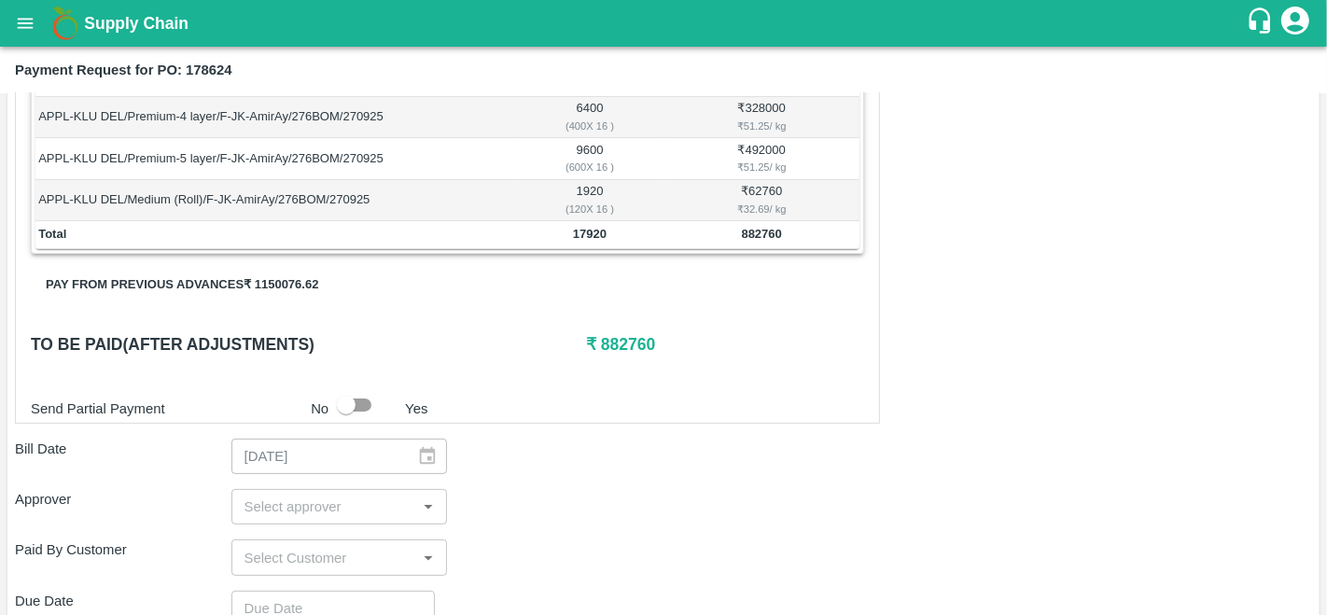
scroll to position [355, 0]
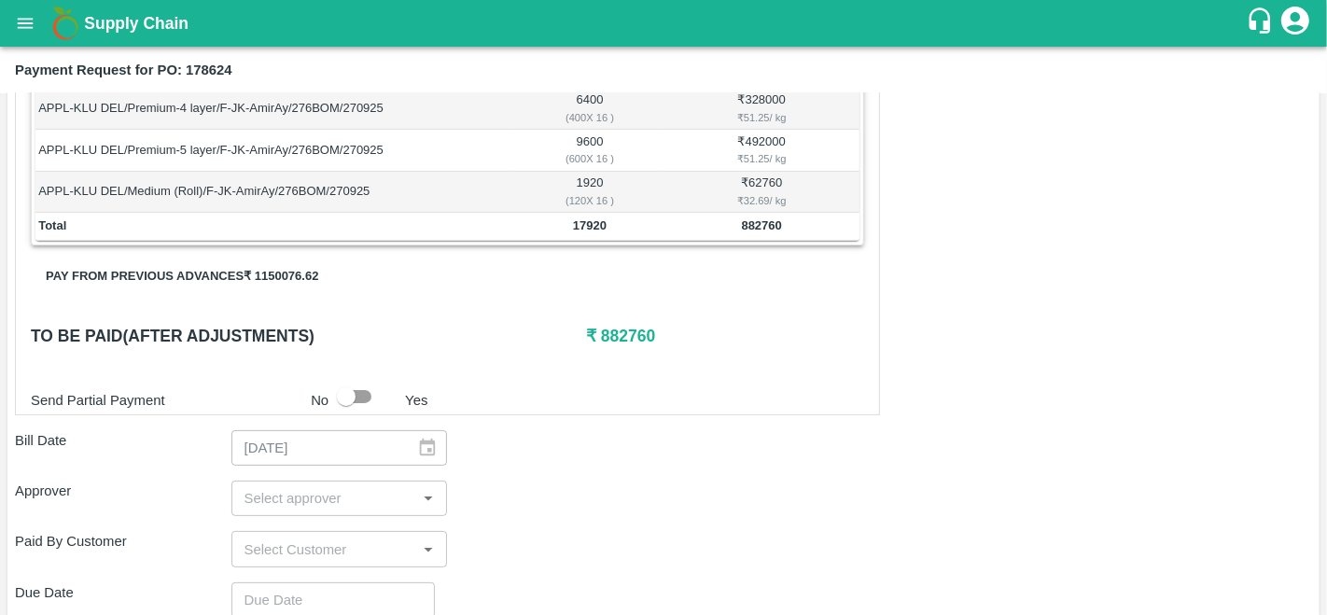
click at [287, 265] on button "Pay from previous advances ₹ 1150076.62" at bounding box center [182, 276] width 302 height 33
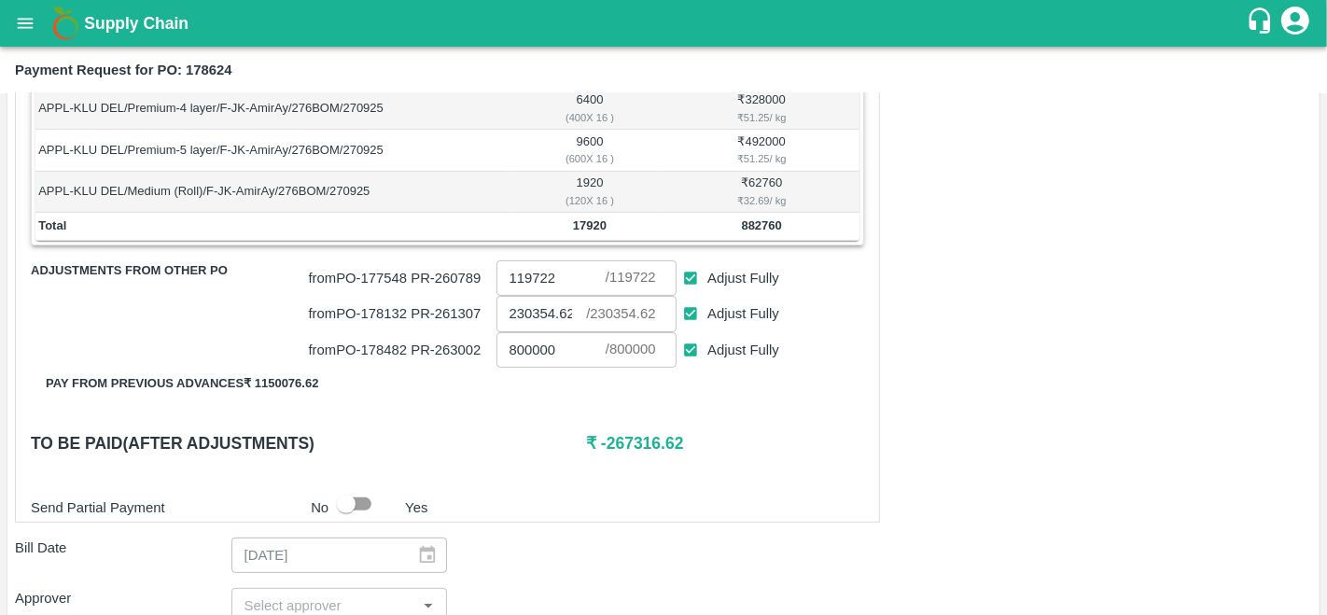
click at [690, 311] on input "Adjust Fully" at bounding box center [691, 314] width 35 height 35
checkbox input "false"
type input "0"
click at [690, 276] on input "Adjust Fully" at bounding box center [691, 278] width 35 height 35
checkbox input "false"
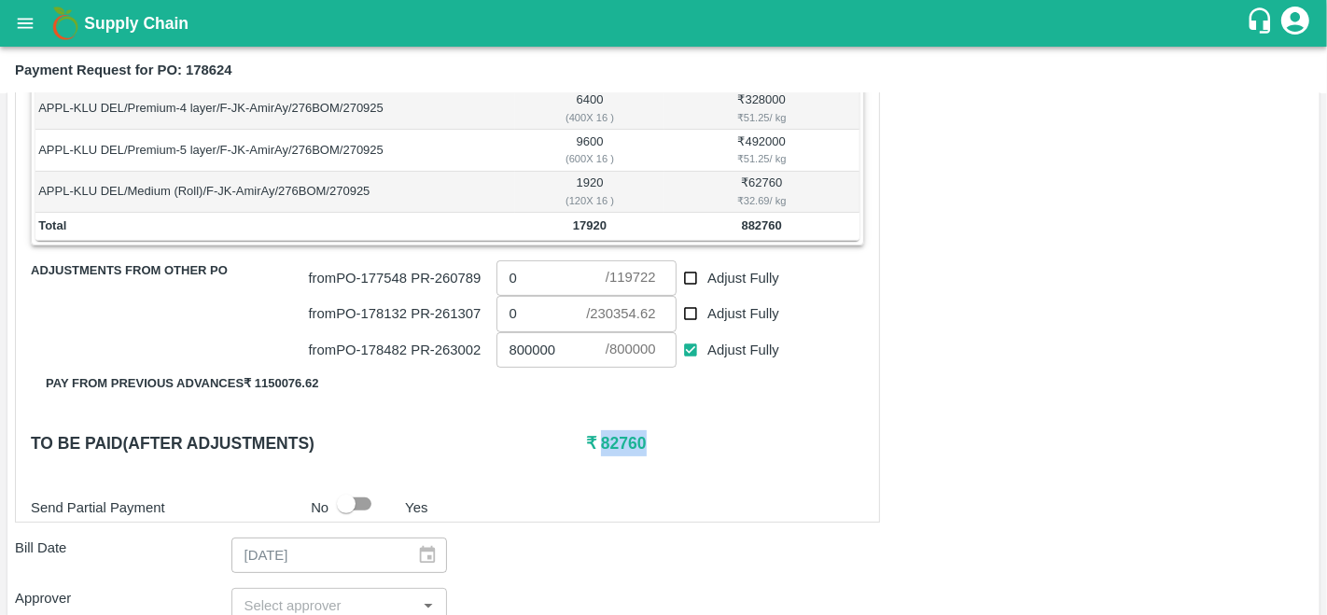
drag, startPoint x: 651, startPoint y: 441, endPoint x: 596, endPoint y: 439, distance: 55.1
click at [596, 439] on h6 "₹ 82760" at bounding box center [725, 443] width 278 height 26
copy h6 "82760"
click at [542, 283] on input "0" at bounding box center [550, 277] width 109 height 35
paste input "82760"
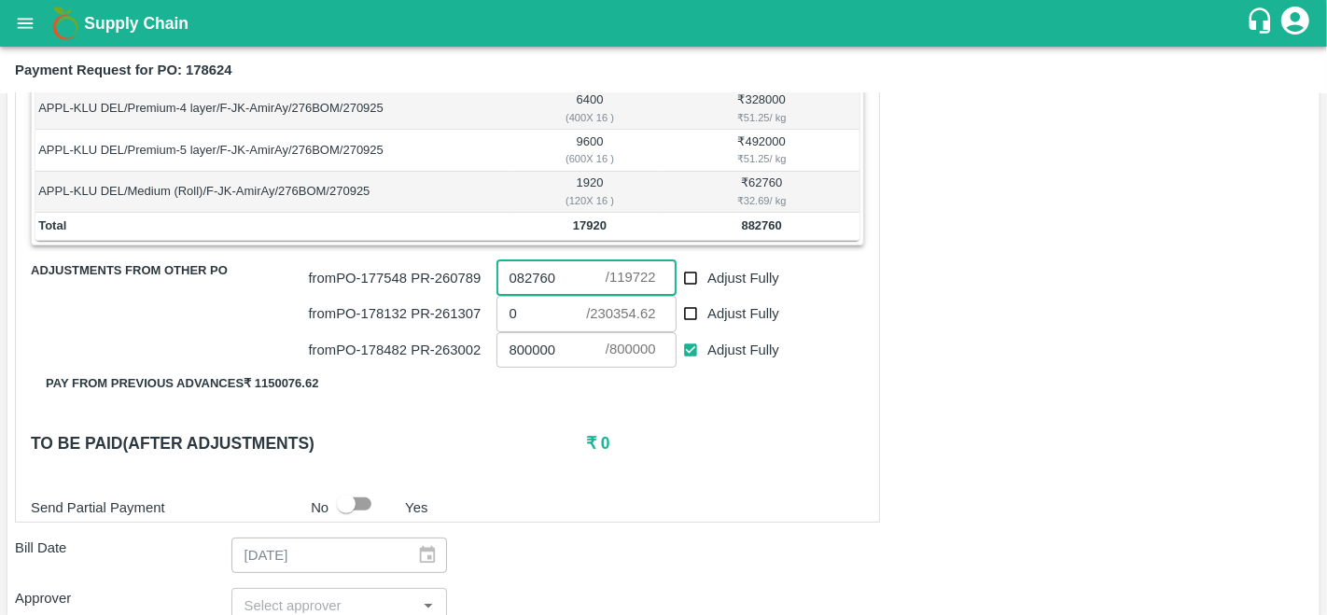
type input "082760"
click at [729, 467] on div "Shipment - SHIP/FRUI/366865 Lots (Labels) Weight (Kgs) Total Price (₹) APPL-KLU…" at bounding box center [447, 276] width 865 height 491
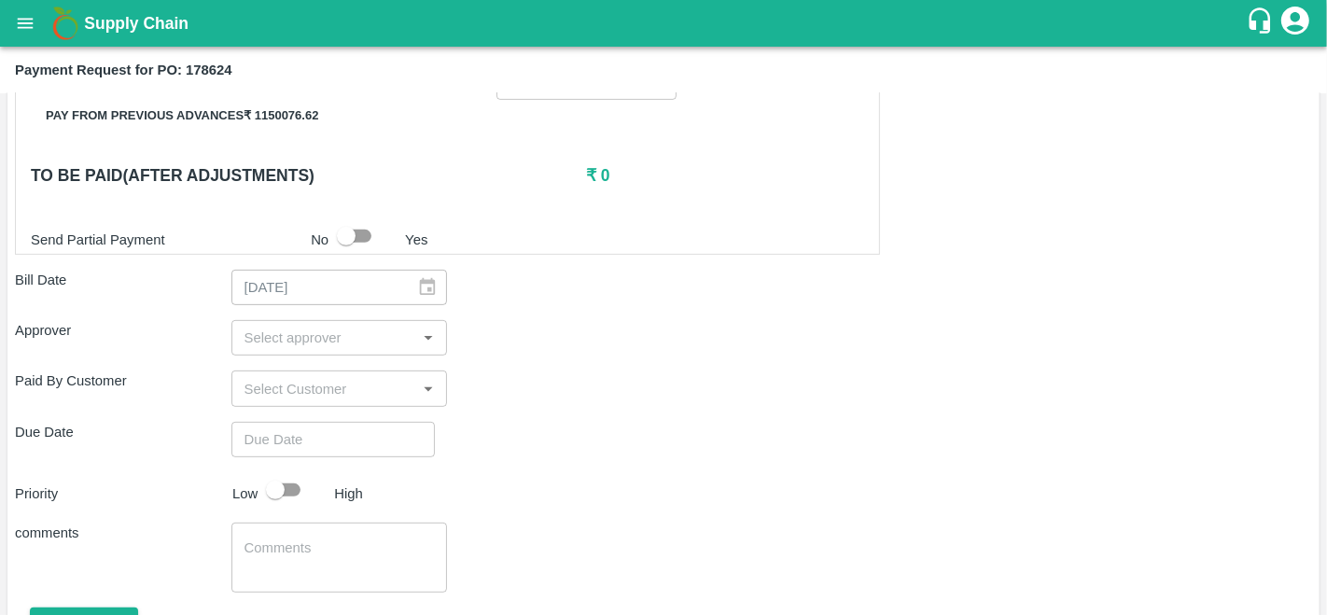
scroll to position [661, 0]
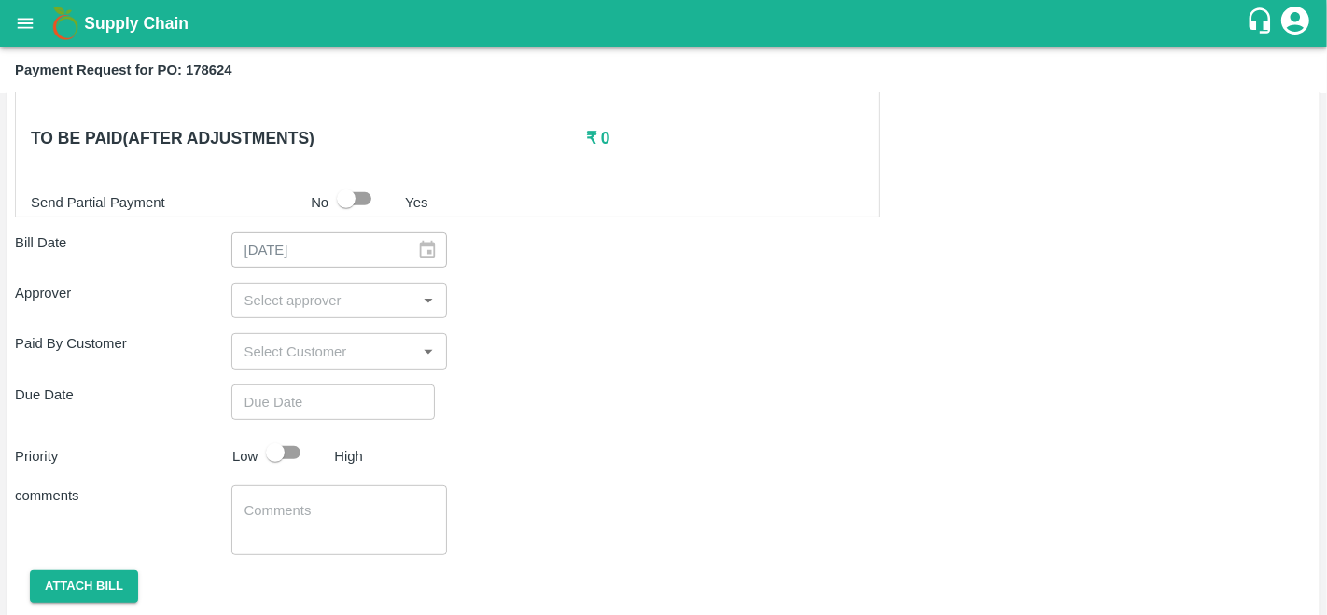
click at [308, 298] on input "input" at bounding box center [324, 300] width 174 height 24
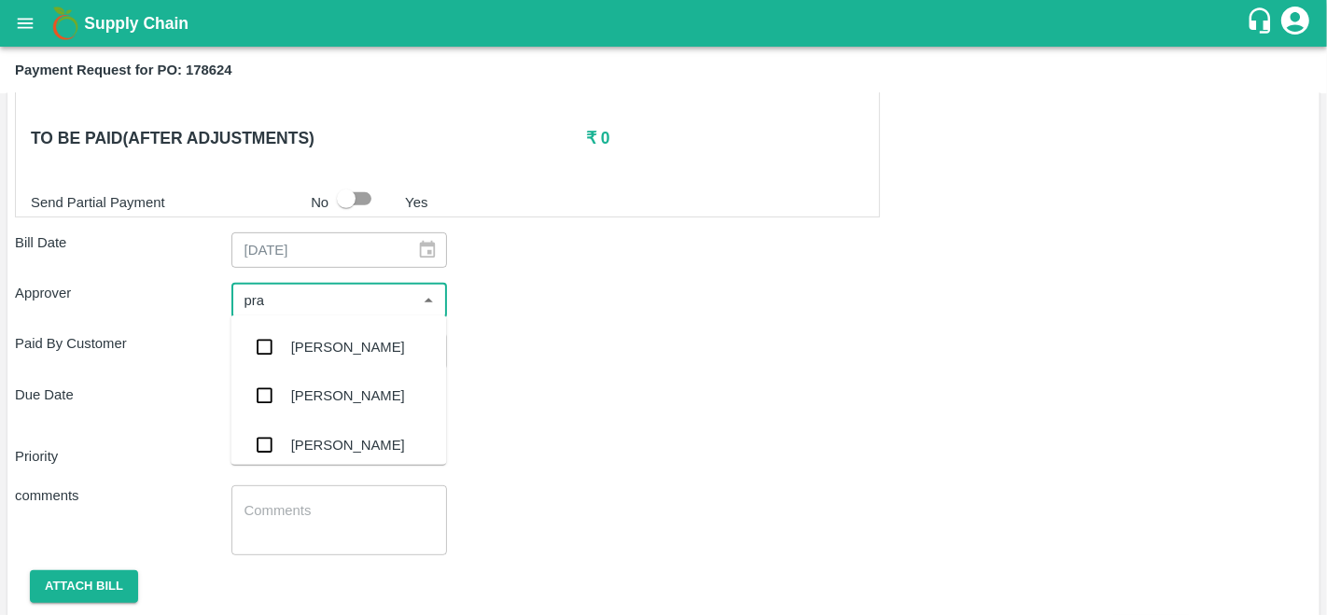
type input "prav"
click at [323, 341] on div "Praveen Kumar" at bounding box center [348, 347] width 114 height 21
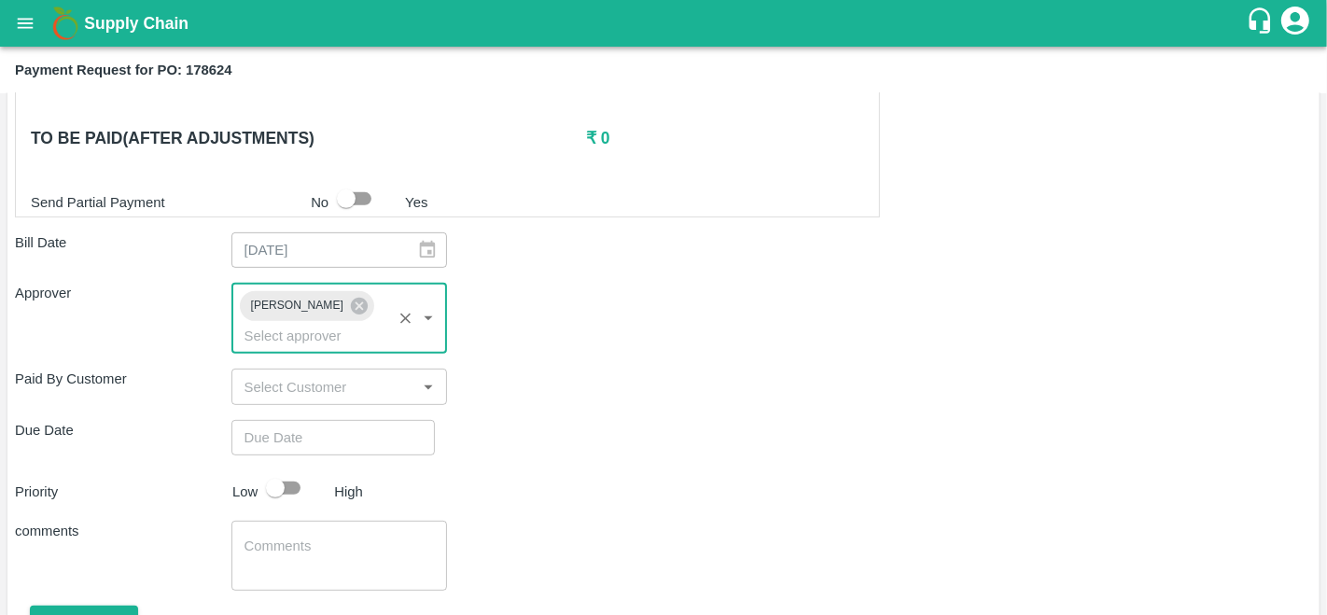
click at [602, 369] on div "Paid By Customer ​" at bounding box center [663, 386] width 1297 height 35
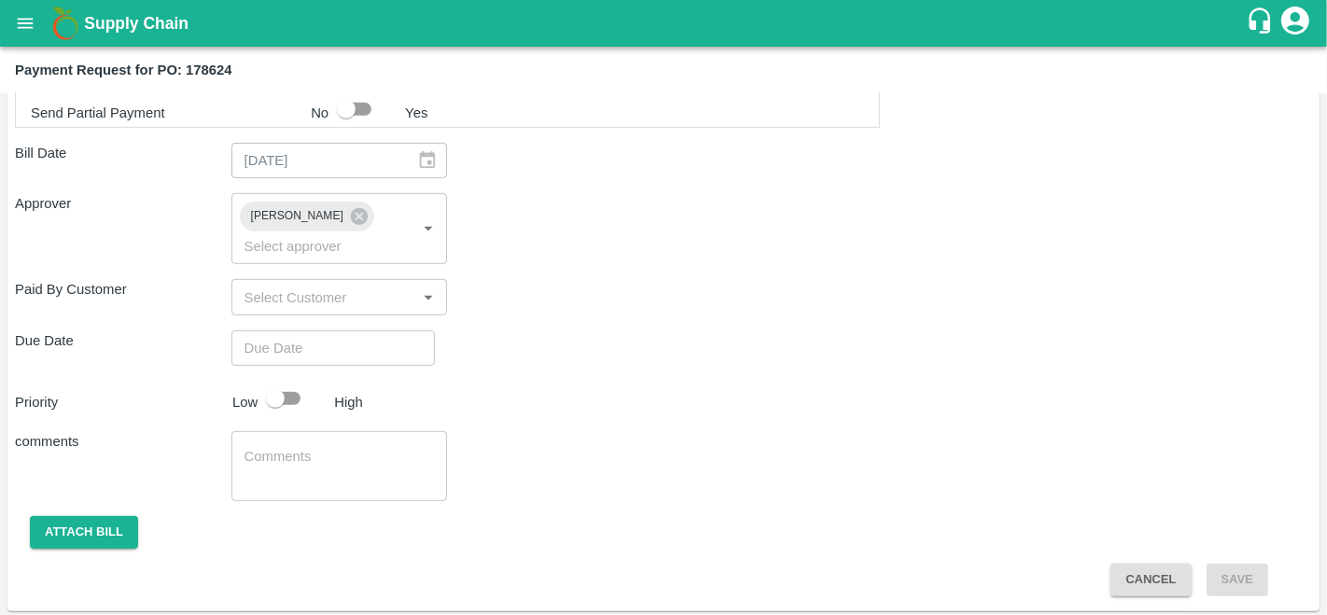
type input "DD/MM/YYYY hh:mm aa"
click at [282, 345] on input "DD/MM/YYYY hh:mm aa" at bounding box center [326, 347] width 190 height 35
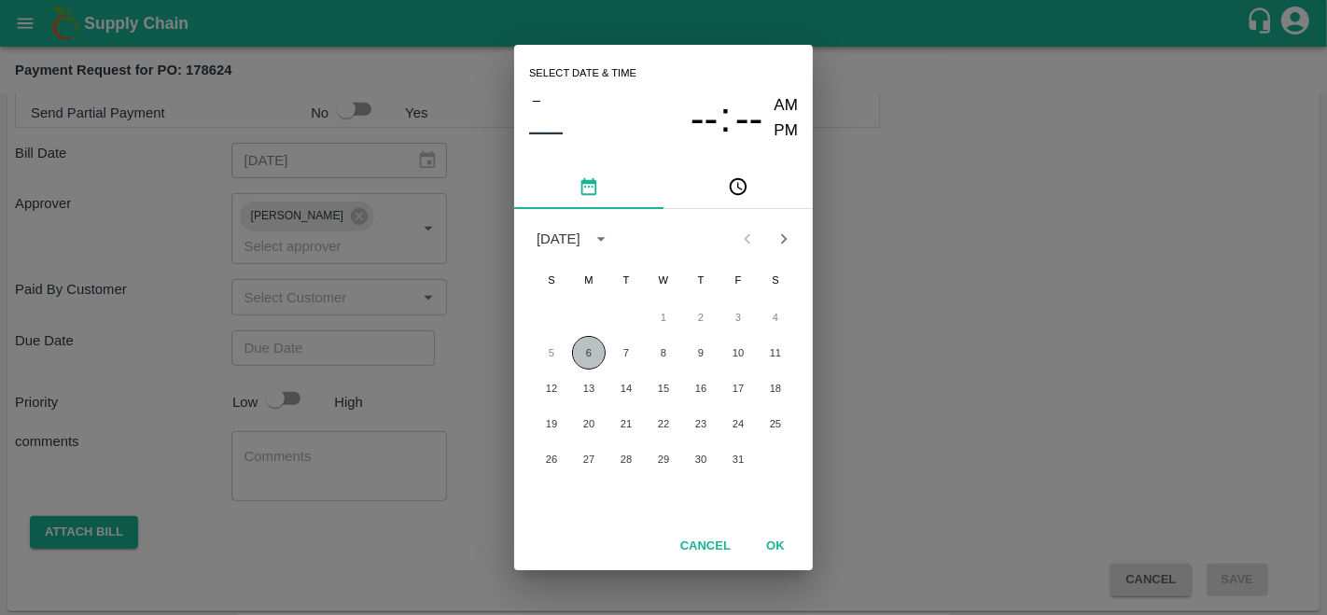
click at [579, 353] on button "6" at bounding box center [589, 353] width 34 height 34
type input "06/10/2025 12:00 AM"
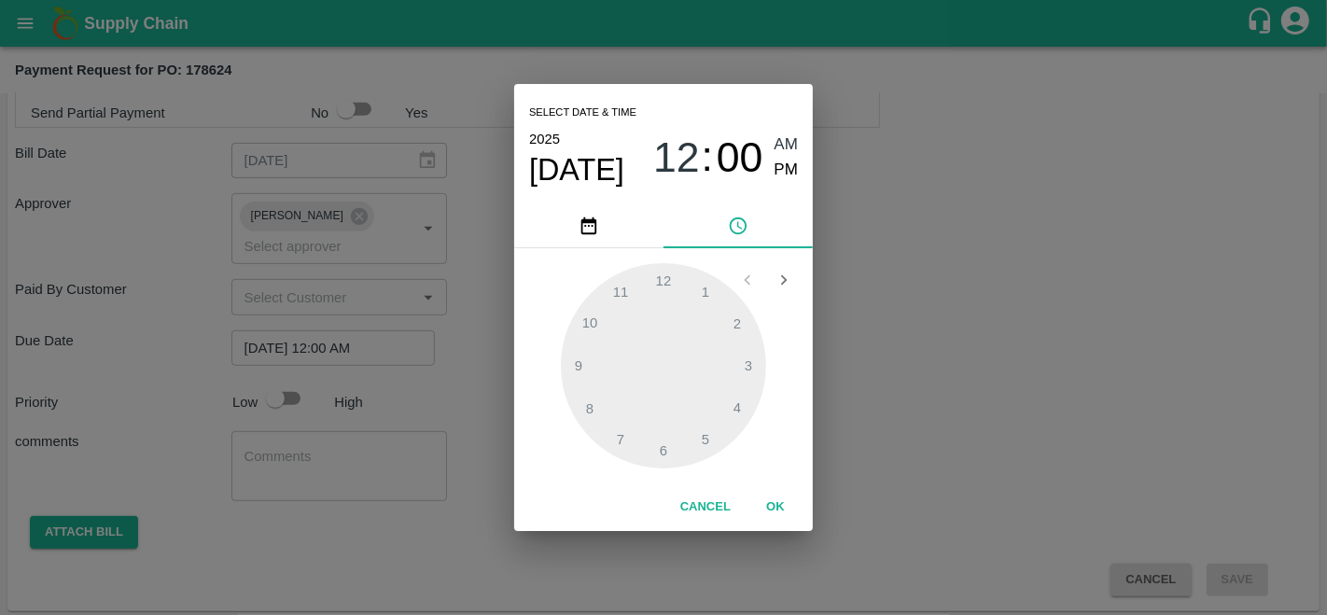
click at [1023, 399] on div "Select date & time 2025 Oct 6 12 : 00 AM PM 1 2 3 4 5 6 7 8 9 10 11 12 Cancel OK" at bounding box center [663, 307] width 1327 height 615
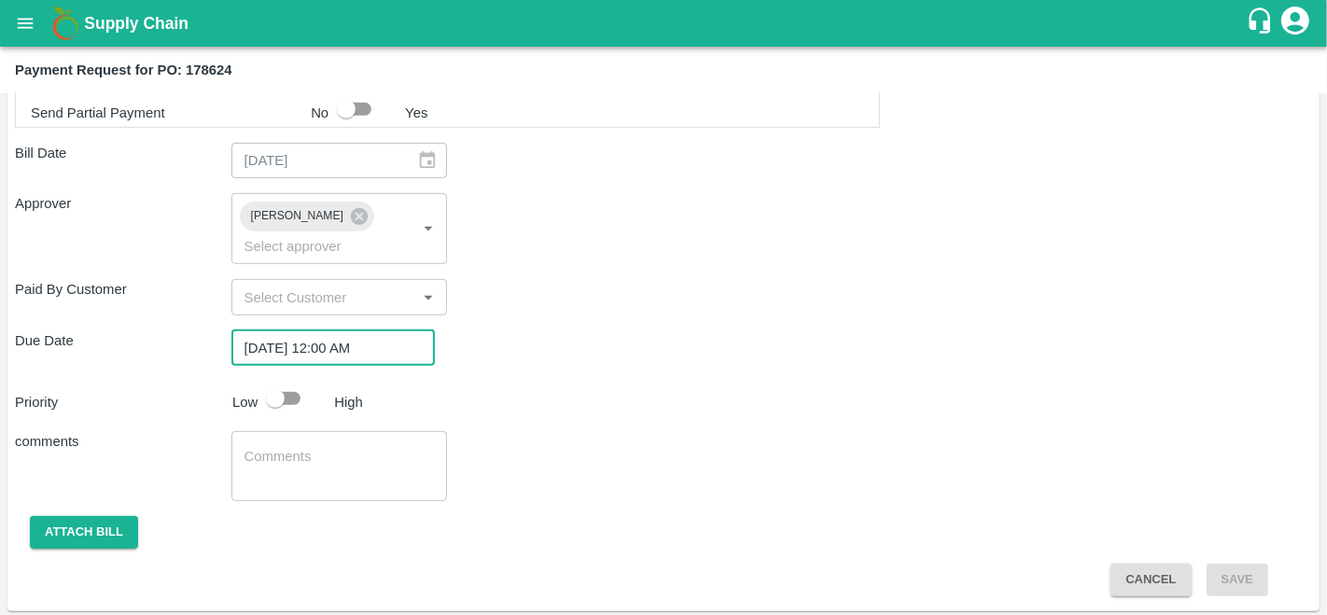
click at [295, 395] on input "checkbox" at bounding box center [275, 398] width 106 height 35
checkbox input "true"
click at [86, 532] on button "Attach bill" at bounding box center [84, 532] width 108 height 33
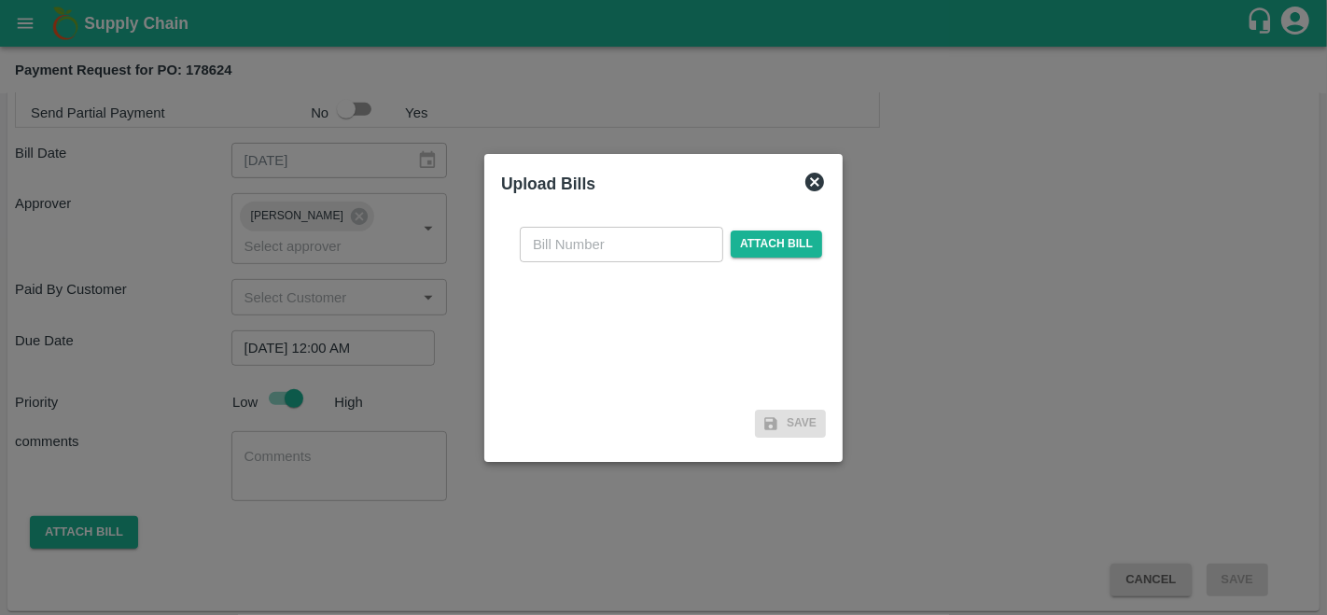
click at [584, 230] on input "text" at bounding box center [621, 244] width 203 height 35
type input "178624"
click at [799, 240] on span "Attach bill" at bounding box center [776, 243] width 91 height 27
click at [0, 0] on input "Attach bill" at bounding box center [0, 0] width 0 height 0
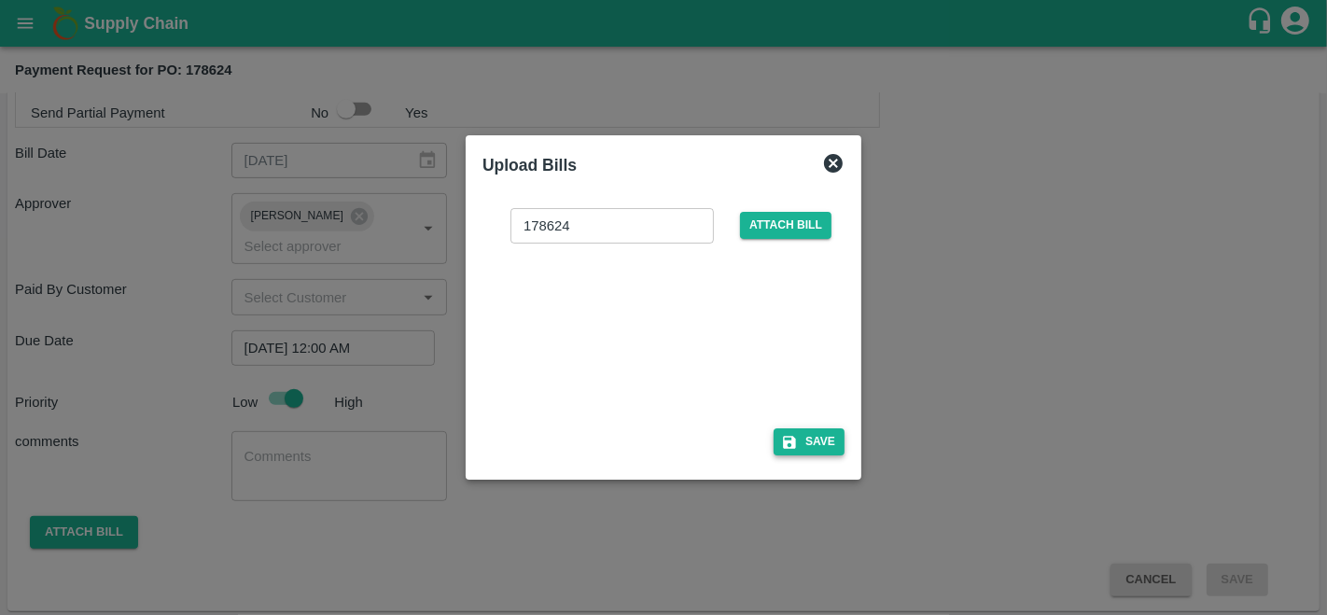
click at [818, 449] on button "Save" at bounding box center [808, 441] width 71 height 27
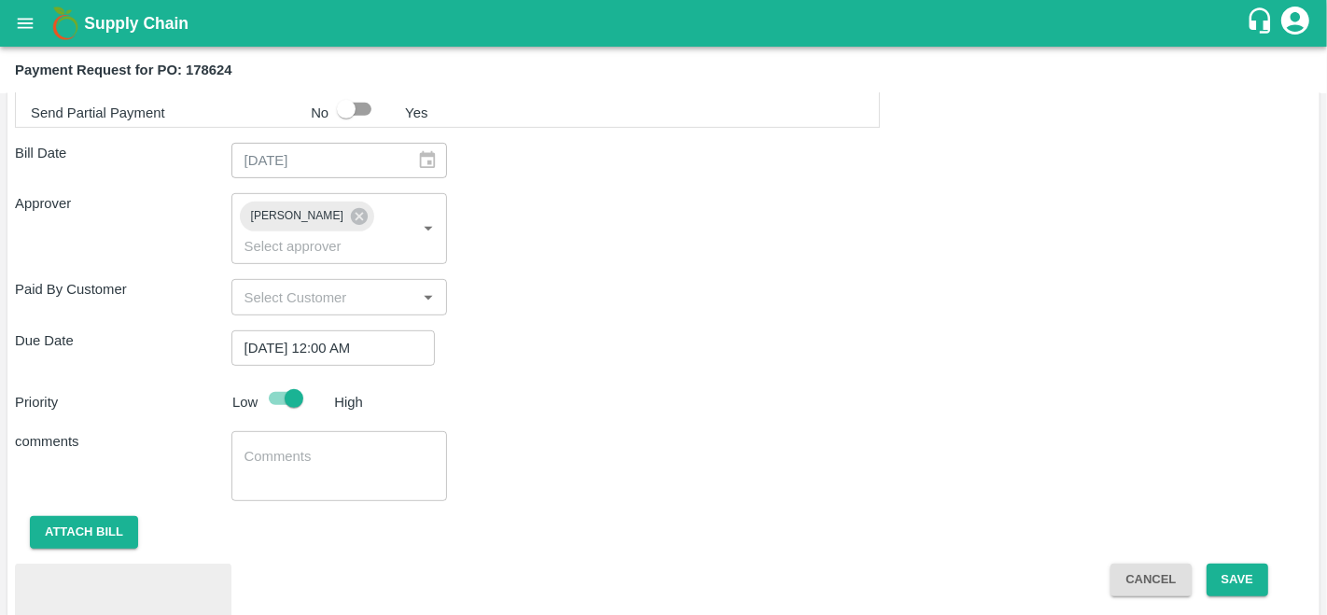
click at [871, 464] on div "comments x ​" at bounding box center [663, 466] width 1297 height 70
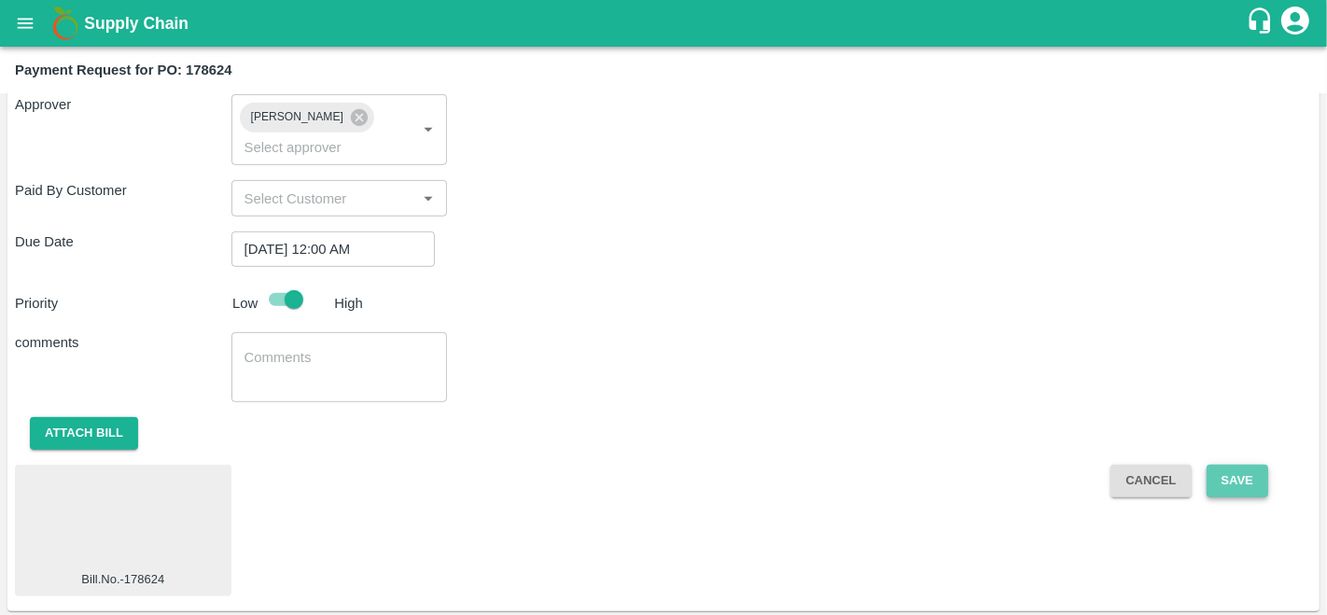
click at [1246, 489] on button "Save" at bounding box center [1237, 481] width 62 height 33
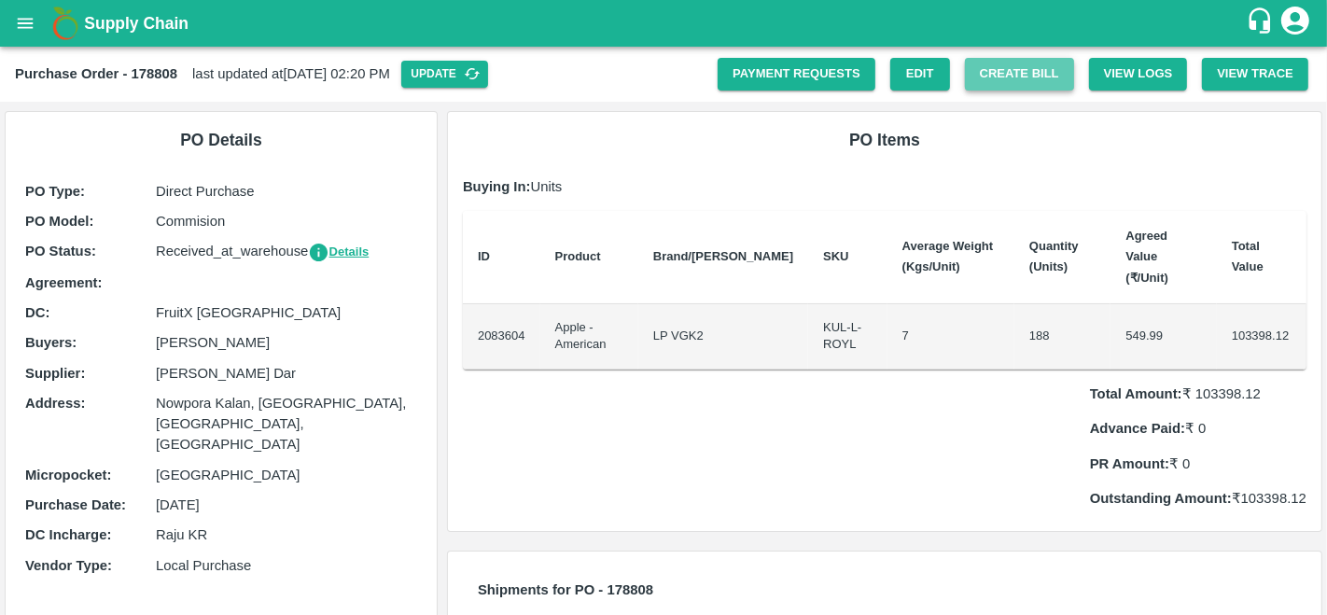
click at [1040, 76] on button "Create Bill" at bounding box center [1019, 74] width 109 height 33
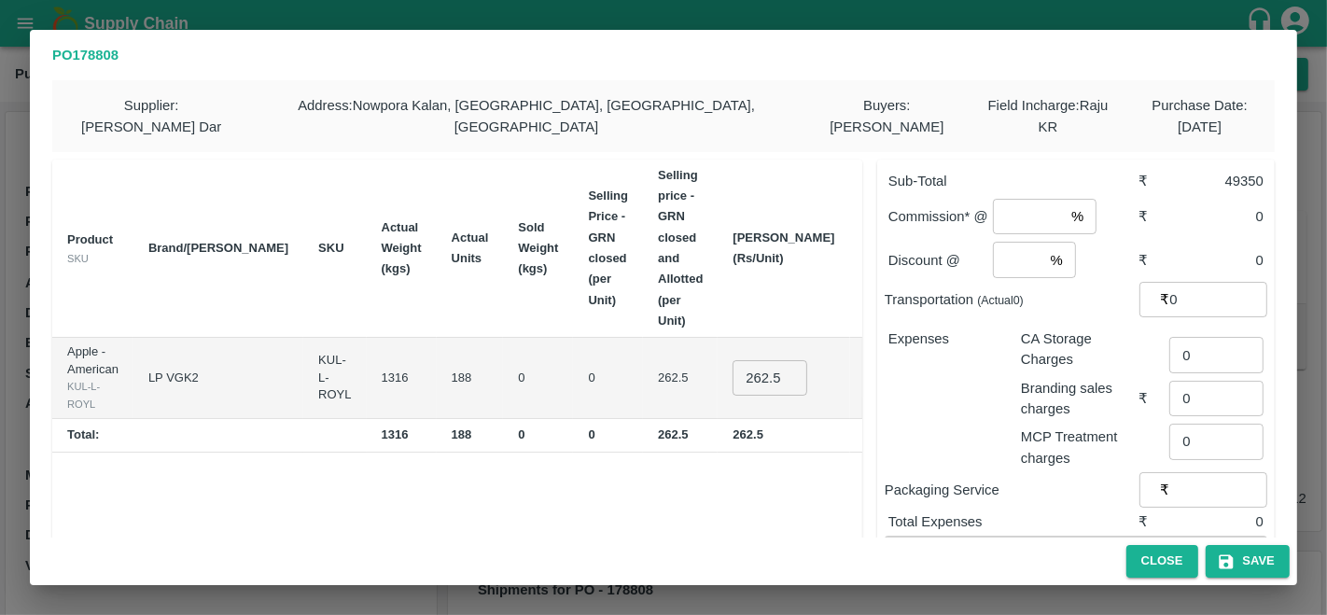
click at [1021, 203] on input "number" at bounding box center [1028, 216] width 71 height 35
type input "1"
click at [1019, 242] on input "number" at bounding box center [1018, 259] width 50 height 35
type input "0"
click at [944, 393] on div "Expenses" at bounding box center [939, 390] width 132 height 155
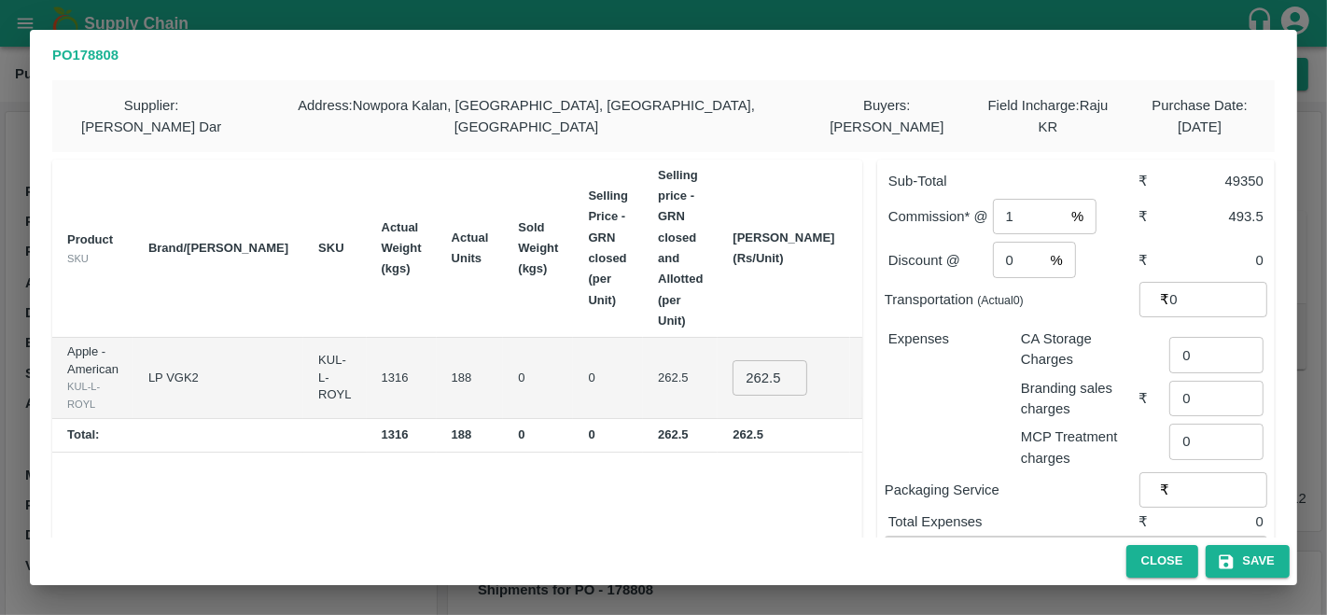
scroll to position [32, 0]
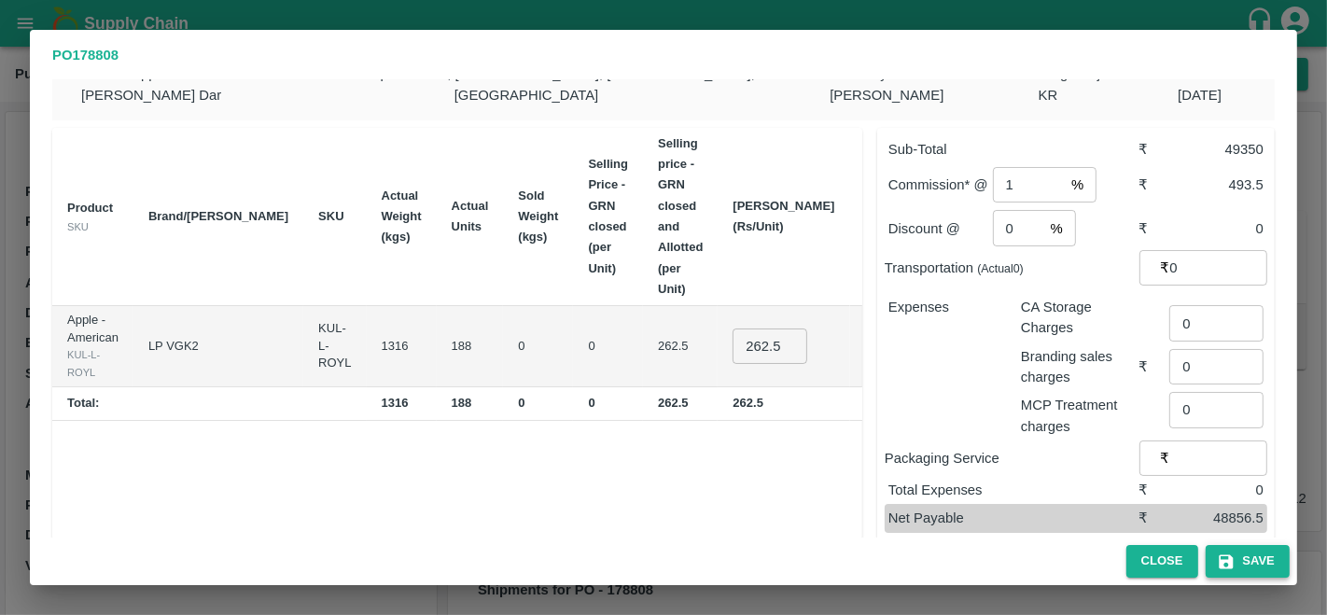
click at [1230, 560] on icon "button" at bounding box center [1225, 561] width 14 height 14
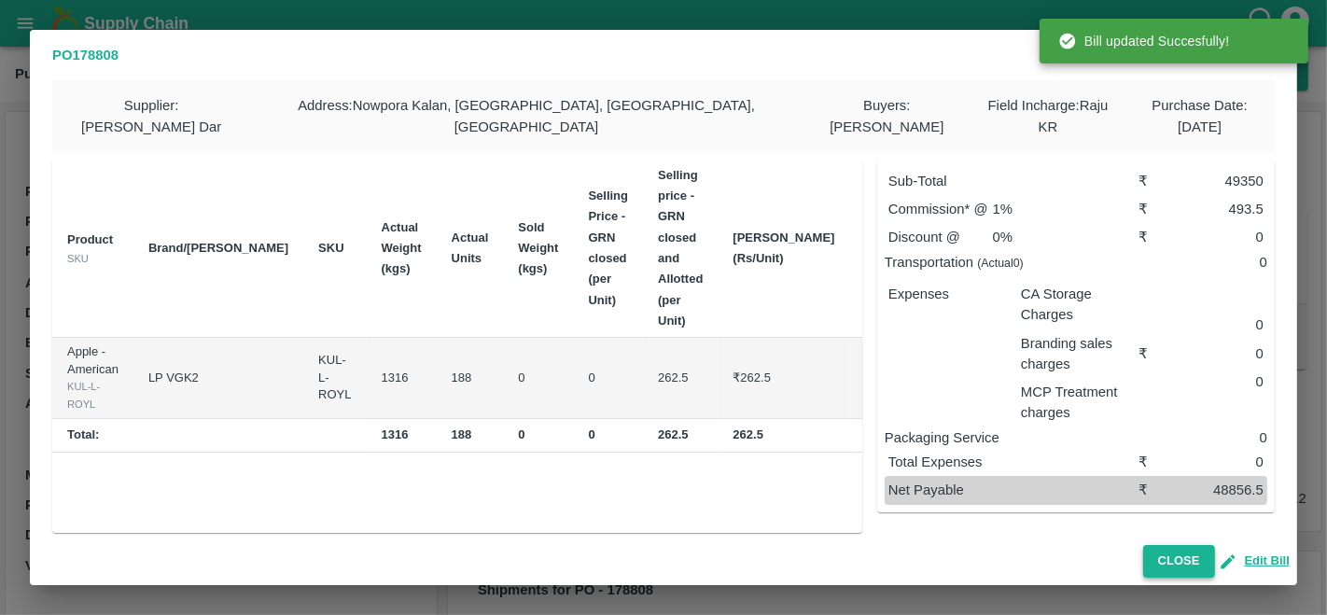
click at [1165, 553] on button "Close" at bounding box center [1179, 561] width 72 height 33
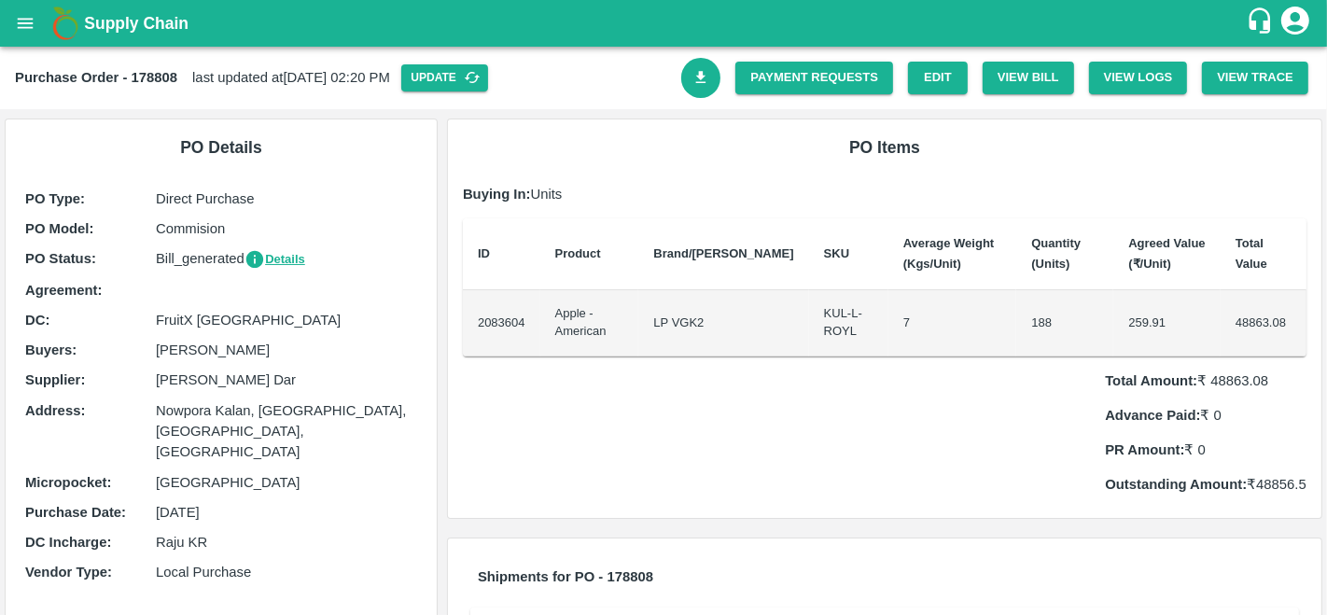
click at [707, 82] on link "Download Bill" at bounding box center [701, 78] width 40 height 40
click at [841, 78] on link "Payment Requests" at bounding box center [814, 78] width 158 height 33
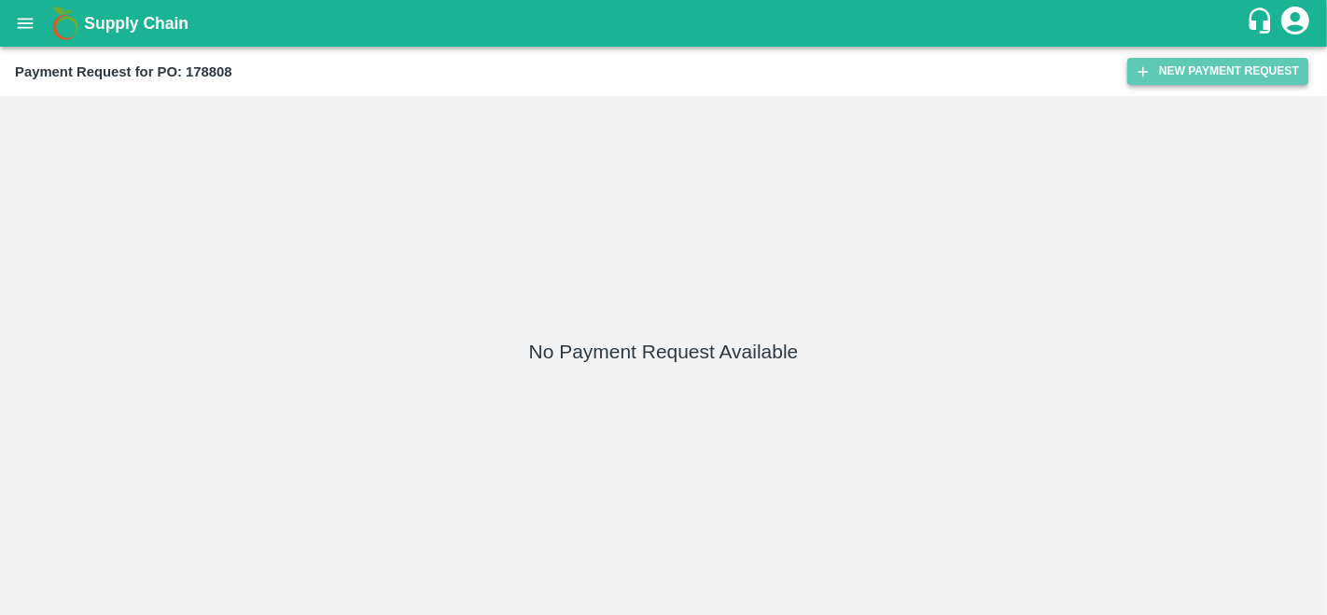
click at [1186, 63] on button "New Payment Request" at bounding box center [1217, 71] width 181 height 27
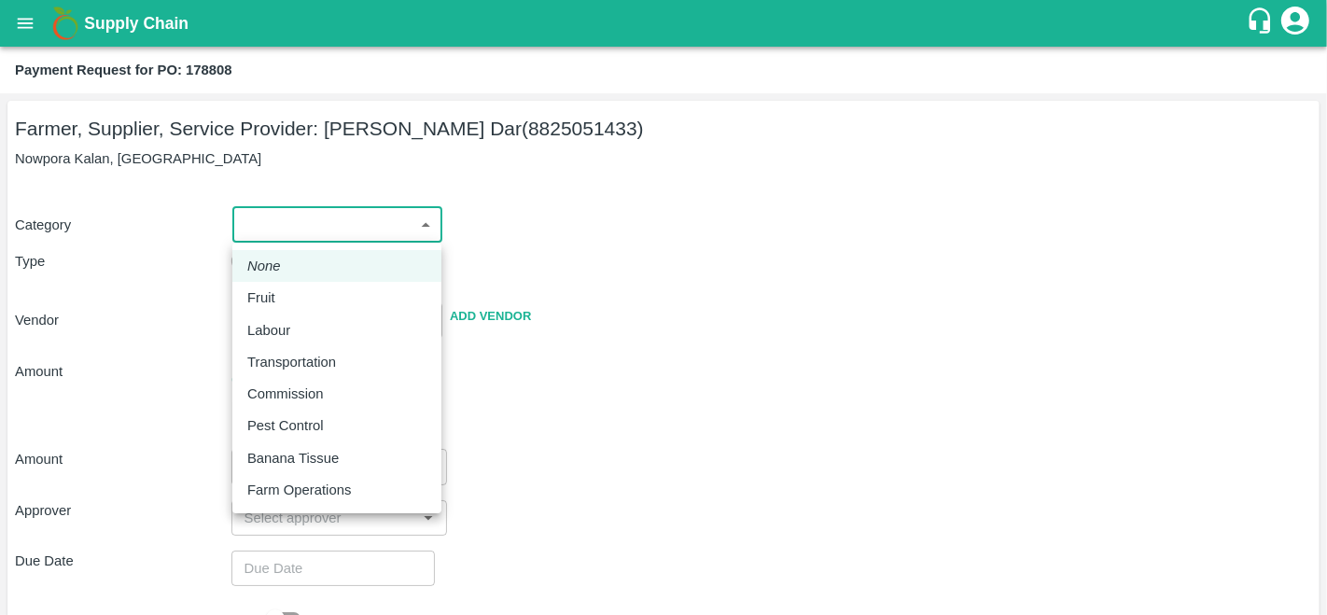
click at [321, 218] on body "Supply Chain Payment Request for PO: 178808 Farmer, Supplier, Service Provider:…" at bounding box center [663, 307] width 1327 height 615
click at [302, 308] on li "Fruit" at bounding box center [336, 298] width 209 height 32
type input "1"
type input "Amir Ayoub Dar - 8825051433(Farmer, Supplier, Service Provider)"
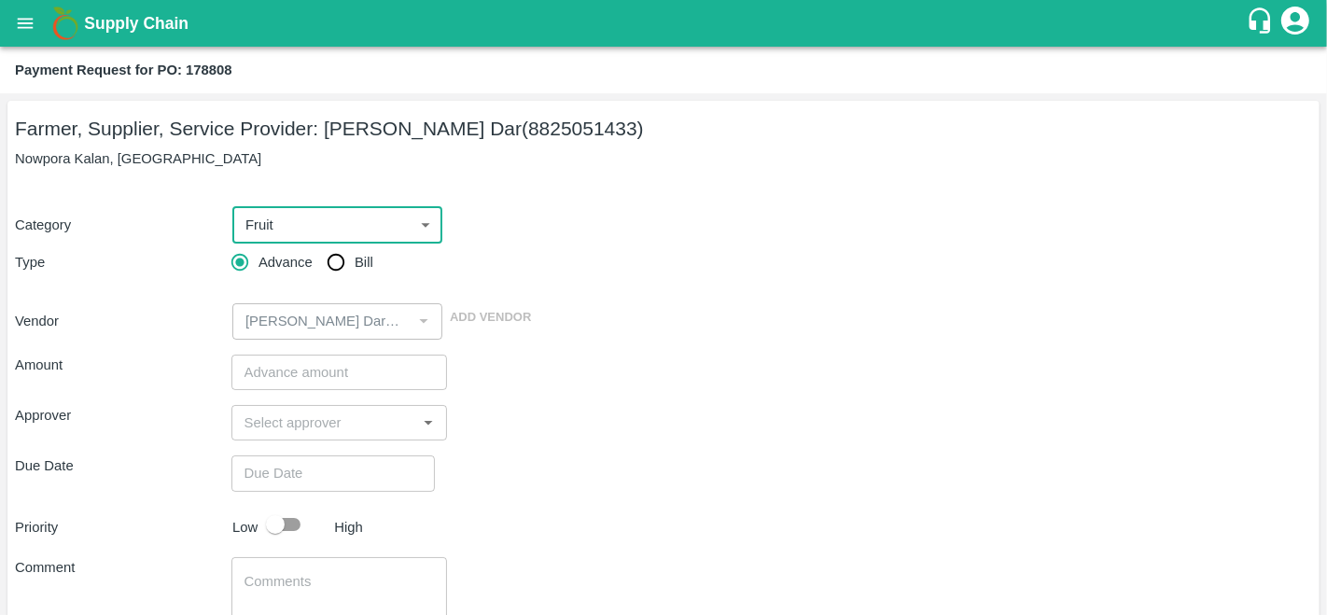
click at [347, 277] on input "Bill" at bounding box center [335, 262] width 37 height 37
radio input "true"
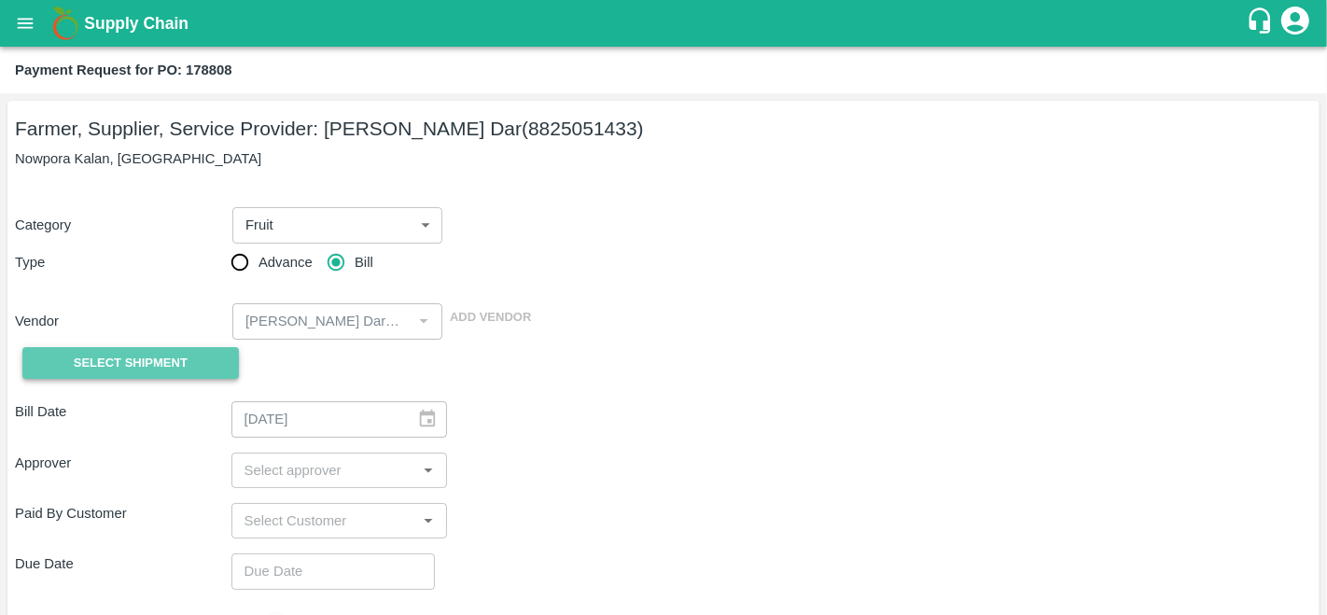
click at [217, 353] on button "Select Shipment" at bounding box center [130, 363] width 216 height 33
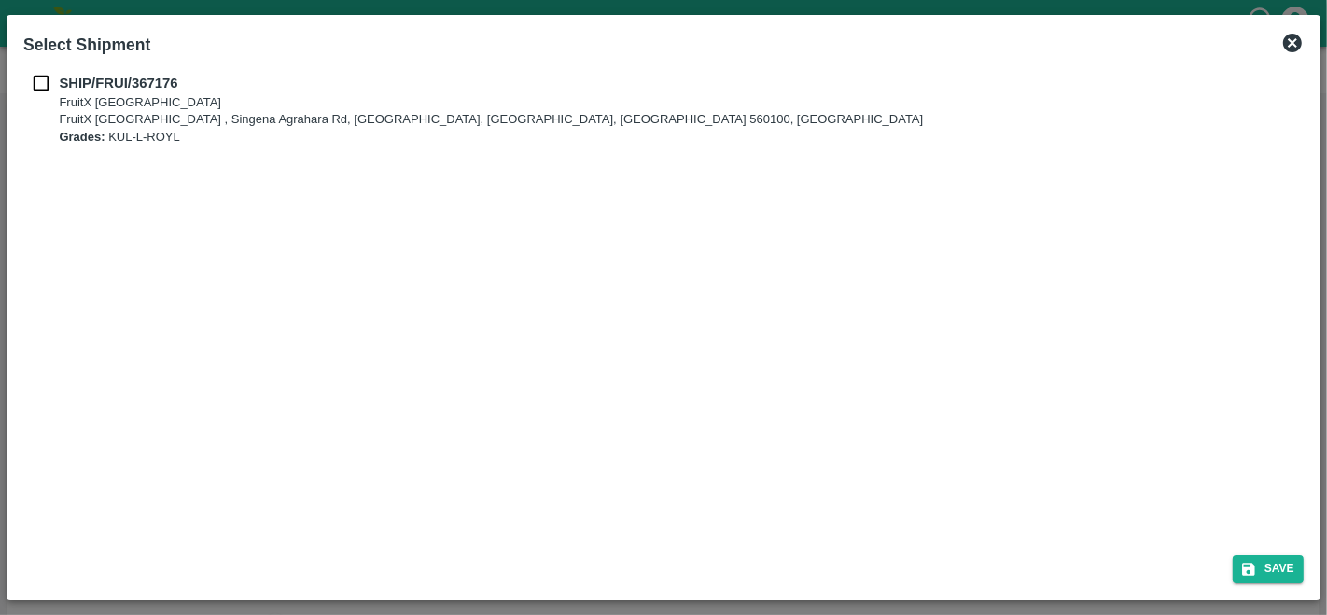
click at [40, 49] on b "Select Shipment" at bounding box center [86, 44] width 127 height 19
click at [63, 90] on b "SHIP/FRUI/367176" at bounding box center [118, 83] width 118 height 15
checkbox input "true"
click at [1248, 560] on button "Save" at bounding box center [1267, 568] width 71 height 27
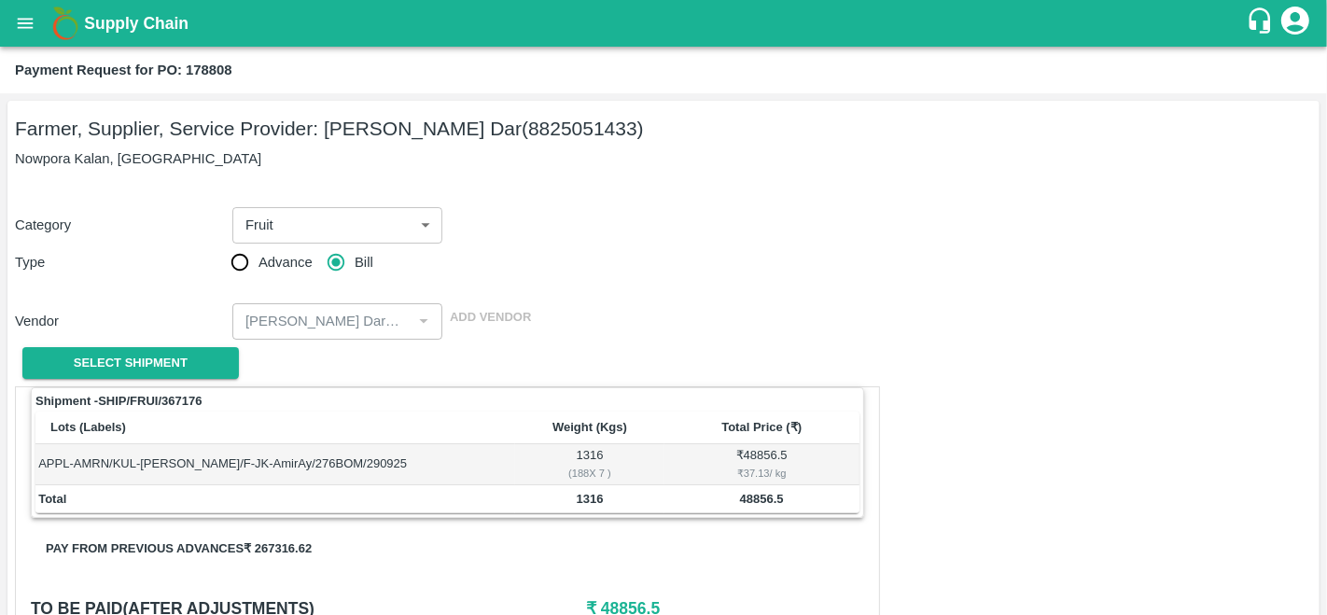
click at [1059, 355] on div "Category Fruit 1 ​ Type Advance Bill Vendor ​ Add Vendor Select Shipment" at bounding box center [663, 286] width 1297 height 202
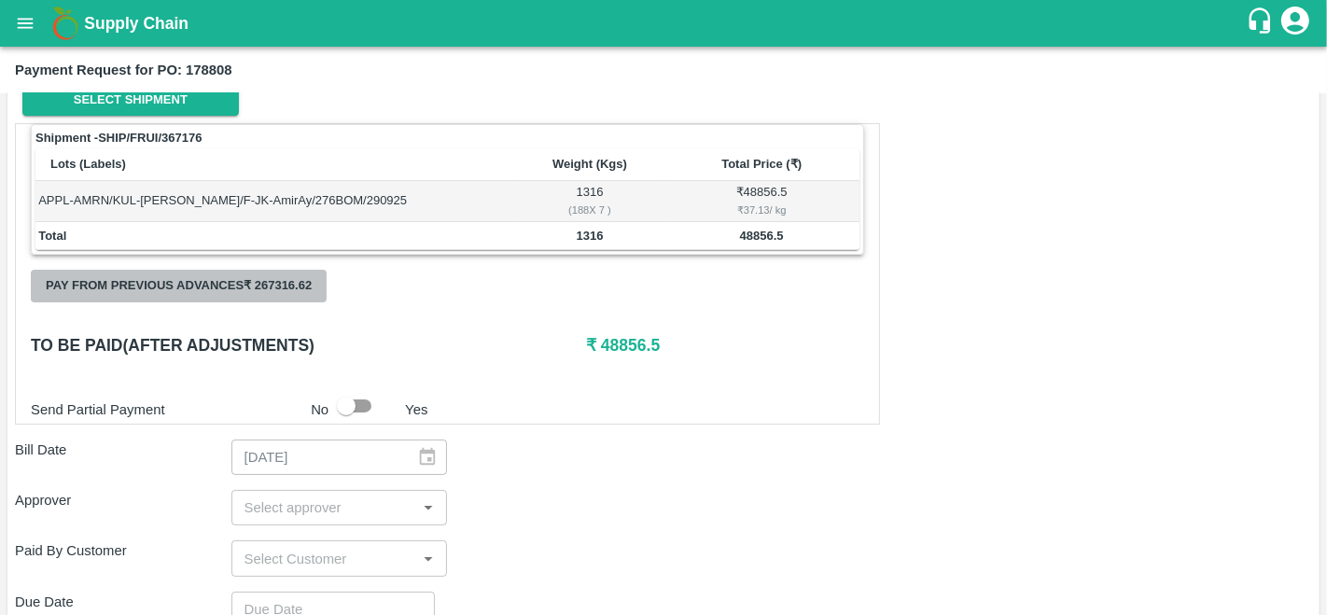
click at [245, 275] on button "Pay from previous advances ₹ 267316.62" at bounding box center [179, 286] width 296 height 33
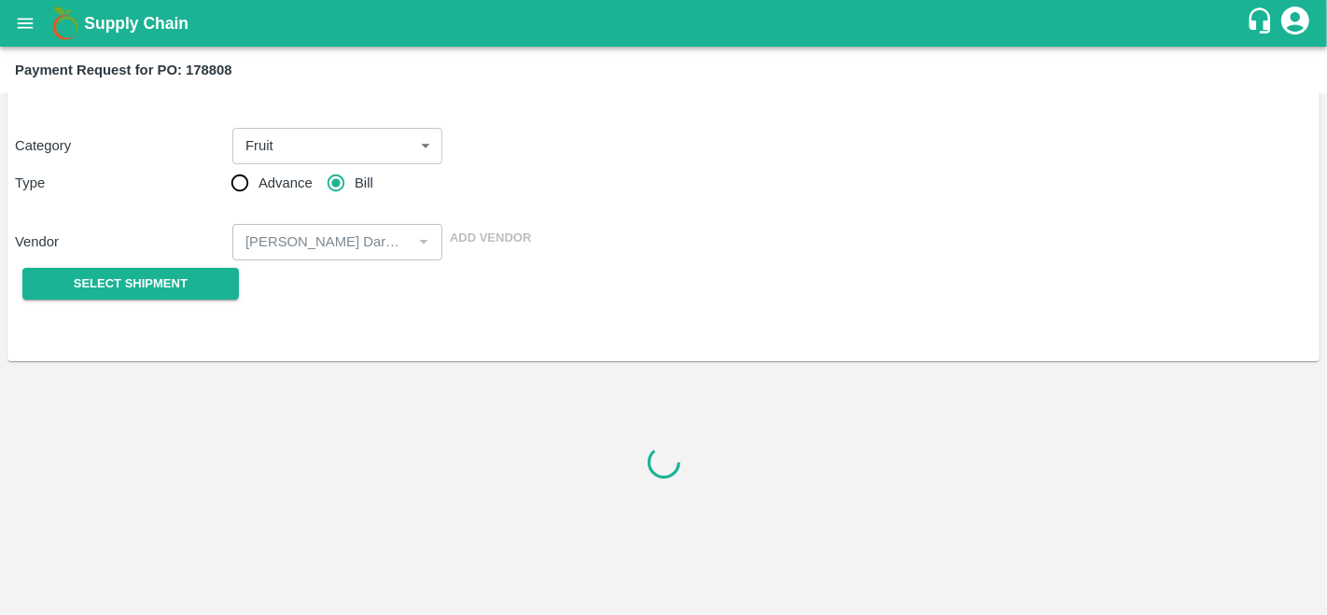
scroll to position [263, 0]
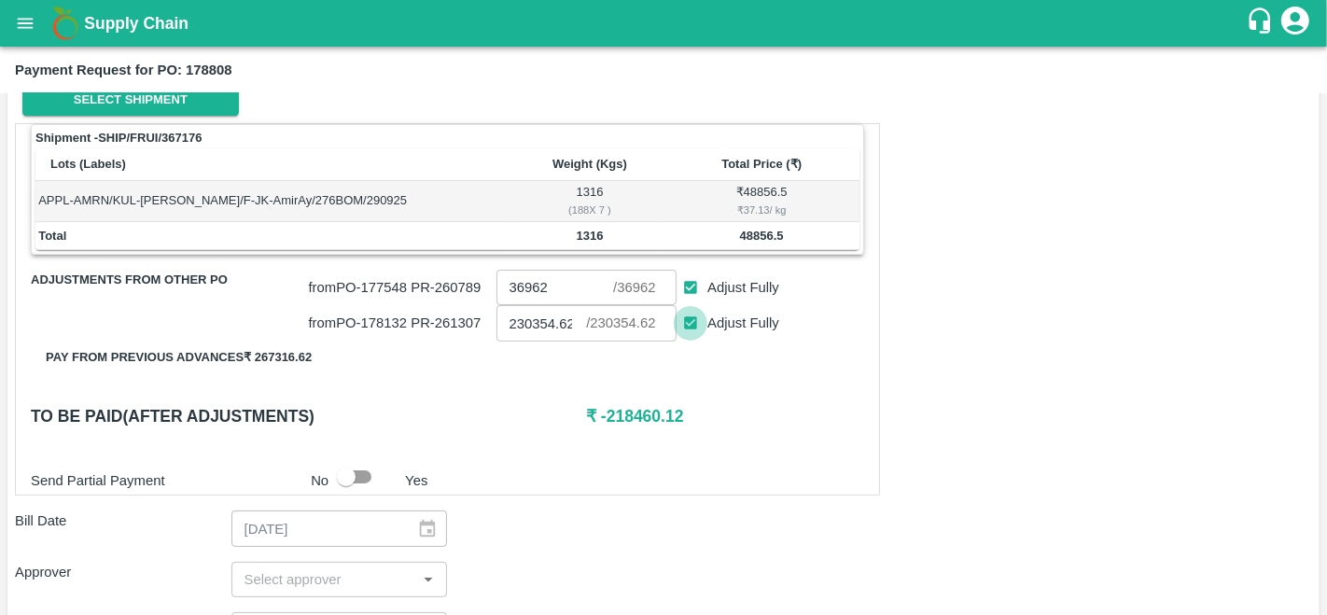
click at [688, 315] on input "Adjust Fully" at bounding box center [691, 323] width 35 height 35
checkbox input "false"
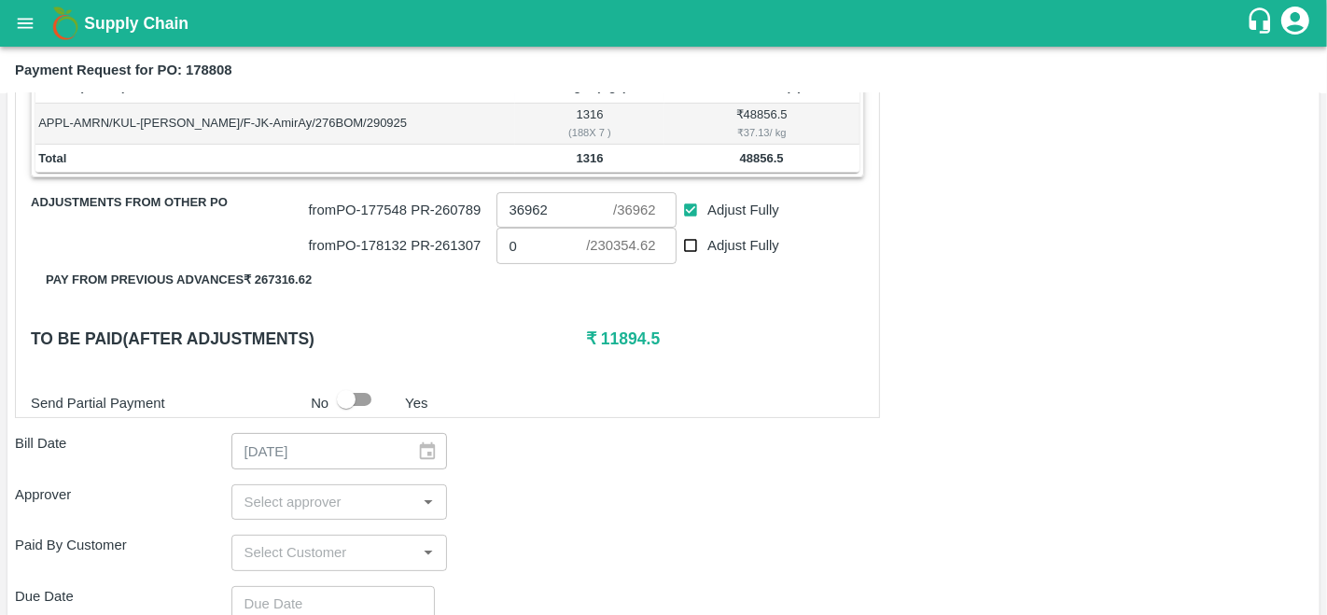
scroll to position [345, 0]
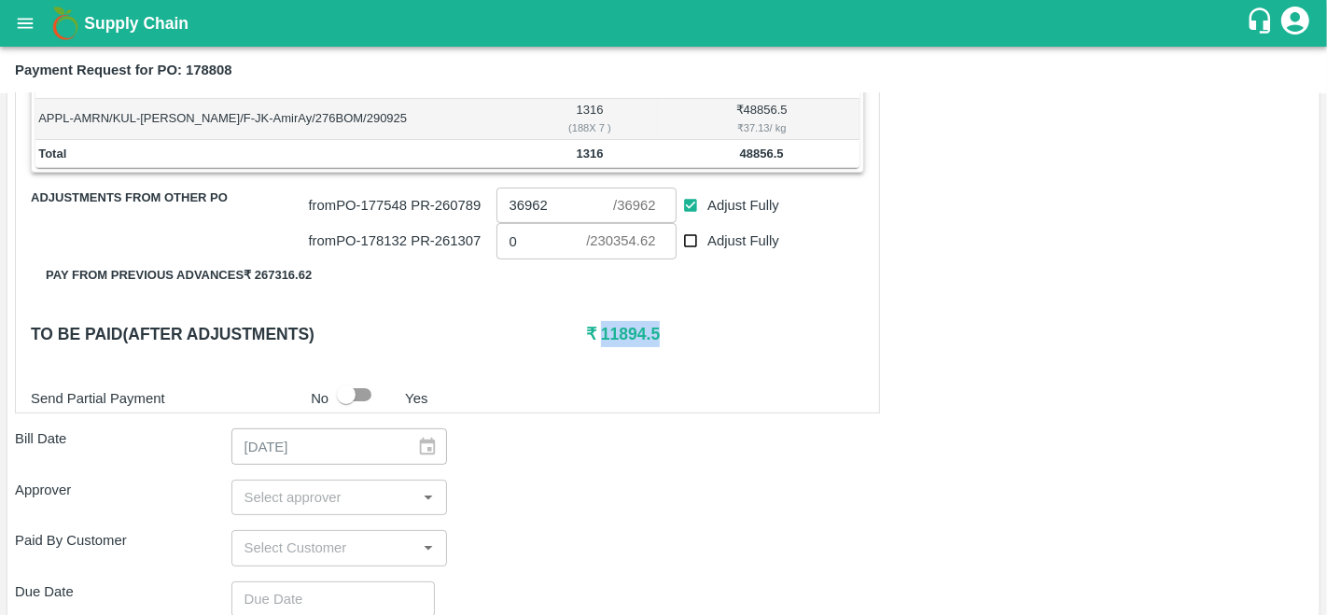
drag, startPoint x: 688, startPoint y: 333, endPoint x: 599, endPoint y: 322, distance: 89.3
click at [599, 322] on h6 "₹ 11894.5" at bounding box center [725, 334] width 278 height 26
copy h6 "11894.5"
drag, startPoint x: 536, startPoint y: 235, endPoint x: 380, endPoint y: 233, distance: 156.7
click at [380, 233] on div "from PO- 178132 PR- 261307 0 ​ / 230354.62 ​ Adjust Fully" at bounding box center [582, 237] width 563 height 43
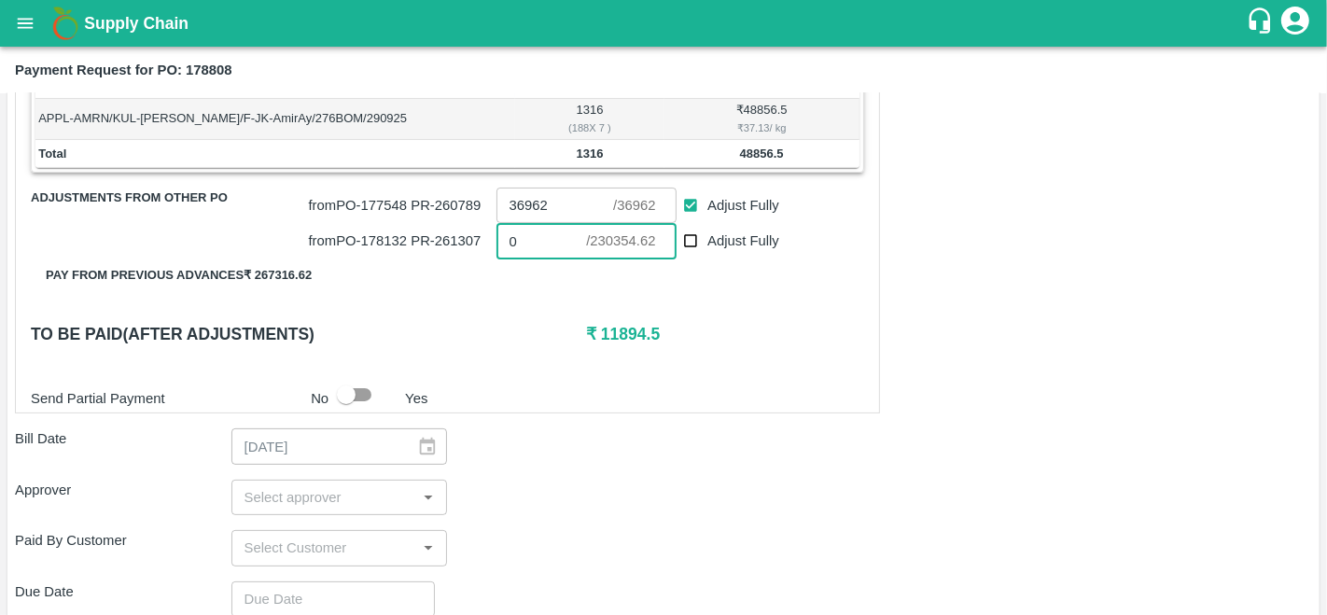
paste input "11894.5"
type input "11894.5"
click at [629, 438] on div "Bill Date 29/09/2025 ​" at bounding box center [663, 445] width 1297 height 35
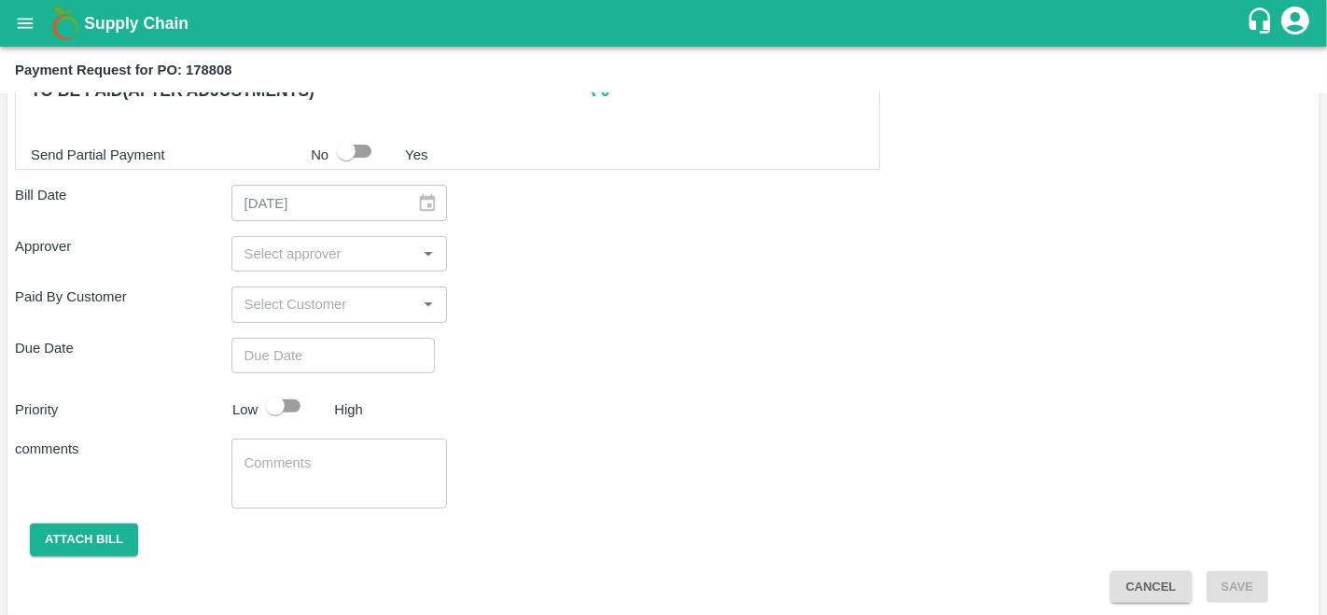
scroll to position [590, 0]
click at [266, 246] on input "input" at bounding box center [324, 253] width 174 height 24
type input "arav"
click at [324, 295] on div "Aravindha Raj R" at bounding box center [348, 299] width 114 height 21
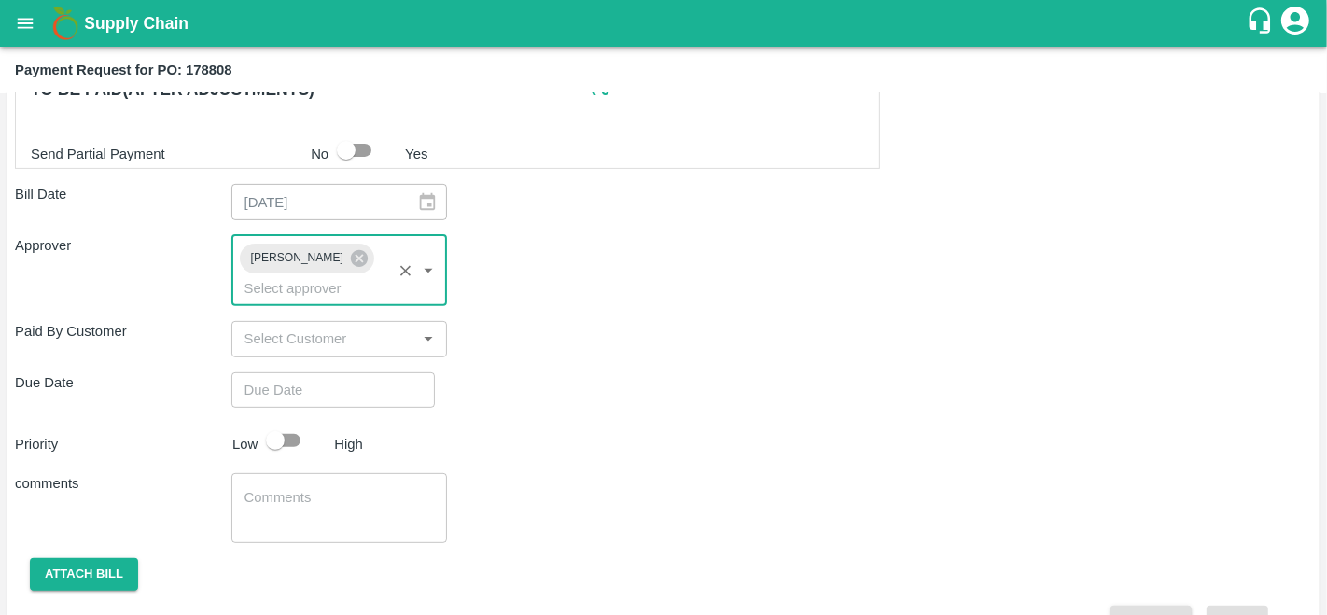
type input "DD/MM/YYYY hh:mm aa"
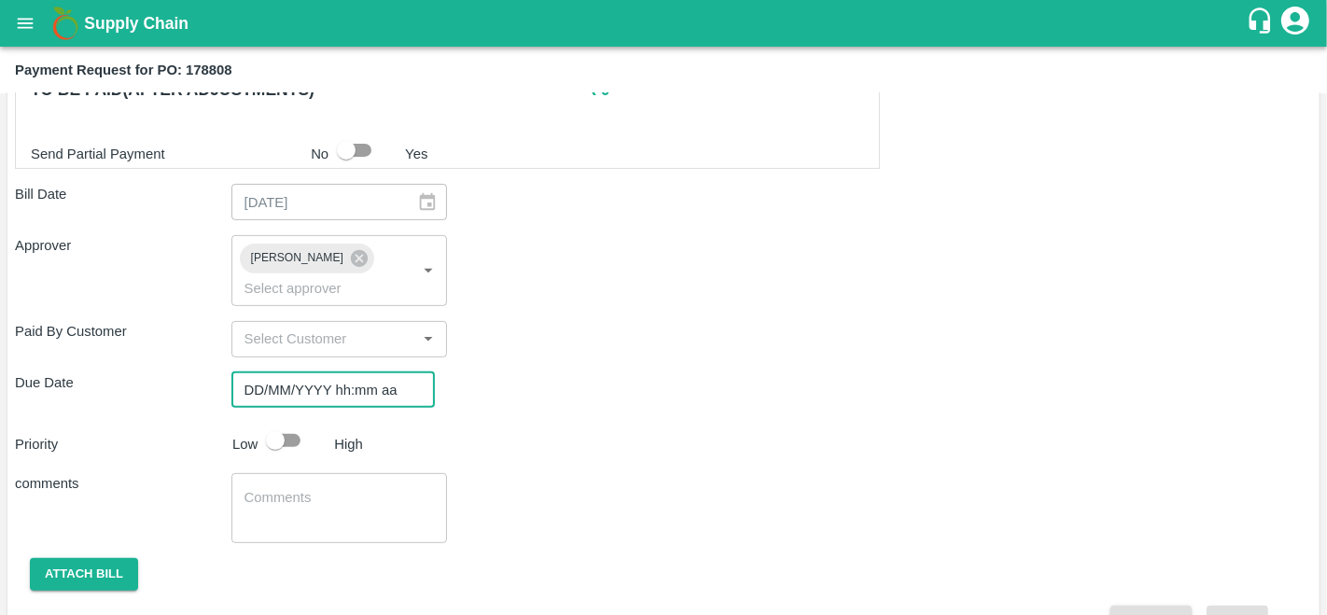
click at [317, 389] on input "DD/MM/YYYY hh:mm aa" at bounding box center [326, 389] width 190 height 35
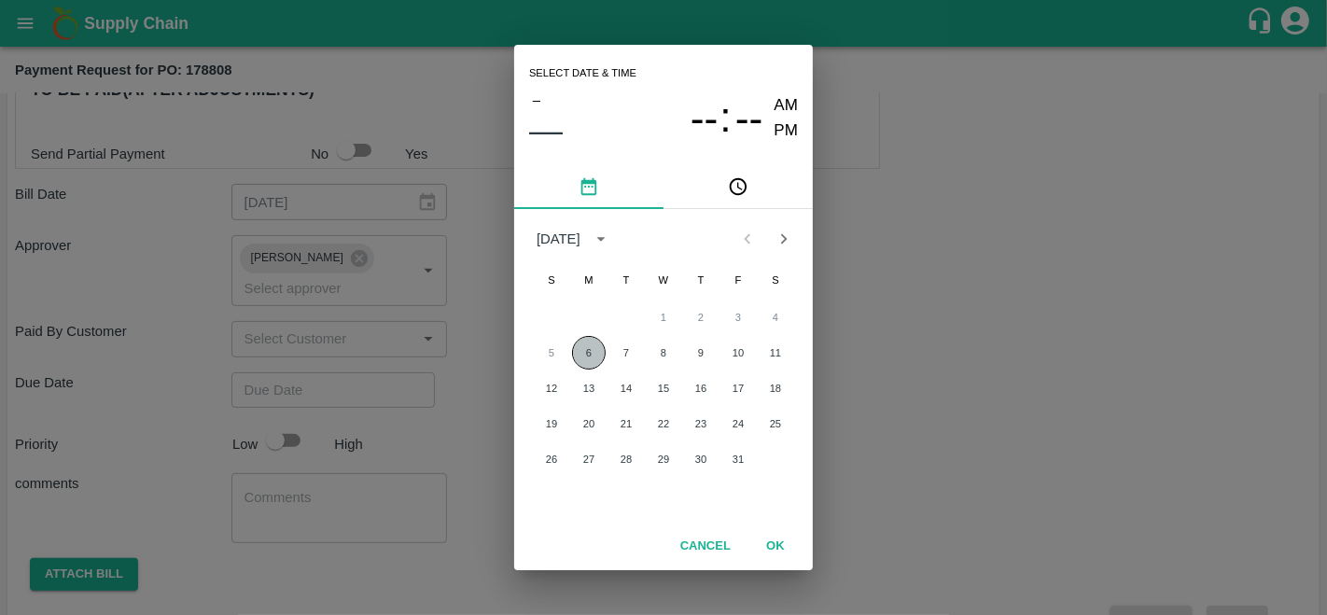
click at [594, 355] on button "6" at bounding box center [589, 353] width 34 height 34
type input "06/10/2025 12:00 AM"
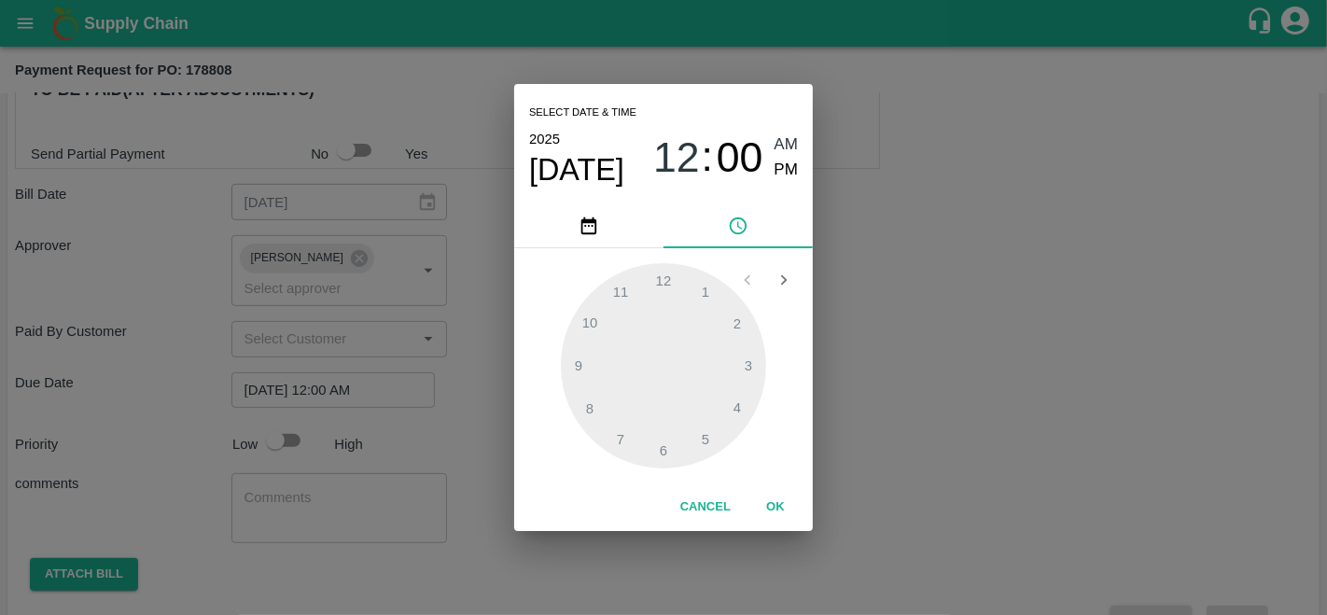
click at [781, 495] on button "OK" at bounding box center [775, 507] width 60 height 33
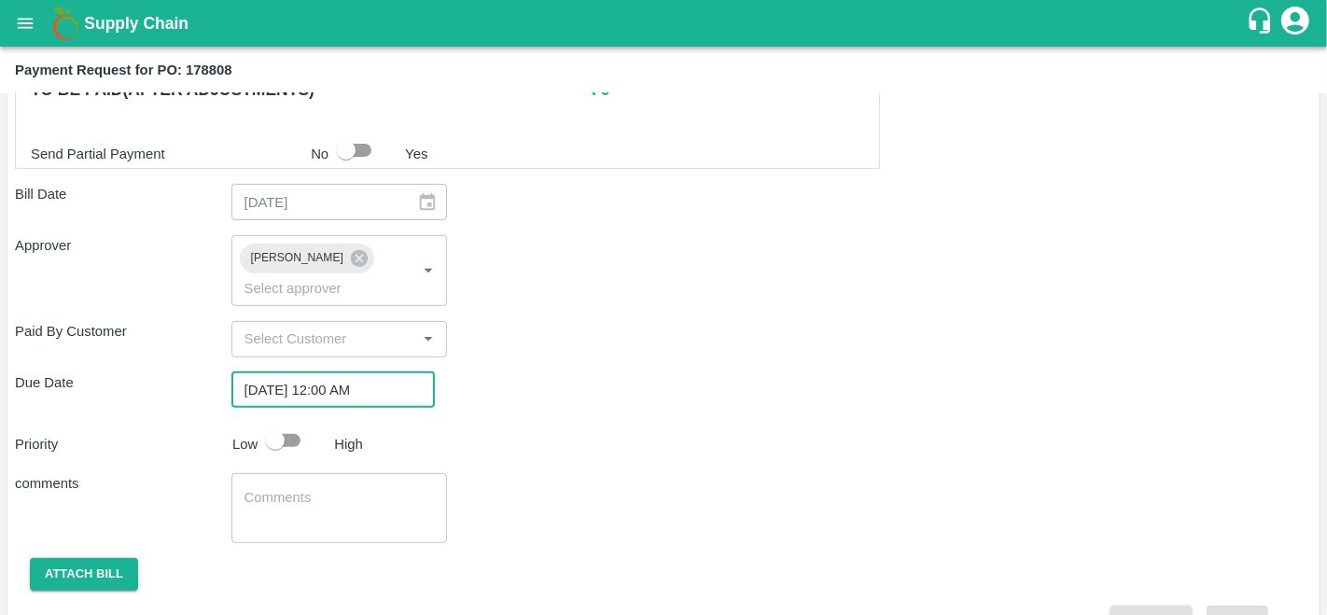
click at [904, 494] on div "comments x ​" at bounding box center [663, 508] width 1297 height 70
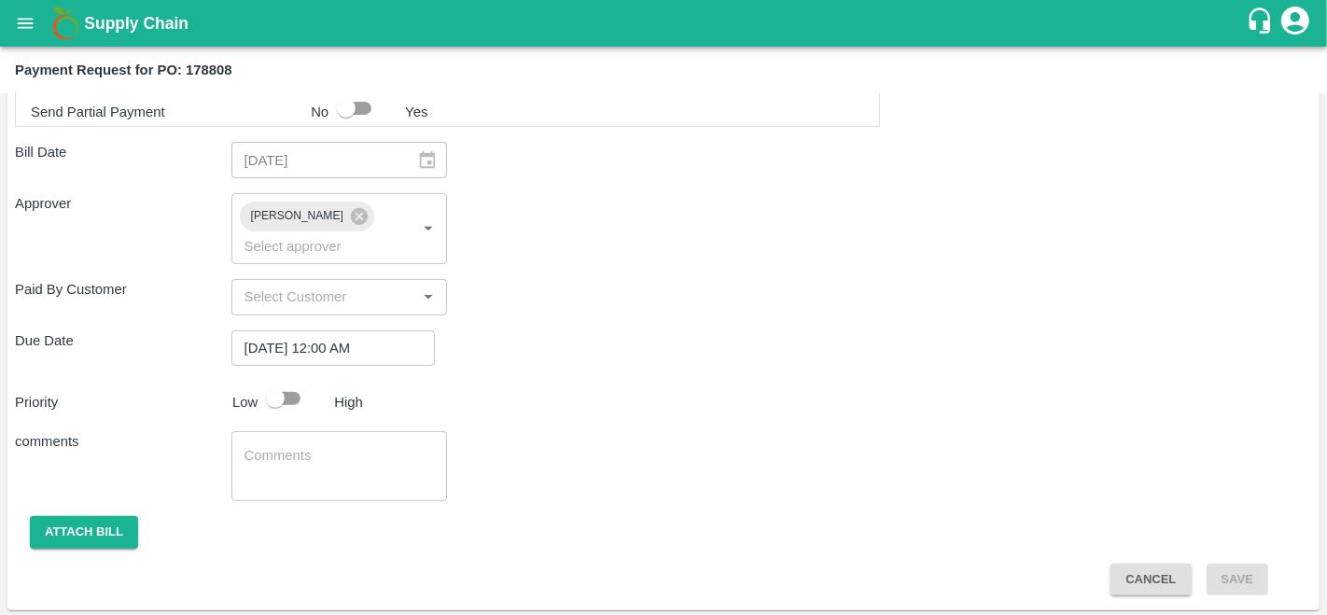
click at [293, 398] on input "checkbox" at bounding box center [275, 398] width 106 height 35
checkbox input "true"
click at [95, 525] on button "Attach bill" at bounding box center [84, 532] width 108 height 33
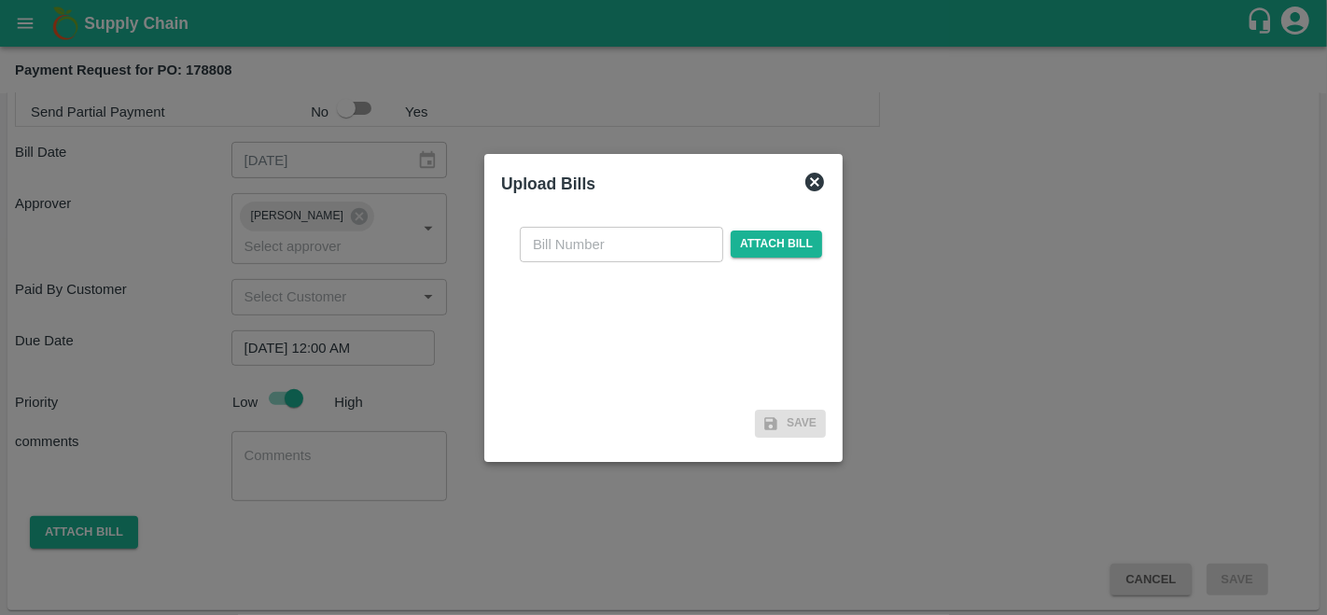
click at [555, 257] on input "text" at bounding box center [621, 244] width 203 height 35
type input "178808"
click at [805, 245] on span "Attach bill" at bounding box center [776, 243] width 91 height 27
click at [0, 0] on input "Attach bill" at bounding box center [0, 0] width 0 height 0
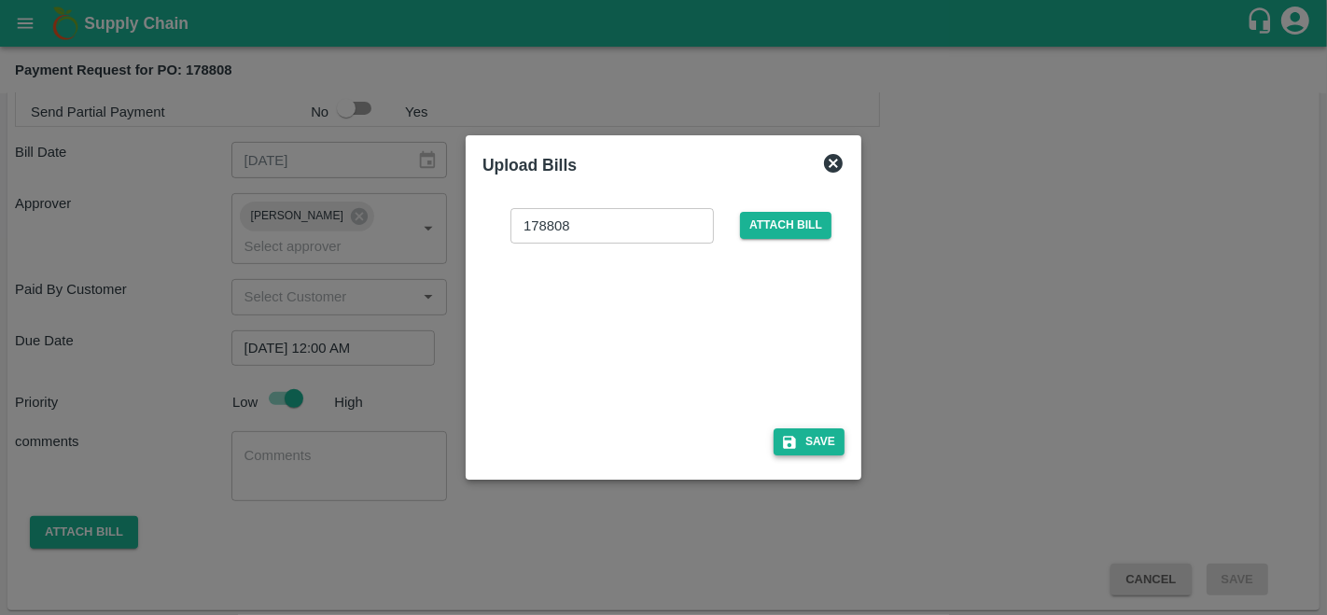
click at [775, 440] on button "Save" at bounding box center [808, 441] width 71 height 27
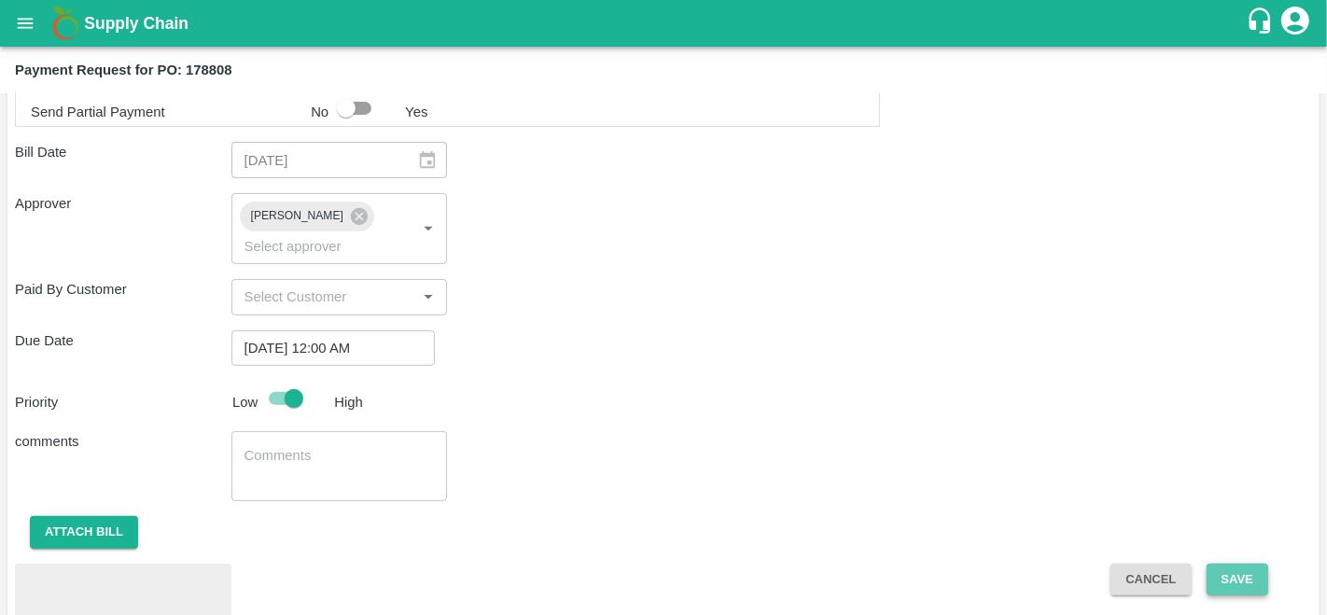
click at [1233, 581] on button "Save" at bounding box center [1237, 580] width 62 height 33
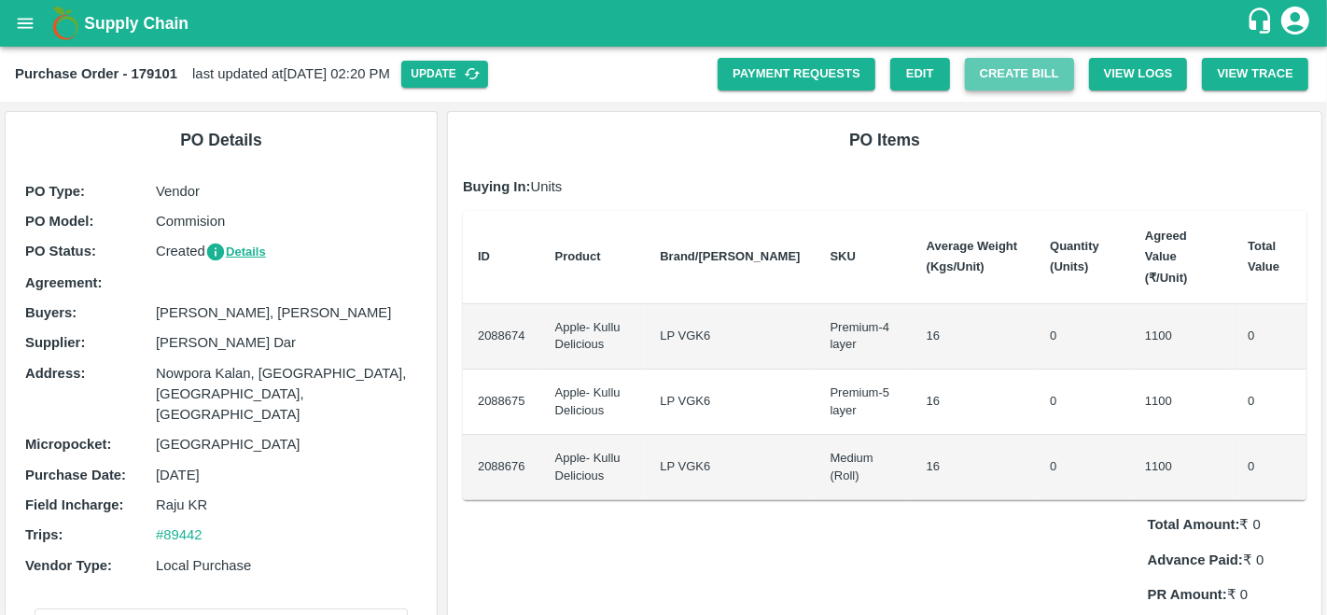
click at [1018, 75] on button "Create Bill" at bounding box center [1019, 74] width 109 height 33
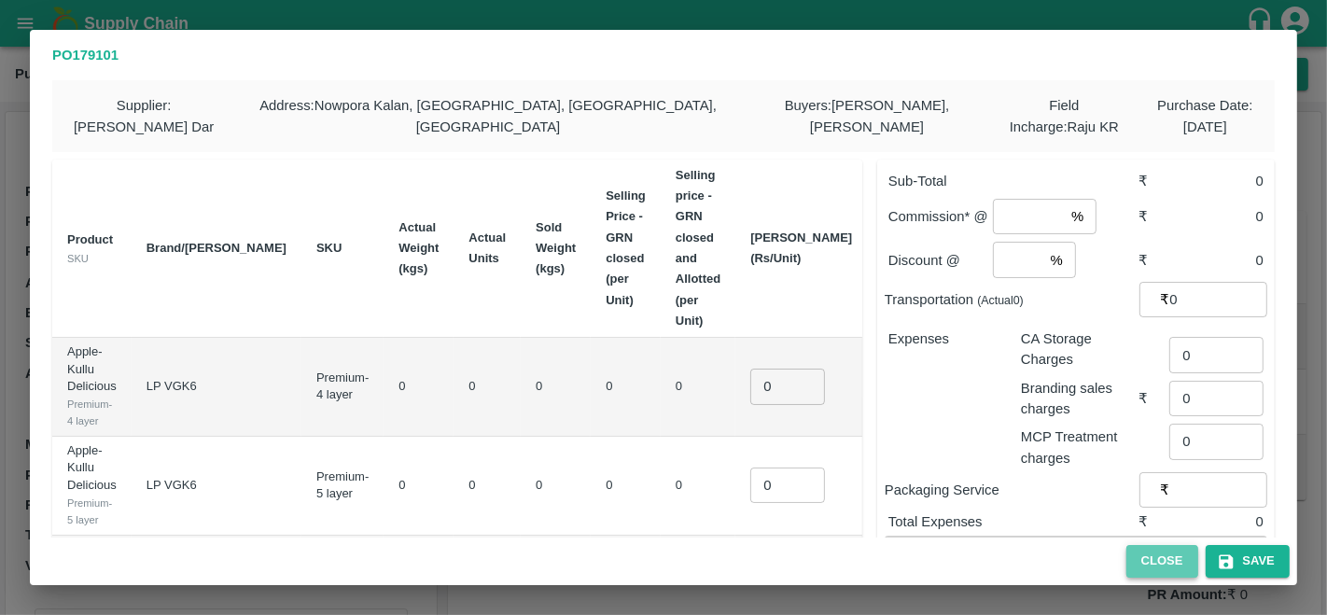
click at [1148, 560] on button "Close" at bounding box center [1162, 561] width 72 height 33
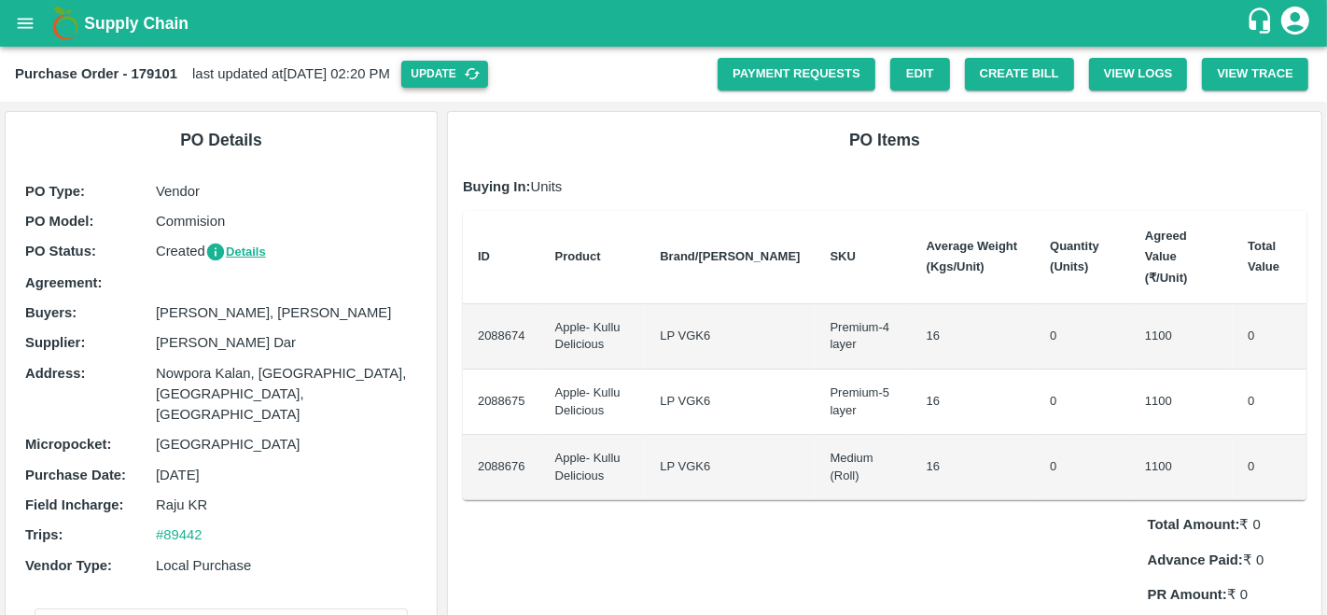
click at [488, 61] on button "Update" at bounding box center [444, 74] width 87 height 27
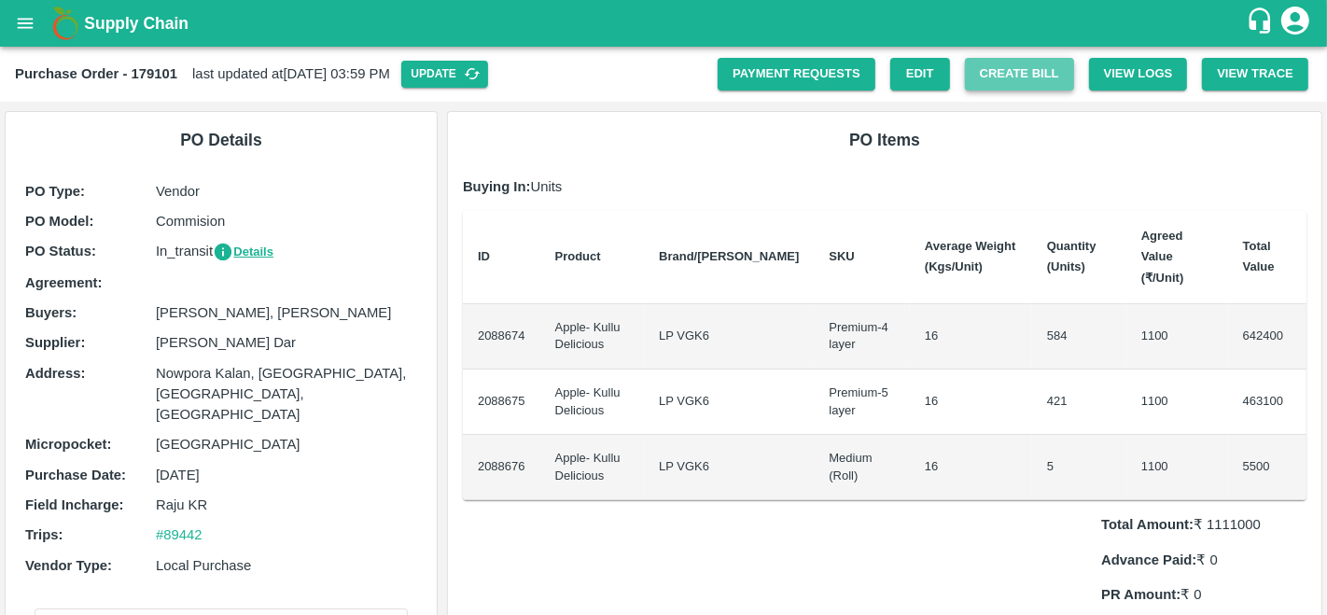
click at [1002, 74] on button "Create Bill" at bounding box center [1019, 74] width 109 height 33
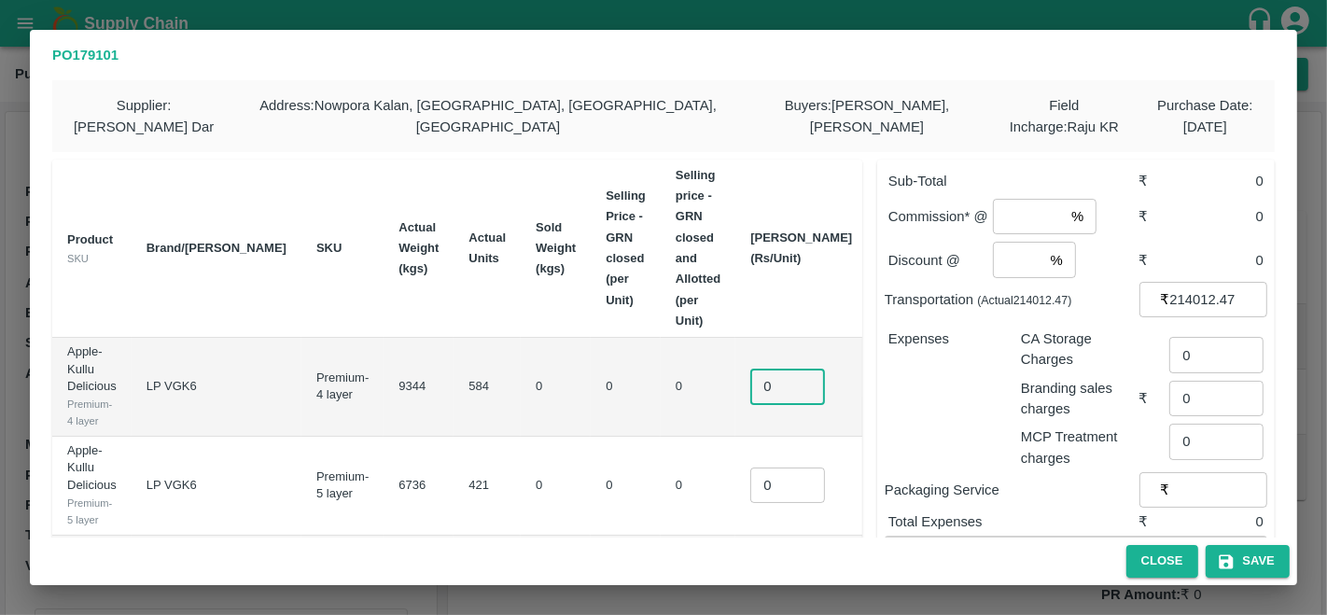
drag, startPoint x: 745, startPoint y: 367, endPoint x: 614, endPoint y: 377, distance: 131.9
click at [614, 377] on tr "Apple- Kullu Delicious Premium-4 layer LP VGK6 Premium-4 layer 9344 584 0 0 0 0…" at bounding box center [488, 387] width 872 height 99
type input "1100"
click at [750, 483] on input "0" at bounding box center [787, 484] width 75 height 35
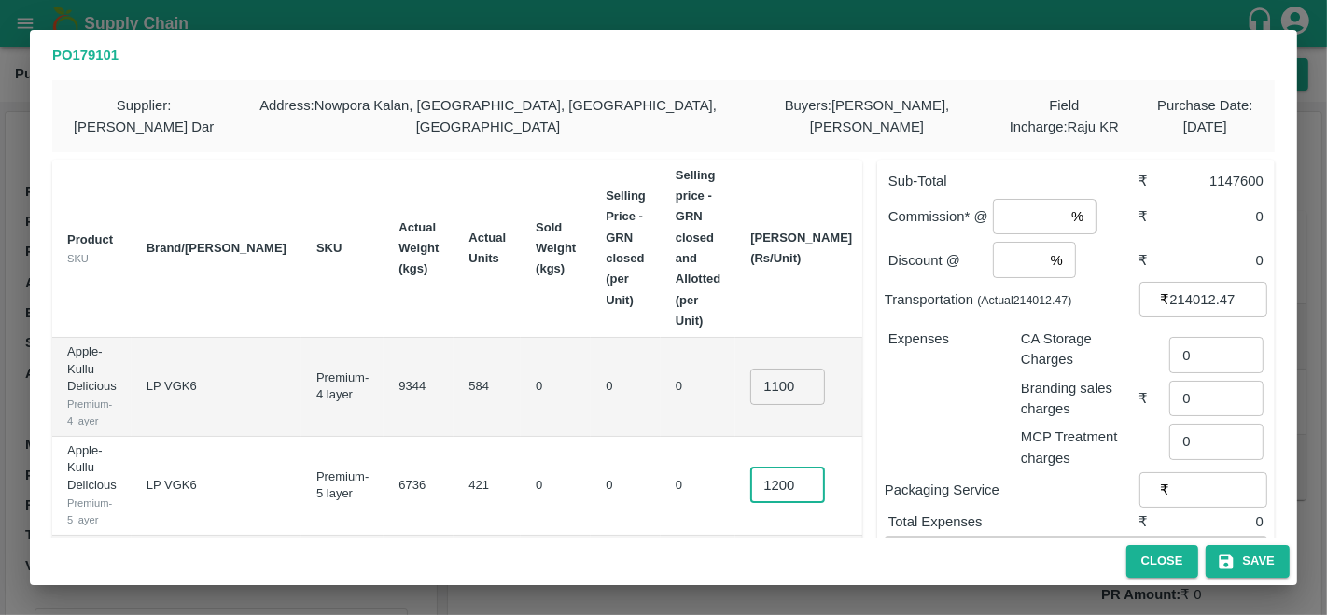
scroll to position [0, 4]
type input "1200"
click at [668, 449] on td "0" at bounding box center [698, 486] width 75 height 99
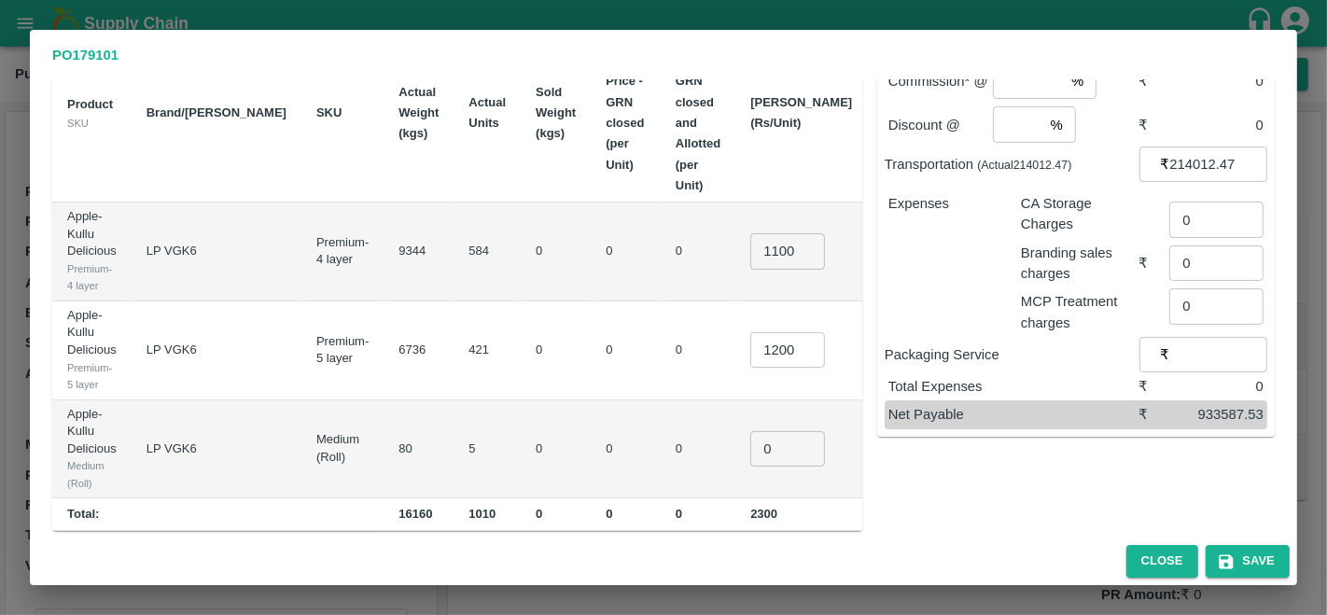
scroll to position [146, 0]
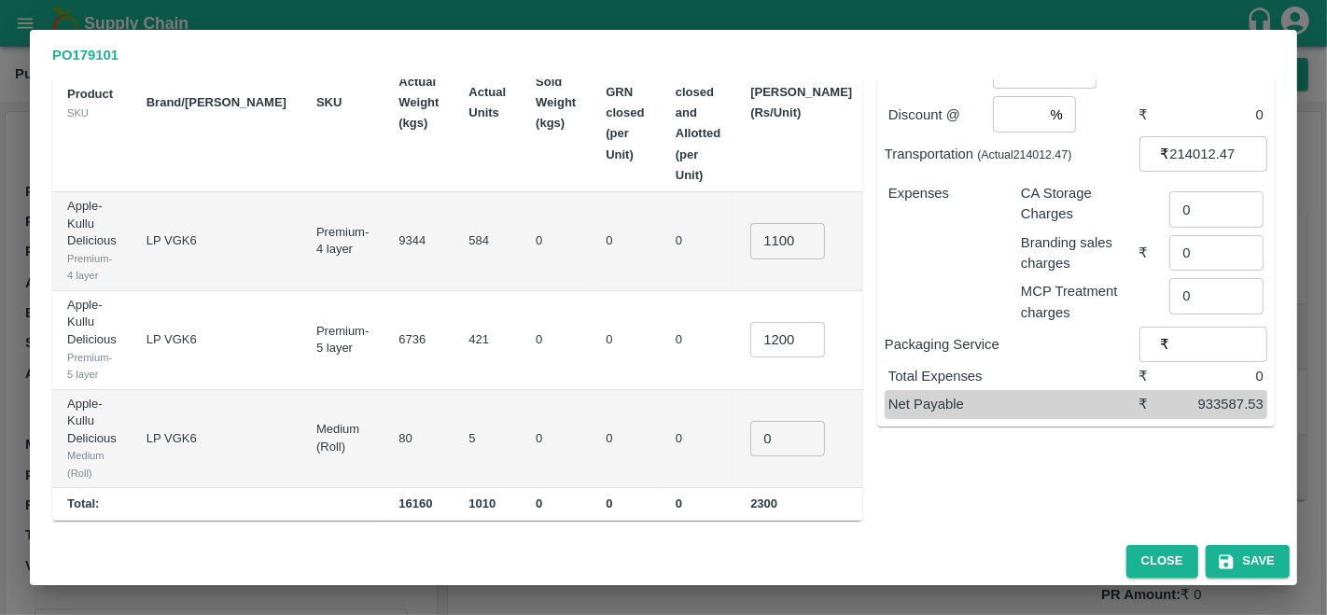
click at [750, 434] on input "0" at bounding box center [787, 438] width 75 height 35
type input "800"
click at [750, 340] on input "1200" at bounding box center [787, 339] width 75 height 35
type input "1150"
click at [750, 236] on input "1100" at bounding box center [787, 240] width 75 height 35
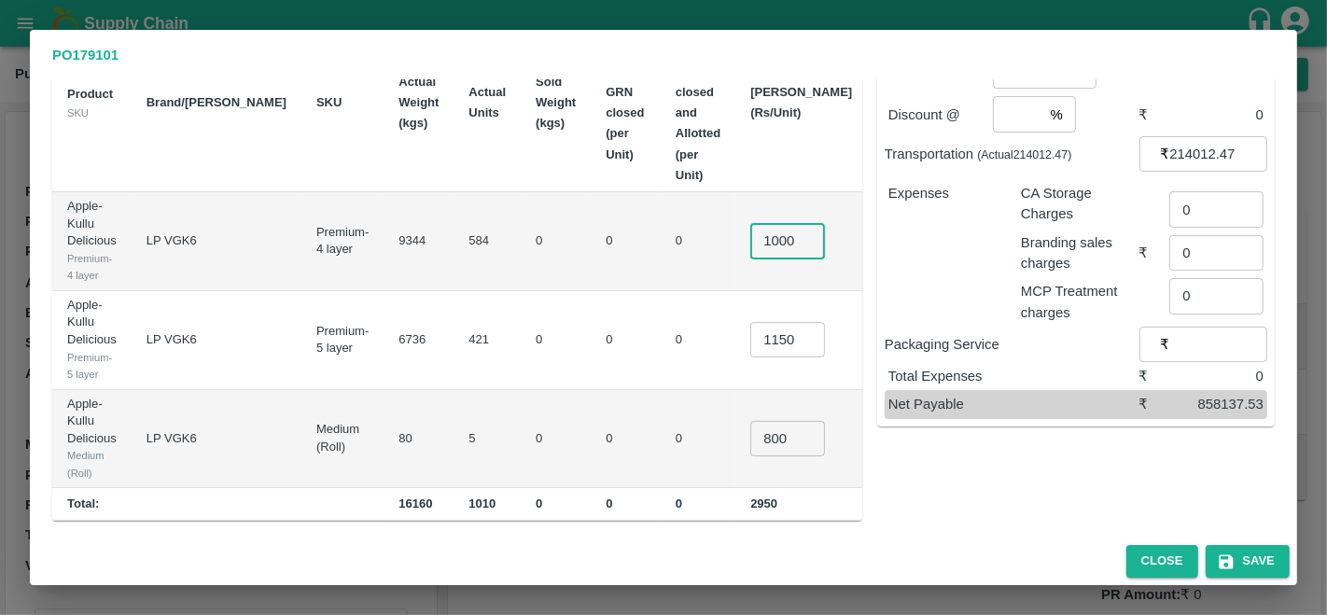
type input "1000"
click at [750, 335] on input "1150" at bounding box center [787, 339] width 75 height 35
type input "1100"
click at [750, 241] on input "1000" at bounding box center [787, 240] width 75 height 35
type input "1000"
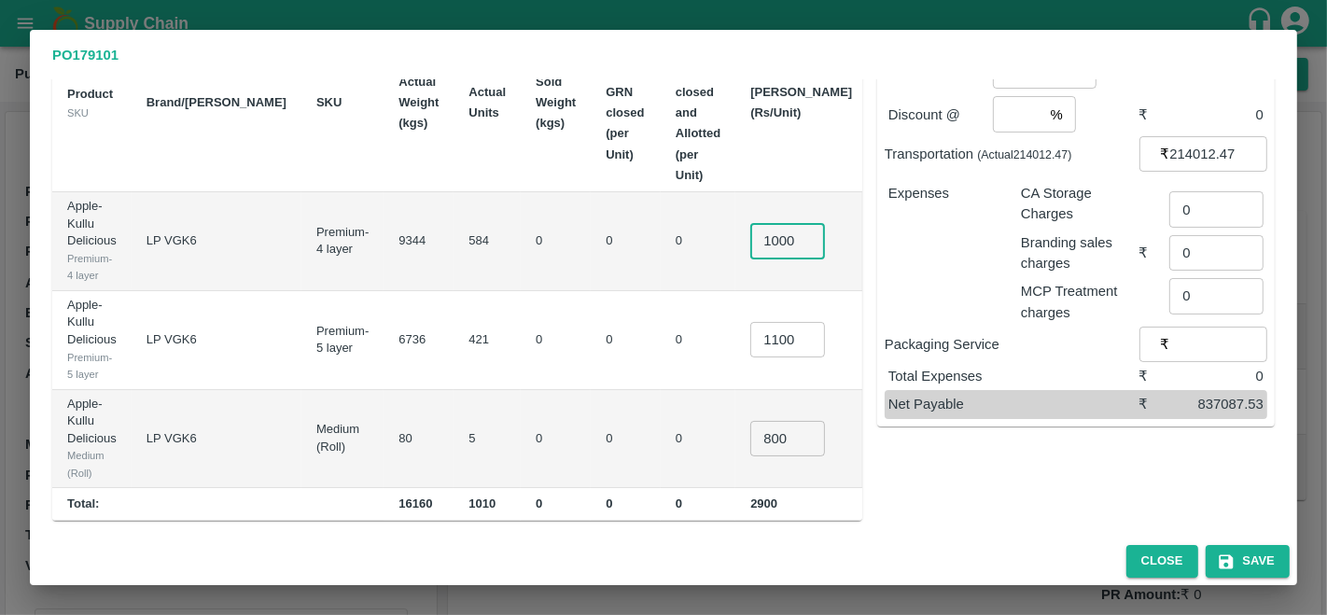
click at [750, 335] on input "1100" at bounding box center [787, 339] width 75 height 35
click at [984, 467] on div "Sub-Total ₹ 1030050 Commission* @ % ​ ₹ 0 Discount @ % ​ ₹ 0 Transportation (Ac…" at bounding box center [1068, 260] width 412 height 522
click at [750, 336] on input "1050" at bounding box center [787, 339] width 75 height 35
type input "1000"
click at [1009, 507] on div "Sub-Total ₹ 1009000 Commission* @ % ​ ₹ 0 Discount @ % ​ ₹ 0 Transportation (Ac…" at bounding box center [1068, 260] width 412 height 522
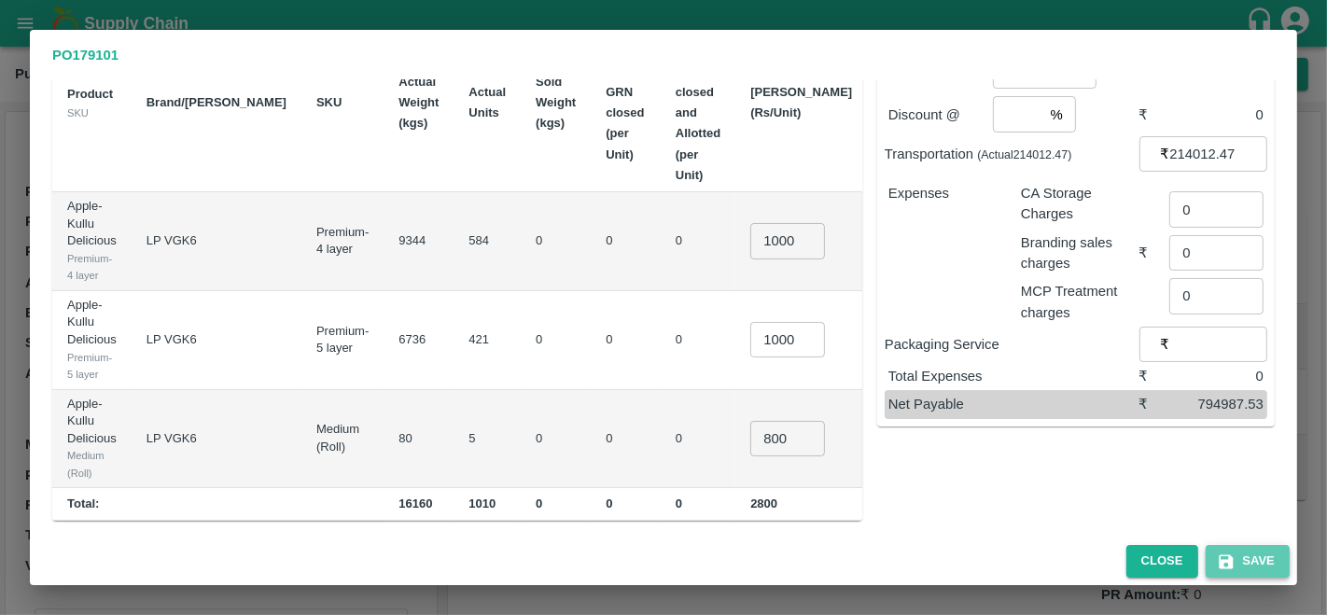
click at [1235, 571] on button "Save" at bounding box center [1247, 561] width 84 height 33
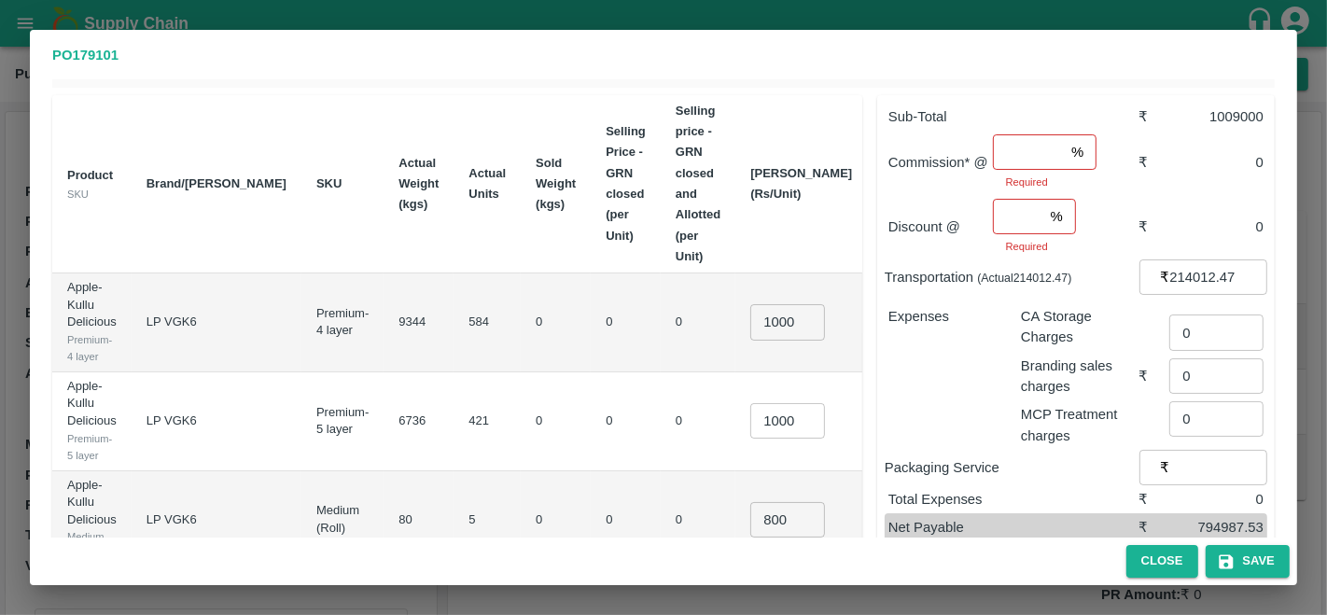
scroll to position [66, 0]
click at [1016, 156] on input "number" at bounding box center [1028, 149] width 71 height 35
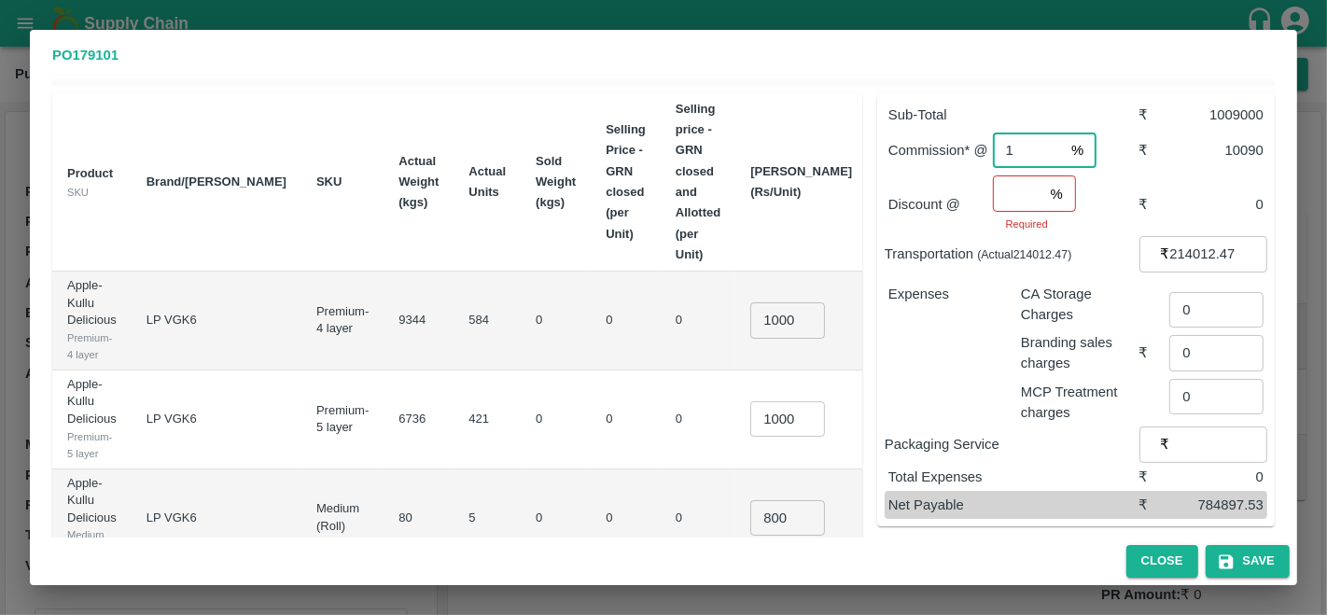
type input "1"
click at [1018, 197] on input "number" at bounding box center [1018, 192] width 50 height 35
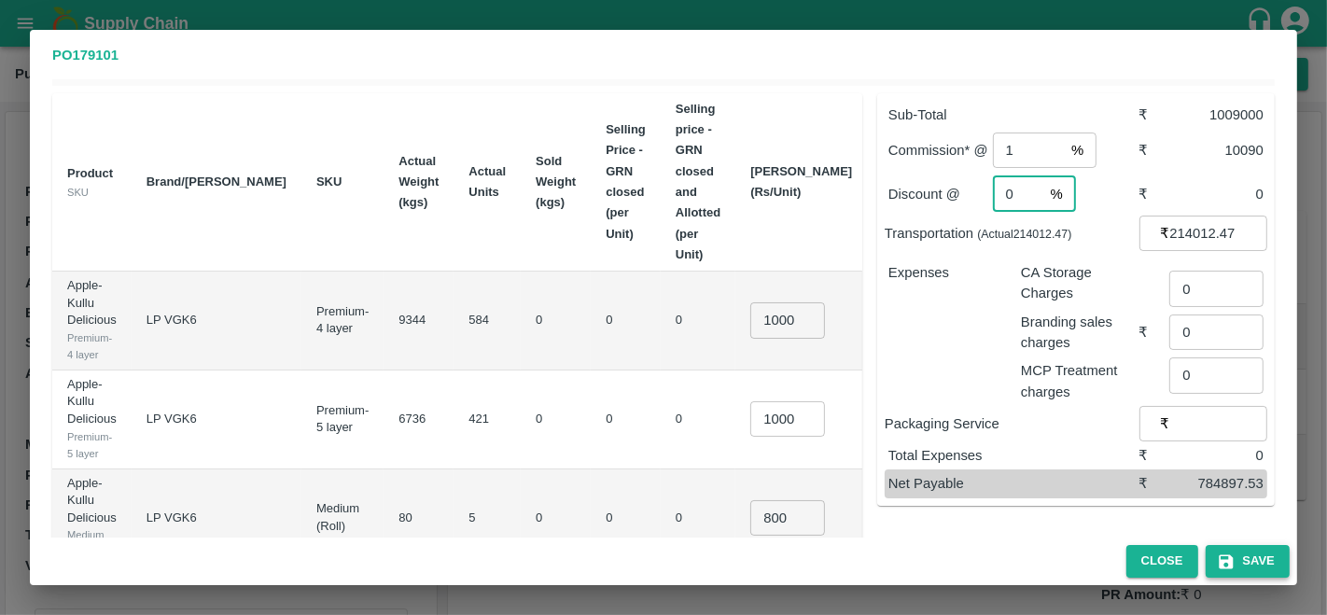
type input "0"
click at [1247, 560] on button "Save" at bounding box center [1247, 561] width 84 height 33
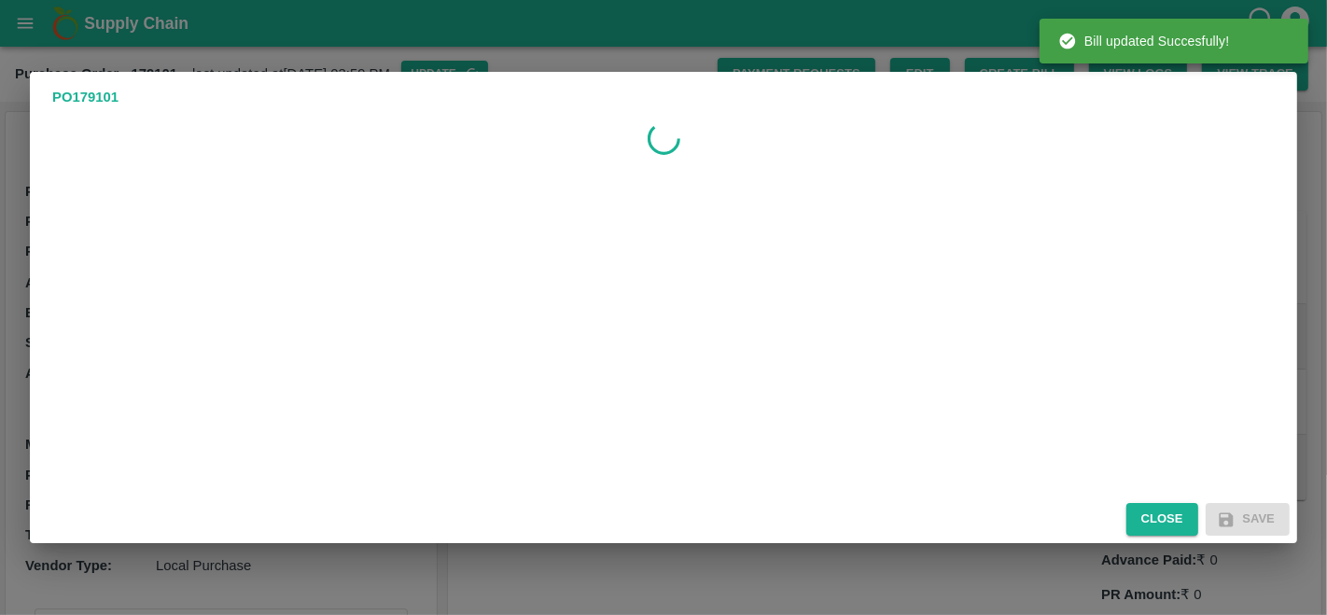
scroll to position [0, 0]
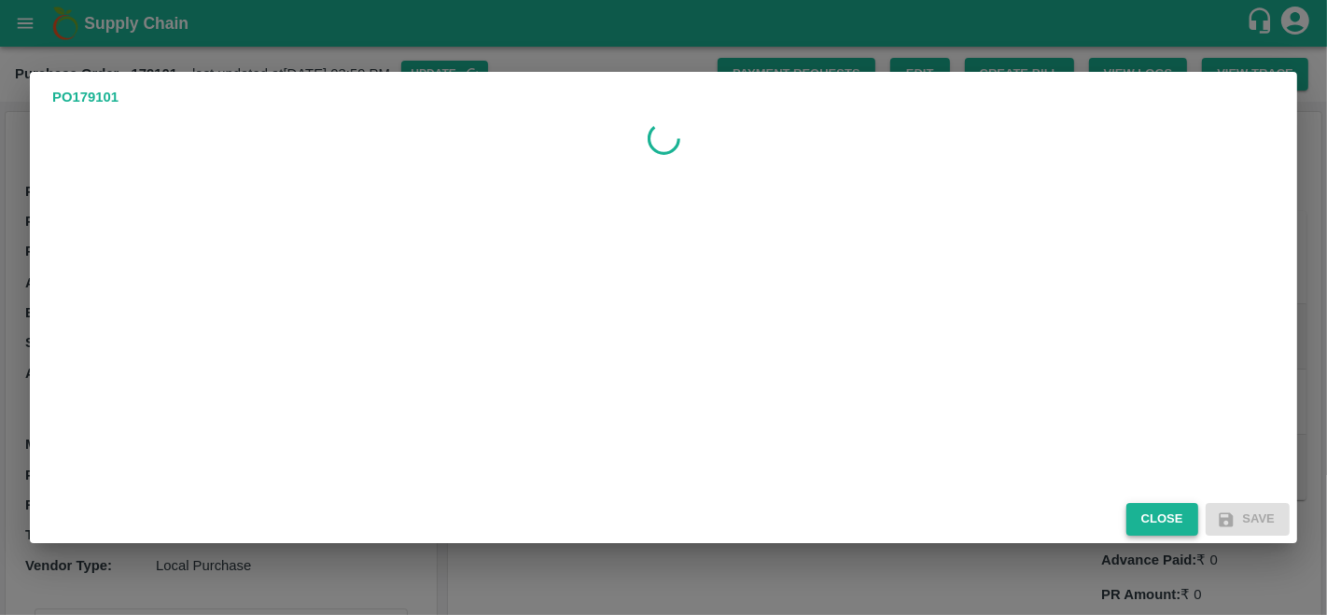
click at [1162, 510] on button "Close" at bounding box center [1162, 519] width 72 height 33
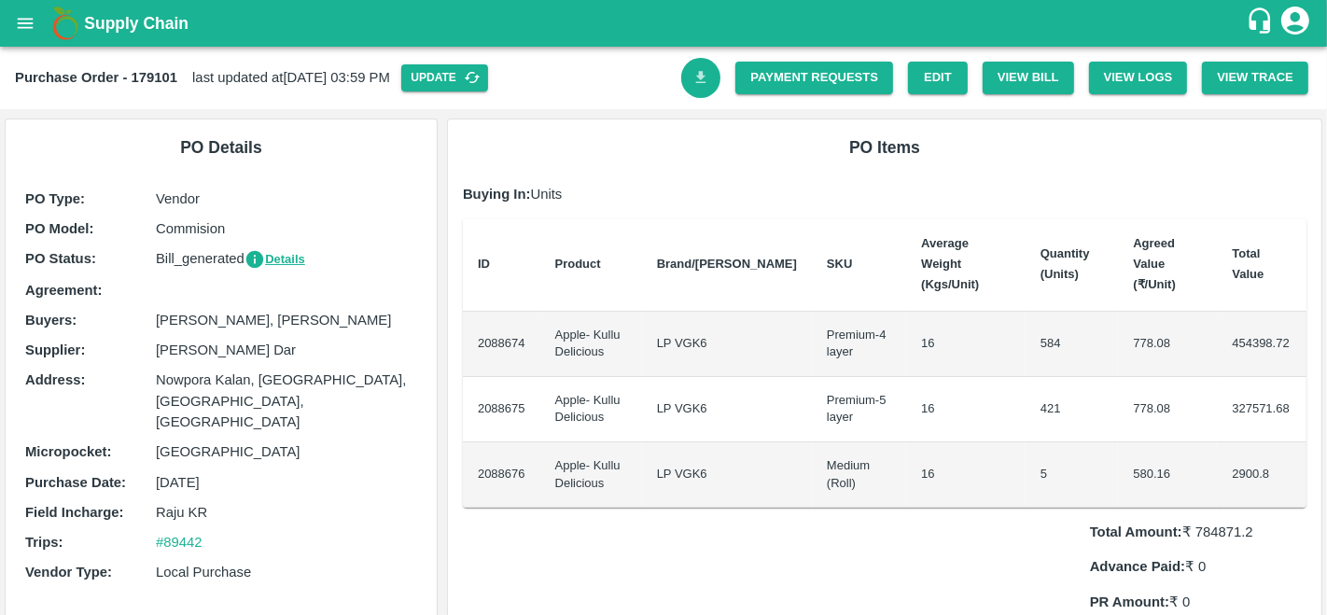
click at [709, 76] on link "Download Bill" at bounding box center [701, 78] width 40 height 40
click at [777, 76] on link "Payment Requests" at bounding box center [814, 78] width 158 height 33
click at [28, 28] on icon "open drawer" at bounding box center [25, 23] width 21 height 21
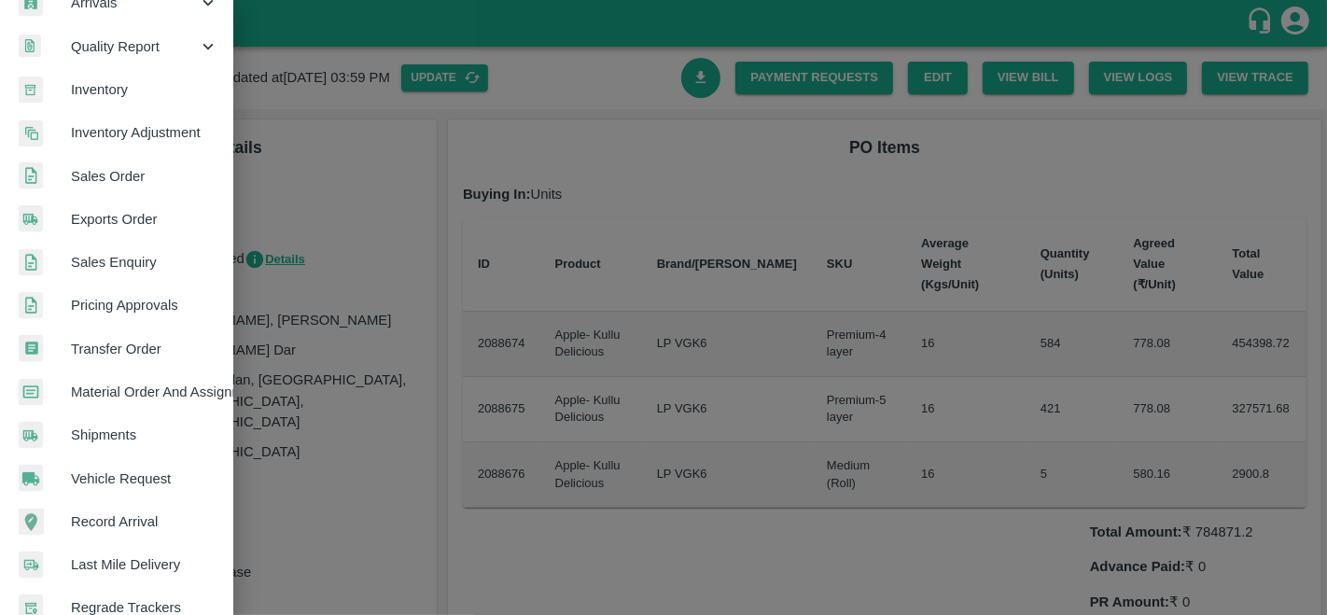
scroll to position [290, 0]
click at [145, 384] on span "Material Order And Assignment" at bounding box center [144, 391] width 147 height 21
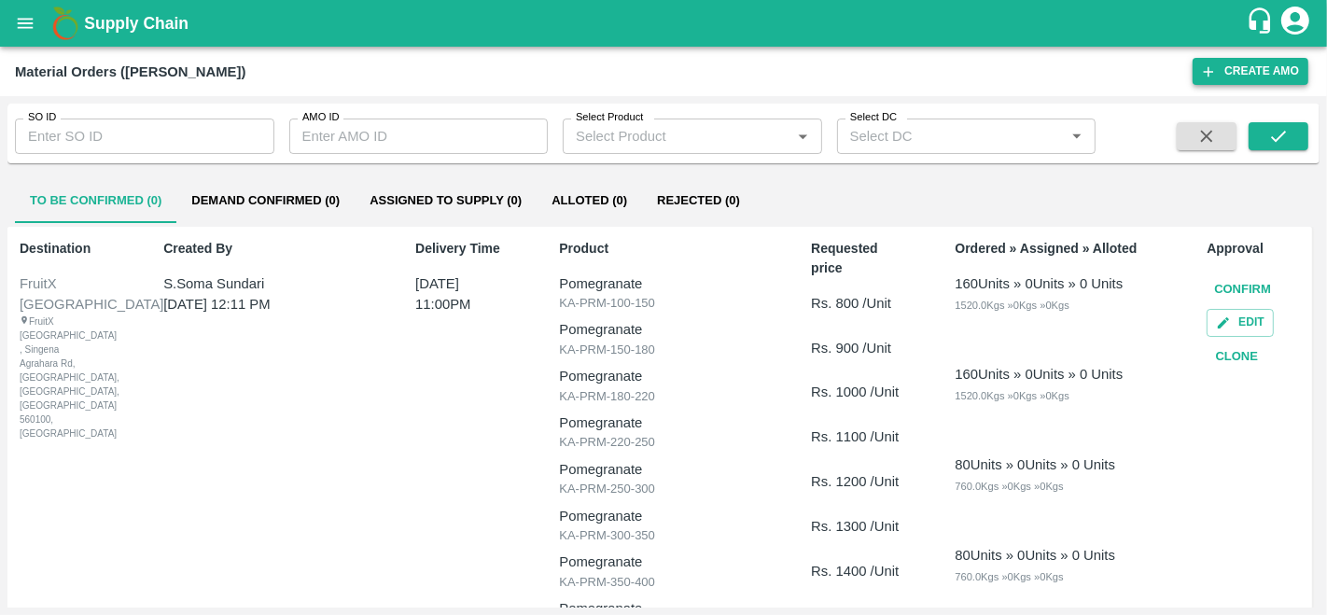
click at [1274, 70] on button "Create AMO" at bounding box center [1250, 71] width 116 height 27
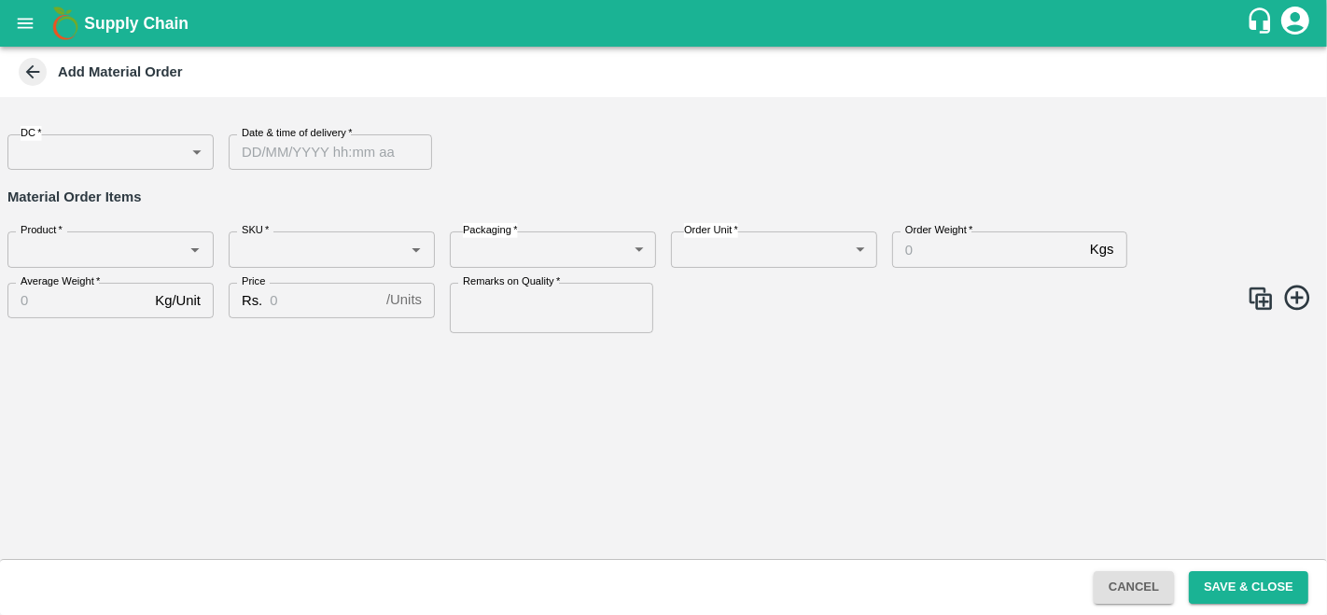
click at [69, 146] on body "Supply Chain Add Material Order DC   * ​ DC Date & time of delivery   * Date & …" at bounding box center [663, 307] width 1327 height 615
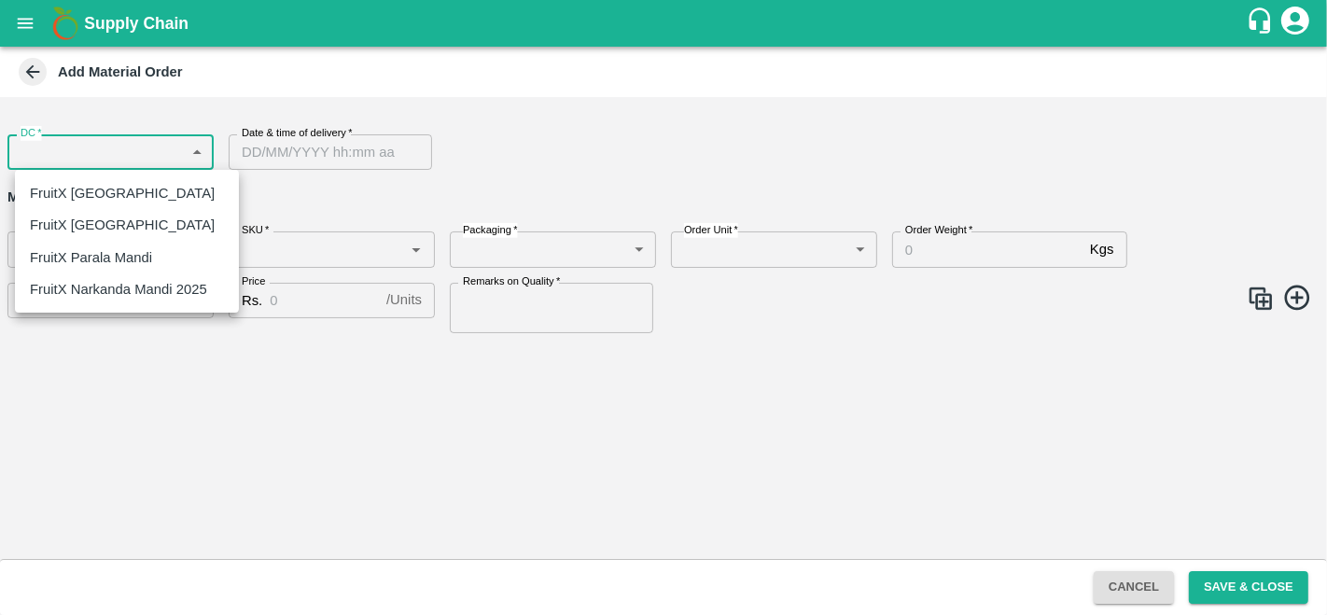
click at [86, 191] on p "FruitX [GEOGRAPHIC_DATA]" at bounding box center [122, 193] width 185 height 21
type input "147"
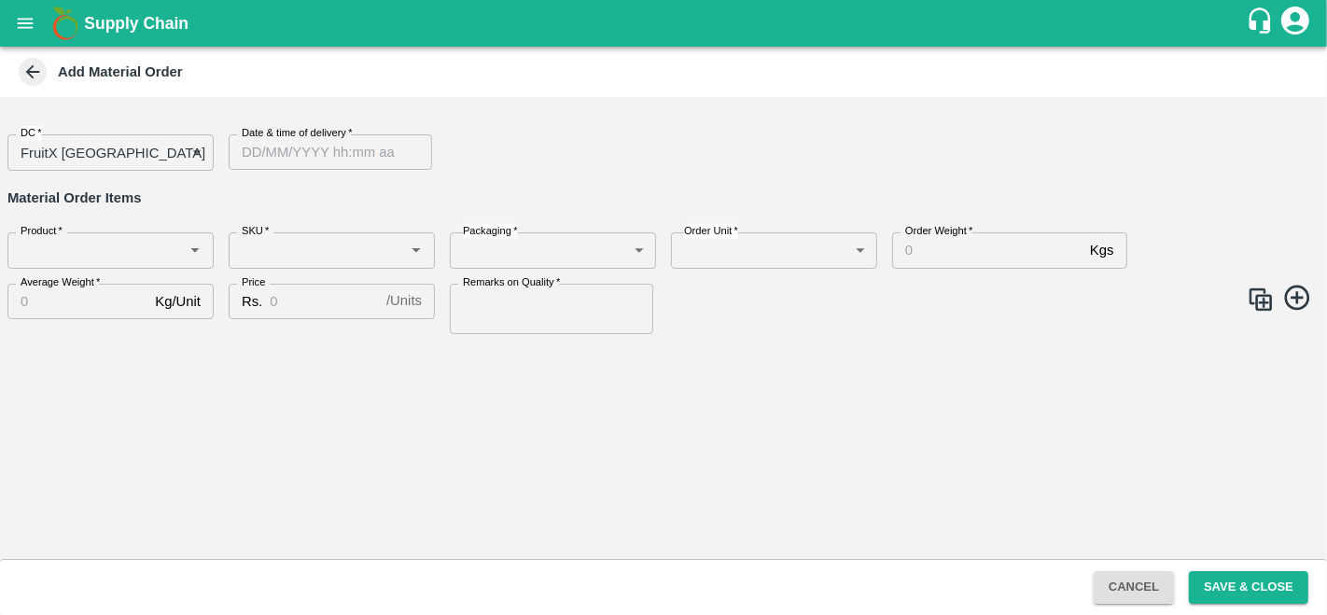
click at [341, 172] on div "DC   * FruitX Bangalore 147 DC Date & time of delivery   * Date & time of deliv…" at bounding box center [663, 328] width 1327 height 462
type input "DD/MM/YYYY hh:mm aa"
click at [342, 156] on input "DD/MM/YYYY hh:mm aa" at bounding box center [324, 151] width 190 height 35
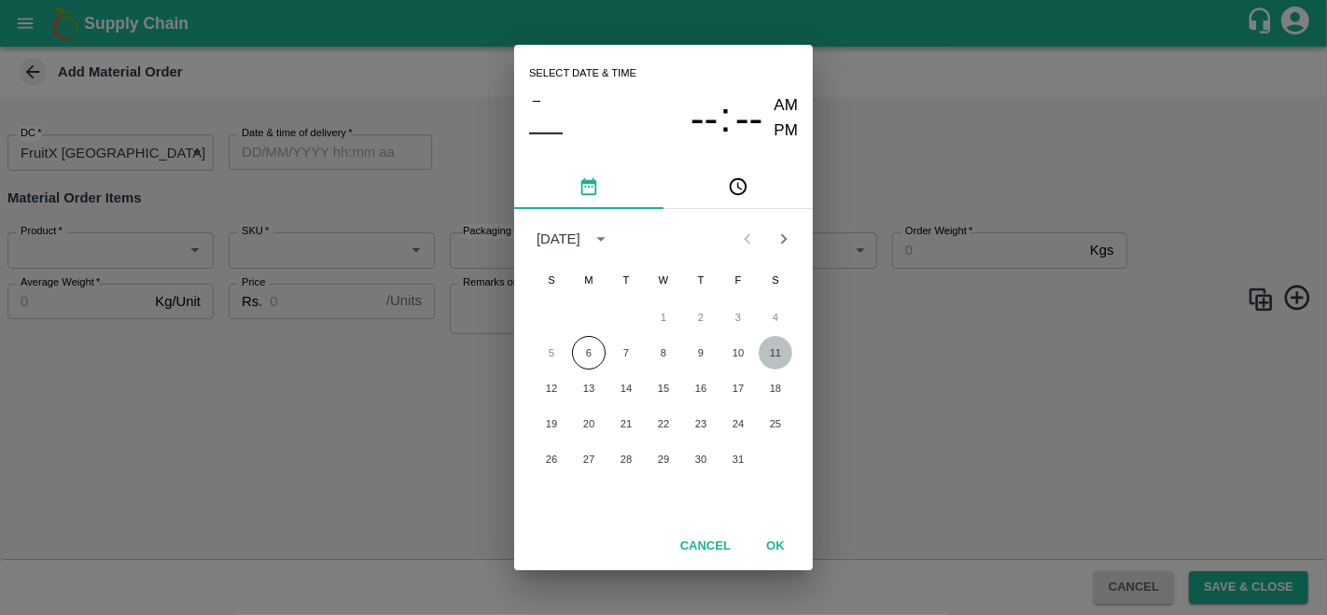
click at [774, 354] on button "11" at bounding box center [775, 353] width 34 height 34
type input "11/10/2025 12:00 AM"
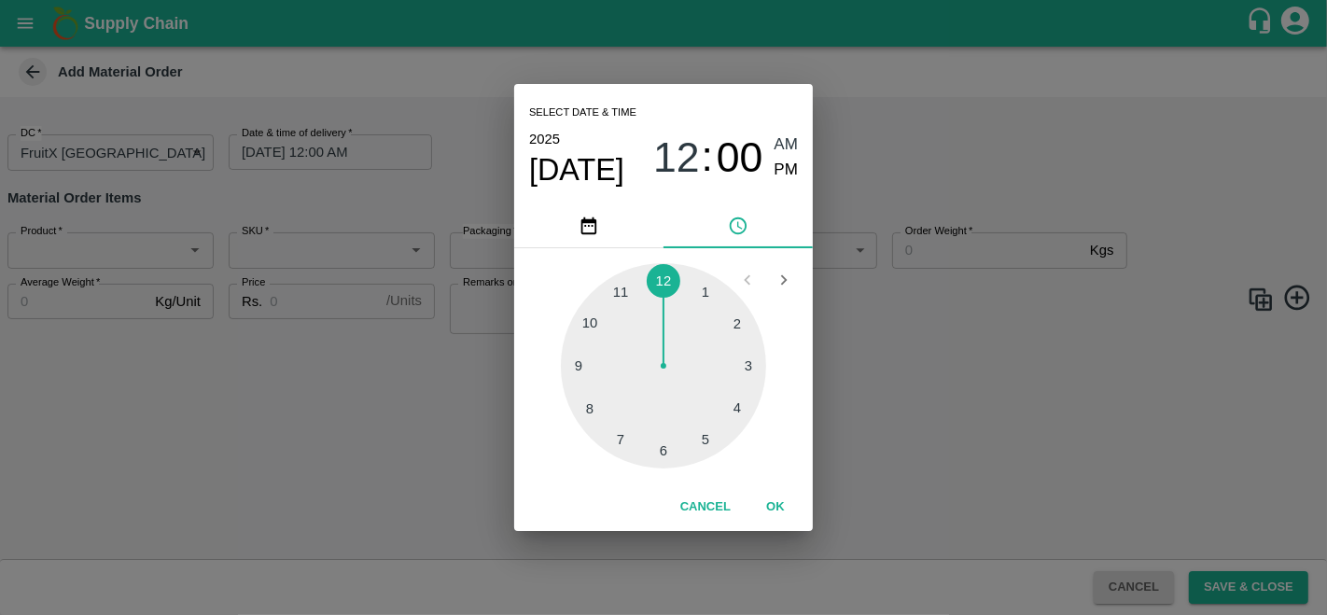
click at [778, 514] on button "OK" at bounding box center [775, 507] width 60 height 33
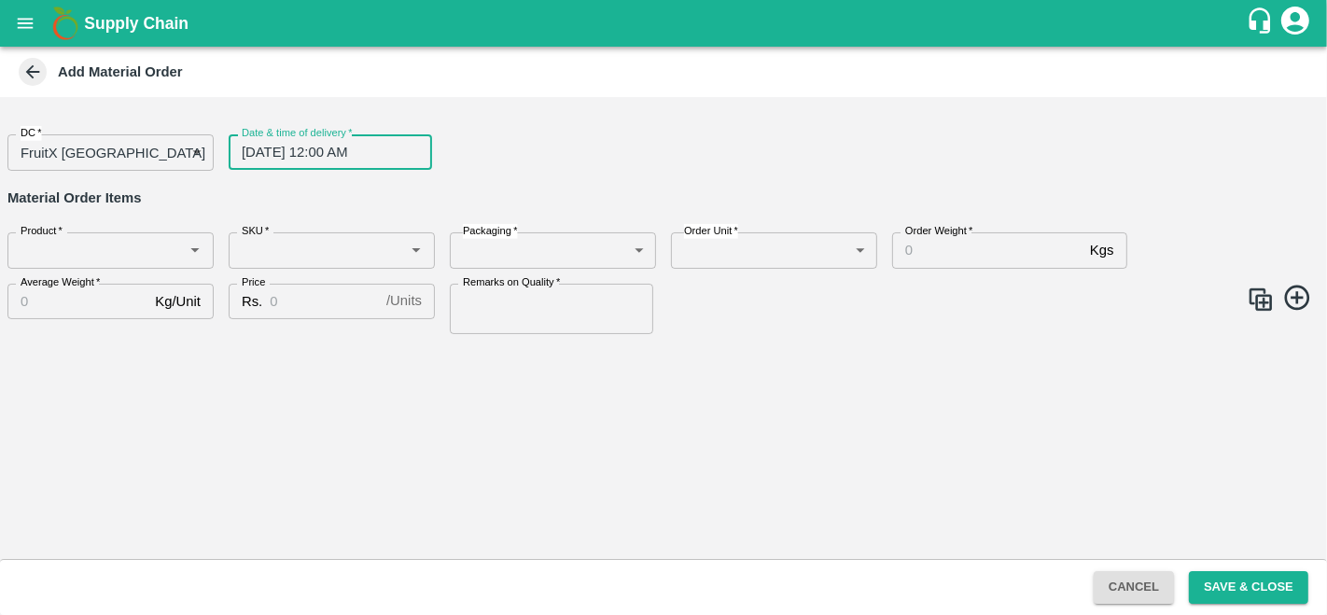
click at [87, 254] on input "Product   *" at bounding box center [95, 250] width 164 height 24
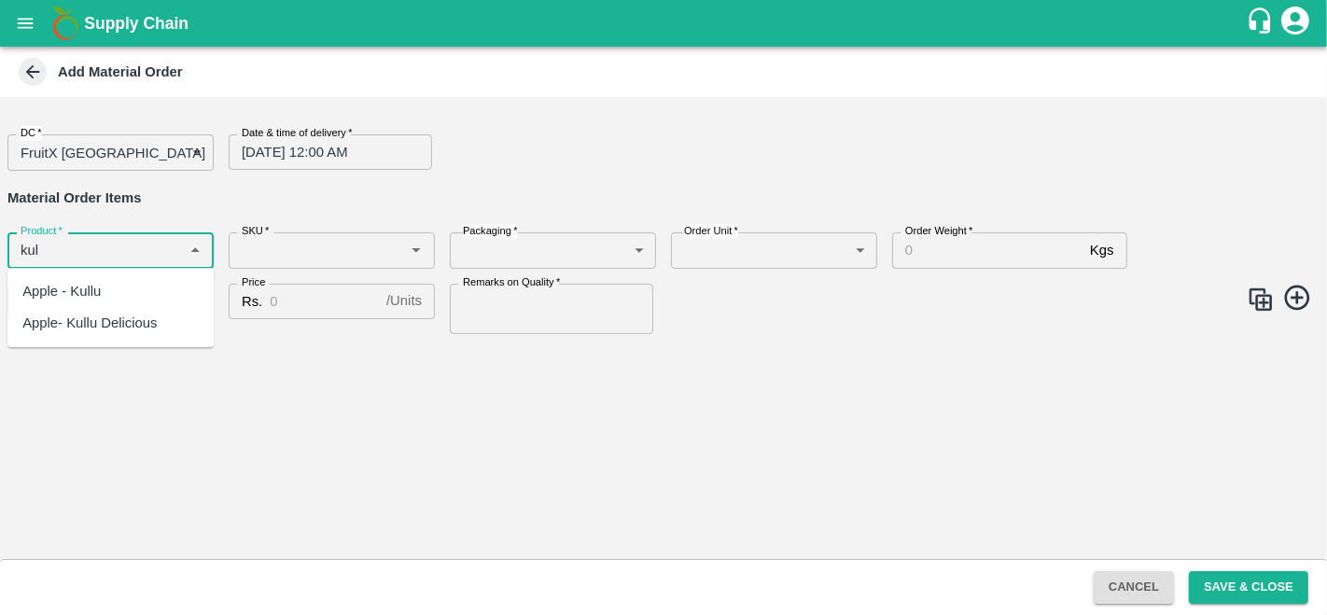
click at [97, 324] on div "Apple- Kullu Delicious" at bounding box center [89, 323] width 134 height 21
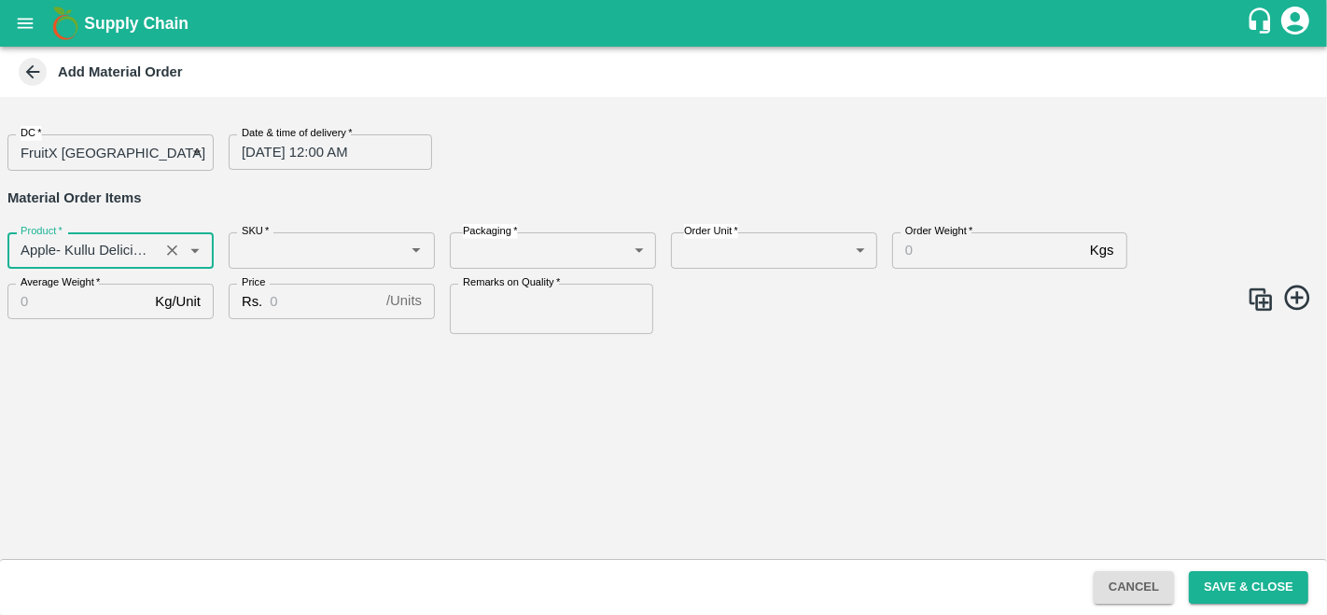
type input "Apple- Kullu Delicious"
click at [360, 249] on input "SKU   *" at bounding box center [316, 250] width 164 height 24
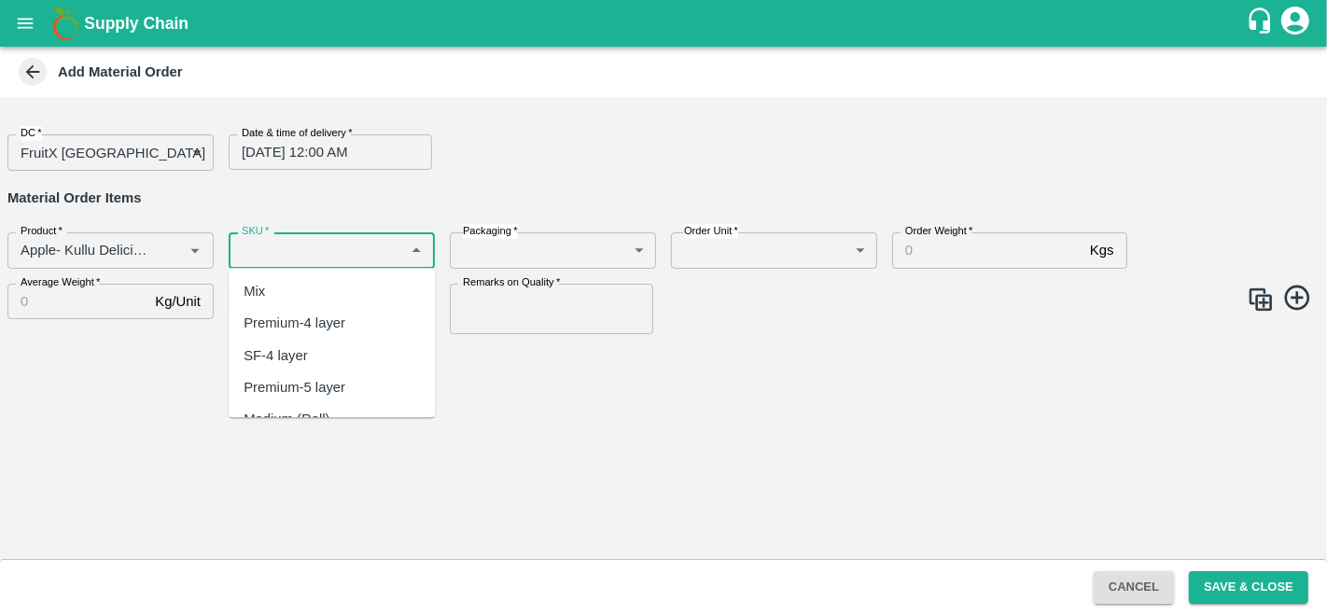
click at [340, 326] on div "Premium-4 layer" at bounding box center [295, 323] width 102 height 21
type input "Premium-4 layer"
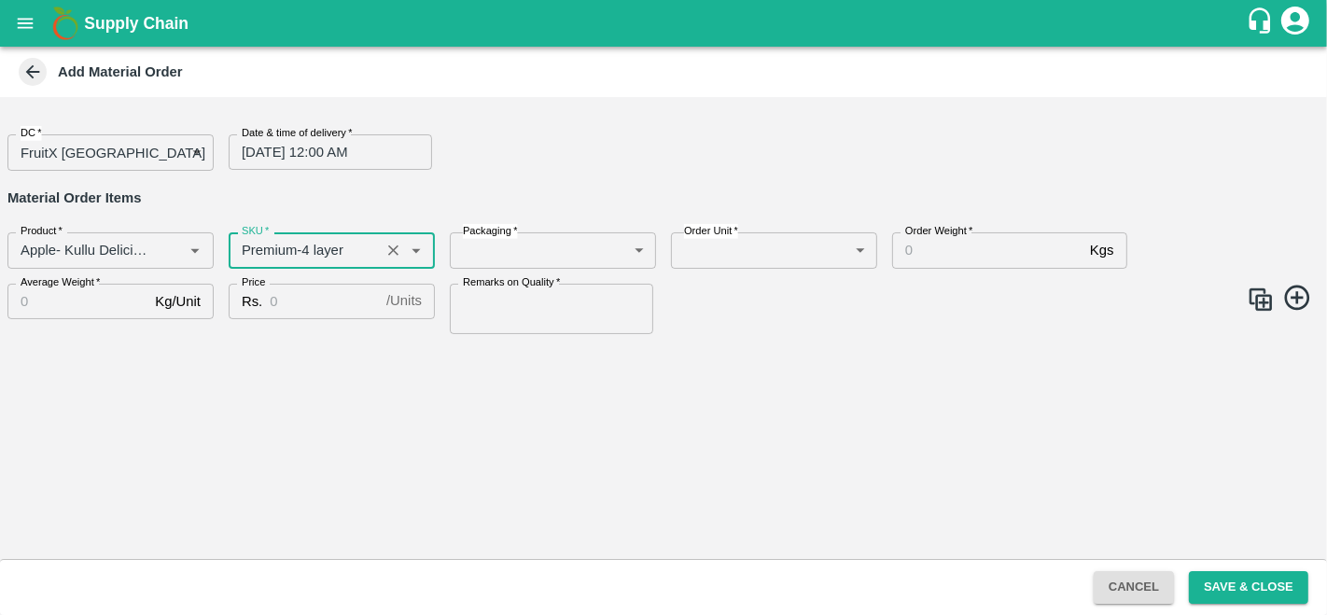
click at [556, 243] on body "Supply Chain Add Material Order DC   * FruitX Bangalore 147 DC Date & time of d…" at bounding box center [663, 307] width 1327 height 615
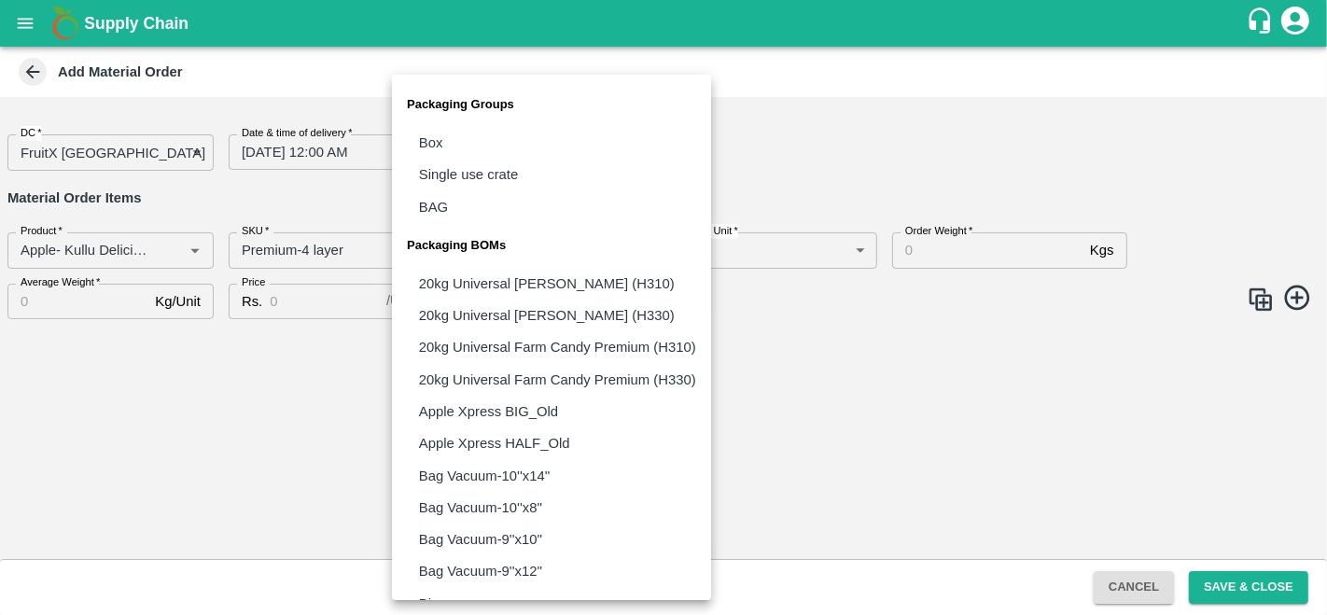
scroll to position [1434, 0]
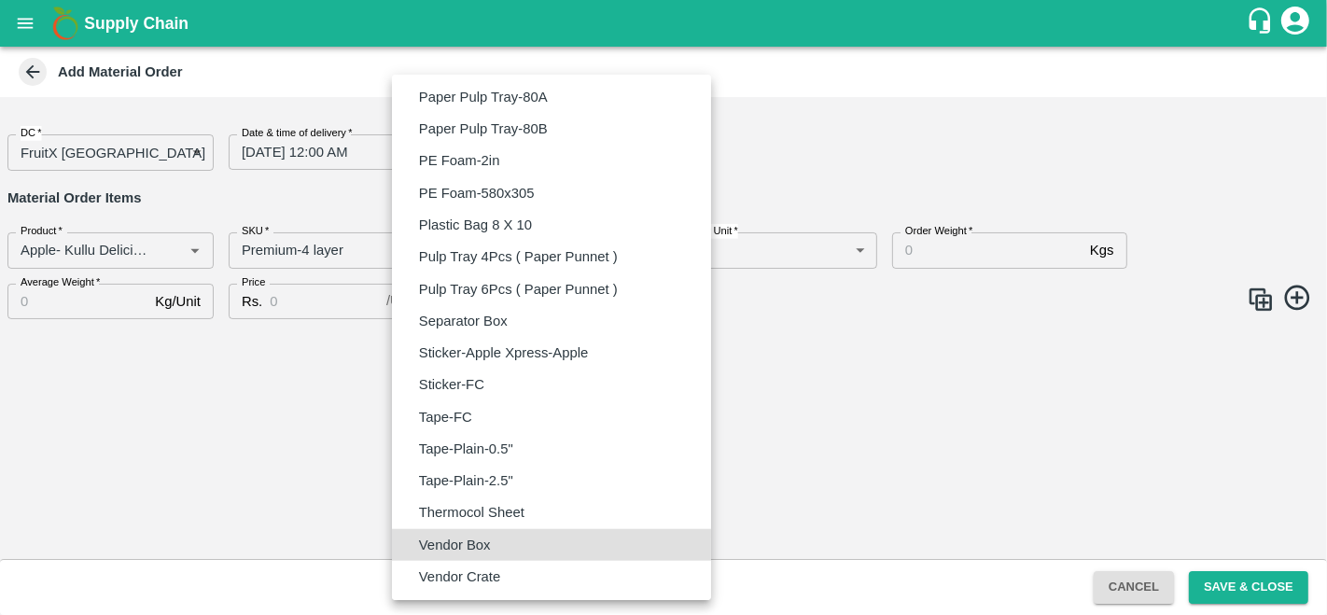
type input "BOM/276"
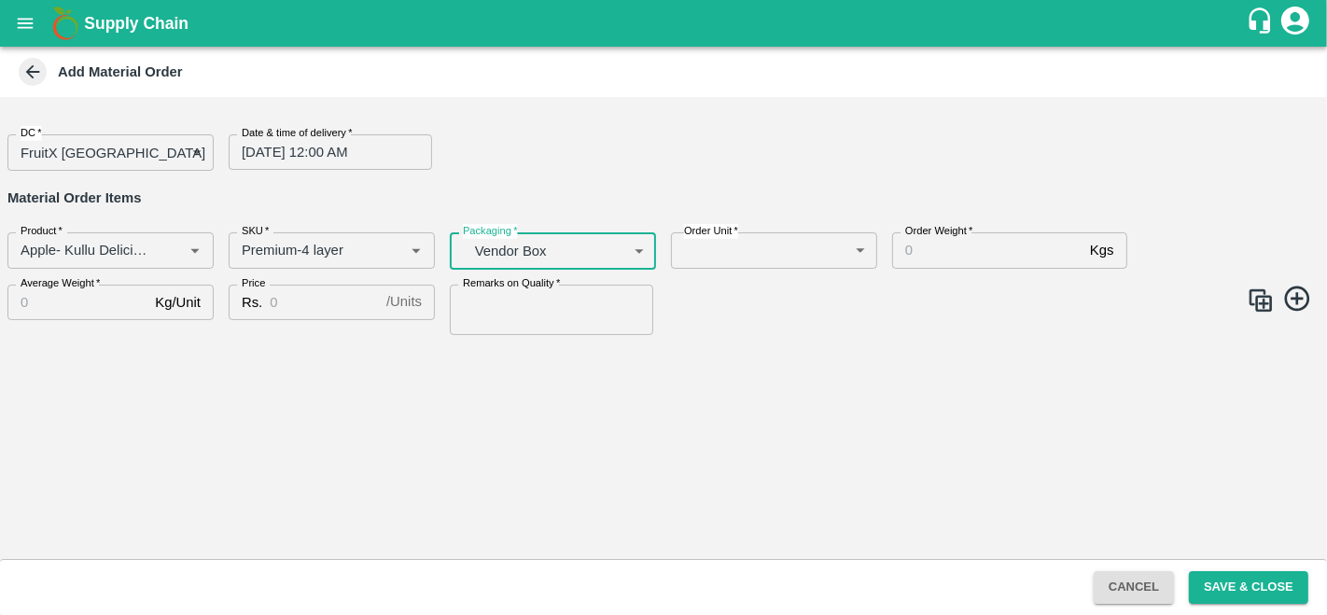
click at [757, 260] on body "Supply Chain Add Material Order DC   * FruitX Bangalore 147 DC Date & time of d…" at bounding box center [663, 307] width 1327 height 615
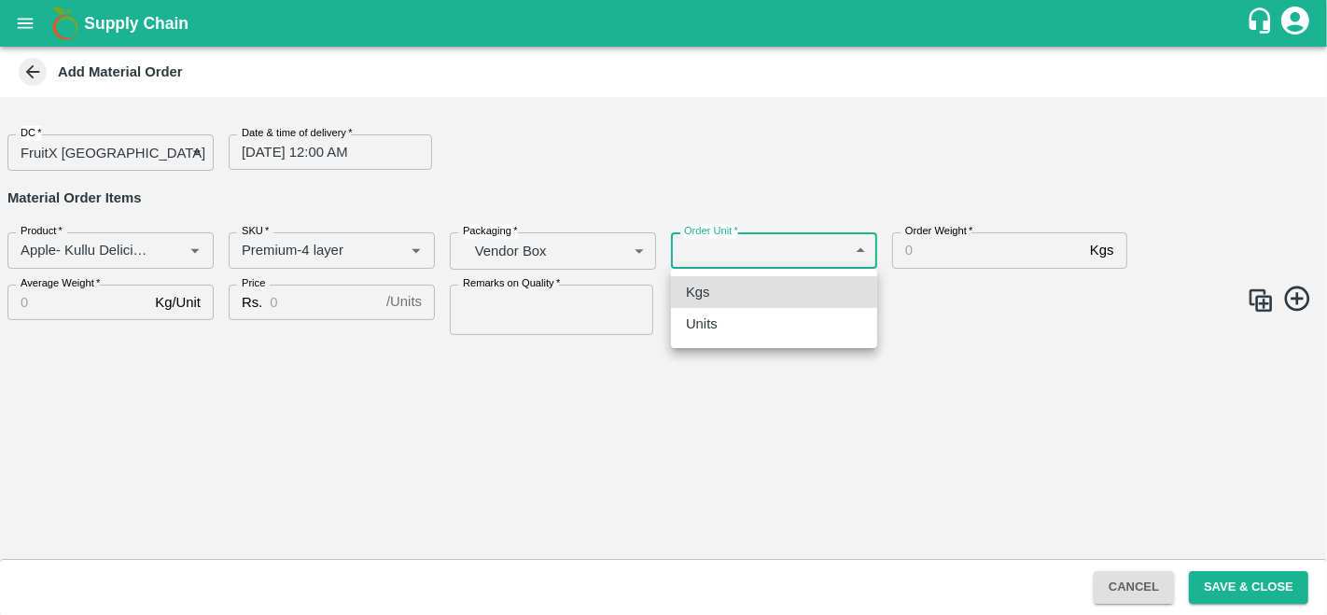
click at [701, 318] on p "Units" at bounding box center [702, 323] width 32 height 21
type input "2"
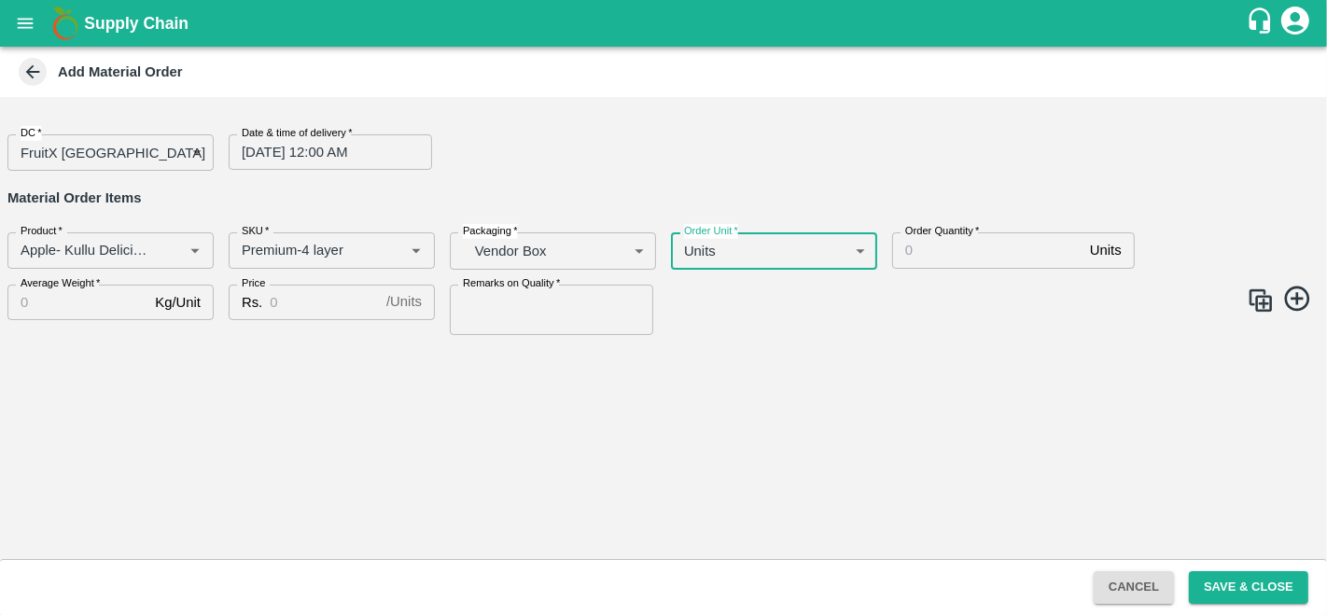
click at [976, 239] on input "Order Quantity   *" at bounding box center [987, 249] width 190 height 35
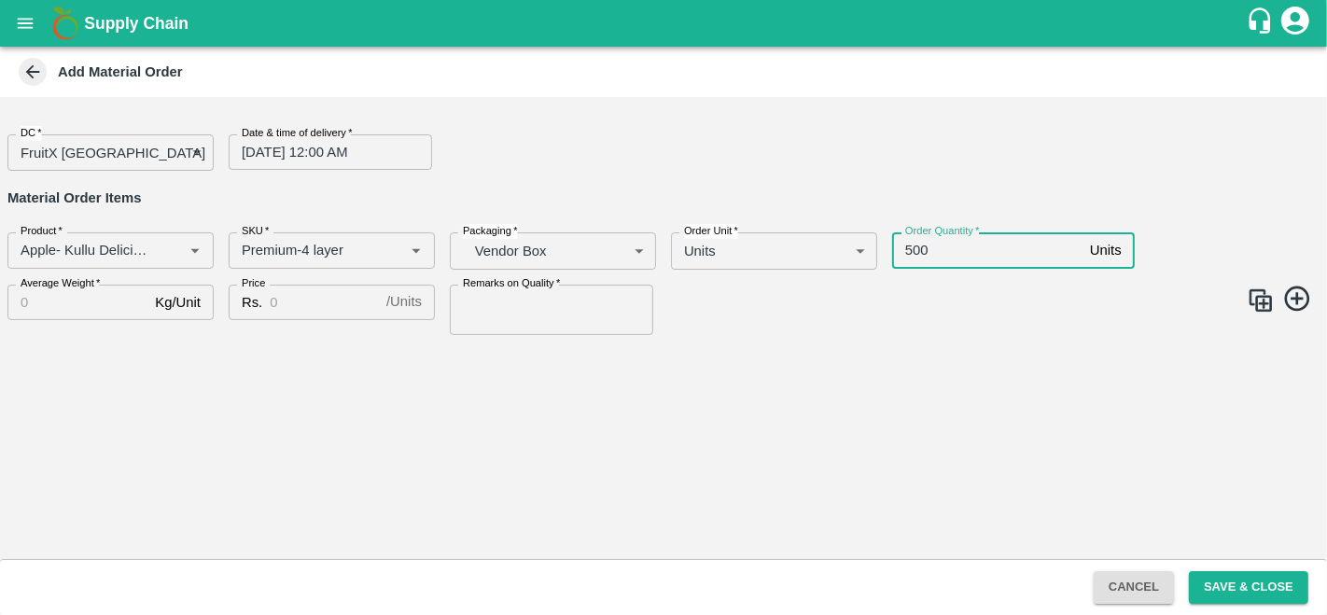
type input "500"
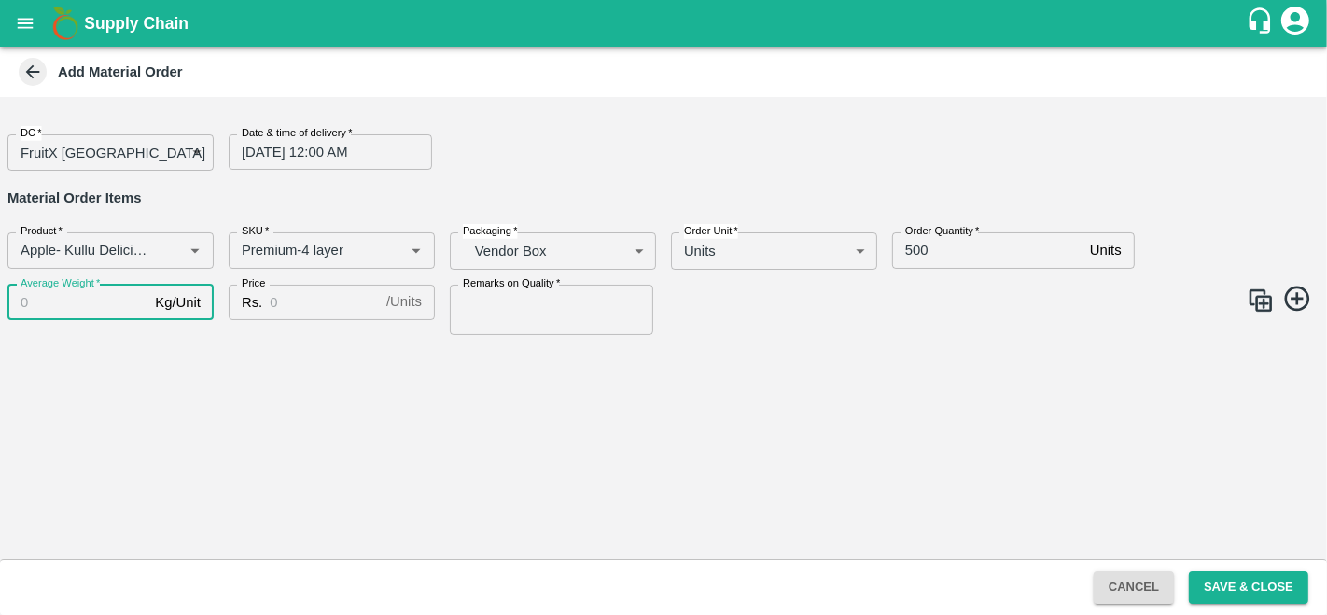
click at [82, 303] on input "Average Weight   *" at bounding box center [77, 302] width 140 height 35
type input "16"
click at [303, 301] on input "Price" at bounding box center [324, 302] width 109 height 35
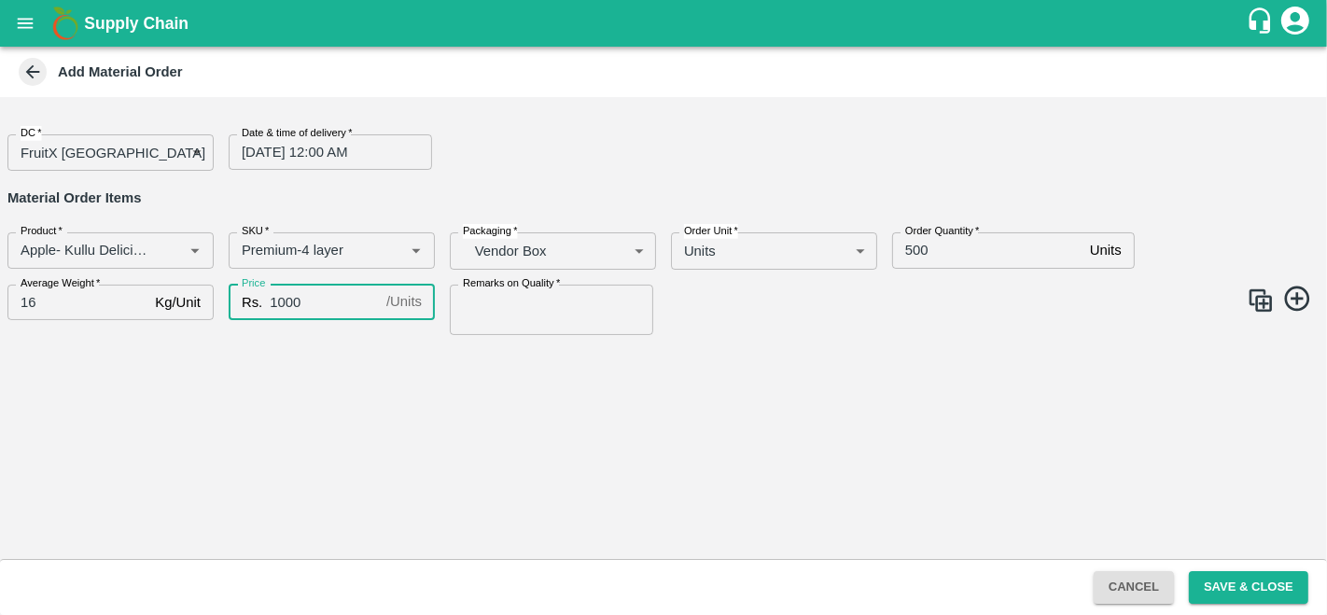
type input "1000"
click at [517, 307] on input "Remarks on Quality   *" at bounding box center [551, 310] width 203 height 50
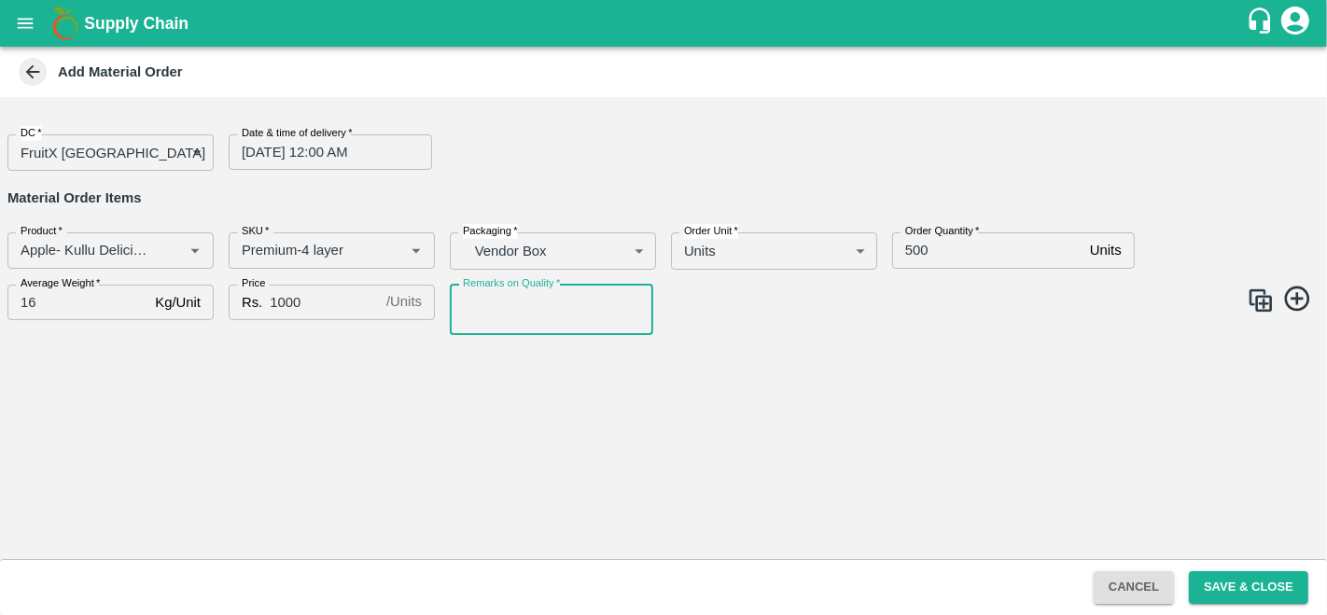
type input "GOOD QUALITY"
click at [1250, 299] on img at bounding box center [1260, 300] width 28 height 28
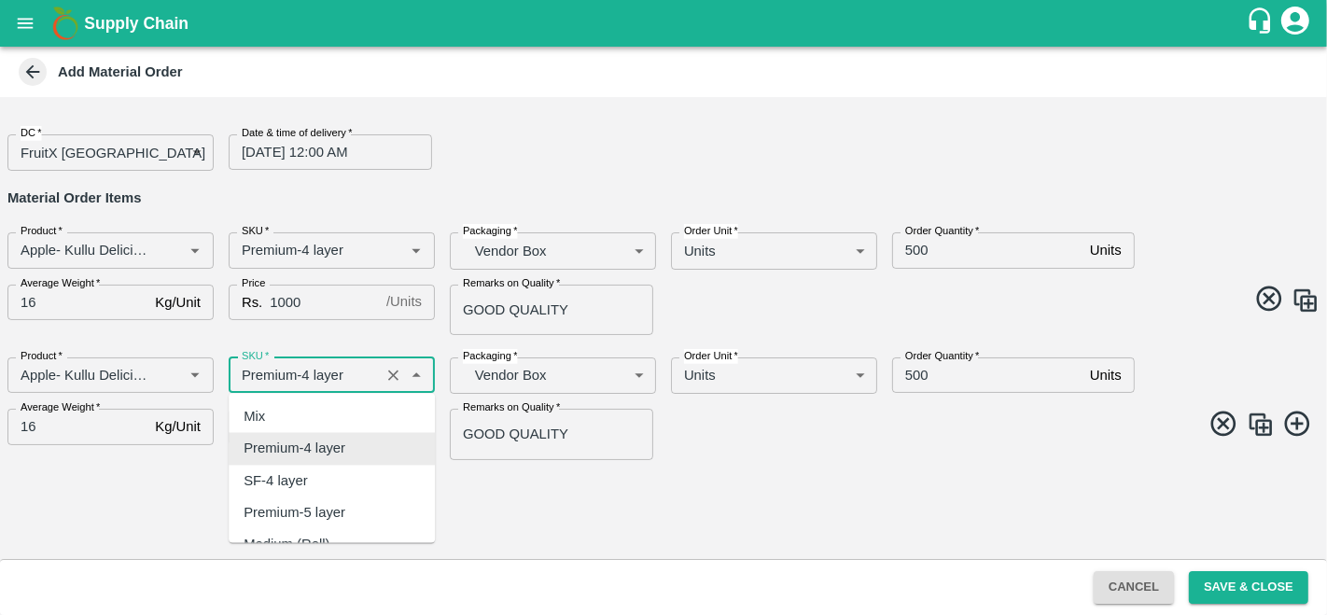
click at [311, 375] on input "SKU   *" at bounding box center [304, 375] width 140 height 24
click at [305, 371] on input "SKU   *" at bounding box center [304, 375] width 140 height 24
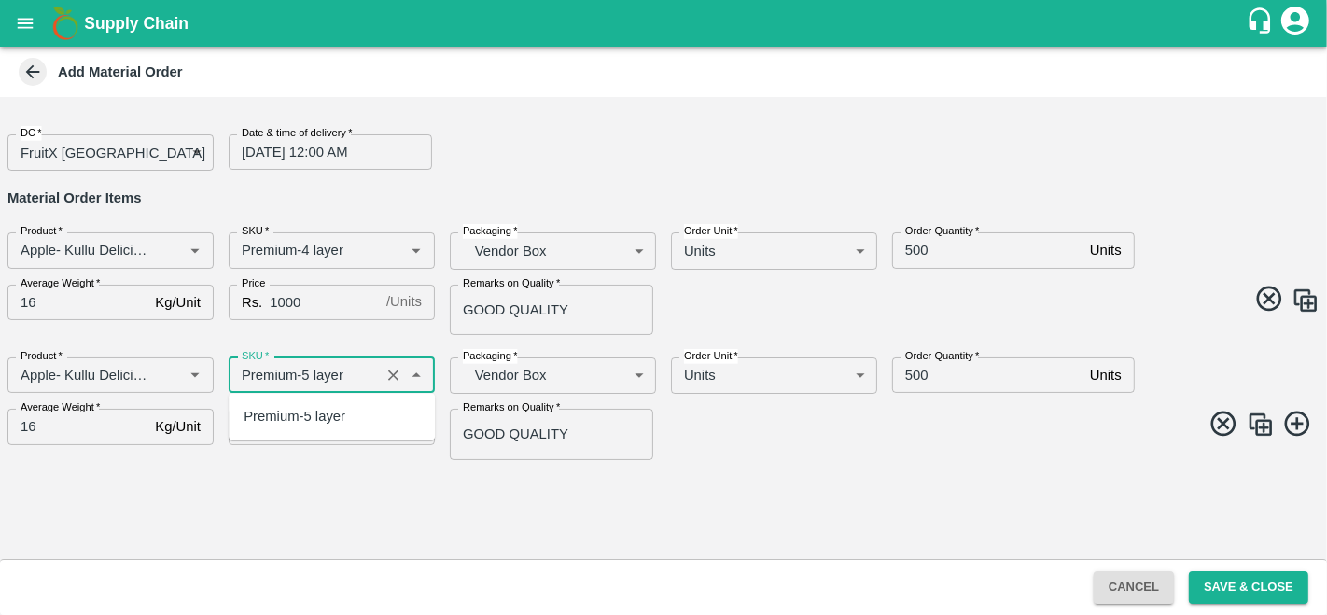
click at [319, 415] on div "Premium-5 layer" at bounding box center [295, 416] width 102 height 21
type input "Premium-5 layer"
click at [1260, 425] on img at bounding box center [1260, 425] width 28 height 28
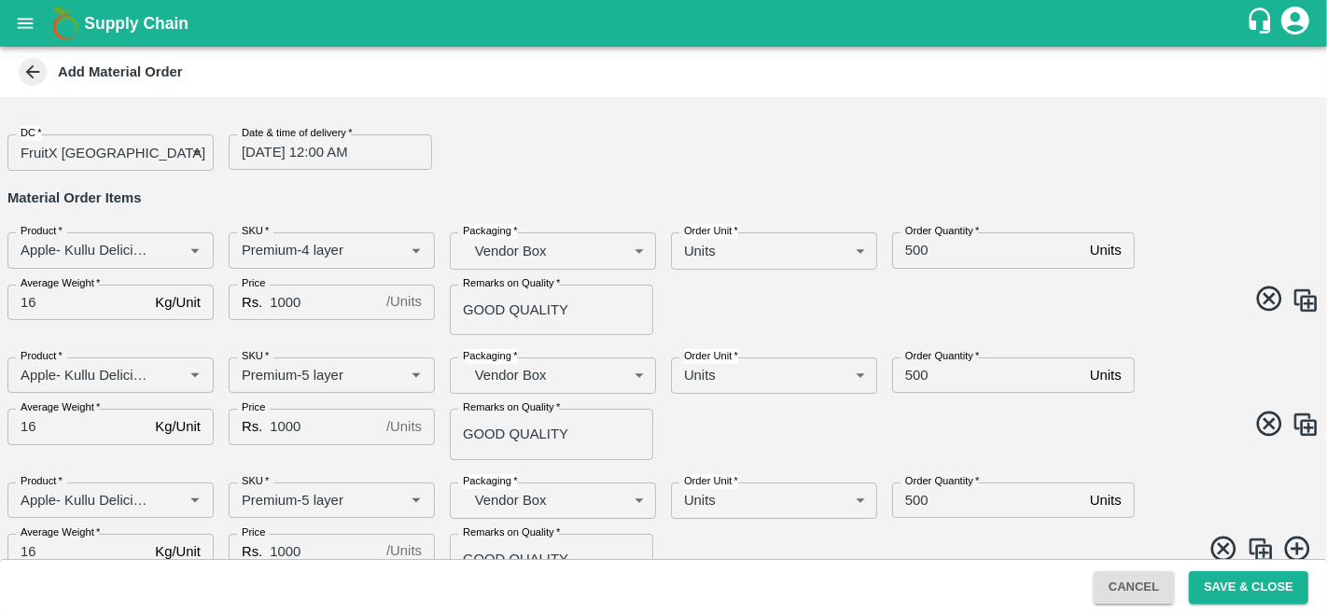
scroll to position [32, 0]
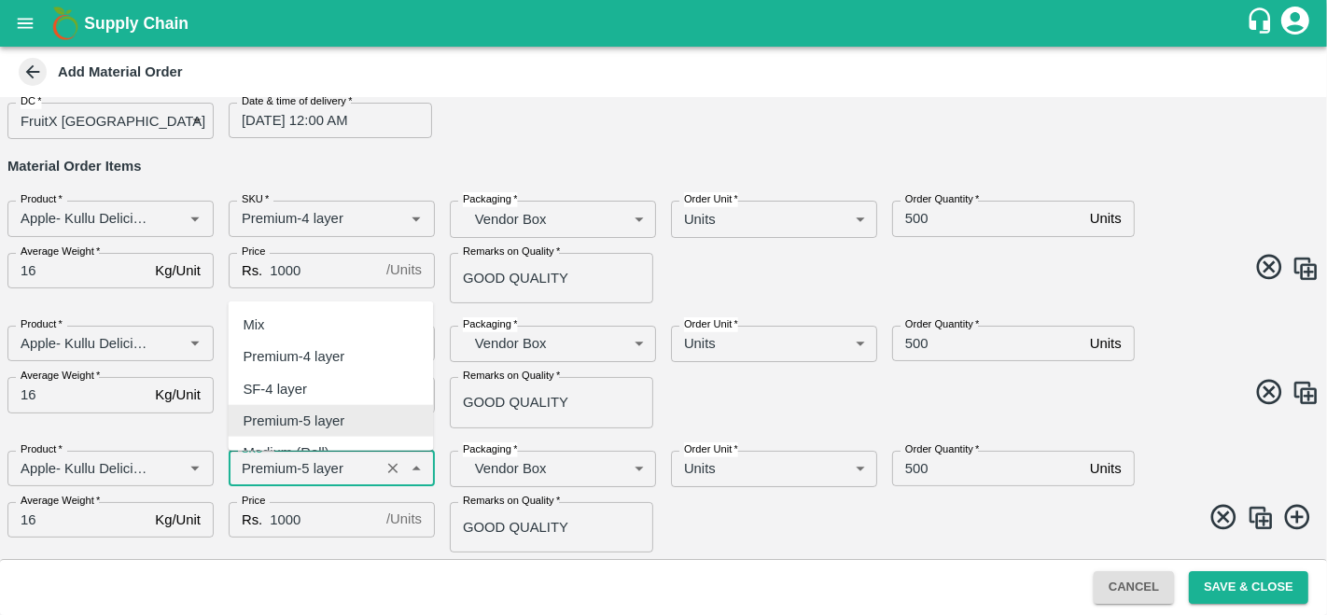
click at [309, 462] on input "SKU   *" at bounding box center [304, 468] width 140 height 24
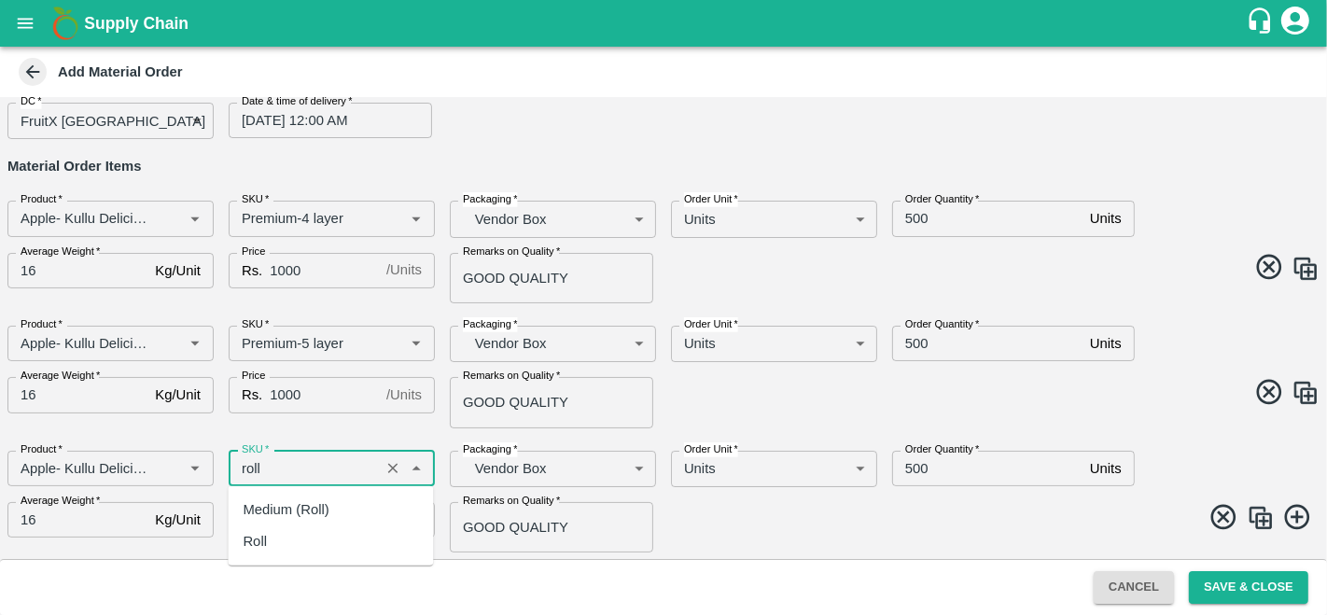
click at [313, 517] on div "Medium (Roll)" at bounding box center [286, 509] width 86 height 21
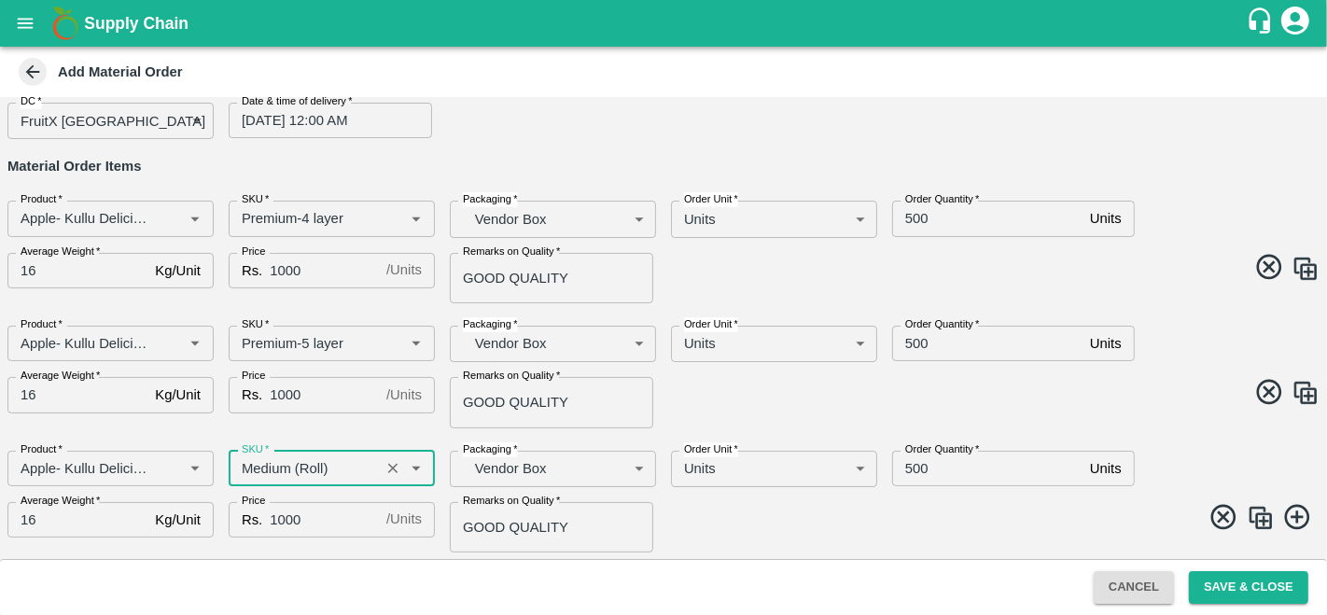
type input "Medium (Roll)"
click at [828, 517] on span at bounding box center [987, 520] width 663 height 36
click at [1238, 581] on button "Save & Close" at bounding box center [1248, 587] width 119 height 33
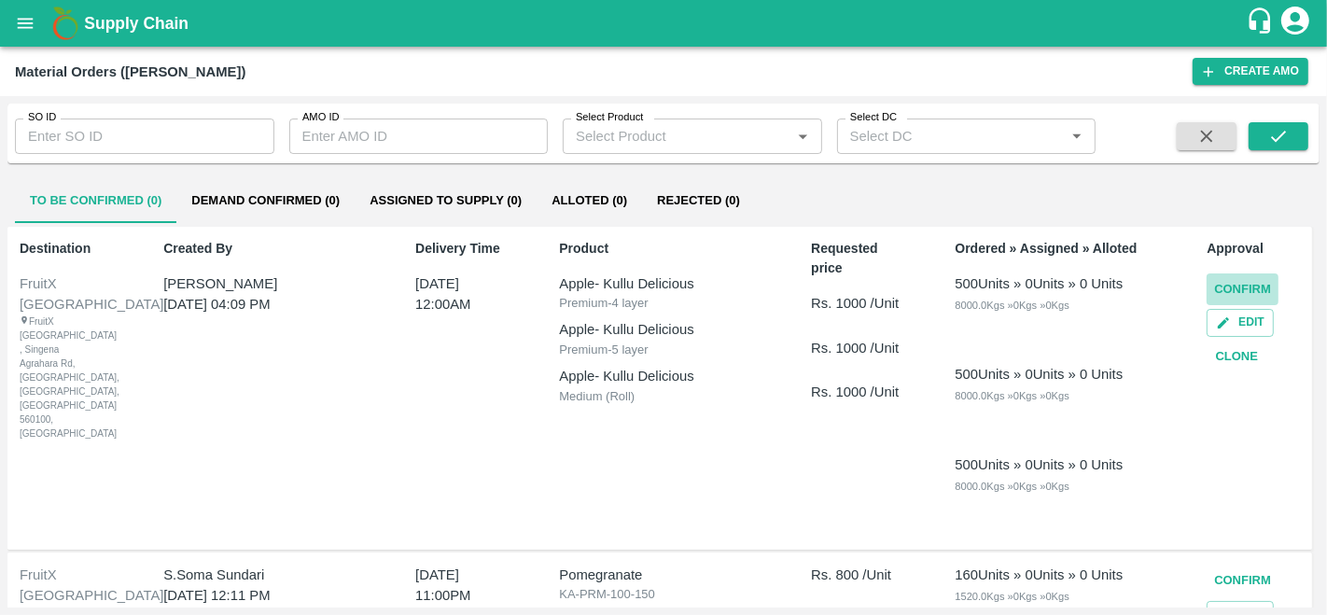
click at [1236, 289] on button "Confirm" at bounding box center [1242, 289] width 72 height 33
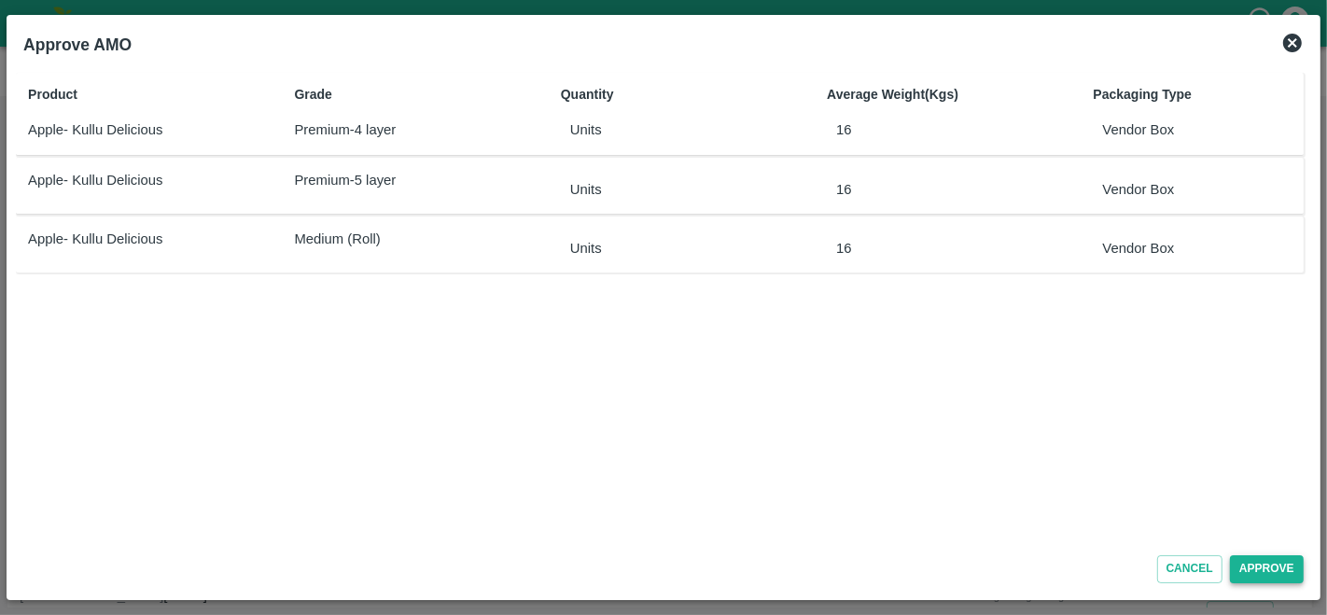
click at [1247, 564] on button "Approve" at bounding box center [1267, 568] width 74 height 27
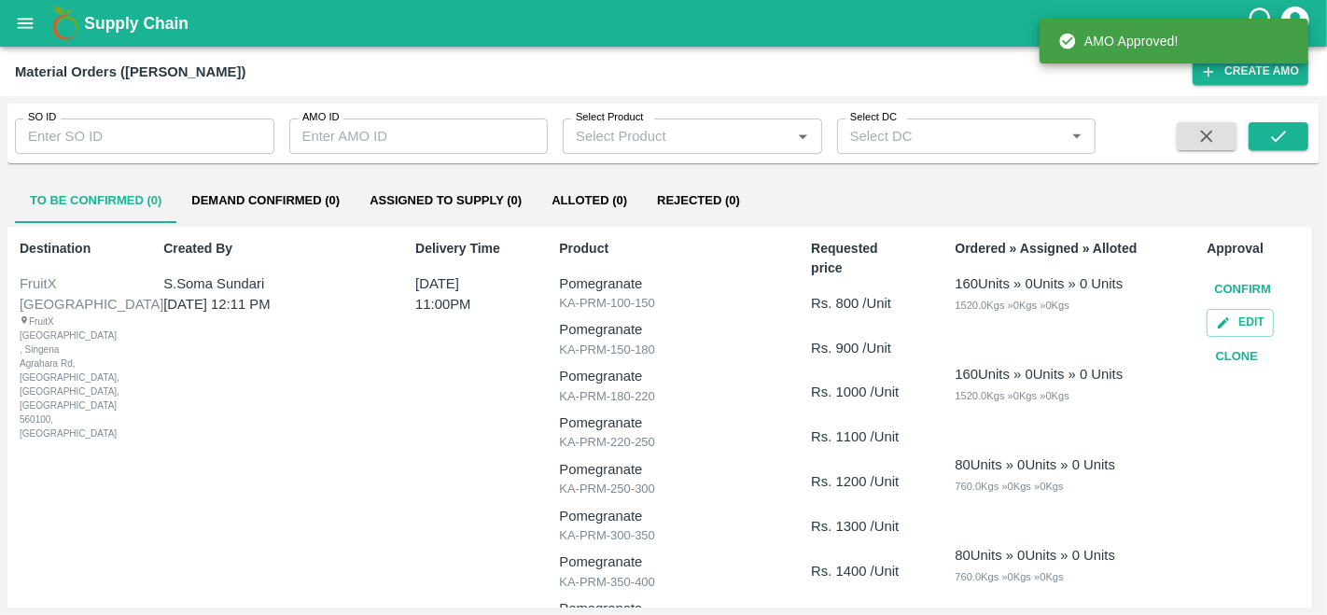
click at [268, 202] on button "Demand Confirmed (0)" at bounding box center [265, 200] width 178 height 45
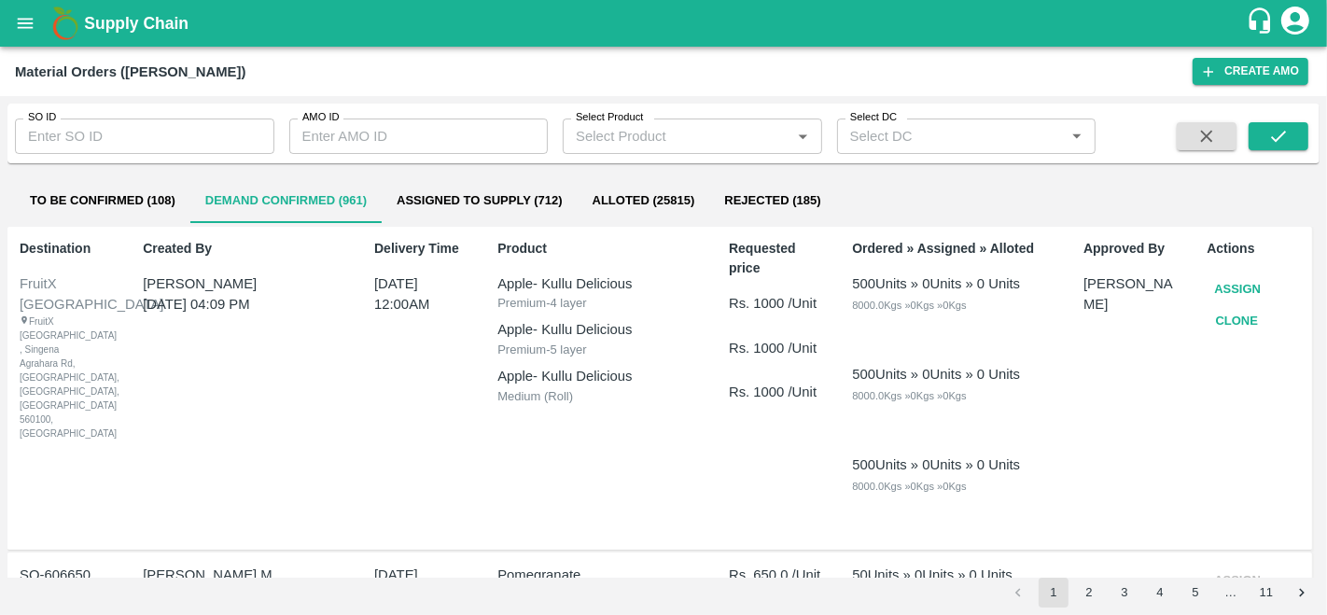
click at [1229, 287] on button "Assign" at bounding box center [1237, 289] width 62 height 33
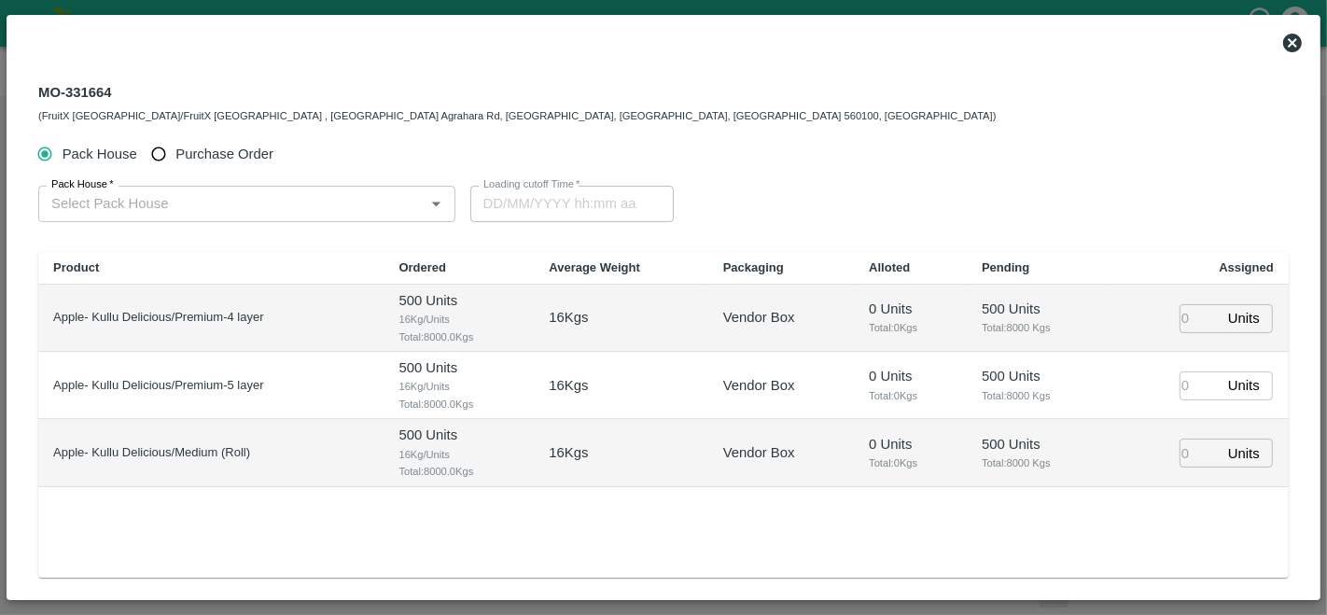
type input "11/10/2025 12:00 AM"
click at [209, 153] on span "Purchase Order" at bounding box center [224, 154] width 98 height 21
click at [176, 153] on input "Purchase Order" at bounding box center [159, 154] width 35 height 35
radio input "true"
click at [236, 201] on input "PO   *" at bounding box center [224, 203] width 360 height 24
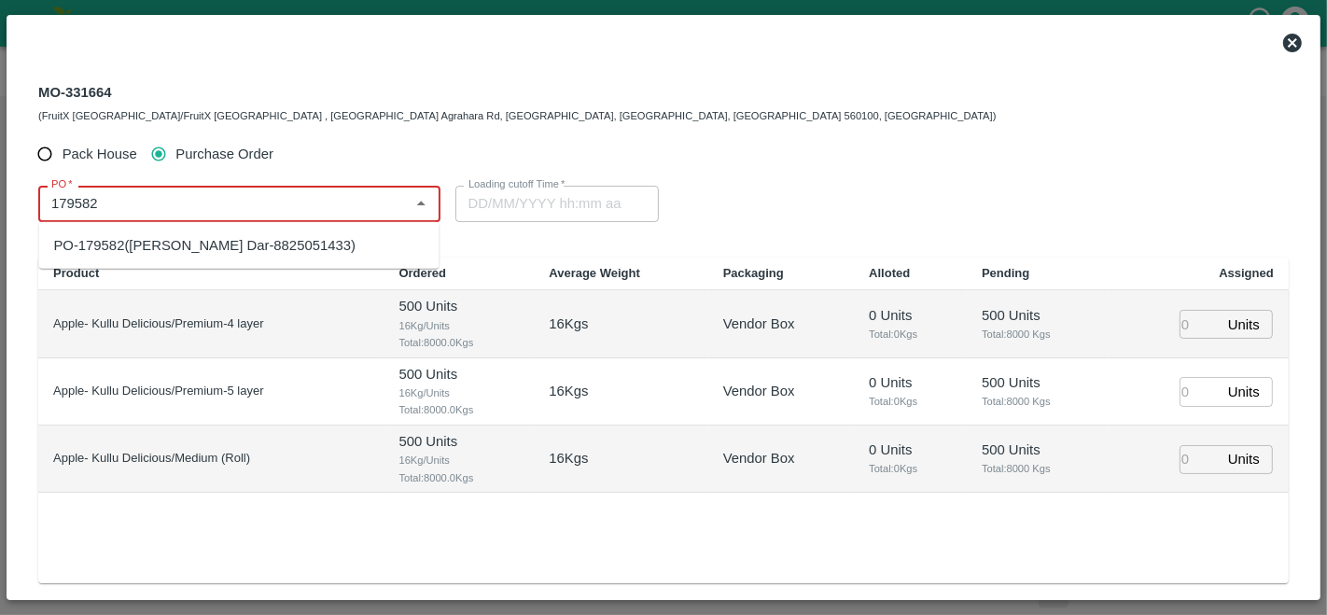
click at [125, 233] on div "PO-179582(Amir Ayoub Dar-8825051433)" at bounding box center [238, 246] width 400 height 32
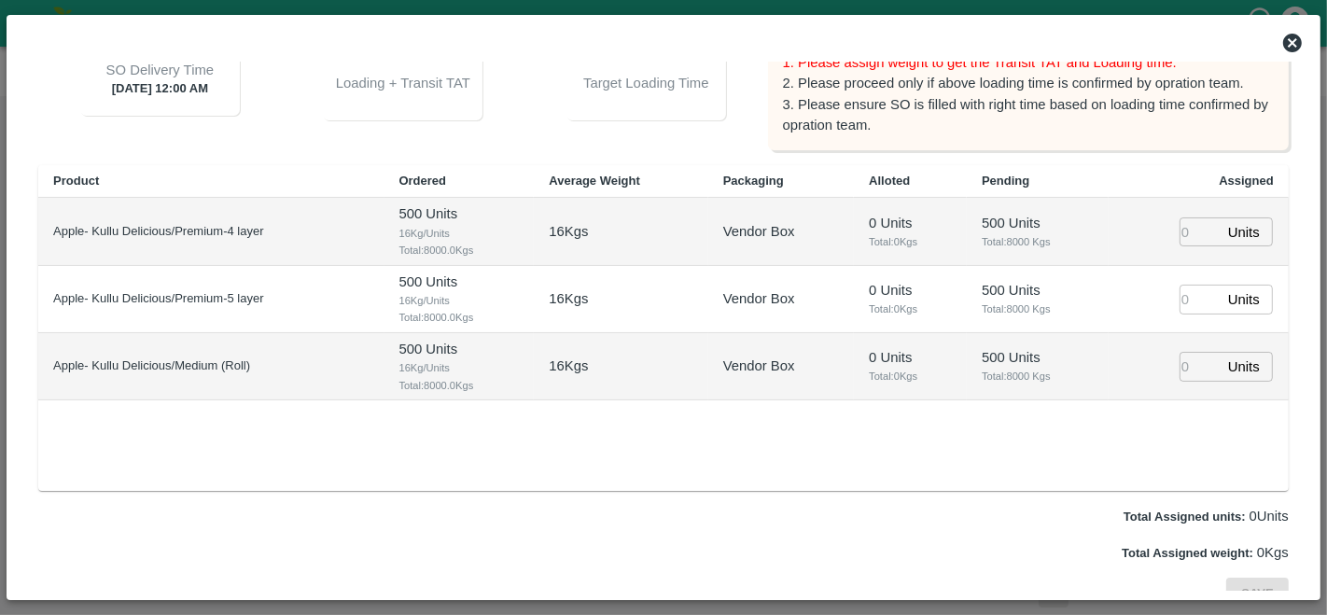
scroll to position [240, 0]
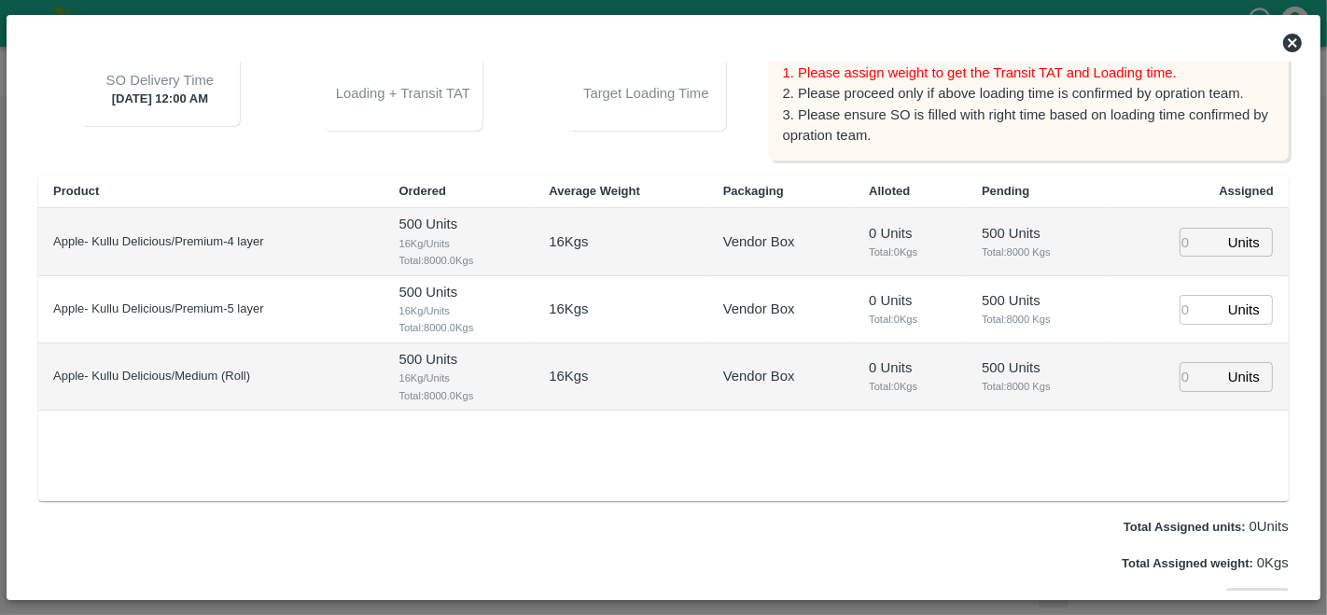
type input "PO-179582(Amir Ayoub Dar-8825051433)"
click at [1193, 238] on input "number" at bounding box center [1199, 242] width 41 height 29
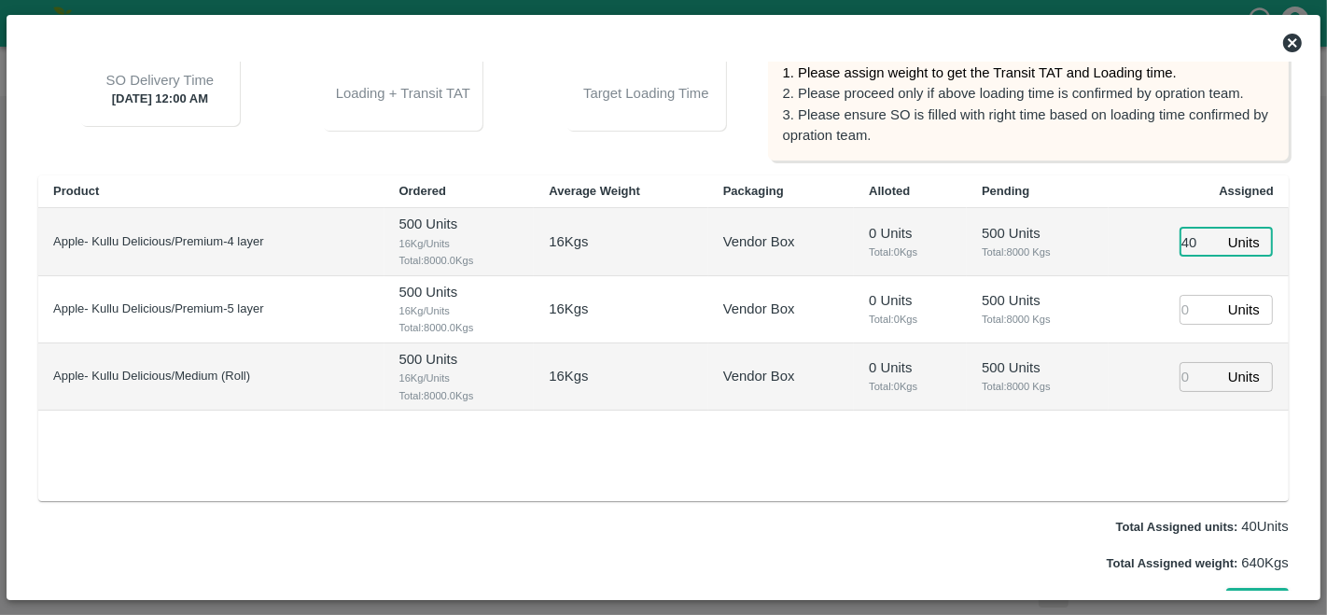
type input "400"
type input "06/10/2025 04:06 PM"
type input "400"
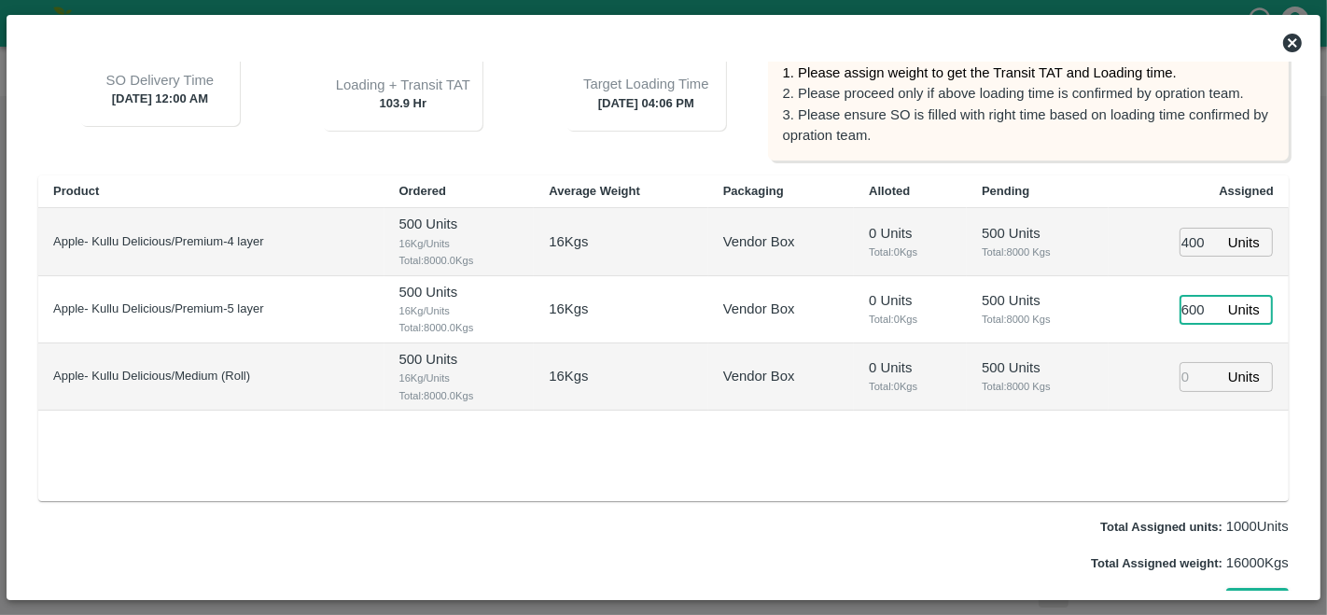
type input "600"
type input "60"
click at [1124, 449] on div "Product Ordered Average Weight Packaging Alloted Pending Assigned Apple- Kullu …" at bounding box center [663, 338] width 1250 height 326
type input "06/10/2025 03:06 PM"
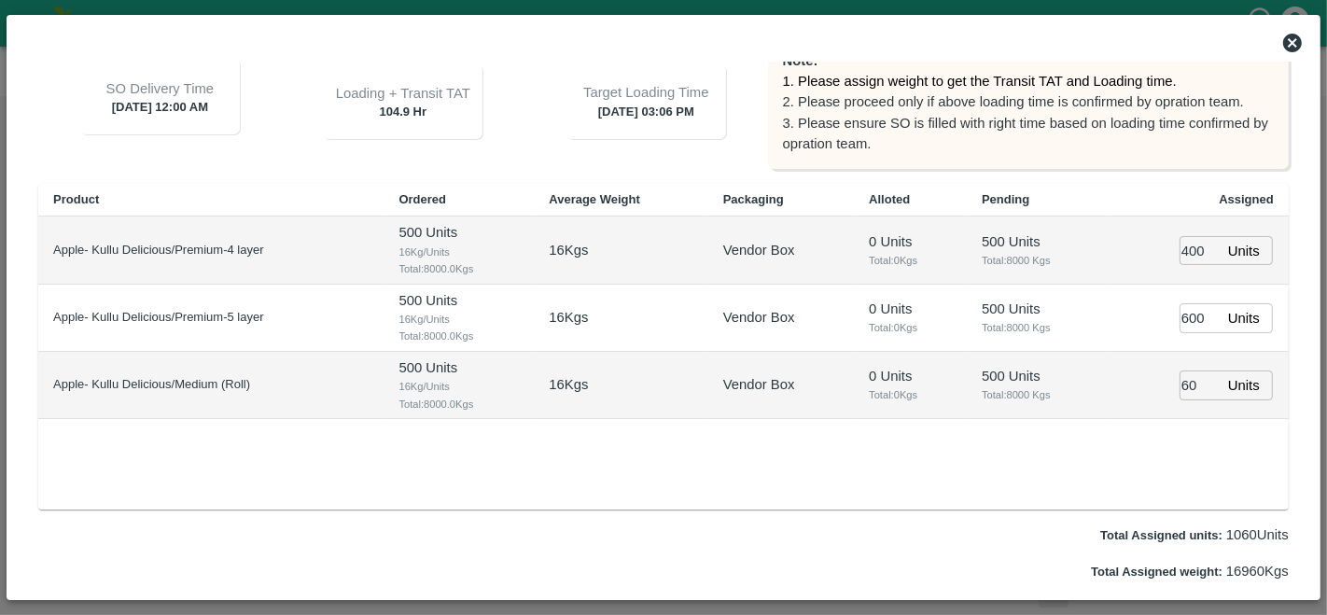
scroll to position [269, 0]
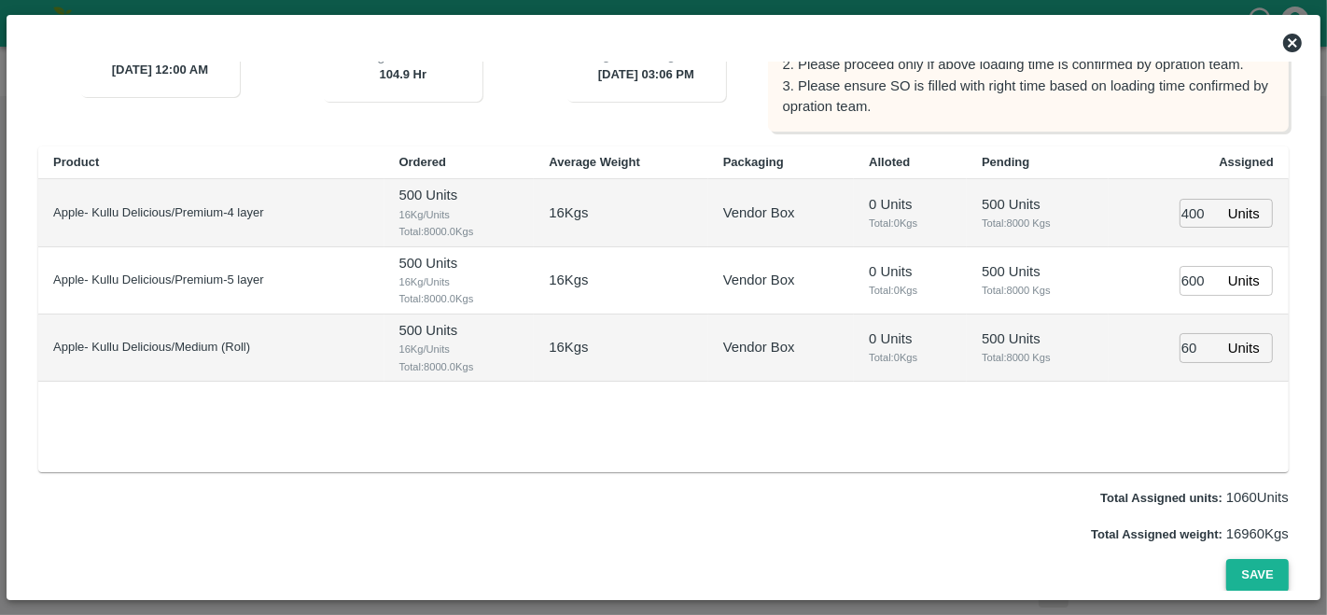
click at [1245, 577] on button "Save" at bounding box center [1257, 575] width 62 height 33
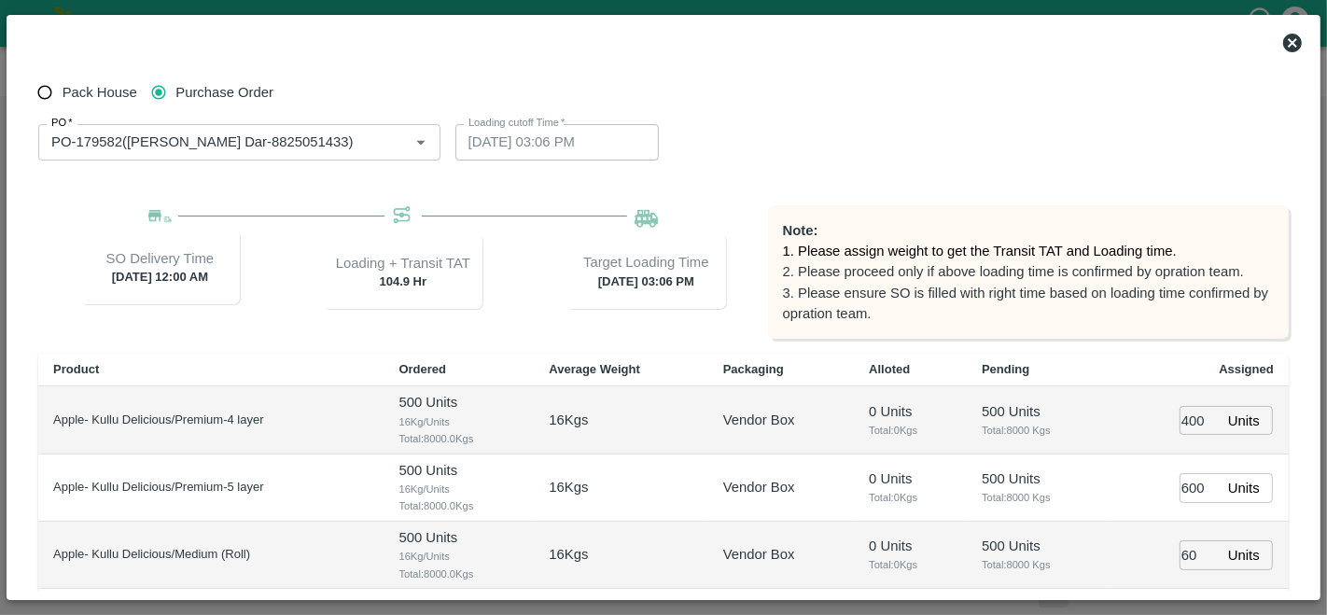
scroll to position [60, 0]
click at [1287, 48] on icon at bounding box center [1292, 43] width 19 height 19
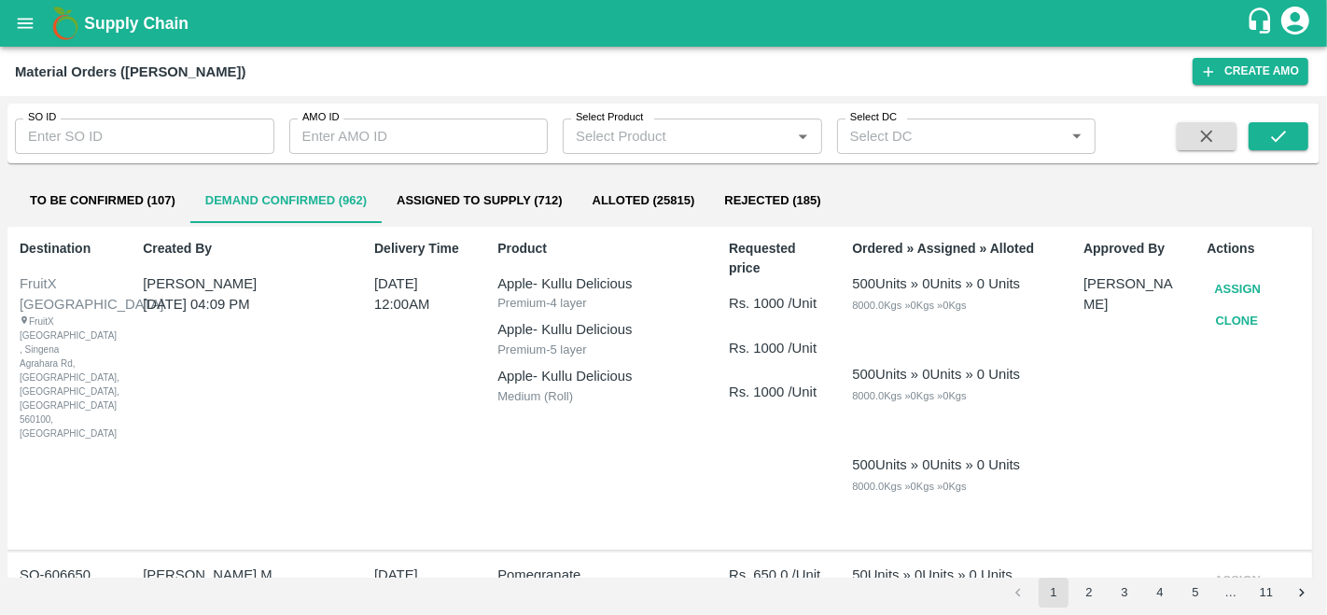
click at [1241, 321] on button "Clone" at bounding box center [1236, 321] width 60 height 33
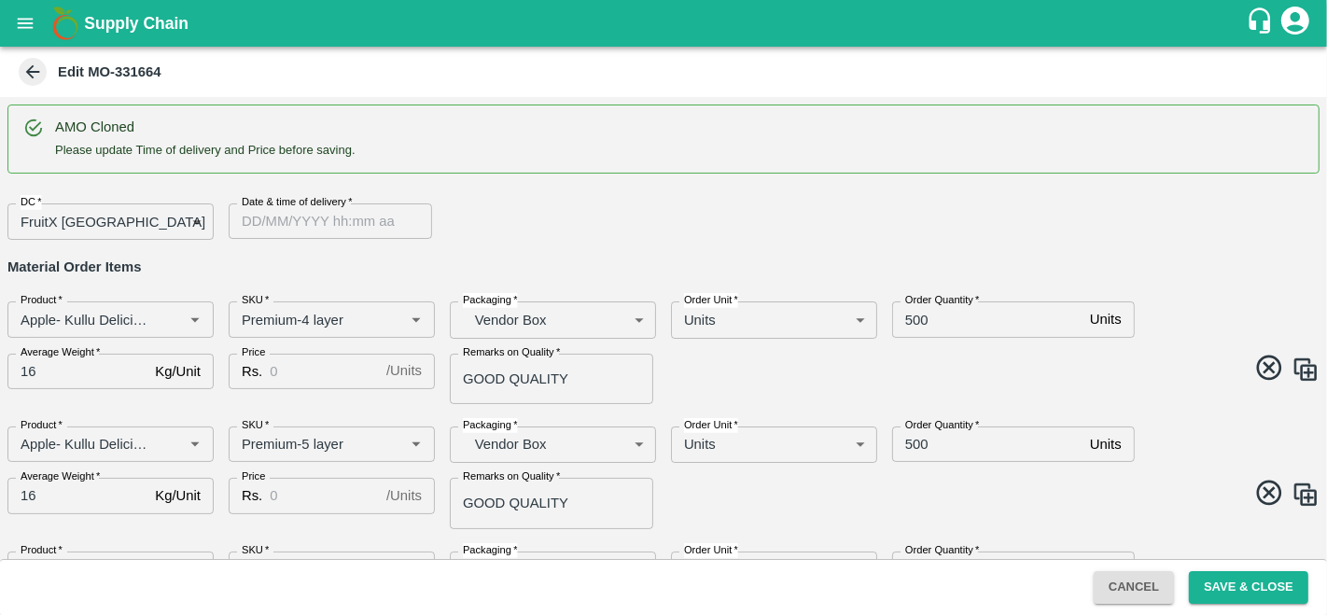
type input "DD/MM/YYYY hh:mm aa"
click at [273, 215] on input "DD/MM/YYYY hh:mm aa" at bounding box center [324, 220] width 190 height 35
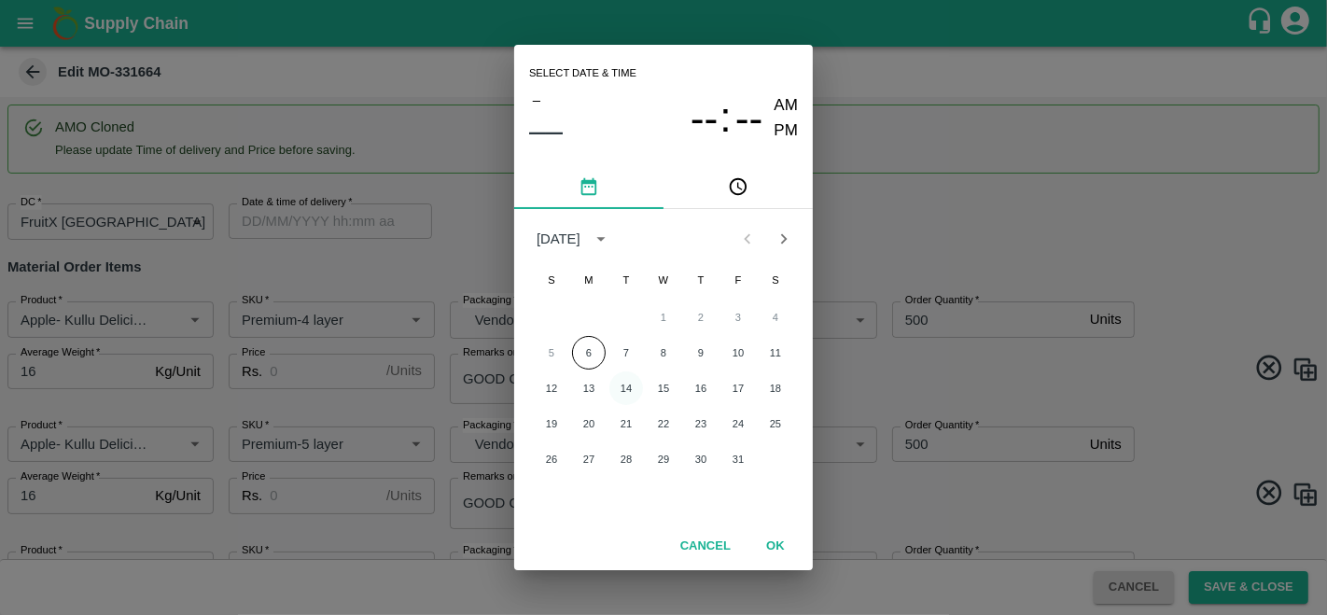
click at [629, 390] on button "14" at bounding box center [626, 388] width 34 height 34
type input "14/10/2025 12:00 AM"
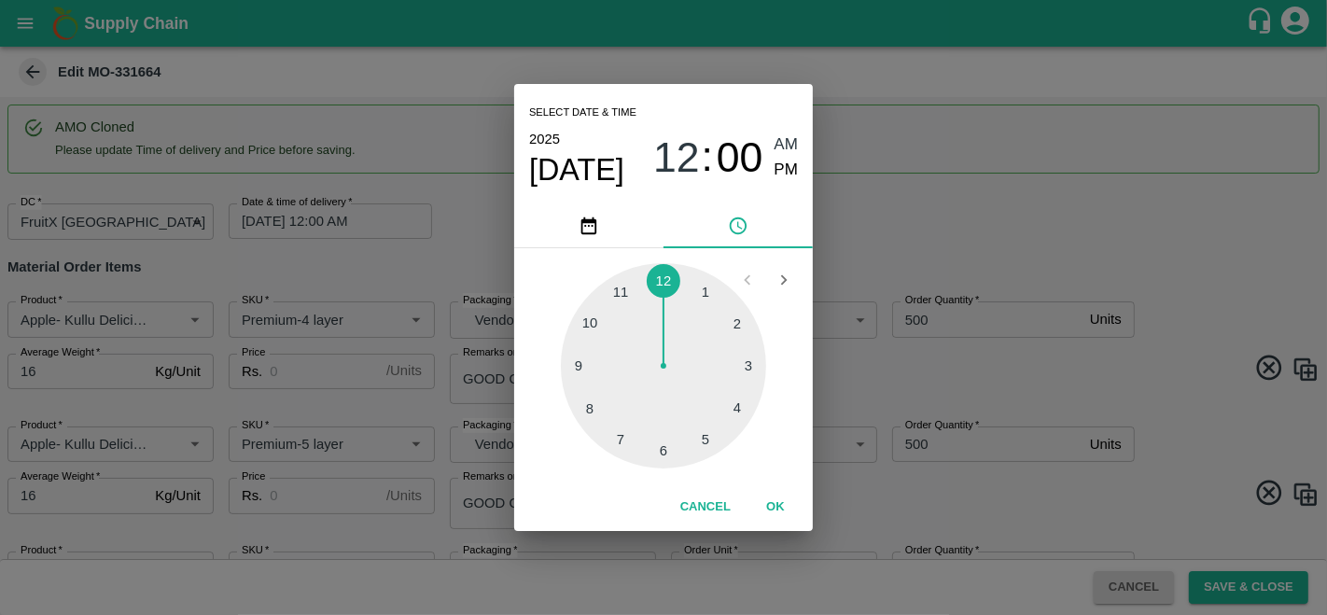
click at [782, 512] on button "OK" at bounding box center [775, 507] width 60 height 33
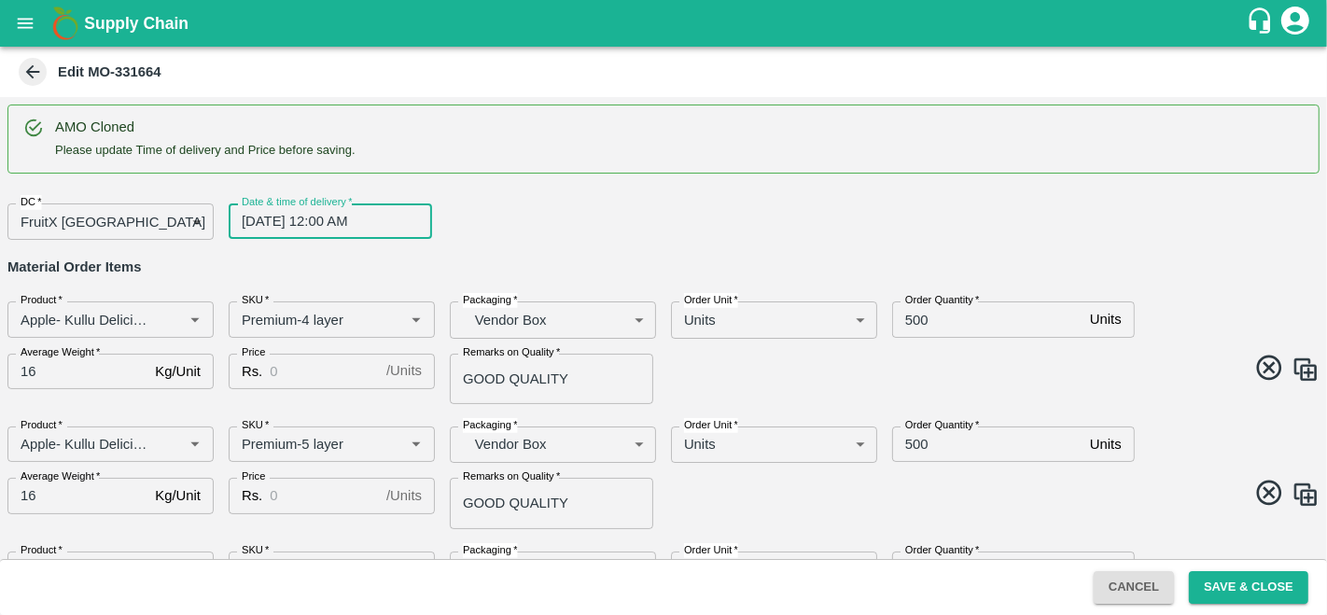
scroll to position [100, 0]
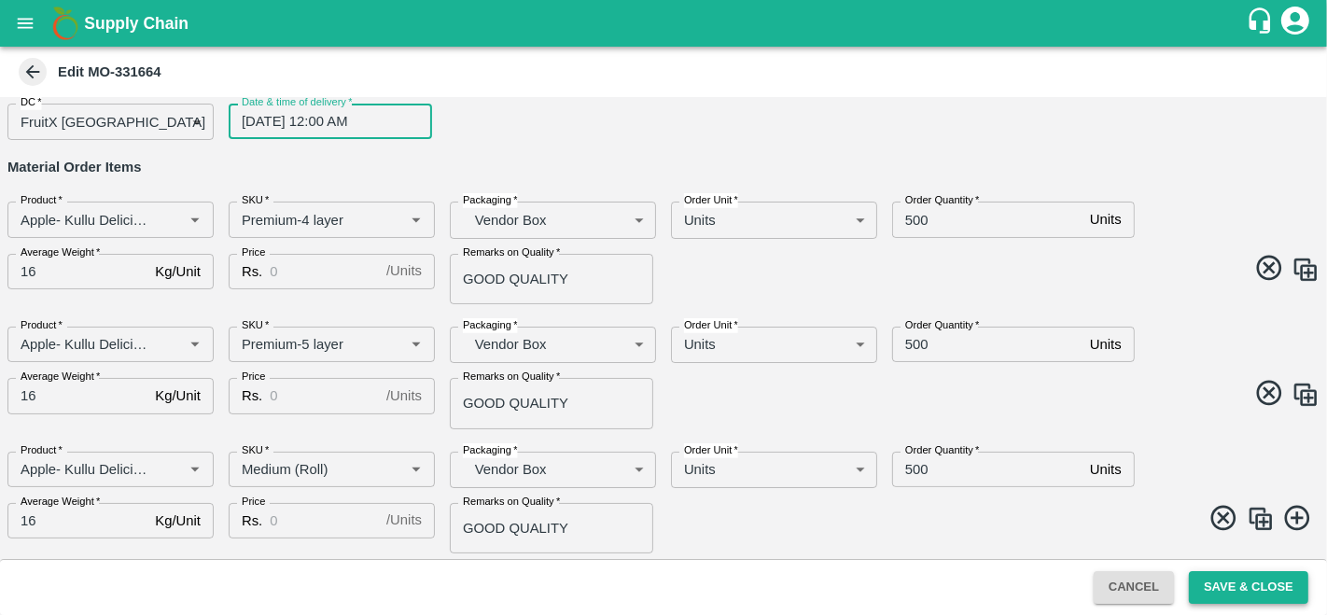
click at [1263, 585] on button "Save & Close" at bounding box center [1248, 587] width 119 height 33
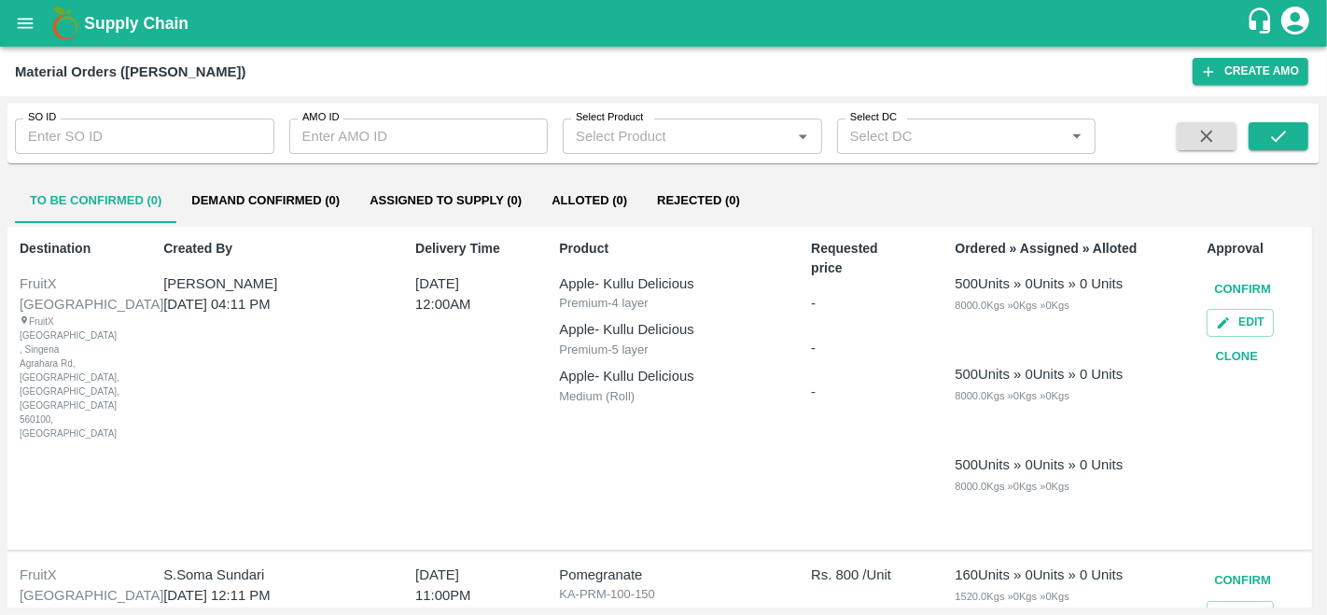
click at [1234, 283] on button "Confirm" at bounding box center [1242, 289] width 72 height 33
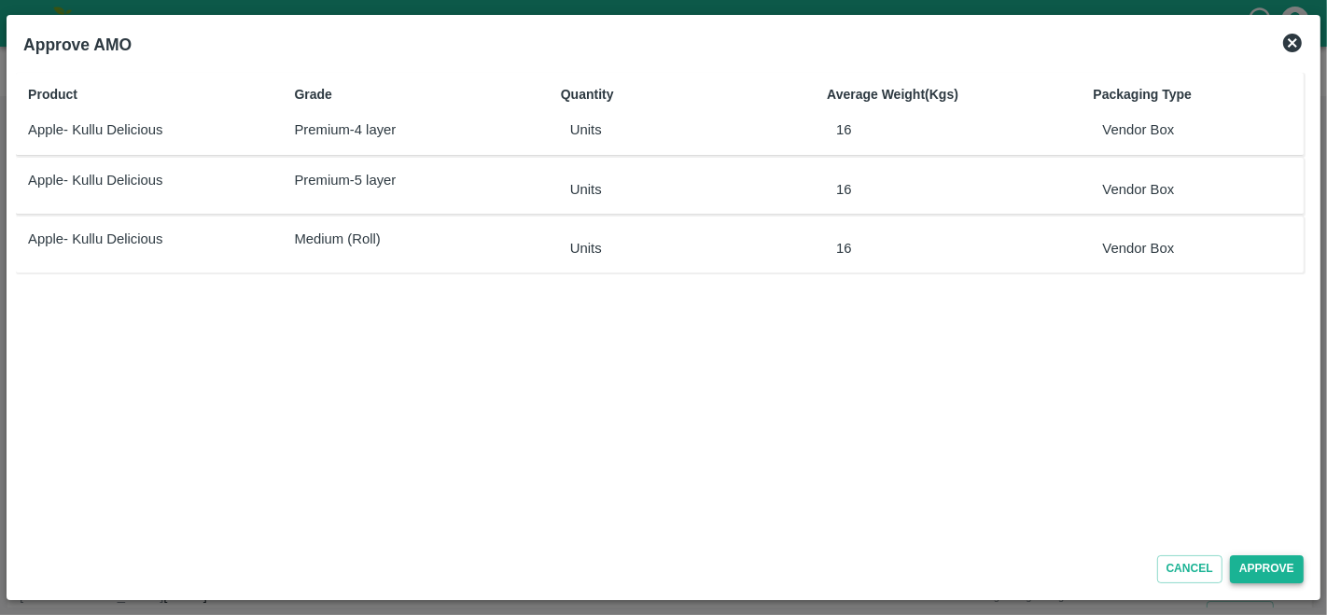
click at [1255, 567] on button "Approve" at bounding box center [1267, 568] width 74 height 27
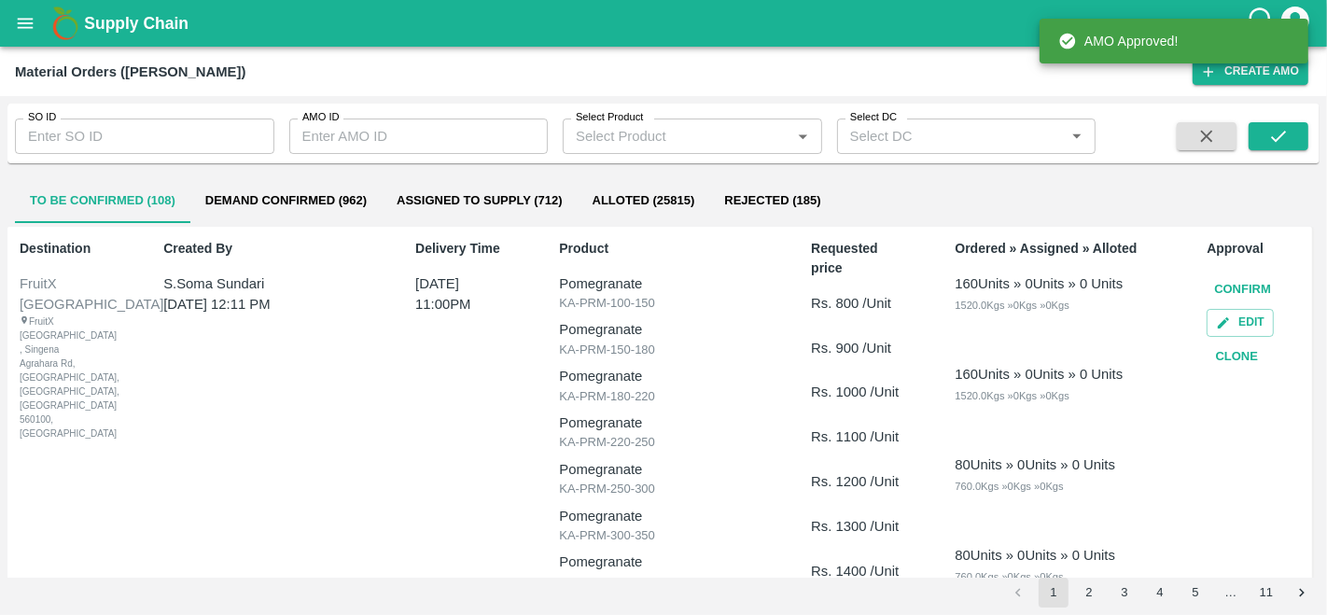
click at [302, 196] on button "Demand Confirmed (962)" at bounding box center [285, 200] width 191 height 45
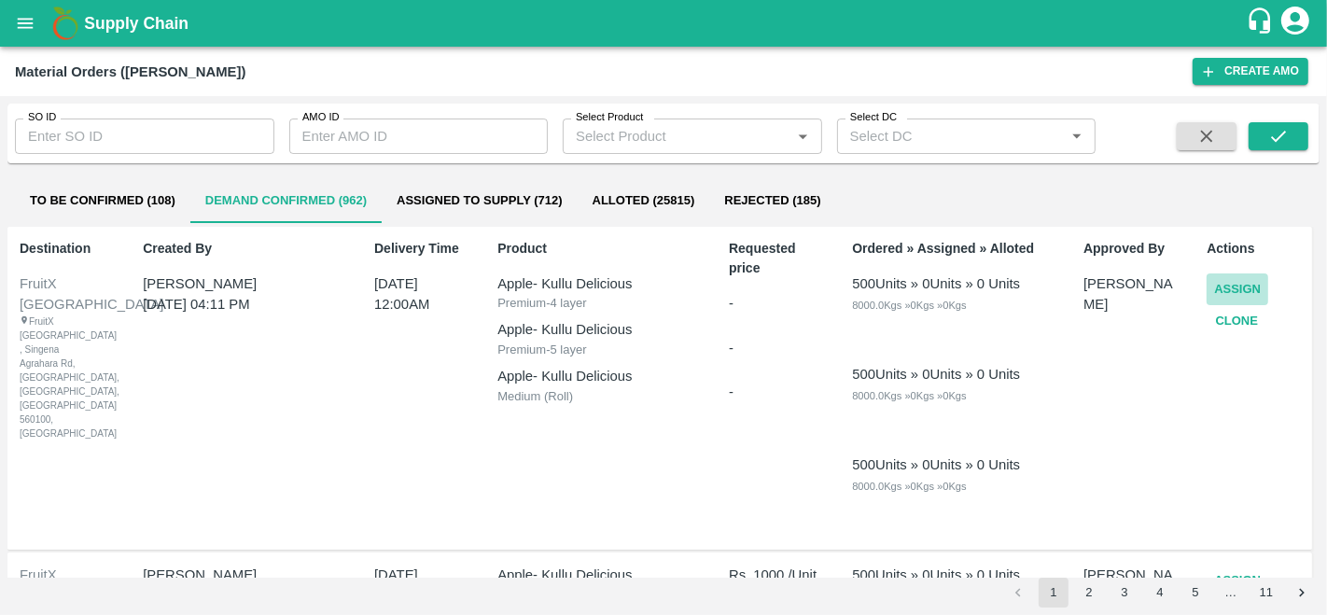
click at [1248, 289] on button "Assign" at bounding box center [1237, 289] width 62 height 33
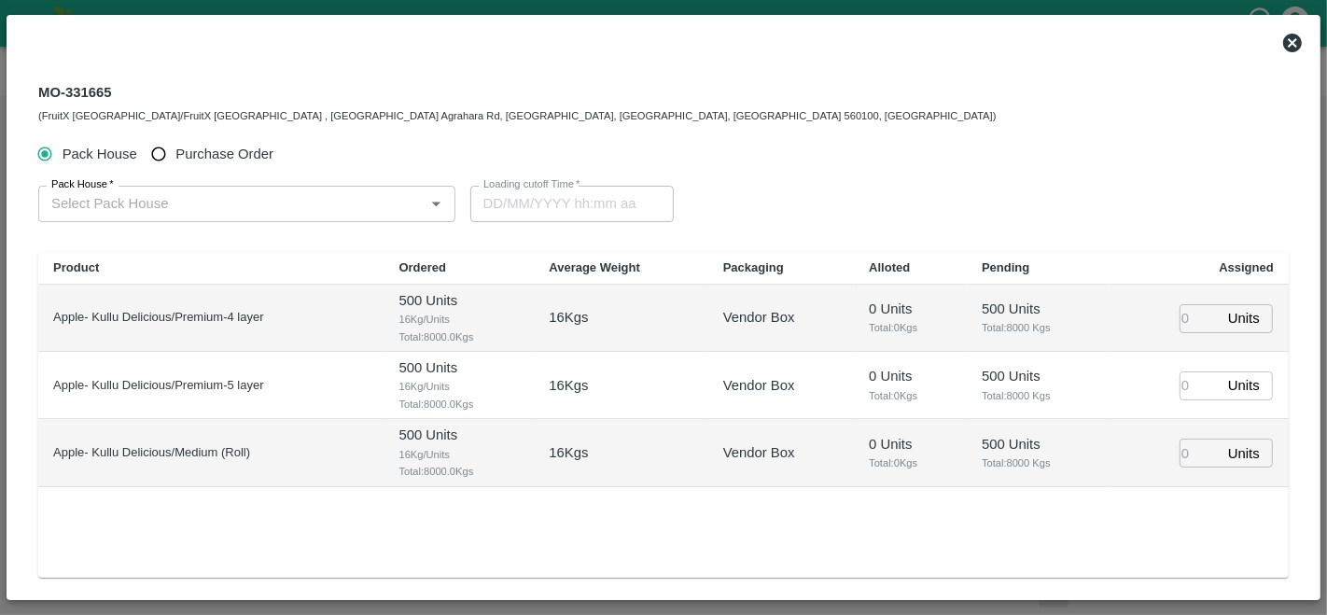
click at [181, 146] on span "Purchase Order" at bounding box center [224, 154] width 98 height 21
click at [176, 146] on input "Purchase Order" at bounding box center [159, 154] width 35 height 35
radio input "true"
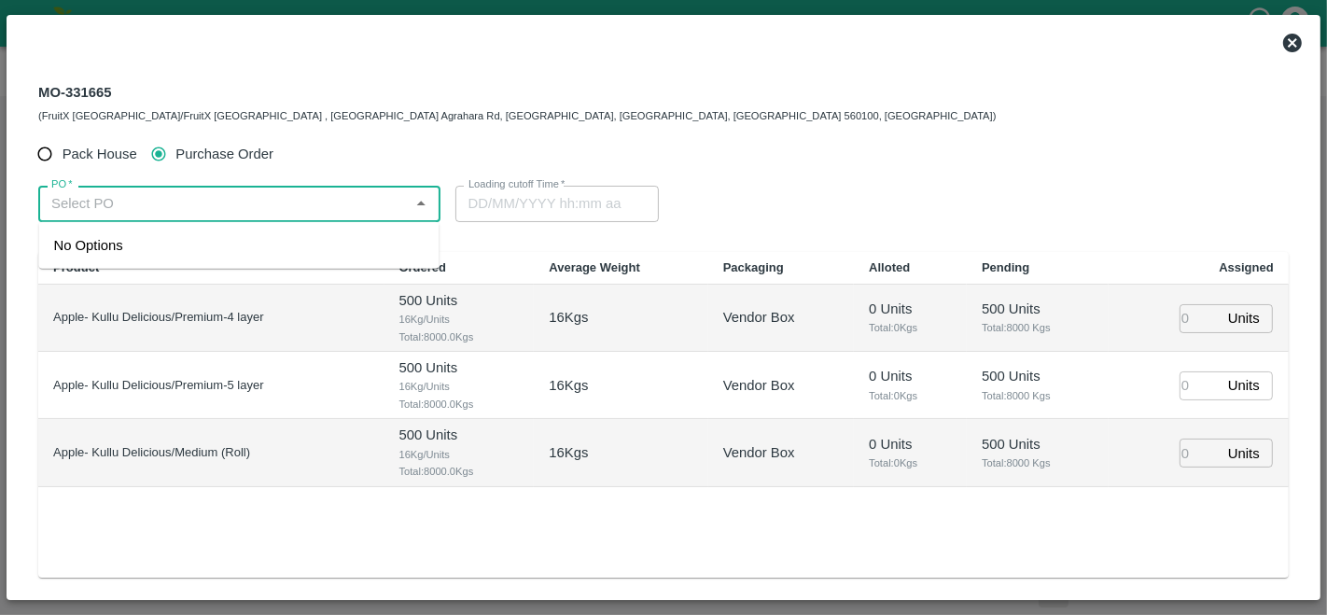
click at [166, 202] on input "PO   *" at bounding box center [224, 203] width 360 height 24
click at [209, 252] on div "PO-179582(Amir Ayoub Dar-8825051433)" at bounding box center [203, 245] width 301 height 21
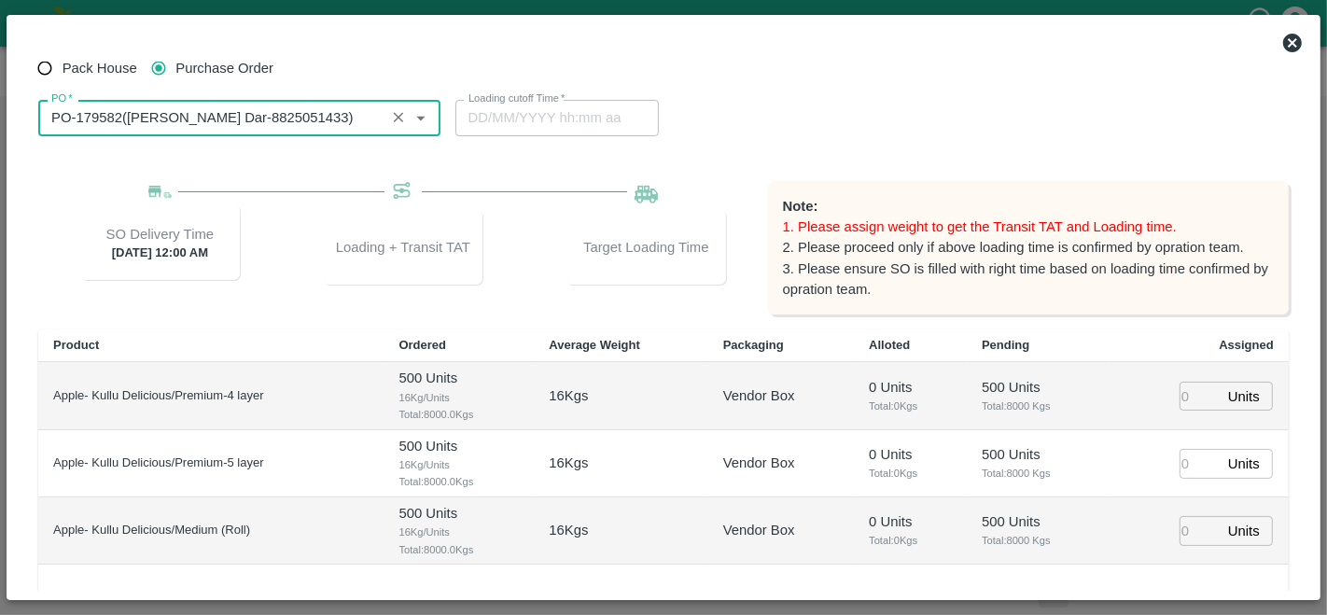
scroll to position [87, 0]
type input "PO-179582(Amir Ayoub Dar-8825051433)"
click at [1195, 394] on input "number" at bounding box center [1199, 395] width 41 height 29
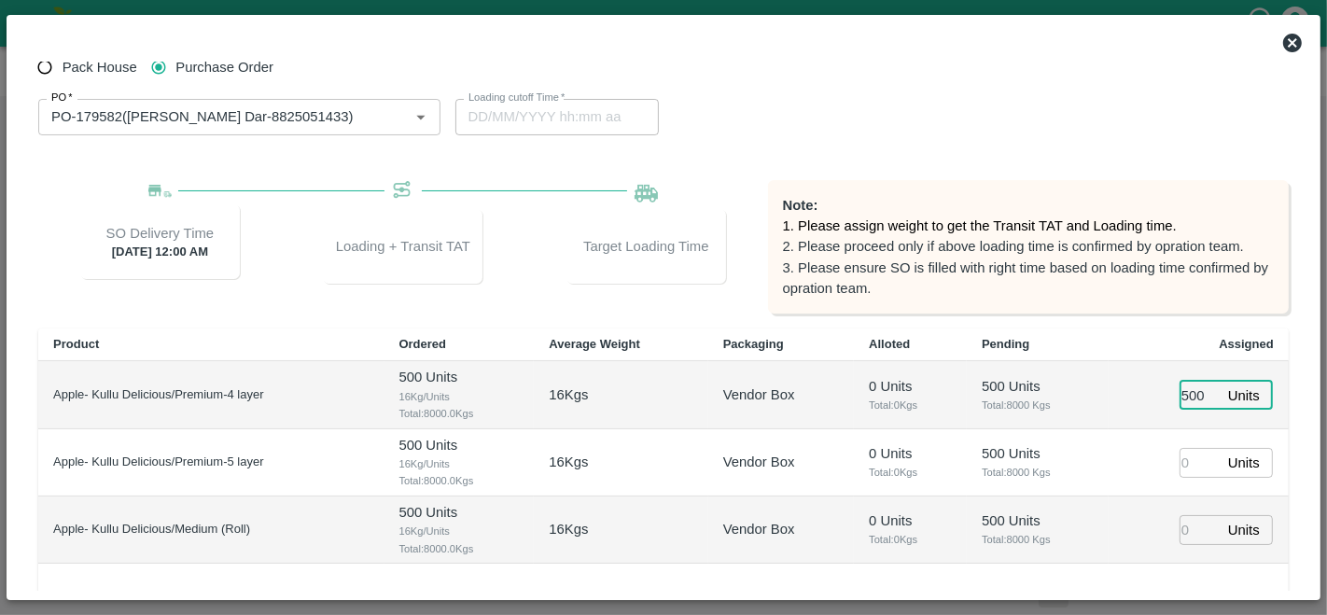
type input "500"
type input "09/10/2025 04:06 PM"
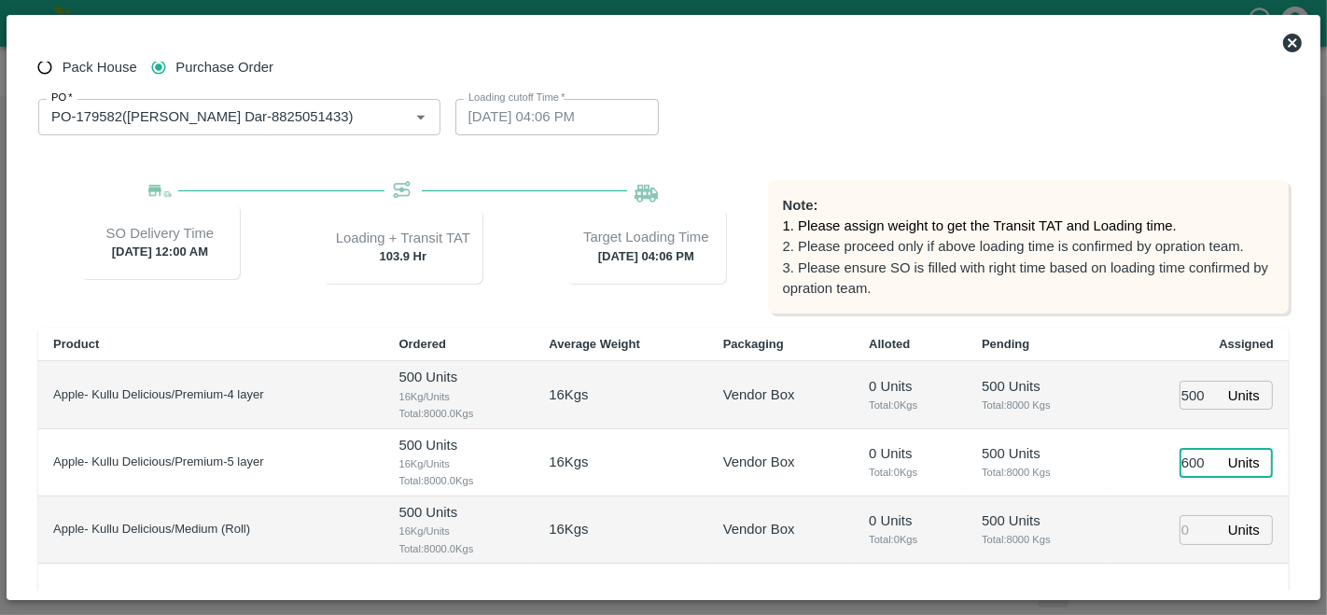
type input "600"
type input "8"
type input "09/10/2025 03:06 PM"
type input "80"
click at [1154, 480] on td "600 Units ​" at bounding box center [1198, 462] width 180 height 67
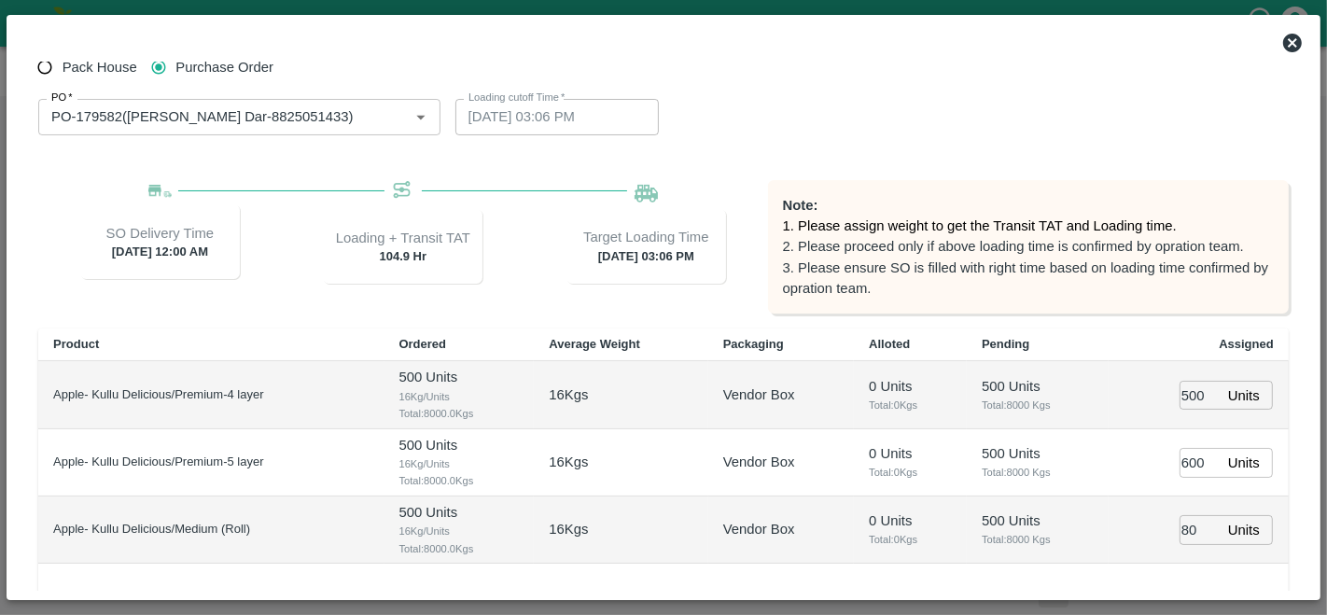
scroll to position [269, 0]
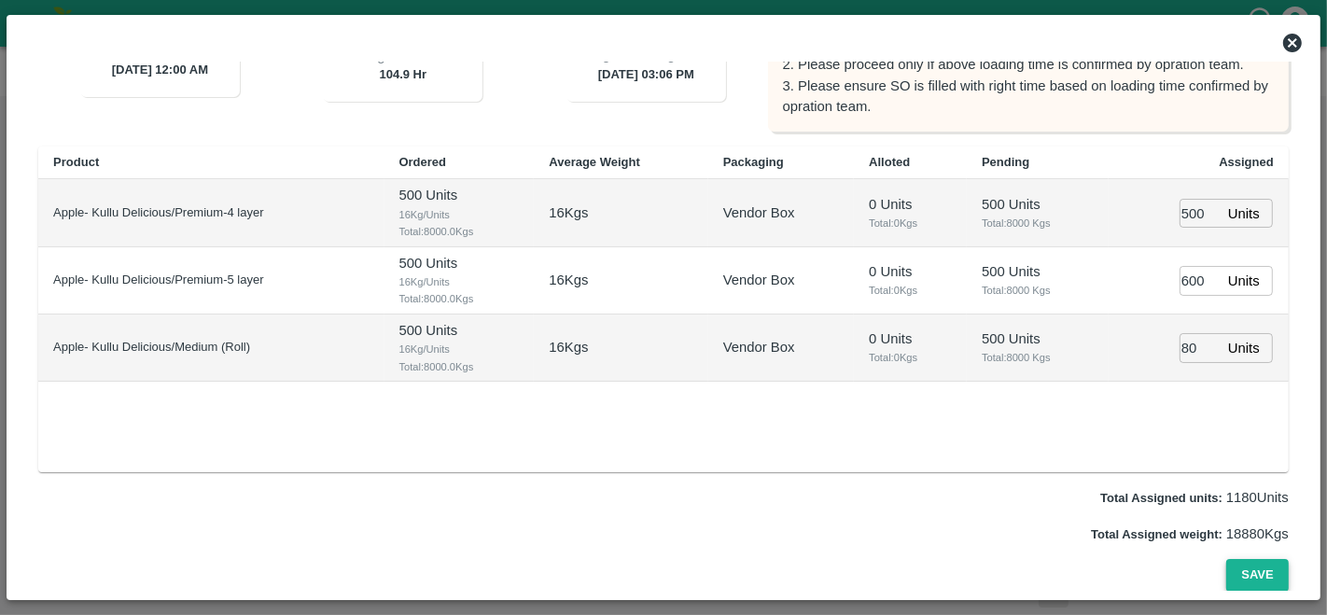
click at [1260, 588] on button "Save" at bounding box center [1257, 575] width 62 height 33
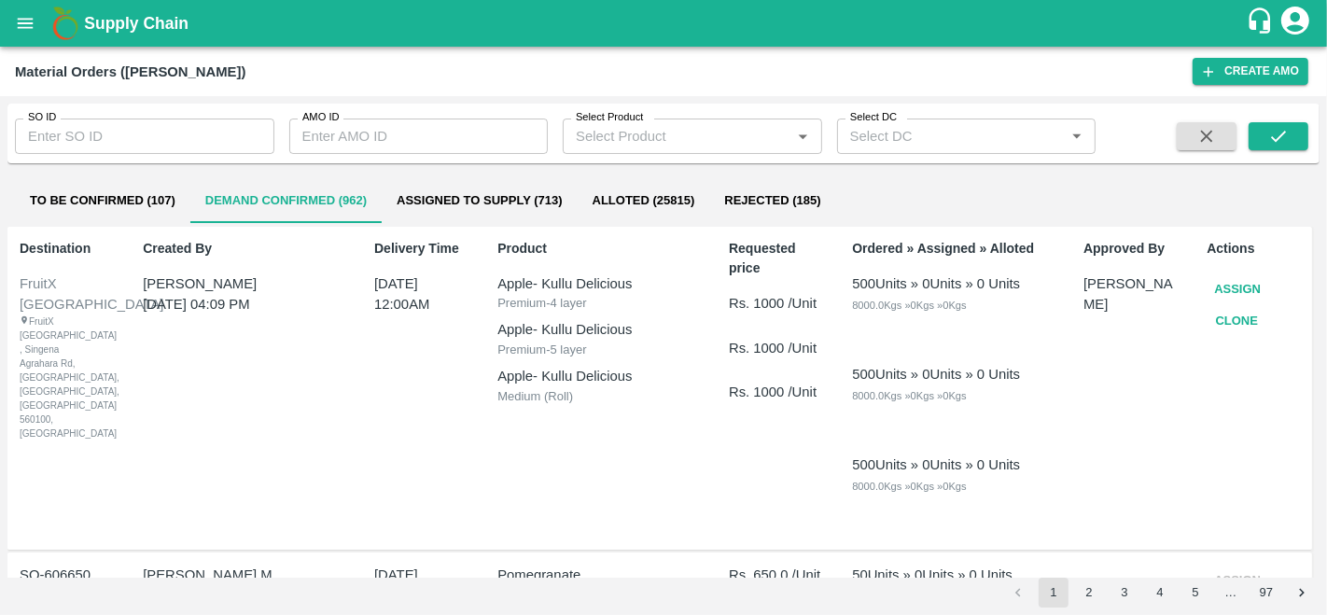
click at [21, 18] on icon "open drawer" at bounding box center [26, 23] width 16 height 10
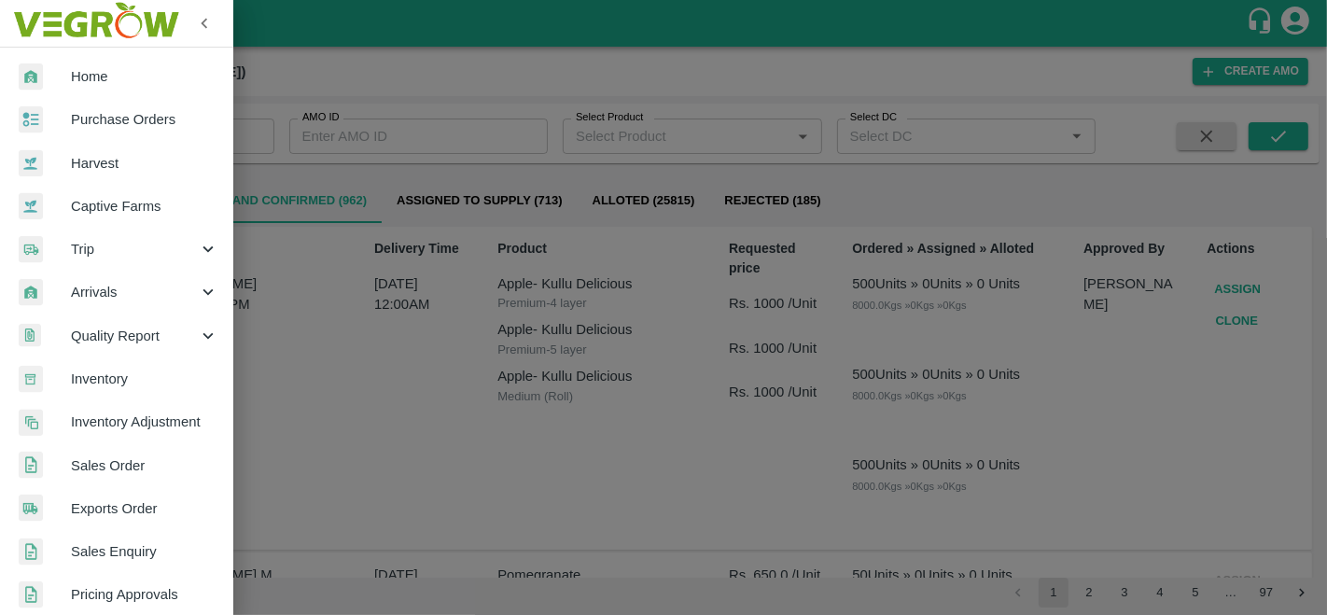
click at [97, 118] on span "Purchase Orders" at bounding box center [144, 119] width 147 height 21
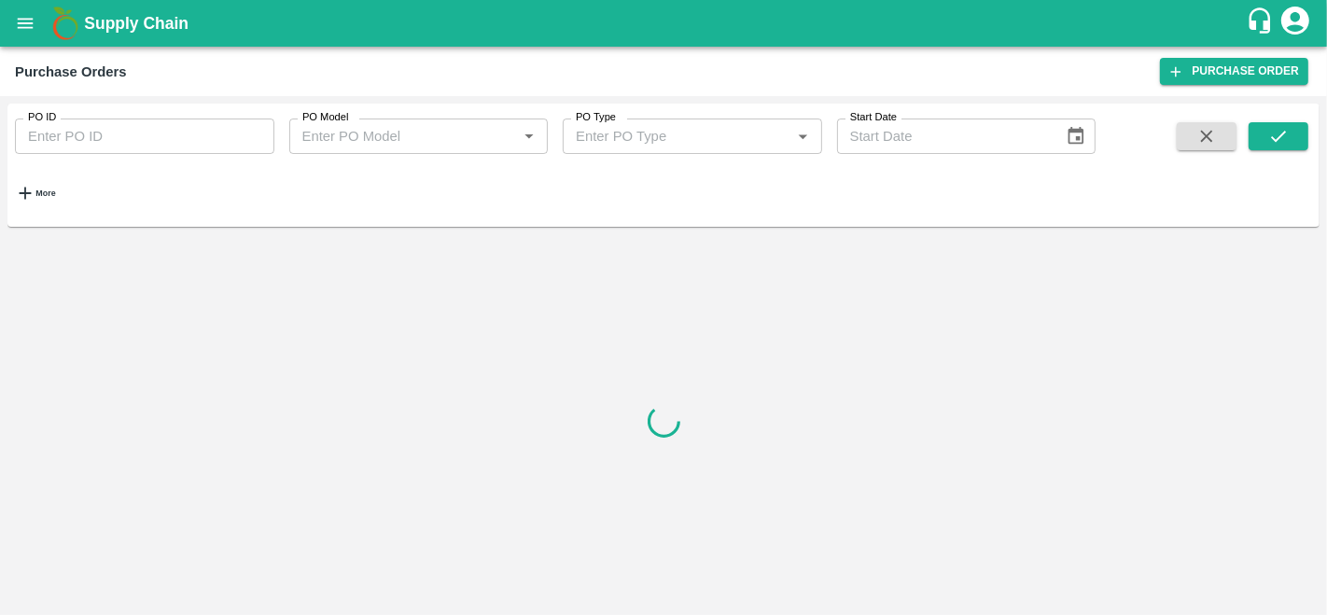
click at [77, 145] on input "PO ID" at bounding box center [144, 135] width 259 height 35
paste input "178624"
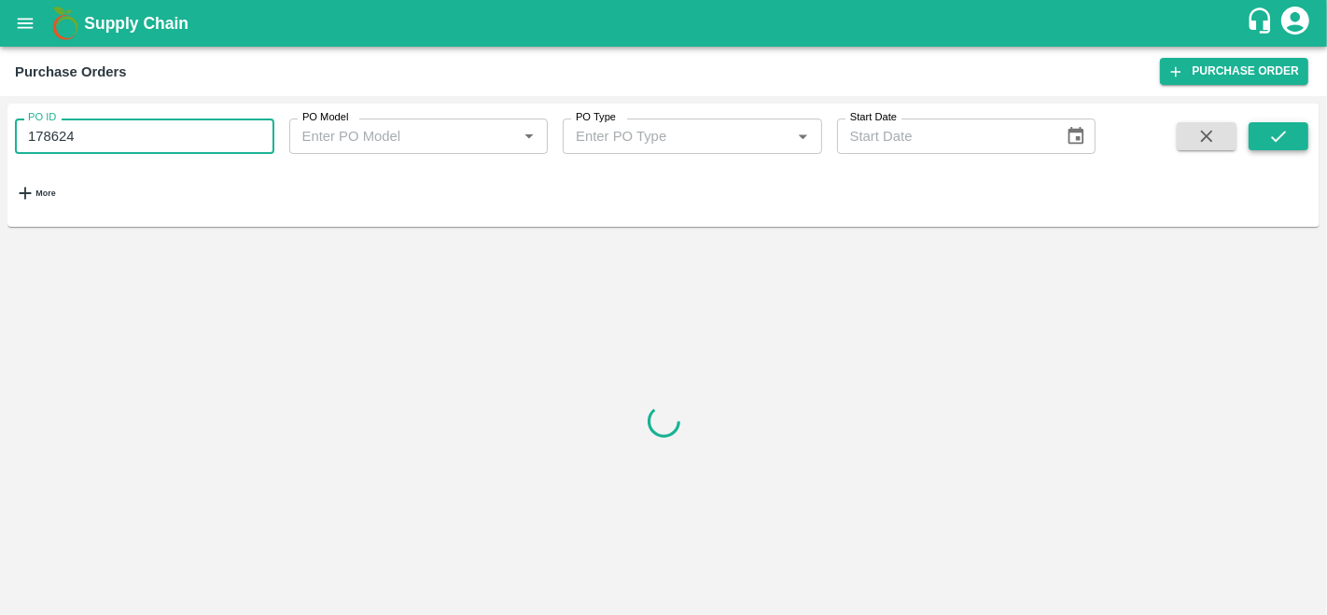
click at [1274, 134] on icon "submit" at bounding box center [1278, 136] width 21 height 21
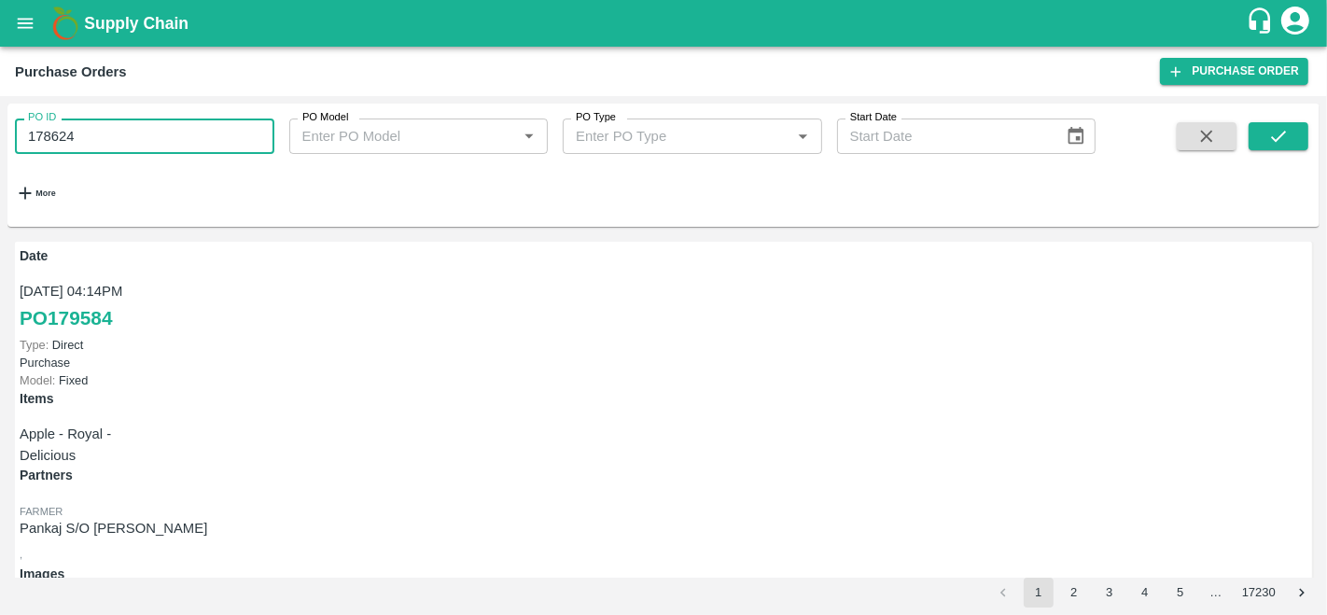
click at [128, 137] on input "178624" at bounding box center [144, 135] width 259 height 35
type input "178624"
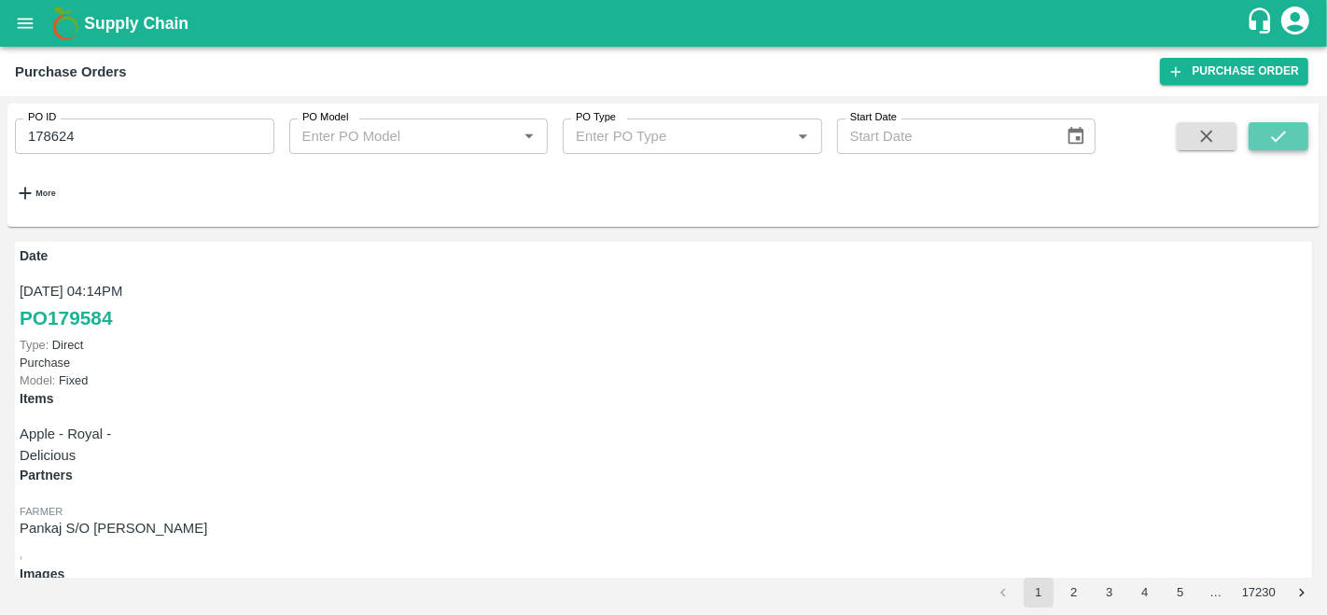
click at [1266, 141] on button "submit" at bounding box center [1278, 136] width 60 height 28
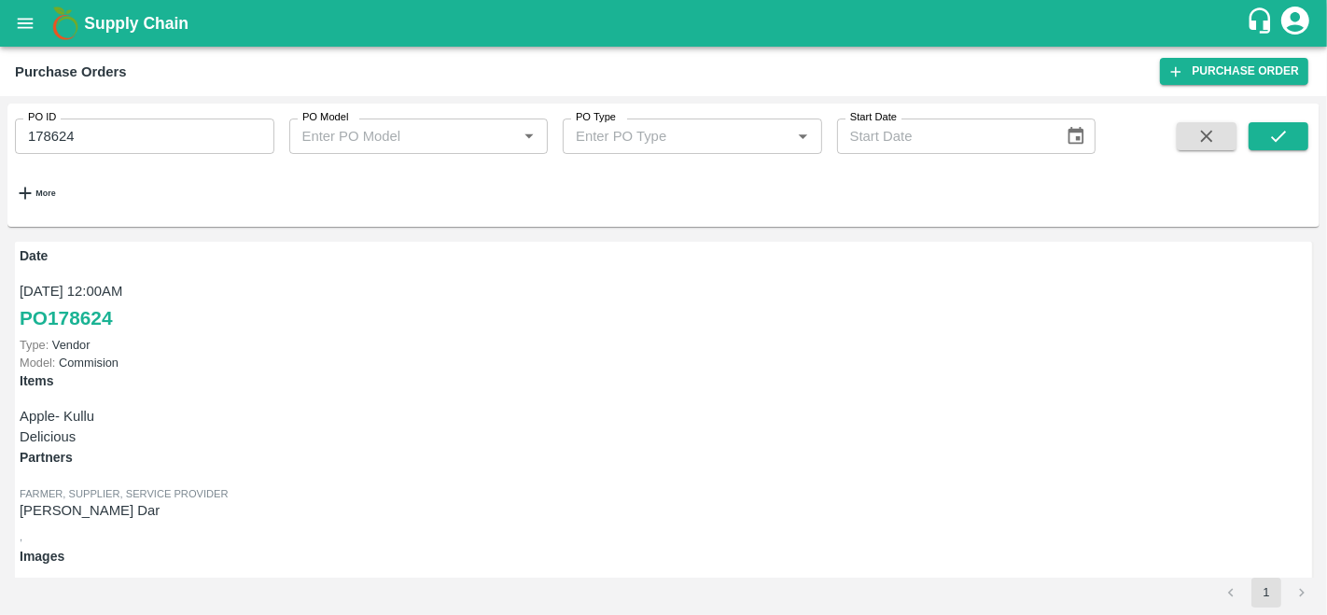
click at [29, 17] on icon "open drawer" at bounding box center [25, 23] width 21 height 21
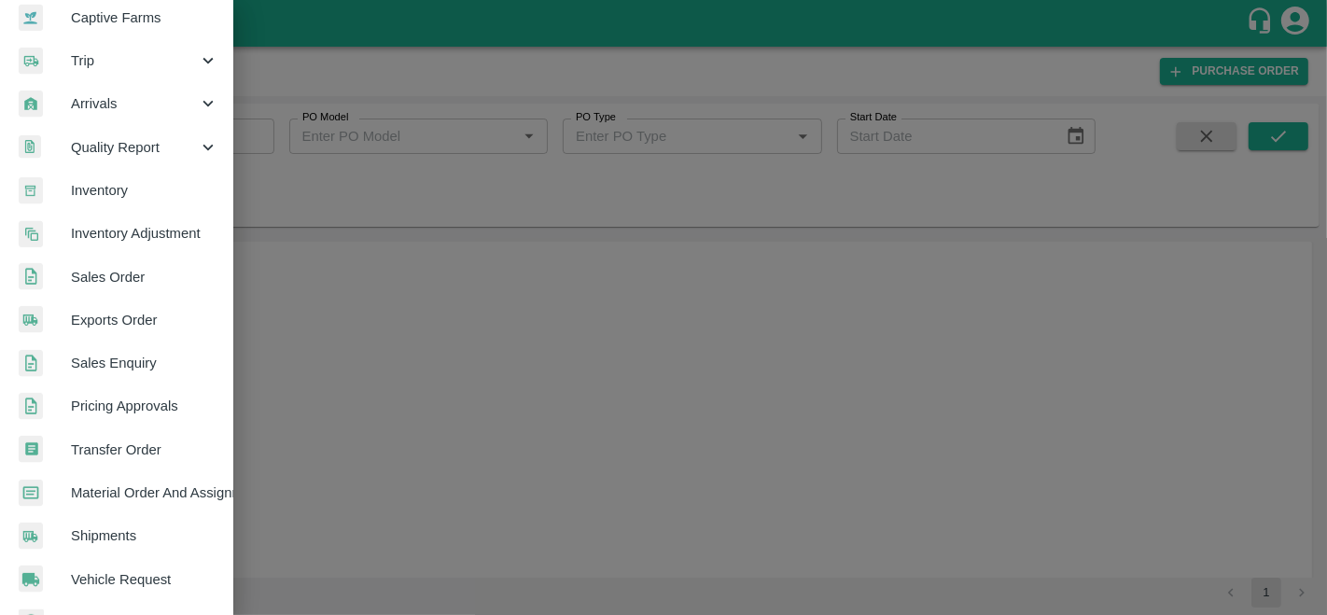
scroll to position [198, 0]
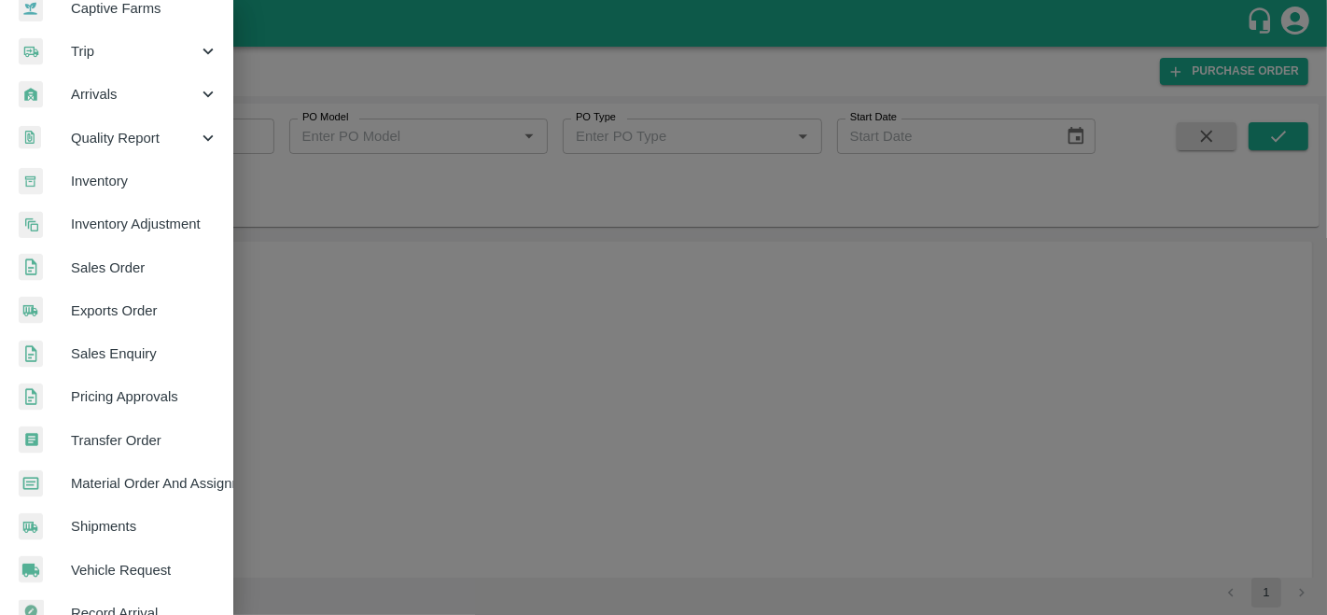
click at [150, 487] on span "Material Order And Assignment" at bounding box center [144, 483] width 147 height 21
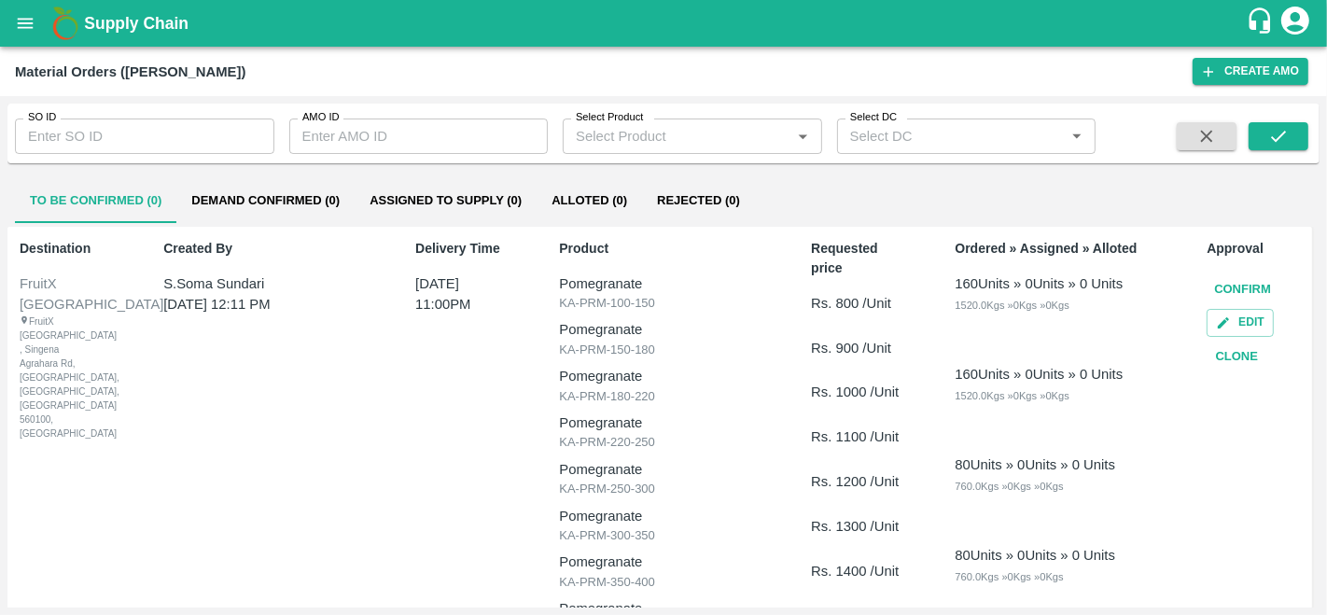
click at [442, 192] on button "Assigned to Supply (0)" at bounding box center [446, 200] width 182 height 45
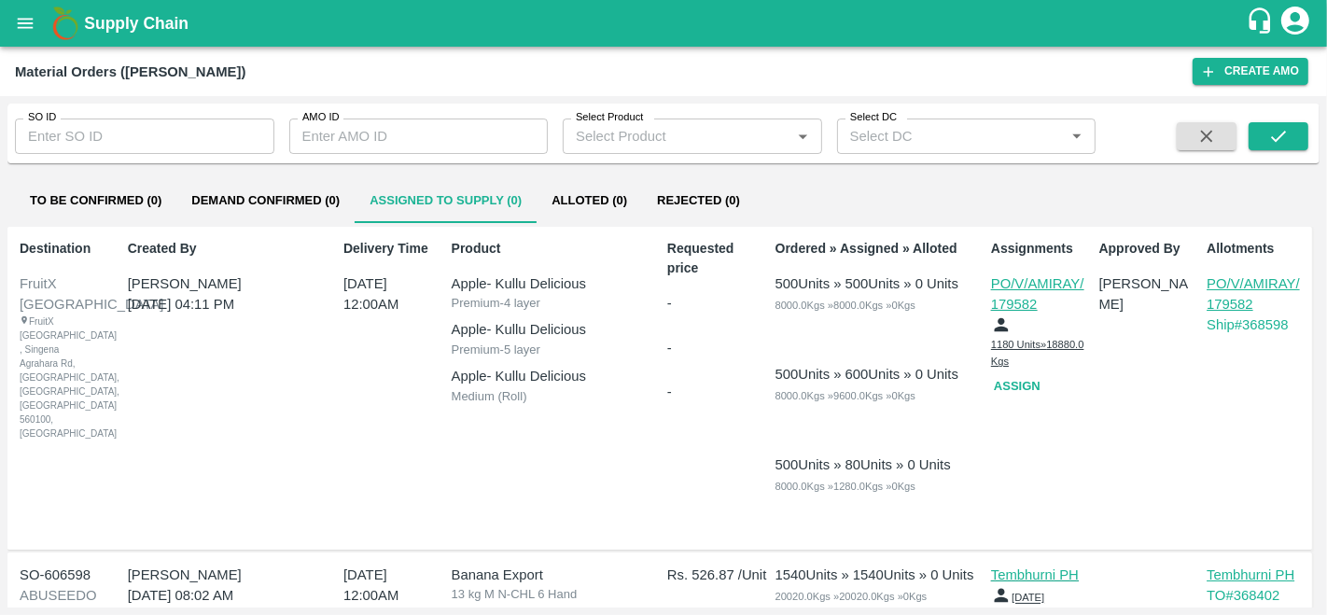
click at [1212, 274] on p "PO/V/AMIRAY/179582" at bounding box center [1252, 294] width 93 height 42
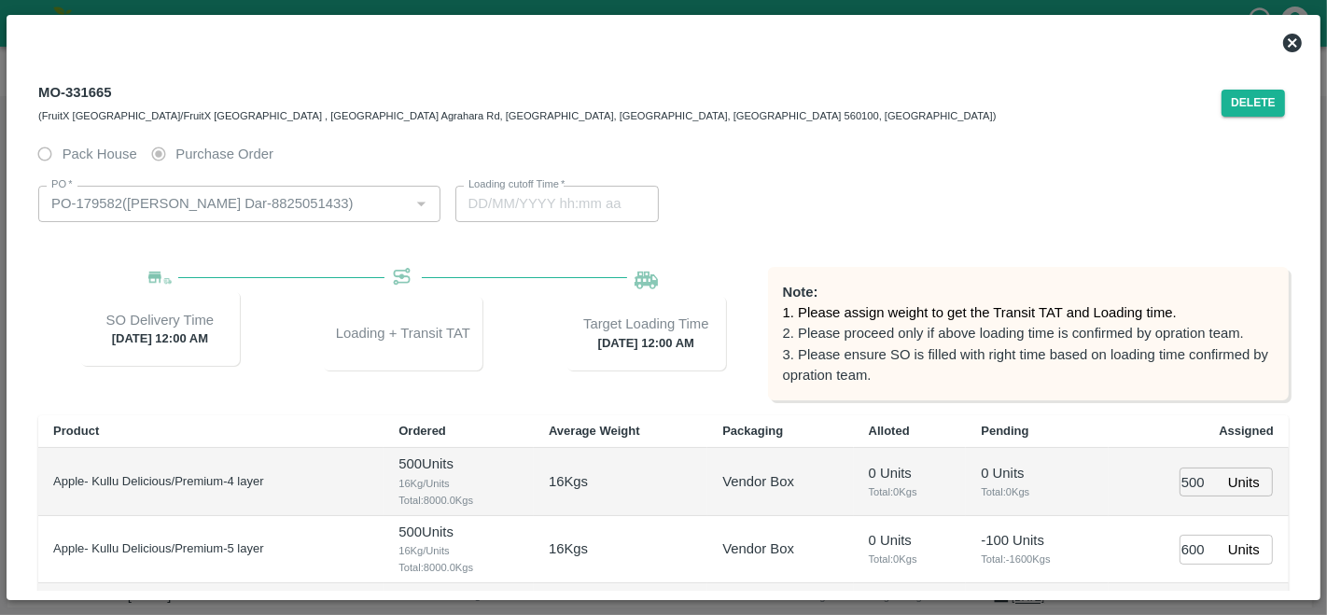
type input "14/10/2025 12:00 AM"
type input "09/10/2025 03:06 PM"
click at [1257, 104] on button "Delete" at bounding box center [1252, 103] width 63 height 27
click at [1295, 42] on icon at bounding box center [1292, 43] width 19 height 19
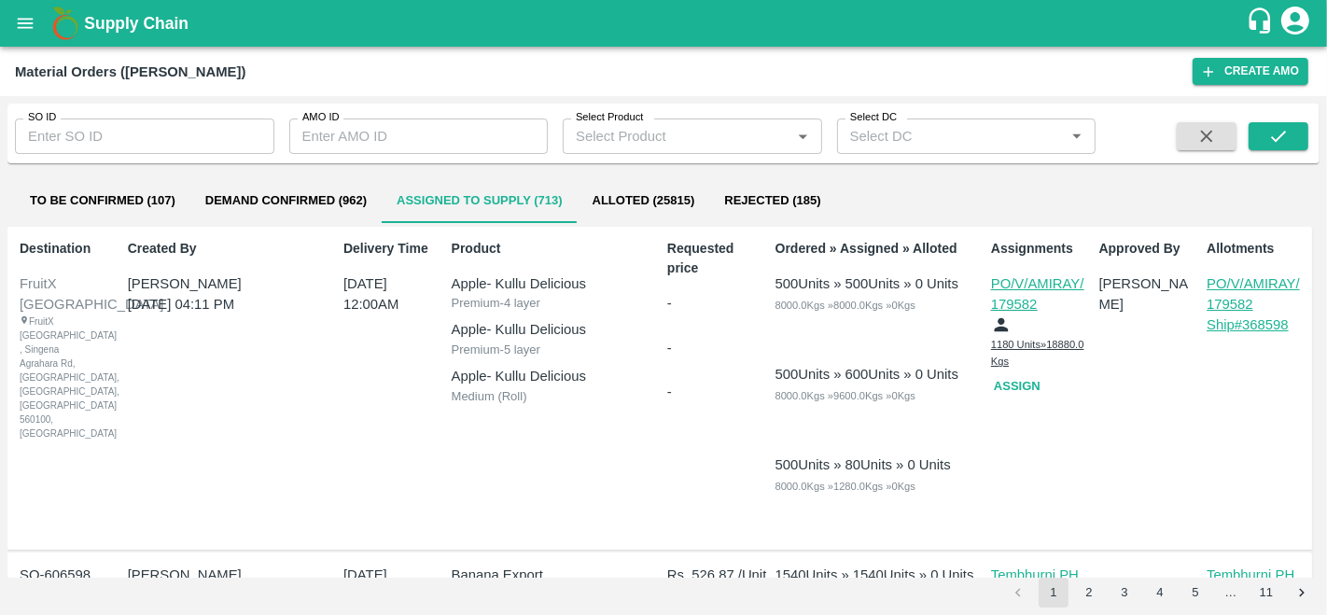
click at [1259, 325] on p "Ship# 368598" at bounding box center [1256, 324] width 101 height 21
click at [1234, 278] on p "PO/V/AMIRAY/179582" at bounding box center [1252, 294] width 93 height 42
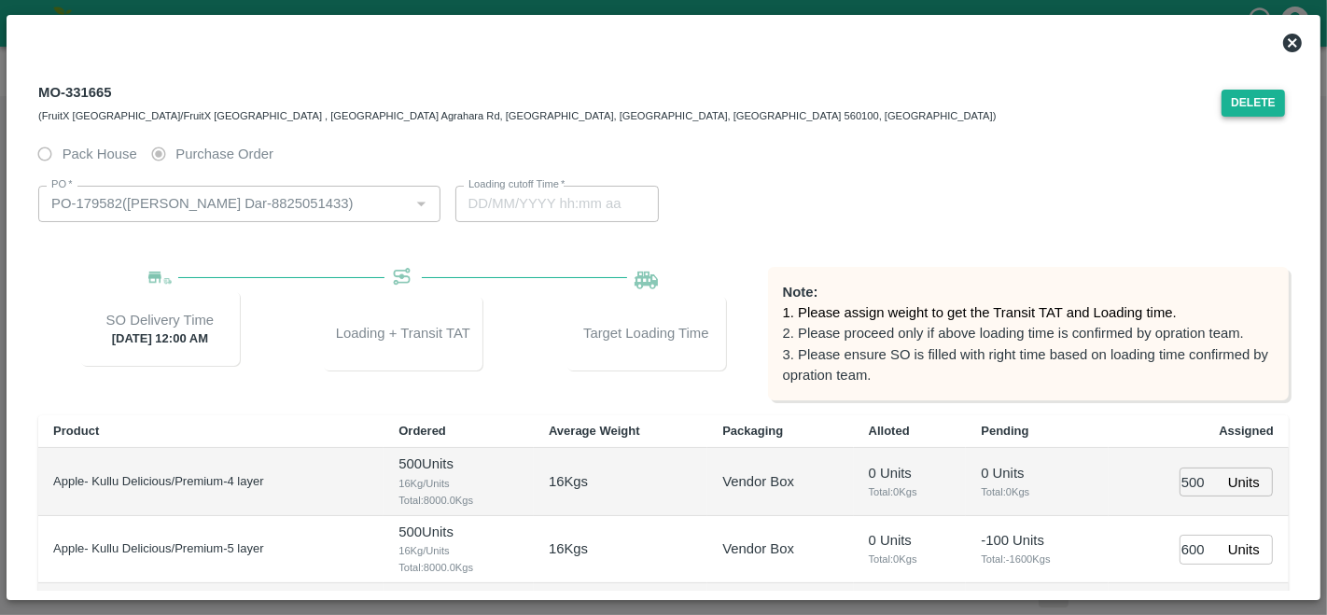
click at [1249, 97] on button "Delete" at bounding box center [1252, 103] width 63 height 27
type input "09/10/2025 03:06 PM"
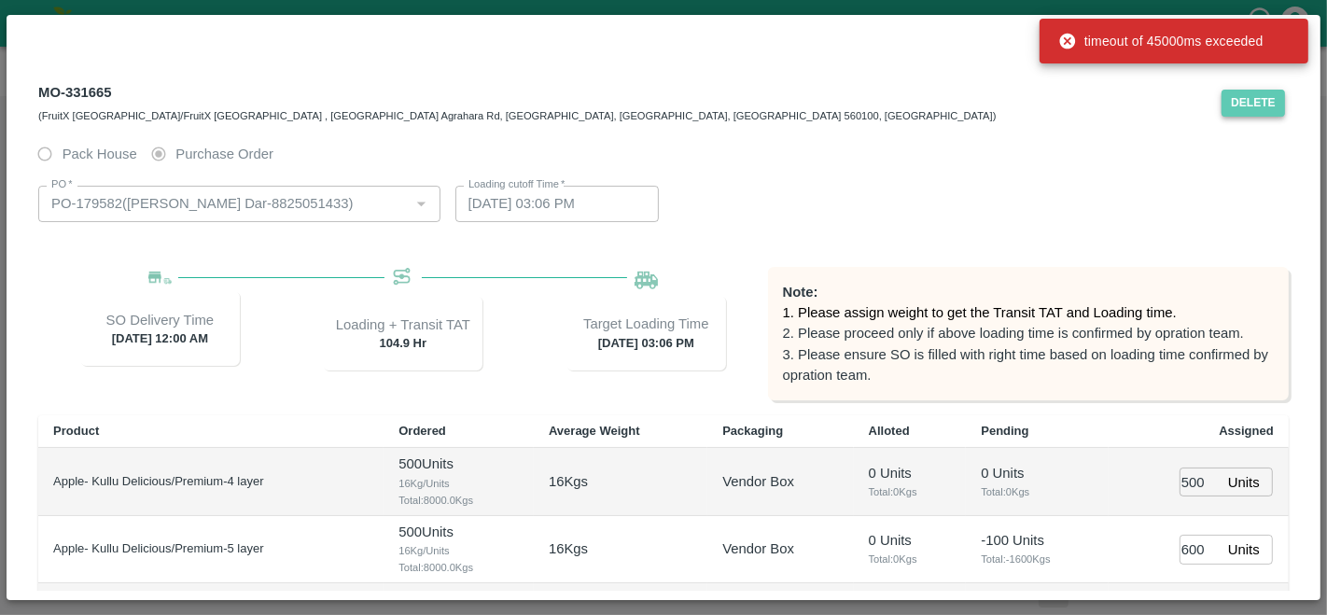
click at [1238, 102] on button "Delete" at bounding box center [1252, 103] width 63 height 27
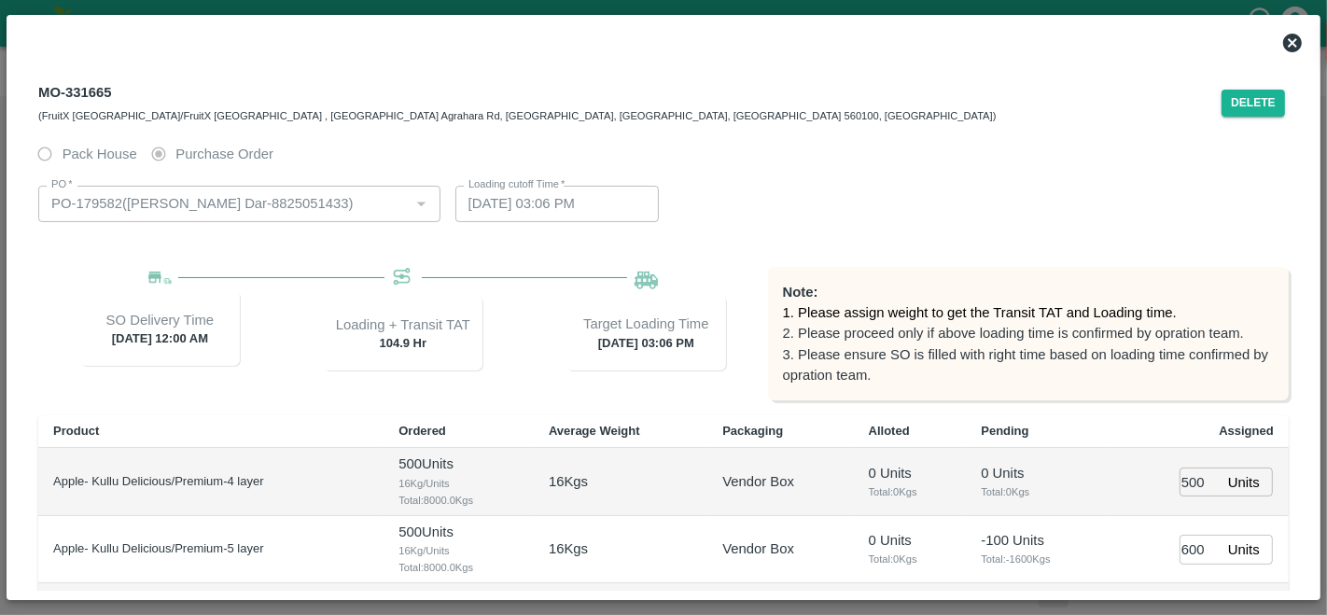
click at [1120, 122] on div "MO-331665 (FruitX Bangalore/FruitX Bangalore , Singena Agrahara Rd, Gulimangala…" at bounding box center [629, 102] width 1183 height 45
click at [1292, 40] on icon at bounding box center [1292, 43] width 19 height 19
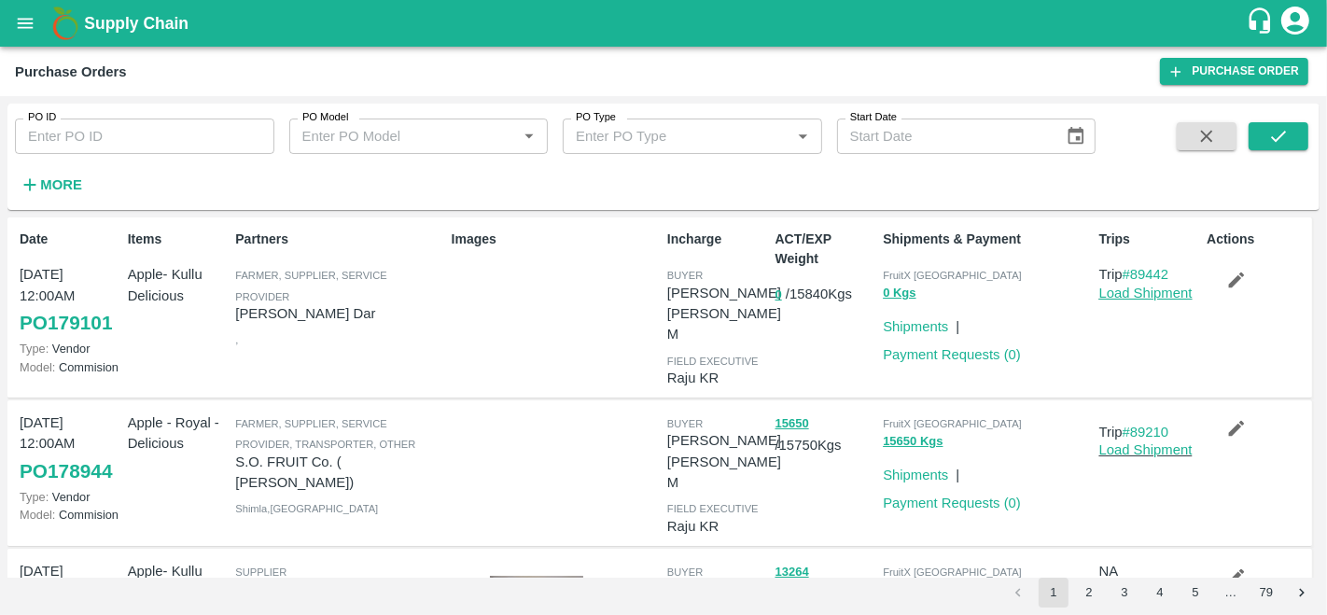
click at [1138, 299] on link "Load Shipment" at bounding box center [1145, 292] width 93 height 15
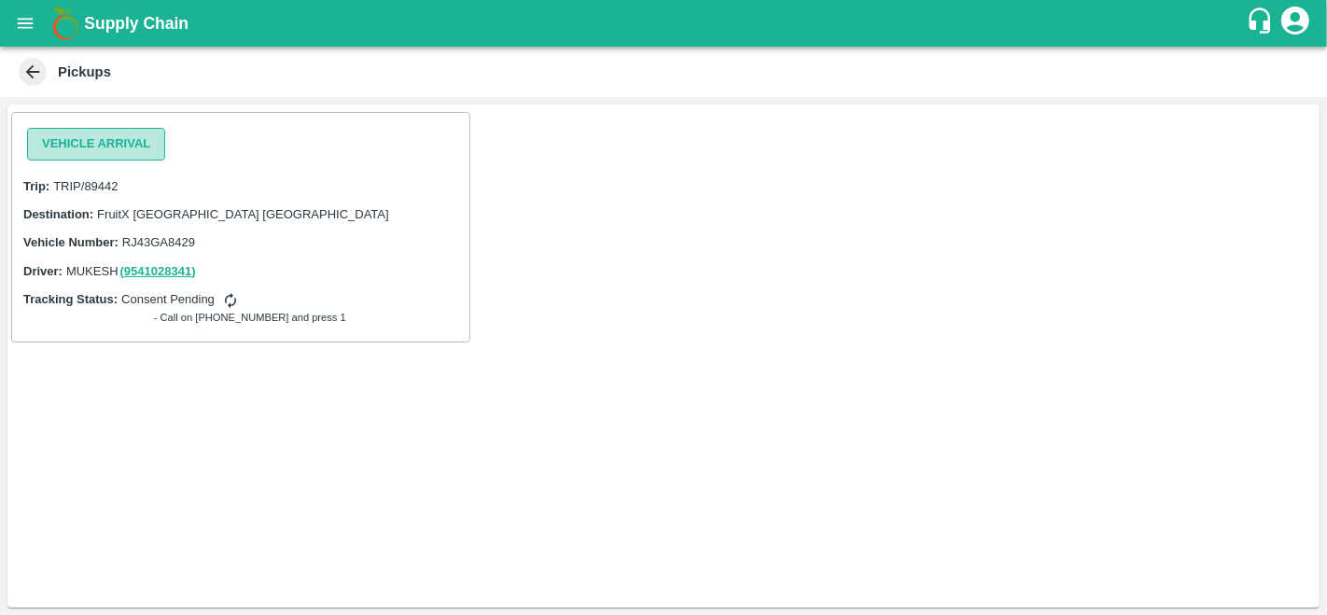
click at [106, 134] on button "Vehicle Arrival" at bounding box center [96, 144] width 138 height 33
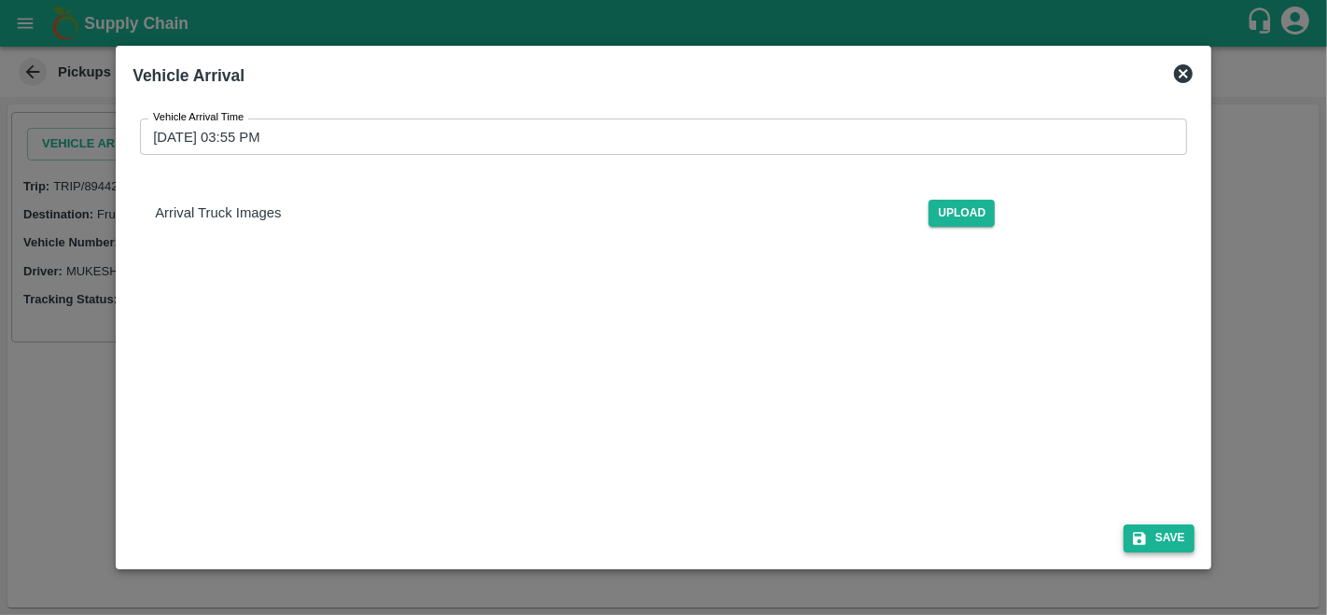
click at [1157, 535] on button "Save" at bounding box center [1158, 537] width 71 height 27
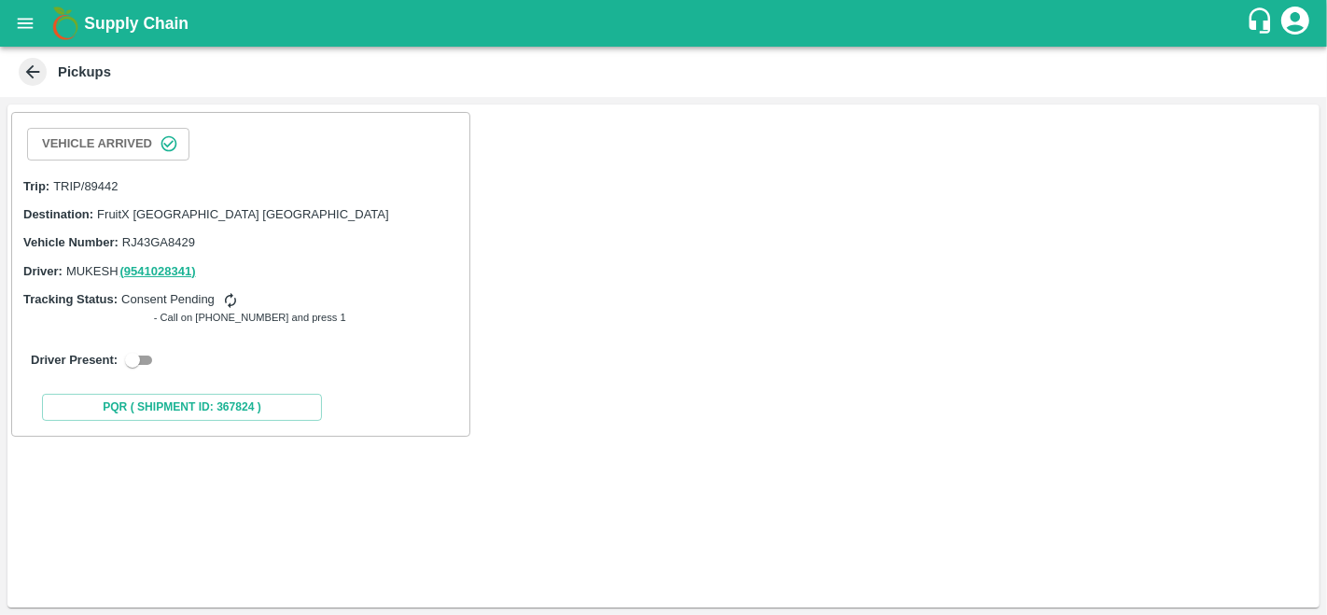
click at [138, 361] on input "checkbox" at bounding box center [132, 360] width 67 height 22
checkbox input "true"
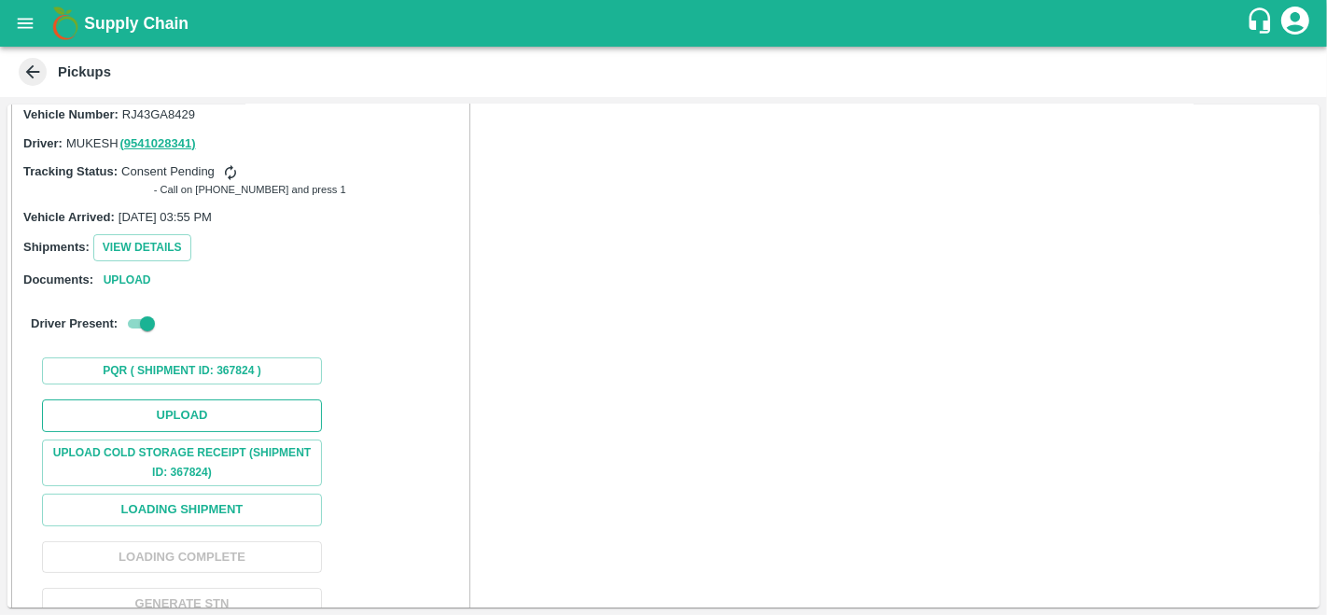
scroll to position [128, 0]
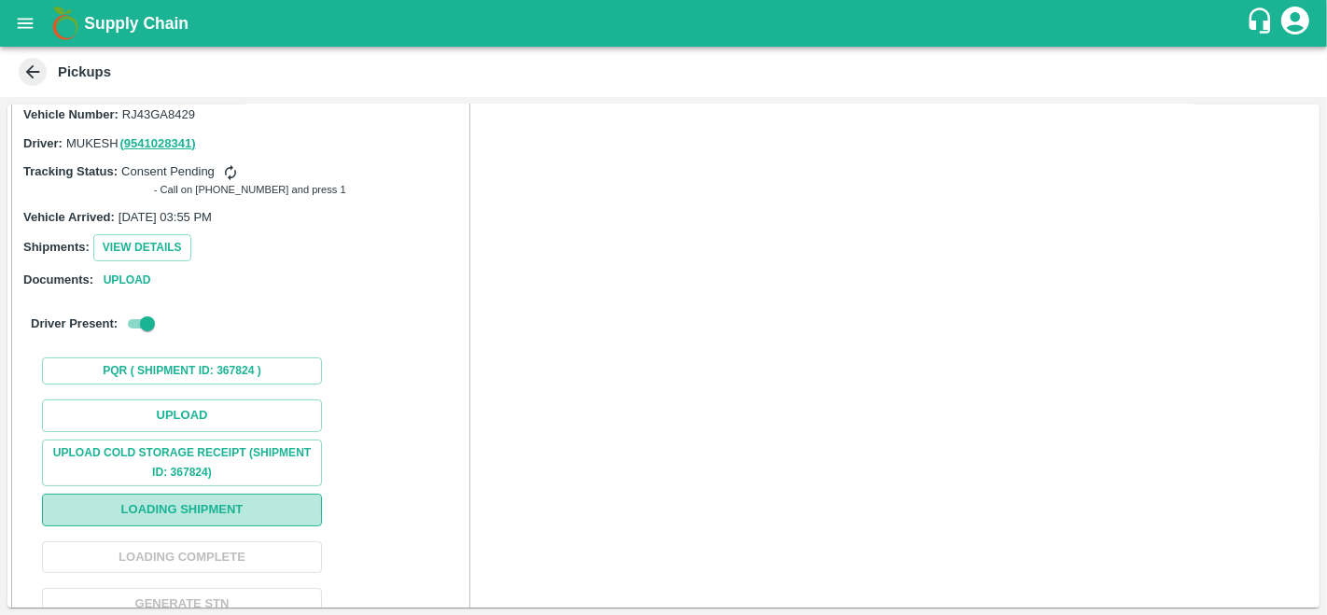
click at [148, 499] on button "Loading Shipment" at bounding box center [182, 510] width 280 height 33
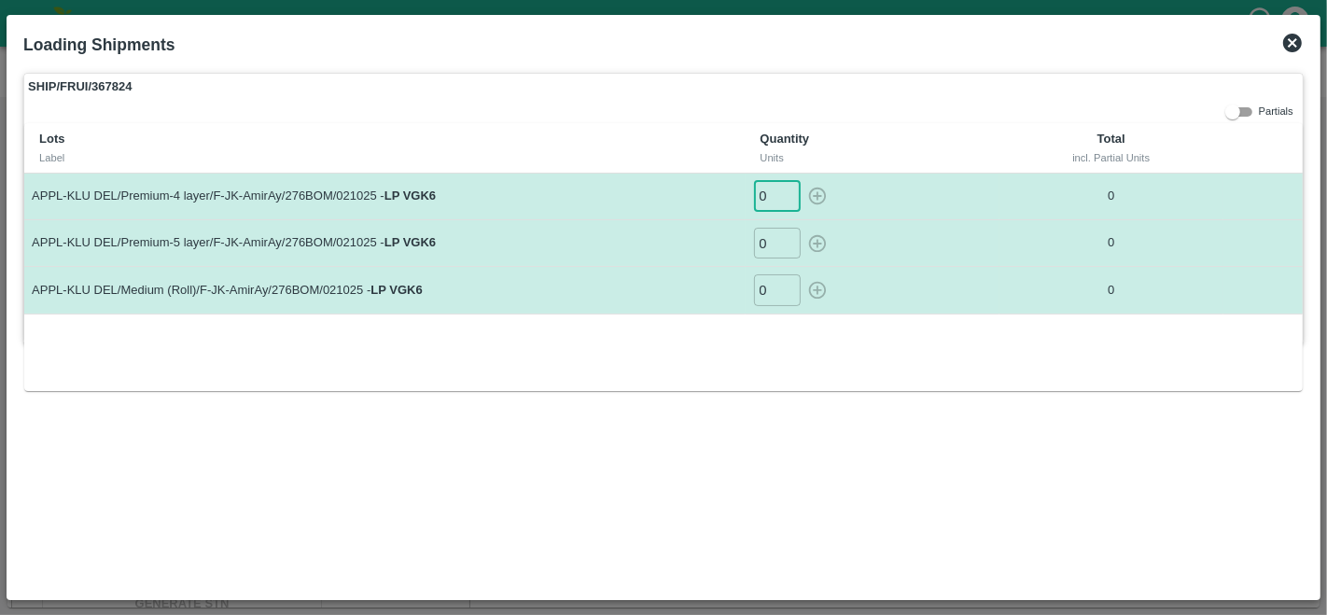
click at [770, 193] on input "0" at bounding box center [777, 196] width 47 height 31
click at [1288, 49] on icon at bounding box center [1292, 43] width 19 height 19
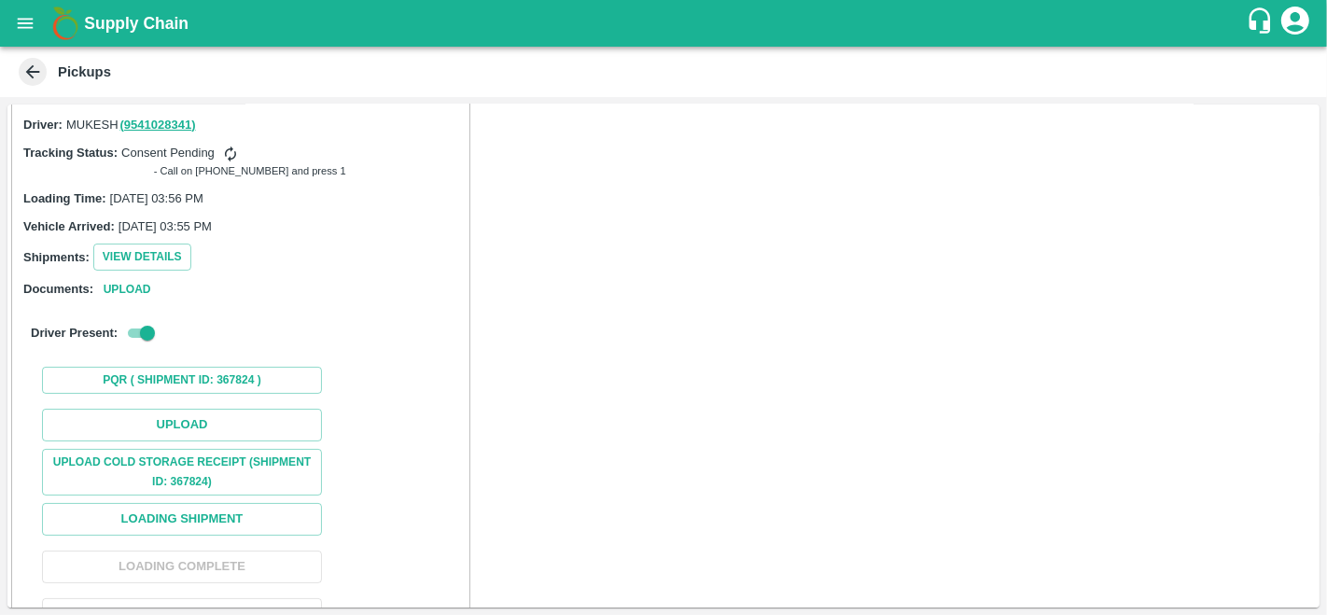
scroll to position [188, 0]
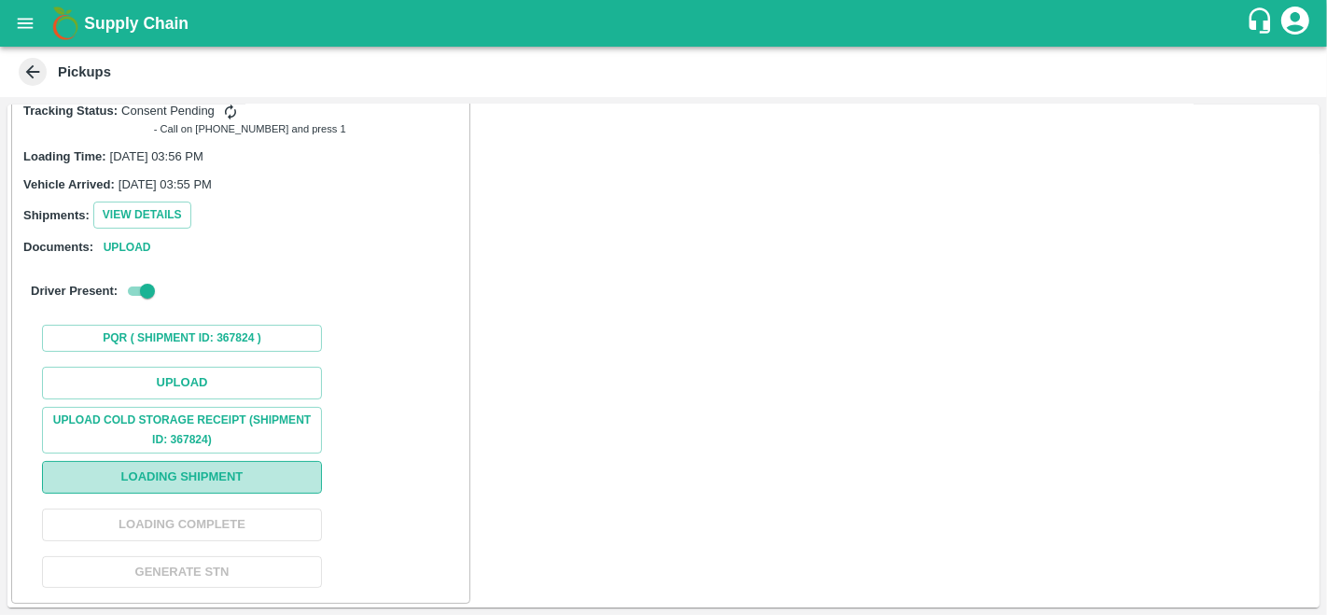
click at [184, 480] on button "Loading Shipment" at bounding box center [182, 477] width 280 height 33
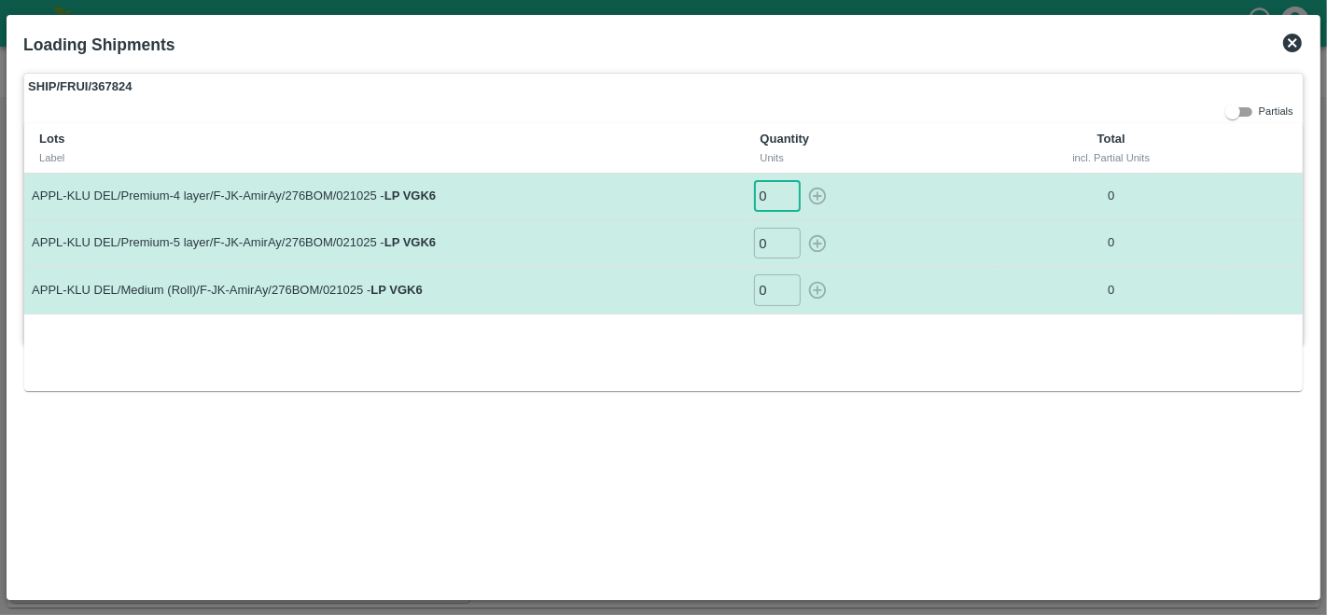
click at [769, 194] on input "0" at bounding box center [777, 196] width 47 height 31
click at [817, 195] on icon "button" at bounding box center [817, 197] width 18 height 18
type input "0"
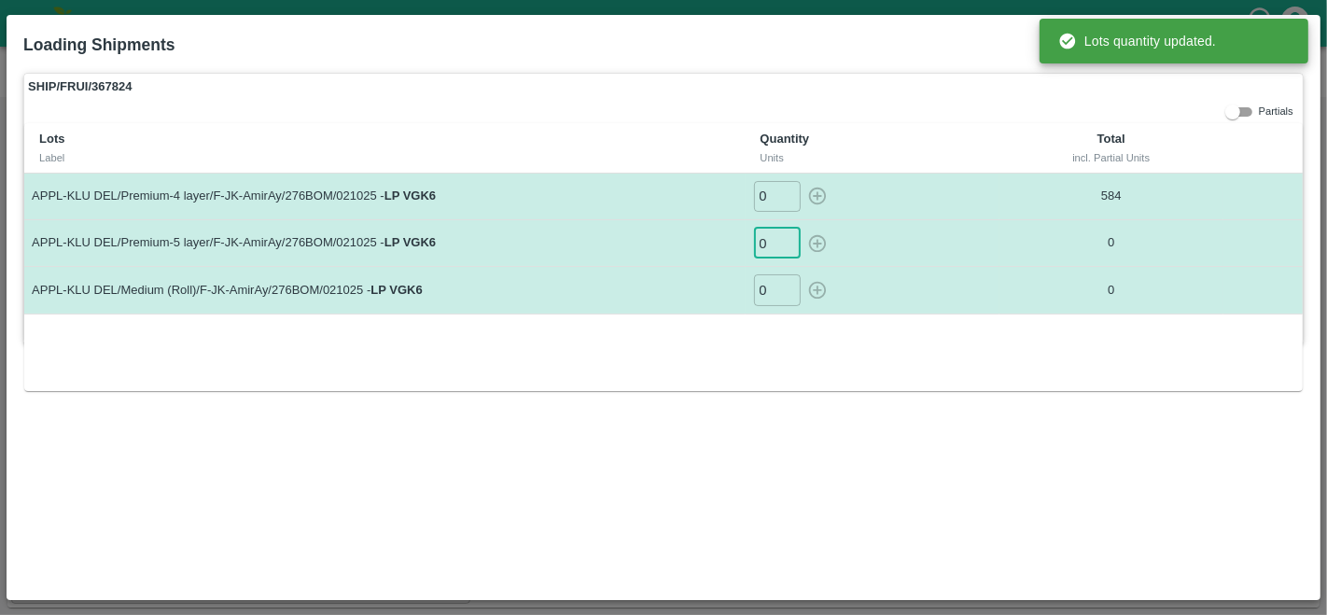
click at [770, 243] on input "0" at bounding box center [777, 243] width 47 height 31
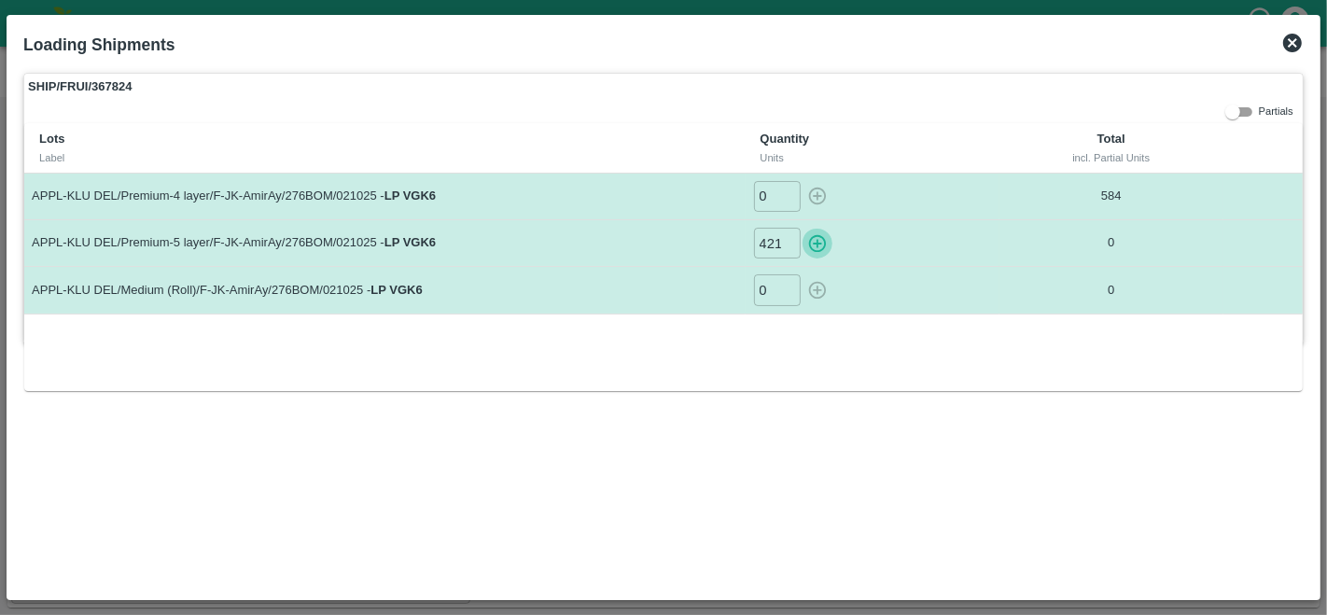
click at [816, 239] on icon "button" at bounding box center [817, 243] width 18 height 18
type input "0"
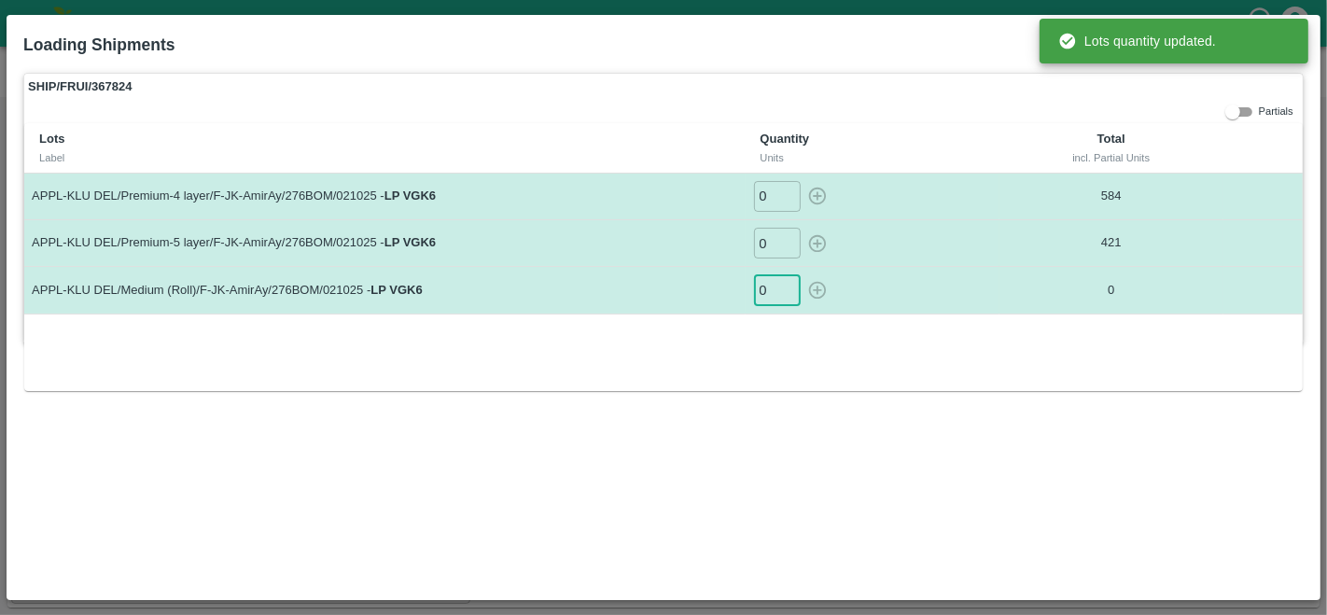
click at [768, 289] on input "0" at bounding box center [777, 289] width 47 height 31
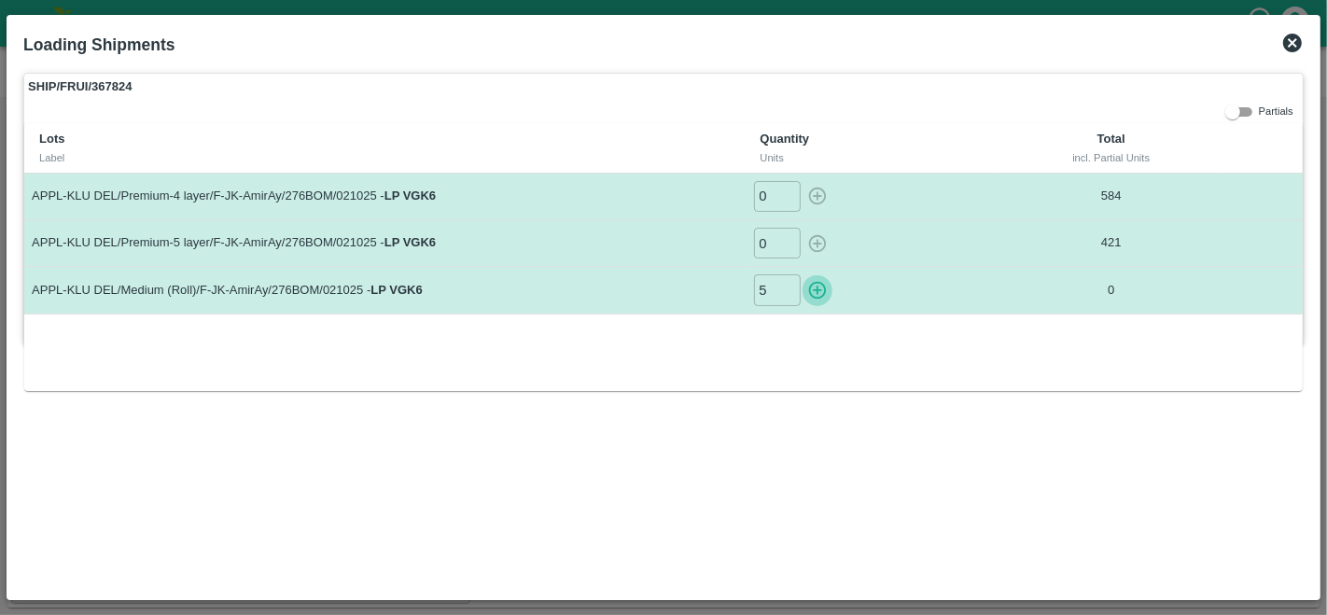
click at [819, 286] on icon "button" at bounding box center [817, 290] width 21 height 21
type input "0"
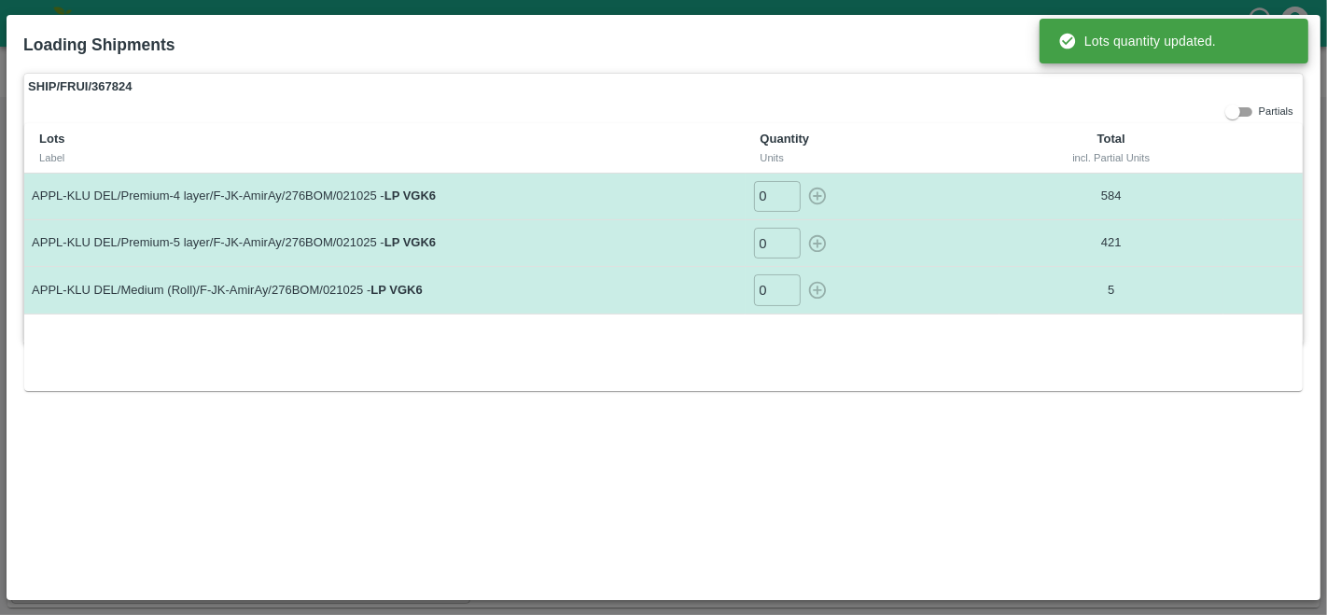
click at [871, 422] on div "SHIP/FRUI/367824 Partials Lots Label Quantity Units Total incl. Partial Units A…" at bounding box center [663, 327] width 1295 height 524
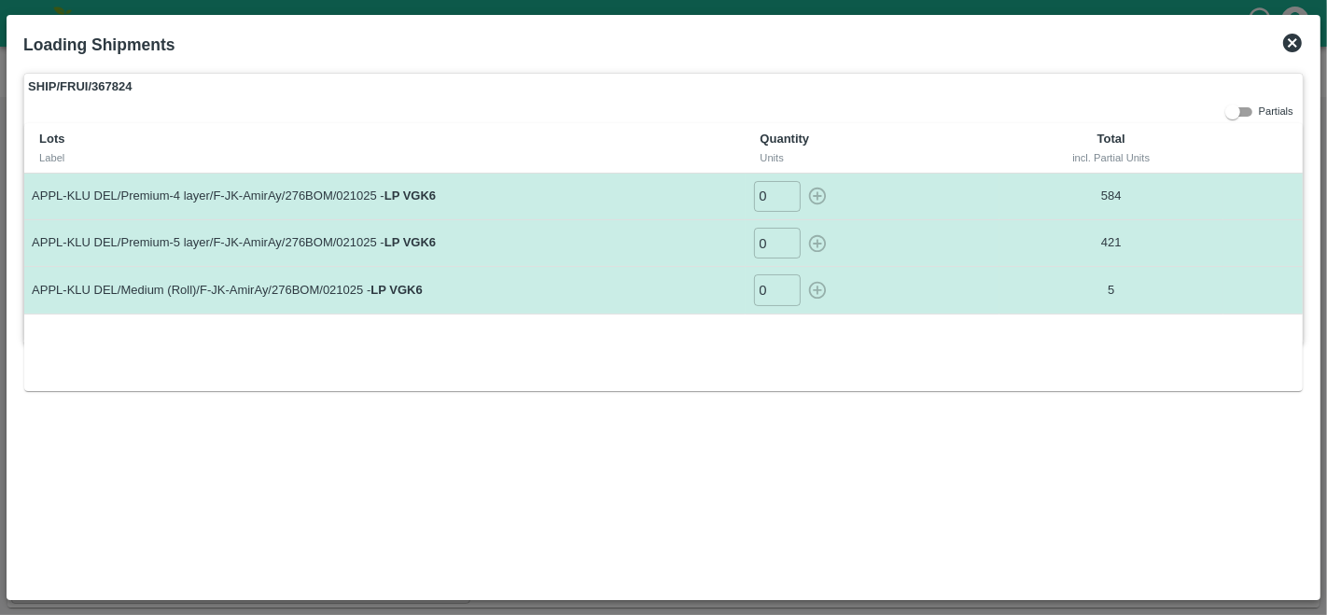
click at [1285, 45] on icon at bounding box center [1292, 43] width 19 height 19
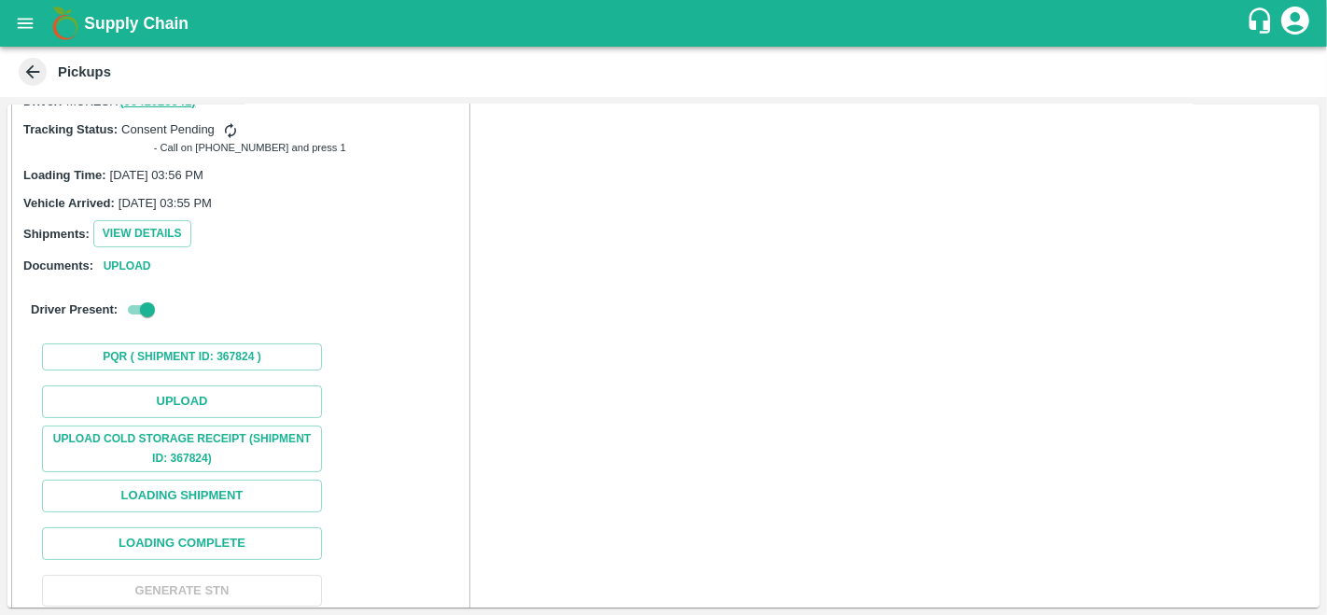
scroll to position [188, 0]
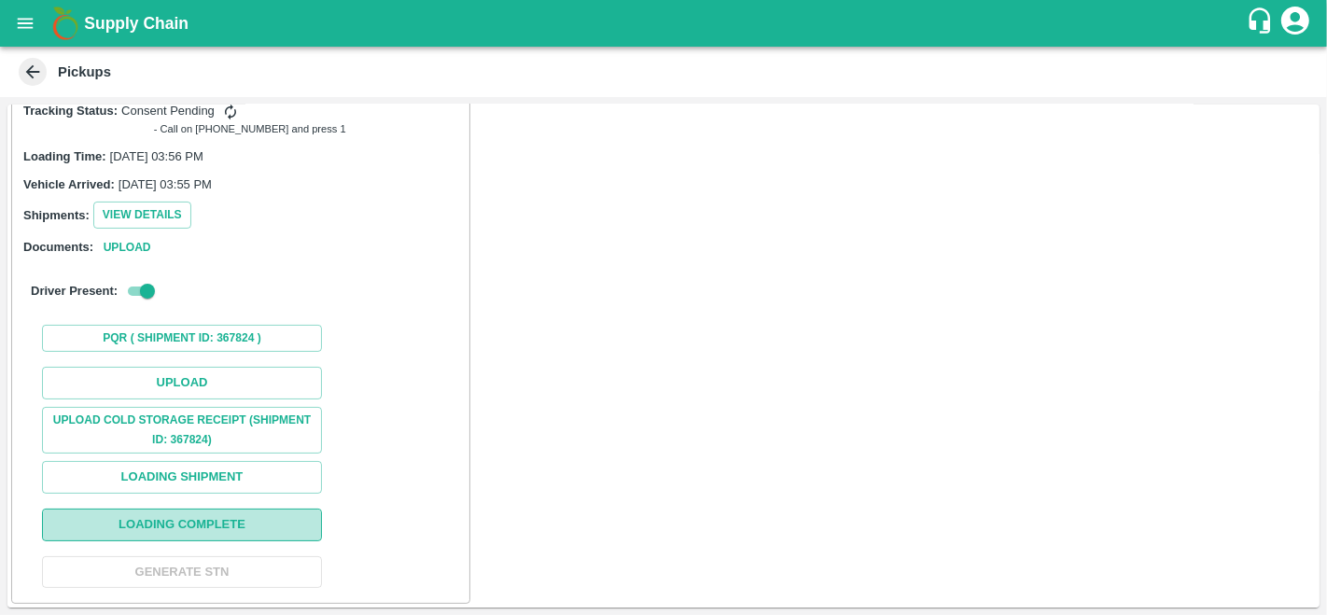
click at [154, 528] on button "Loading Complete" at bounding box center [182, 524] width 280 height 33
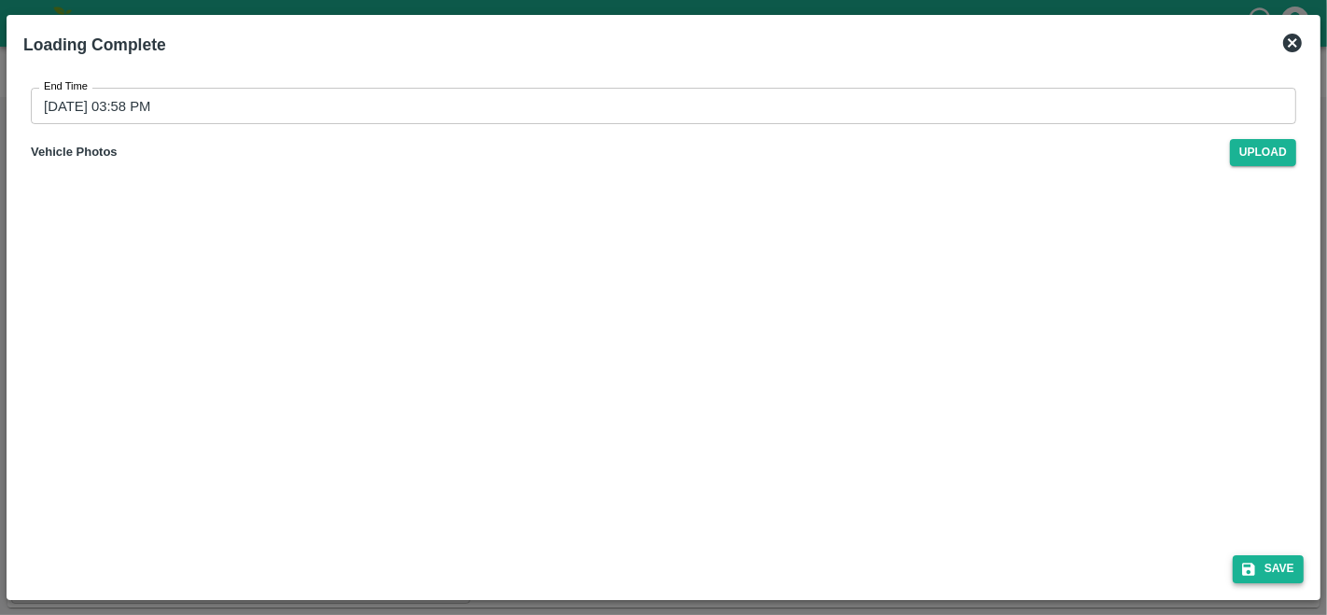
click at [1263, 573] on button "Save" at bounding box center [1267, 568] width 71 height 27
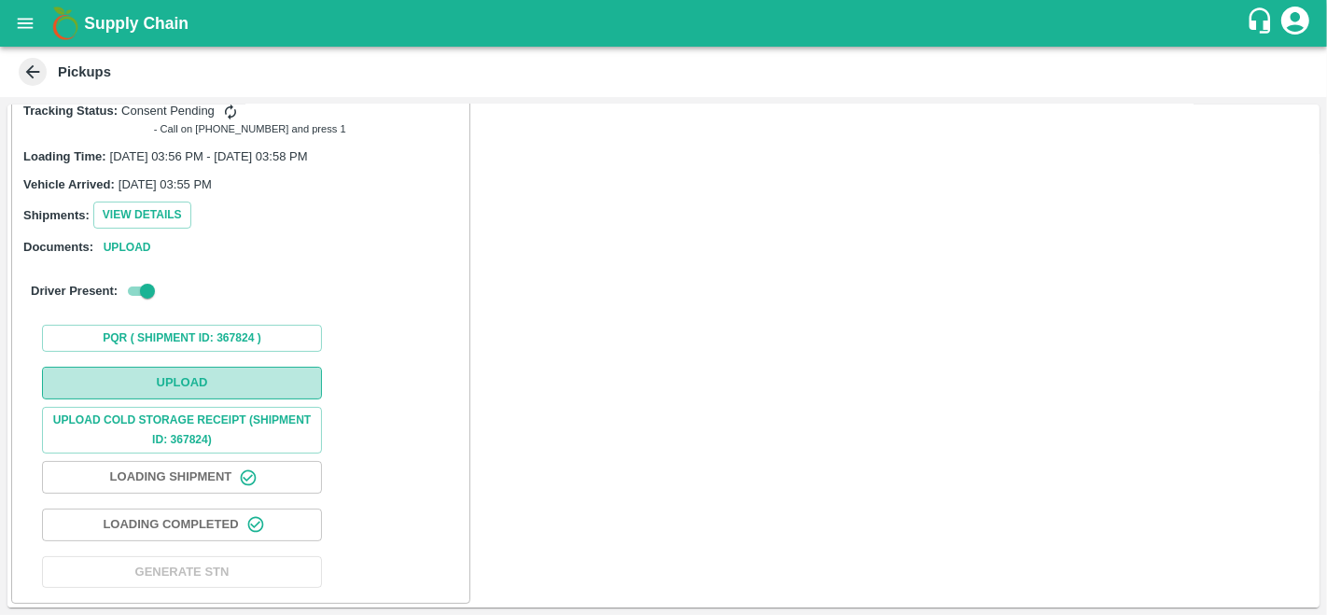
click at [160, 386] on button "Upload" at bounding box center [182, 383] width 280 height 33
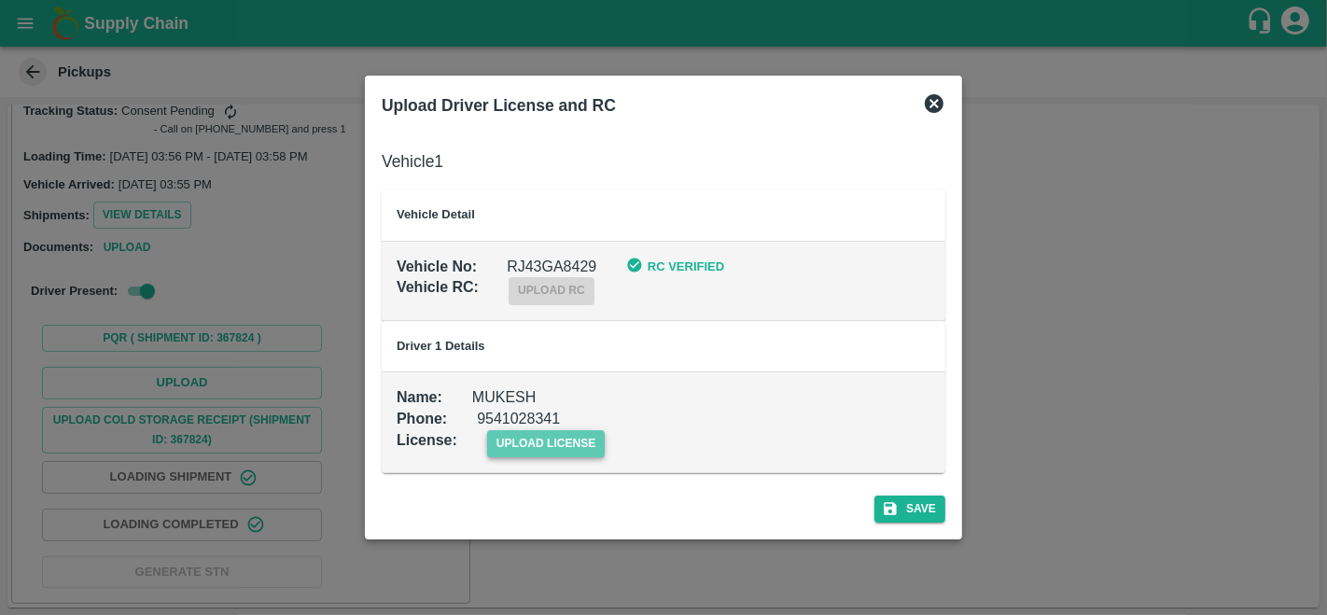
click at [524, 443] on span "upload license" at bounding box center [546, 443] width 118 height 27
click at [0, 0] on input "upload license" at bounding box center [0, 0] width 0 height 0
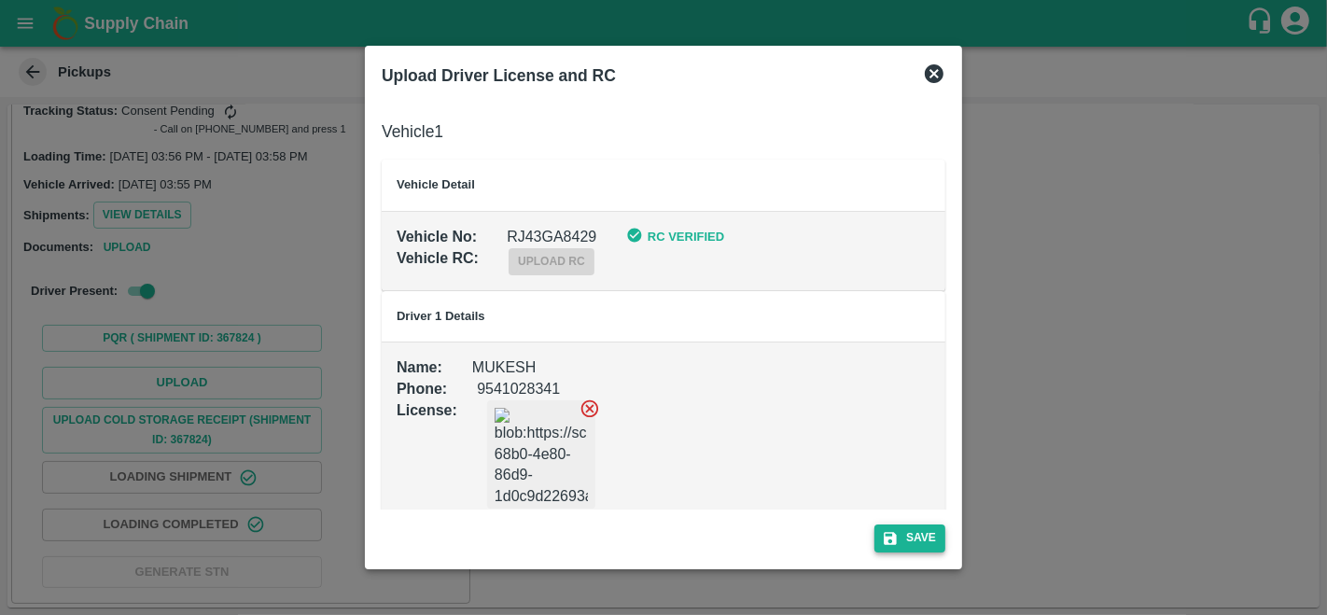
click at [900, 540] on button "Save" at bounding box center [909, 537] width 71 height 27
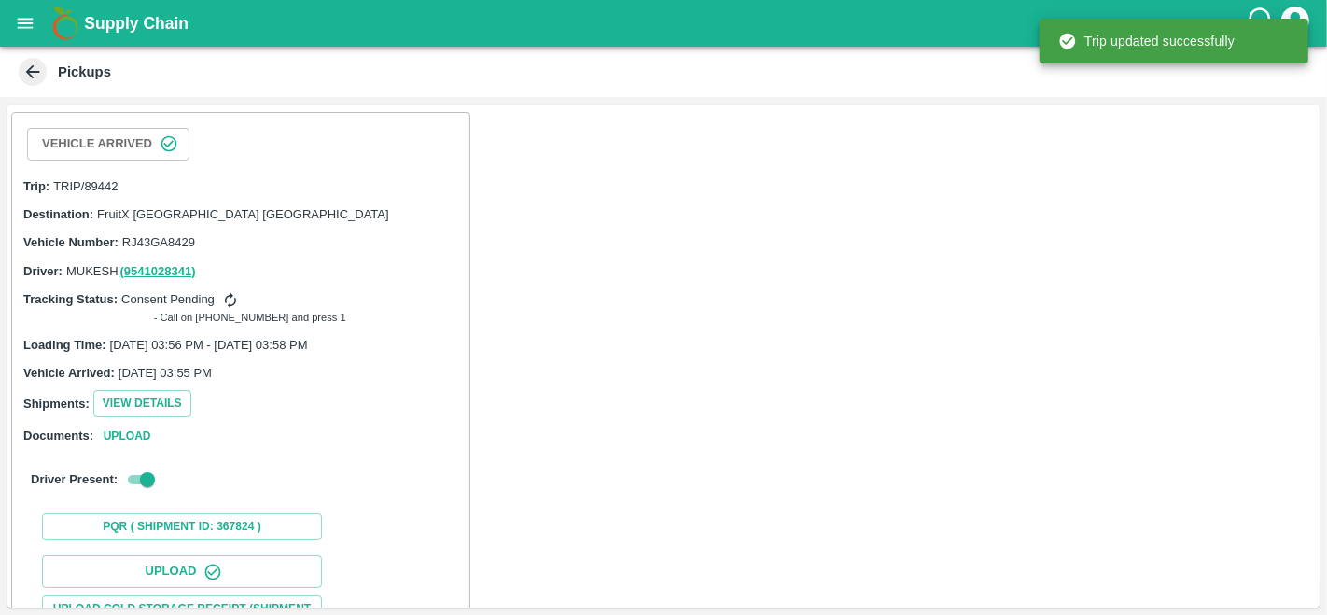
scroll to position [234, 0]
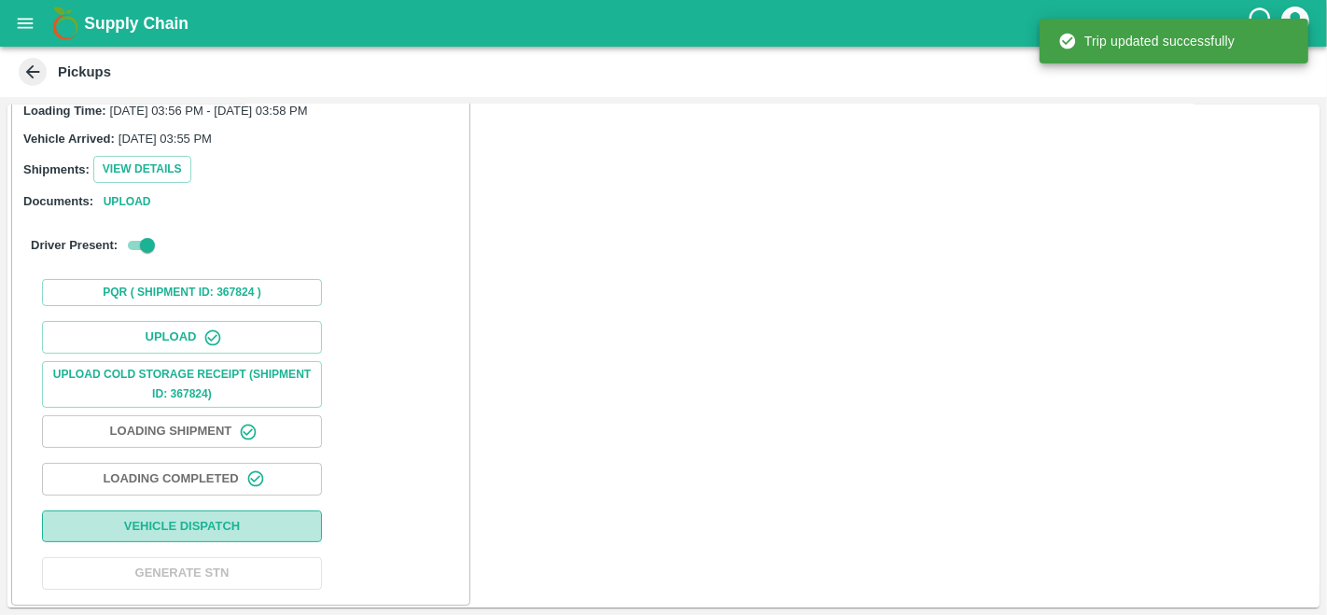
click at [149, 524] on button "Vehicle Dispatch" at bounding box center [182, 526] width 280 height 33
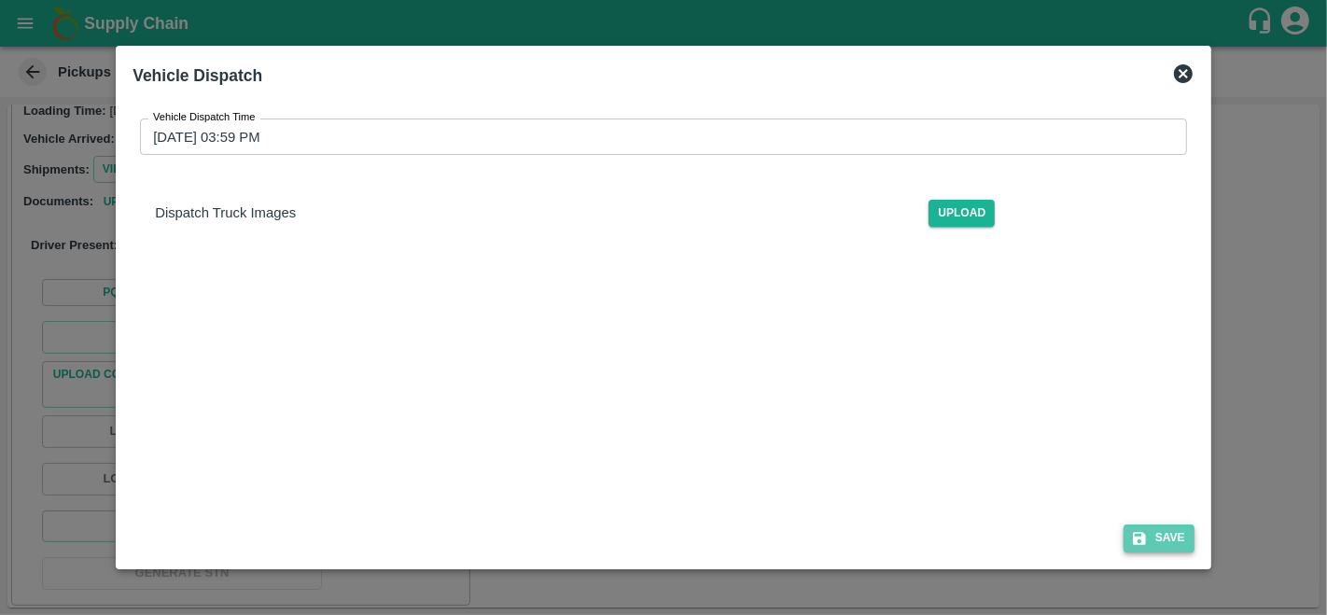
click at [1149, 542] on button "Save" at bounding box center [1158, 537] width 71 height 27
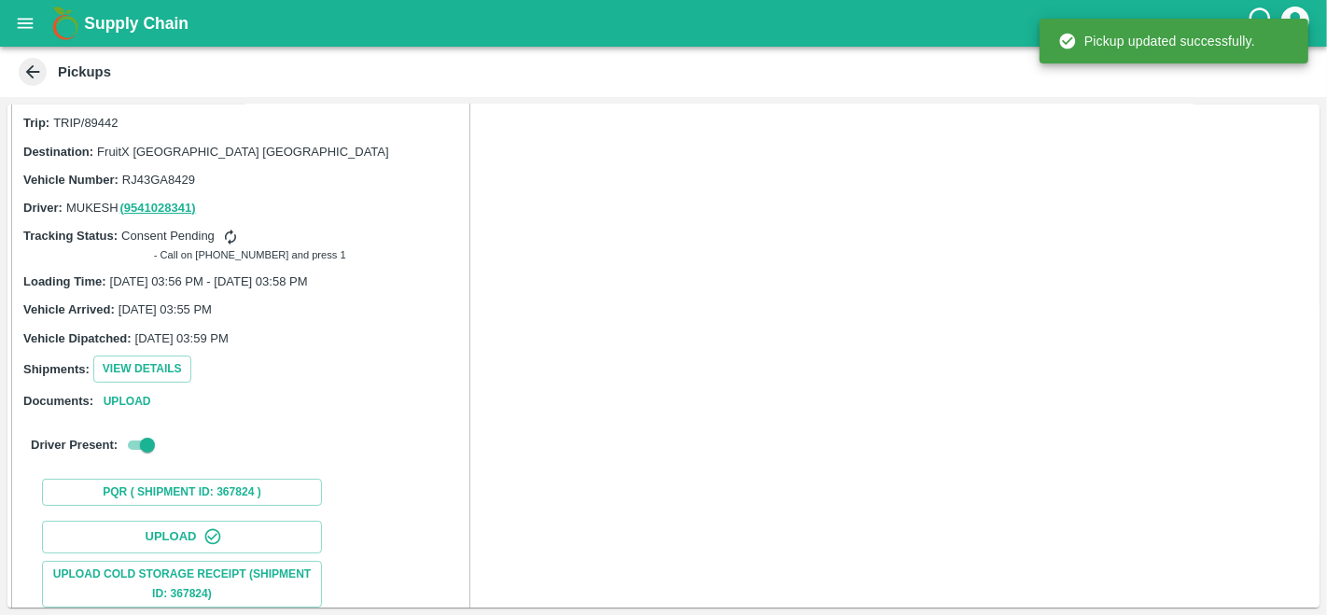
scroll to position [237, 0]
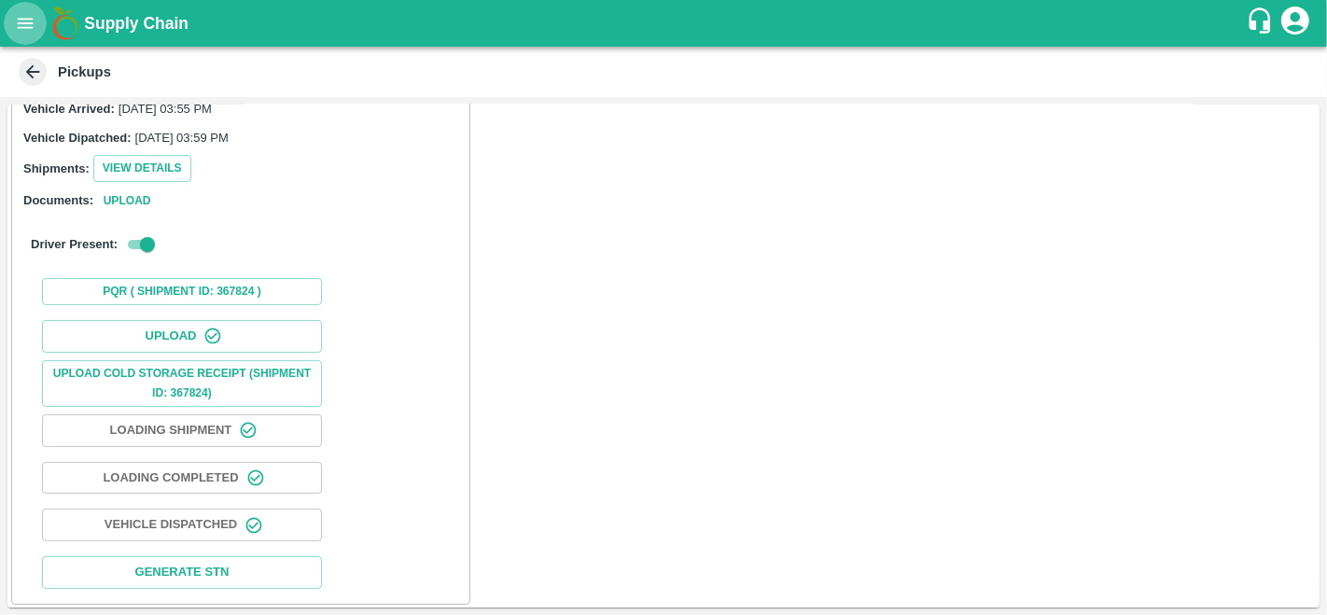
click at [23, 20] on icon "open drawer" at bounding box center [25, 23] width 21 height 21
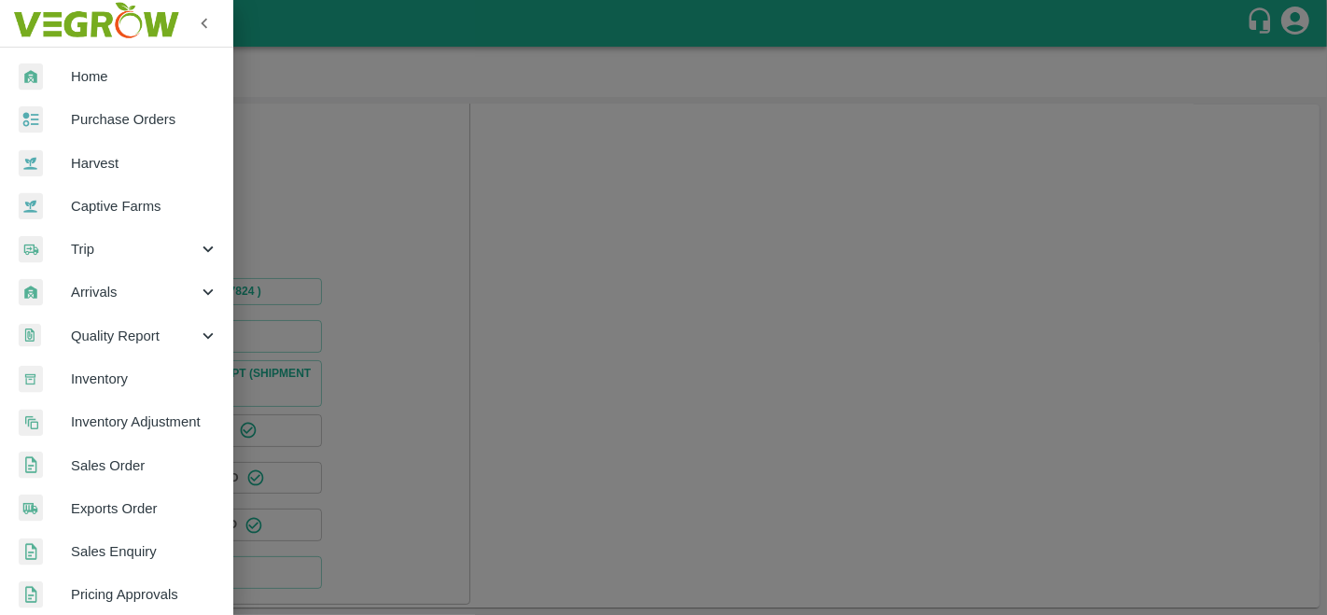
click at [396, 217] on div at bounding box center [663, 307] width 1327 height 615
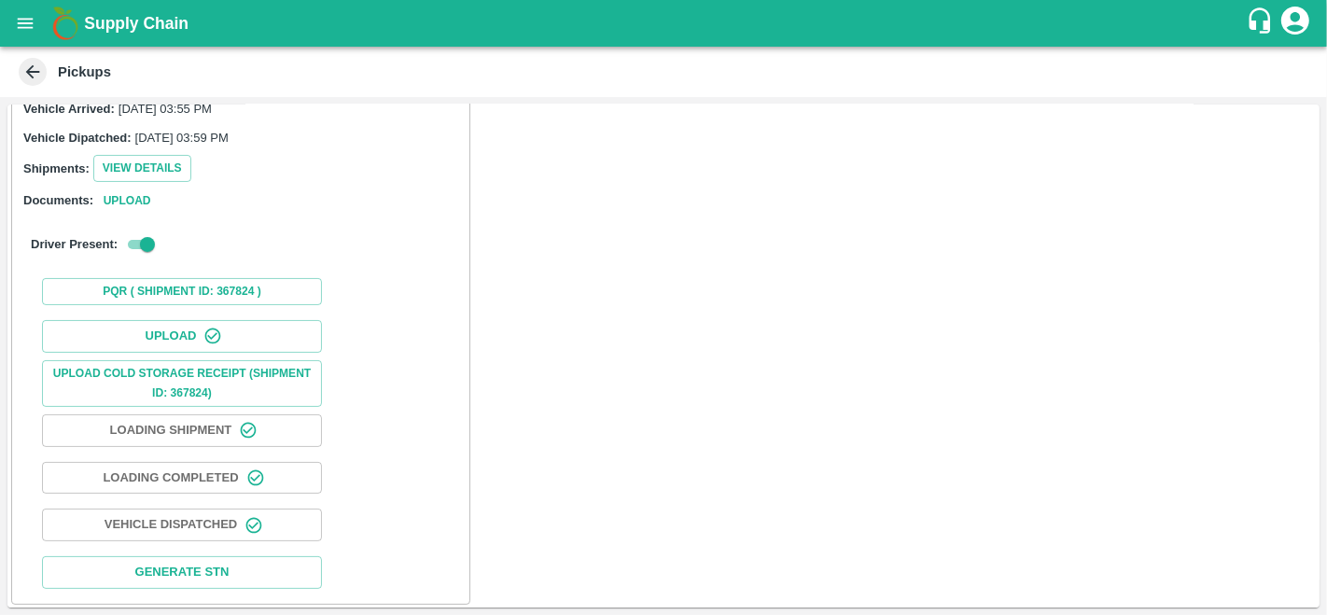
scroll to position [0, 0]
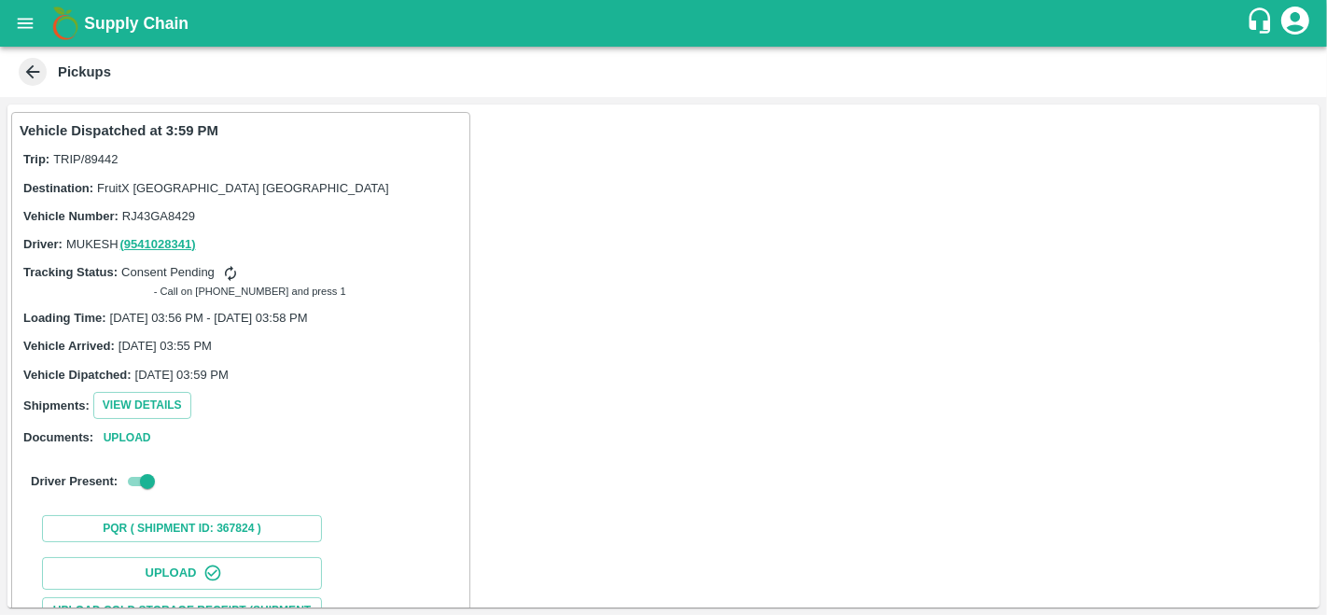
click at [30, 24] on icon "open drawer" at bounding box center [25, 23] width 21 height 21
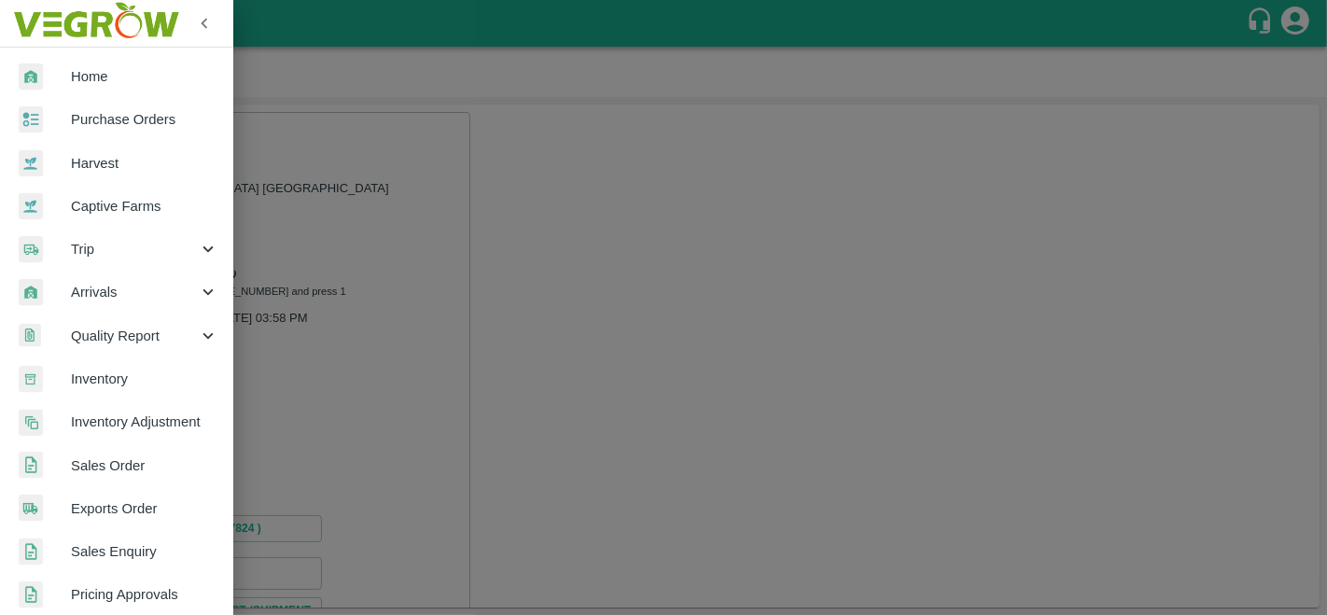
click at [138, 137] on link "Purchase Orders" at bounding box center [116, 119] width 233 height 43
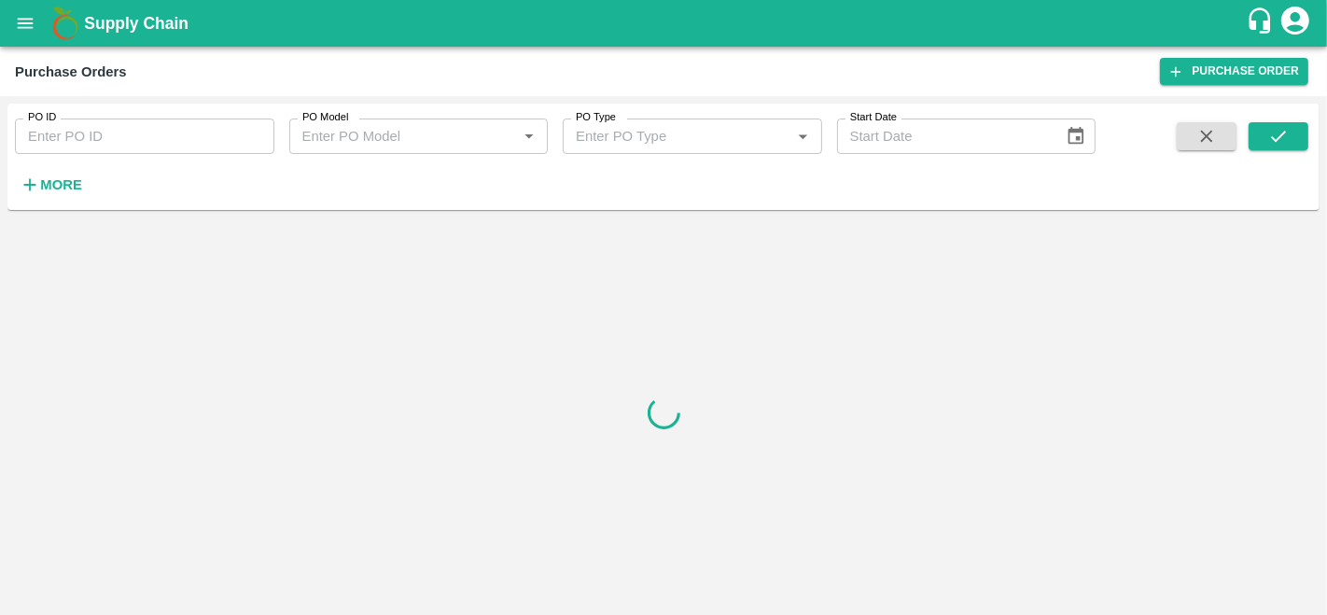
click at [76, 168] on div "More" at bounding box center [43, 177] width 87 height 47
click at [62, 178] on strong "More" at bounding box center [61, 184] width 42 height 15
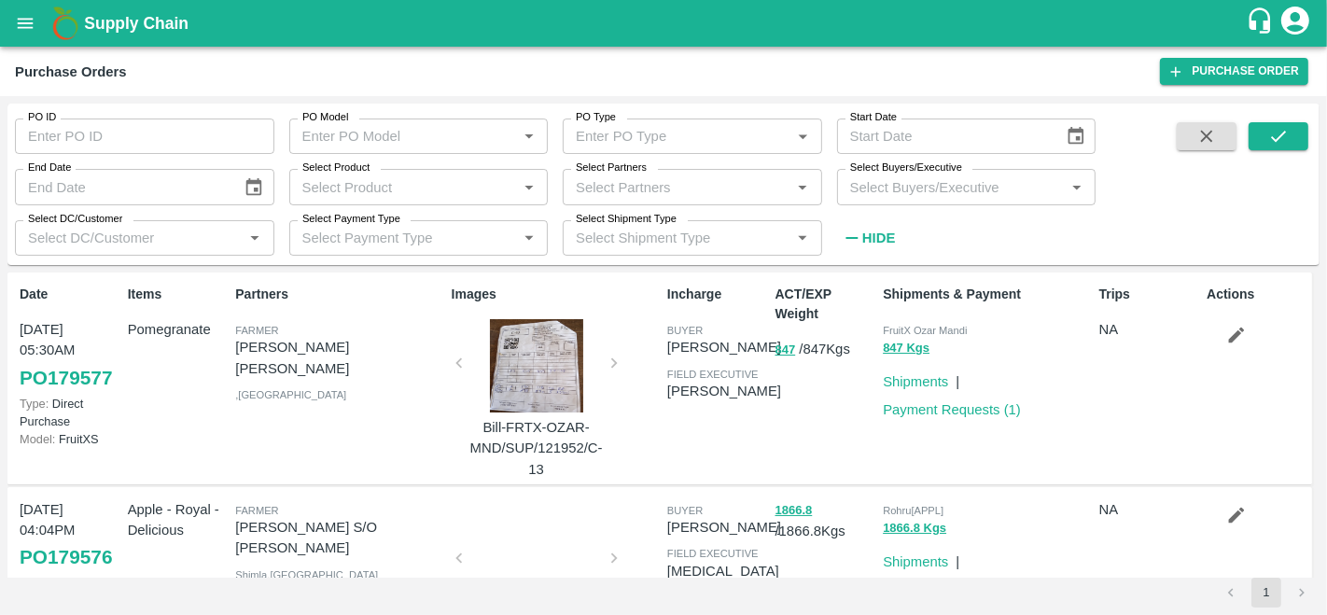
click at [613, 207] on div "Select Shipment Type Select Shipment Type   *" at bounding box center [685, 230] width 274 height 50
click at [636, 186] on input "Select Partners" at bounding box center [676, 186] width 217 height 24
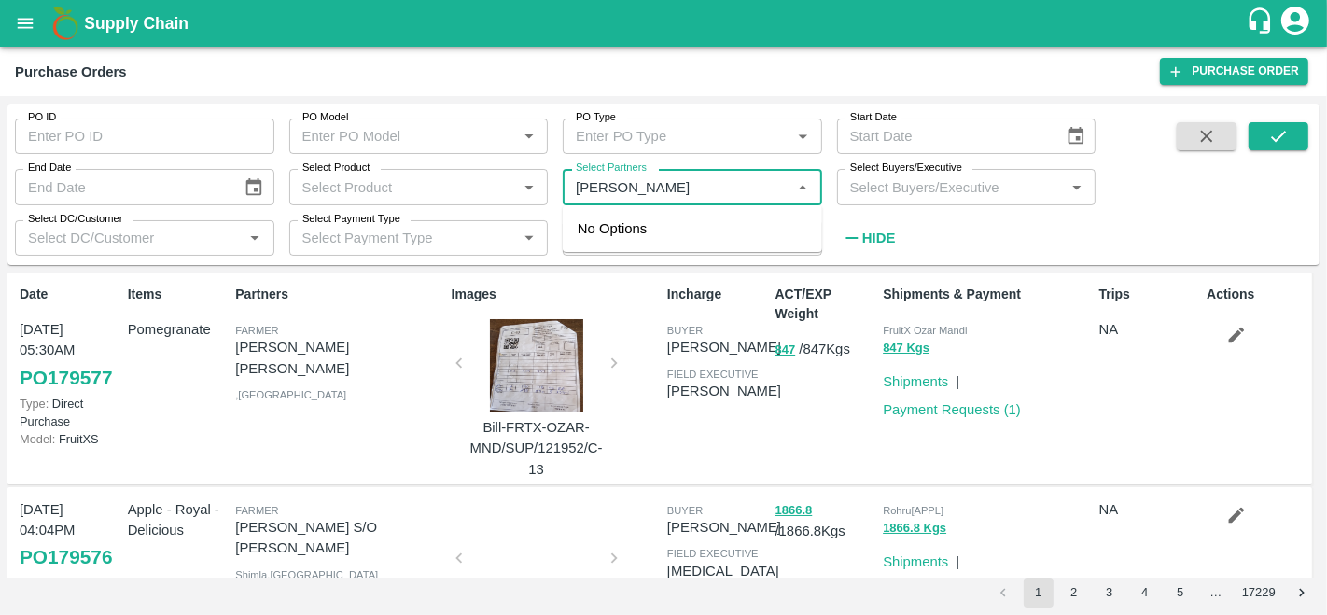
type input "[PERSON_NAME]"
click at [608, 246] on input "checkbox" at bounding box center [603, 248] width 37 height 37
click at [652, 190] on input "Select Partners" at bounding box center [676, 186] width 217 height 24
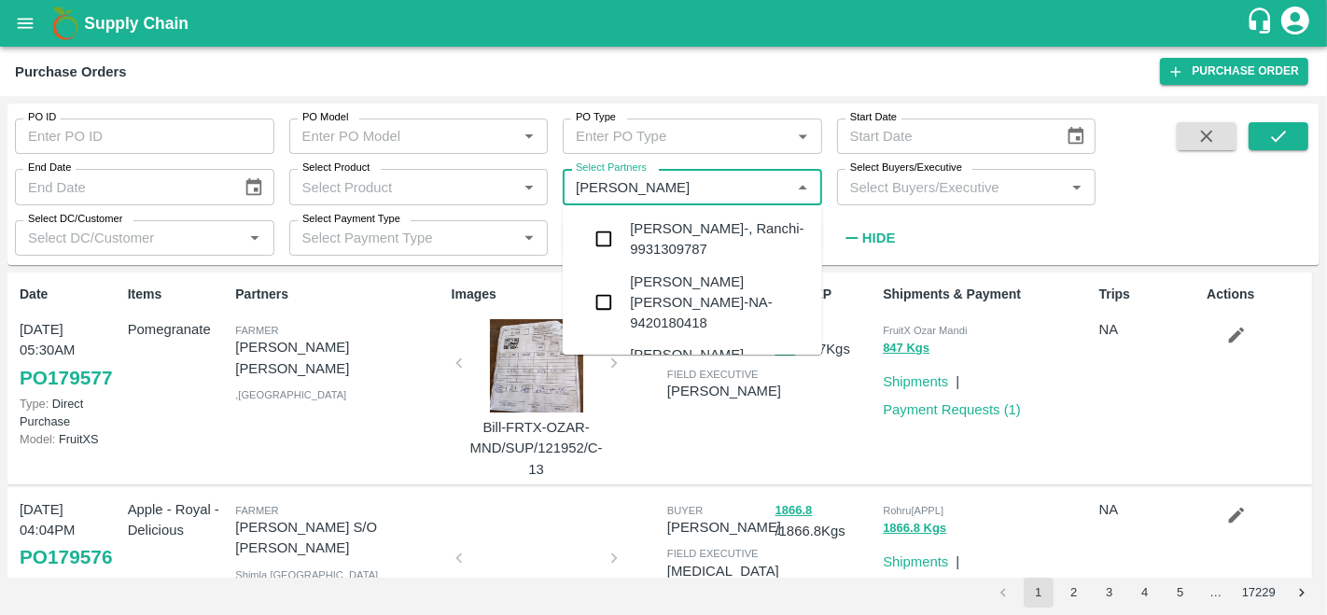
type input "[PERSON_NAME]"
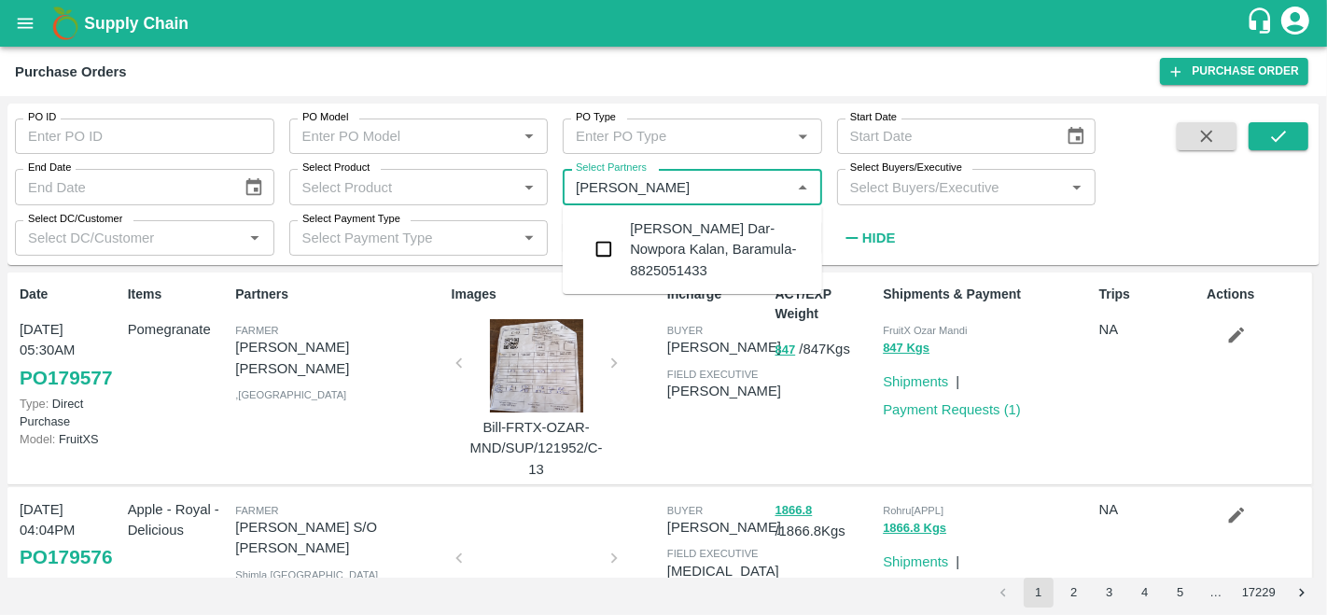
click at [607, 247] on input "checkbox" at bounding box center [603, 248] width 37 height 37
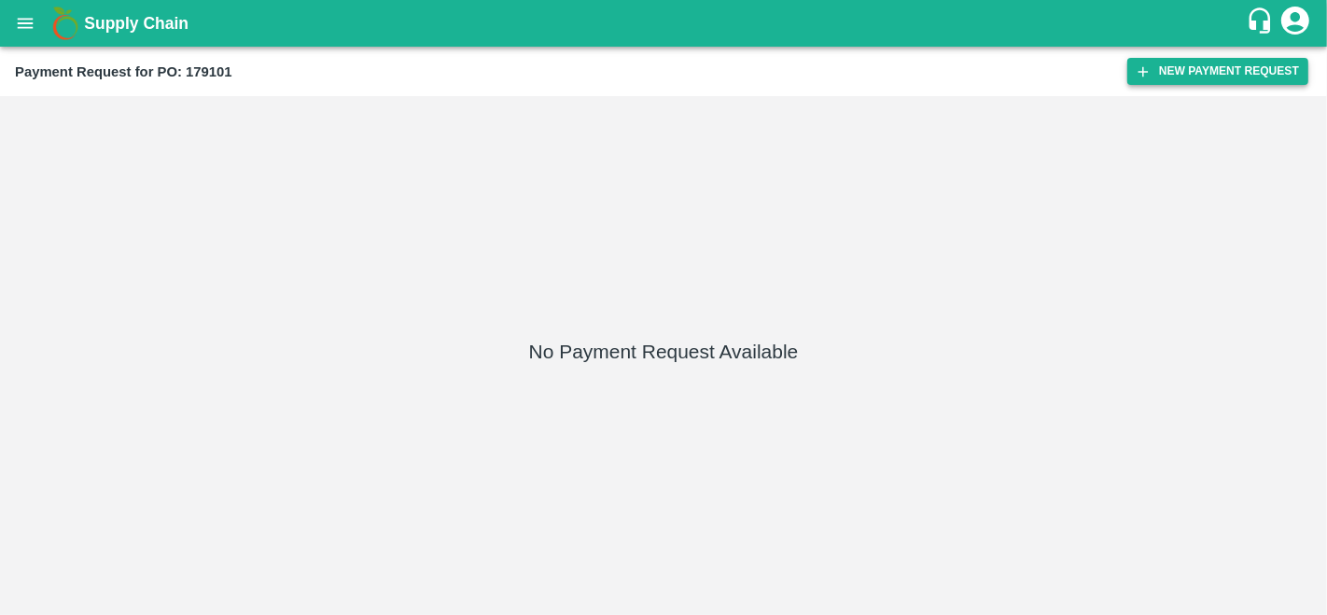
click at [1200, 70] on button "New Payment Request" at bounding box center [1217, 71] width 181 height 27
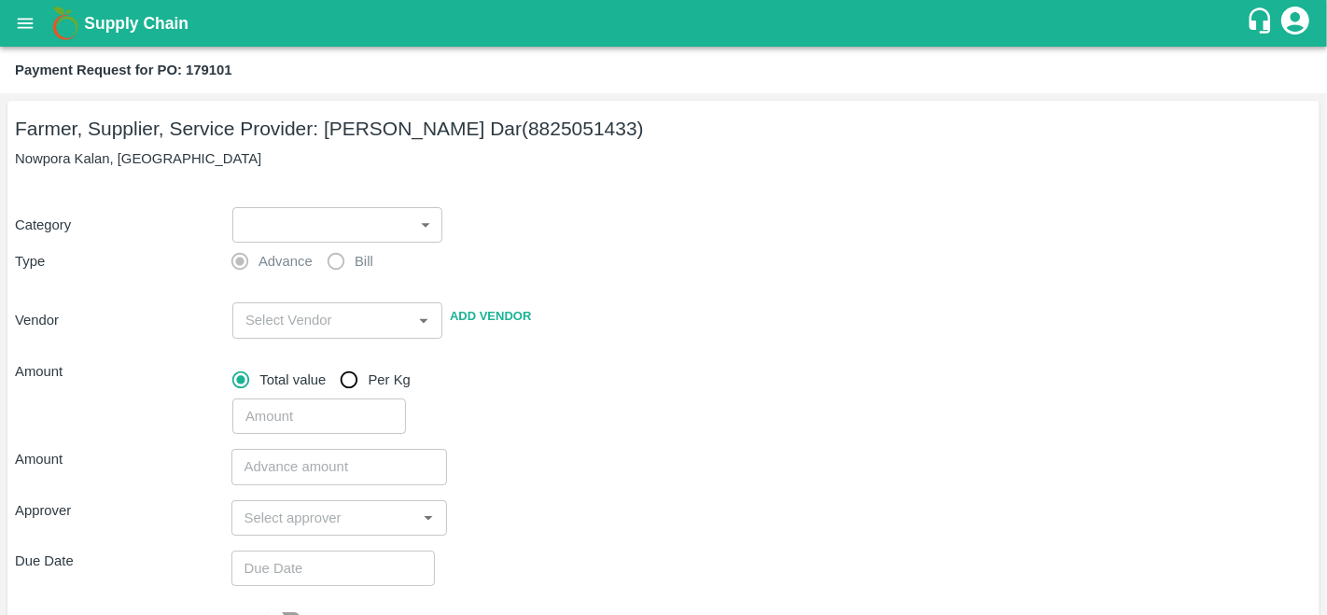
click at [290, 218] on body "Supply Chain Payment Request for PO: 179101 Farmer, Supplier, Service Provider:…" at bounding box center [663, 307] width 1327 height 615
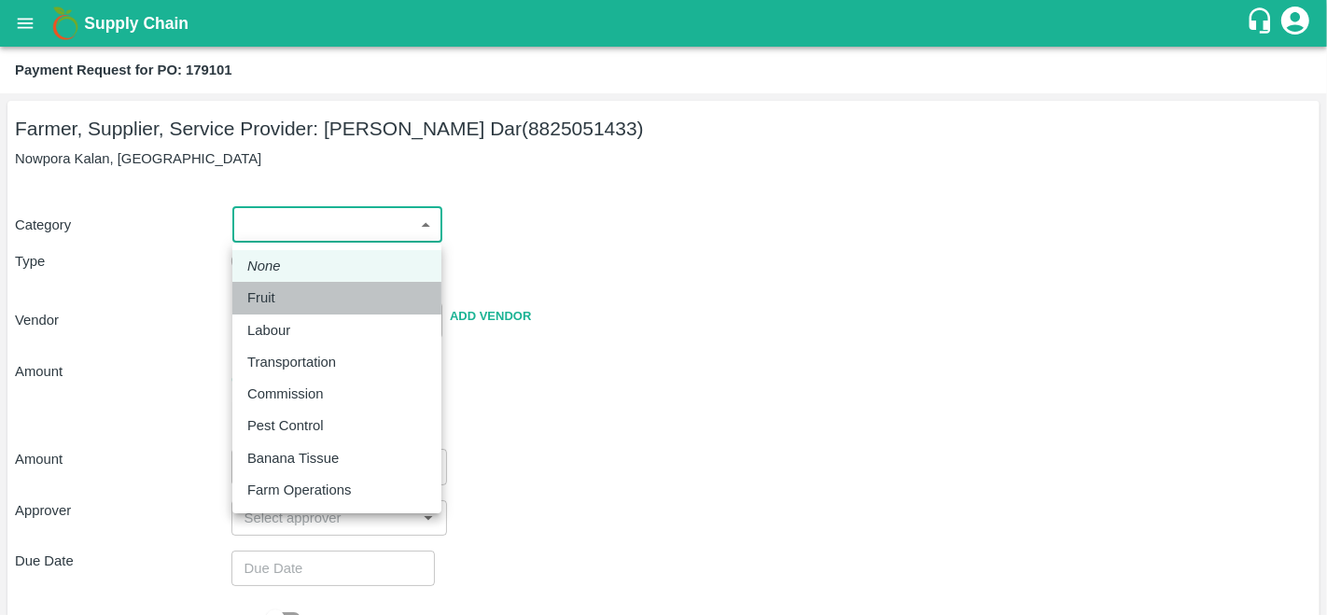
click at [271, 289] on p "Fruit" at bounding box center [261, 297] width 28 height 21
type input "1"
type input "[PERSON_NAME] Dar - 8825051433(Farmer, Supplier, Service Provider)"
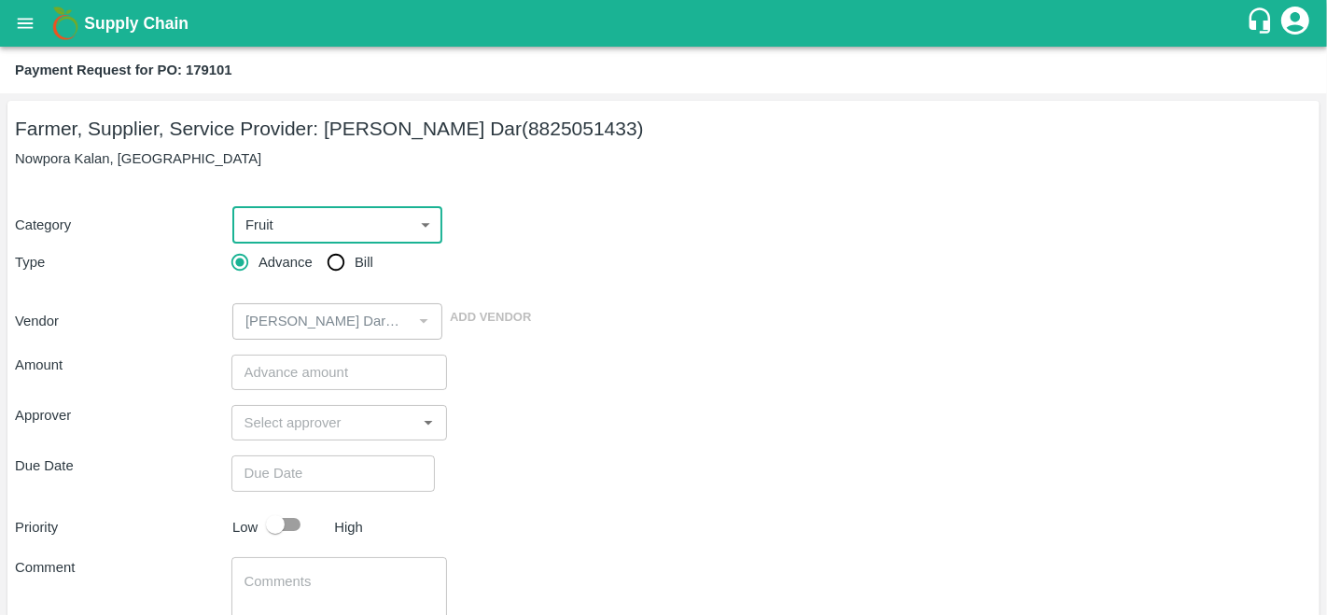
click at [336, 262] on input "Bill" at bounding box center [335, 262] width 37 height 37
radio input "true"
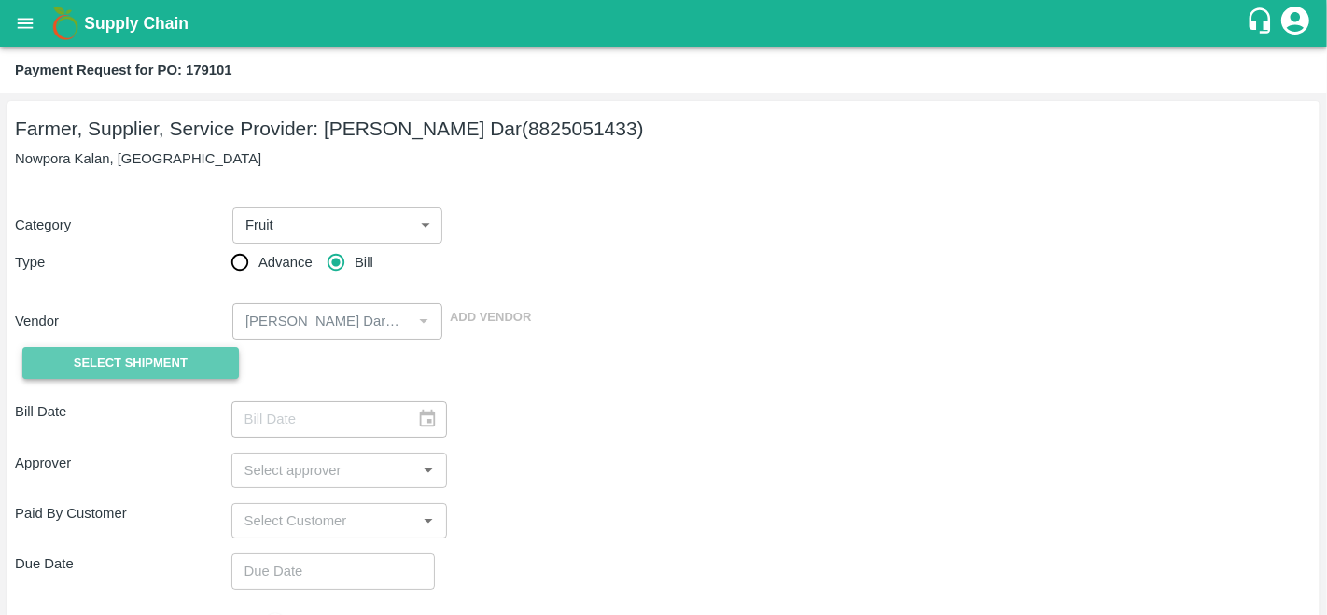
click at [149, 364] on span "Select Shipment" at bounding box center [131, 363] width 114 height 21
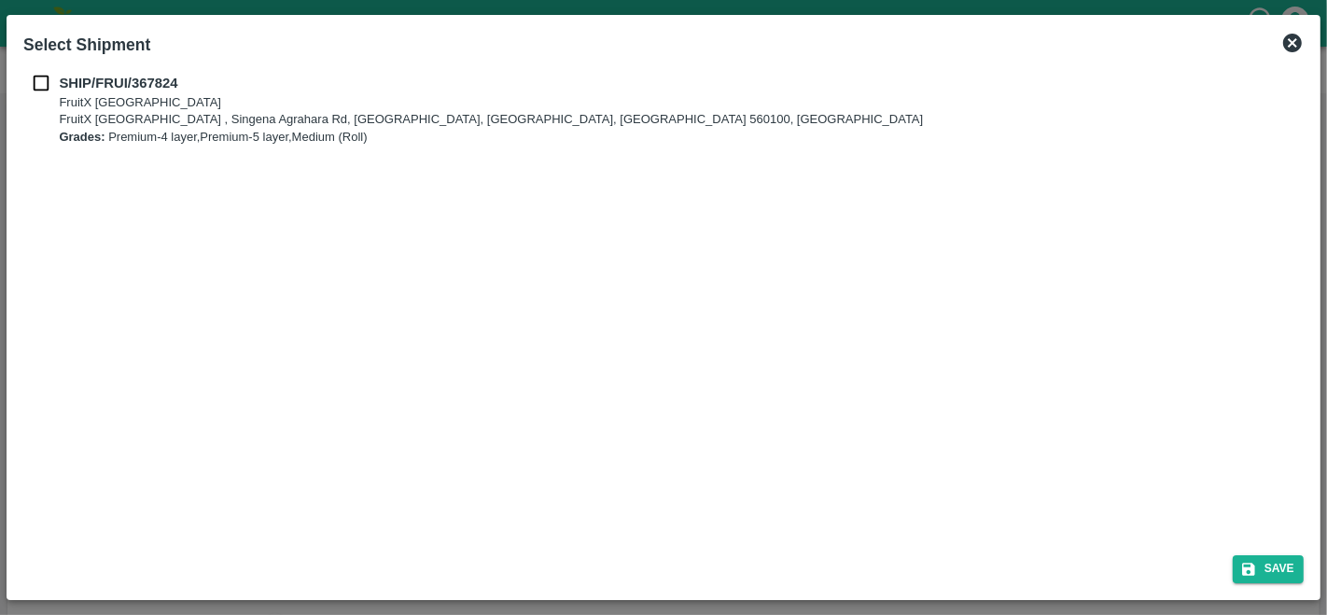
click at [42, 85] on input "checkbox" at bounding box center [40, 83] width 35 height 21
checkbox input "true"
click at [1263, 564] on button "Save" at bounding box center [1267, 568] width 71 height 27
type input "[DATE]"
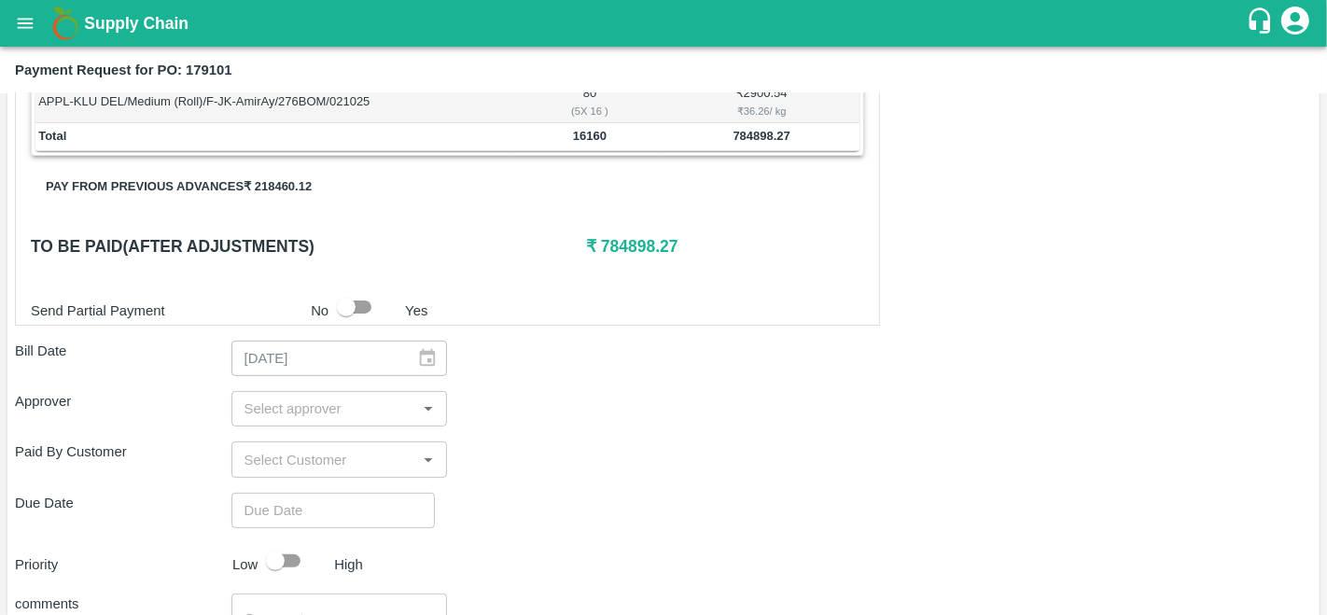
scroll to position [449, 0]
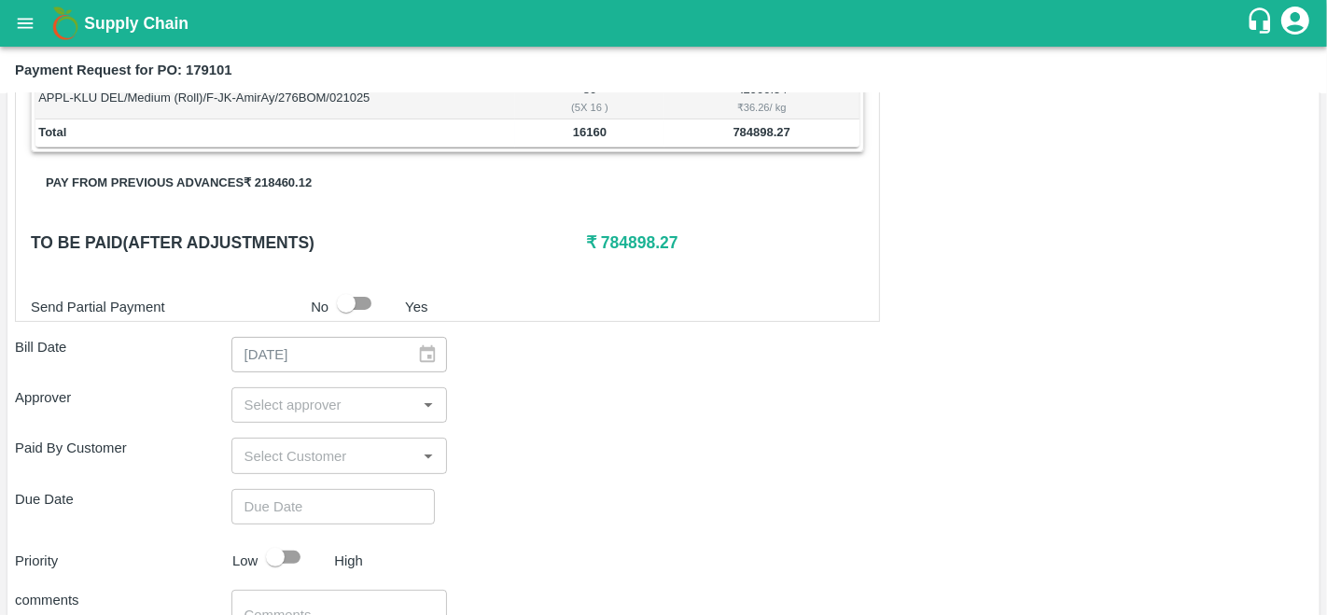
click at [233, 176] on button "Pay from previous advances ₹ 218460.12" at bounding box center [179, 183] width 296 height 33
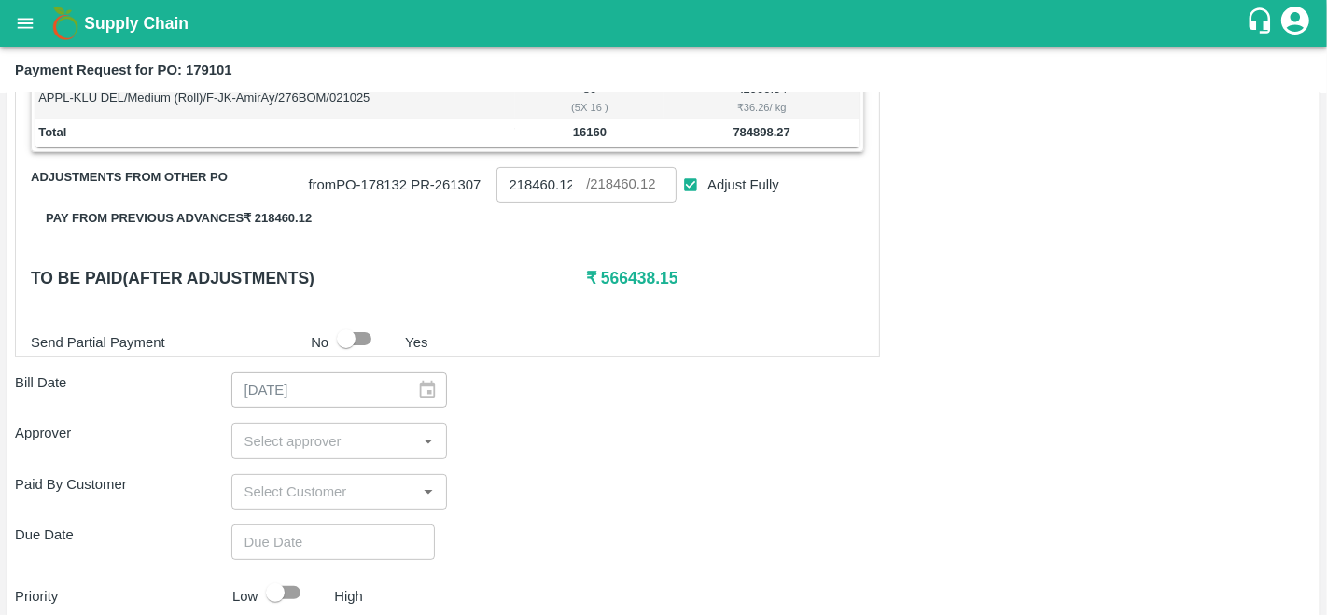
click at [756, 128] on b "784898.27" at bounding box center [761, 132] width 57 height 14
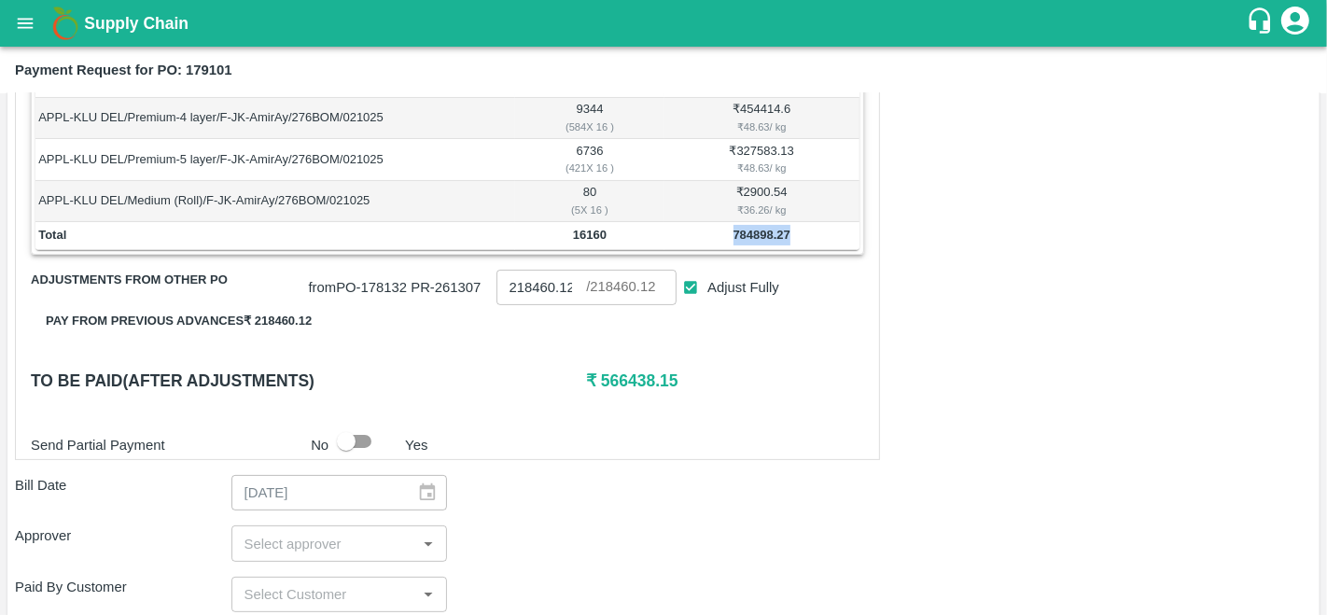
scroll to position [345, 0]
click at [874, 401] on div "Shipment - SHIP/FRUI/367824 Lots (Labels) Weight (Kgs) Total Price (₹) APPL-KLU…" at bounding box center [447, 251] width 865 height 420
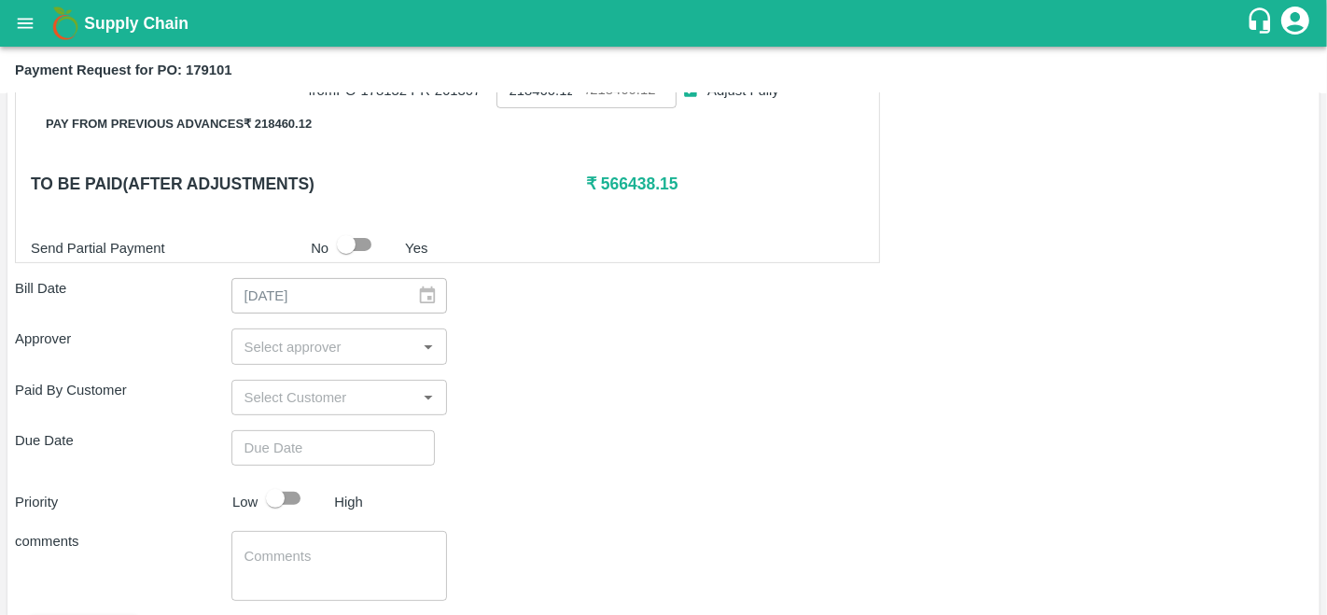
scroll to position [544, 0]
click at [299, 345] on input "input" at bounding box center [324, 345] width 174 height 24
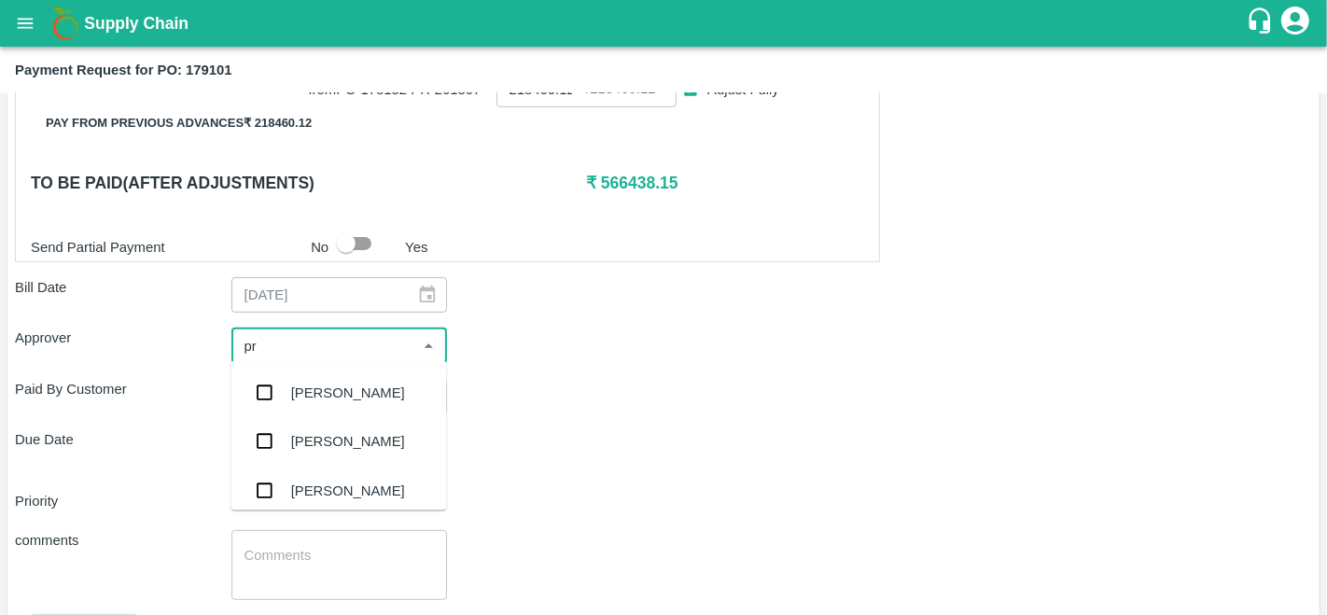
type input "p"
type input "ara"
click at [314, 390] on div "[PERSON_NAME]" at bounding box center [348, 393] width 114 height 21
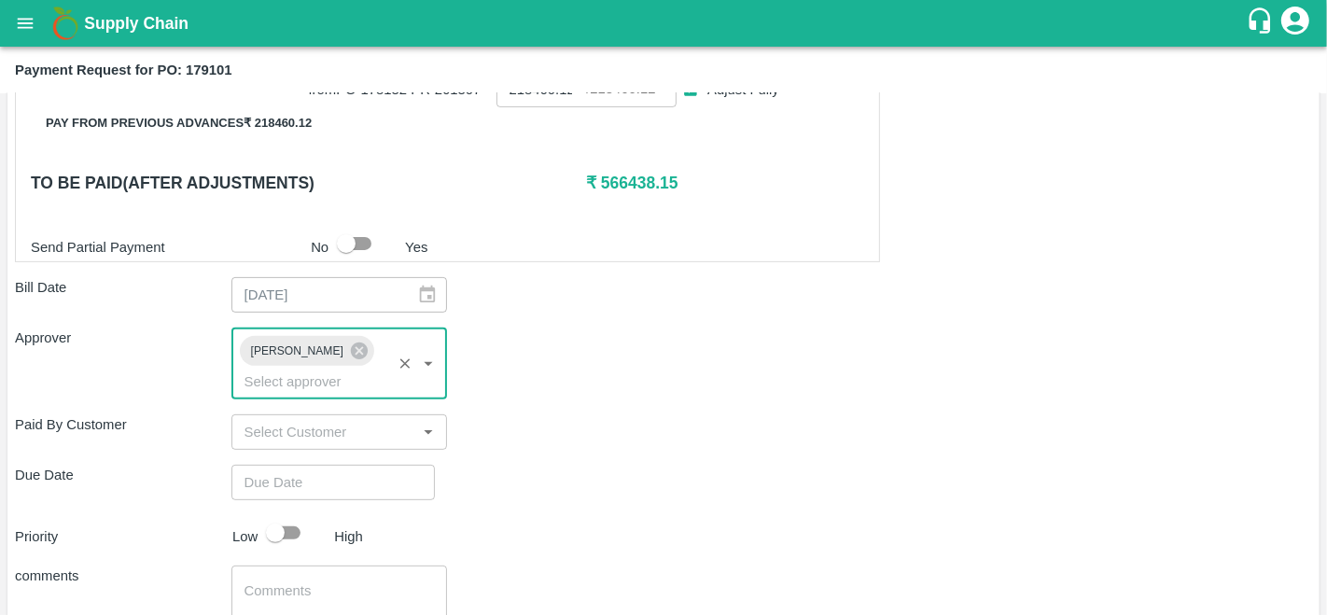
type input "DD/MM/YYYY hh:mm aa"
click at [332, 476] on input "DD/MM/YYYY hh:mm aa" at bounding box center [326, 482] width 190 height 35
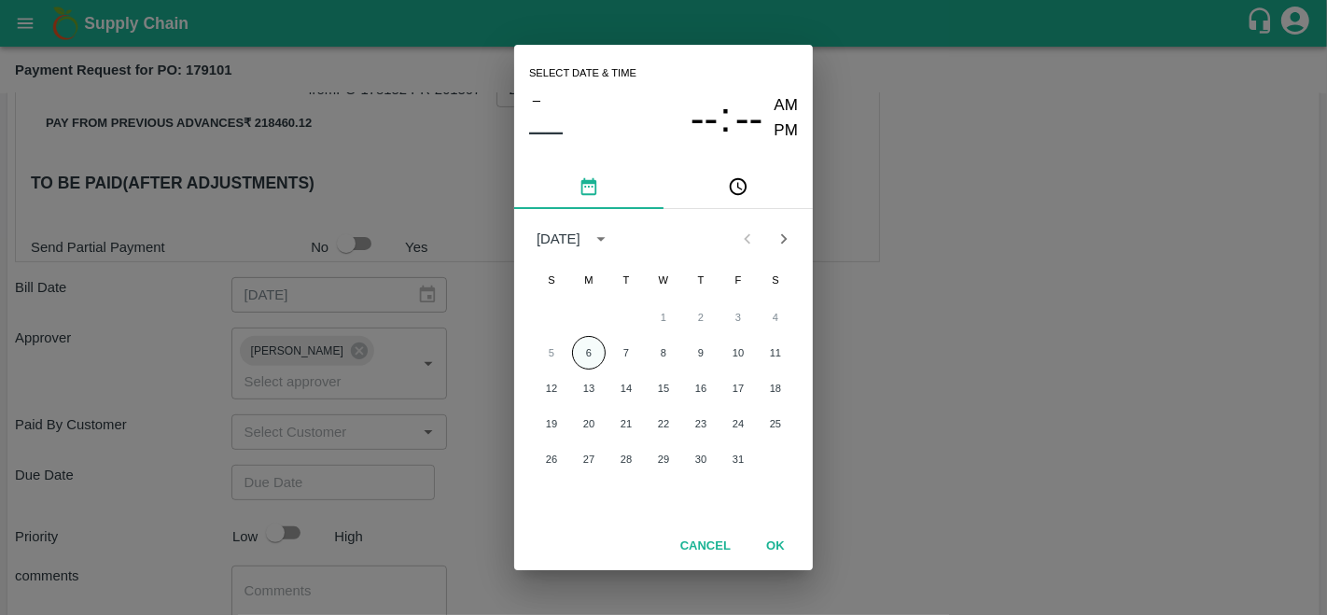
click at [587, 351] on button "6" at bounding box center [589, 353] width 34 height 34
type input "06/10/2025 12:00 AM"
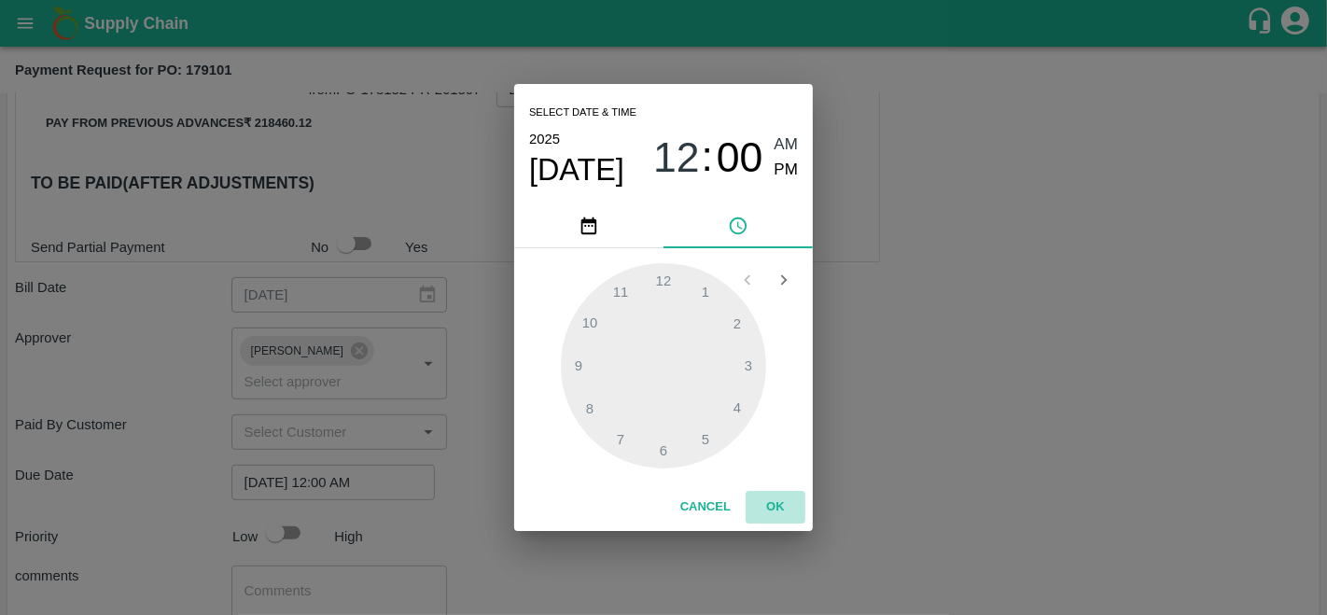
click at [795, 521] on button "OK" at bounding box center [775, 507] width 60 height 33
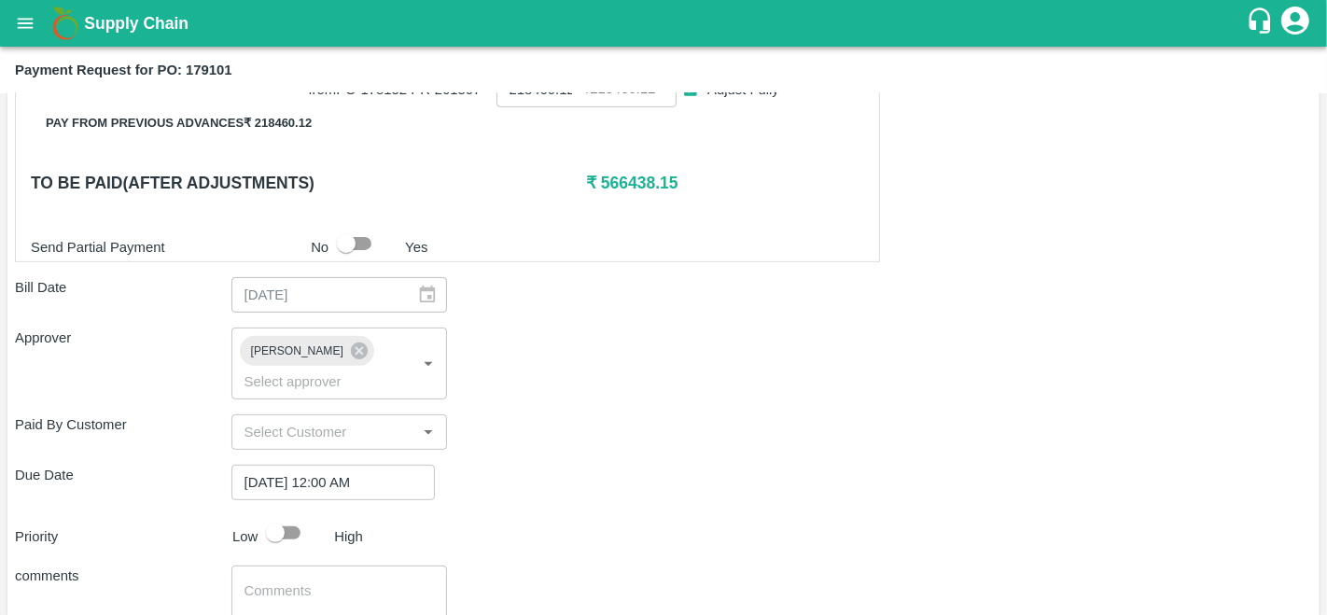
click at [877, 486] on div "Due Date 06/10/2025 12:00 AM ​" at bounding box center [663, 482] width 1297 height 35
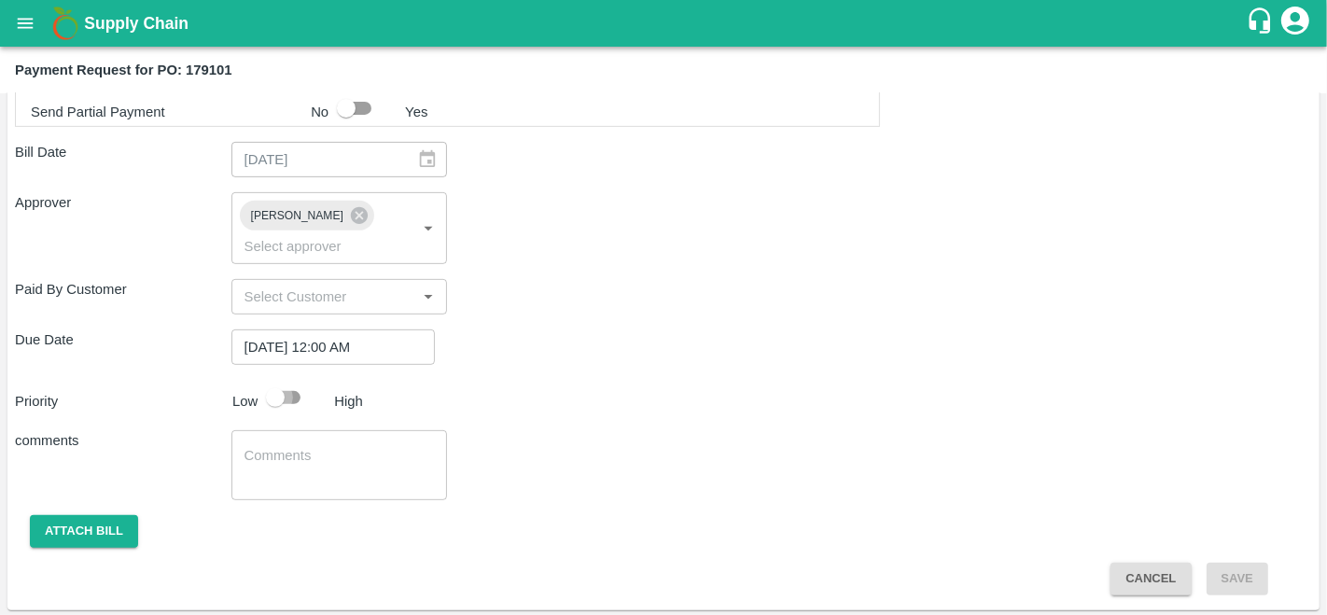
click at [289, 399] on input "checkbox" at bounding box center [275, 397] width 106 height 35
checkbox input "true"
click at [87, 526] on button "Attach bill" at bounding box center [84, 531] width 108 height 33
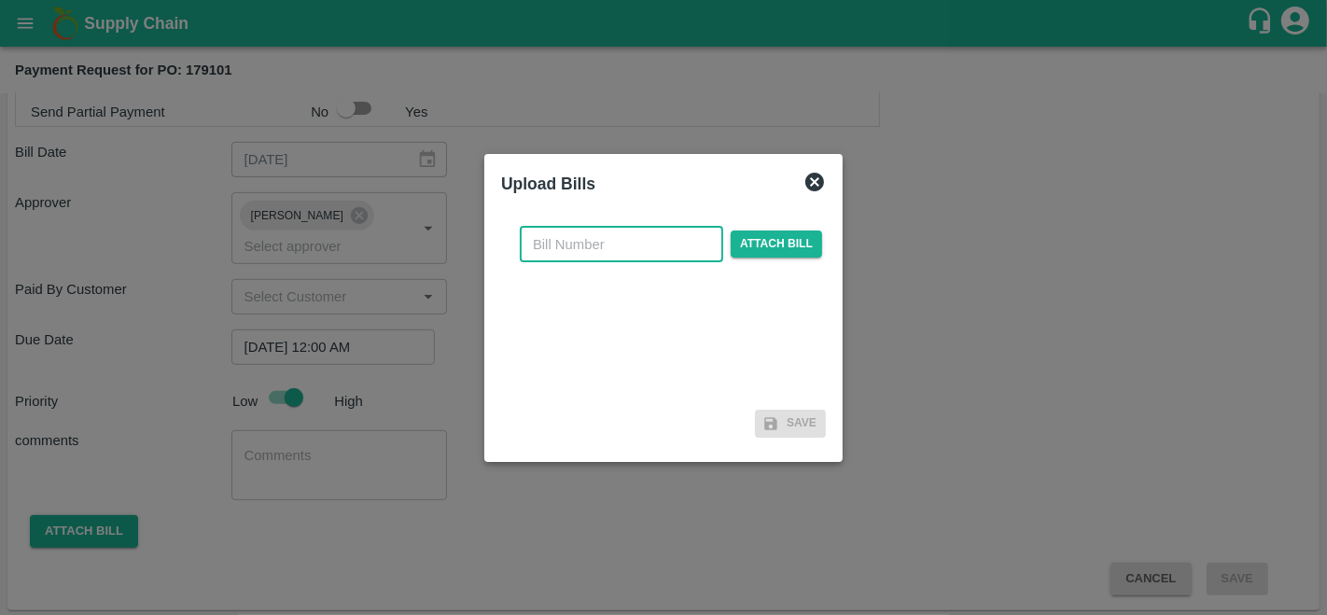
click at [605, 233] on input "text" at bounding box center [621, 244] width 203 height 35
type input "179101"
click at [759, 236] on span "Attach bill" at bounding box center [776, 243] width 91 height 27
click at [0, 0] on input "Attach bill" at bounding box center [0, 0] width 0 height 0
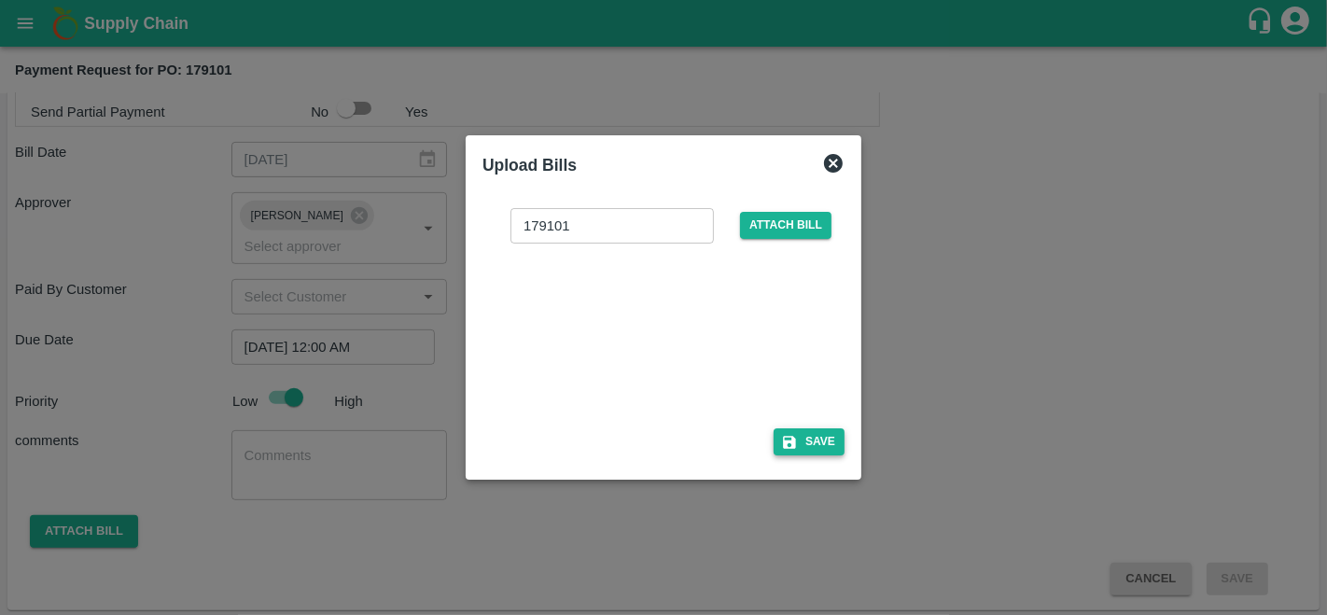
click at [780, 429] on button "Save" at bounding box center [808, 441] width 71 height 27
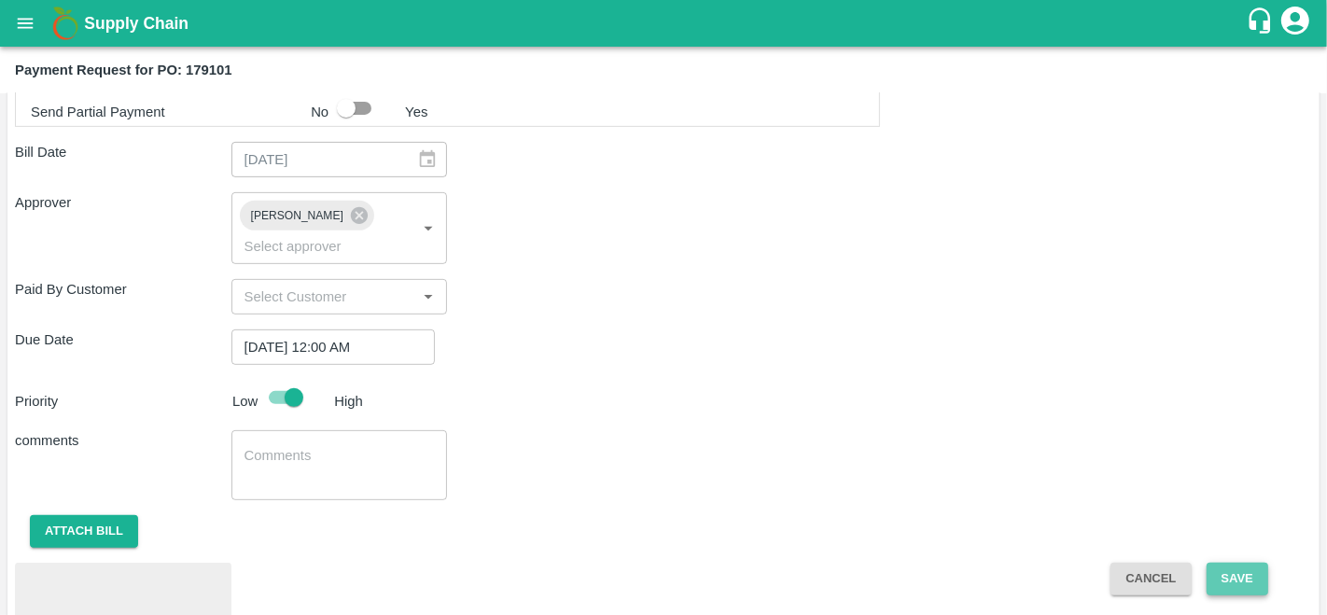
click at [1237, 585] on button "Save" at bounding box center [1237, 579] width 62 height 33
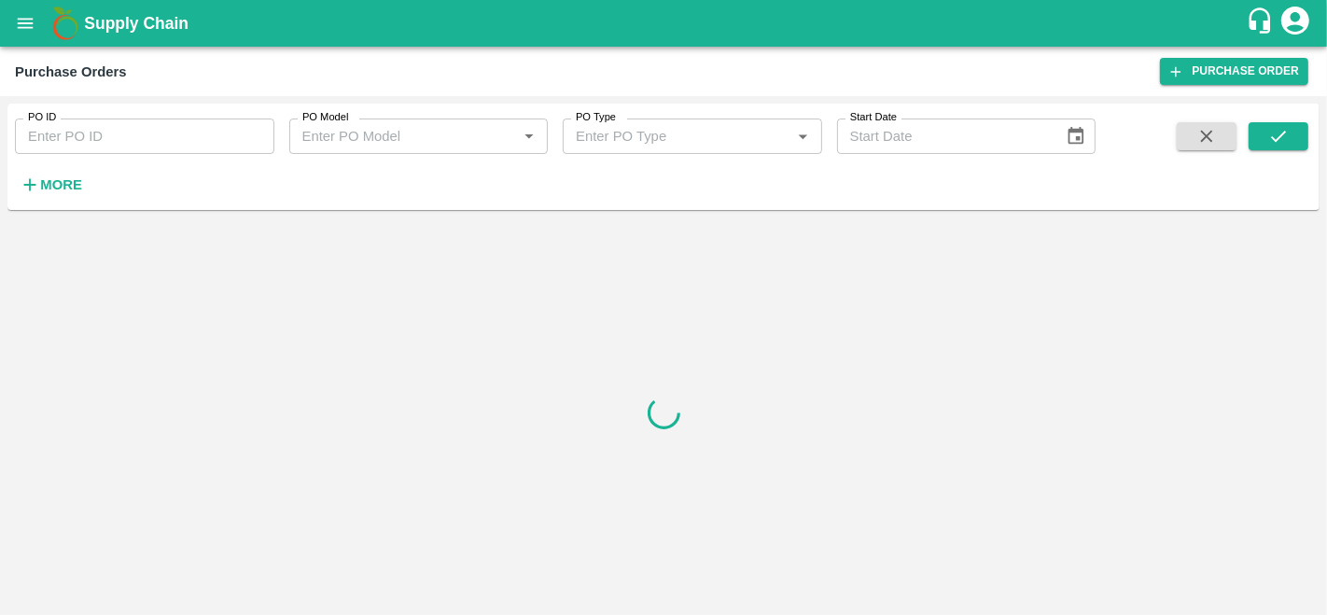
click at [55, 188] on strong "More" at bounding box center [61, 184] width 42 height 15
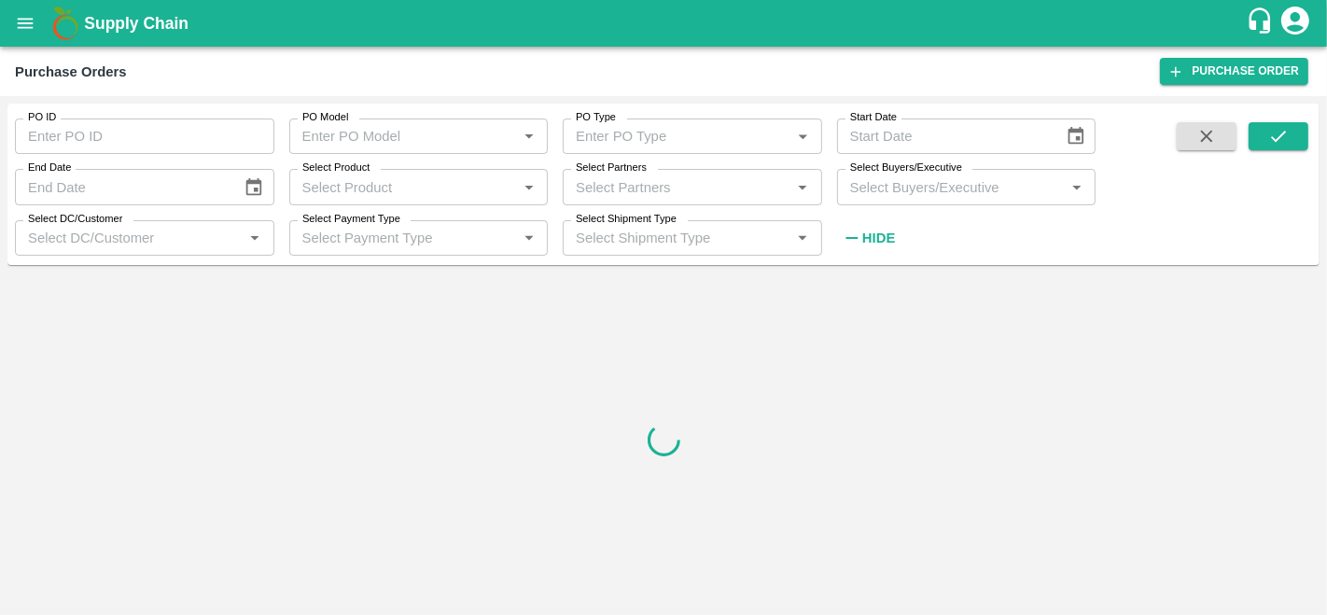
click at [654, 192] on input "Select Partners" at bounding box center [676, 186] width 217 height 24
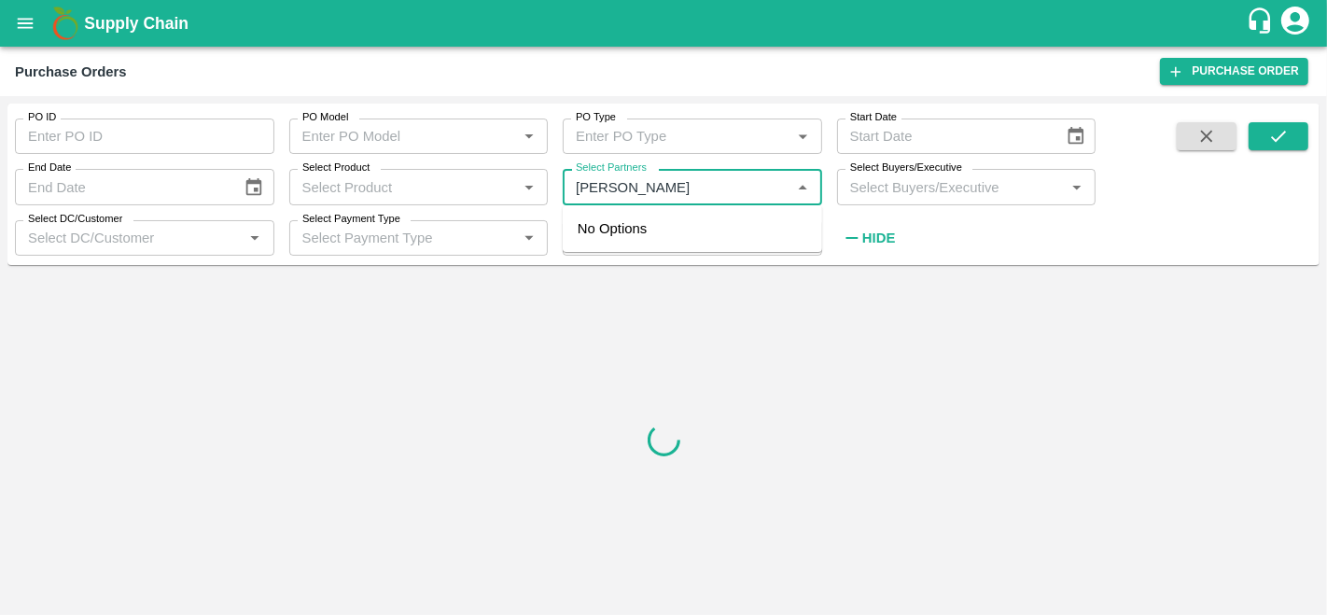
type input "[PERSON_NAME]"
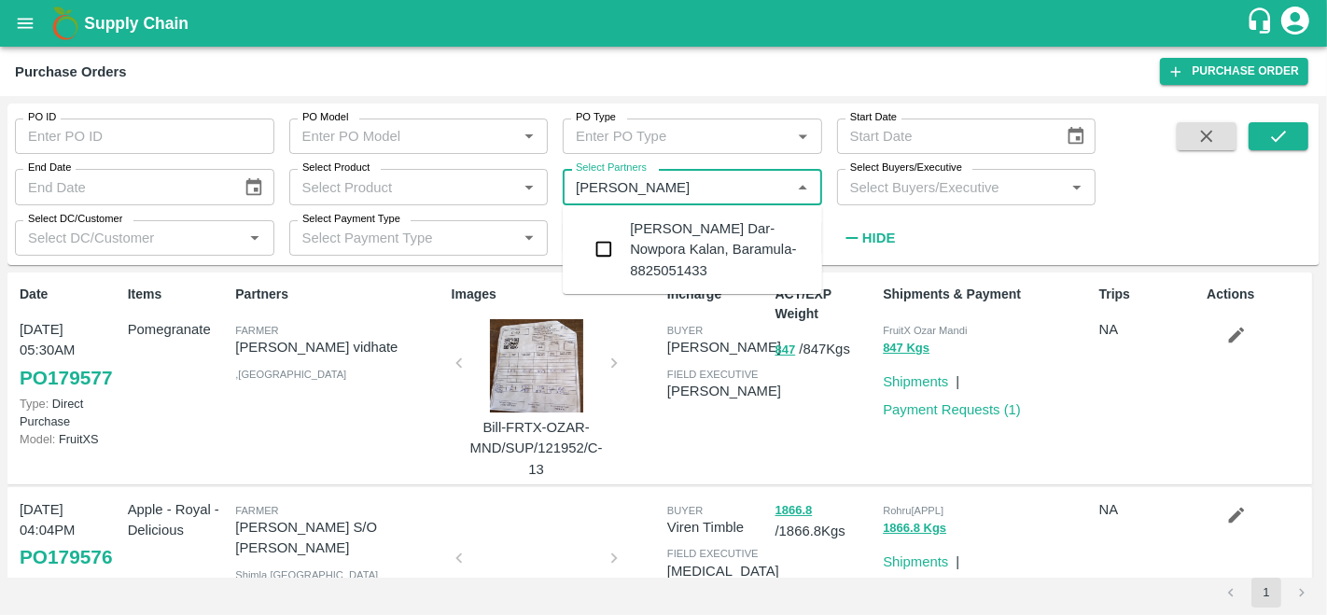
click at [606, 244] on input "checkbox" at bounding box center [603, 248] width 37 height 37
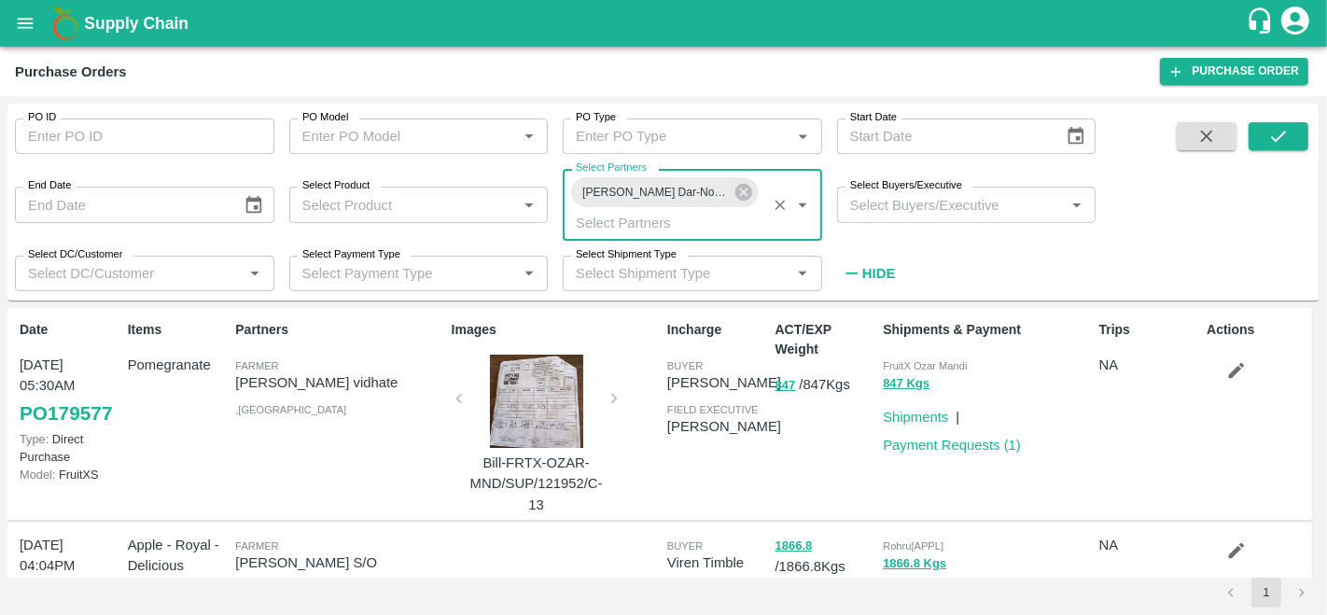
click at [965, 208] on input "Select Buyers/Executive" at bounding box center [950, 204] width 217 height 24
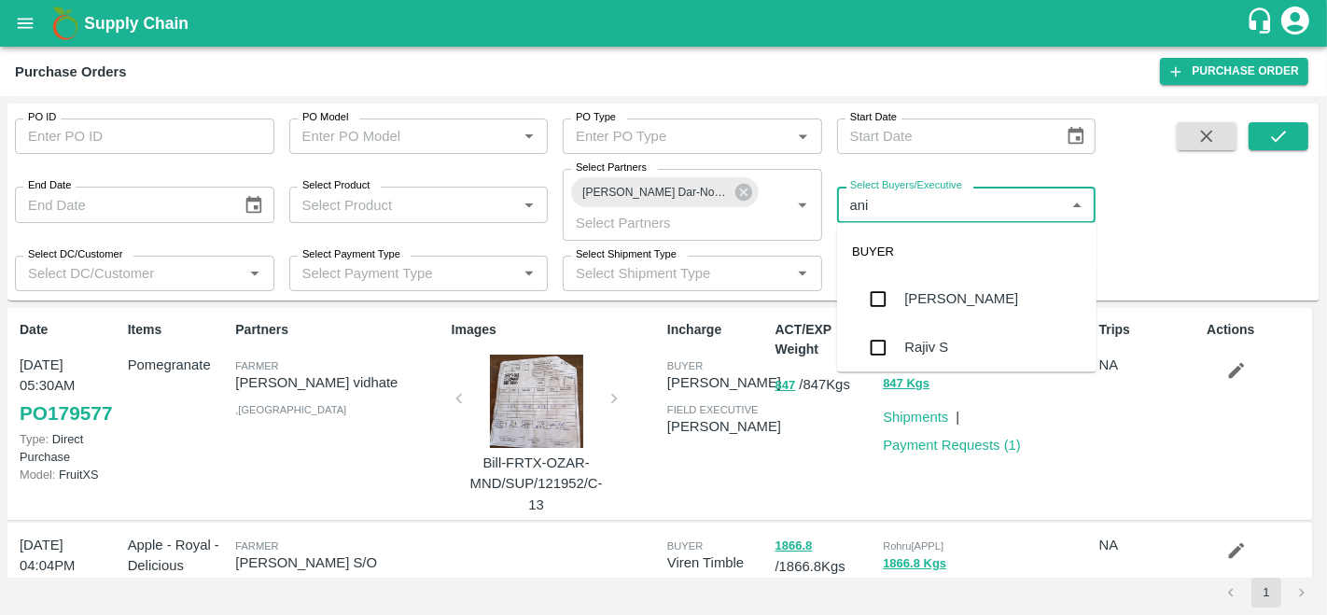
type input "anil"
click at [969, 308] on div "[PERSON_NAME]" at bounding box center [961, 299] width 114 height 21
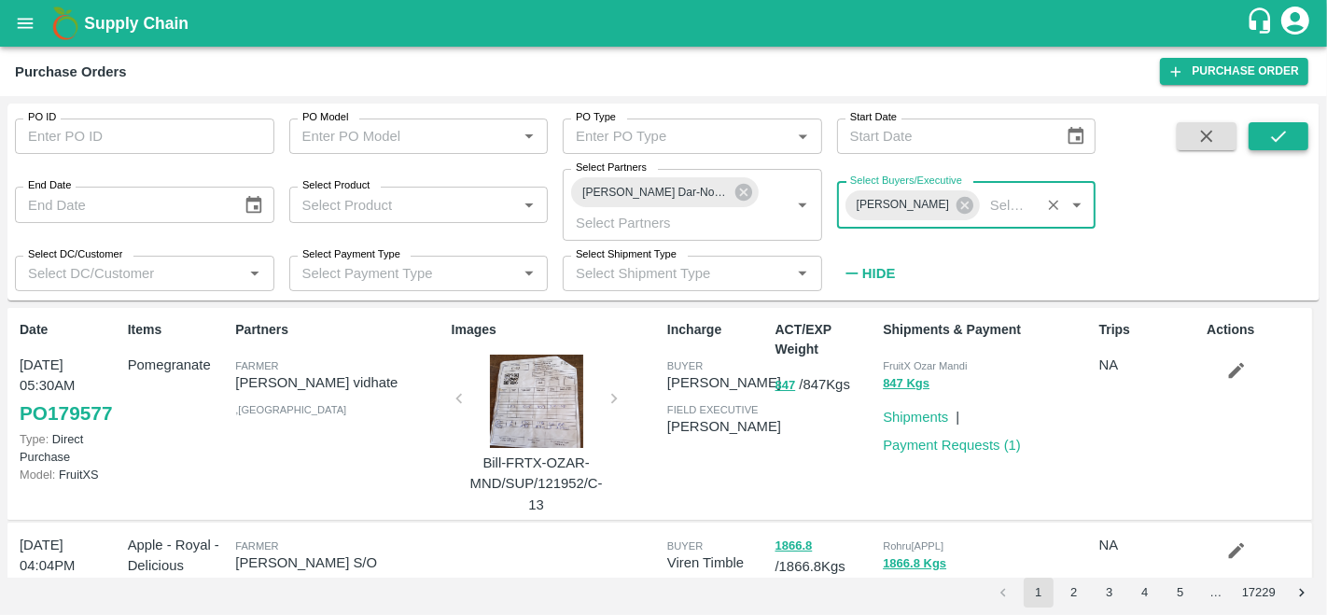
click at [1279, 126] on icon "submit" at bounding box center [1278, 136] width 21 height 21
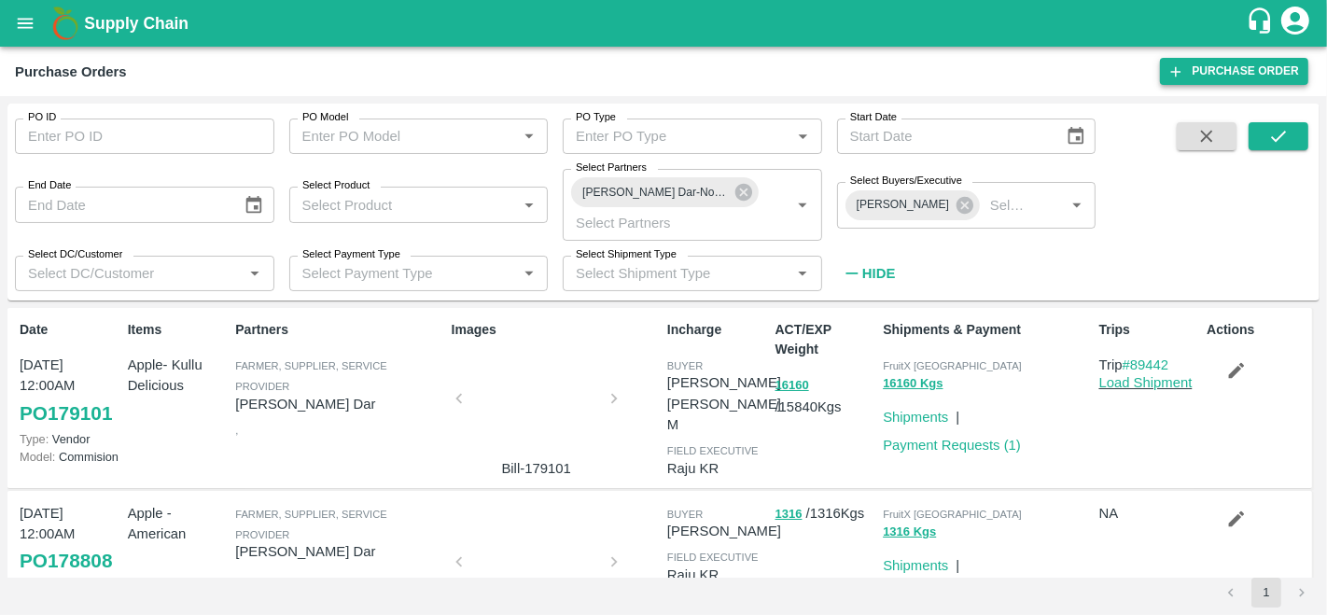
click at [1229, 76] on link "Purchase Order" at bounding box center [1234, 71] width 148 height 27
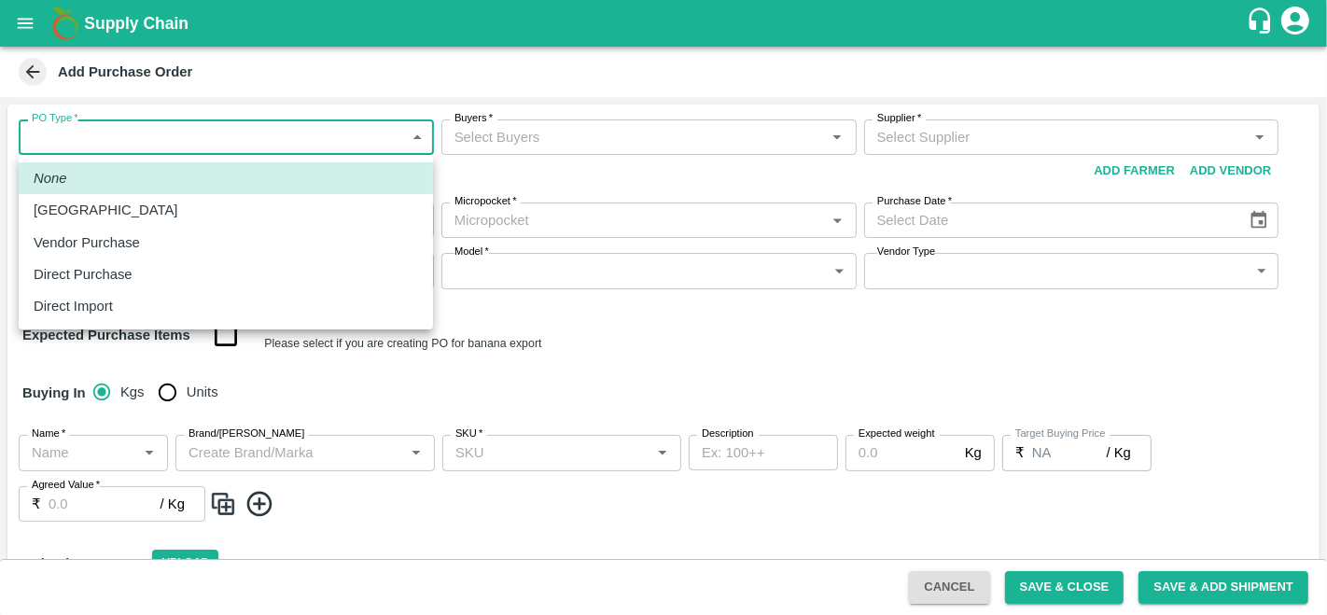
click at [214, 138] on body "Supply Chain Add Purchase Order PO Type   * ​ PO Type Buyers   * Buyers   * Sup…" at bounding box center [663, 307] width 1327 height 615
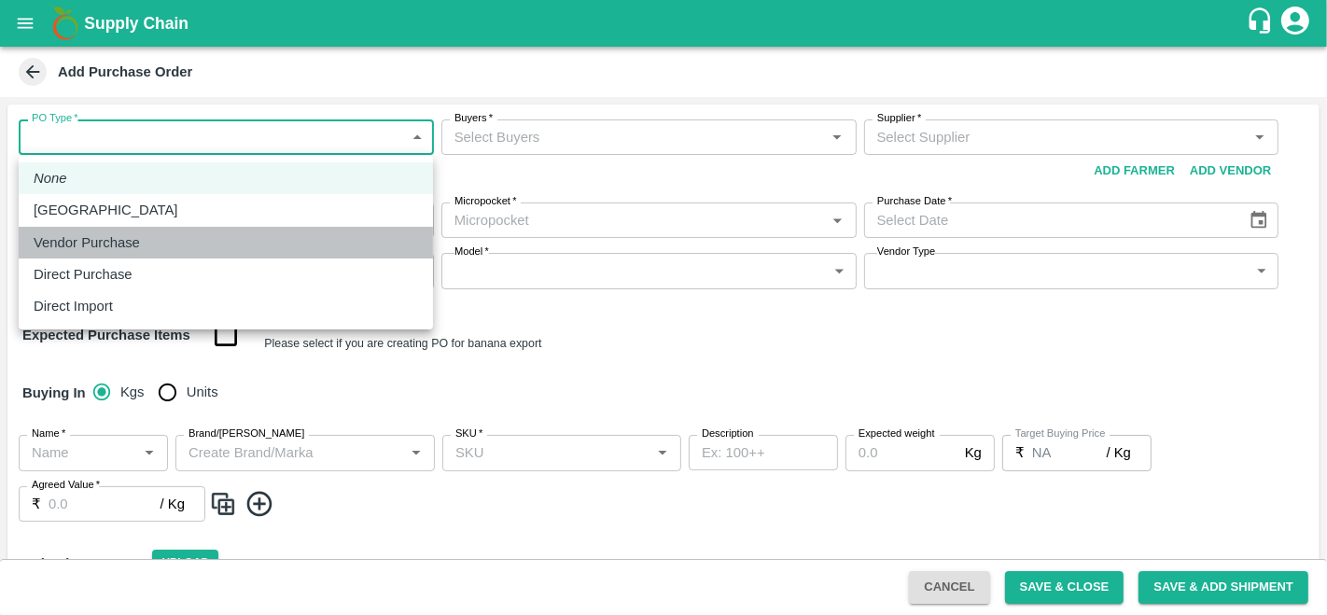
click at [77, 241] on p "Vendor Purchase" at bounding box center [87, 242] width 106 height 21
type input "2"
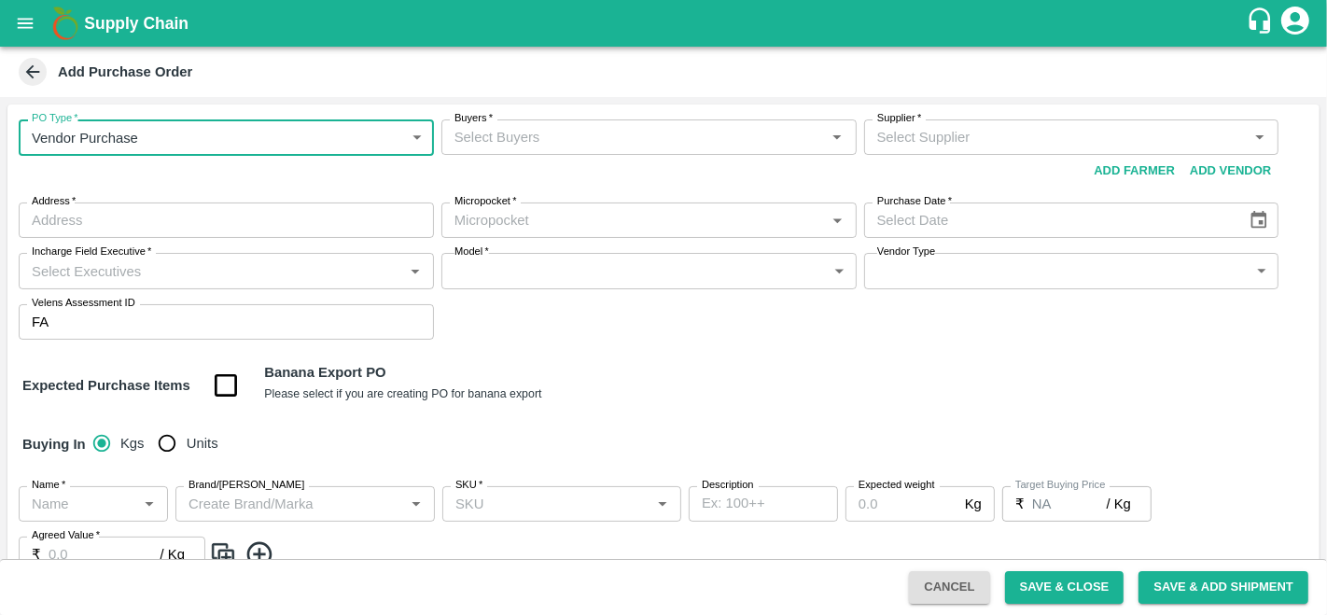
click at [546, 147] on input "Buyers   *" at bounding box center [633, 137] width 373 height 24
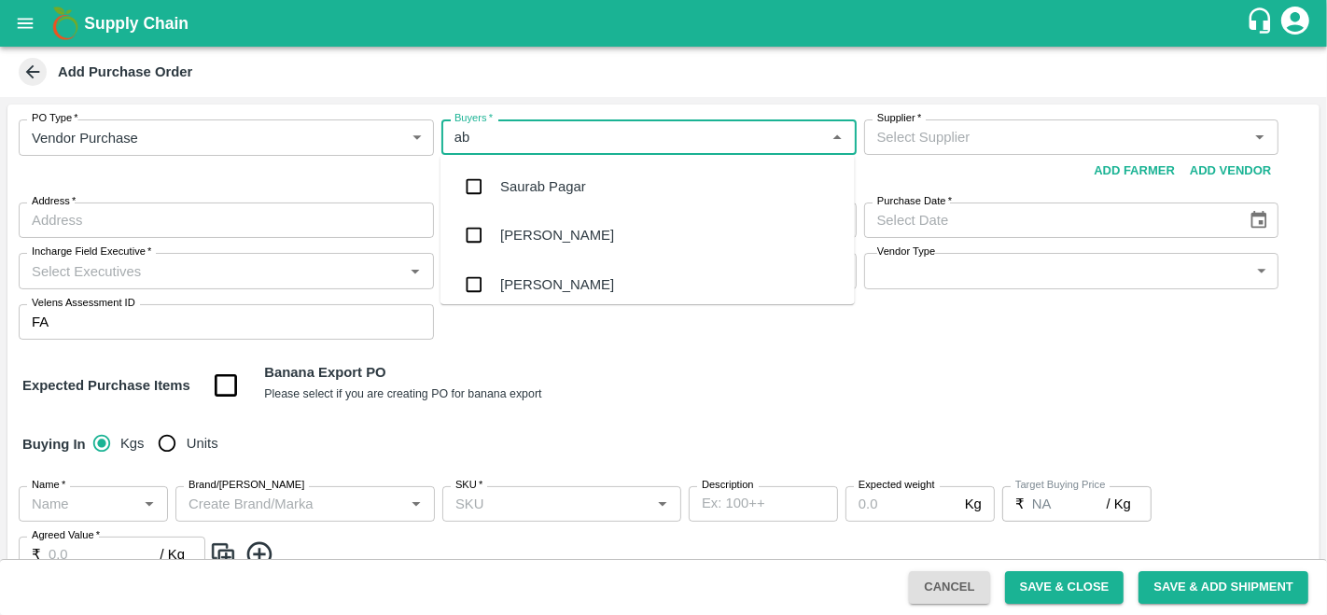
type input "abu"
click at [551, 182] on div "[PERSON_NAME] M" at bounding box center [565, 186] width 130 height 21
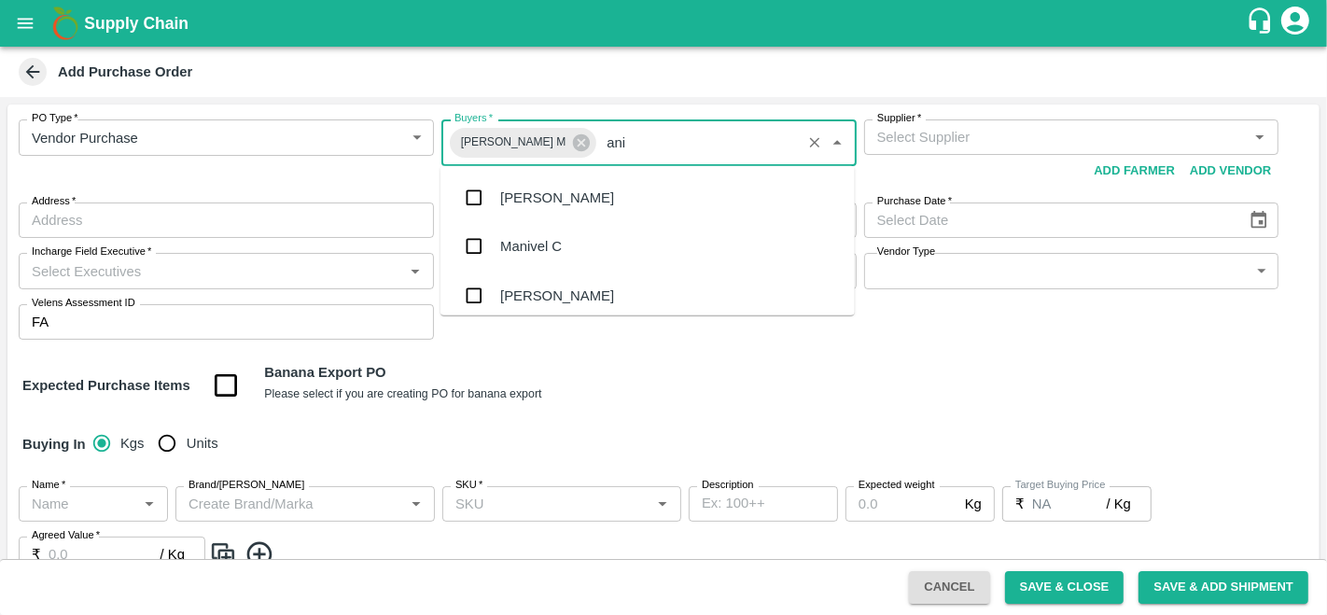
type input "anil"
click at [552, 194] on div "[PERSON_NAME]" at bounding box center [557, 198] width 114 height 21
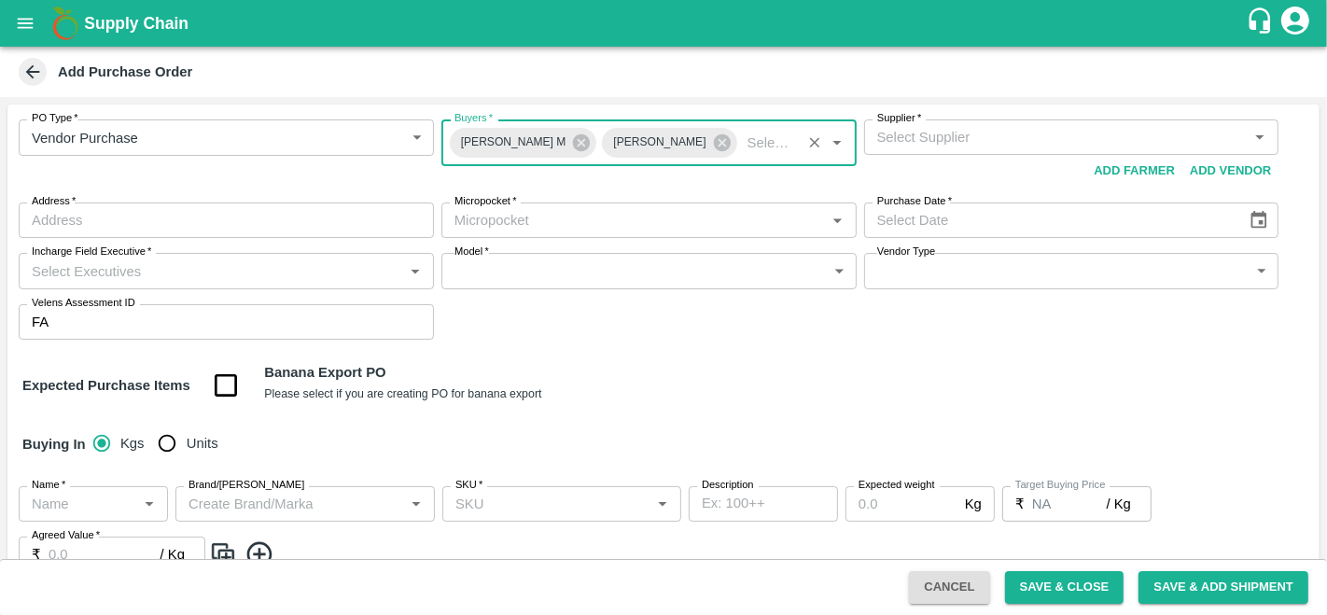
click at [1040, 142] on input "Supplier   *" at bounding box center [1056, 137] width 373 height 24
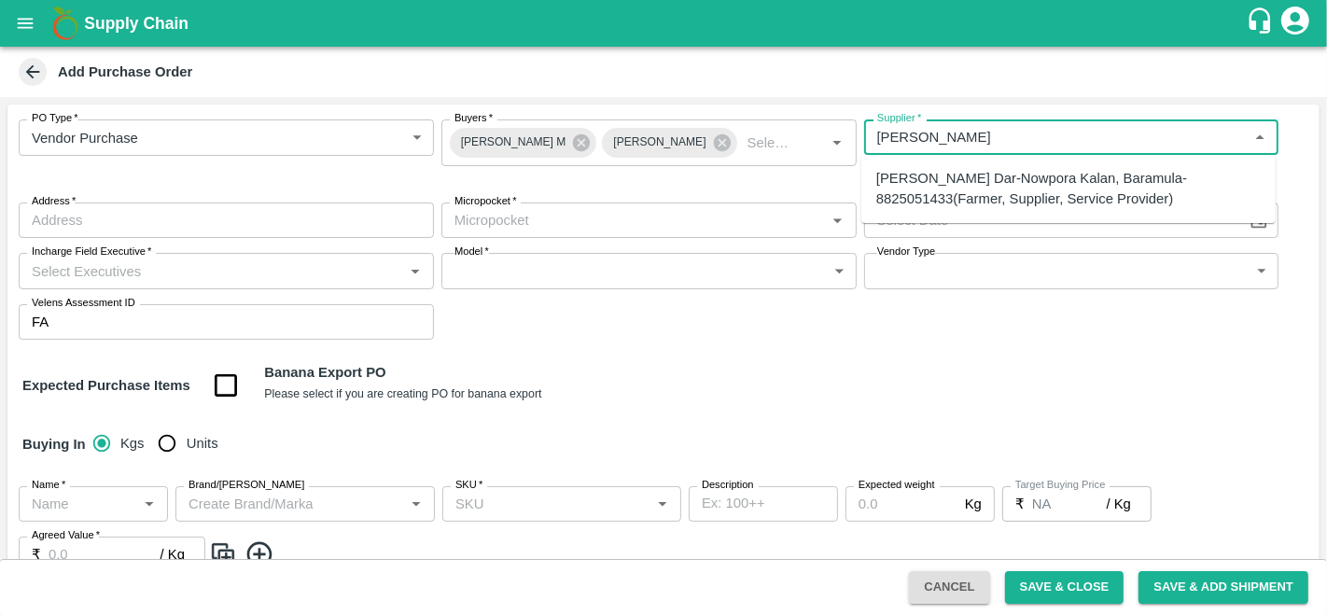
click at [962, 177] on div "Amir Ayoub Dar-Nowpora Kalan, Baramula-8825051433(Farmer, Supplier, Service Pro…" at bounding box center [1068, 189] width 384 height 42
type input "Amir Ayoub Dar-Nowpora Kalan, Baramula-8825051433(Farmer, Supplier, Service Pro…"
type input "Nowpora Kalan, Baramula, Sopore, Jammu and Kashmir"
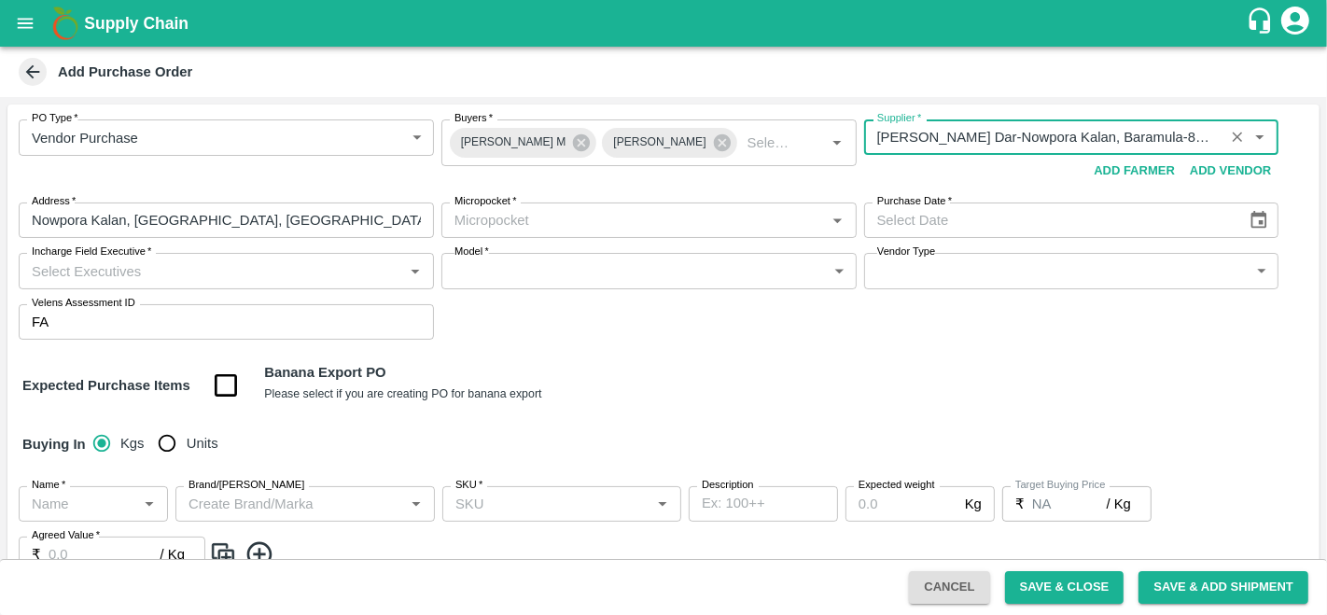
type input "Amir Ayoub Dar-Nowpora Kalan, Baramula-8825051433(Farmer, Supplier, Service Pro…"
click at [495, 226] on input "Micropocket   *" at bounding box center [633, 220] width 373 height 24
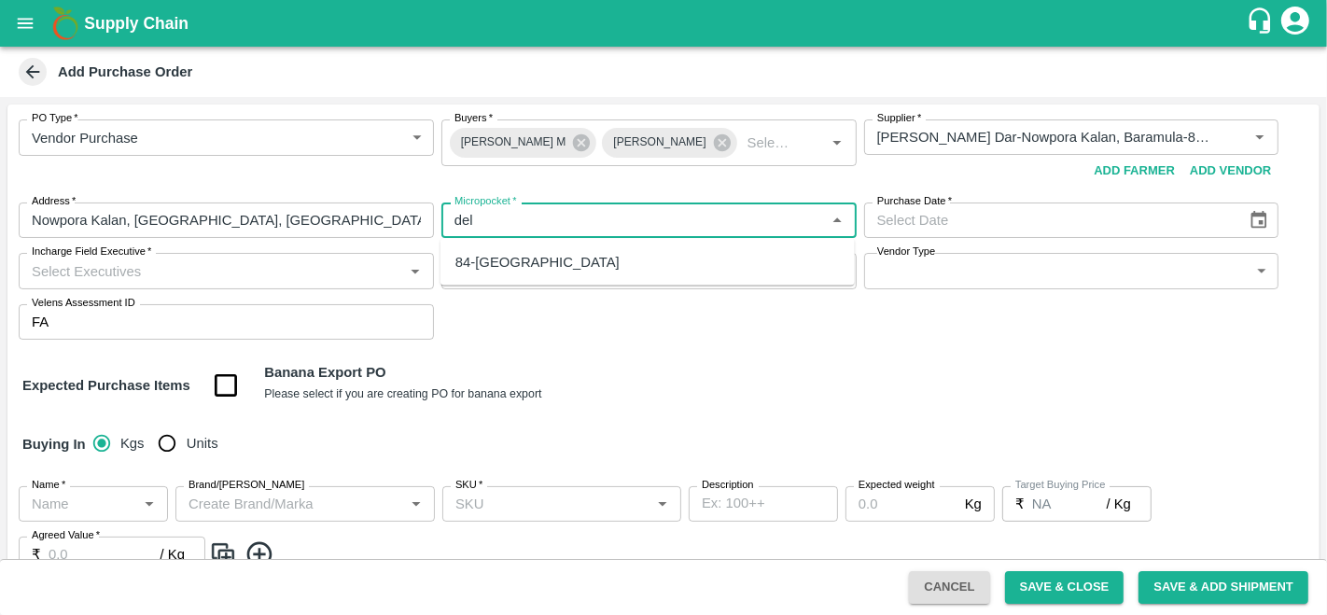
click at [549, 255] on div "84-Delhi" at bounding box center [647, 262] width 414 height 32
type input "84-Delhi"
click at [1251, 222] on icon "Choose date" at bounding box center [1259, 220] width 16 height 18
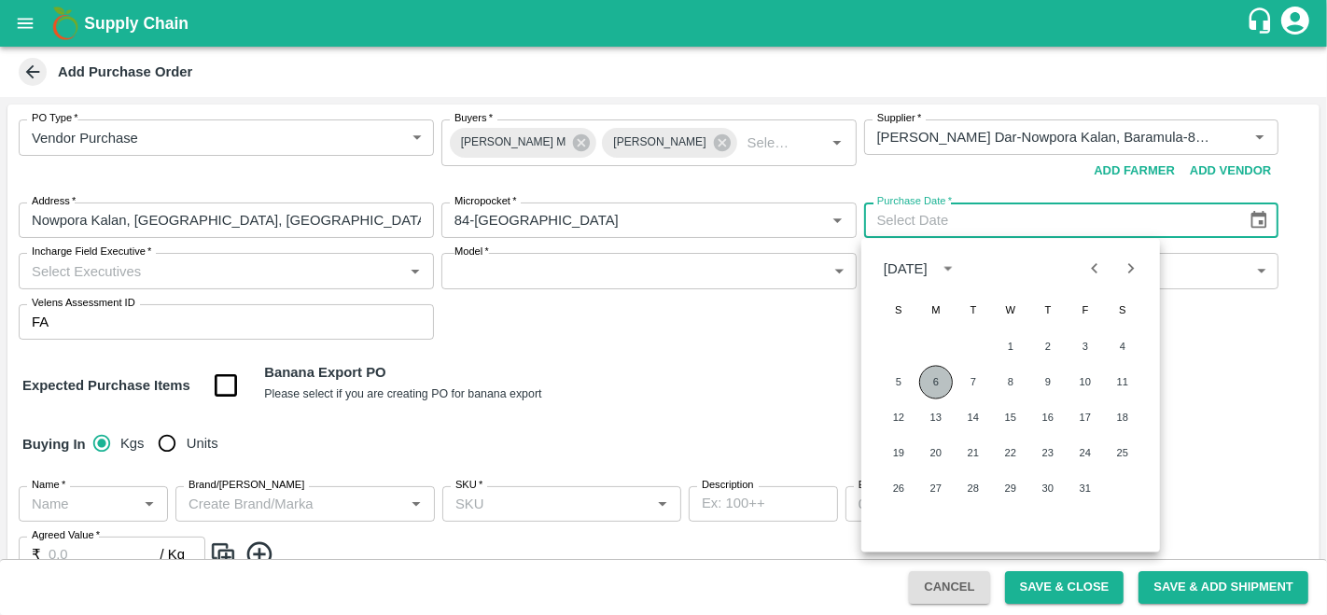
click at [925, 382] on button "6" at bounding box center [936, 383] width 34 height 34
type input "06/10/2025"
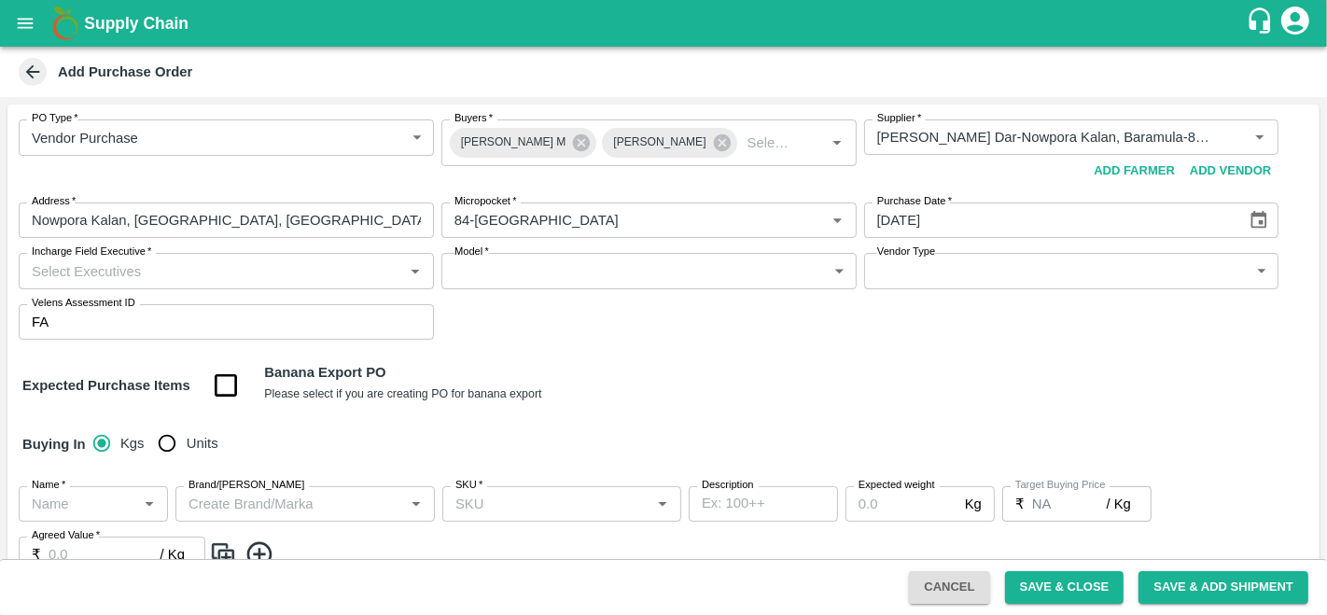
click at [744, 369] on div "Expected Purchase Items Banana Export PO Please select if you are creating PO f…" at bounding box center [663, 386] width 1282 height 48
click at [205, 272] on input "Incharge Field Executive   *" at bounding box center [210, 270] width 373 height 24
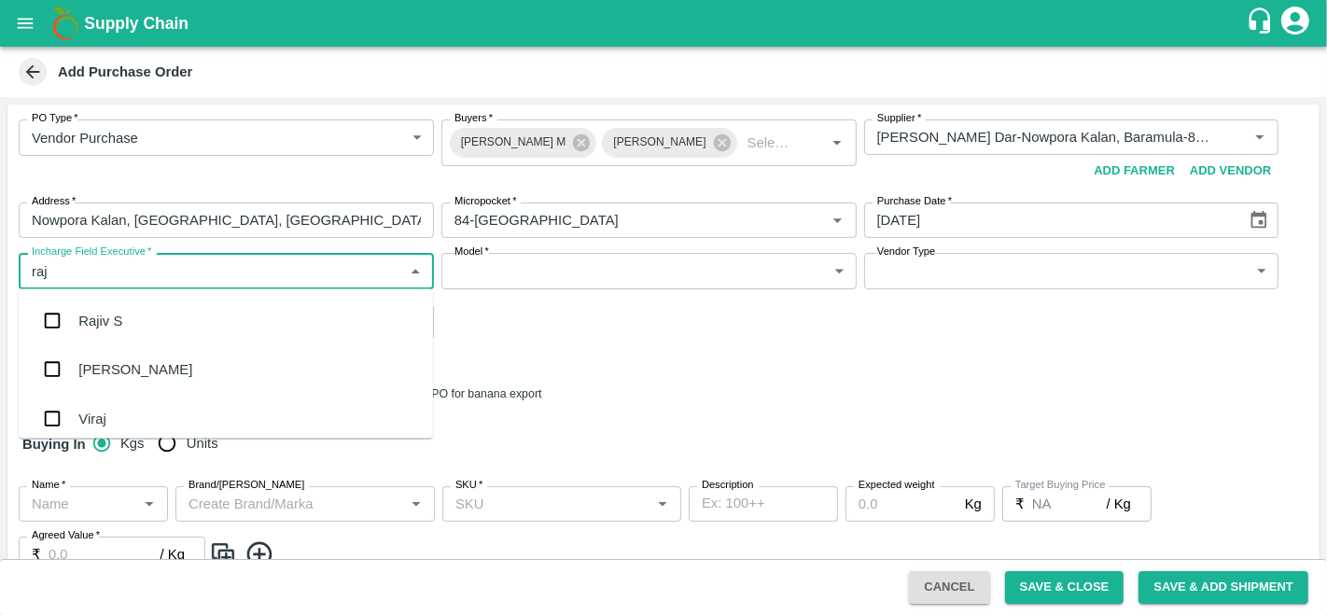
type input "raju"
click at [178, 379] on div "Raju KR" at bounding box center [226, 369] width 414 height 49
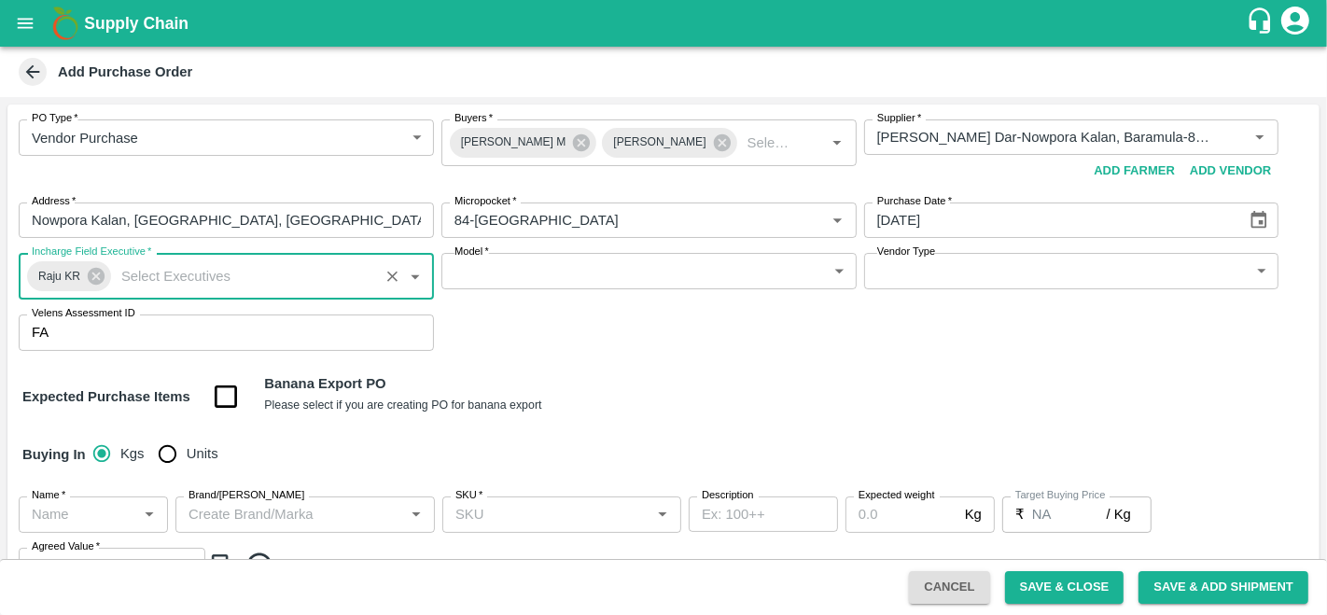
click at [549, 272] on body "Supply Chain Add Purchase Order PO Type   * Vendor Purchase 2 PO Type Buyers   …" at bounding box center [663, 307] width 1327 height 615
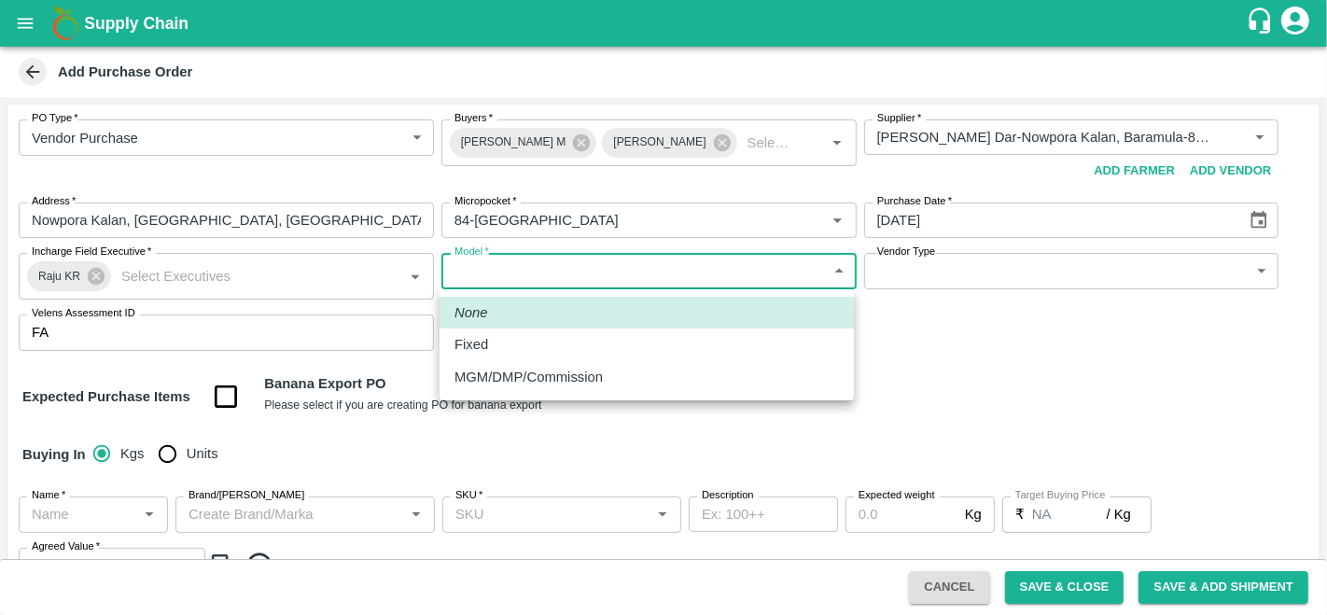
click at [554, 371] on p "MGM/DMP/Commission" at bounding box center [528, 377] width 148 height 21
type input "Commision"
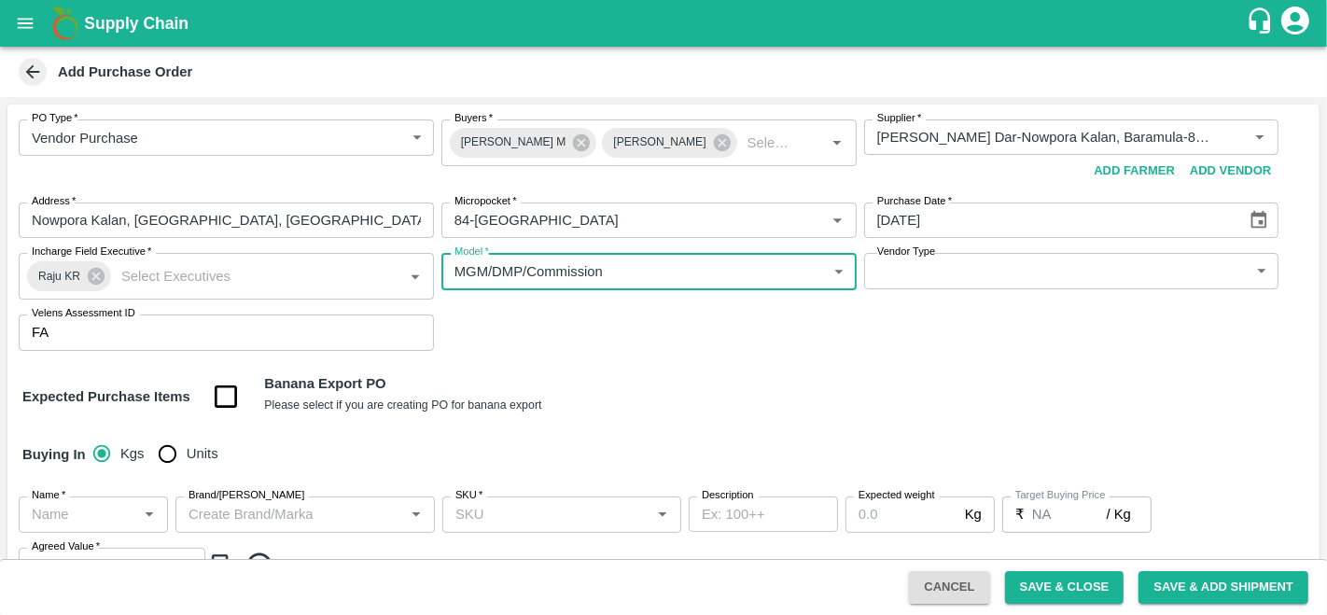
click at [978, 267] on body "Supply Chain Add Purchase Order PO Type   * Vendor Purchase 2 PO Type Buyers   …" at bounding box center [663, 307] width 1327 height 615
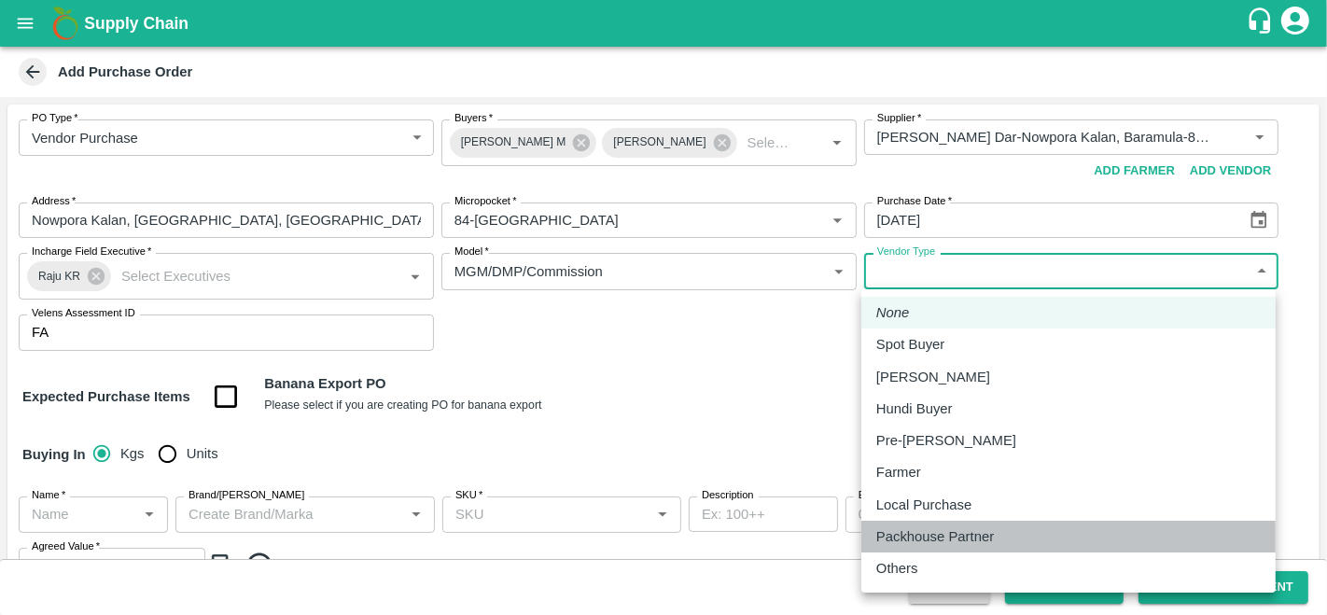
click at [922, 529] on p "Packhouse Partner" at bounding box center [935, 536] width 118 height 21
type input "PACKHOUSE_PARTNER"
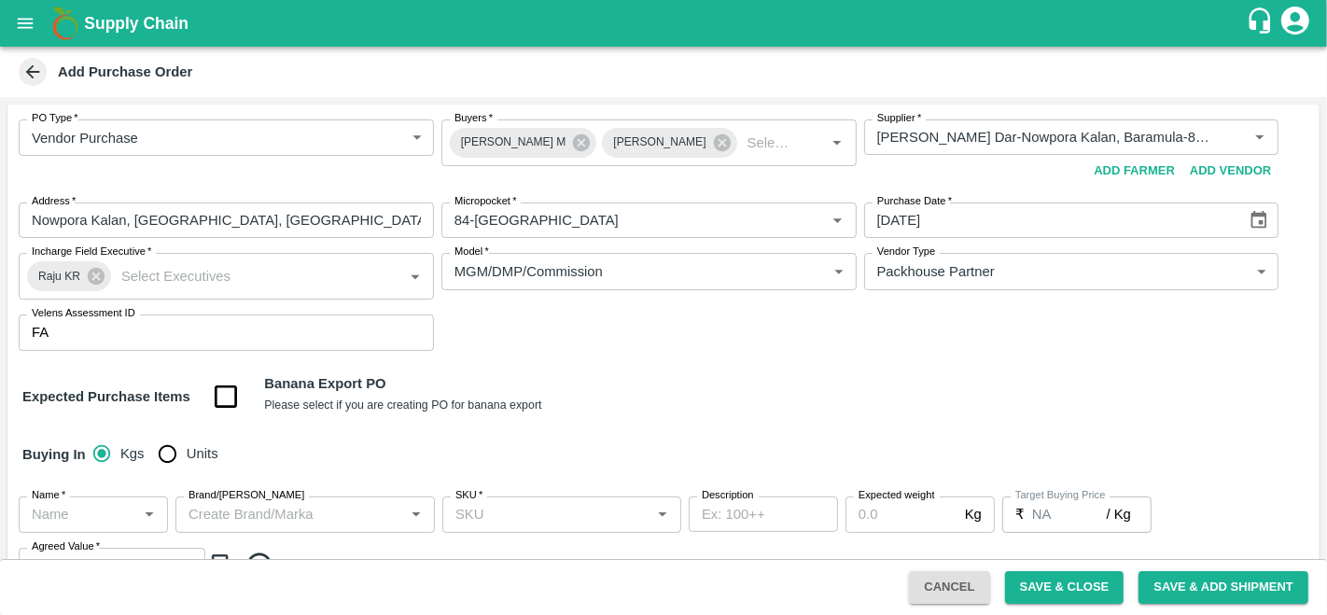
click at [722, 320] on div "PO Type   * Vendor Purchase 2 PO Type Buyers   * Abu Irshad M Anil Kumar Buyers…" at bounding box center [663, 234] width 1312 height 261
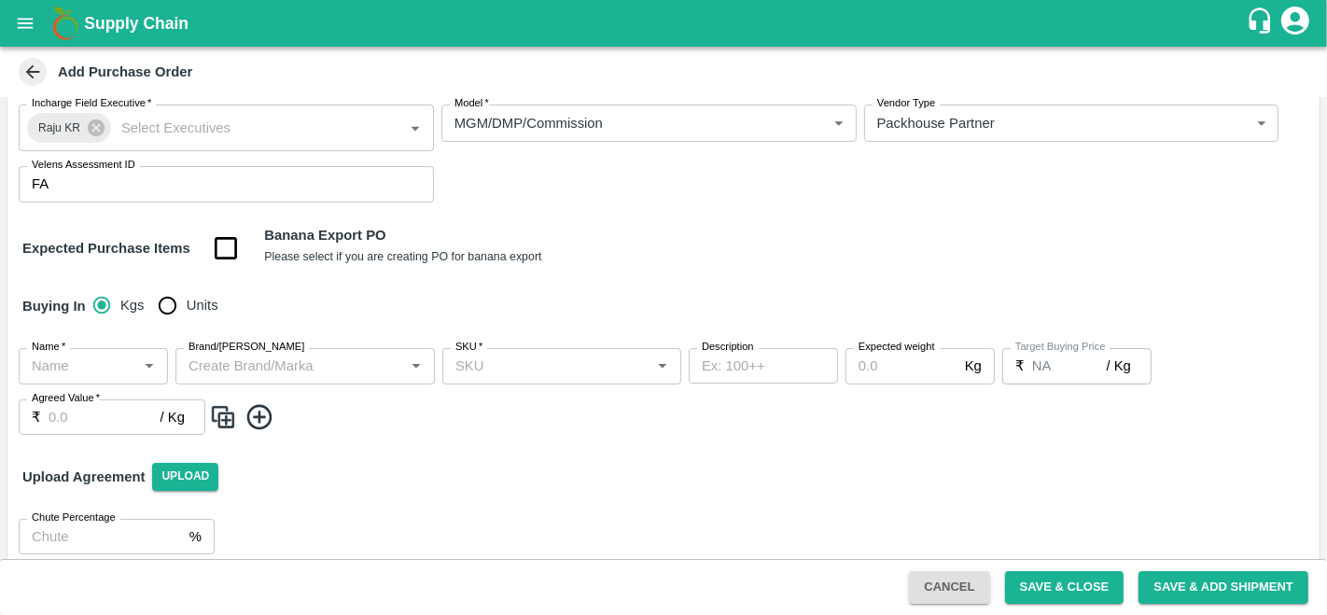
scroll to position [165, 0]
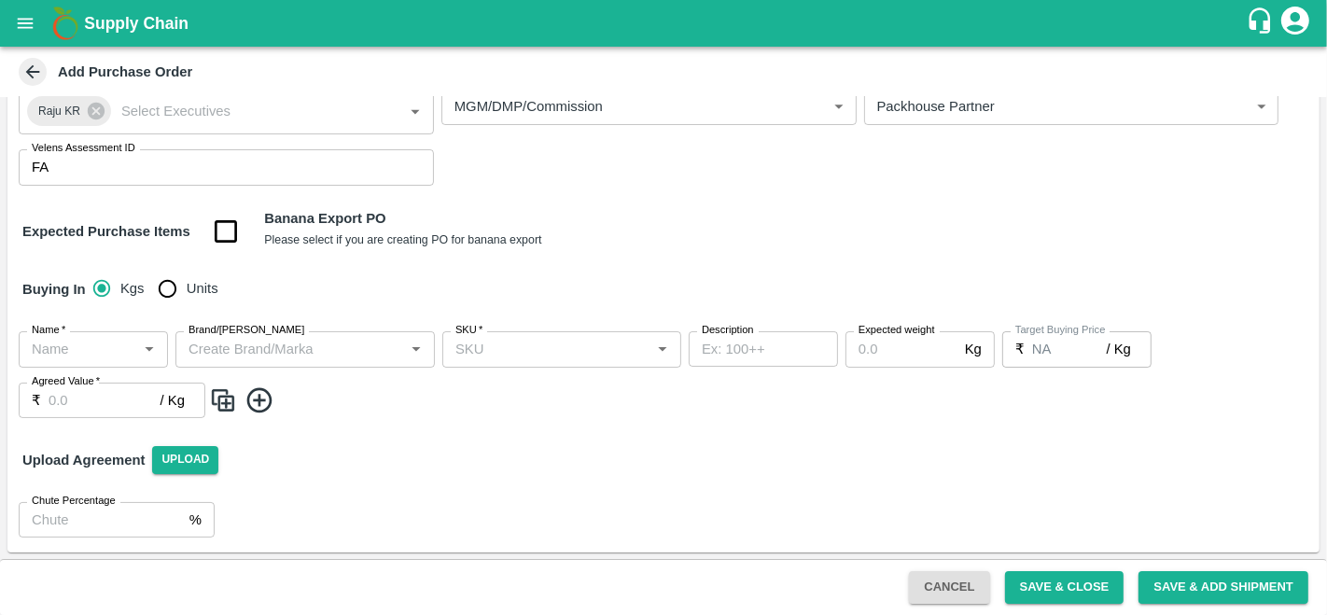
click at [165, 297] on input "Units" at bounding box center [166, 288] width 37 height 37
radio input "true"
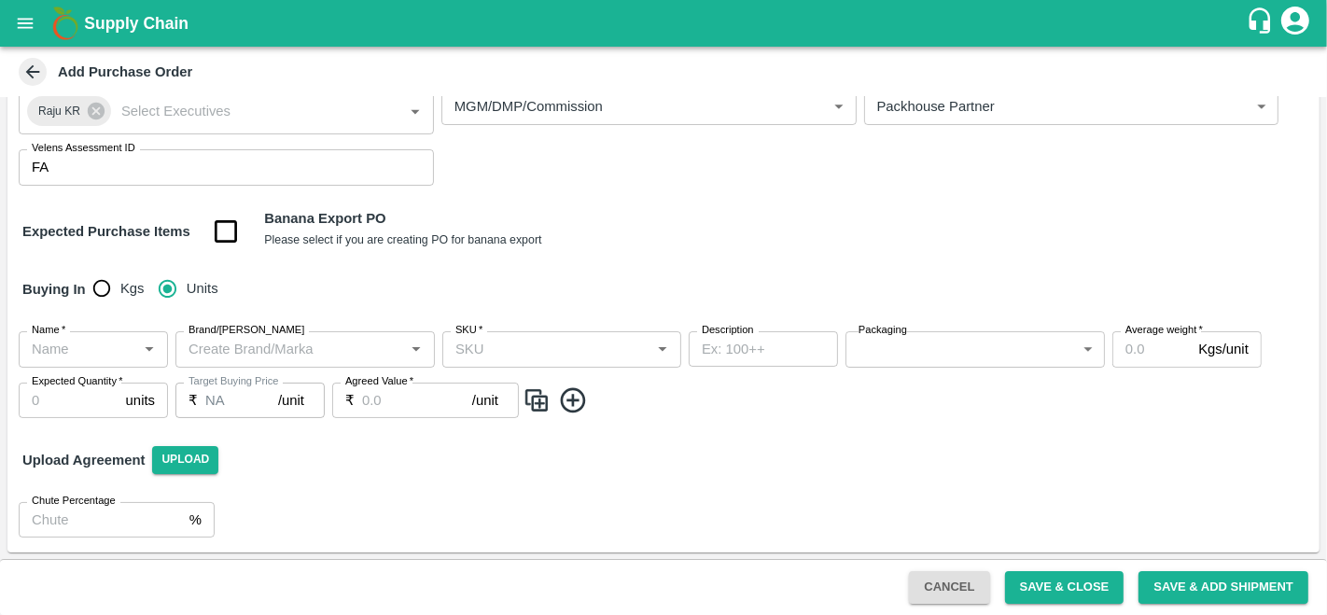
click at [745, 257] on div "PO Type   * Vendor Purchase 2 PO Type Buyers   * Abu Irshad M Anil Kumar Buyers…" at bounding box center [663, 245] width 1312 height 613
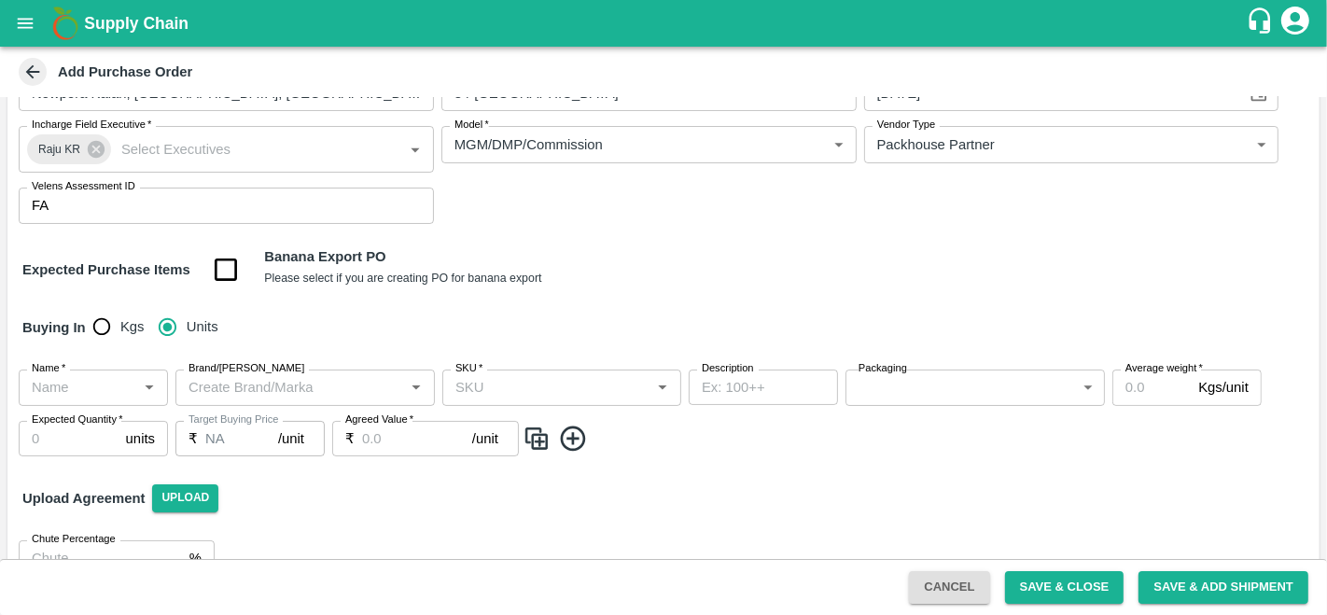
scroll to position [128, 0]
click at [81, 380] on input "Name   *" at bounding box center [77, 386] width 107 height 24
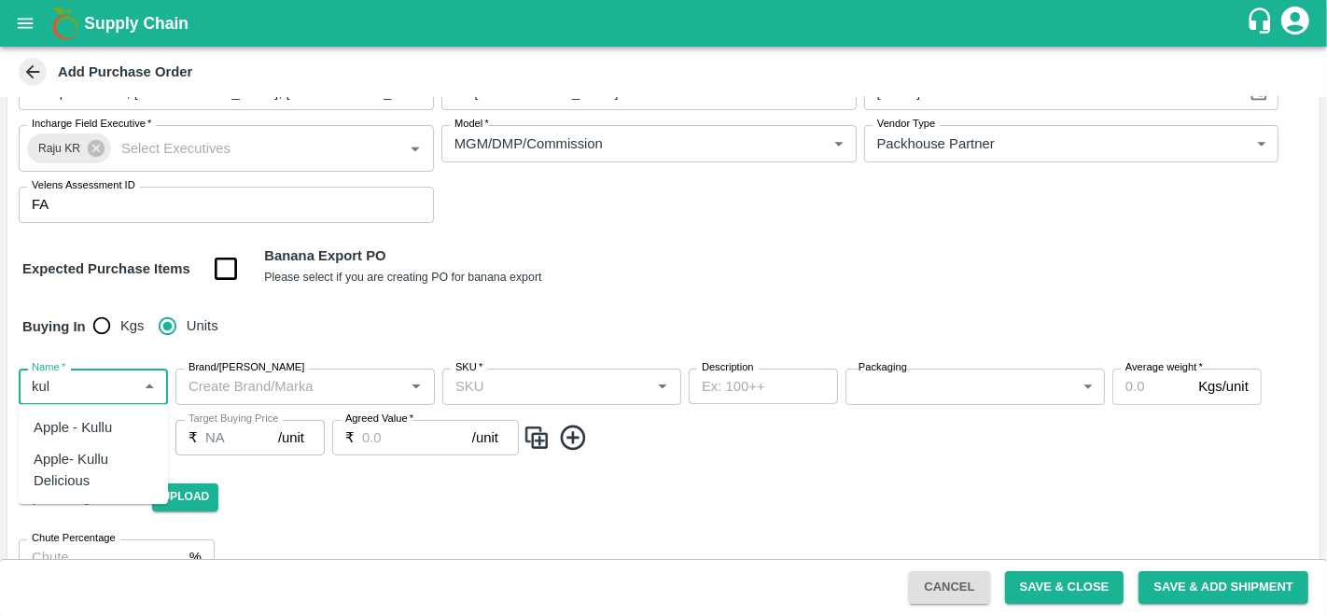
click at [101, 465] on div "Apple- Kullu Delicious" at bounding box center [93, 471] width 119 height 42
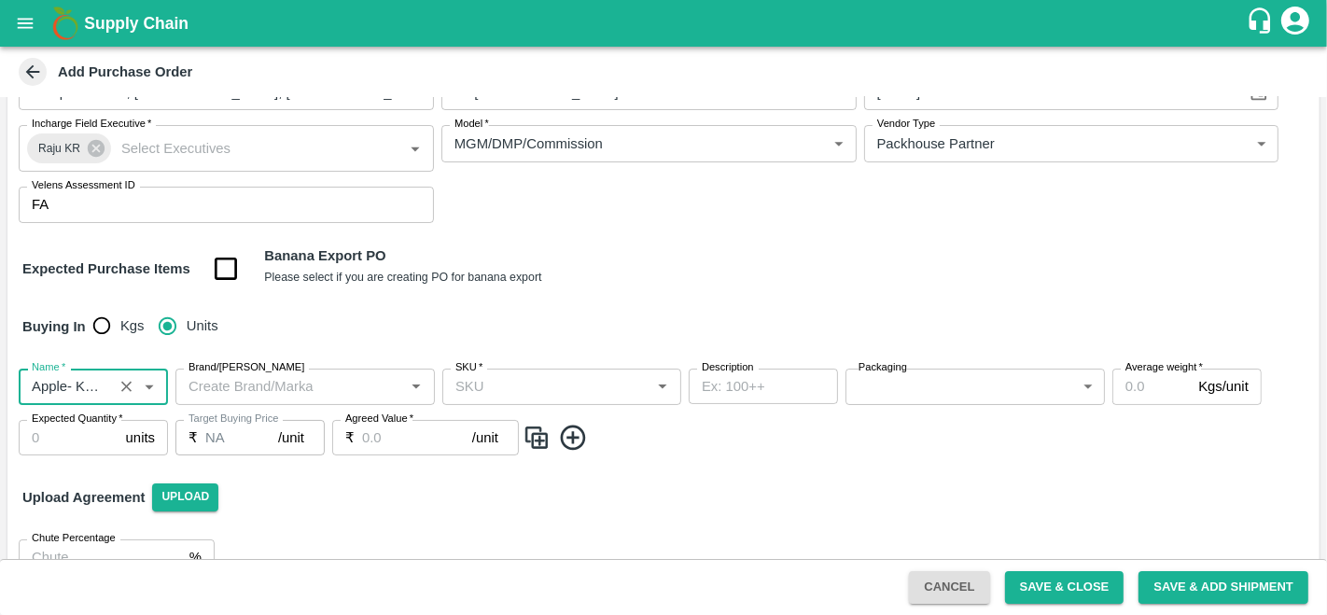
type input "Apple- Kullu Delicious"
click at [330, 385] on input "Brand/[PERSON_NAME]" at bounding box center [289, 386] width 217 height 24
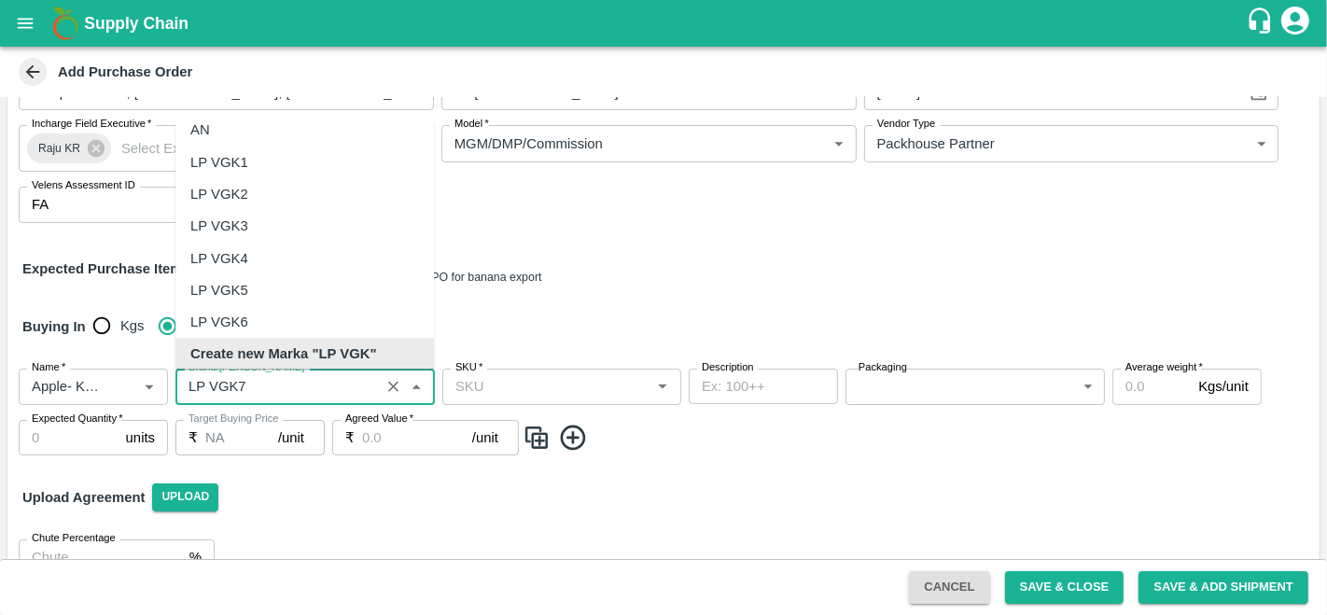
scroll to position [0, 0]
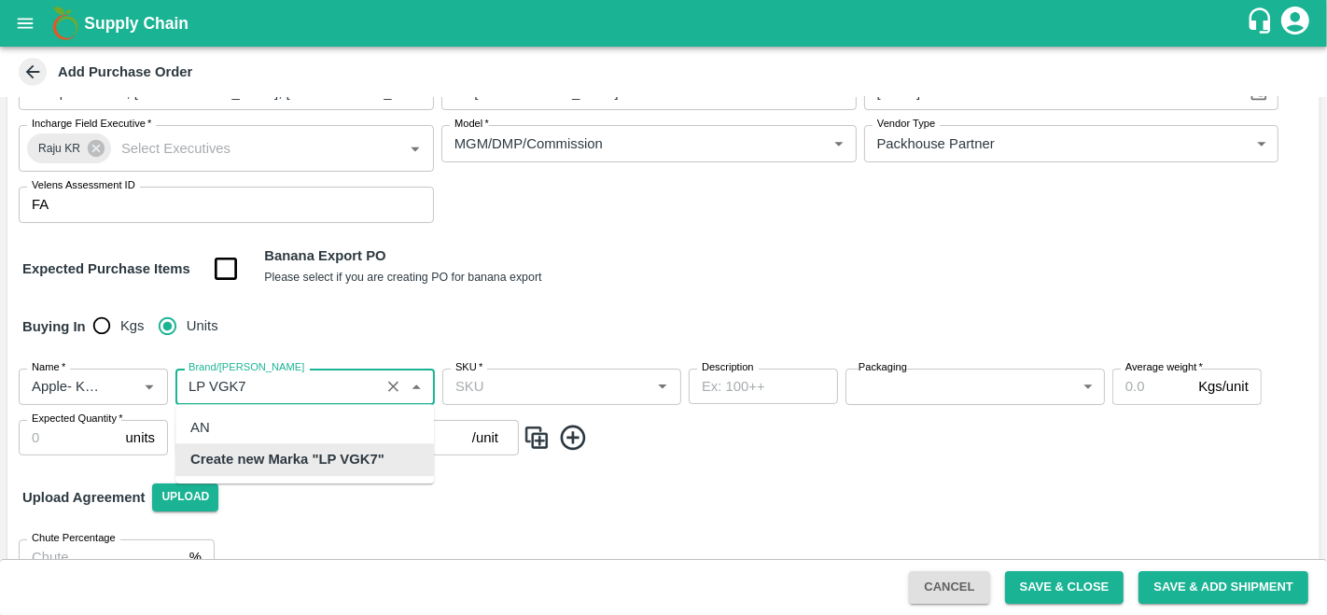
click at [342, 466] on b "Create new Marka "LP VGK7"" at bounding box center [287, 460] width 194 height 21
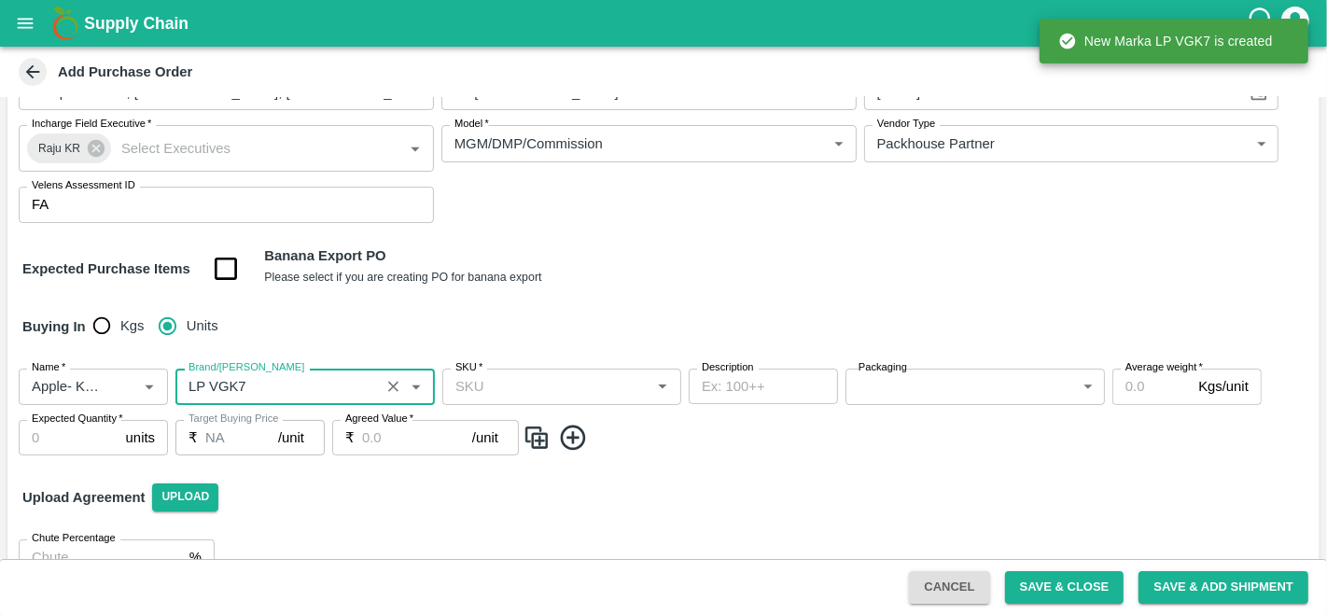
type input "LP VGK7"
click at [562, 383] on input "SKU   *" at bounding box center [546, 386] width 197 height 24
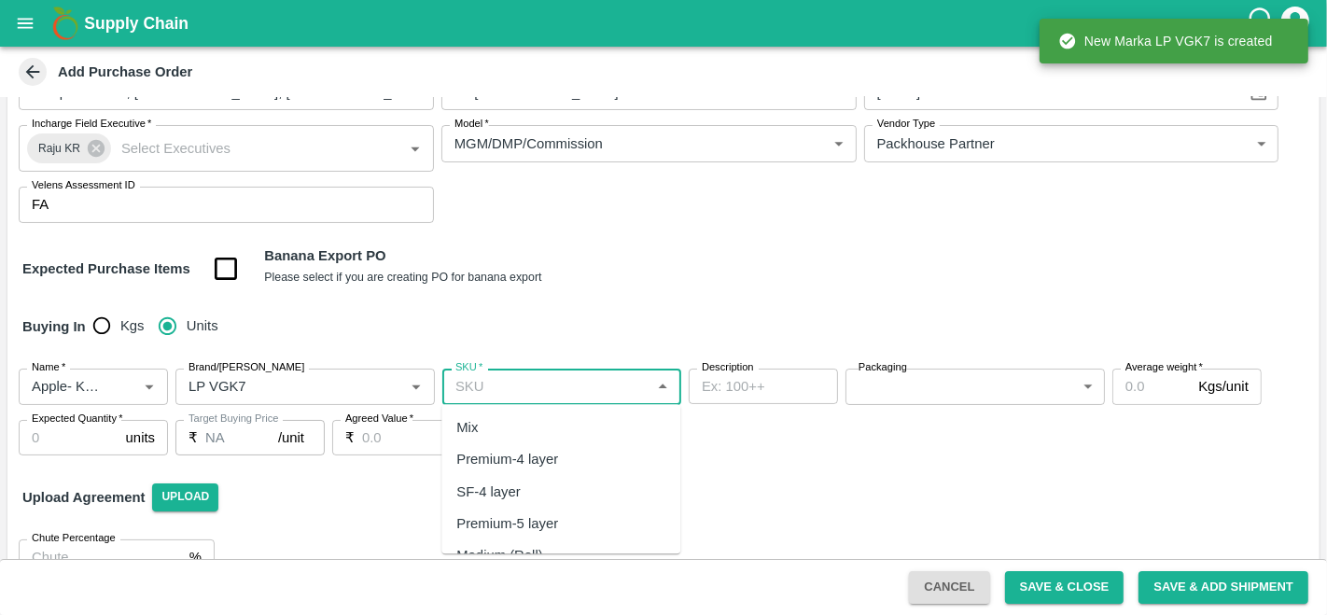
click at [561, 461] on div "Premium-4 layer" at bounding box center [560, 460] width 239 height 32
type input "Premium-4 layer"
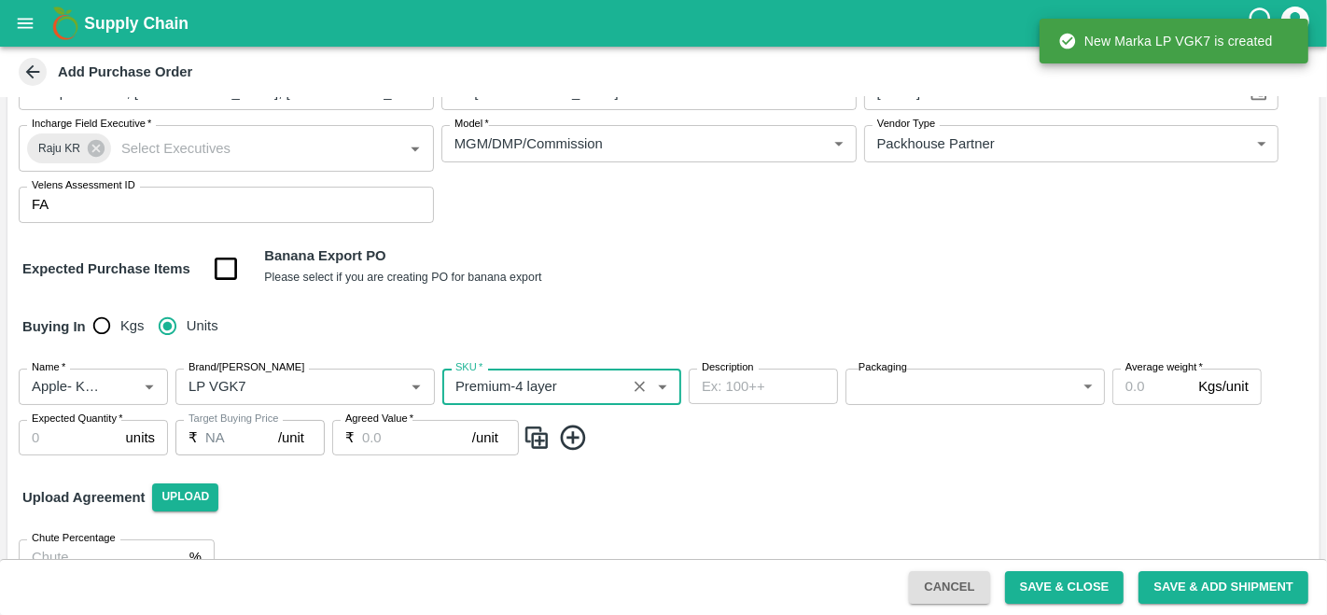
click at [916, 384] on body "Supply Chain Add Purchase Order PO Type   * Vendor Purchase 2 PO Type Buyers   …" at bounding box center [663, 307] width 1327 height 615
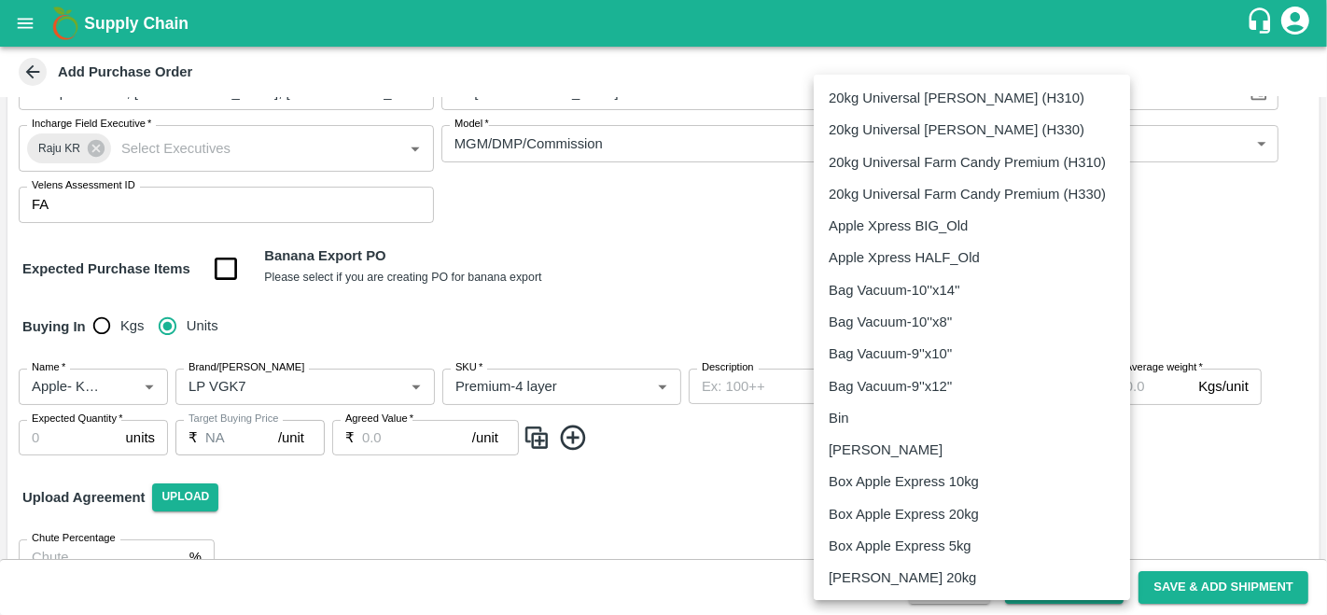
scroll to position [1248, 0]
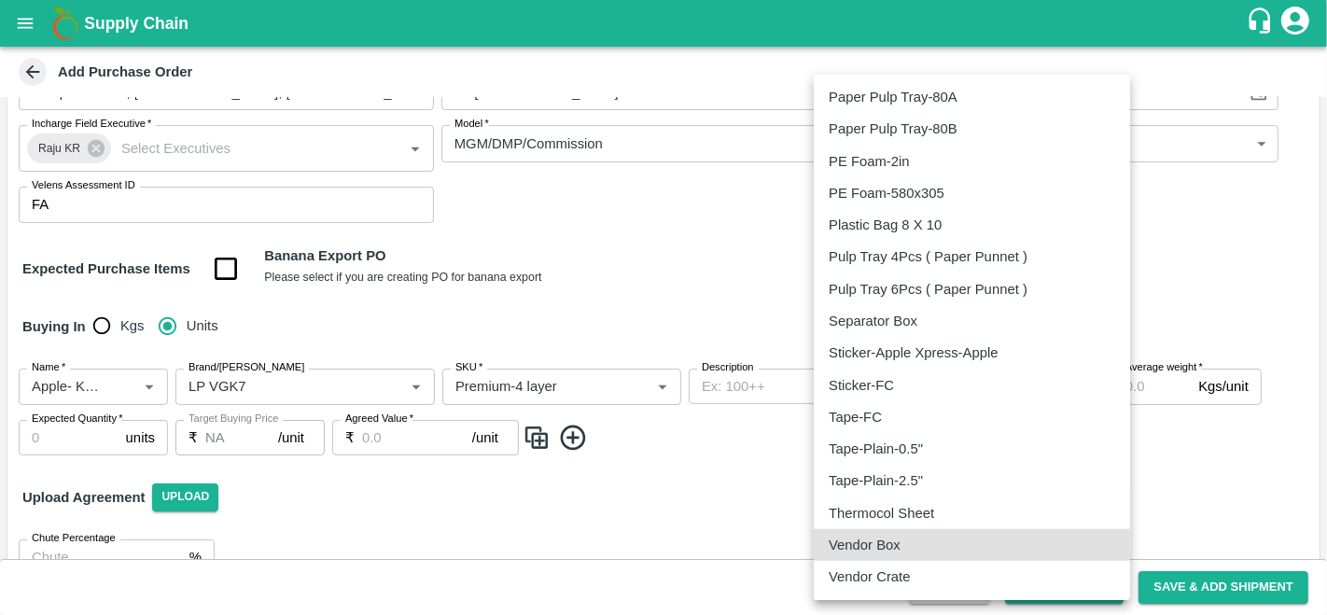
type input "276"
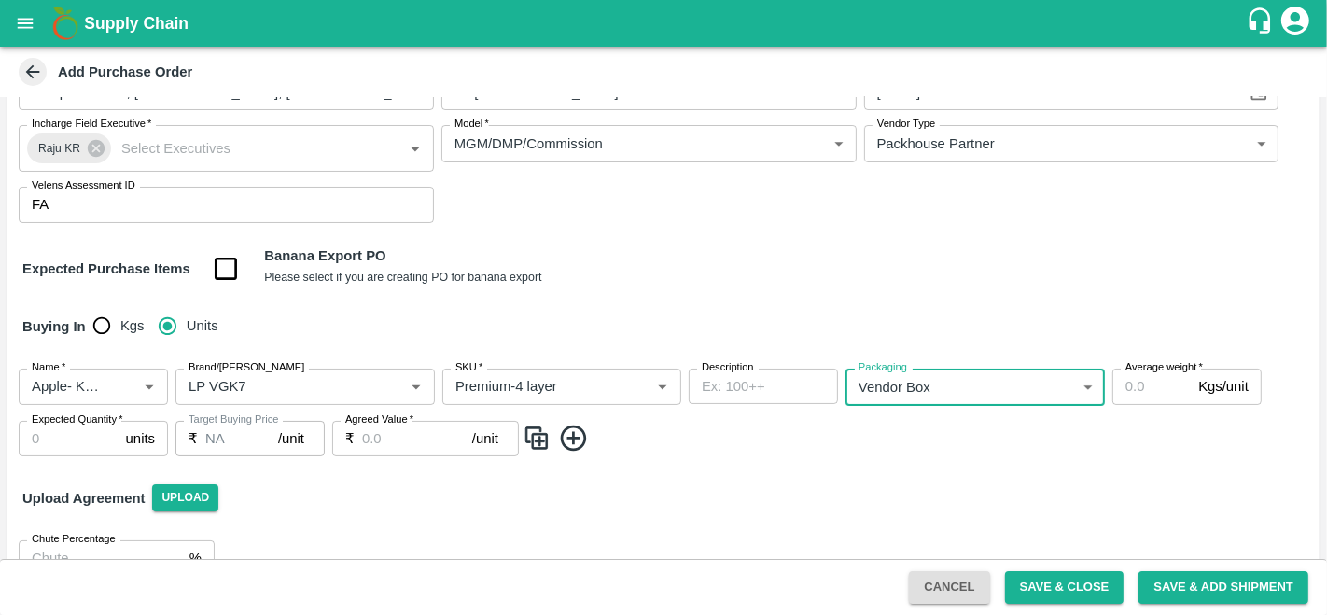
click at [1149, 387] on input "Average weight   *" at bounding box center [1151, 386] width 78 height 35
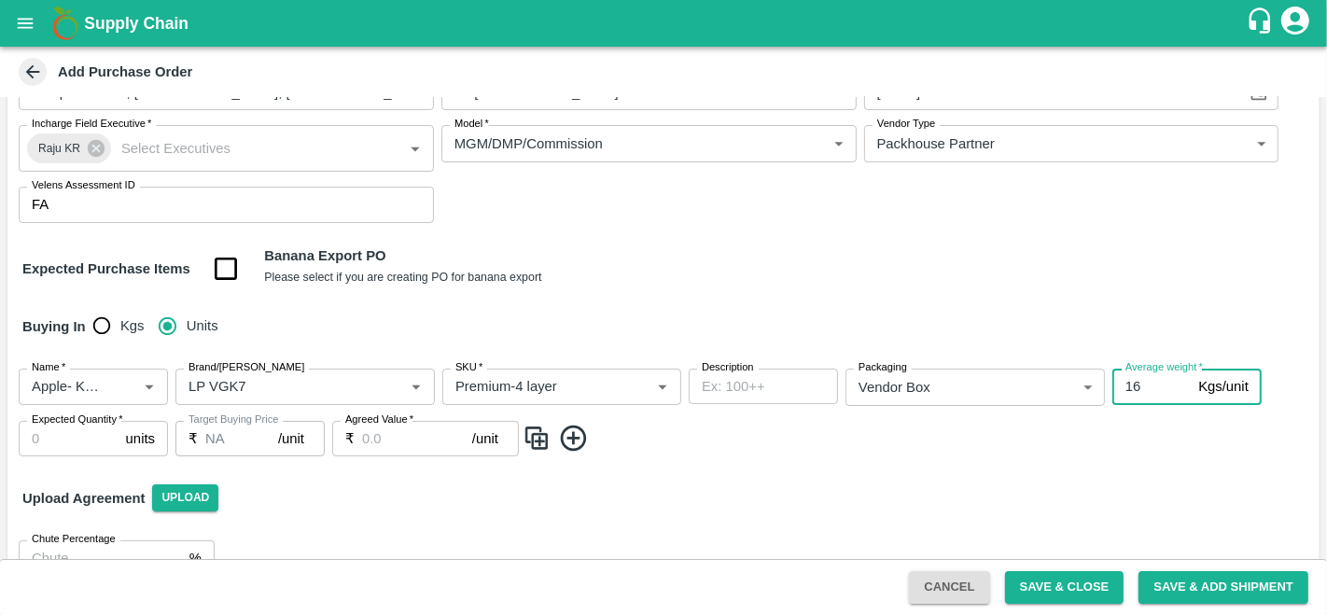
type input "16"
click at [53, 436] on input "Expected Quantity   *" at bounding box center [69, 438] width 100 height 35
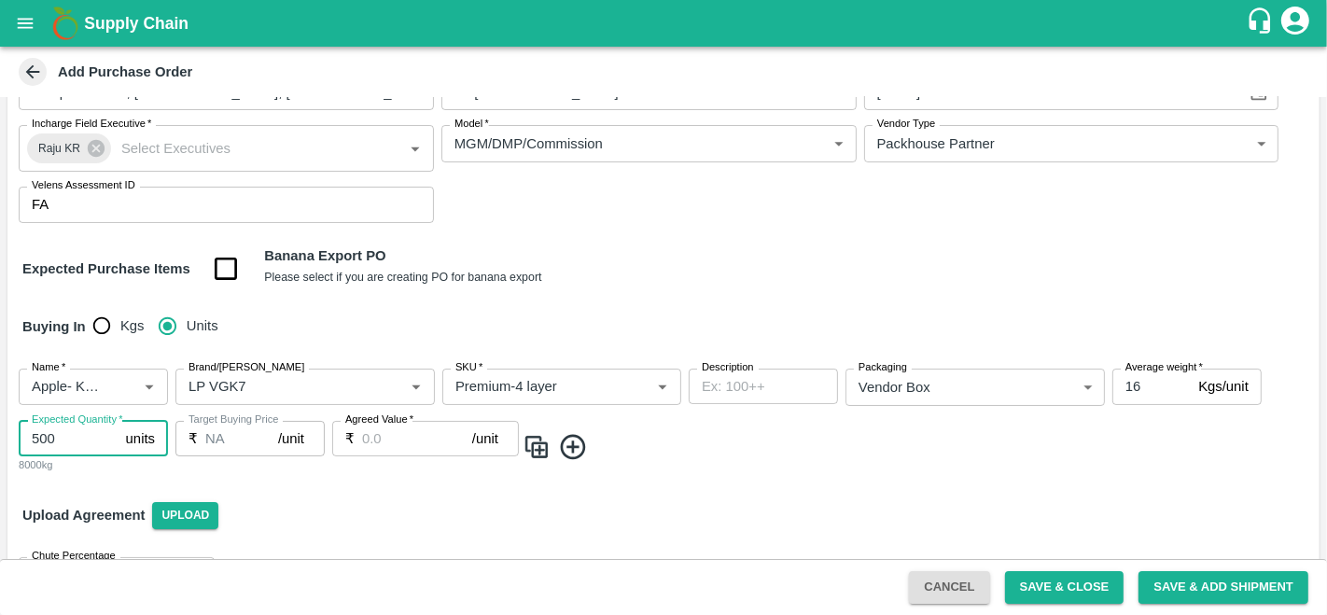
type input "500"
click at [409, 438] on input "Agreed Value   *" at bounding box center [417, 438] width 110 height 35
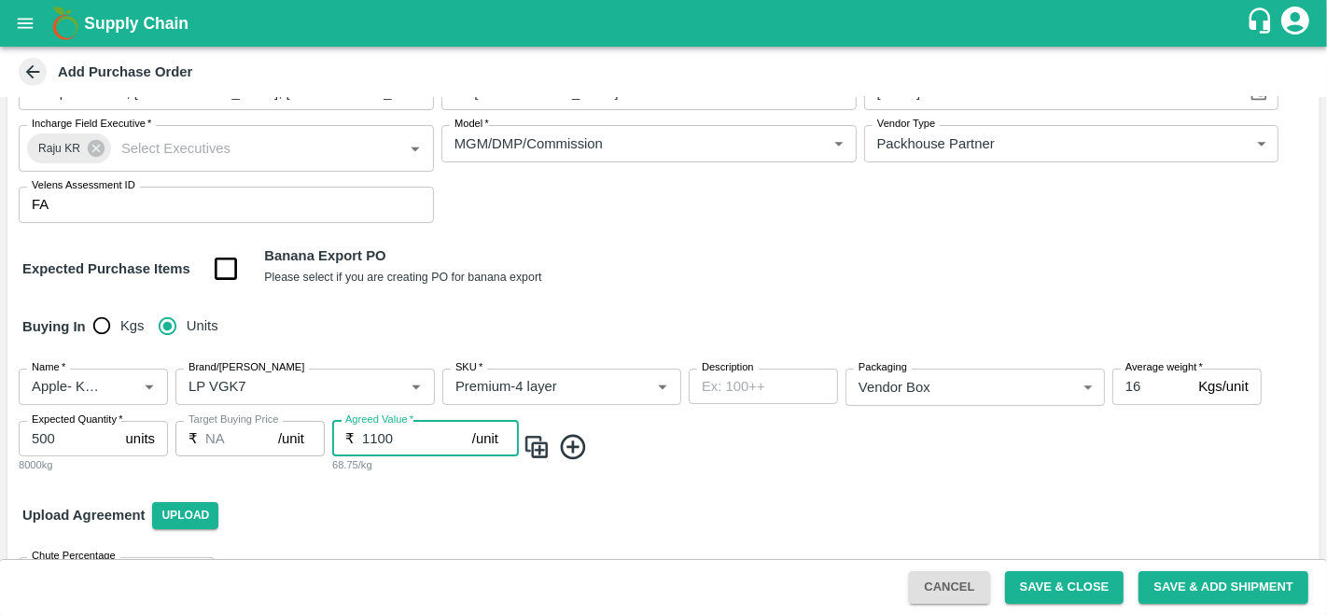
type input "1100"
click at [524, 450] on img at bounding box center [536, 447] width 28 height 31
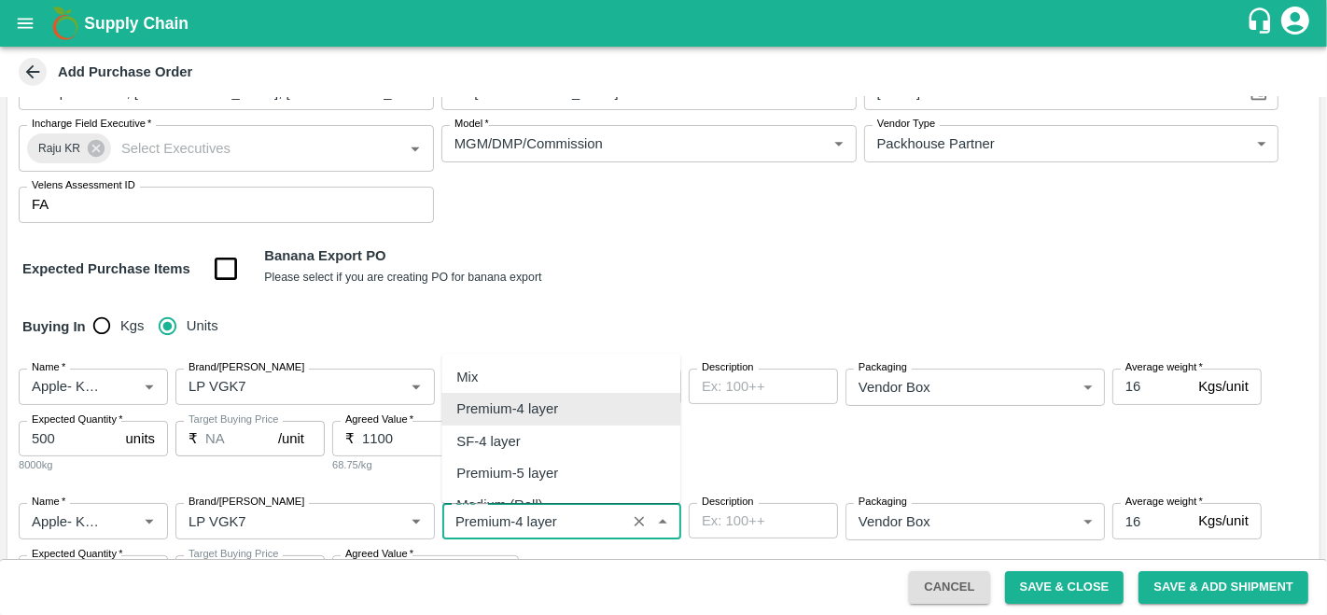
click at [538, 524] on input "SKU   *" at bounding box center [534, 520] width 173 height 24
click at [515, 517] on input "SKU   *" at bounding box center [534, 520] width 173 height 24
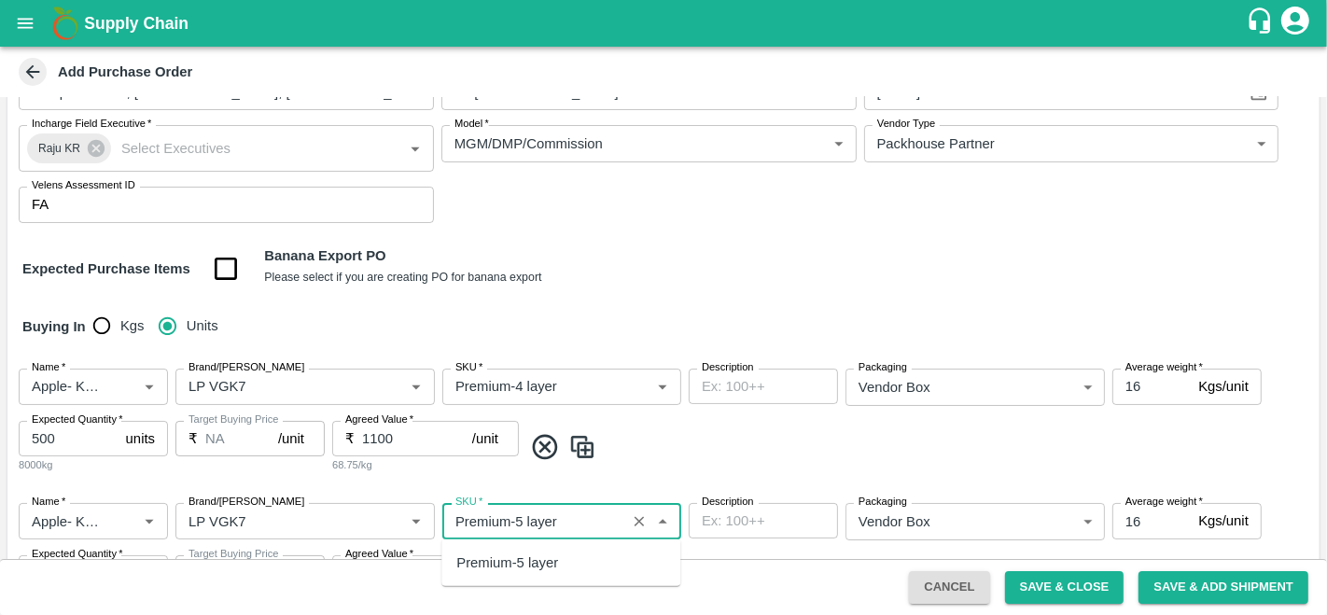
click at [543, 562] on div "Premium-5 layer" at bounding box center [507, 562] width 102 height 21
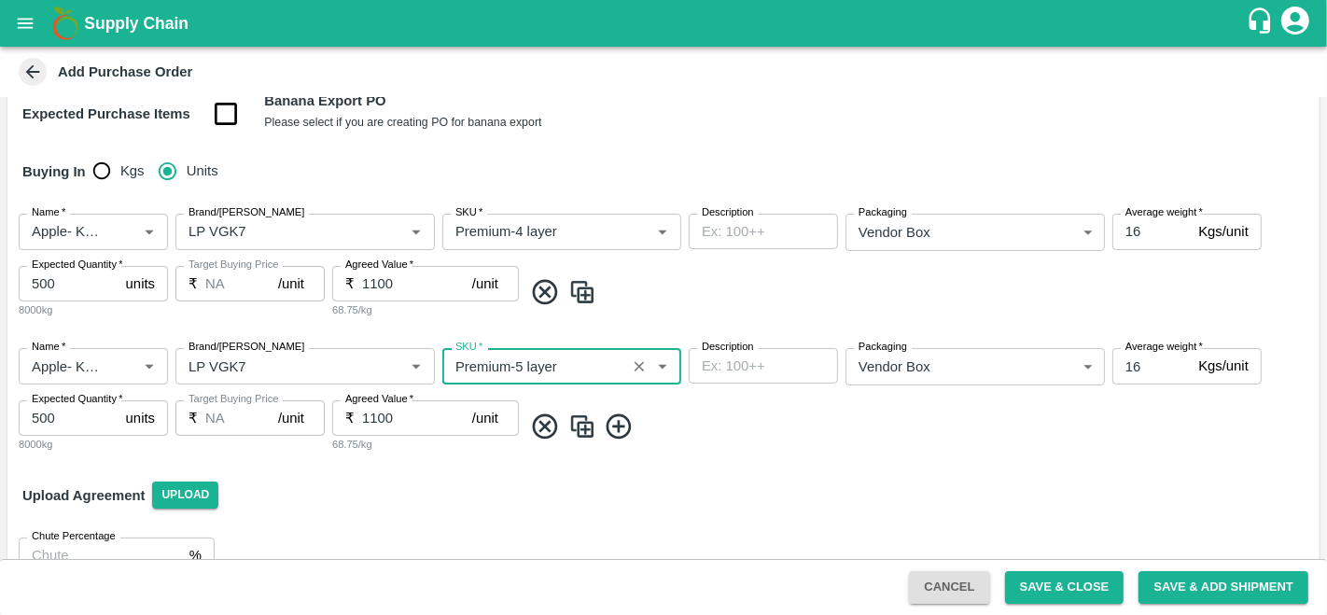
type input "Premium-5 layer"
click at [594, 424] on img at bounding box center [582, 426] width 28 height 31
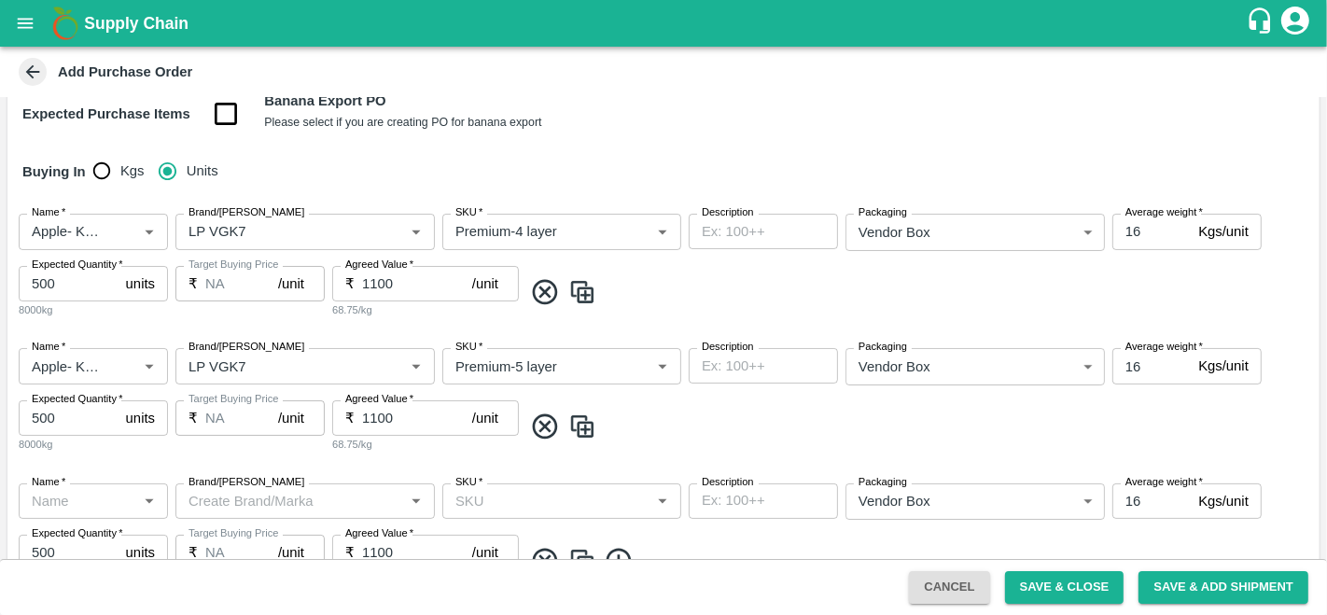
type input "Apple- Kullu Delicious"
type input "LP VGK7"
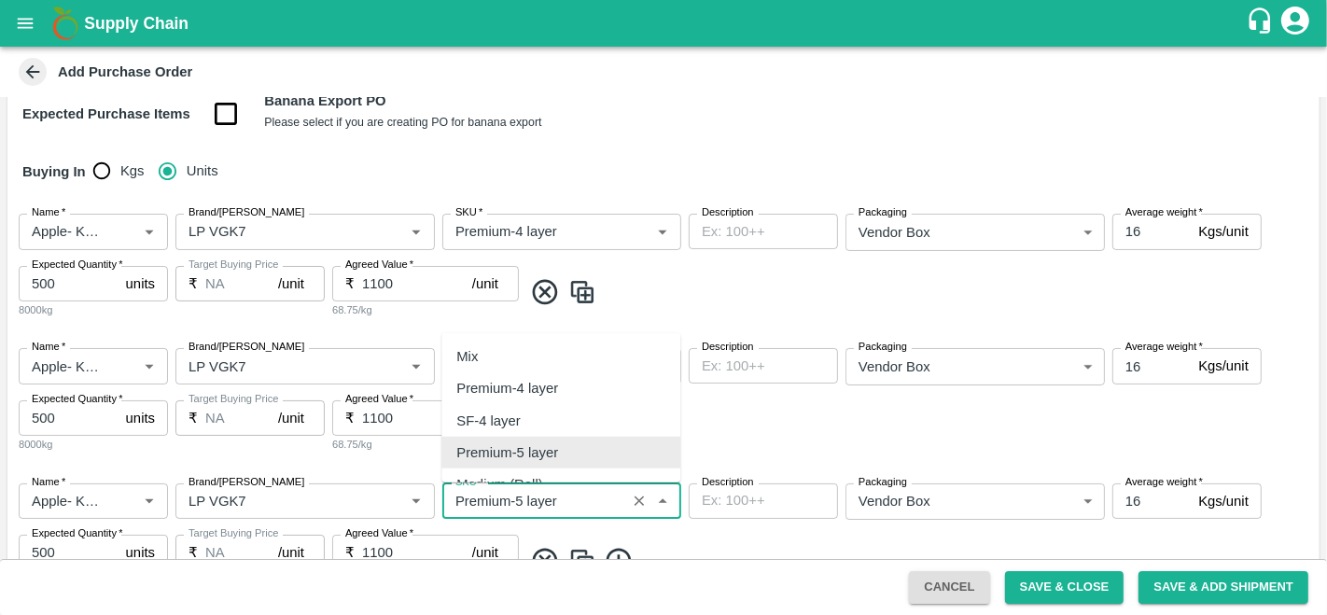
click at [523, 500] on input "SKU   *" at bounding box center [534, 501] width 173 height 24
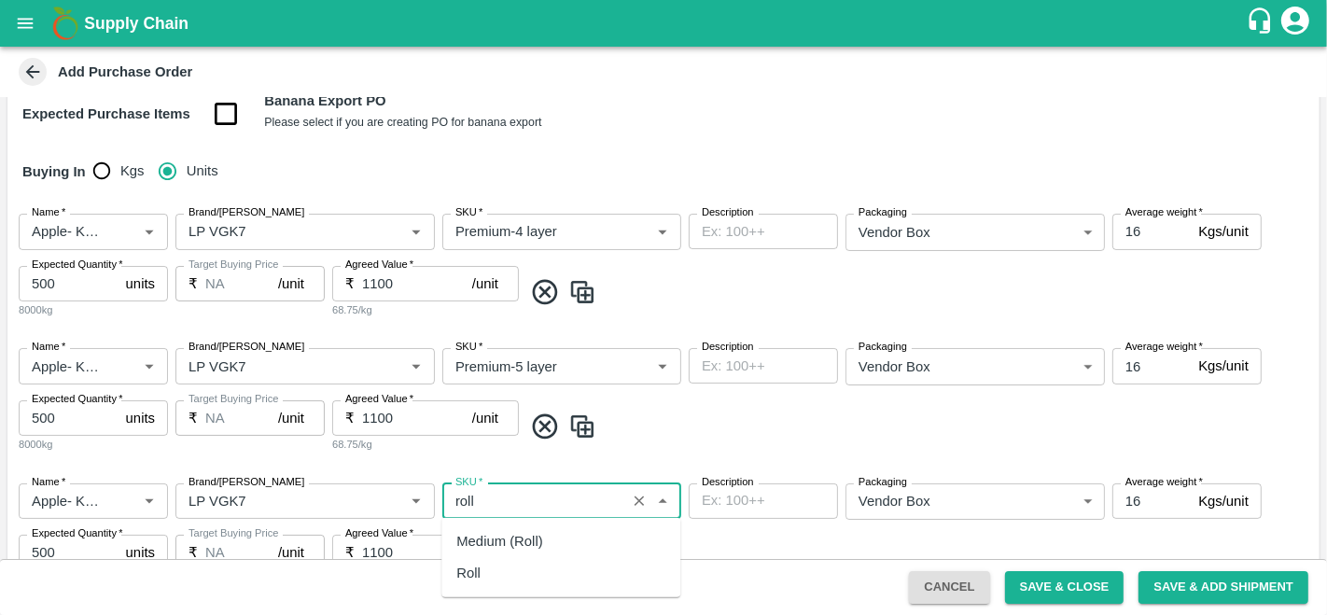
click at [534, 545] on div "Medium (Roll)" at bounding box center [499, 541] width 86 height 21
type input "Medium (Roll)"
click at [757, 544] on div "Name   * Name   * Brand/Marka Brand/Marka SKU   * SKU   * Description x Descrip…" at bounding box center [663, 535] width 1312 height 134
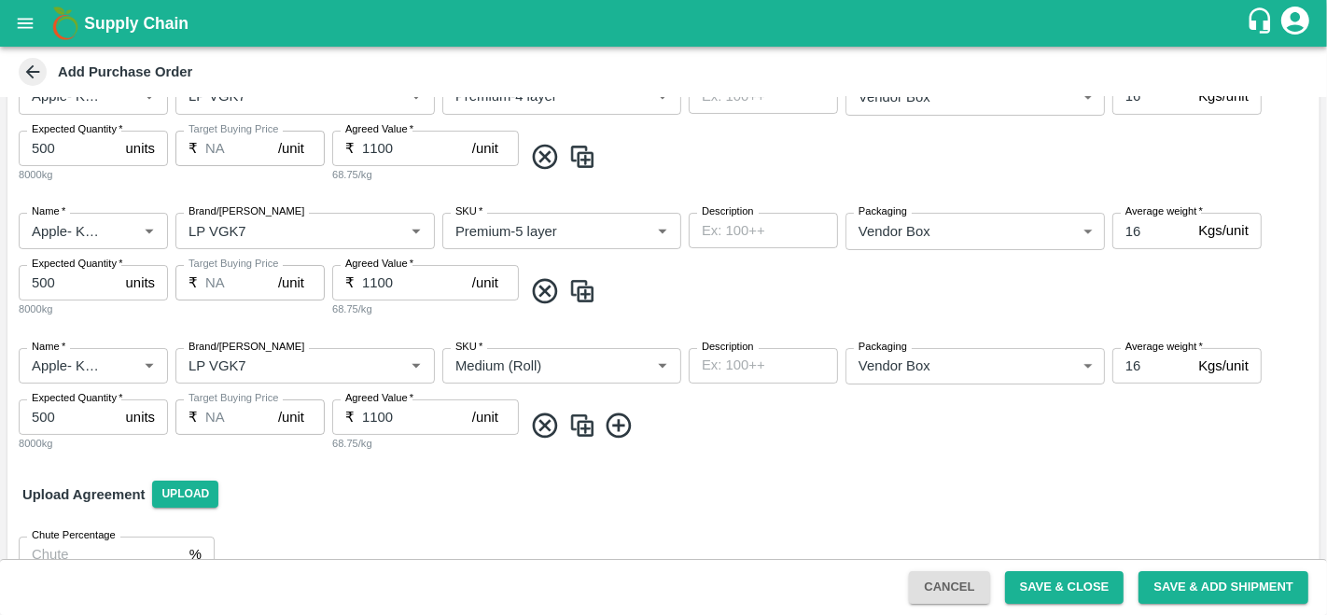
scroll to position [452, 0]
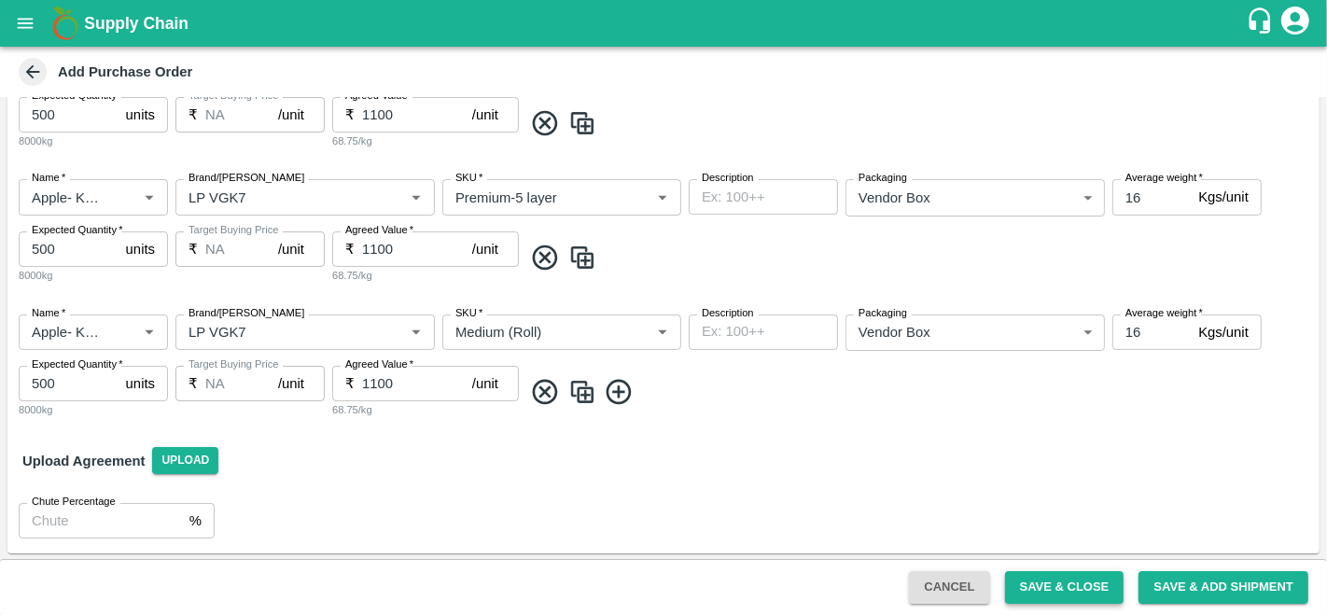
click at [1063, 594] on button "Save & Close" at bounding box center [1064, 587] width 119 height 33
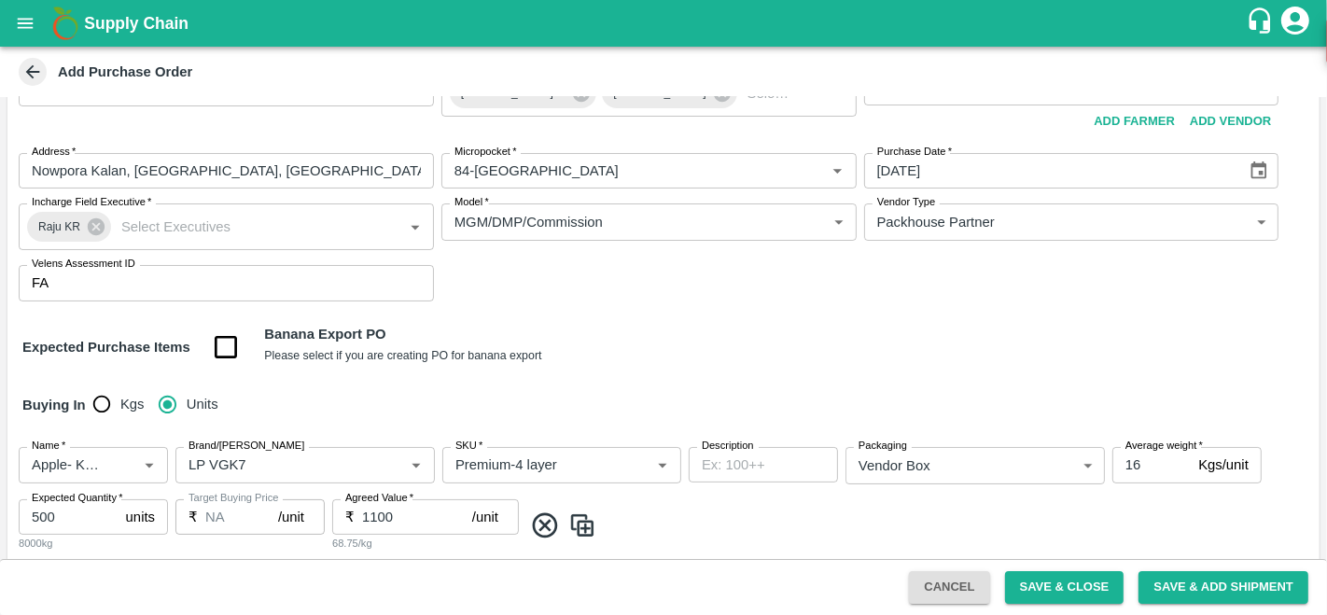
scroll to position [51, 0]
click at [954, 217] on body "Supply Chain Add Purchase Order PO Type   * Vendor Purchase 2 PO Type Buyers   …" at bounding box center [663, 307] width 1327 height 615
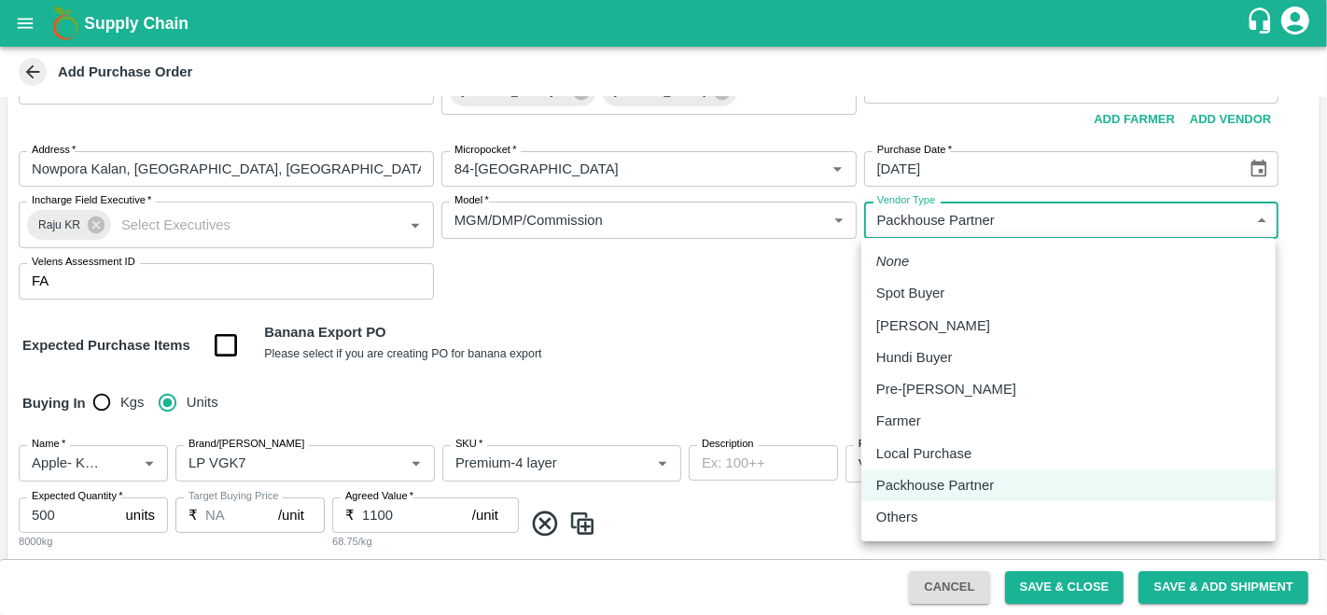
click at [943, 454] on p "Local Purchase" at bounding box center [923, 453] width 95 height 21
type input "LOCAL_PURCHASE"
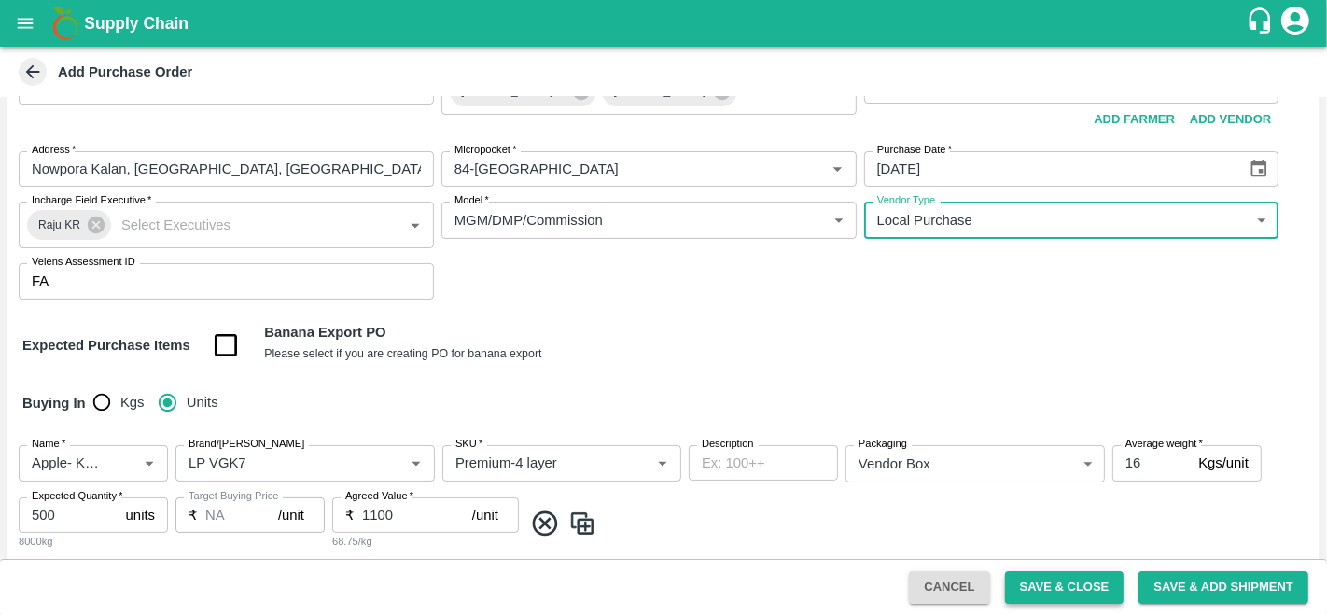
click at [1061, 584] on button "Save & Close" at bounding box center [1064, 587] width 119 height 33
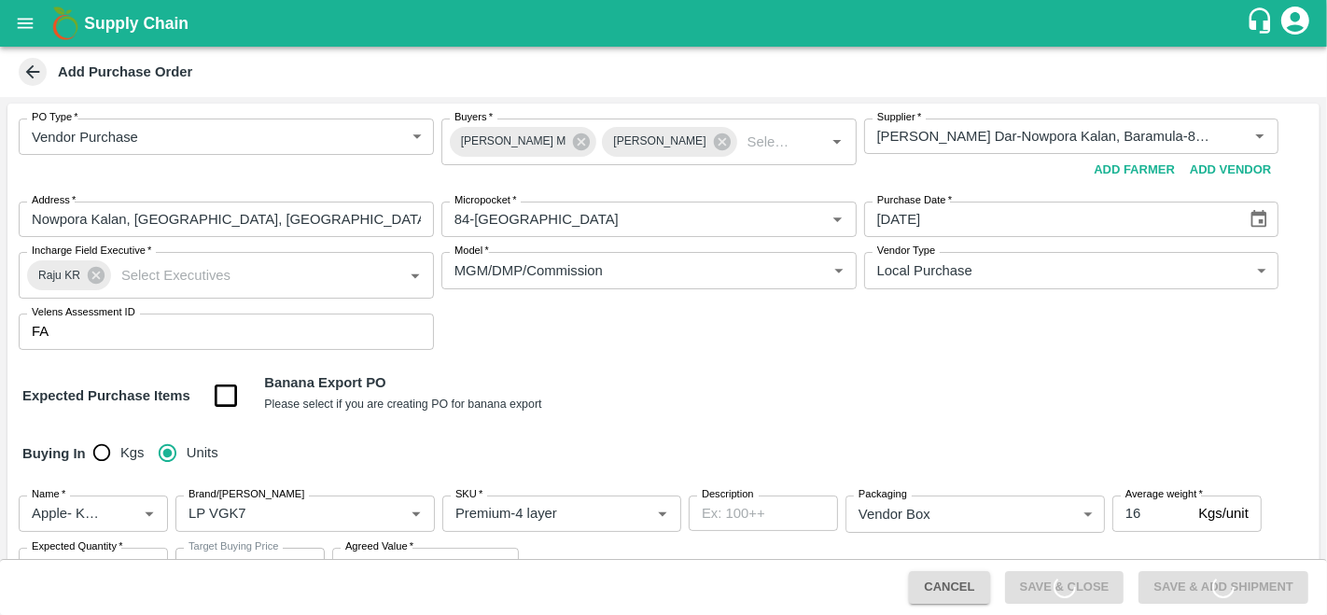
scroll to position [0, 0]
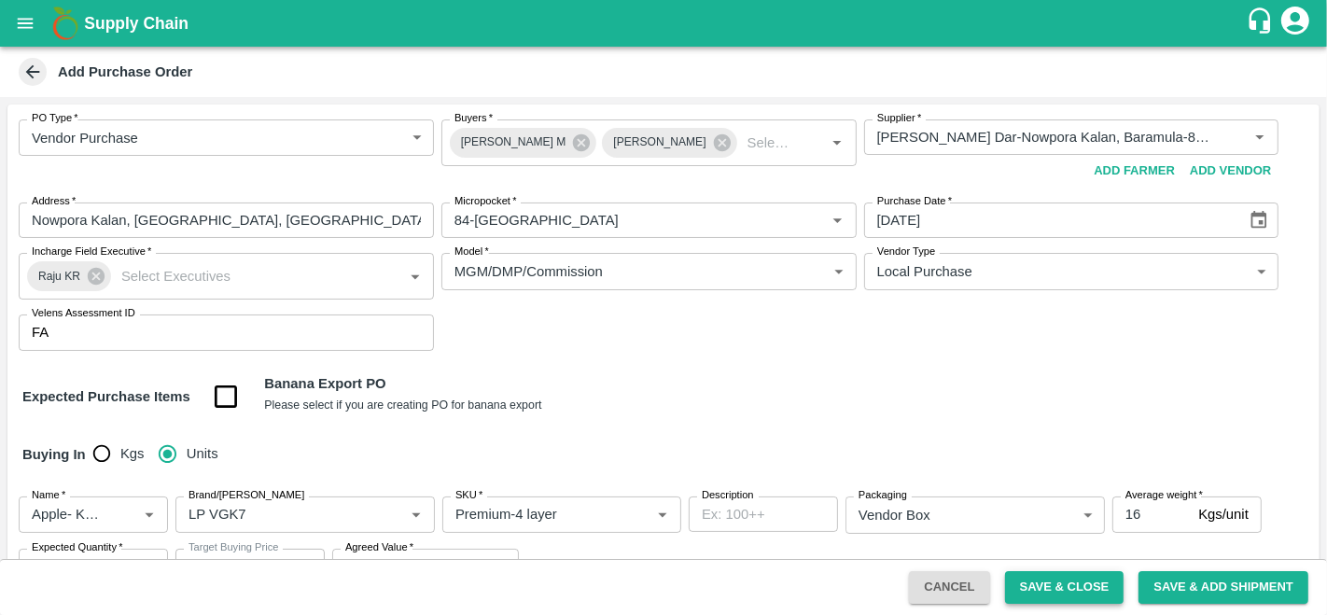
click at [1028, 586] on button "Save & Close" at bounding box center [1064, 587] width 119 height 33
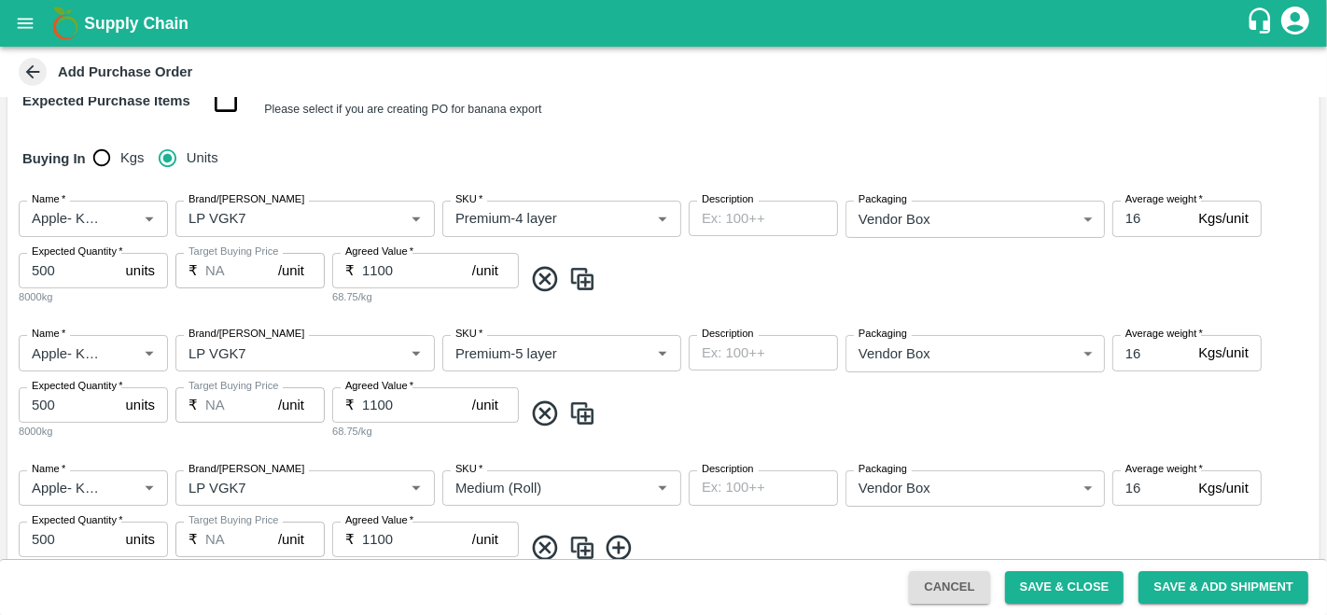
scroll to position [452, 0]
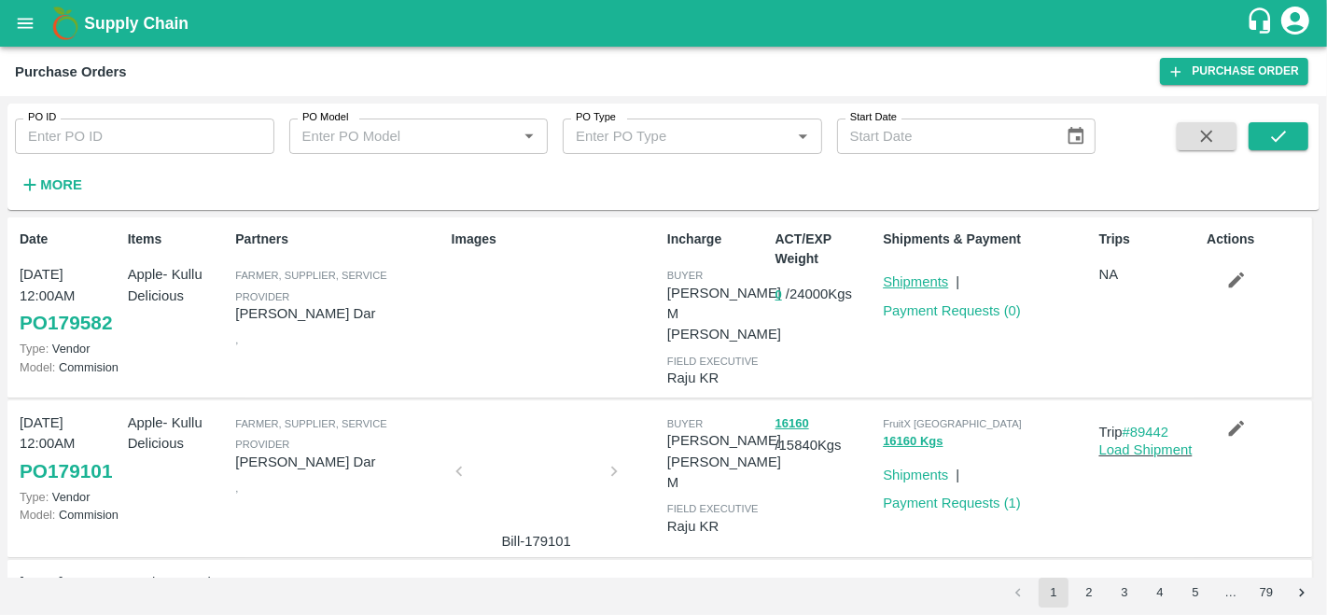
click at [925, 284] on link "Shipments" at bounding box center [915, 281] width 65 height 15
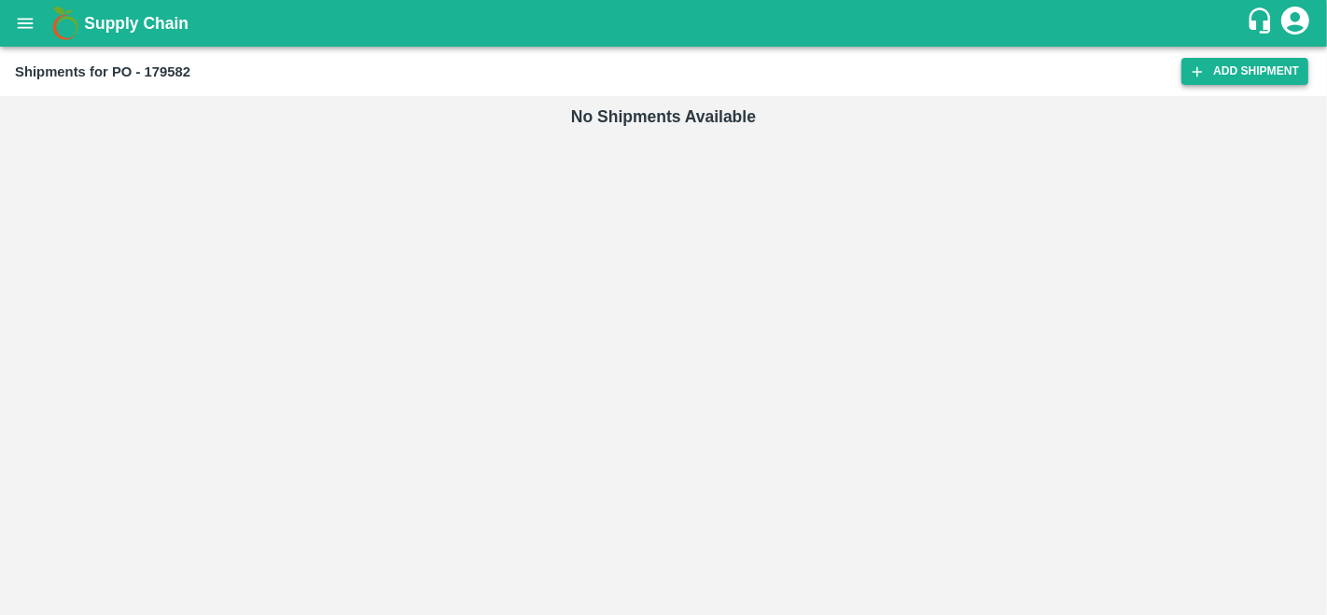
click at [1213, 82] on link "Add Shipment" at bounding box center [1244, 71] width 127 height 27
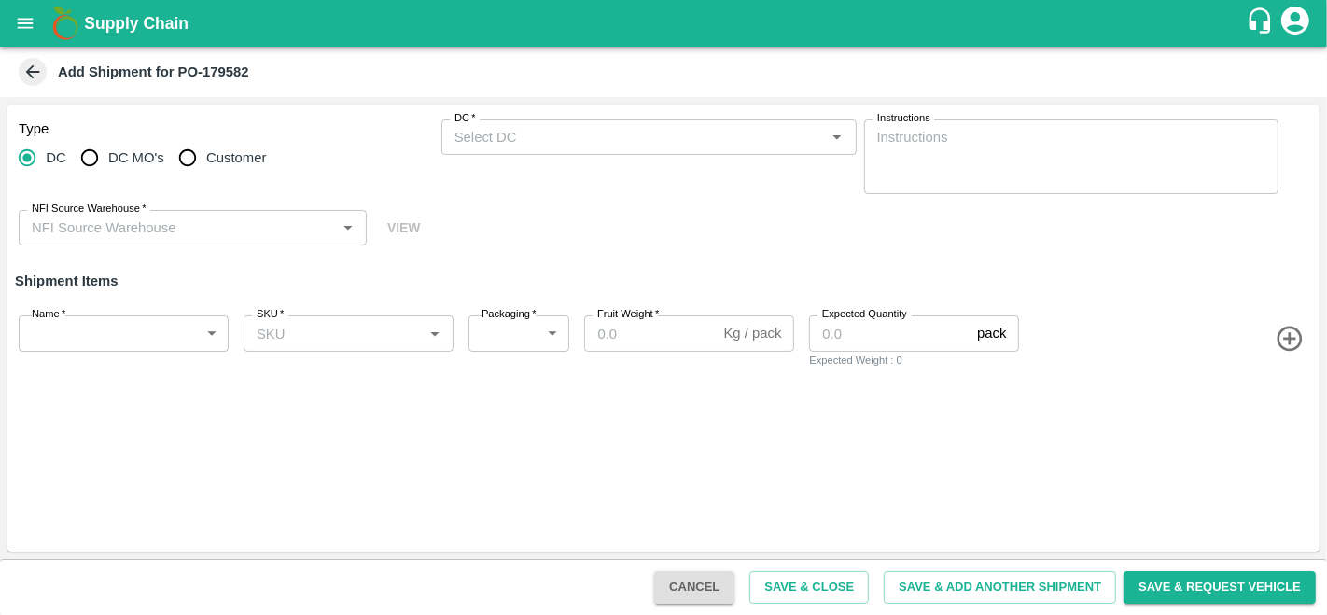
click at [209, 163] on span "Customer" at bounding box center [236, 157] width 60 height 21
click at [206, 163] on input "Customer" at bounding box center [187, 157] width 37 height 37
radio input "true"
click at [109, 169] on label "DC MO's" at bounding box center [117, 157] width 93 height 37
click at [108, 169] on input "DC MO's" at bounding box center [89, 157] width 37 height 37
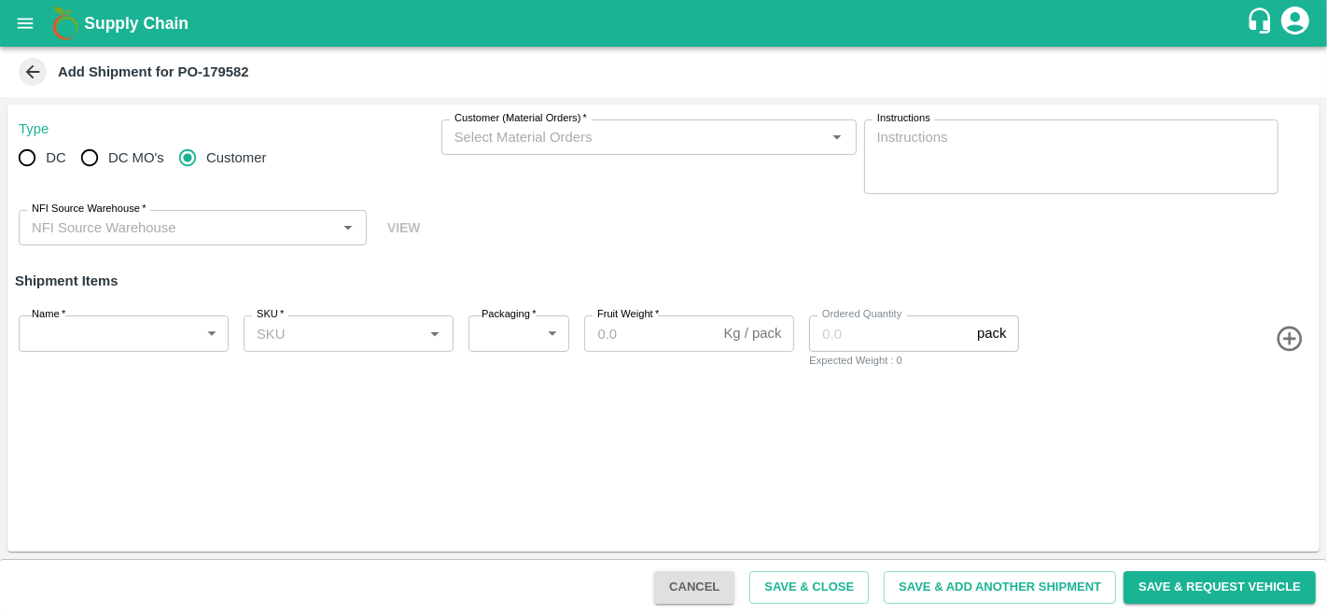
radio input "true"
click at [604, 141] on input "DC (Material Orders)   *" at bounding box center [633, 137] width 373 height 24
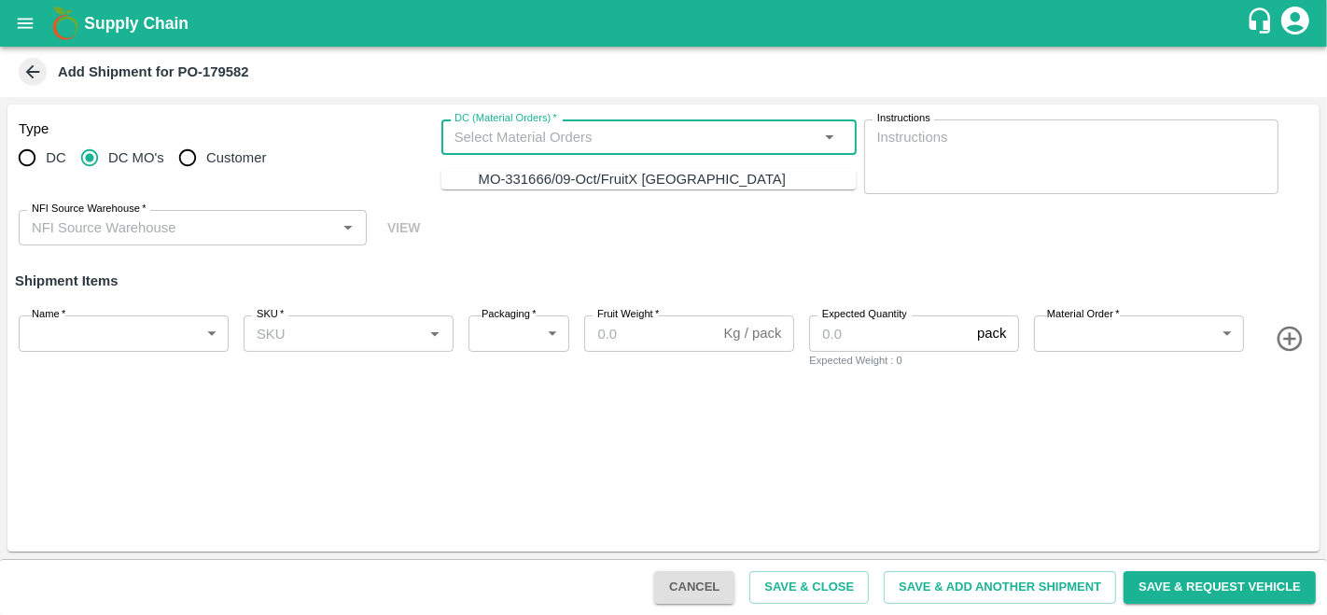
click at [570, 187] on div "MO-331666/09-Oct/FruitX [GEOGRAPHIC_DATA]" at bounding box center [632, 179] width 307 height 21
type input "MO-331666/09-Oct/FruitX [GEOGRAPHIC_DATA]"
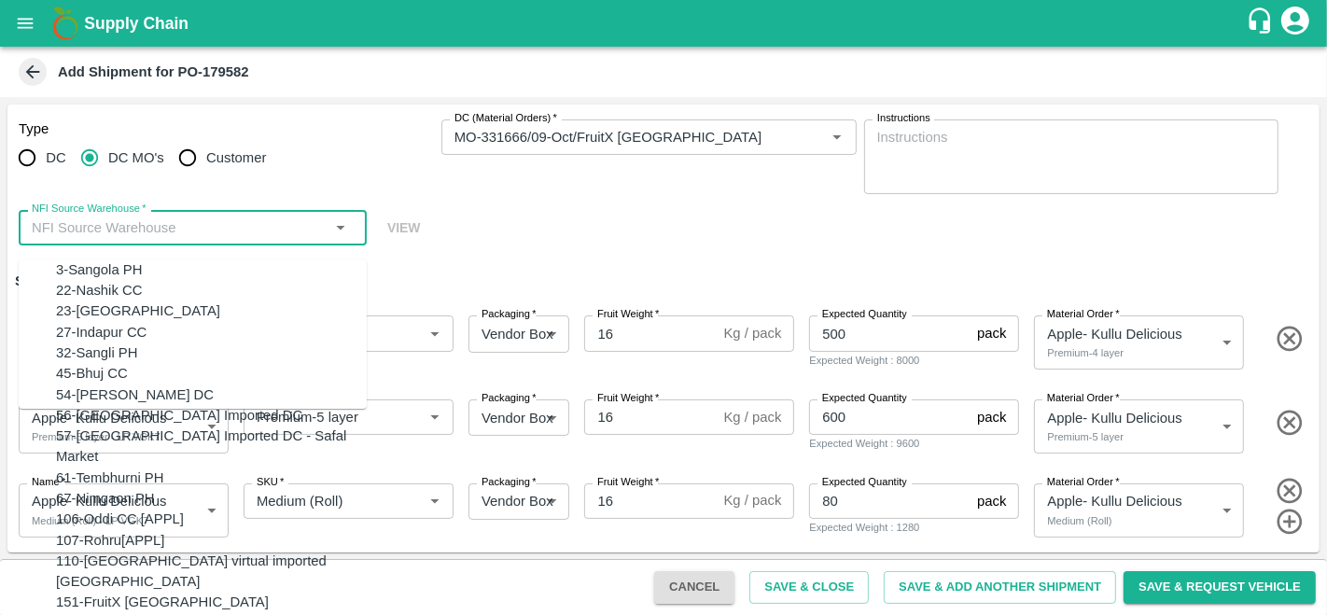
click at [150, 222] on input "NFI Source Warehouse   *" at bounding box center [177, 228] width 306 height 24
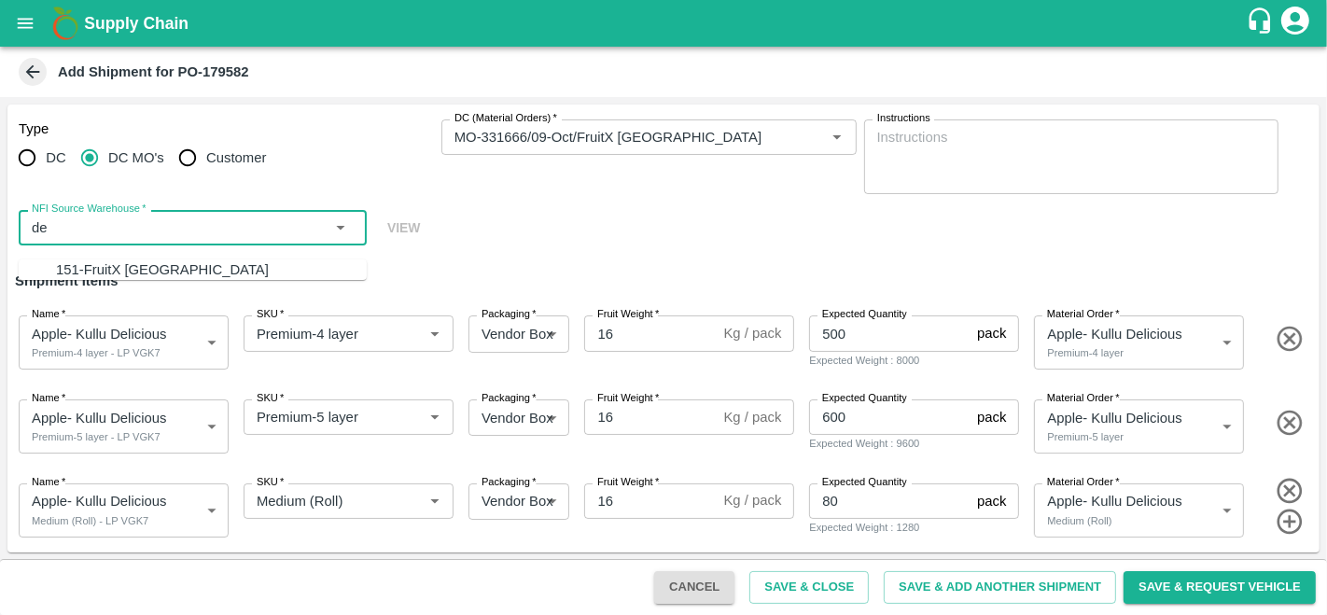
click at [128, 265] on div "151-FruitX [GEOGRAPHIC_DATA]" at bounding box center [162, 269] width 213 height 21
type input "151-FruitX [GEOGRAPHIC_DATA]"
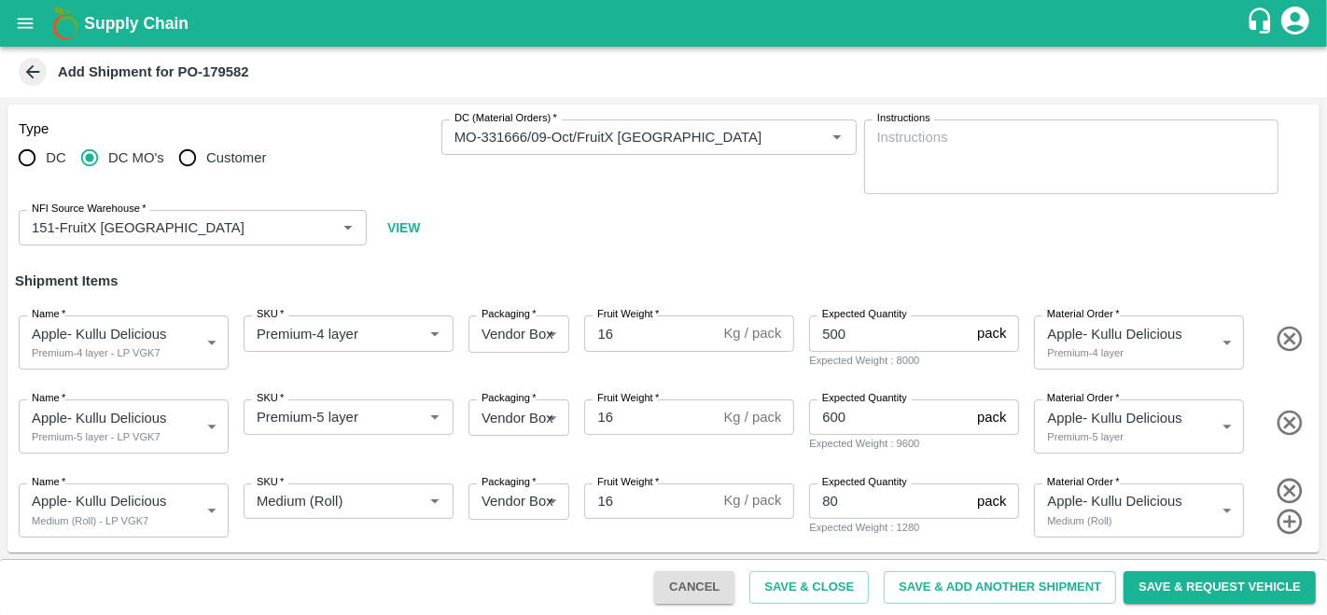
click at [953, 216] on div "Type DC DC MO's Customer DC (Material Orders)   * DC (Material Orders)   * Inst…" at bounding box center [663, 182] width 1312 height 157
click at [1236, 588] on button "Save & Request Vehicle" at bounding box center [1219, 587] width 192 height 33
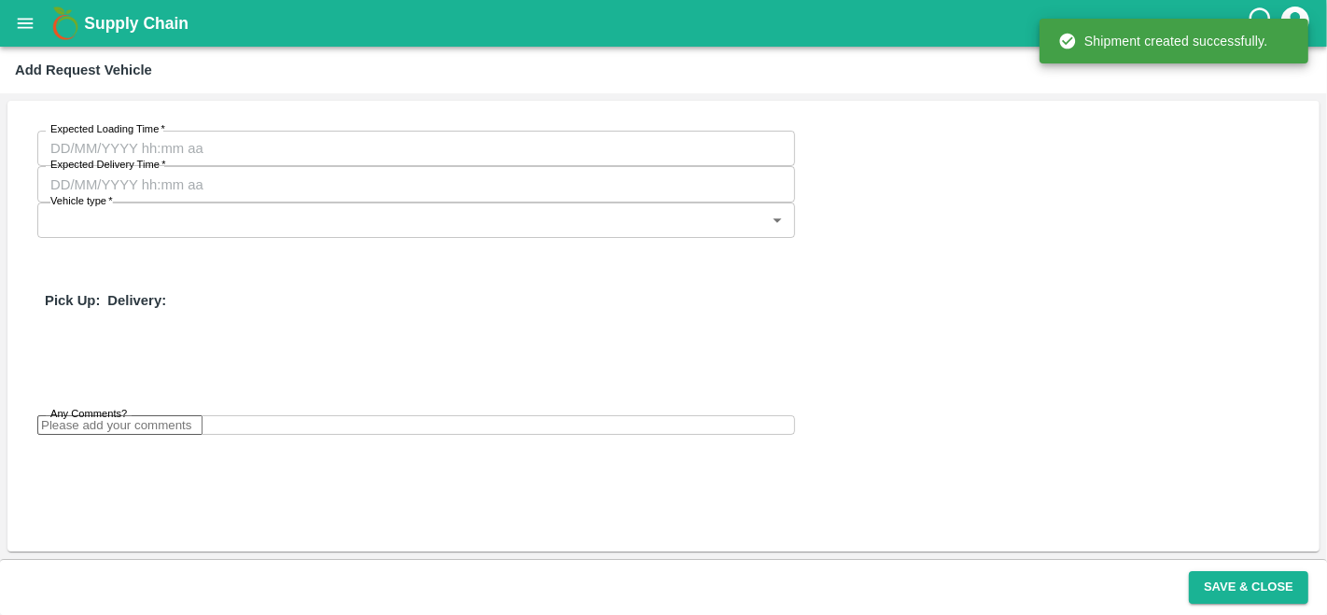
type input "[DATE] 03:06 PM"
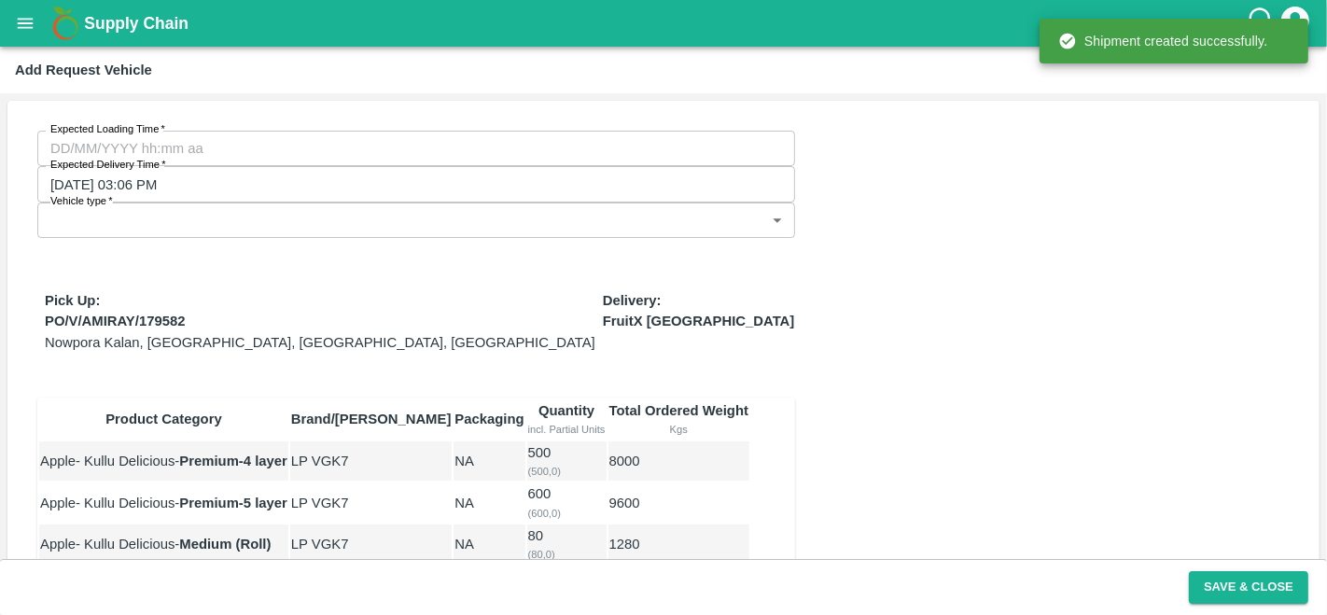
click at [916, 277] on div "Expected Loading Time   * Expected Loading Time Expected Delivery Time   * [DAT…" at bounding box center [663, 415] width 1312 height 629
click at [658, 146] on body "Supply Chain Add Request Vehicle Expected Loading Time   * Expected Loading Tim…" at bounding box center [663, 307] width 1327 height 615
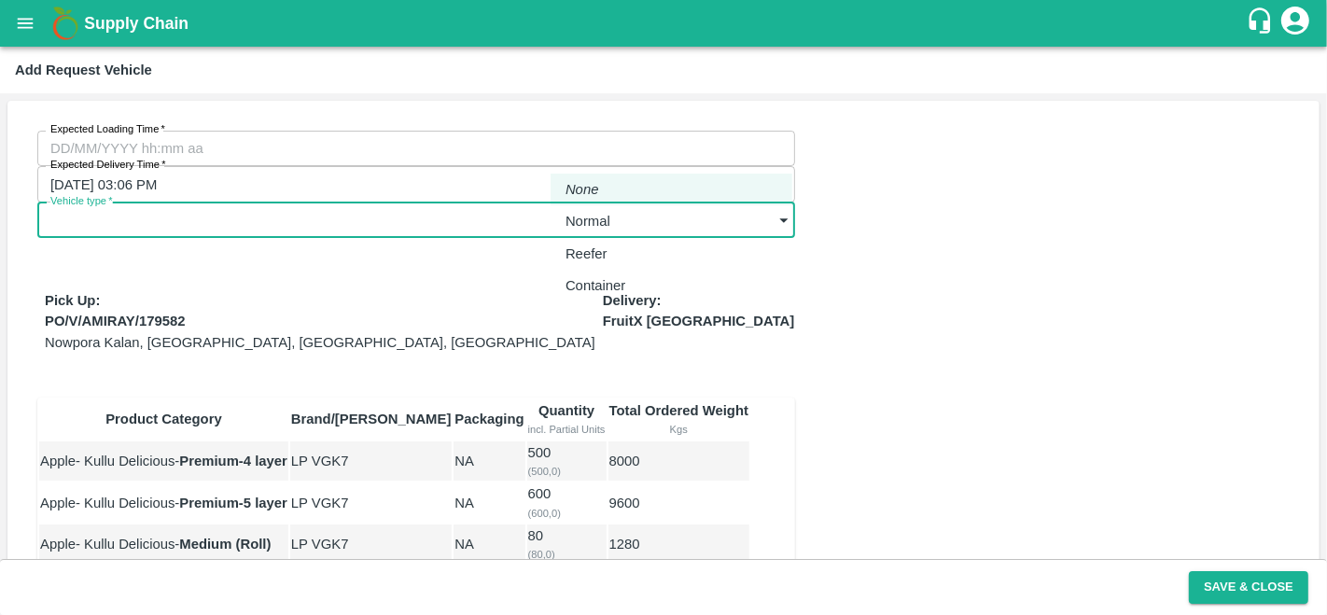
click at [619, 216] on div "Normal" at bounding box center [592, 221] width 54 height 21
type input "1"
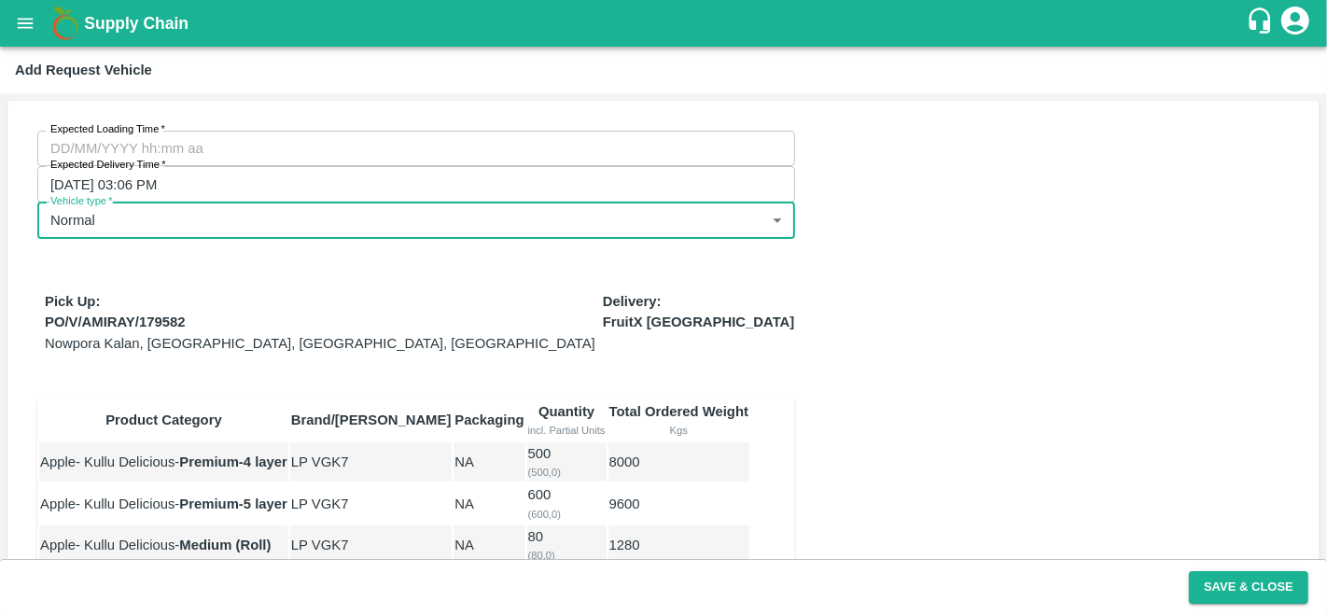
click at [863, 424] on div "Expected Loading Time   * Expected Loading Time Expected Delivery Time   * [DAT…" at bounding box center [663, 416] width 1312 height 630
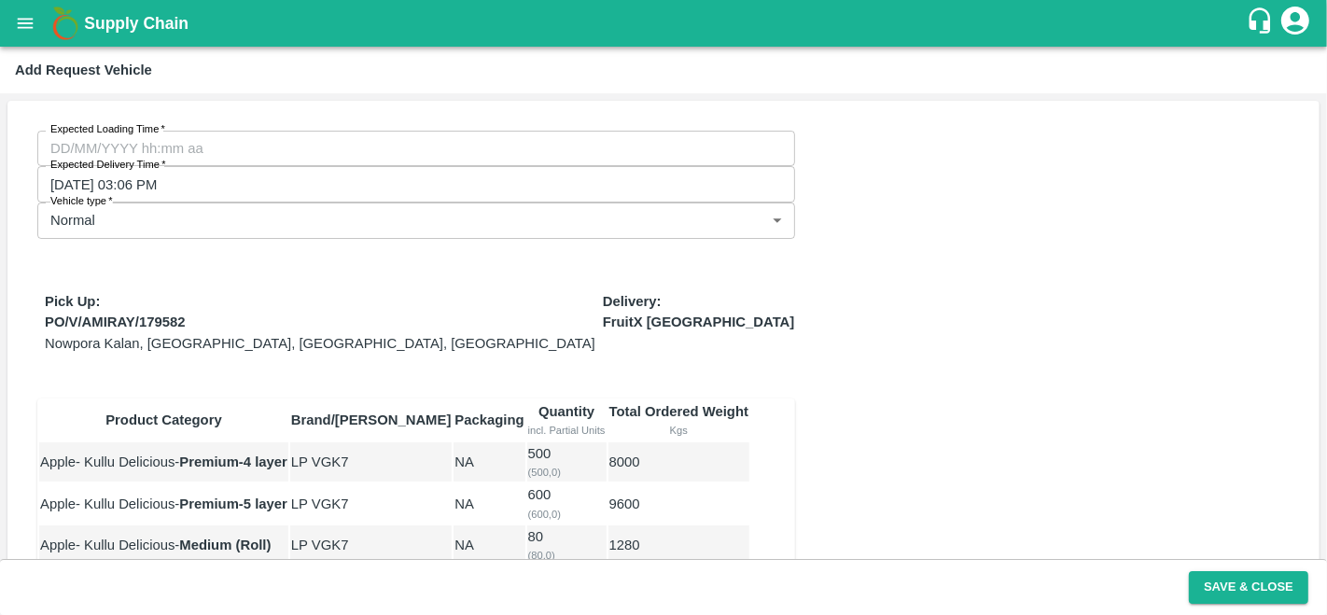
scroll to position [123, 0]
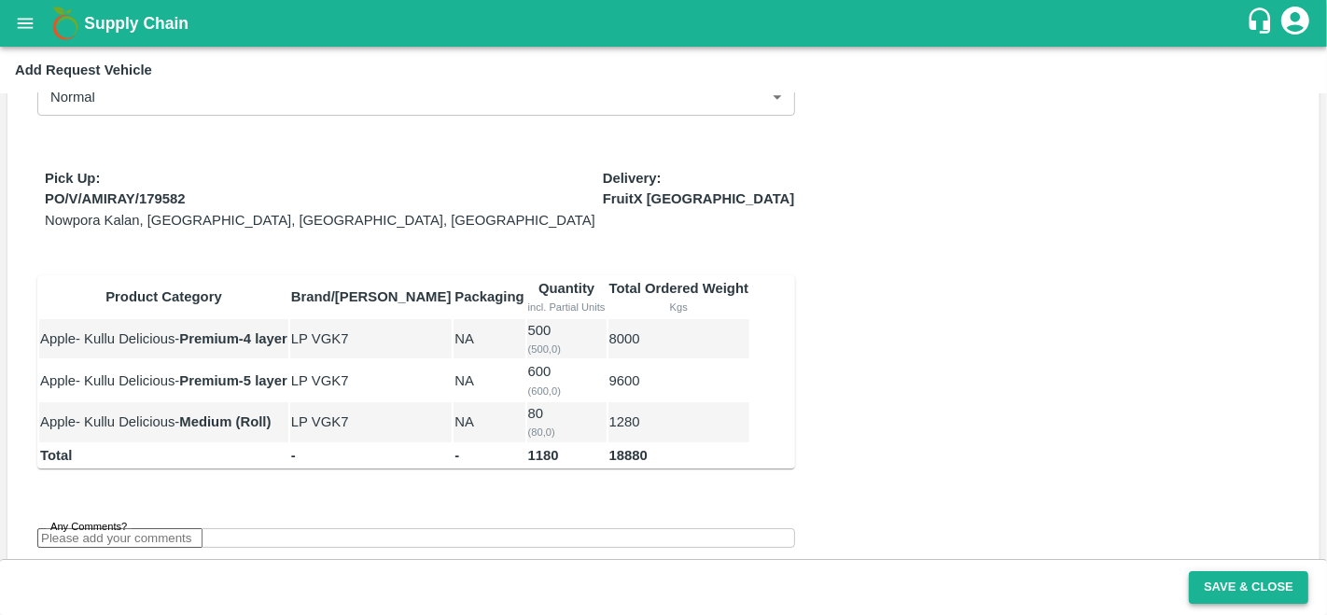
click at [1225, 588] on button "Save & Close" at bounding box center [1248, 587] width 119 height 33
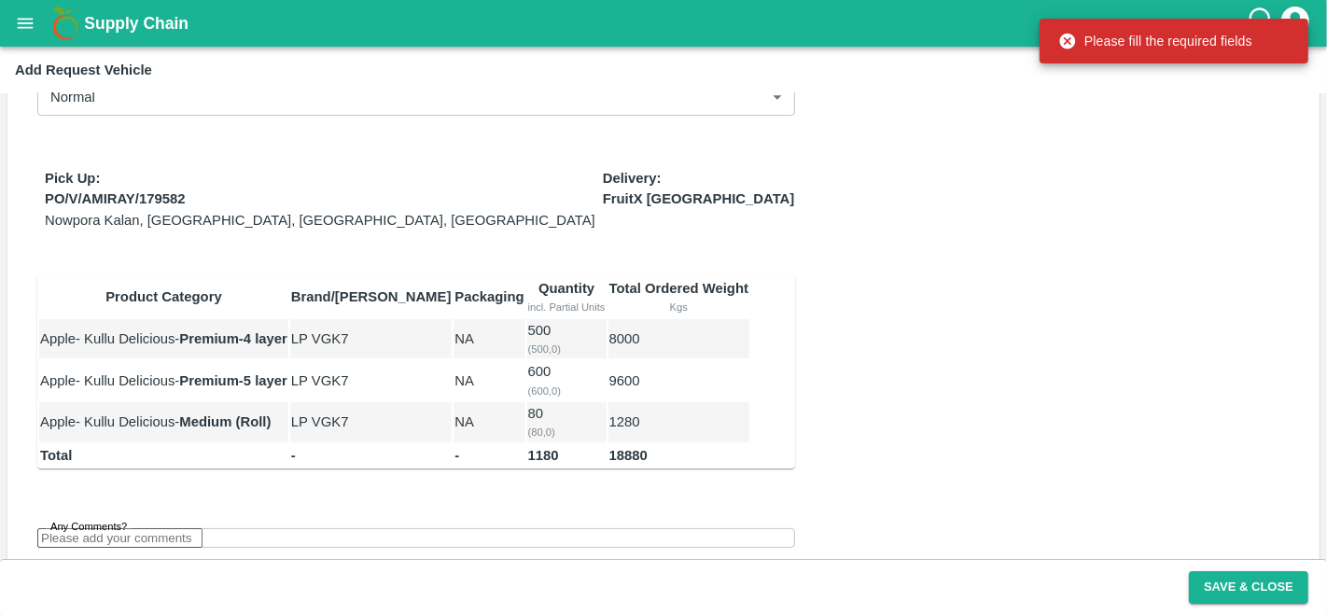
scroll to position [0, 0]
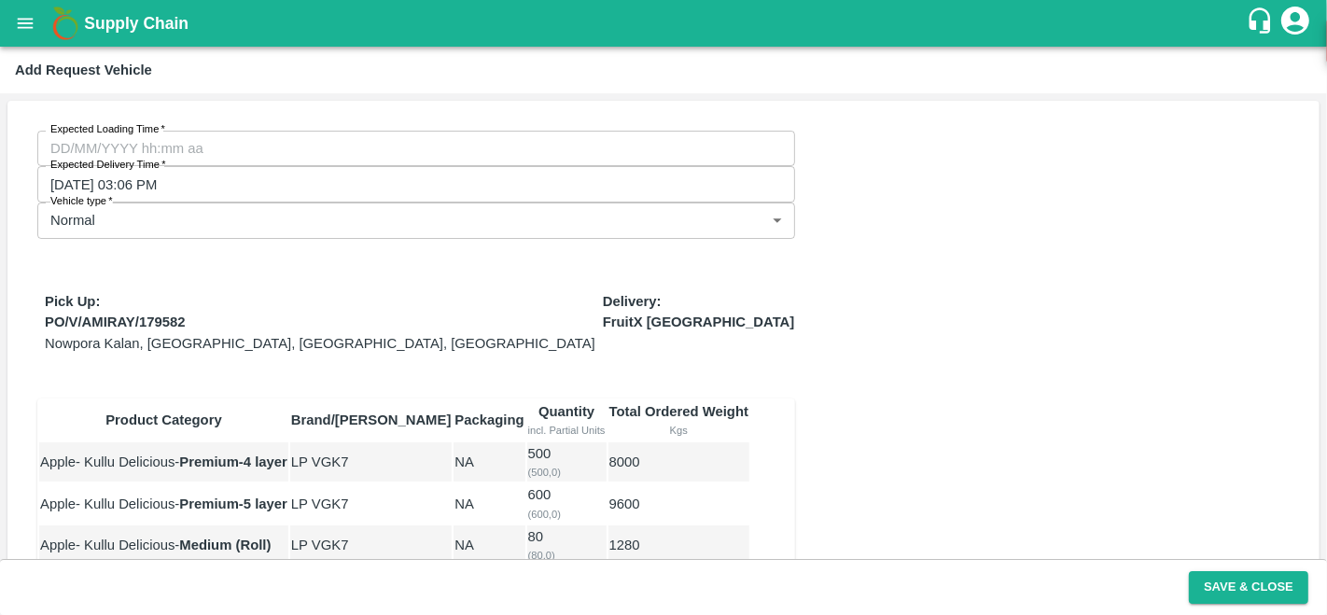
click at [118, 128] on label "Expected Loading Time   *" at bounding box center [107, 129] width 115 height 15
type input "[DATE] 12:00 AM"
click at [962, 458] on div "Expected Loading Time   * [DATE] 12:00 AM Expected Loading Time Expected Delive…" at bounding box center [663, 416] width 1312 height 630
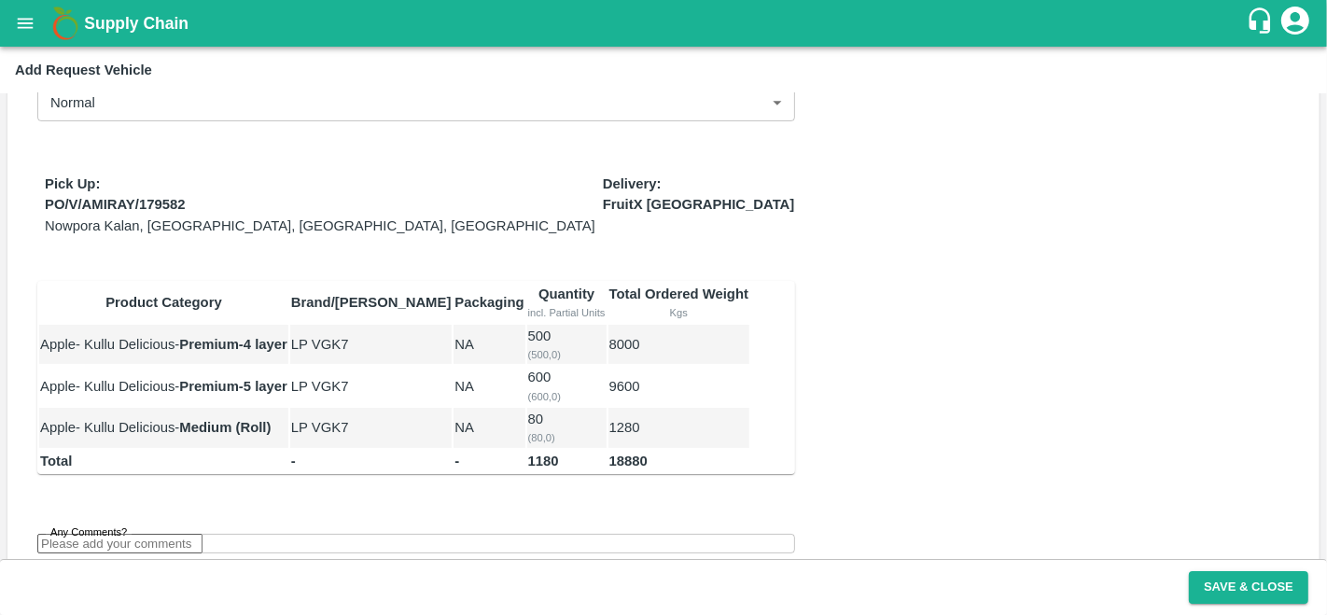
scroll to position [123, 0]
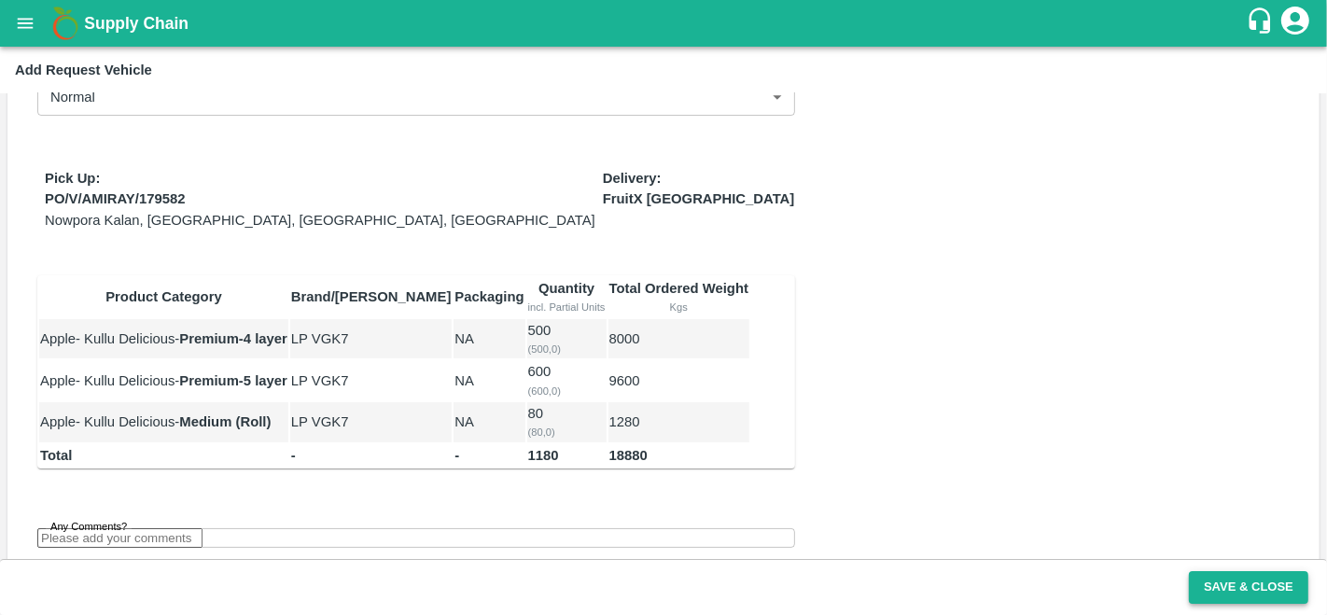
click at [1255, 591] on button "Save & Close" at bounding box center [1248, 587] width 119 height 33
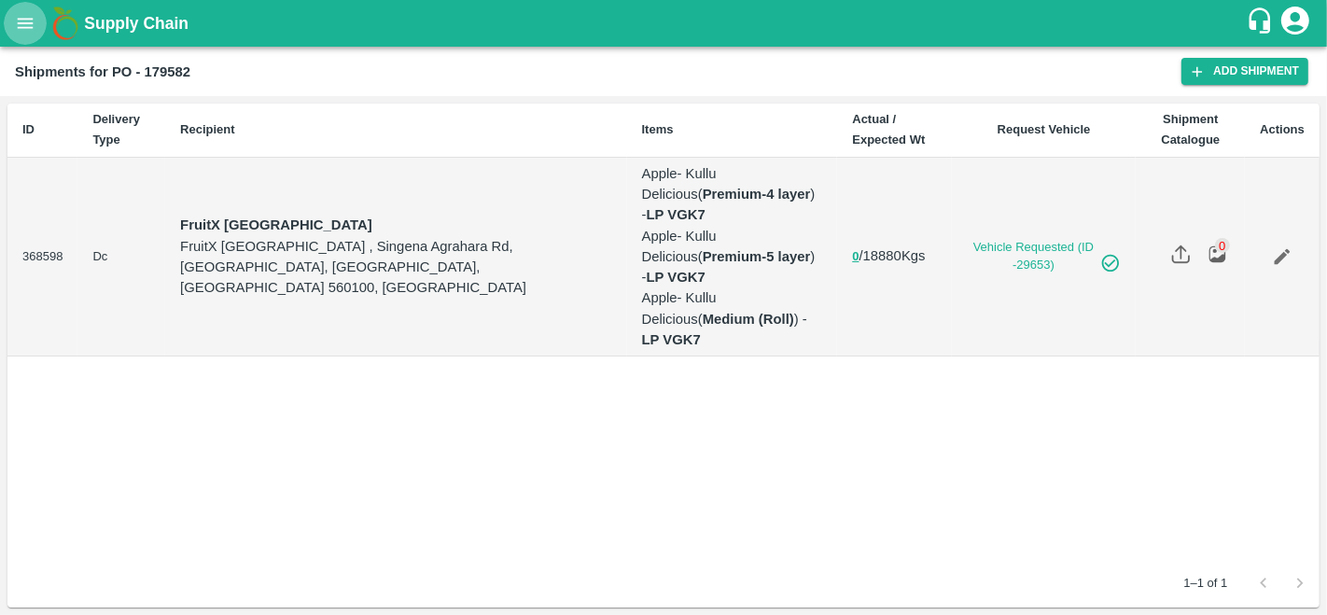
click at [26, 17] on icon "open drawer" at bounding box center [25, 23] width 21 height 21
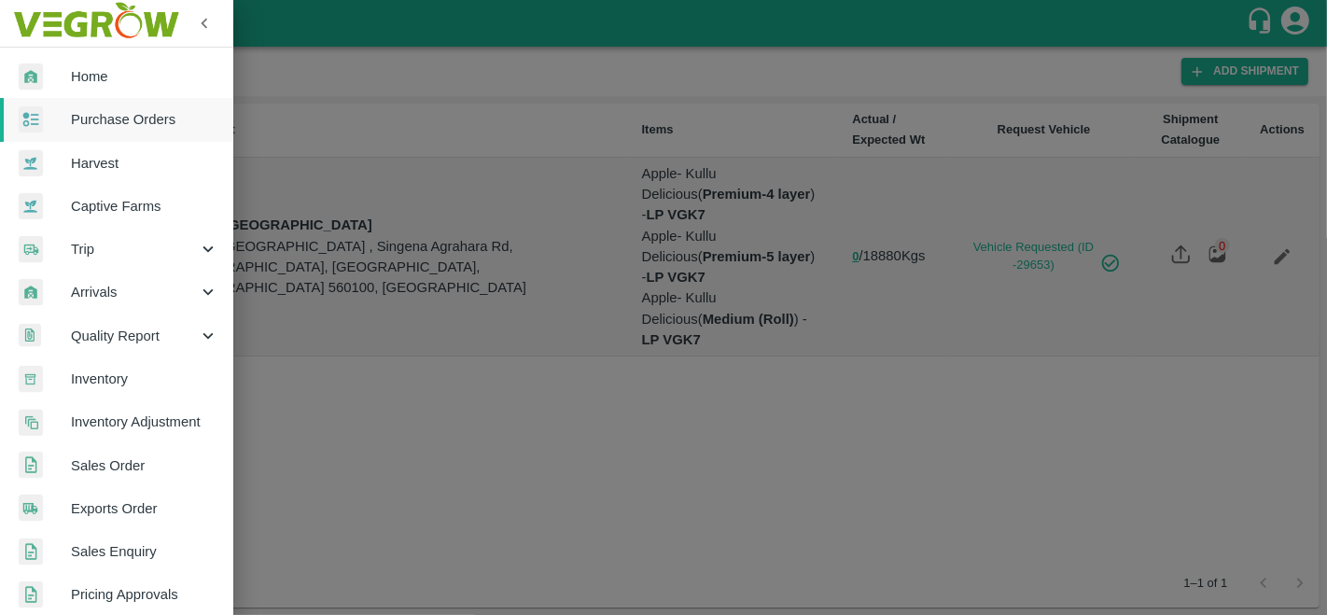
click at [438, 438] on div at bounding box center [663, 307] width 1327 height 615
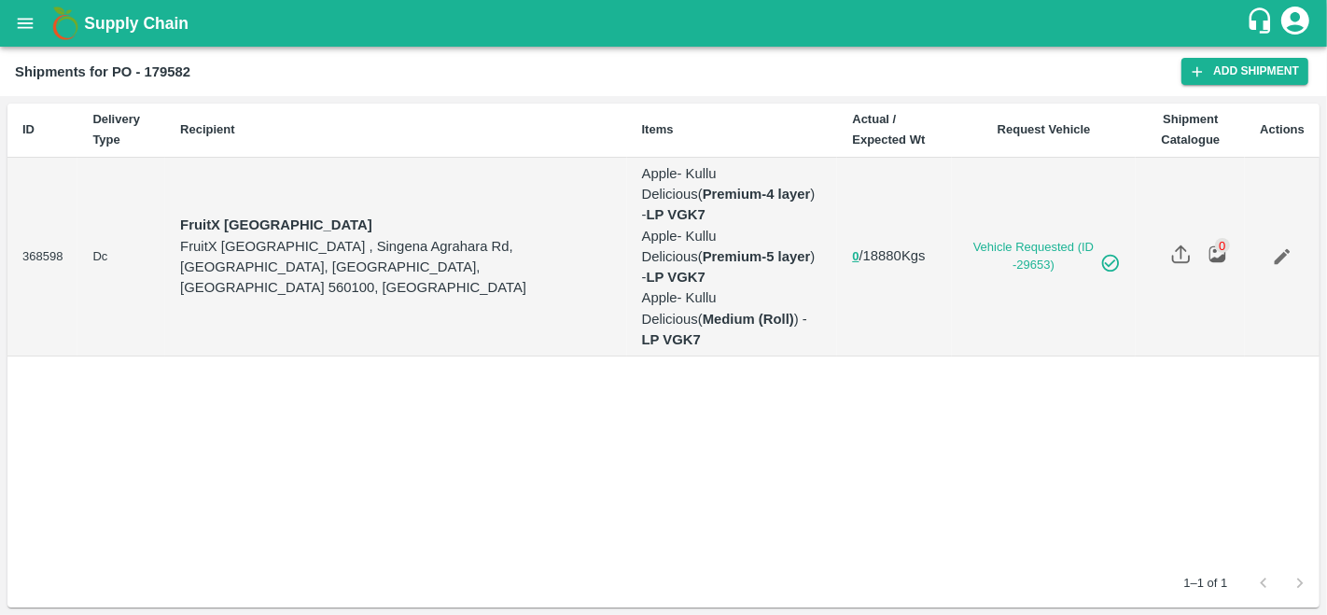
click at [828, 358] on div "ID Delivery Type Recipient Items Actual / Expected Wt Request Vehicle Shipment …" at bounding box center [663, 331] width 1312 height 455
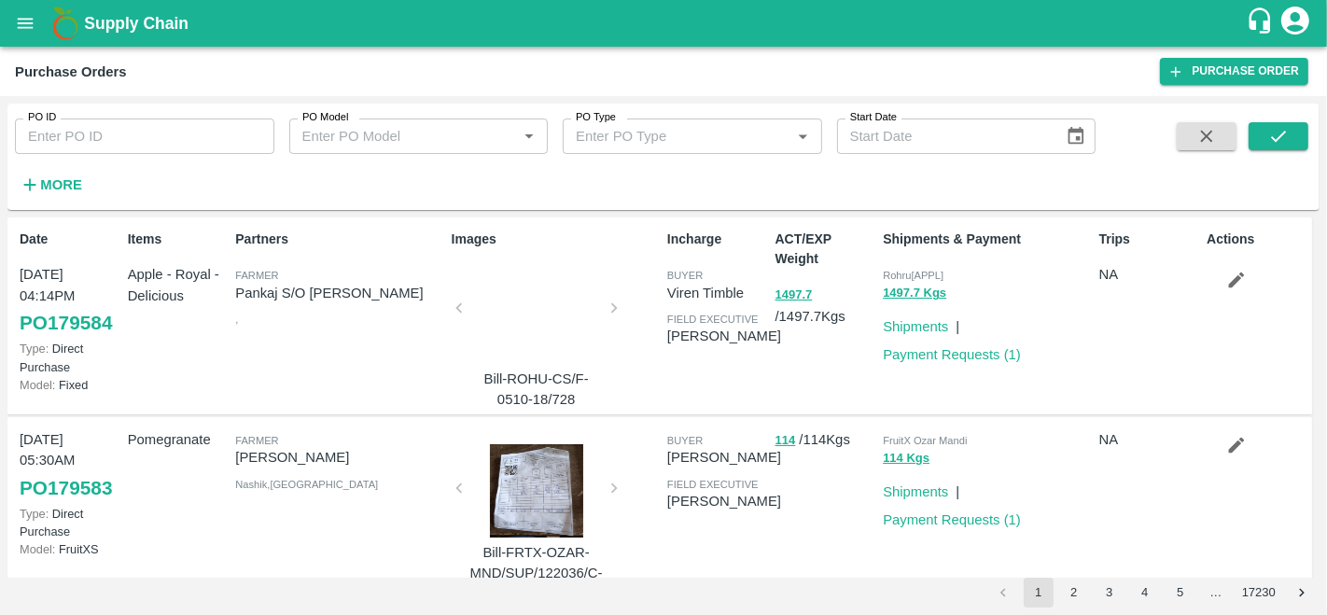
click at [51, 179] on strong "More" at bounding box center [61, 184] width 42 height 15
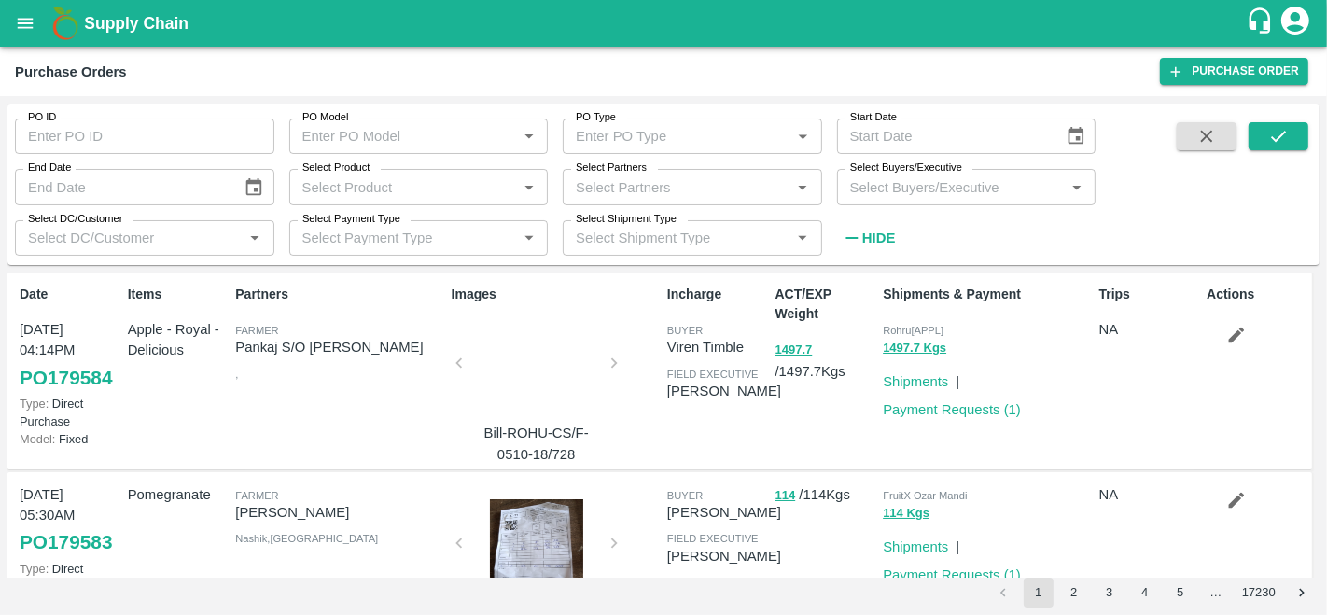
click at [946, 181] on input "Select Buyers/Executive" at bounding box center [950, 186] width 217 height 24
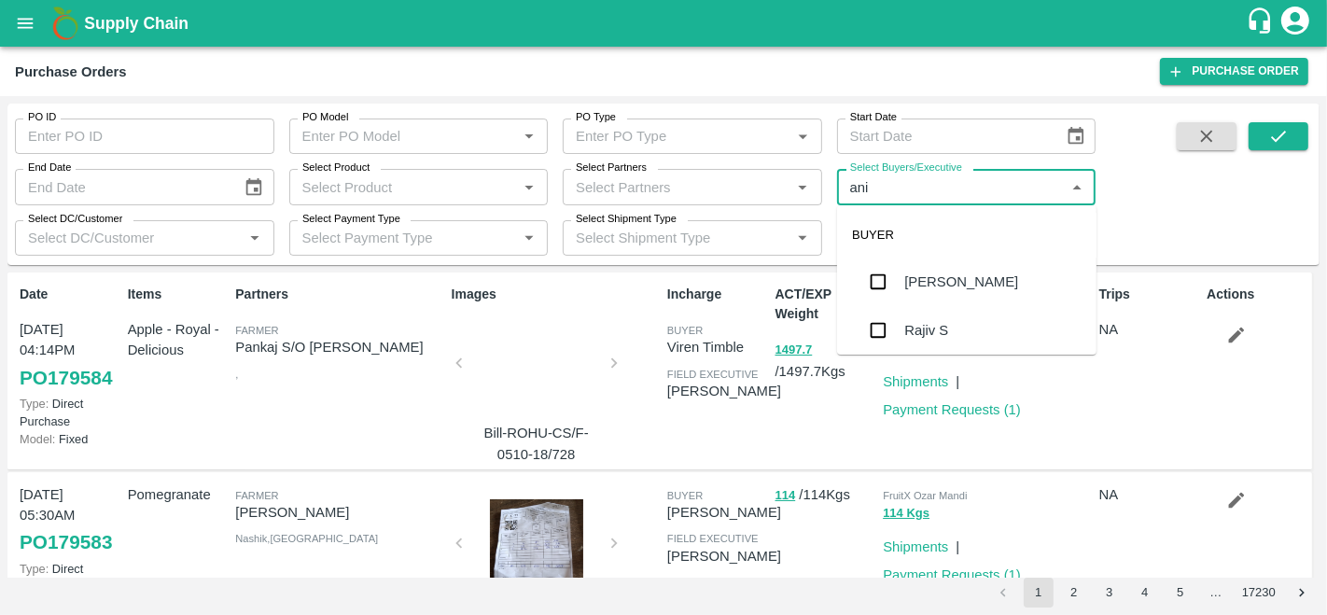
type input "anil"
click at [964, 280] on div "[PERSON_NAME]" at bounding box center [961, 281] width 114 height 21
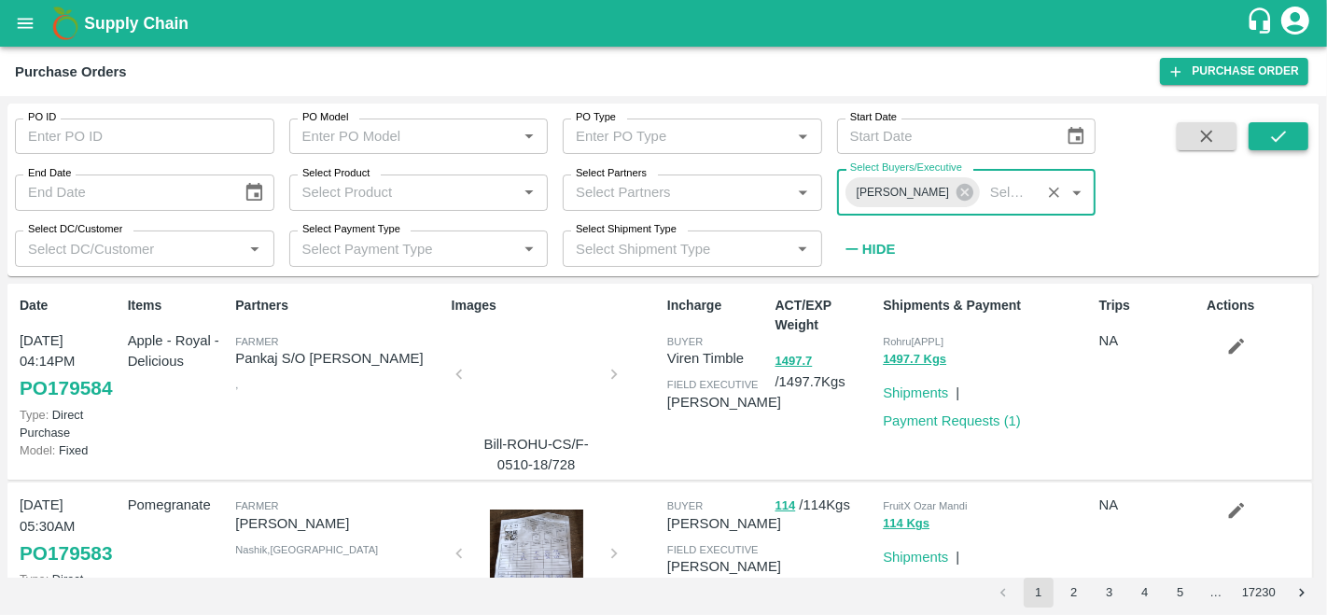
click at [1291, 132] on button "submit" at bounding box center [1278, 136] width 60 height 28
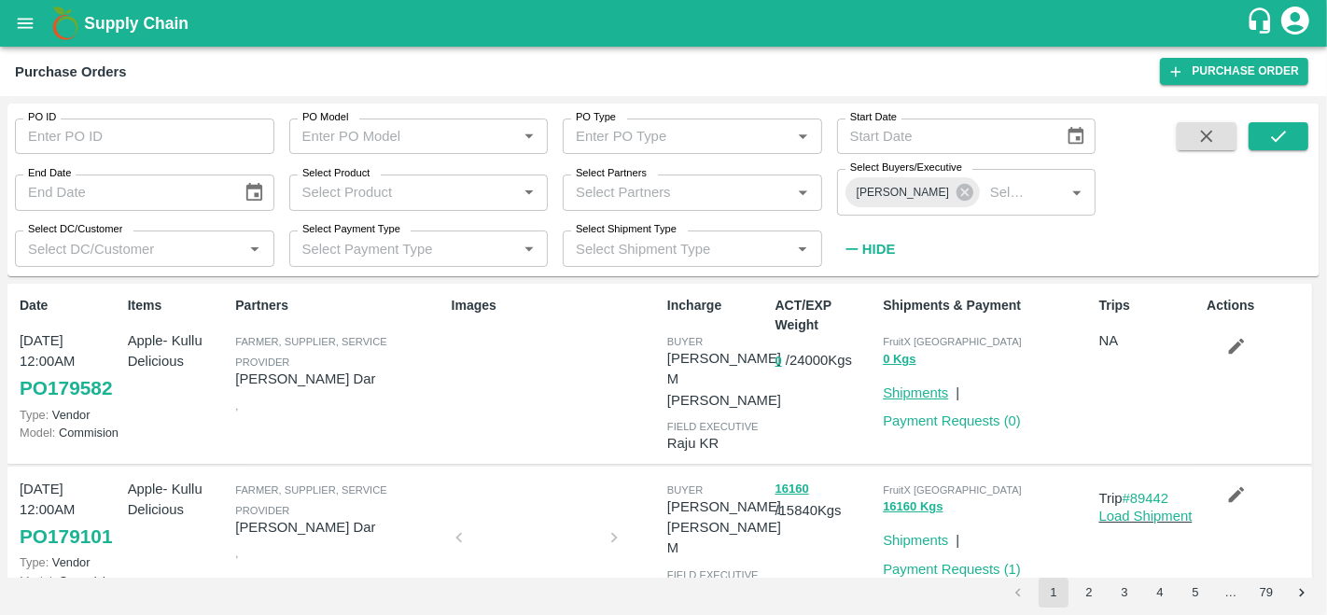
click at [919, 396] on link "Shipments" at bounding box center [915, 392] width 65 height 15
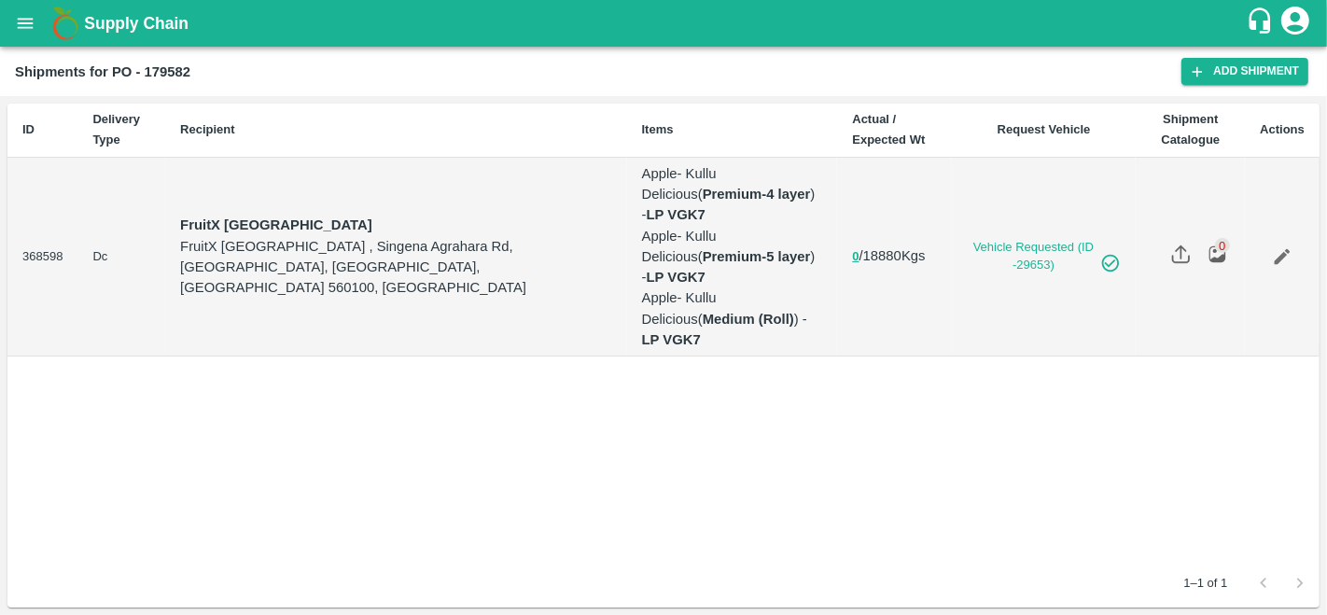
click at [1285, 238] on link "Edit" at bounding box center [1281, 256] width 43 height 43
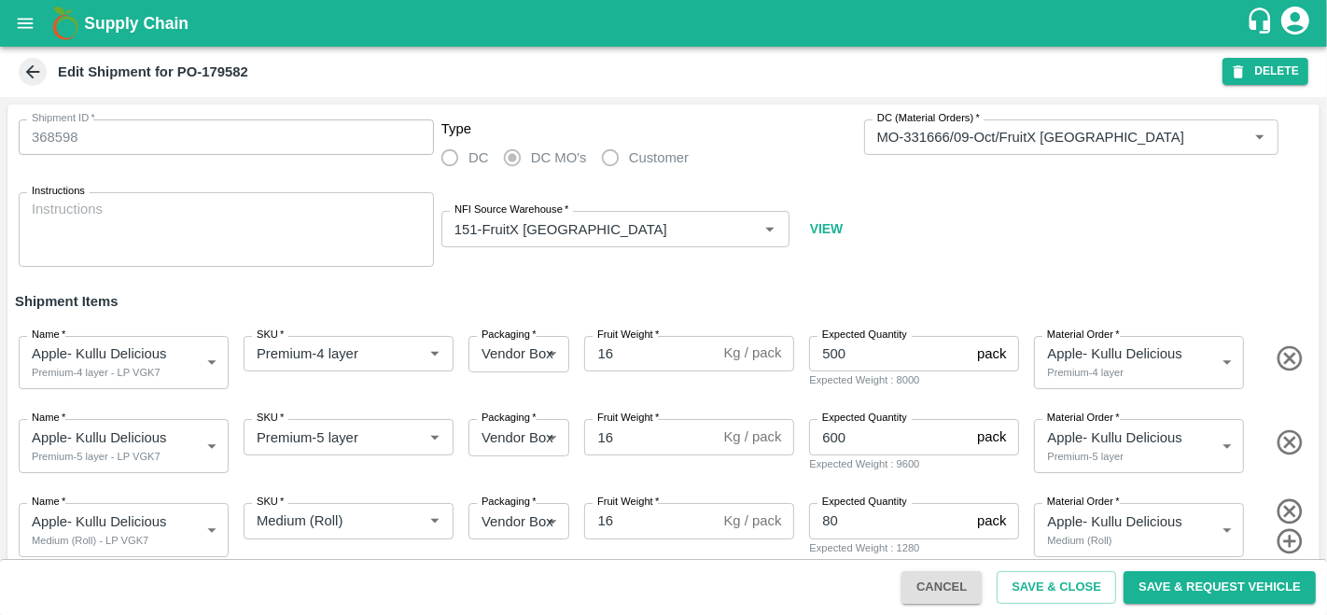
click at [1266, 79] on button "DELETE" at bounding box center [1265, 71] width 86 height 27
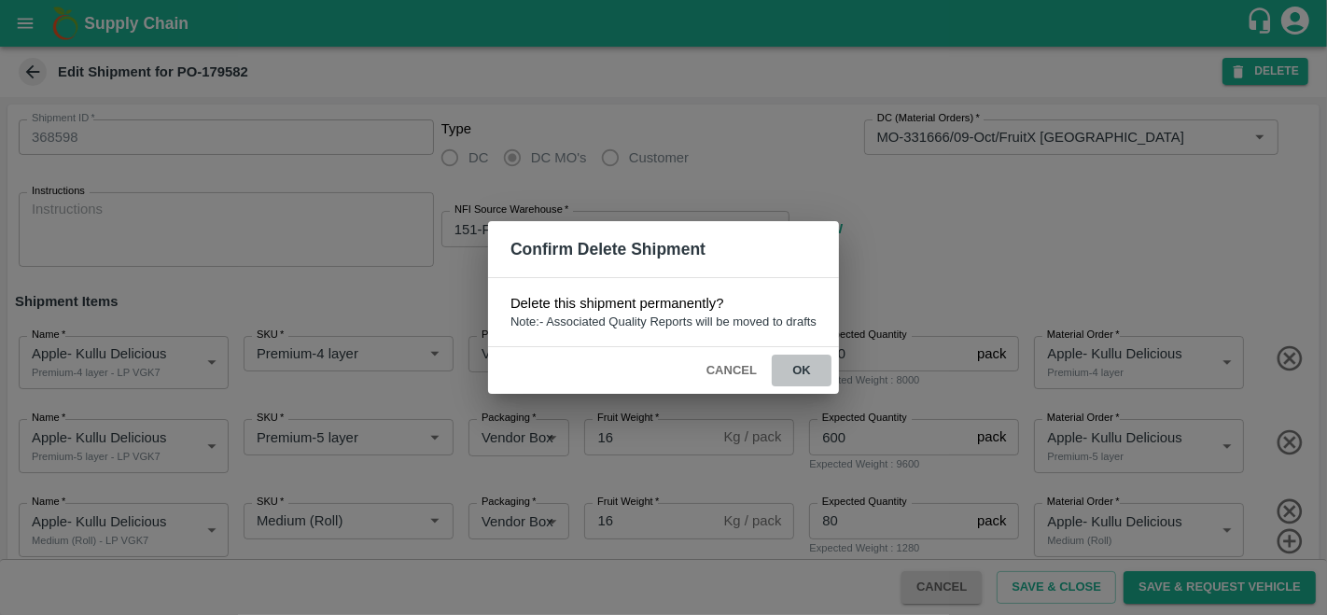
click at [808, 380] on button "ok" at bounding box center [802, 371] width 60 height 33
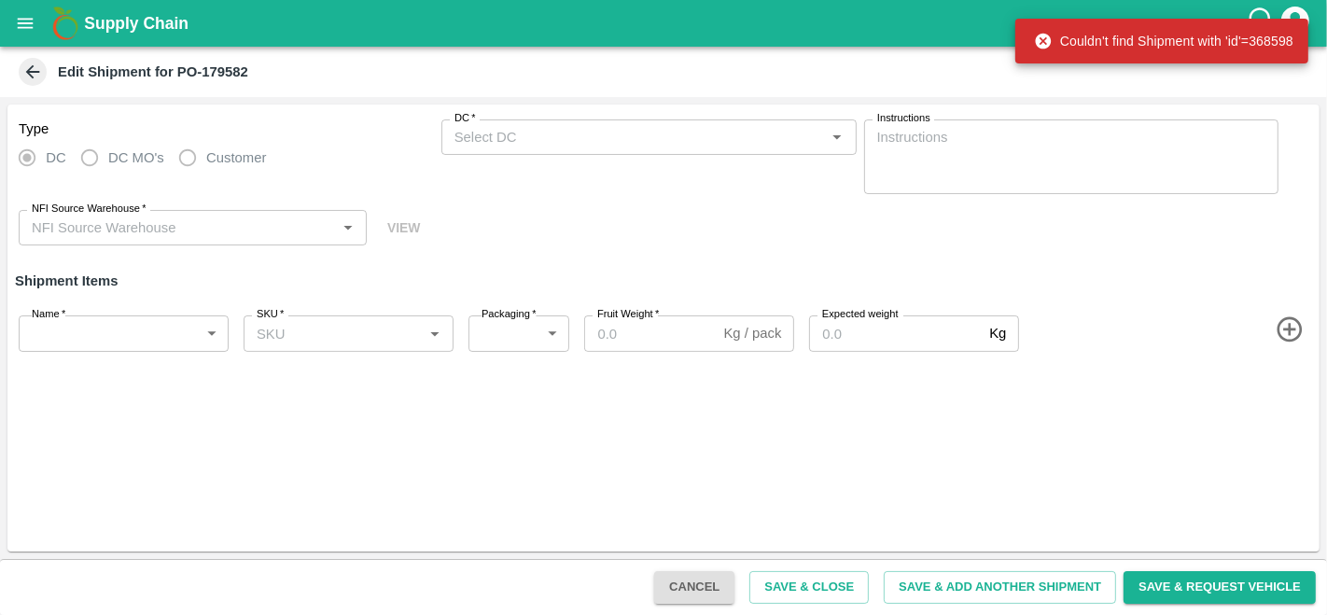
click at [35, 58] on span at bounding box center [33, 72] width 28 height 28
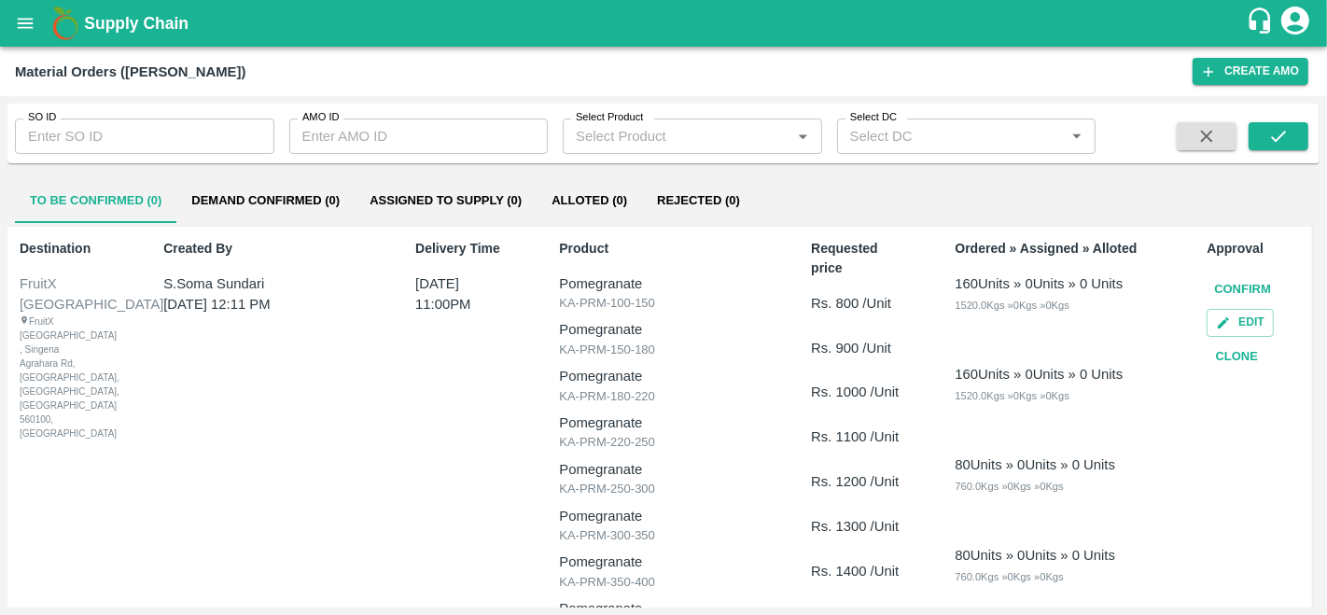
click at [443, 179] on button "Assigned to Supply (0)" at bounding box center [446, 200] width 182 height 45
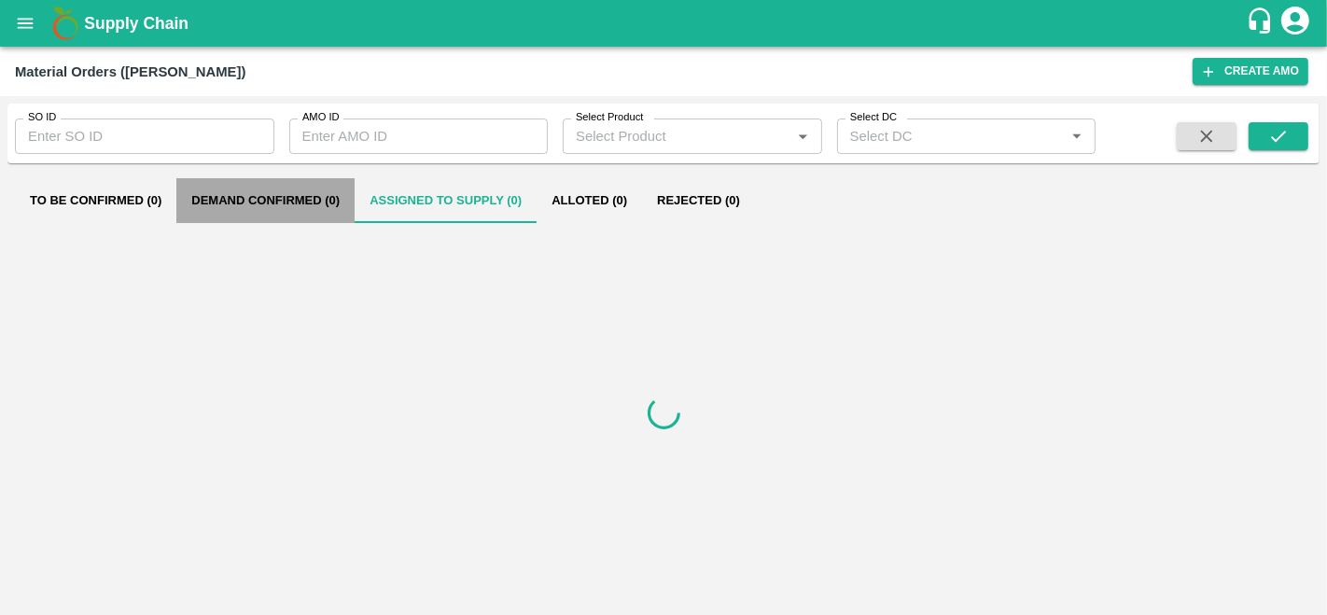
click at [279, 192] on button "Demand Confirmed (0)" at bounding box center [265, 200] width 178 height 45
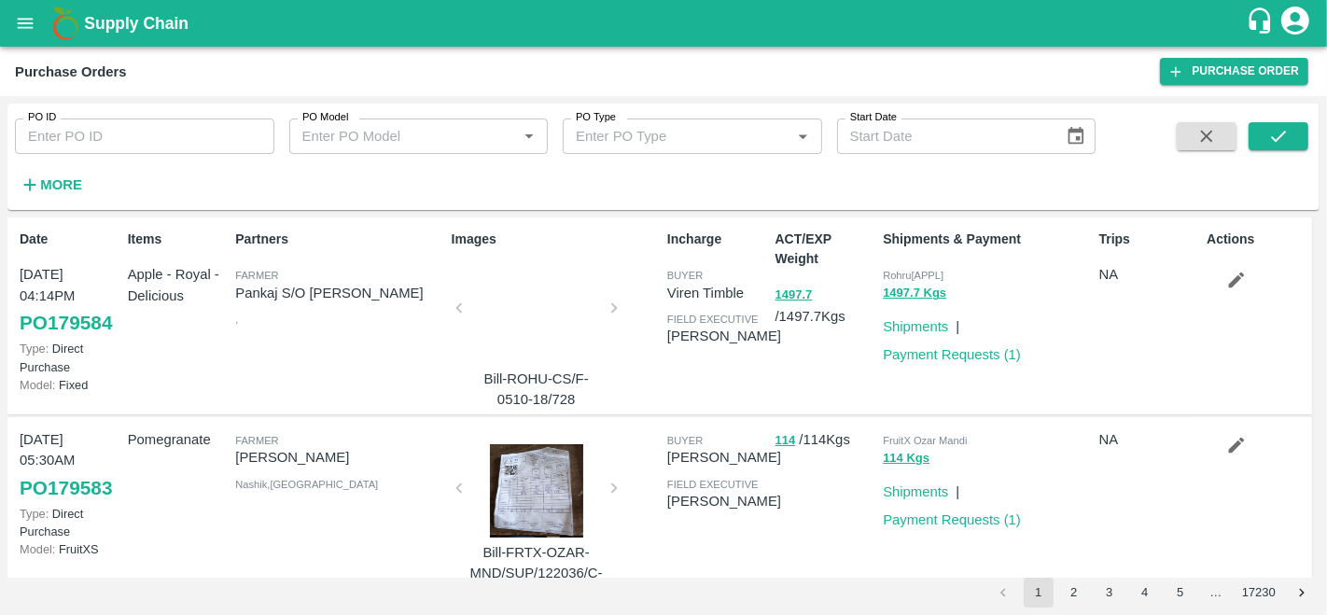
click at [58, 177] on strong "More" at bounding box center [61, 184] width 42 height 15
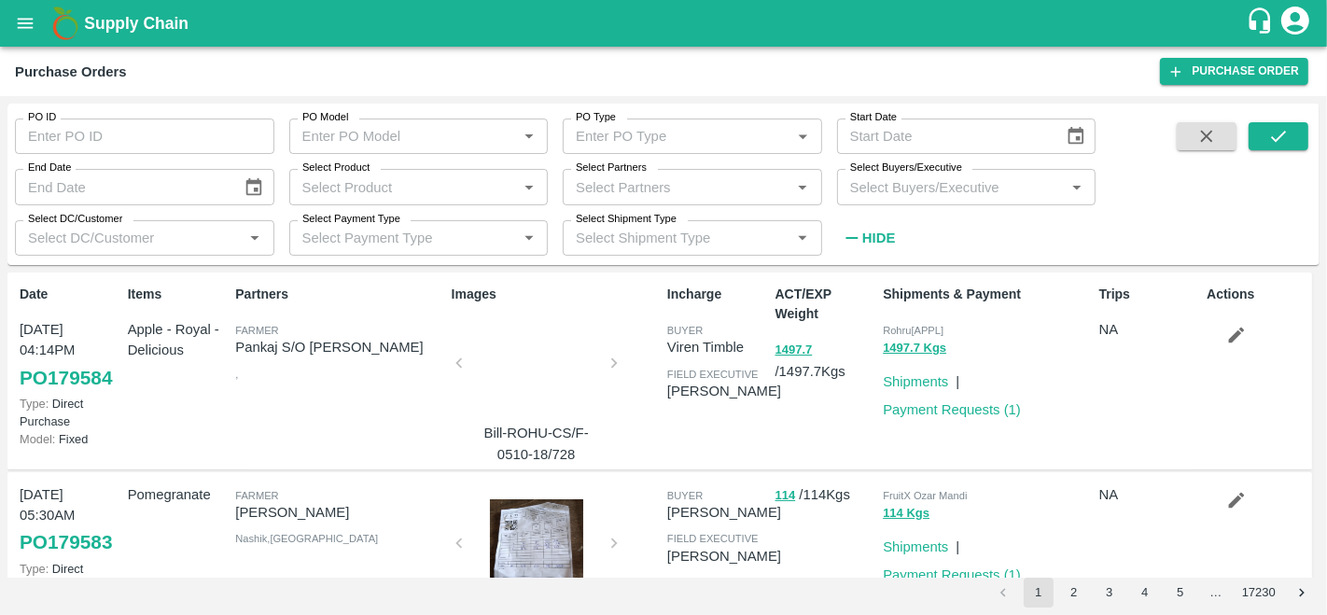
click at [953, 193] on input "Select Buyers/Executive" at bounding box center [950, 186] width 217 height 24
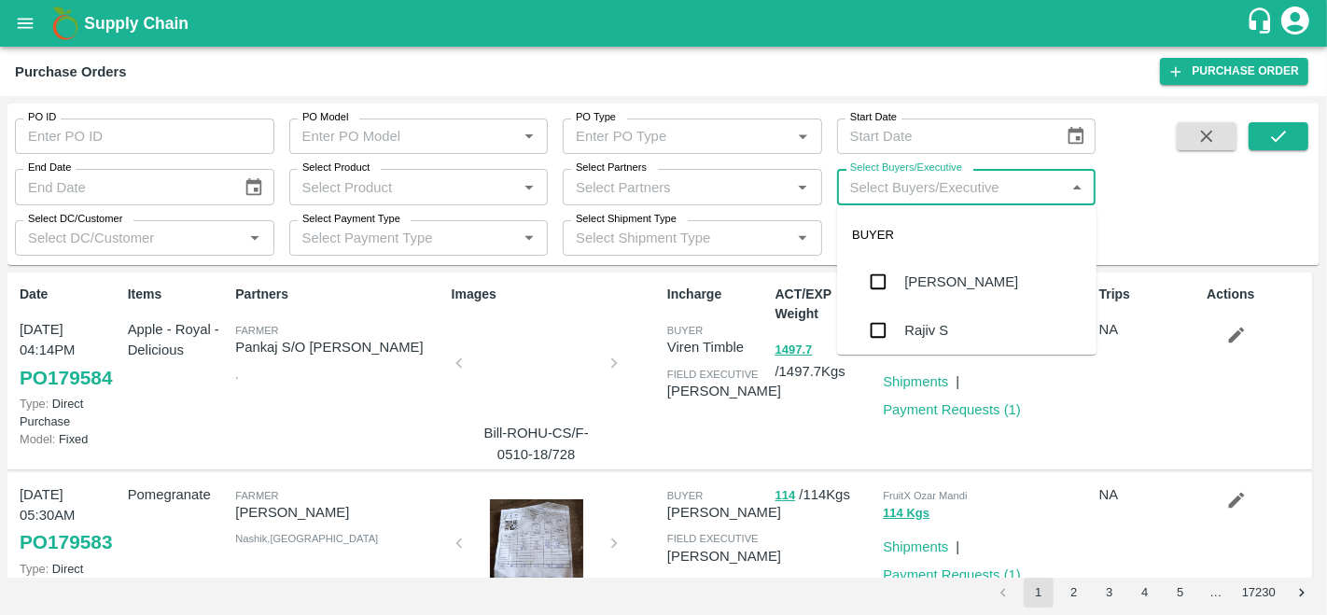
type input "n"
type input "anil"
click at [896, 287] on input "checkbox" at bounding box center [877, 281] width 37 height 37
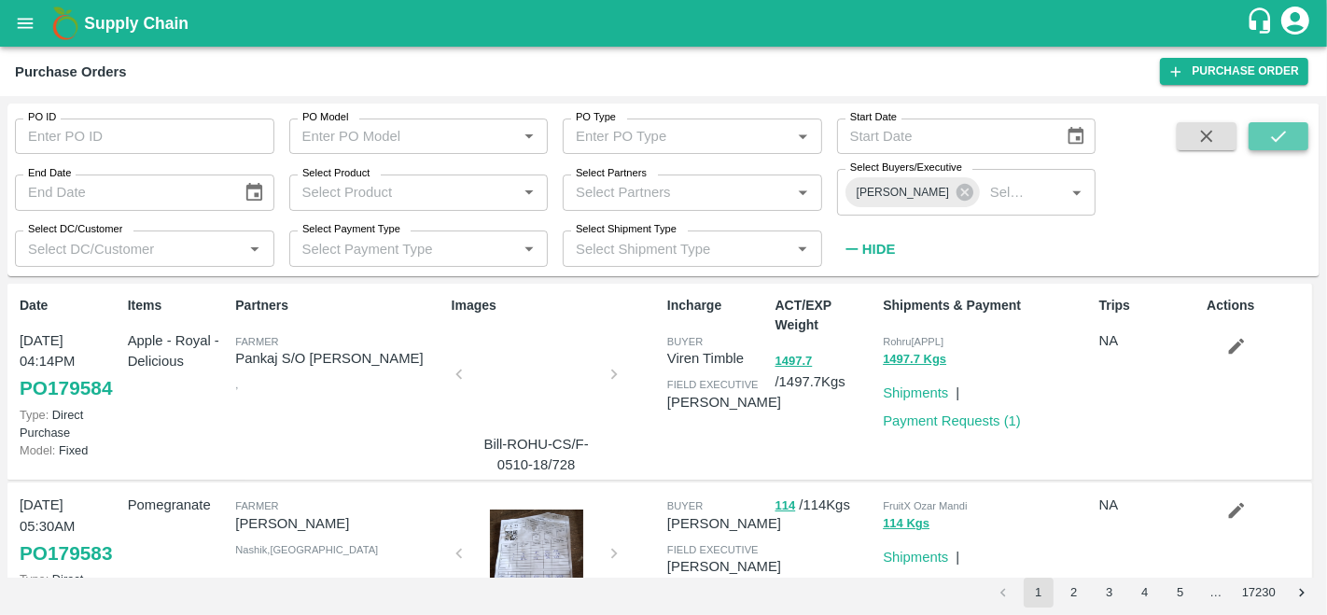
click at [1301, 142] on button "submit" at bounding box center [1278, 136] width 60 height 28
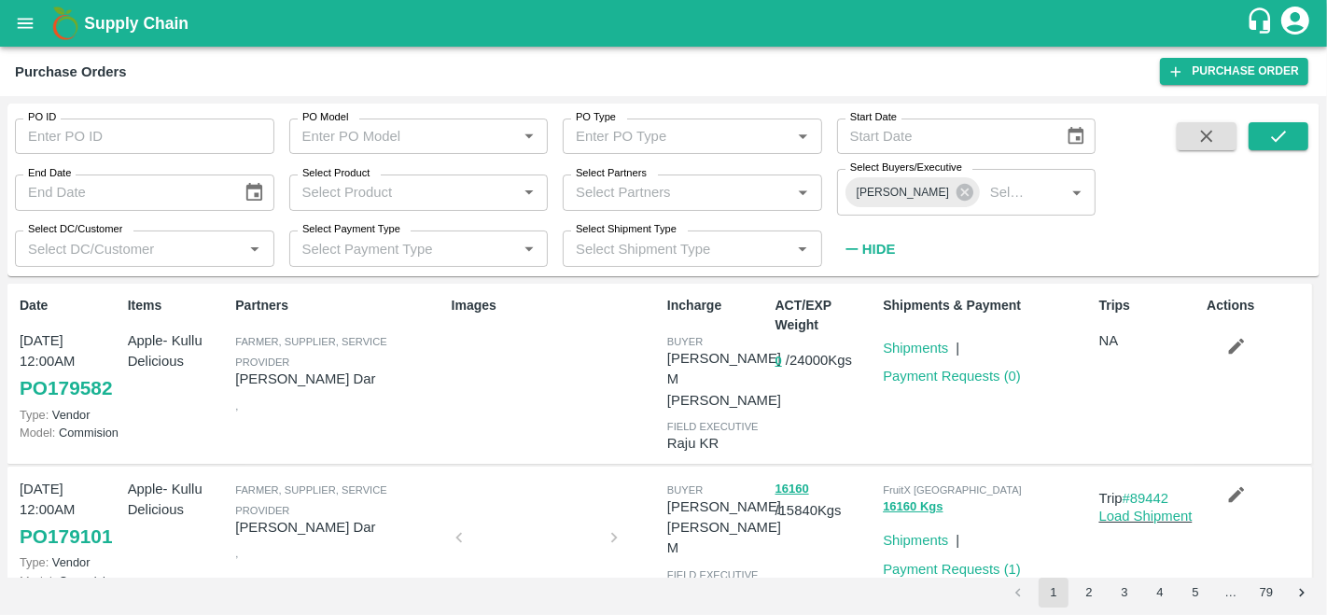
click at [142, 149] on input "PO ID" at bounding box center [144, 135] width 259 height 35
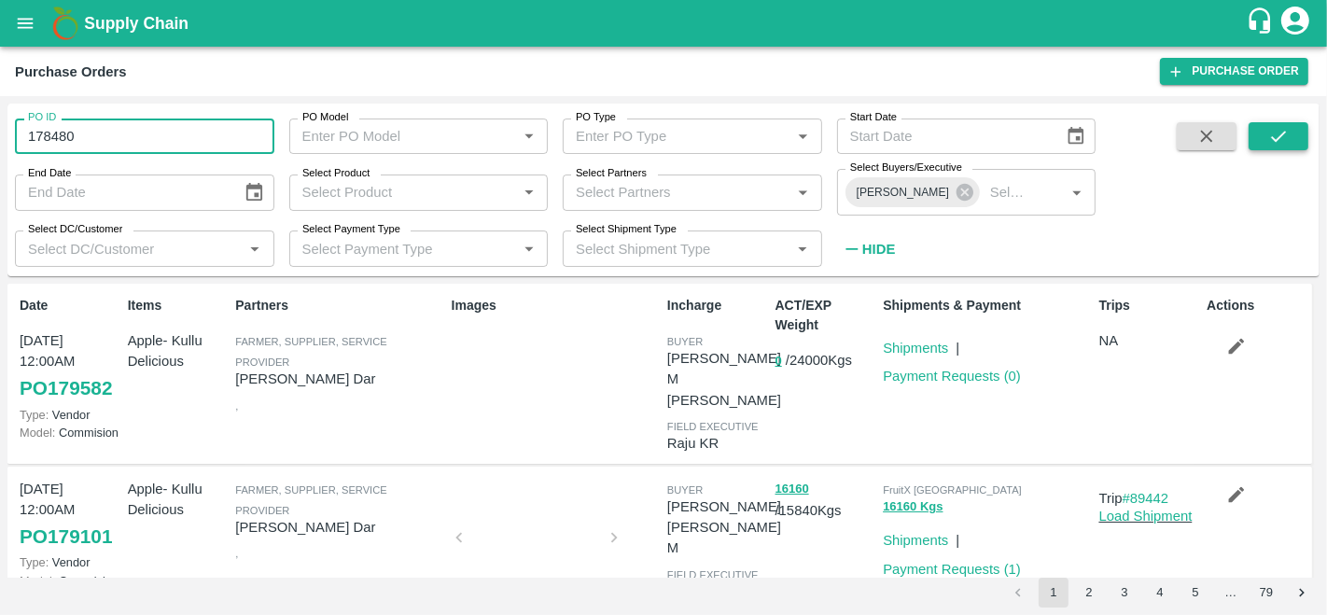
type input "178480"
click at [1285, 142] on icon "submit" at bounding box center [1278, 136] width 21 height 21
